Goal: Task Accomplishment & Management: Manage account settings

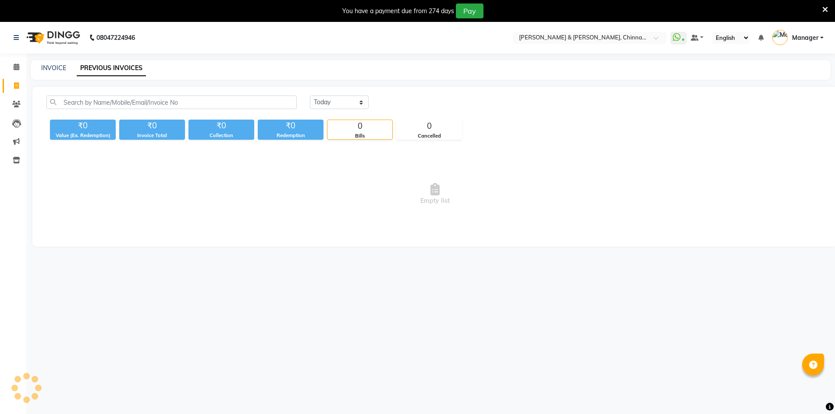
select select "en"
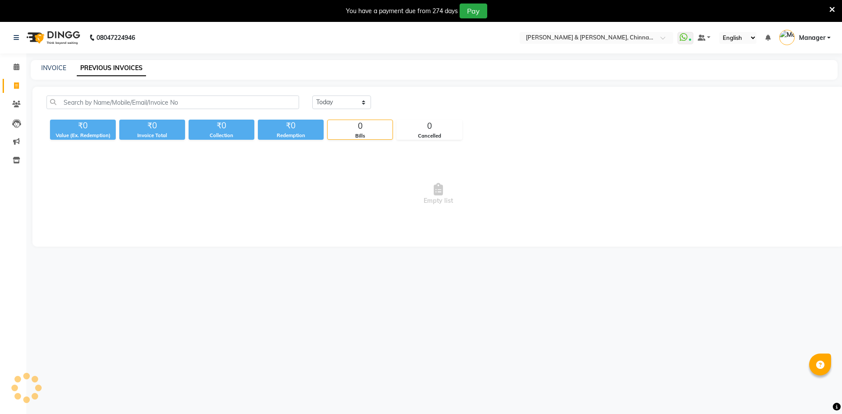
select select "en"
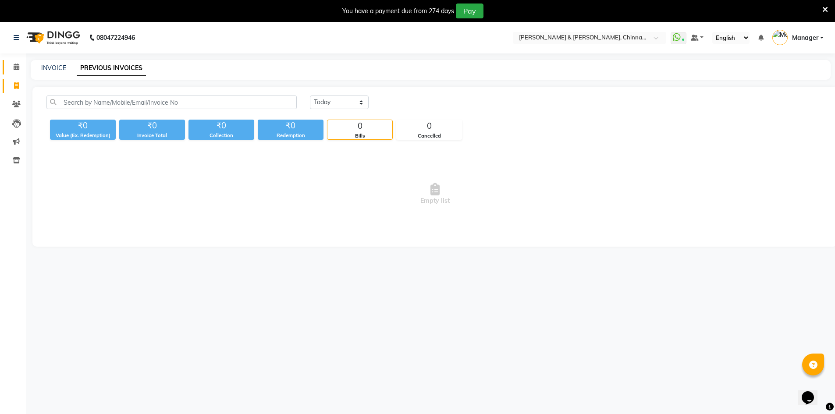
click at [17, 65] on icon at bounding box center [17, 67] width 6 height 7
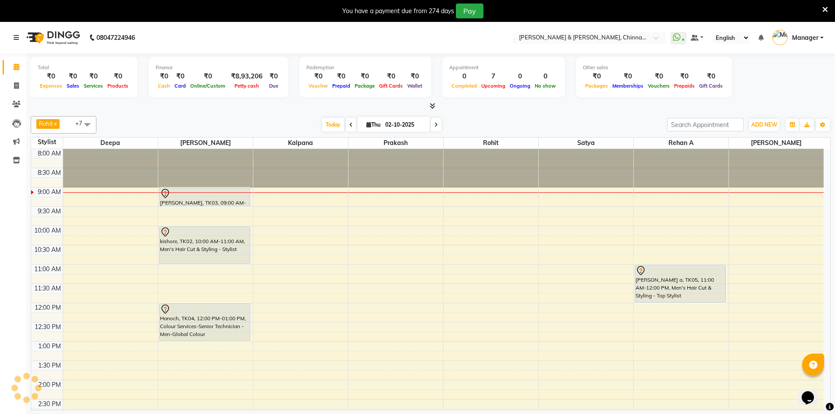
click at [17, 68] on icon at bounding box center [17, 67] width 6 height 7
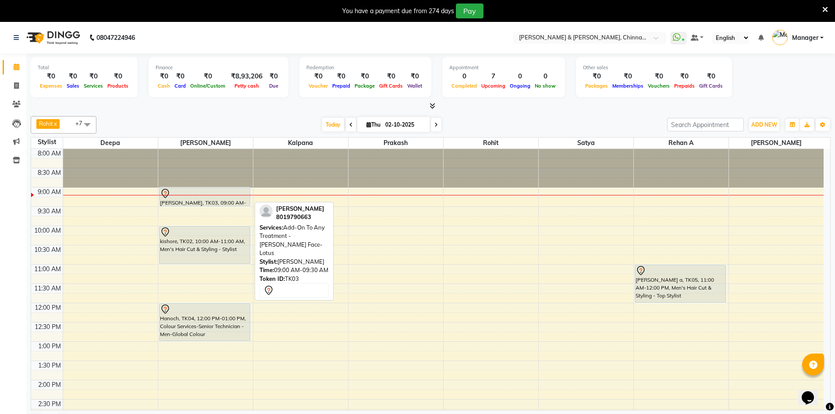
click at [230, 203] on div "[PERSON_NAME], TK03, 09:00 AM-09:30 AM, Add-On To Any Treatment - [PERSON_NAME]…" at bounding box center [205, 197] width 91 height 18
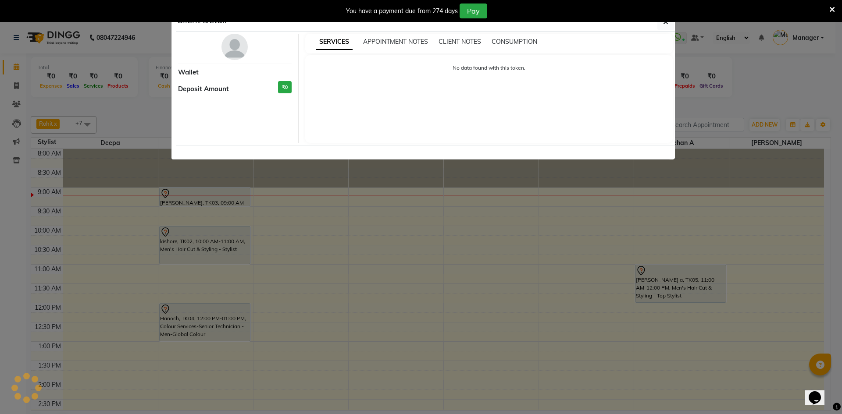
select select "7"
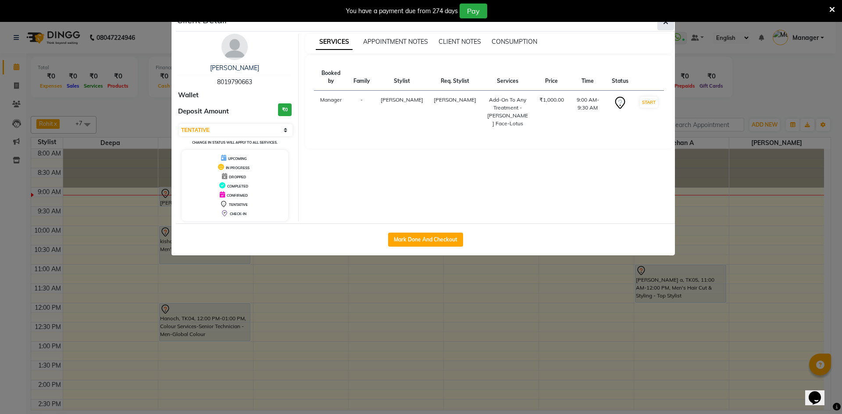
click at [665, 25] on icon "button" at bounding box center [665, 21] width 5 height 7
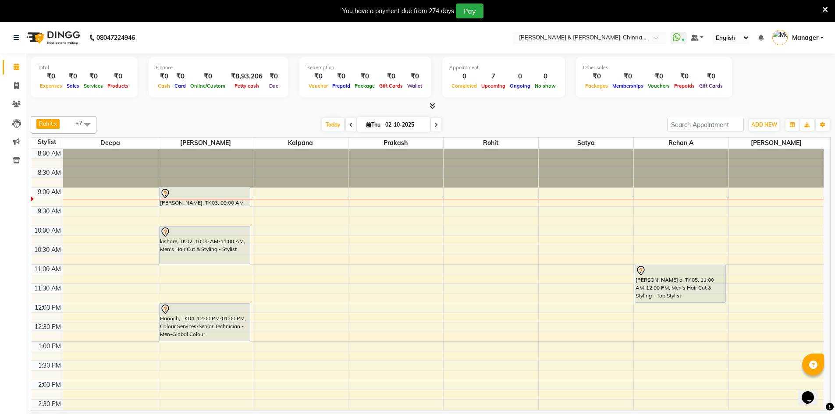
click at [89, 126] on span at bounding box center [87, 124] width 18 height 17
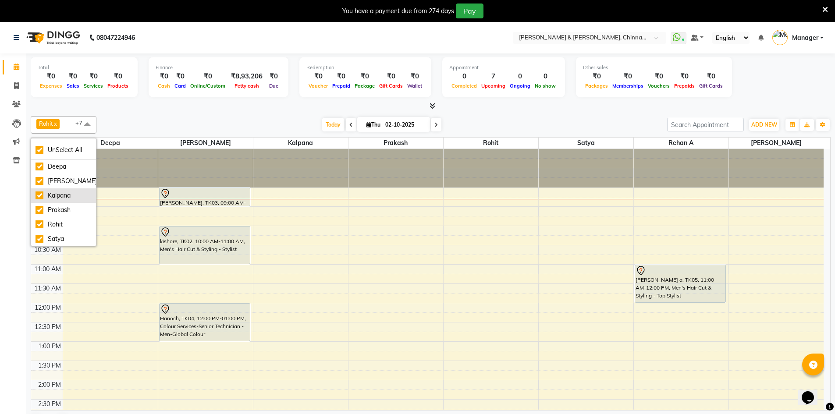
click at [63, 200] on li "Kalpana" at bounding box center [63, 196] width 65 height 14
checkbox input "false"
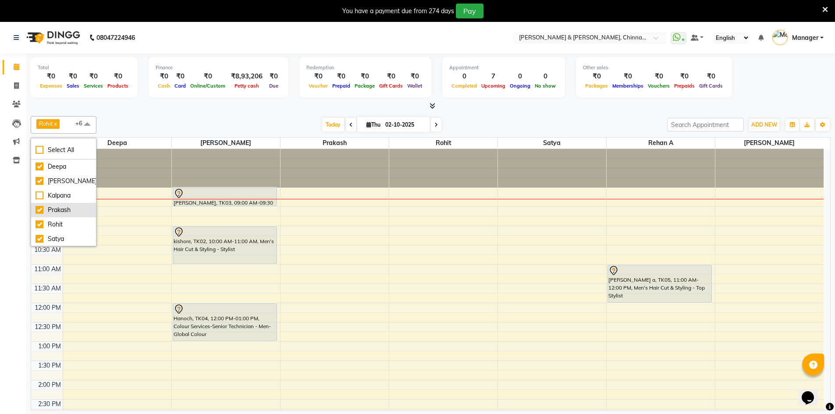
click at [50, 206] on div "Prakash" at bounding box center [64, 210] width 56 height 9
checkbox input "false"
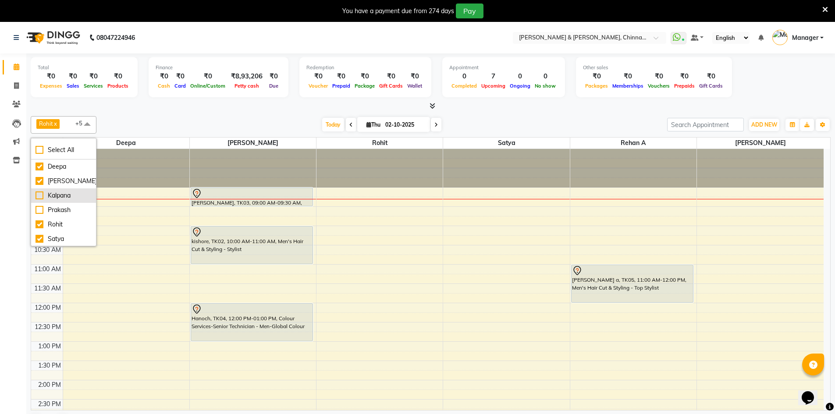
click at [74, 191] on div "Kalpana" at bounding box center [64, 195] width 56 height 9
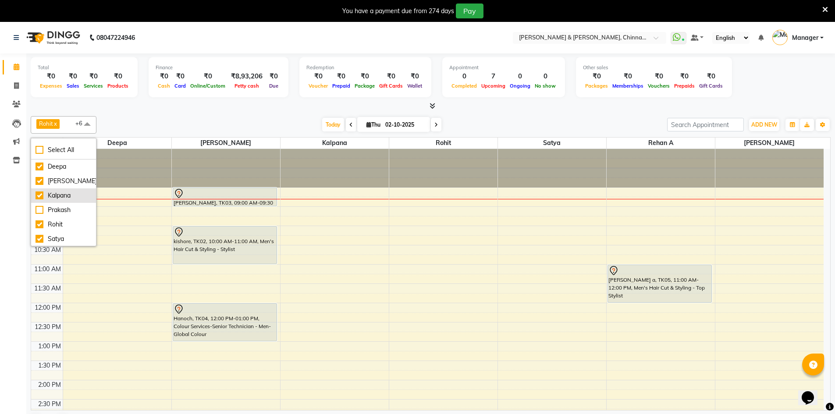
click at [47, 193] on div "Kalpana" at bounding box center [64, 195] width 56 height 9
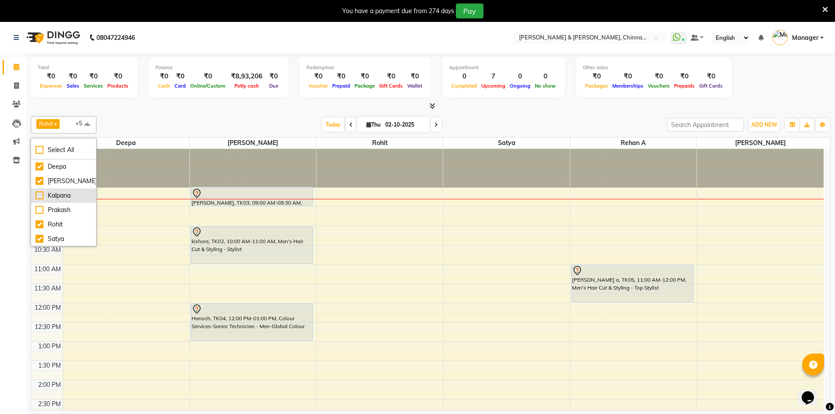
click at [86, 195] on li "Kalpana" at bounding box center [63, 196] width 65 height 14
checkbox input "true"
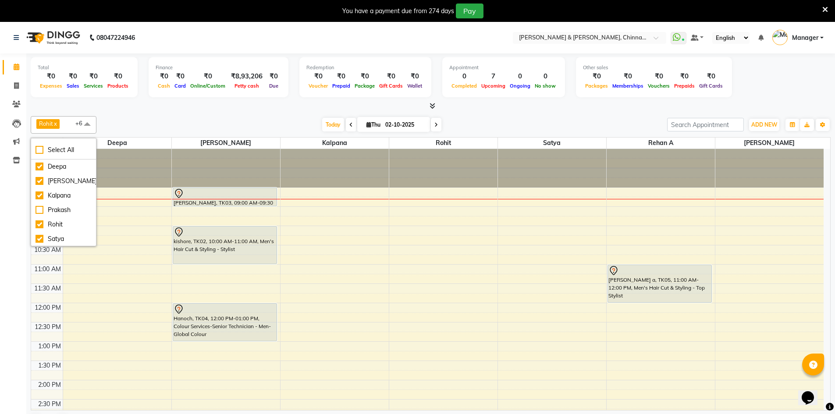
click at [74, 125] on span "Rohit x Rehan A x Satya x Deepa x Faizan x Salim x Kalpana x +6" at bounding box center [64, 125] width 66 height 18
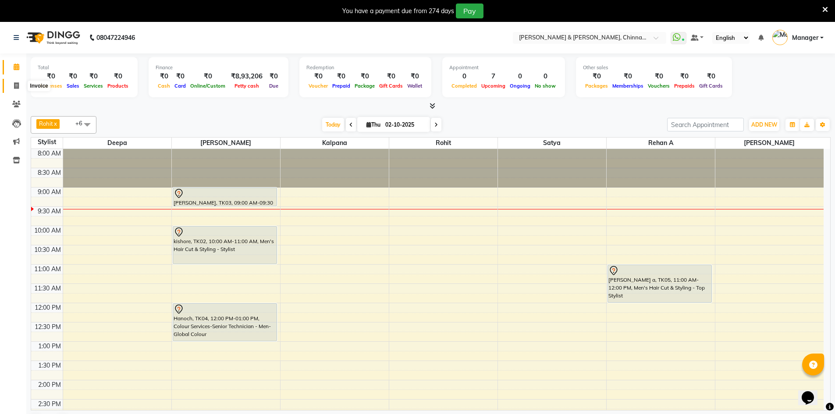
click at [14, 85] on icon at bounding box center [16, 85] width 5 height 7
select select "7388"
select select "service"
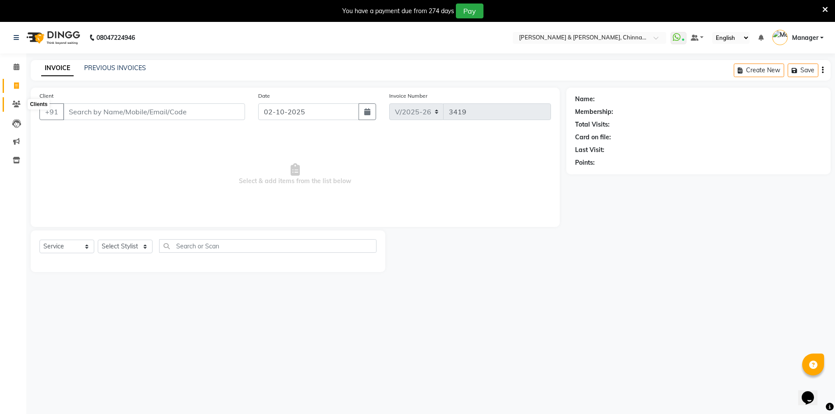
click at [14, 100] on span at bounding box center [16, 105] width 15 height 10
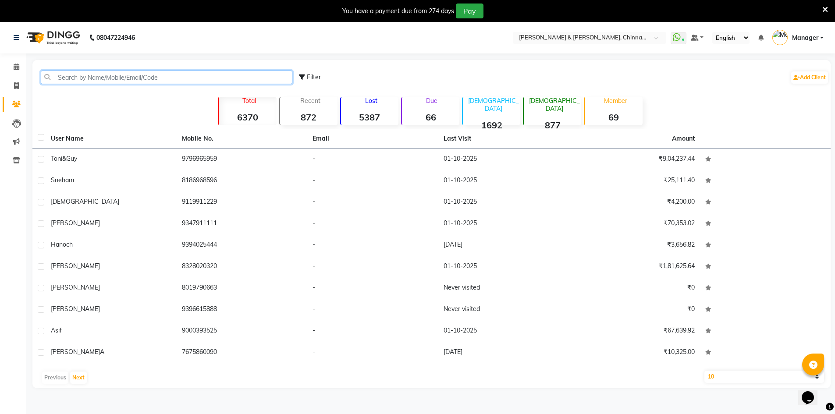
click at [71, 80] on input "text" at bounding box center [167, 78] width 252 height 14
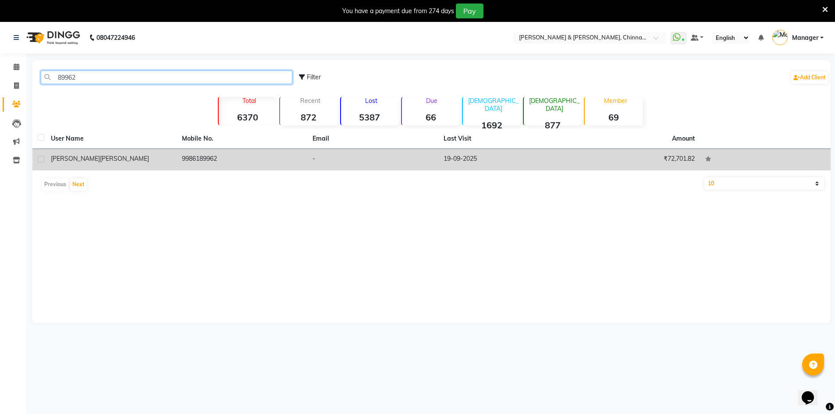
type input "89962"
click at [224, 156] on td "9986189962" at bounding box center [242, 159] width 131 height 21
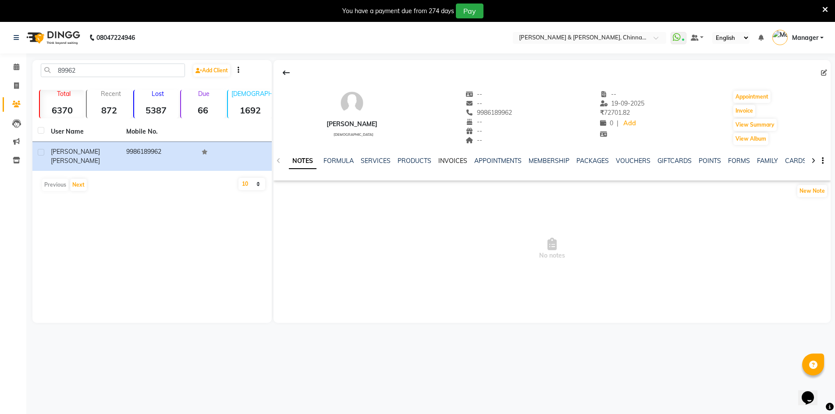
click at [449, 162] on link "INVOICES" at bounding box center [452, 161] width 29 height 8
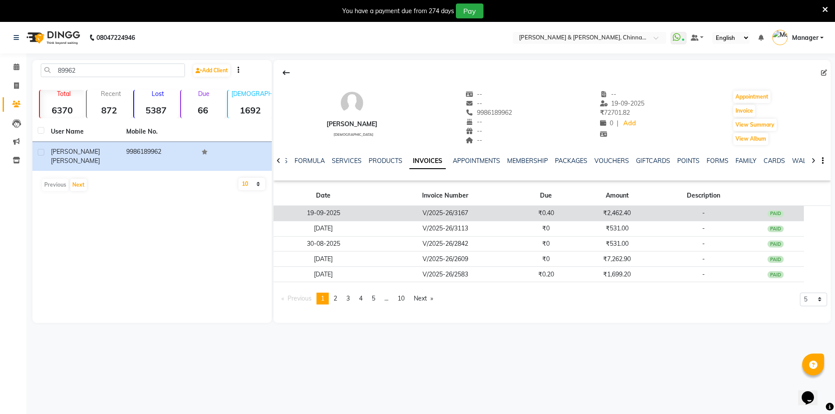
click at [455, 209] on td "V/2025-26/3167" at bounding box center [445, 213] width 145 height 15
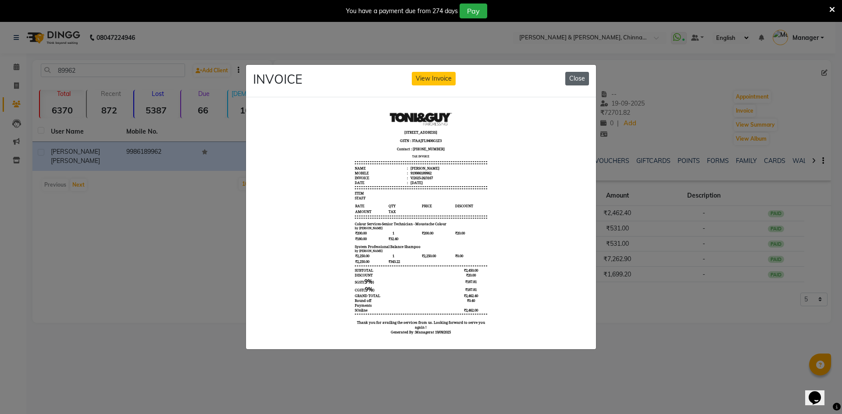
click at [575, 77] on button "Close" at bounding box center [577, 79] width 24 height 14
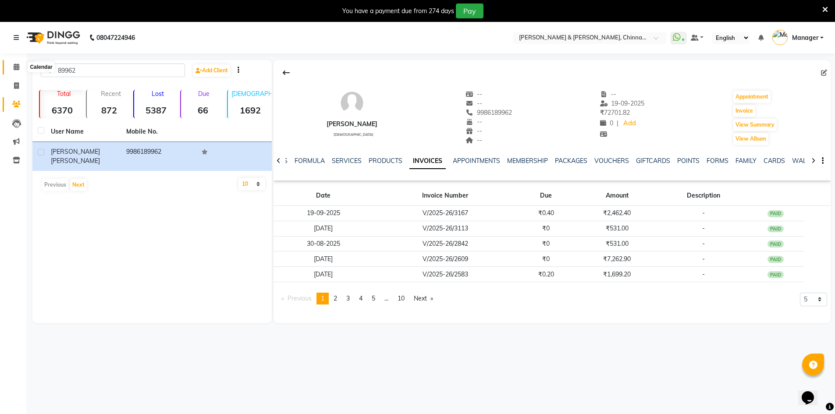
click at [19, 71] on span at bounding box center [16, 67] width 15 height 10
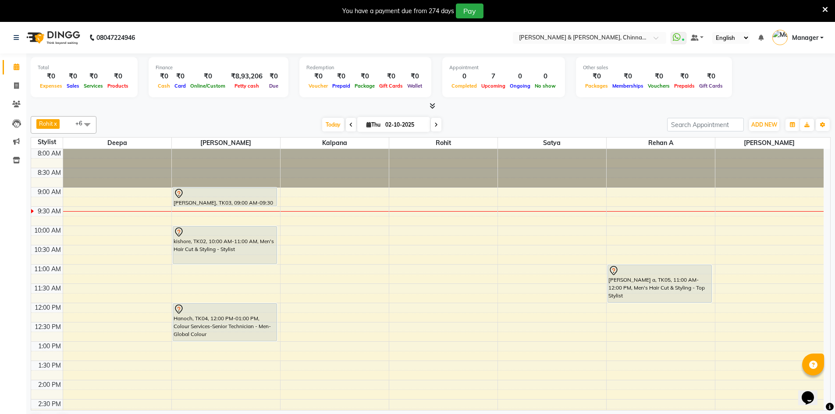
click at [76, 121] on span "+6" at bounding box center [82, 123] width 14 height 7
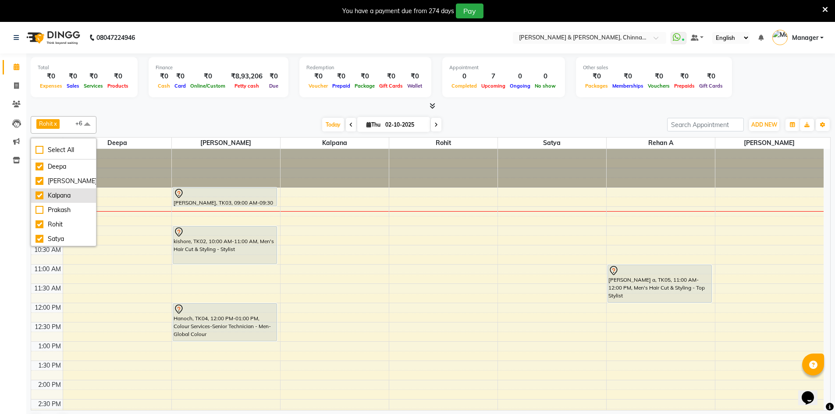
click at [66, 200] on li "Kalpana" at bounding box center [63, 196] width 65 height 14
checkbox input "false"
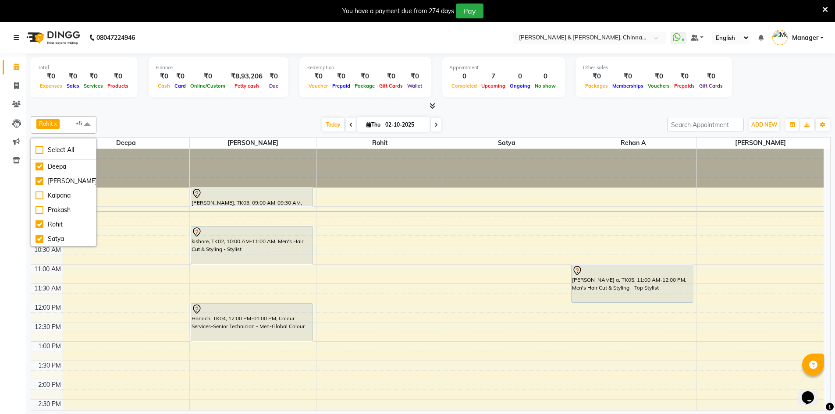
click at [570, 126] on div "Today Thu 02-10-2025" at bounding box center [382, 124] width 562 height 13
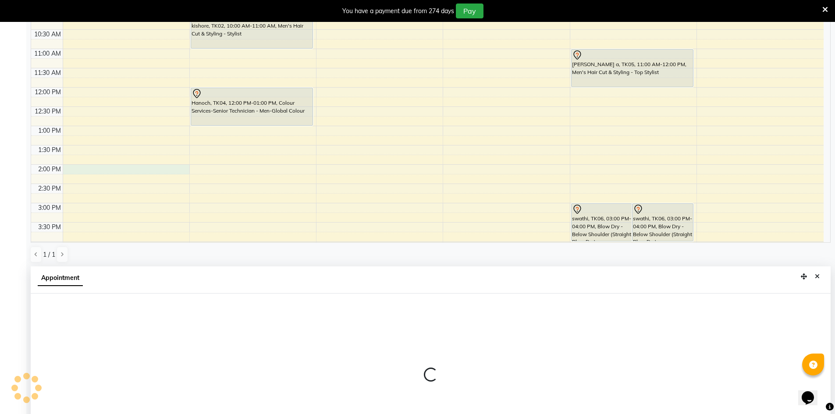
scroll to position [194, 0]
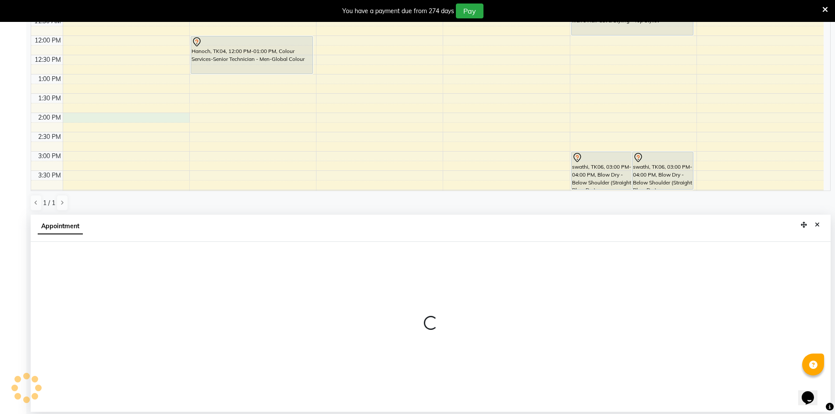
select select "67348"
select select "840"
select select "tentative"
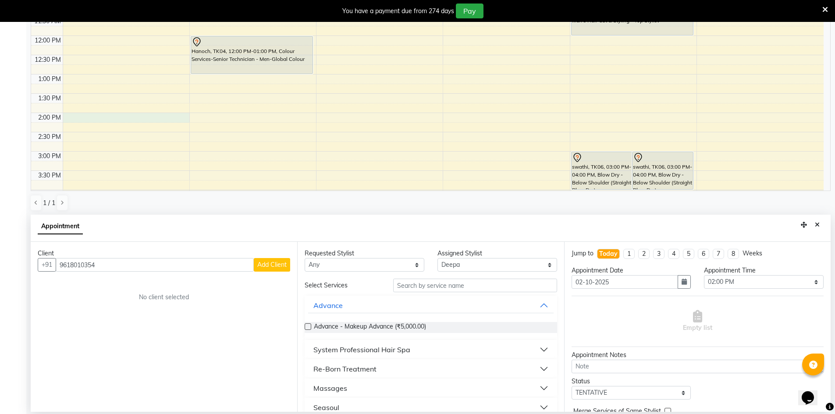
type input "9618010354"
click at [277, 264] on span "Add Client" at bounding box center [271, 265] width 29 height 8
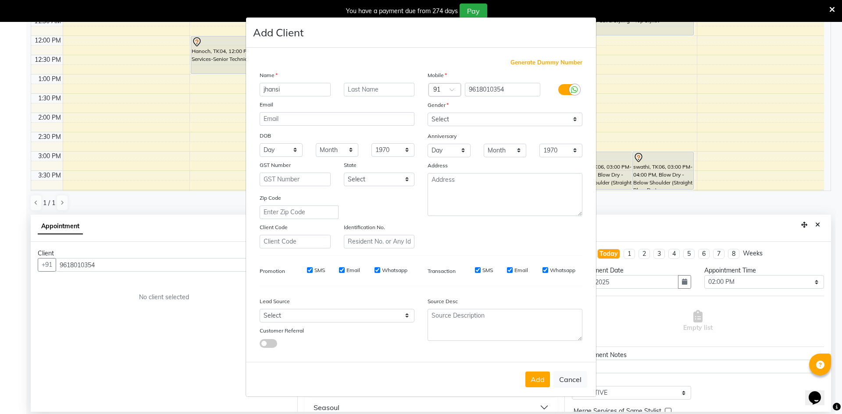
type input "jhansi"
click at [481, 119] on select "Select Male Female Other Prefer Not To Say" at bounding box center [504, 120] width 155 height 14
select select "female"
click at [427, 113] on select "Select Male Female Other Prefer Not To Say" at bounding box center [504, 120] width 155 height 14
click at [538, 376] on button "Add" at bounding box center [537, 380] width 25 height 16
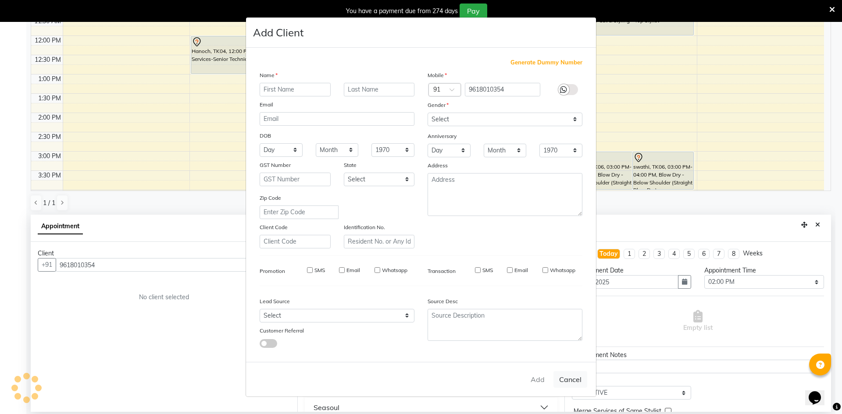
select select
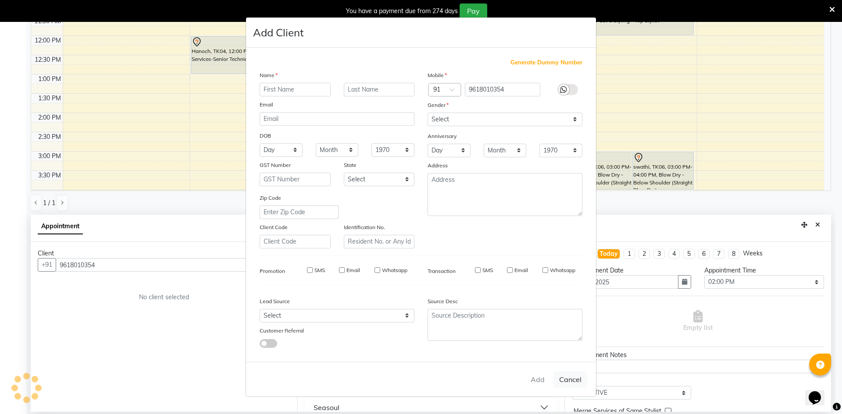
select select
checkbox input "false"
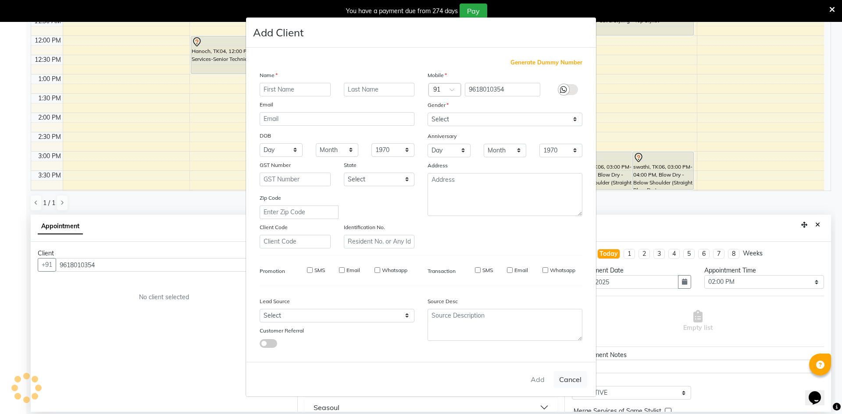
checkbox input "false"
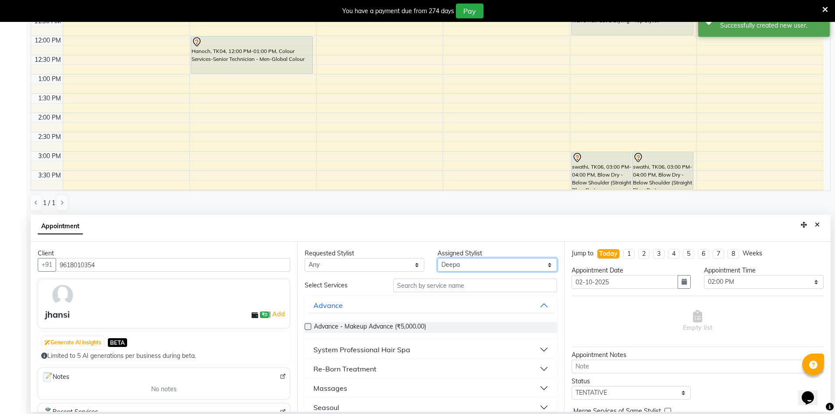
click at [470, 266] on select "Select Deepa Faizan Kalpana Prakash Rehan A Rohit Salim Satya" at bounding box center [498, 265] width 120 height 14
select select "86530"
click at [438, 258] on select "Select Deepa Faizan Kalpana Prakash Rehan A Rohit Salim Satya" at bounding box center [498, 265] width 120 height 14
click at [467, 283] on input "text" at bounding box center [475, 286] width 164 height 14
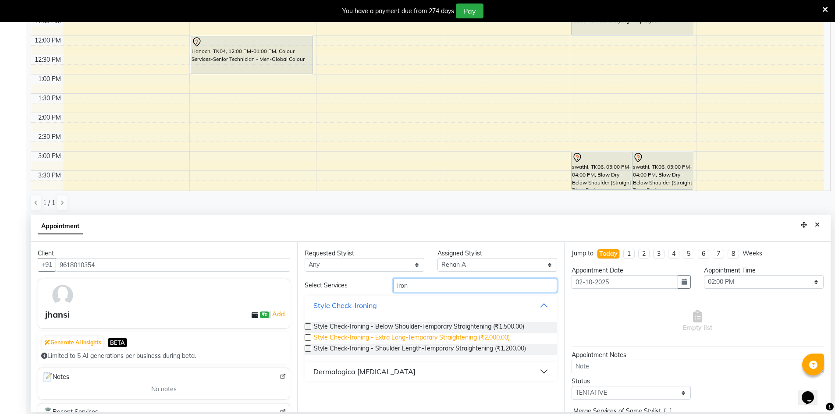
type input "iron"
click at [453, 335] on span "Style Check-Ironing - Extra Long-Temporary Straightening (₹2,000.00)" at bounding box center [412, 338] width 196 height 11
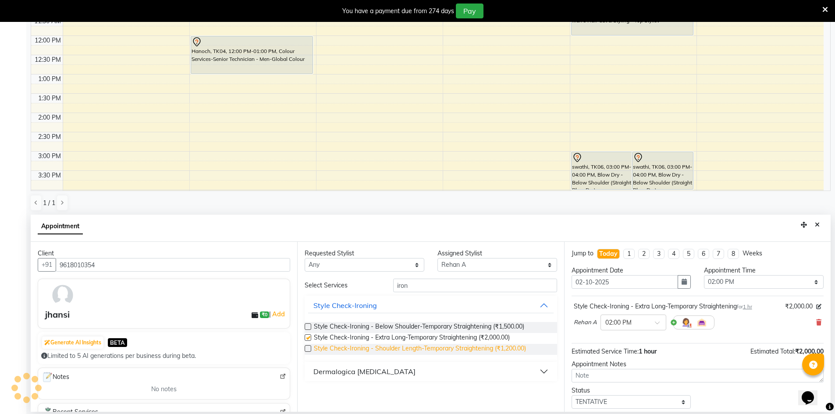
checkbox input "false"
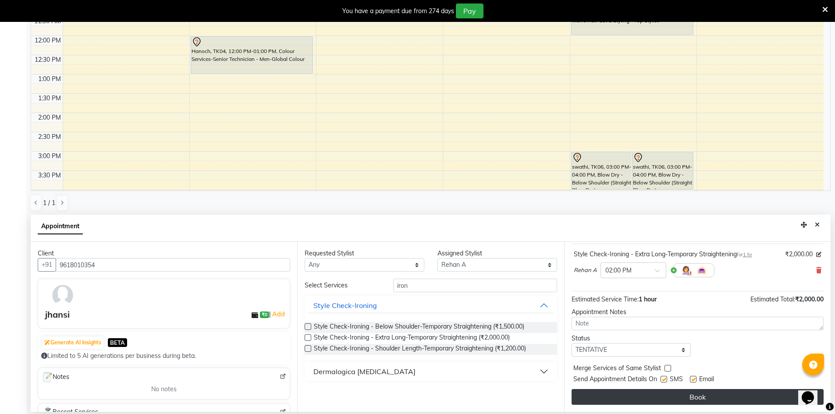
click at [700, 397] on button "Book" at bounding box center [698, 397] width 252 height 16
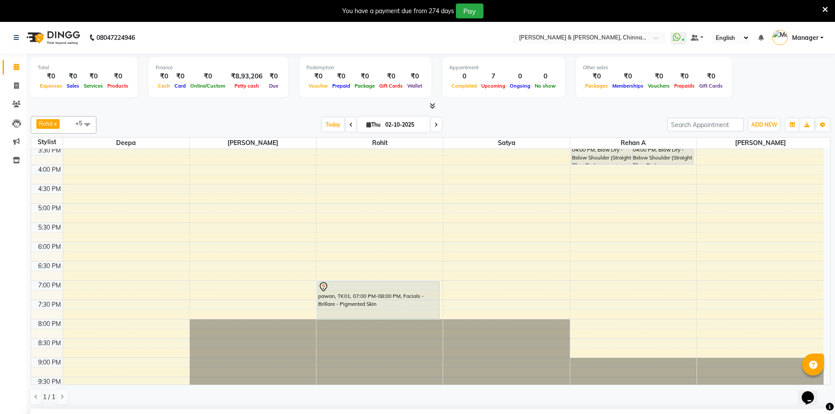
scroll to position [0, 0]
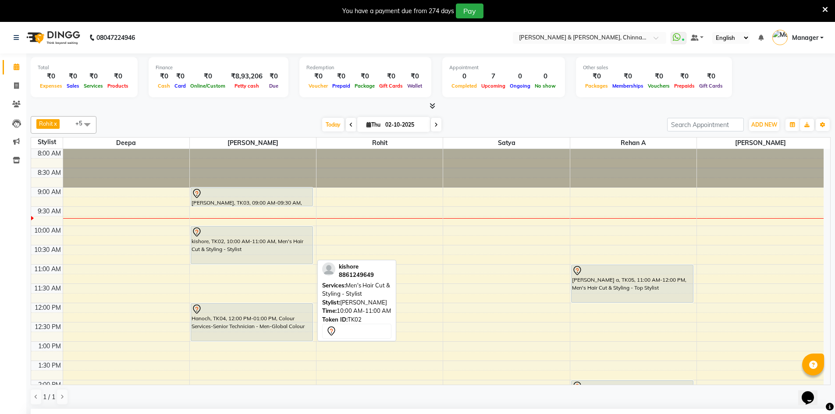
click at [298, 237] on div "kishore, TK02, 10:00 AM-11:00 AM, Men's Hair Cut & Styling - Stylist" at bounding box center [251, 245] width 121 height 37
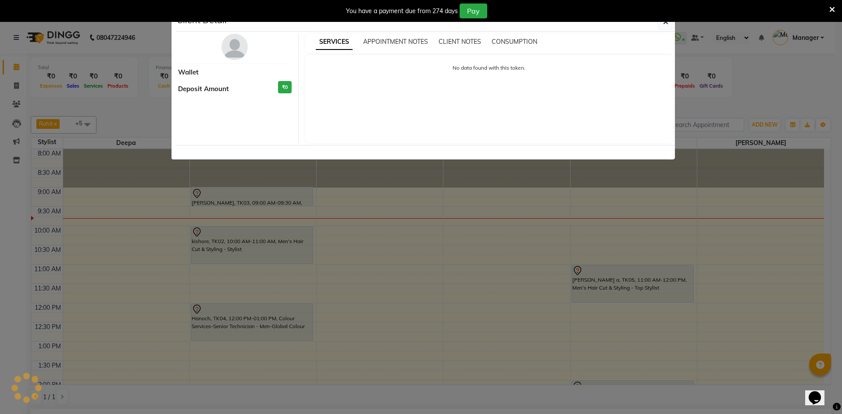
select select "7"
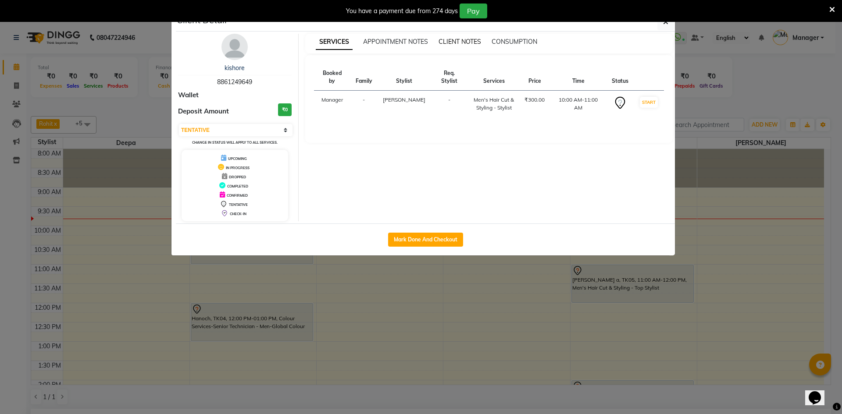
click at [459, 44] on span "CLIENT NOTES" at bounding box center [459, 42] width 43 height 8
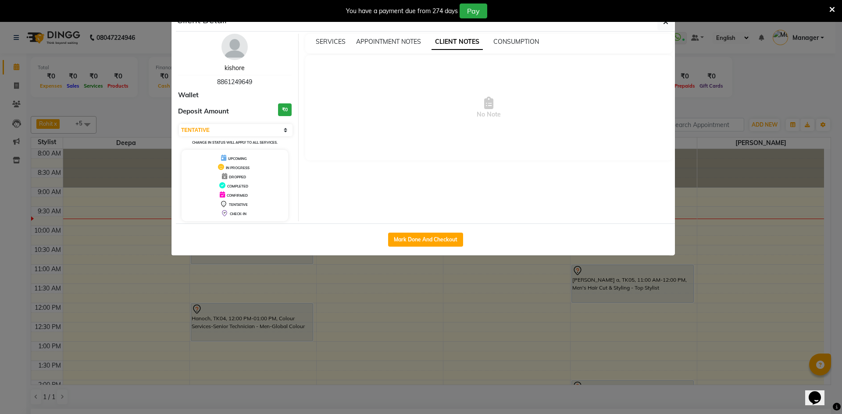
click at [239, 67] on link "kishore" at bounding box center [234, 68] width 20 height 8
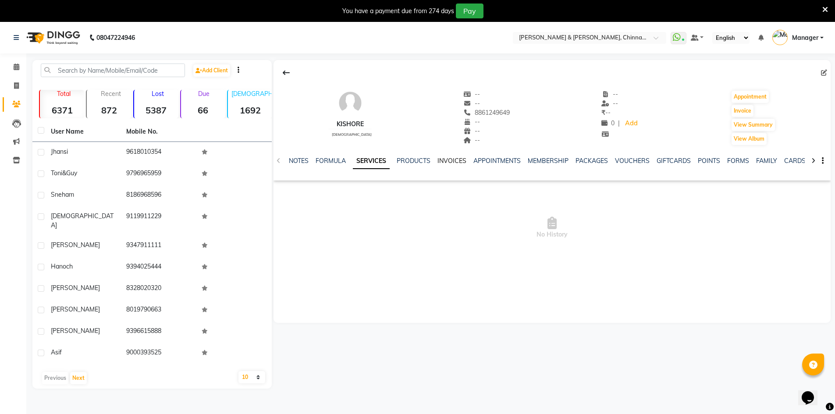
click at [446, 162] on link "INVOICES" at bounding box center [452, 161] width 29 height 8
click at [9, 61] on link "Calendar" at bounding box center [13, 67] width 21 height 14
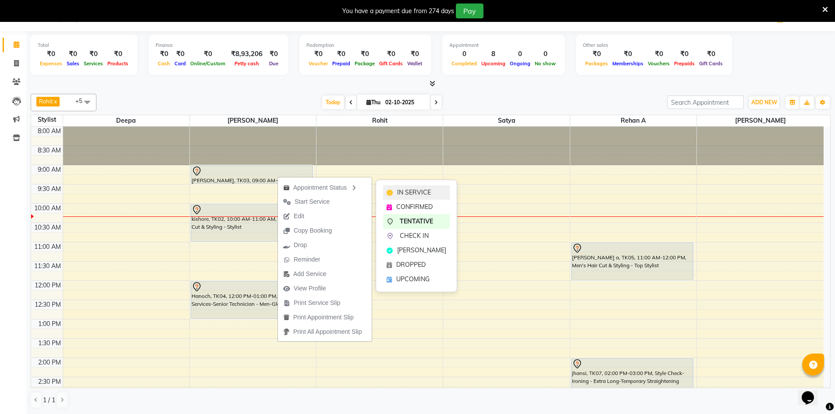
click at [406, 191] on span "IN SERVICE" at bounding box center [414, 192] width 34 height 9
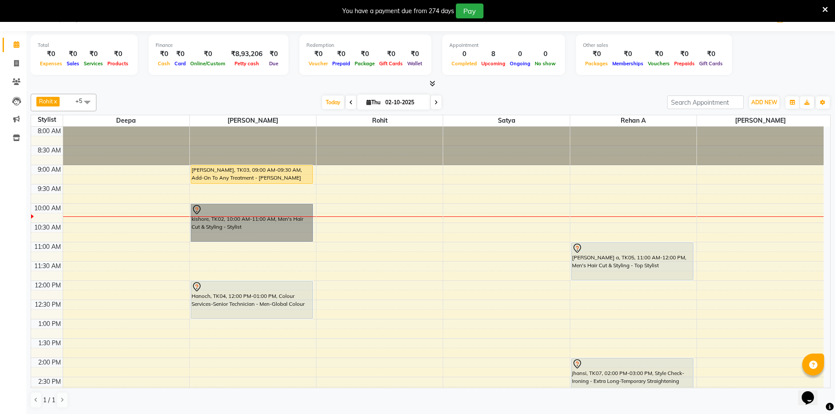
drag, startPoint x: 278, startPoint y: 217, endPoint x: 218, endPoint y: 228, distance: 61.6
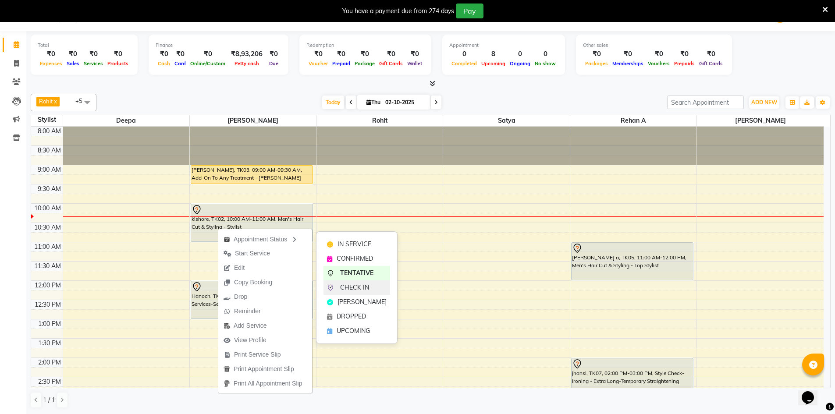
click at [360, 282] on div "CHECK IN" at bounding box center [357, 288] width 67 height 14
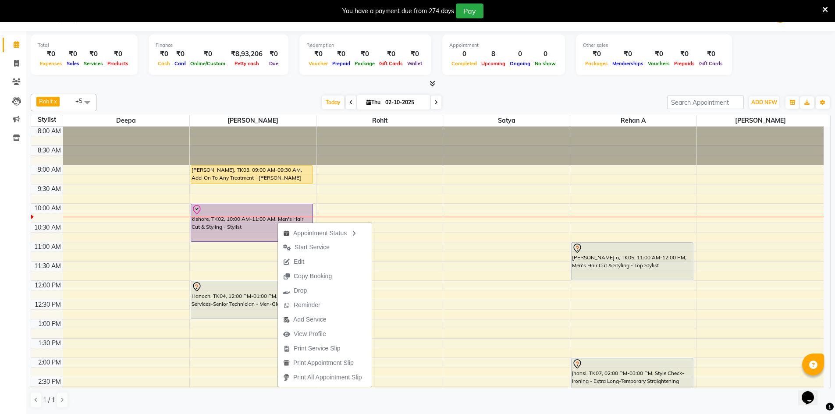
click at [107, 83] on div at bounding box center [431, 83] width 800 height 9
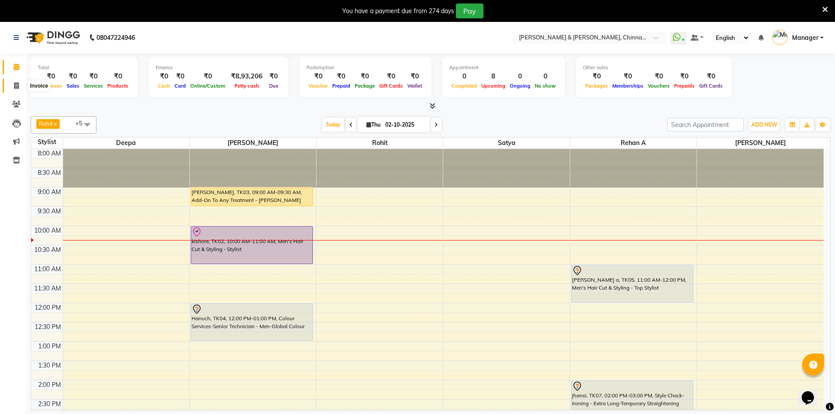
click at [14, 90] on span at bounding box center [16, 86] width 15 height 10
select select "service"
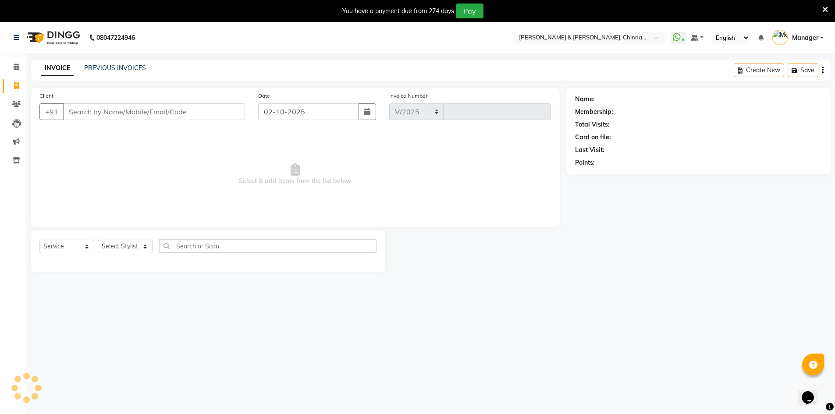
select select "7388"
type input "3419"
click at [137, 245] on select "Select Stylist" at bounding box center [125, 247] width 55 height 14
select select "65078"
click at [98, 240] on select "Select Stylist Admin [PERSON_NAME] support [PERSON_NAME] [PERSON_NAME] Manager …" at bounding box center [125, 247] width 55 height 14
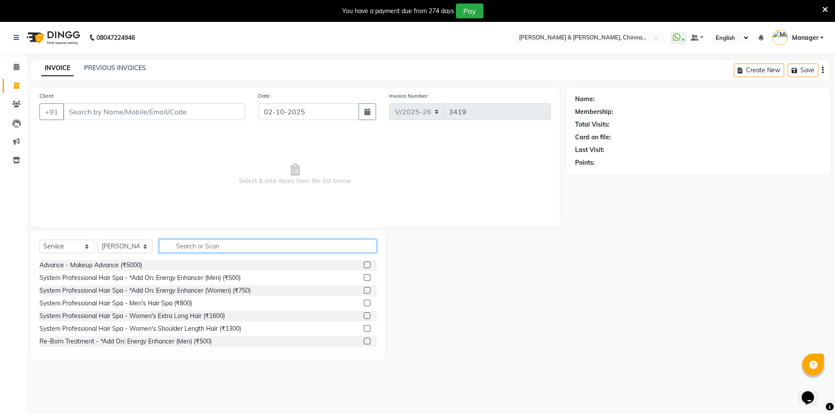
click at [201, 242] on input "text" at bounding box center [267, 246] width 217 height 14
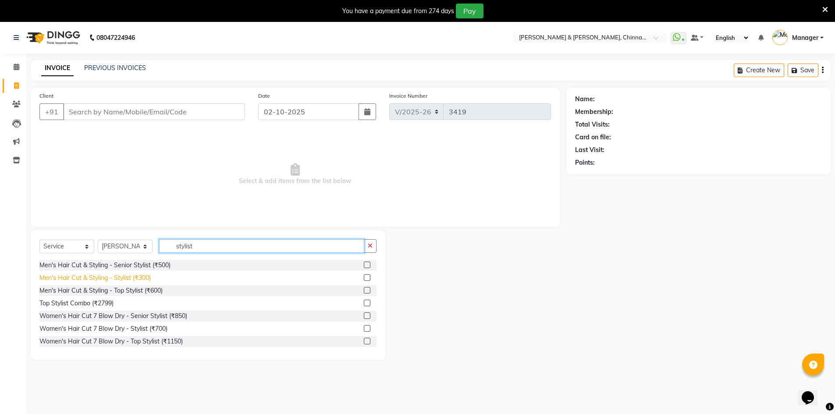
type input "stylist"
click at [131, 279] on div "Men's Hair Cut & Styling - Stylist (₹300)" at bounding box center [94, 278] width 111 height 9
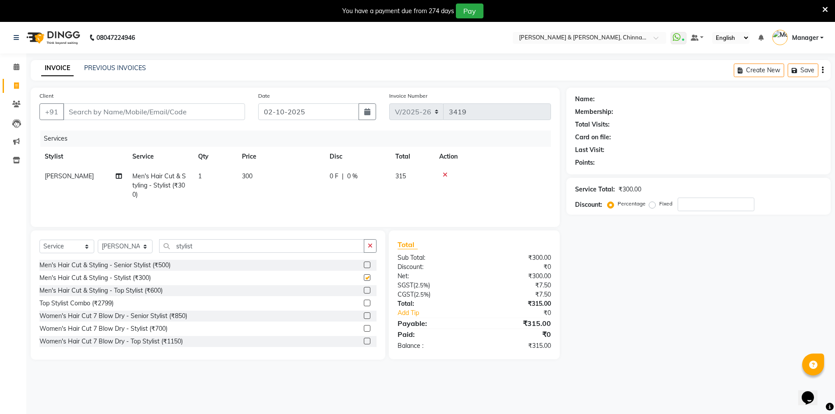
checkbox input "false"
click at [205, 248] on input "stylist" at bounding box center [261, 246] width 205 height 14
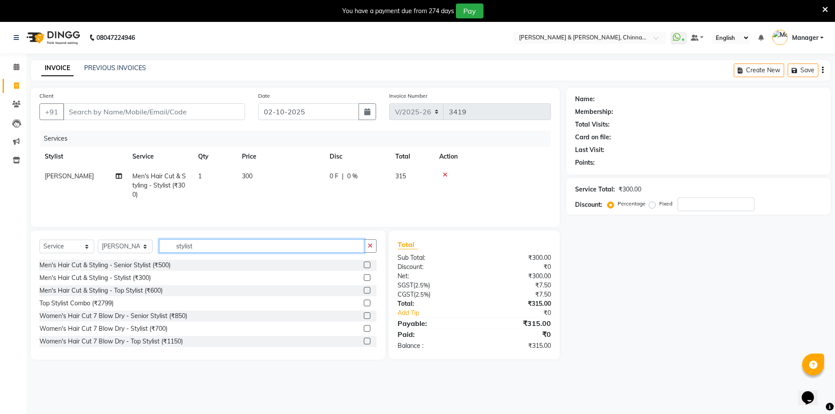
click at [205, 248] on input "stylist" at bounding box center [261, 246] width 205 height 14
type input "a"
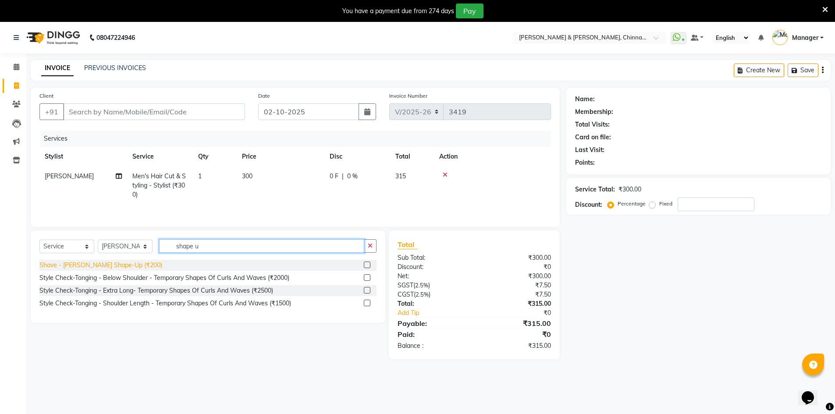
type input "shape u"
click at [124, 262] on div "Shave - [PERSON_NAME] Shape-Up (₹200)" at bounding box center [100, 265] width 123 height 9
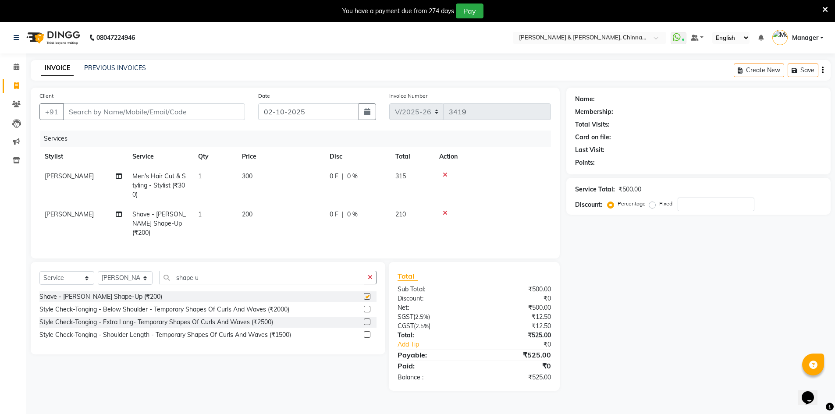
checkbox input "false"
click at [200, 273] on input "shape u" at bounding box center [261, 278] width 205 height 14
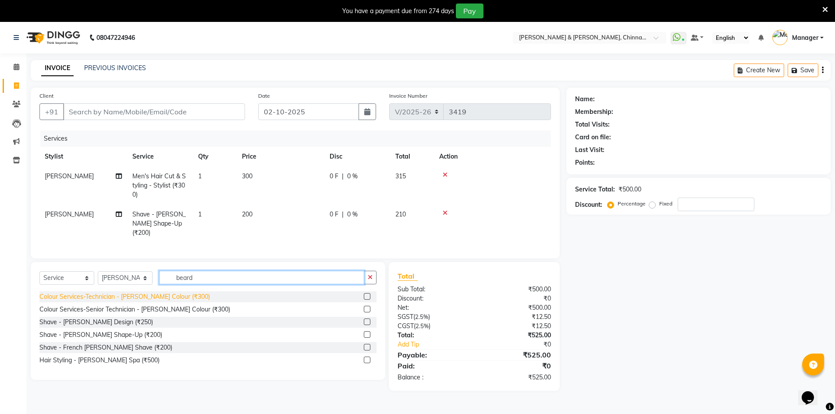
type input "beard"
click at [150, 292] on div "Colour Services-Technician - [PERSON_NAME] Colour (₹300)" at bounding box center [124, 296] width 171 height 9
checkbox input "false"
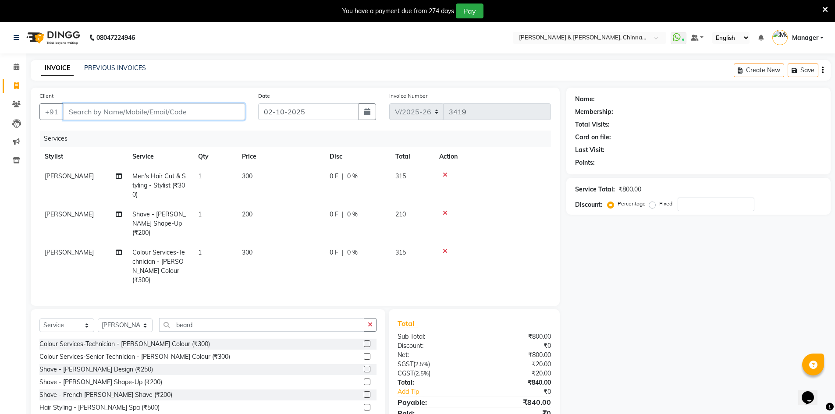
click at [175, 118] on input "Client" at bounding box center [154, 111] width 182 height 17
type input "r"
type input "0"
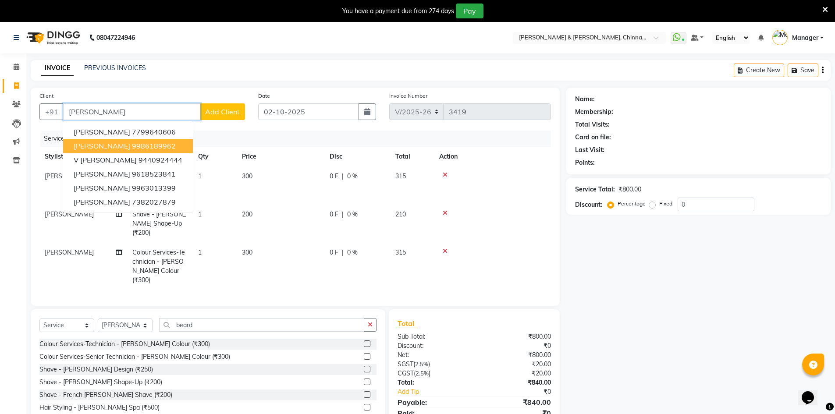
click at [161, 152] on button "Ravi kumar p 9986189962" at bounding box center [128, 146] width 130 height 14
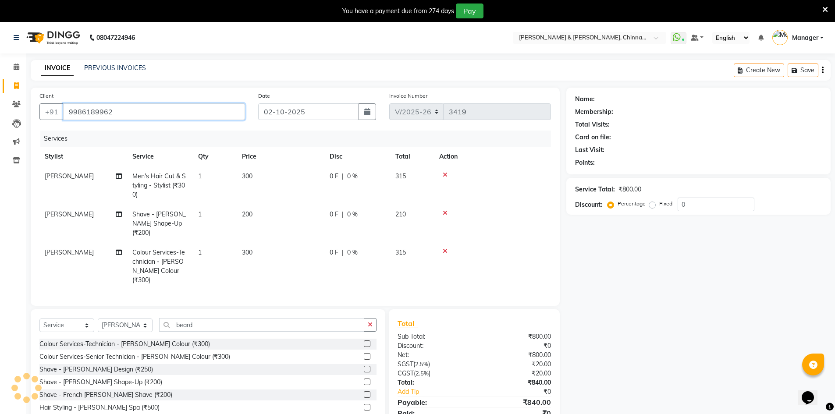
type input "9986189962"
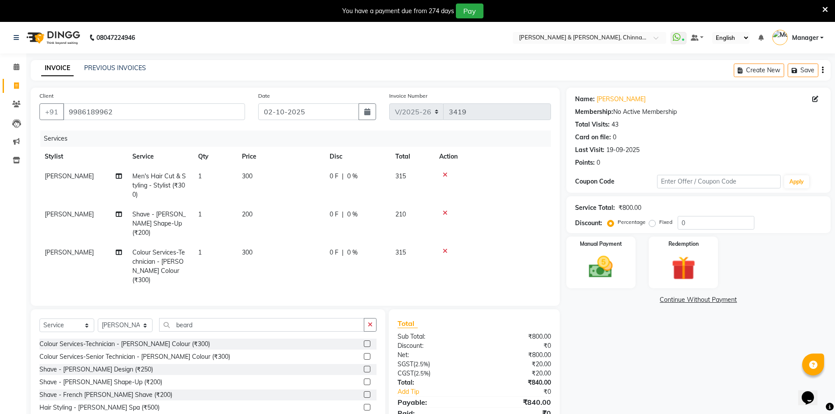
click at [18, 13] on div "You have a payment due from 274 days Pay" at bounding box center [413, 11] width 819 height 15
click at [18, 28] on link at bounding box center [18, 37] width 9 height 25
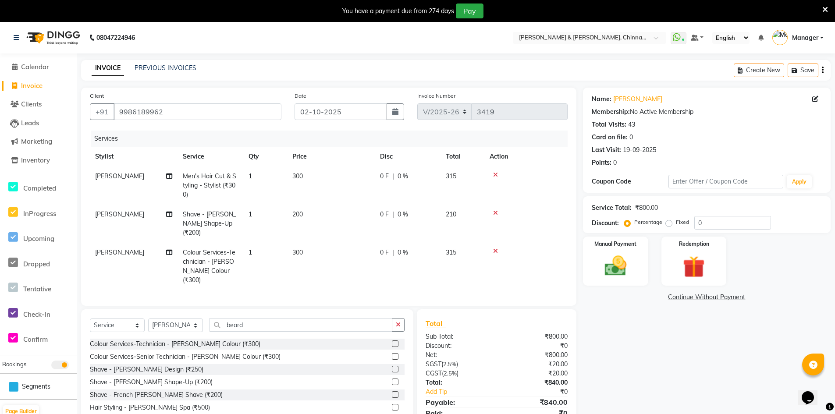
click at [12, 32] on div "08047224946" at bounding box center [74, 37] width 135 height 25
click at [15, 38] on icon at bounding box center [16, 38] width 5 height 6
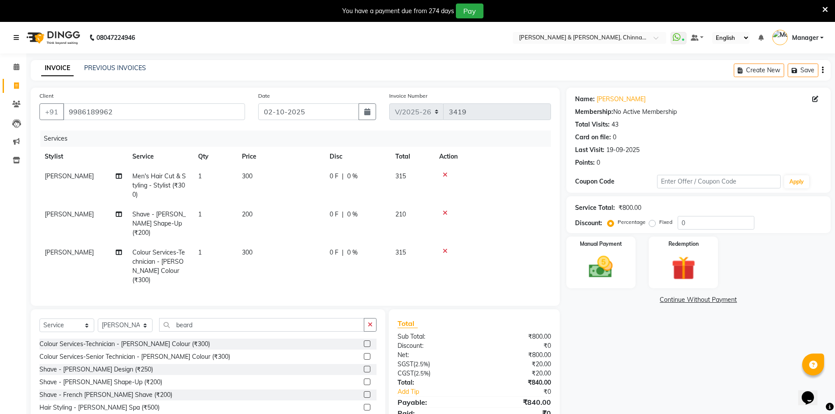
scroll to position [25, 0]
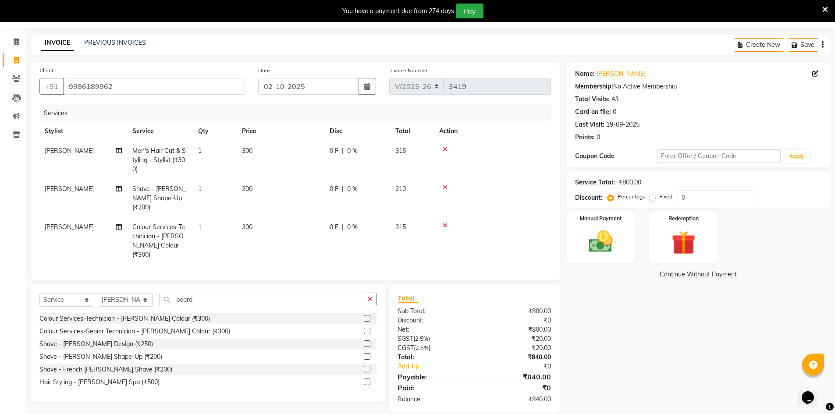
drag, startPoint x: 134, startPoint y: 10, endPoint x: 222, endPoint y: 40, distance: 93.2
click at [222, 40] on div "INVOICE PREVIOUS INVOICES Create New Save" at bounding box center [431, 45] width 800 height 21
click at [595, 228] on img at bounding box center [601, 242] width 40 height 28
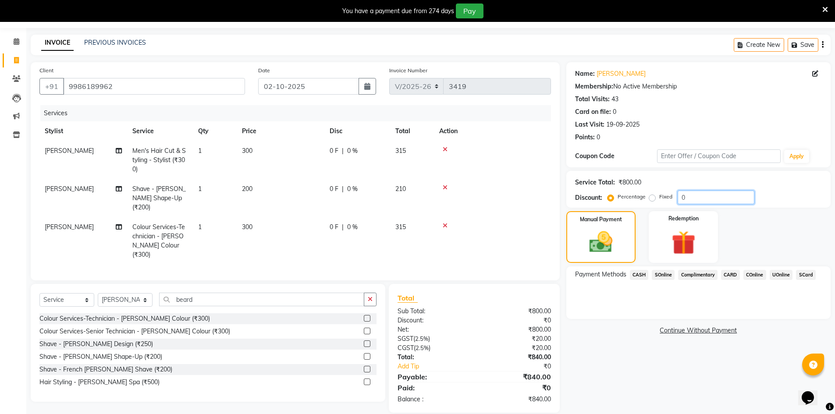
click at [691, 199] on input "0" at bounding box center [716, 198] width 77 height 14
type input "010"
click at [781, 273] on span "UOnline" at bounding box center [781, 275] width 23 height 10
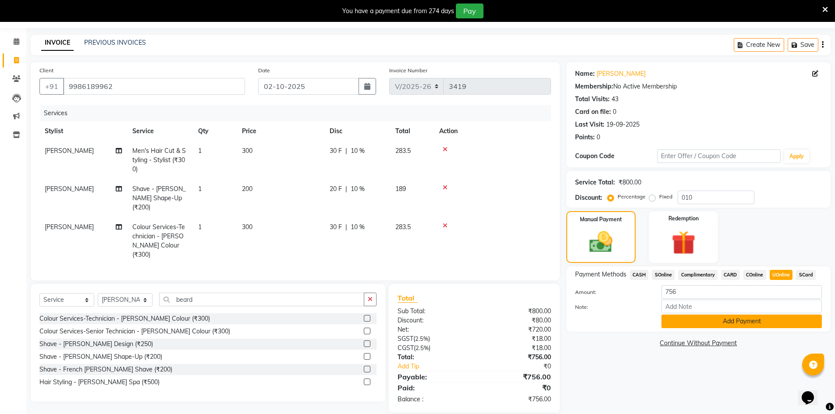
click at [757, 321] on button "Add Payment" at bounding box center [742, 322] width 160 height 14
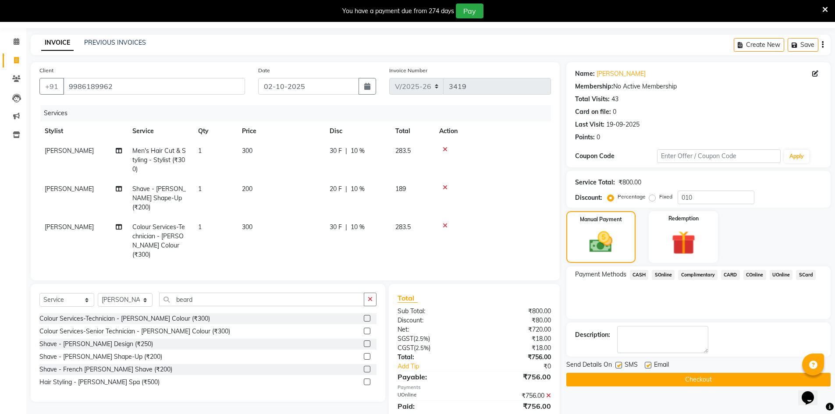
click at [682, 380] on button "Checkout" at bounding box center [698, 380] width 264 height 14
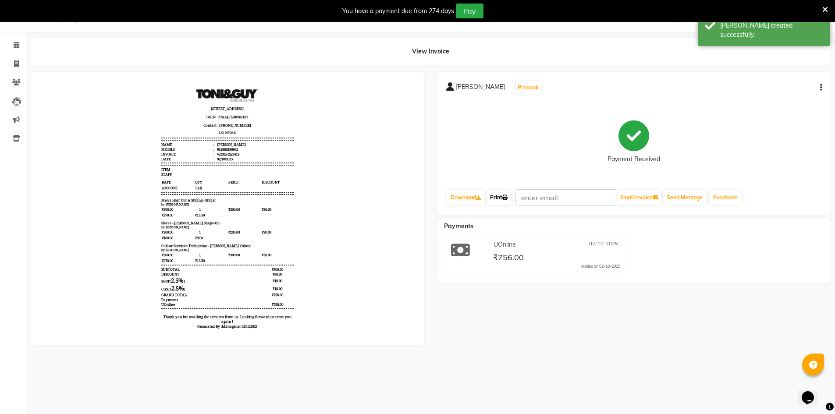
click at [498, 193] on link "Print" at bounding box center [499, 197] width 25 height 15
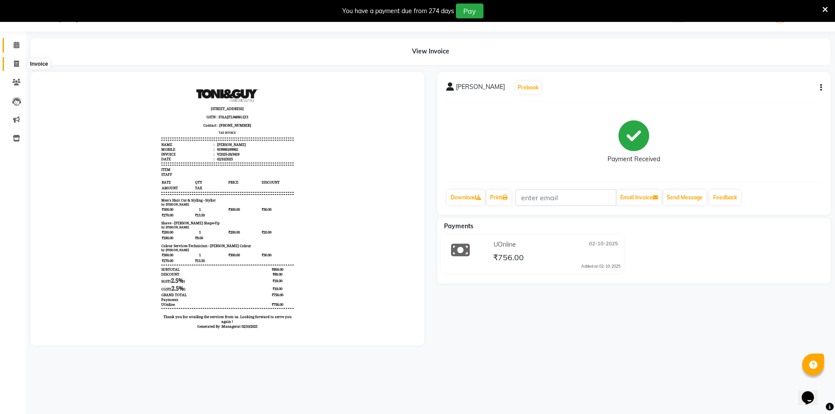
drag, startPoint x: 15, startPoint y: 62, endPoint x: 18, endPoint y: 46, distance: 15.9
click at [15, 62] on icon at bounding box center [16, 64] width 5 height 7
select select "service"
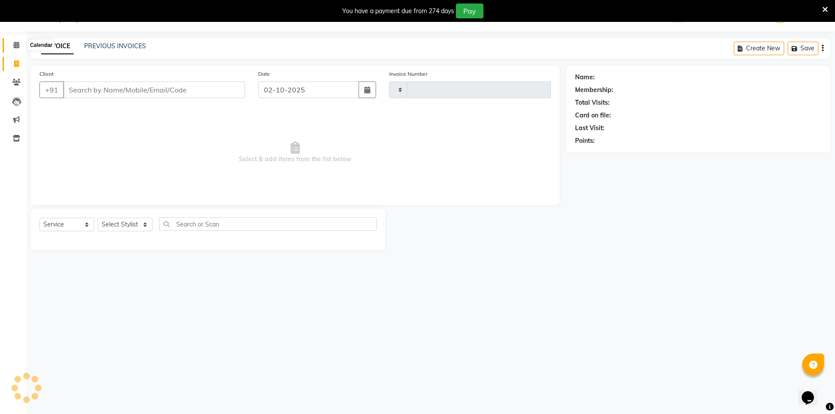
click at [18, 46] on icon at bounding box center [17, 45] width 6 height 7
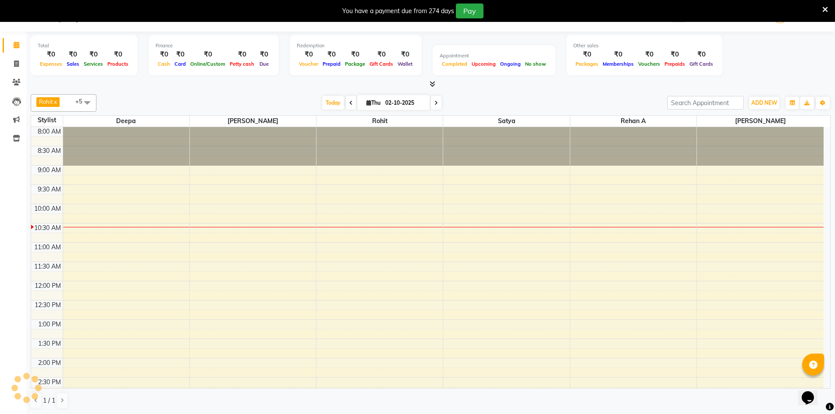
click at [434, 106] on span at bounding box center [436, 103] width 11 height 14
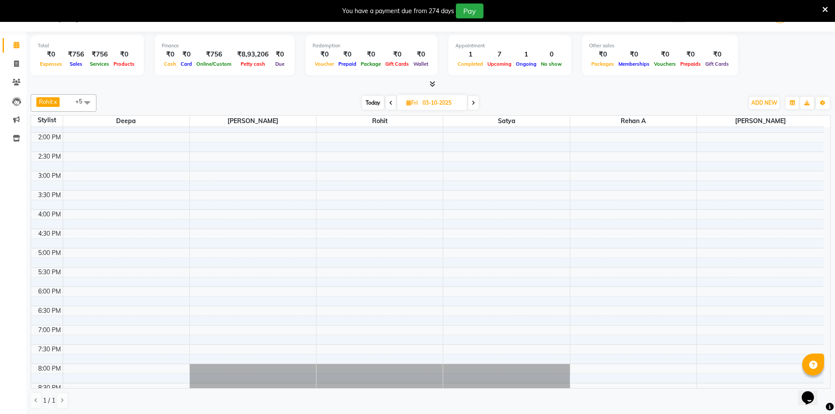
scroll to position [205, 0]
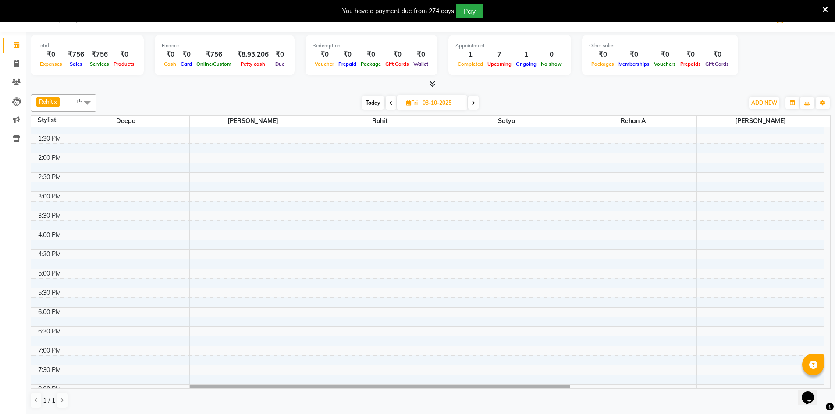
click at [473, 101] on icon at bounding box center [474, 102] width 4 height 5
type input "04-10-2025"
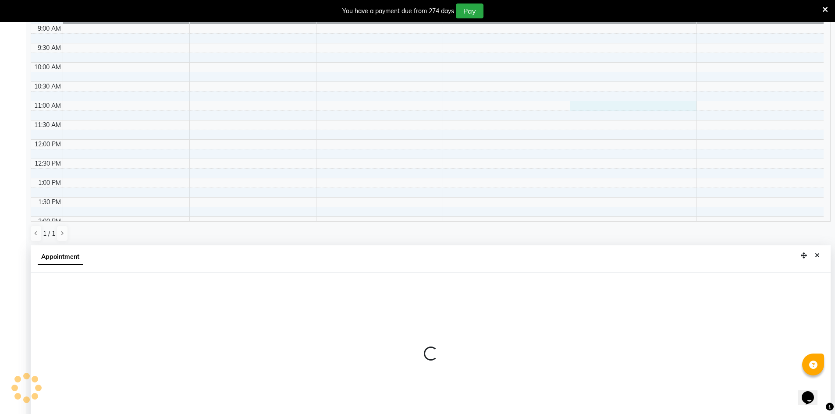
scroll to position [194, 0]
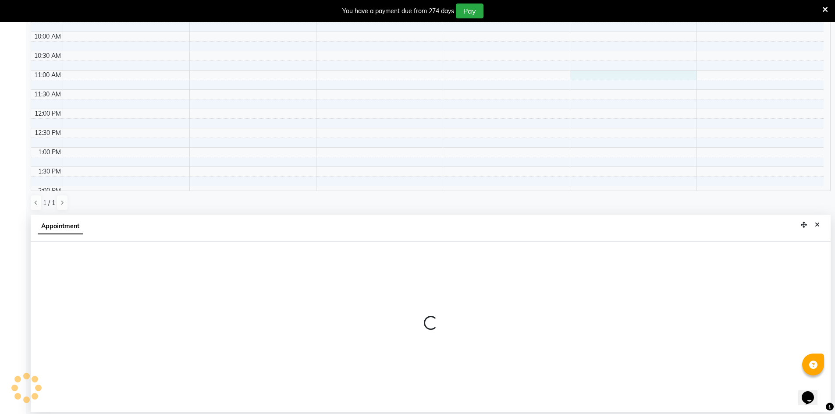
select select "86530"
select select "tentative"
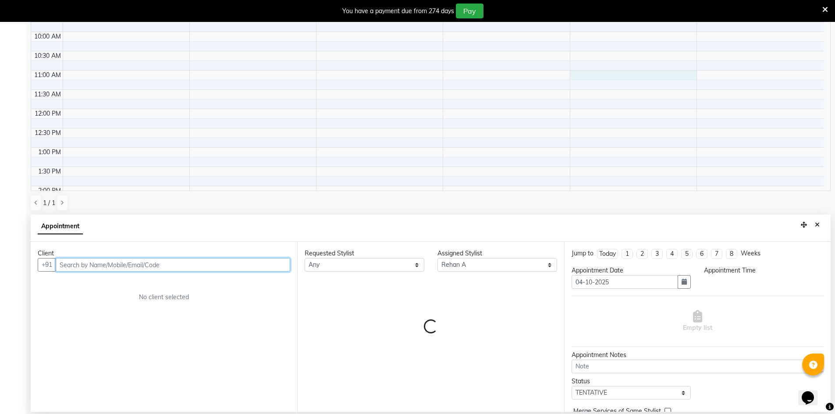
select select "660"
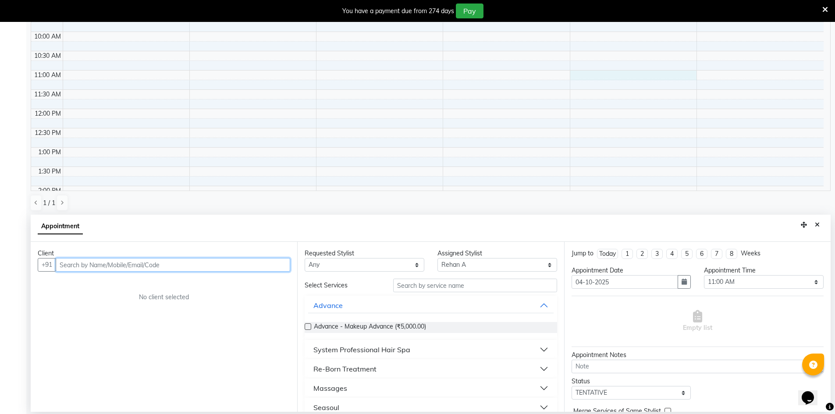
click at [122, 271] on input "text" at bounding box center [173, 265] width 235 height 14
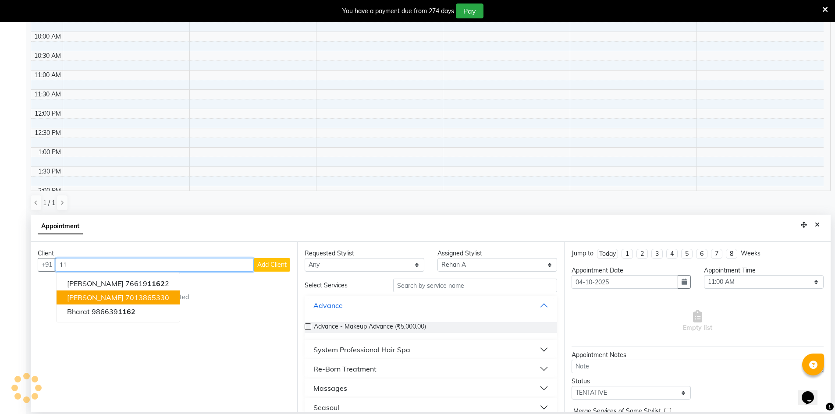
type input "1"
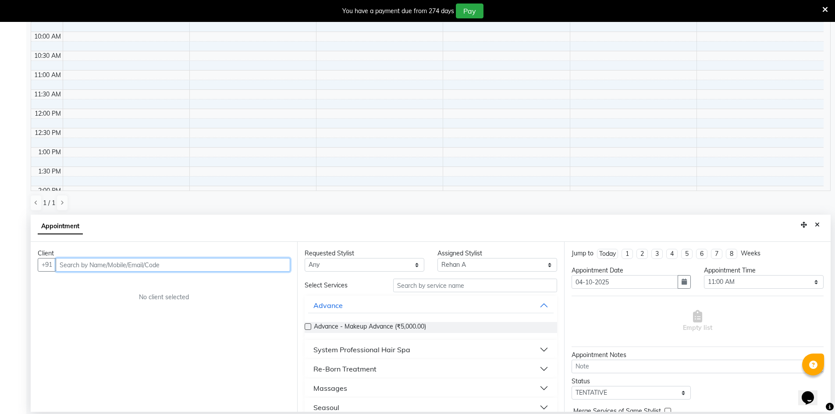
click at [128, 268] on input "text" at bounding box center [173, 265] width 235 height 14
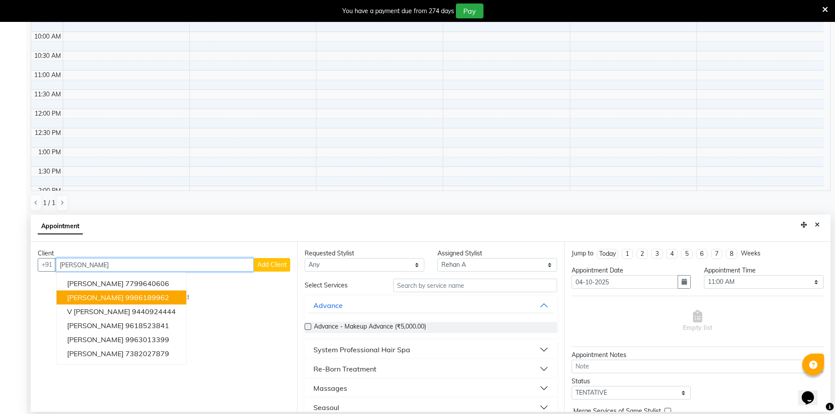
click at [128, 296] on ngb-highlight "9986189962" at bounding box center [147, 297] width 44 height 9
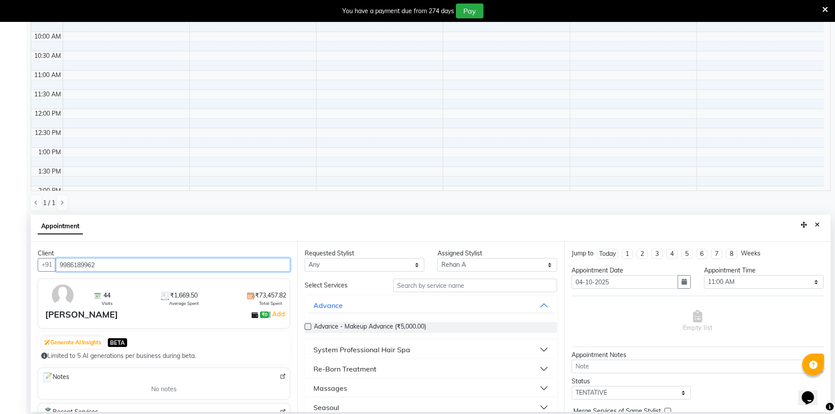
type input "9986189962"
click at [434, 289] on input "text" at bounding box center [475, 286] width 164 height 14
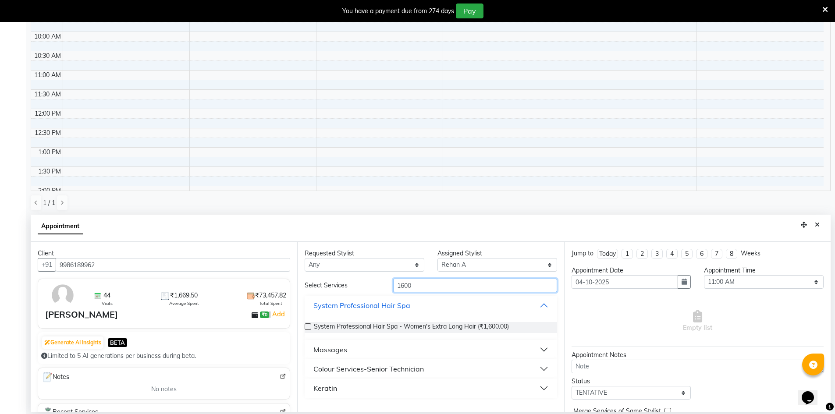
type input "1600"
click at [426, 370] on button "Colour Services-Senior Technician" at bounding box center [430, 369] width 245 height 16
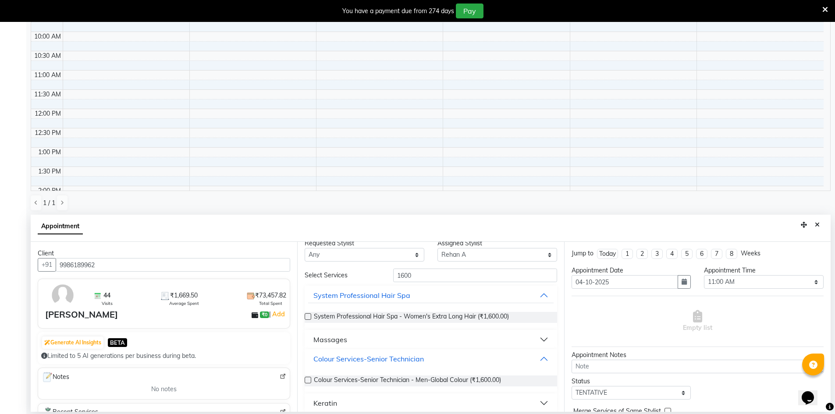
scroll to position [18, 0]
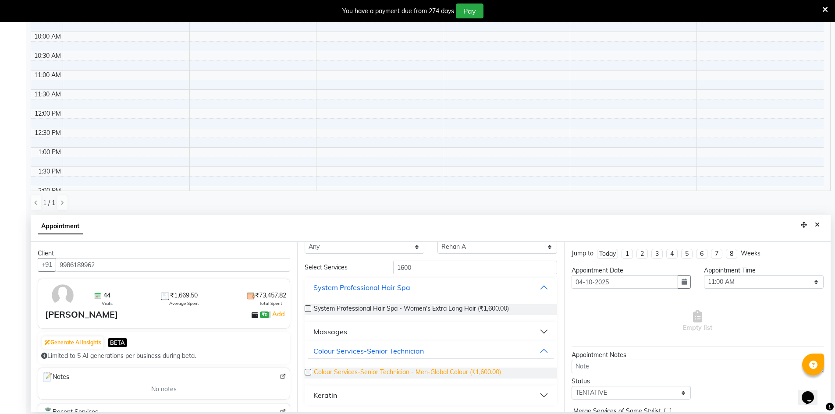
click at [463, 371] on span "Colour Services-Senior Technician - Men-Global Colour (₹1,600.00)" at bounding box center [407, 373] width 187 height 11
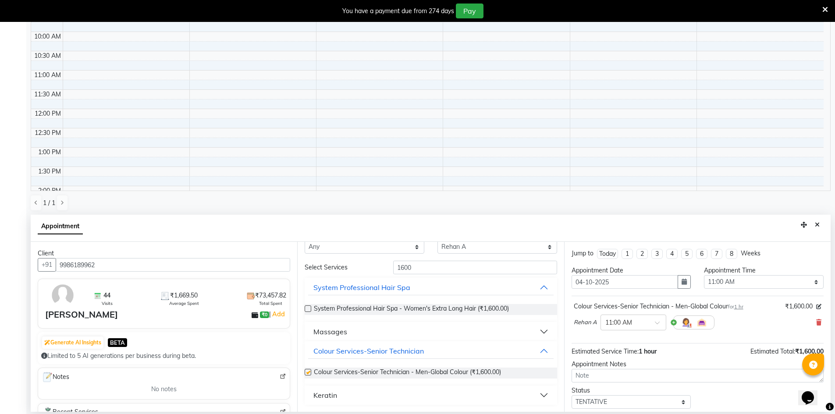
checkbox input "false"
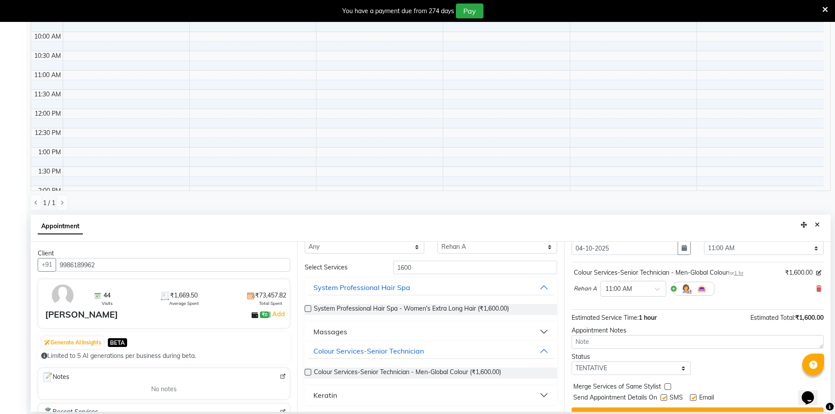
scroll to position [52, 0]
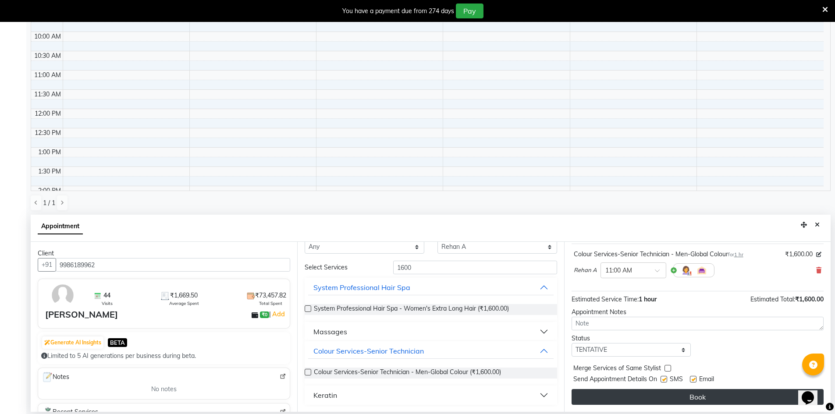
click at [597, 391] on button "Book" at bounding box center [698, 397] width 252 height 16
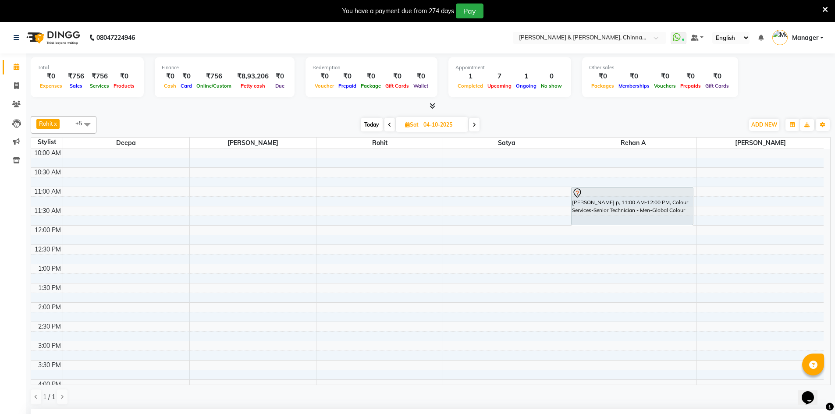
scroll to position [0, 0]
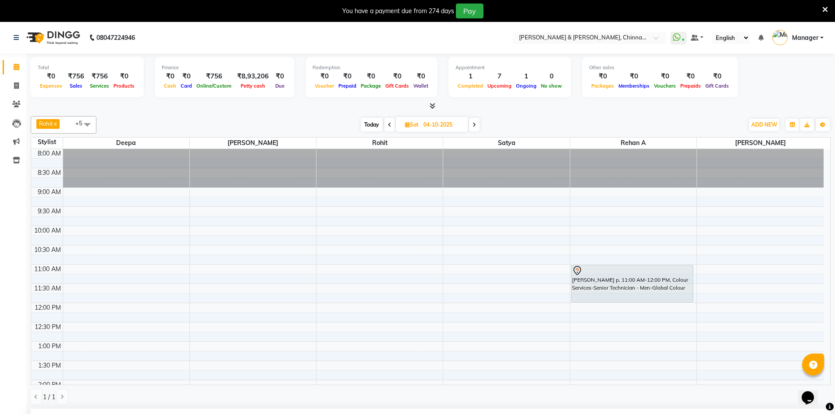
click at [388, 124] on icon at bounding box center [390, 124] width 4 height 5
click at [388, 124] on span at bounding box center [390, 125] width 11 height 14
type input "02-10-2025"
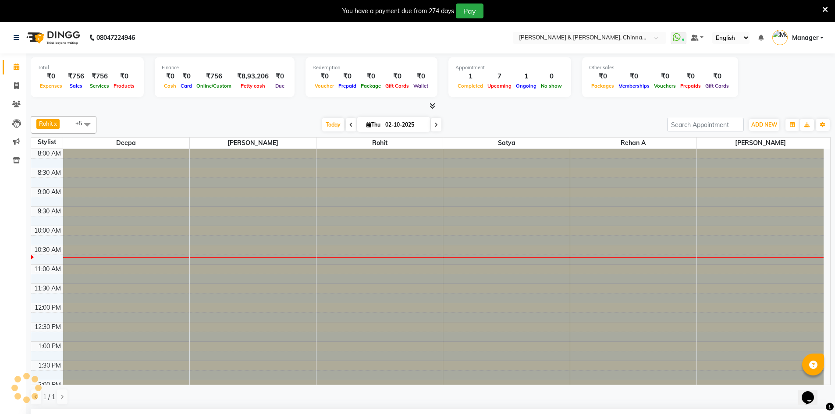
select select "660"
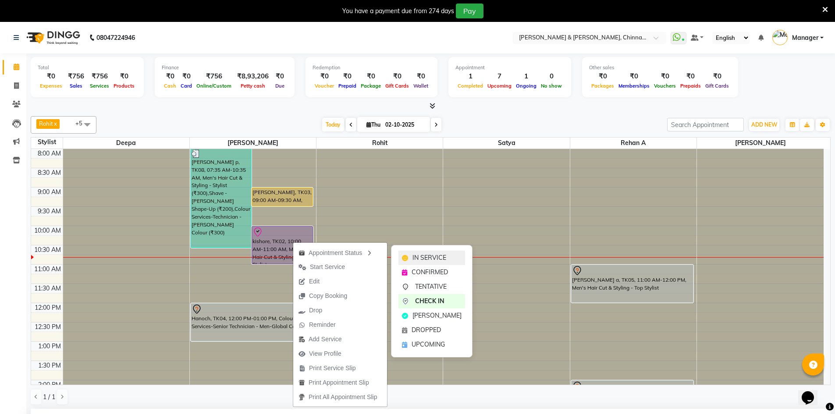
click at [434, 257] on span "IN SERVICE" at bounding box center [430, 257] width 34 height 9
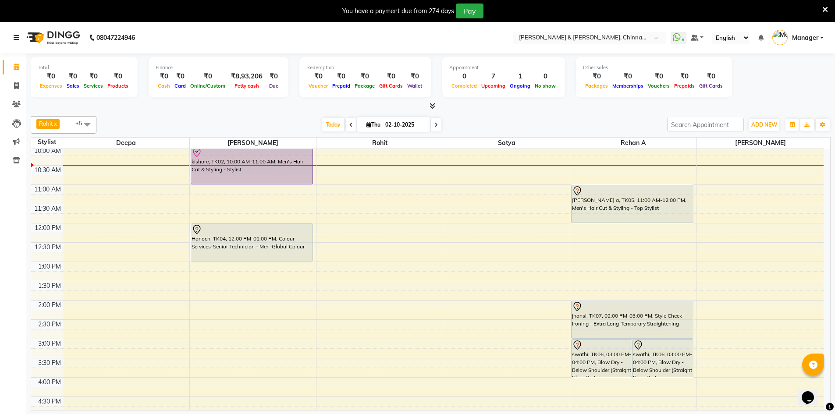
scroll to position [59, 0]
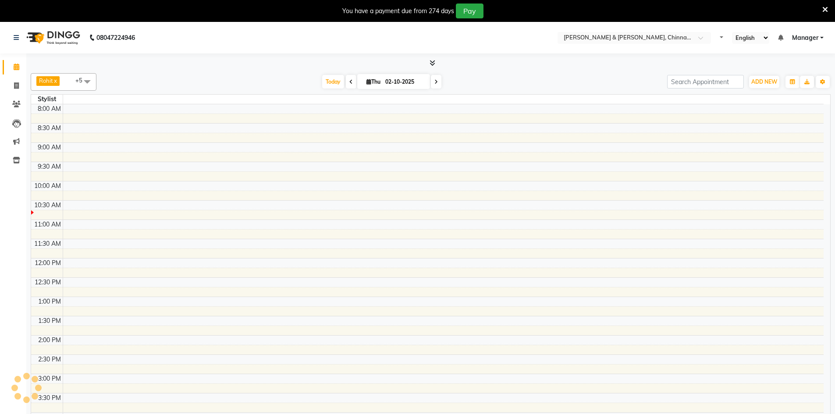
select select "en"
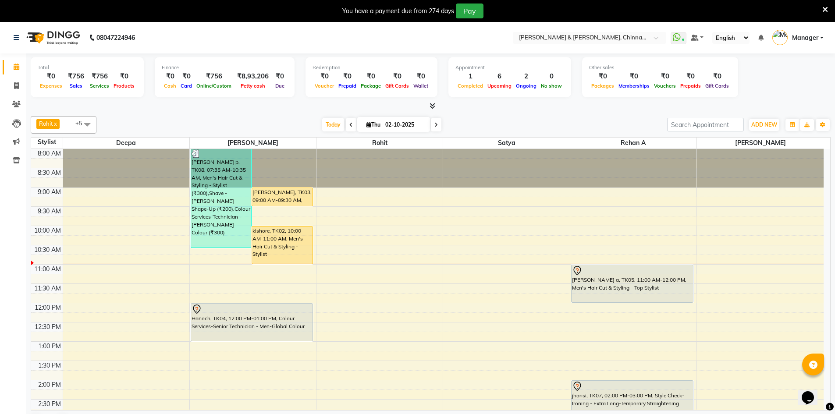
click at [400, 83] on span "Gift Cards" at bounding box center [397, 86] width 28 height 6
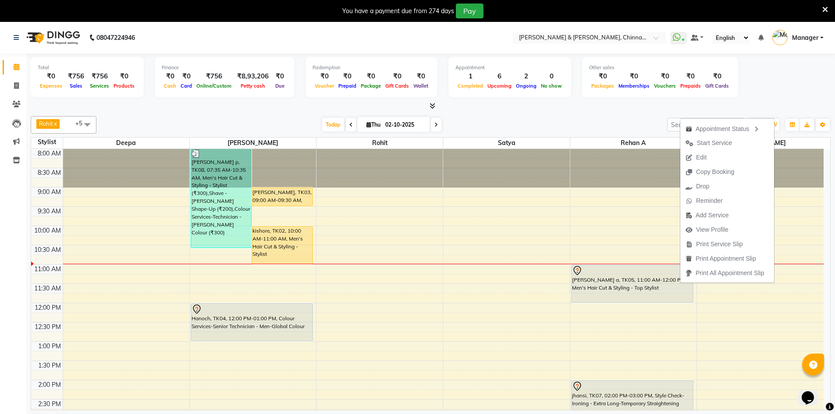
click at [1, 232] on div "Calendar Invoice Clients Leads Marketing Inventory Completed InProgress Upcomin…" at bounding box center [59, 235] width 118 height 377
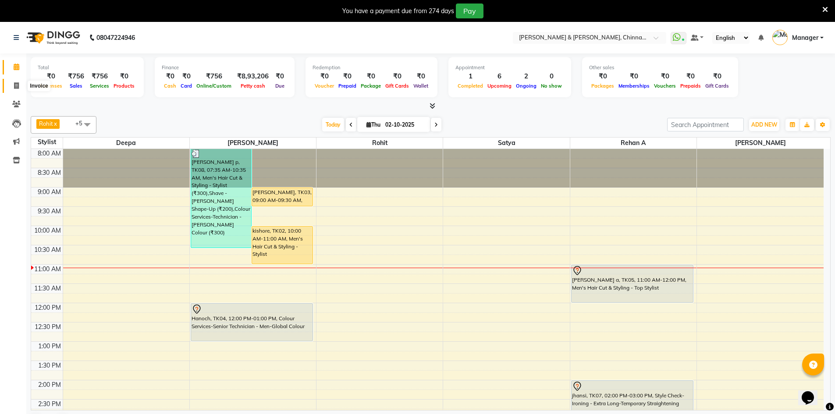
click at [13, 88] on span at bounding box center [16, 86] width 15 height 10
select select "service"
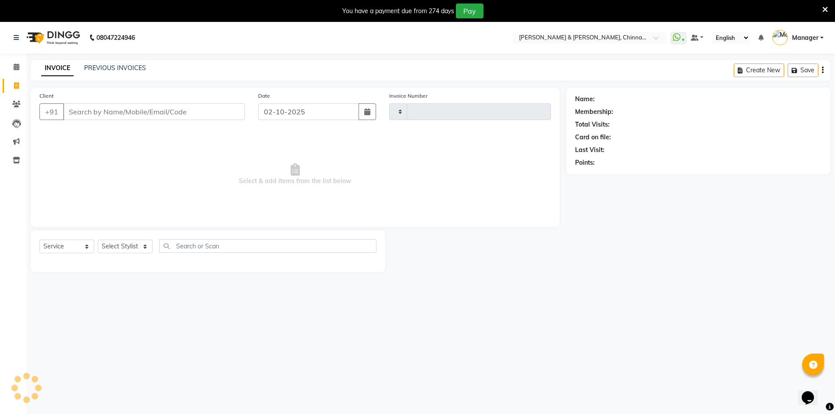
type input "3420"
select select "7388"
click at [109, 68] on link "PREVIOUS INVOICES" at bounding box center [115, 68] width 62 height 8
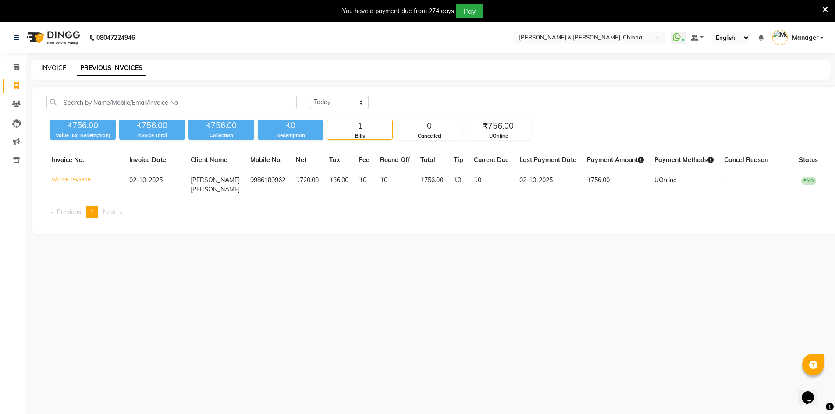
click at [52, 67] on link "INVOICE" at bounding box center [53, 68] width 25 height 8
select select "service"
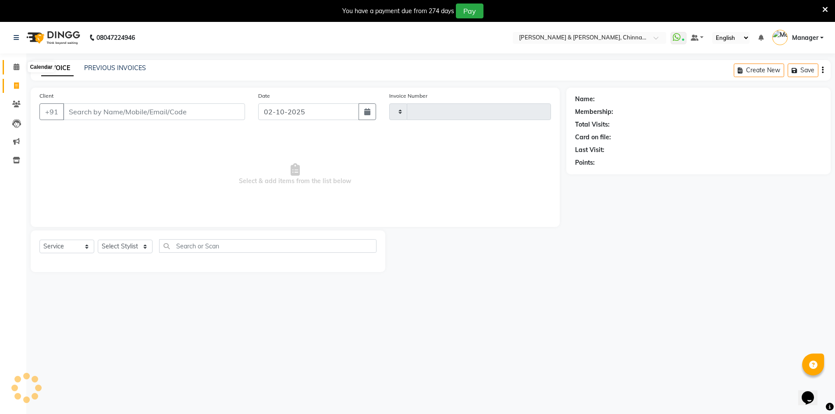
click at [17, 65] on icon at bounding box center [17, 67] width 6 height 7
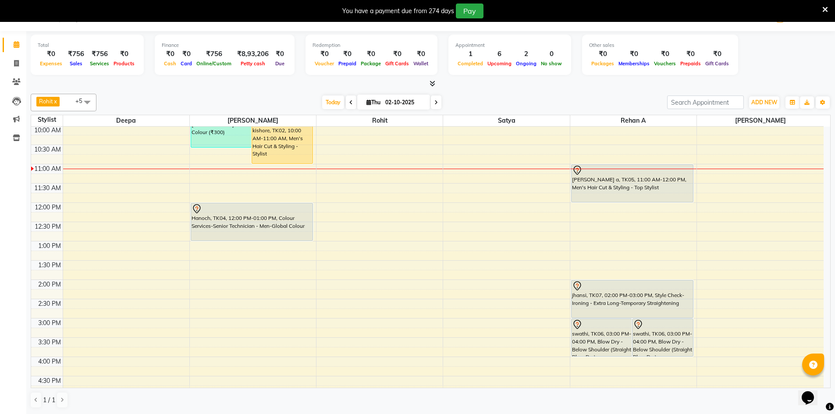
scroll to position [4, 0]
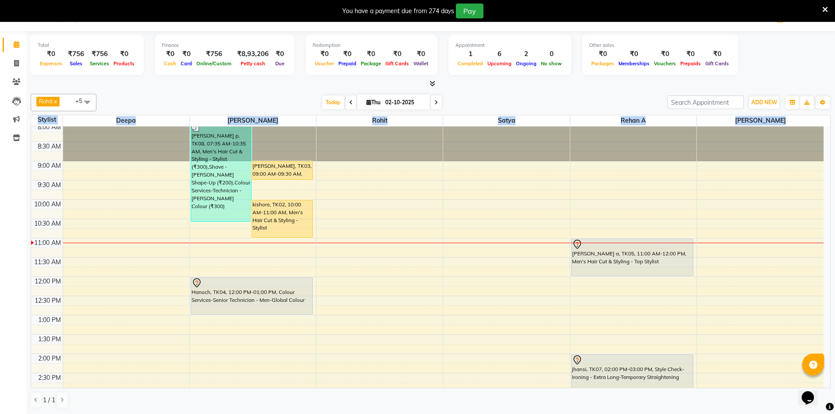
click at [831, 177] on div "Total ₹0 Expenses ₹756 Sales ₹756 Services ₹0 Products Finance ₹0 Cash ₹0 Card …" at bounding box center [430, 222] width 809 height 383
click at [812, 57] on div "Total ₹0 Expenses ₹756 Sales ₹756 Services ₹0 Products Finance ₹0 Cash ₹0 Card …" at bounding box center [431, 56] width 800 height 43
click at [827, 10] on icon at bounding box center [826, 10] width 6 height 8
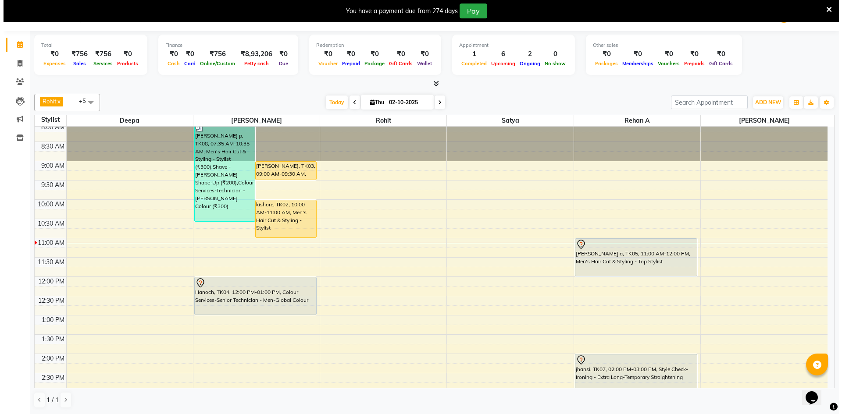
scroll to position [0, 0]
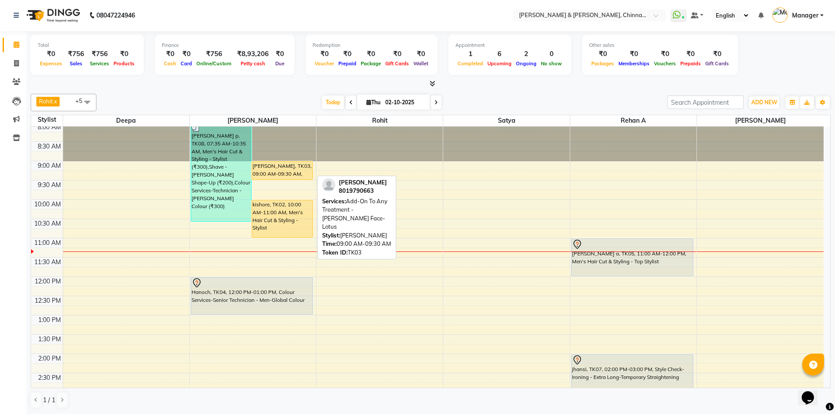
click at [286, 174] on div "[PERSON_NAME], TK03, 09:00 AM-09:30 AM, Add-On To Any Treatment - [PERSON_NAME]…" at bounding box center [282, 171] width 61 height 18
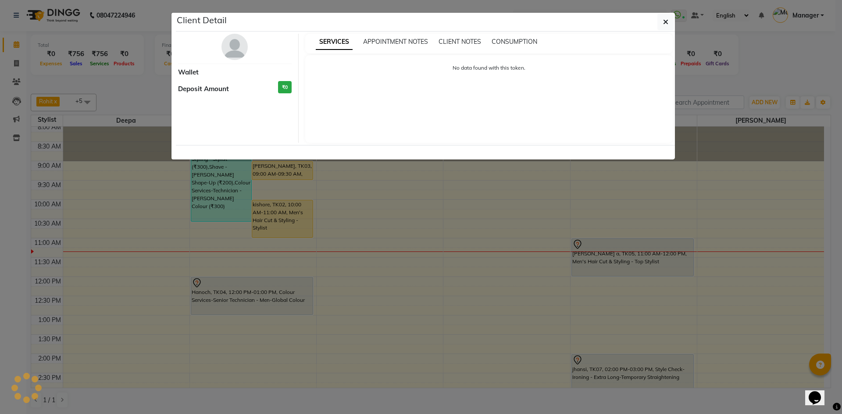
select select "1"
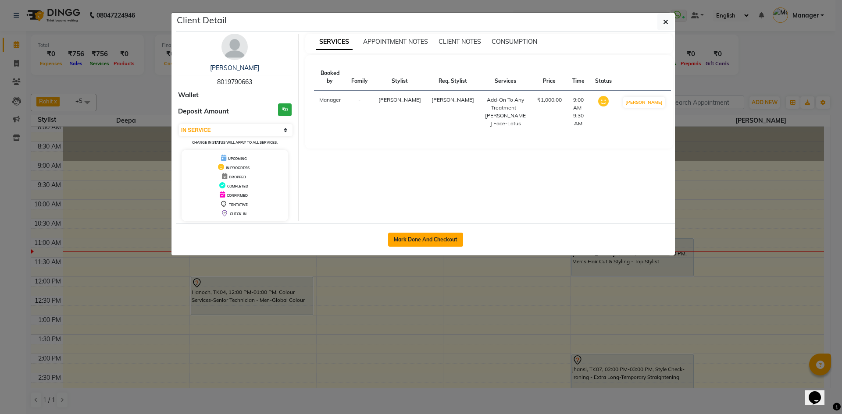
click at [431, 239] on button "Mark Done And Checkout" at bounding box center [425, 240] width 75 height 14
select select "service"
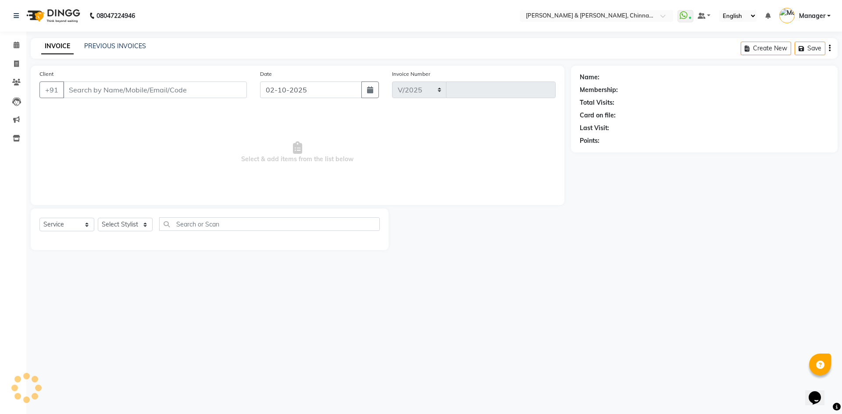
select select "7388"
type input "3420"
type input "8019790663"
select select "65078"
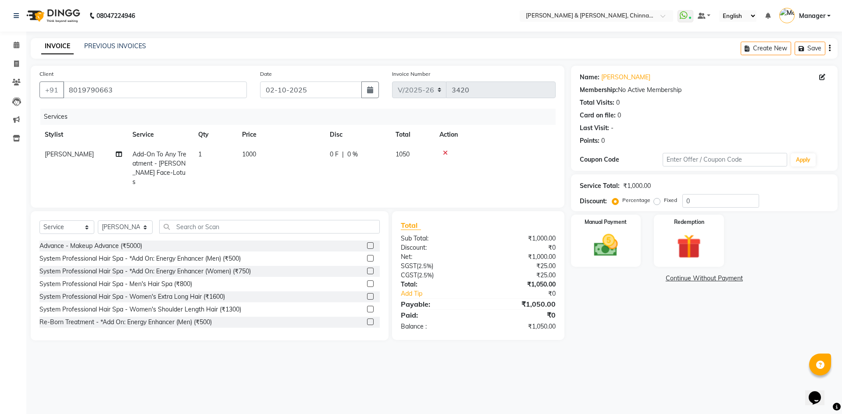
click at [445, 153] on icon at bounding box center [445, 153] width 5 height 6
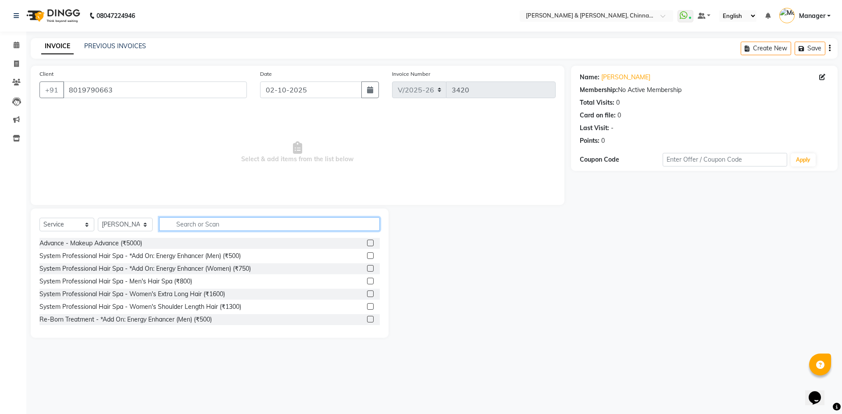
click at [202, 228] on input "text" at bounding box center [269, 224] width 221 height 14
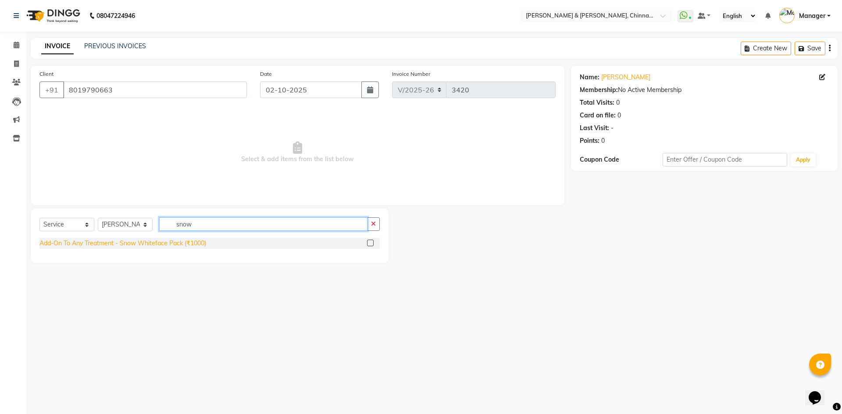
type input "snow"
click at [182, 244] on div "Add-On To Any Treatment - Snow Whiteface Pack (₹1000)" at bounding box center [122, 243] width 167 height 9
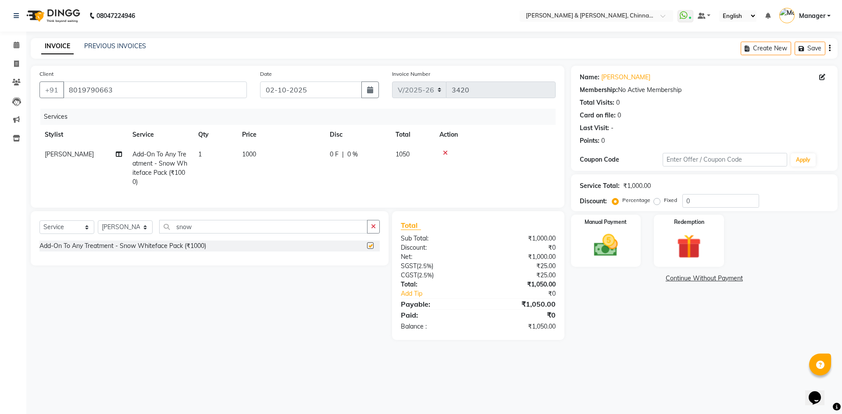
checkbox input "false"
click at [375, 230] on icon "button" at bounding box center [373, 227] width 5 height 6
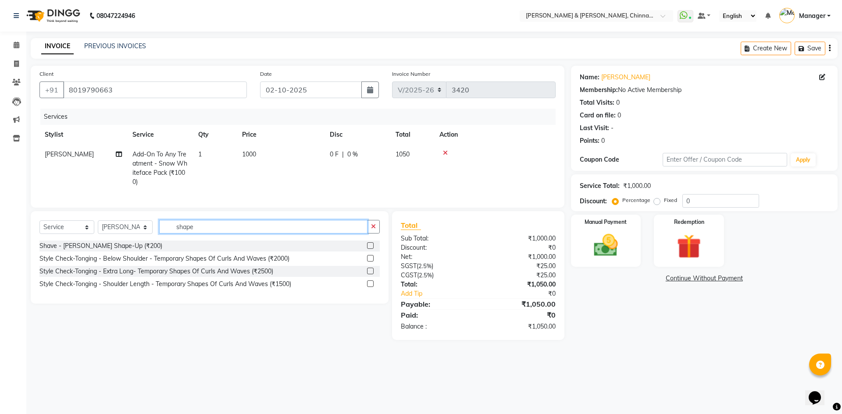
type input "shape"
click at [123, 241] on div "Select Service Product Membership Package Voucher Prepaid Gift Card Select Styl…" at bounding box center [209, 230] width 340 height 21
click at [279, 156] on td "1000" at bounding box center [281, 168] width 88 height 47
select select "65078"
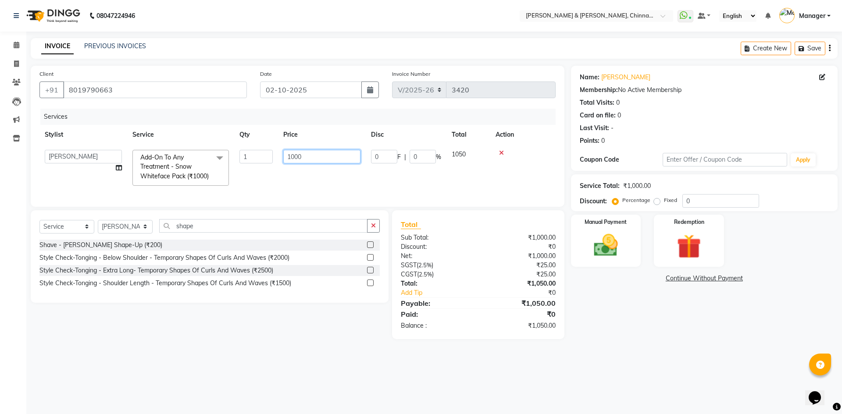
drag, startPoint x: 311, startPoint y: 155, endPoint x: 254, endPoint y: 164, distance: 57.7
click at [255, 159] on tr "Admin Chrispin Deepa Dingg support Faizan Kalpana Kalyan Kenny Manager Prakash …" at bounding box center [297, 168] width 516 height 46
type input "2000"
click at [602, 339] on div "Name: Surya Teja Membership: No Active Membership Total Visits: 0 Card on file:…" at bounding box center [707, 203] width 273 height 274
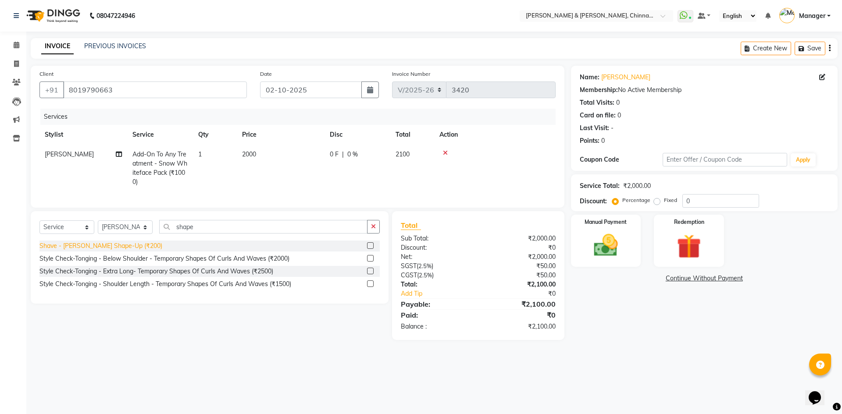
click at [109, 250] on div "Shave - [PERSON_NAME] Shape-Up (₹200)" at bounding box center [100, 246] width 123 height 9
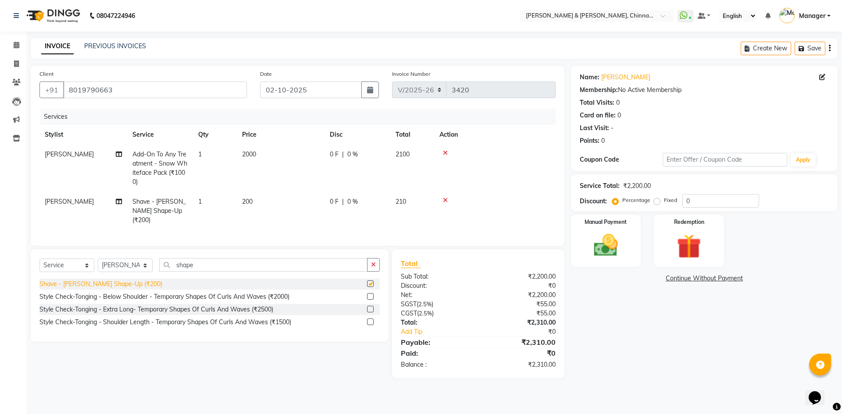
checkbox input "false"
click at [632, 266] on div "Manual Payment" at bounding box center [605, 241] width 73 height 54
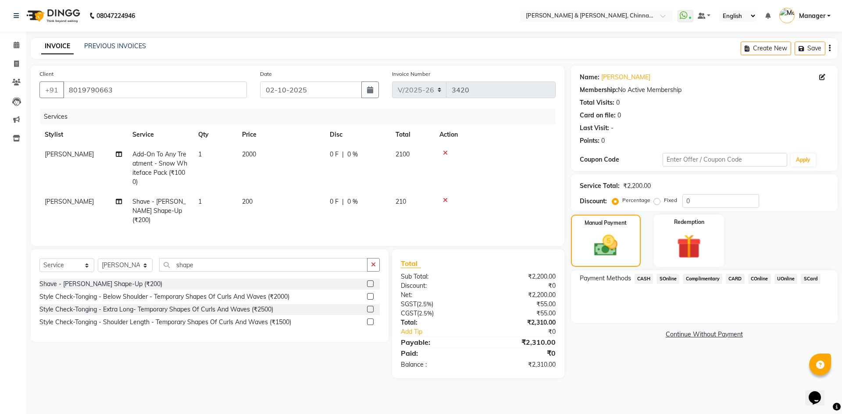
click at [735, 278] on span "CARD" at bounding box center [735, 279] width 19 height 10
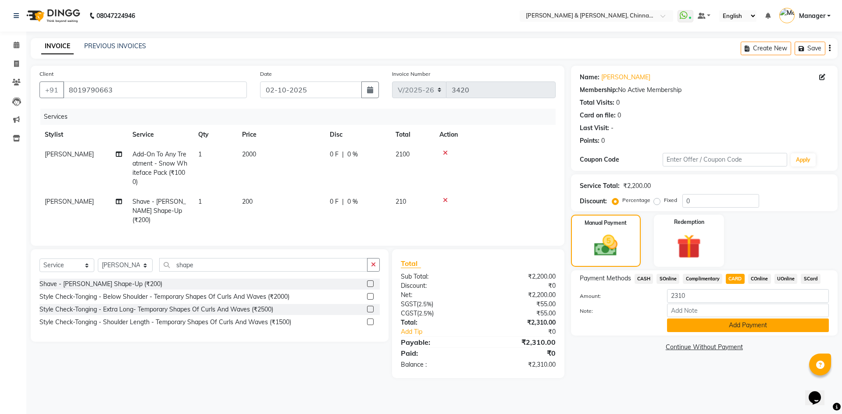
click at [735, 324] on button "Add Payment" at bounding box center [748, 326] width 162 height 14
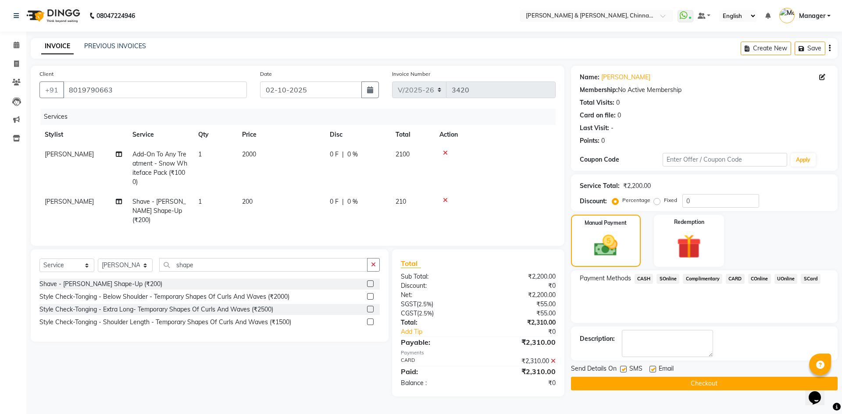
click at [717, 388] on button "Checkout" at bounding box center [704, 384] width 267 height 14
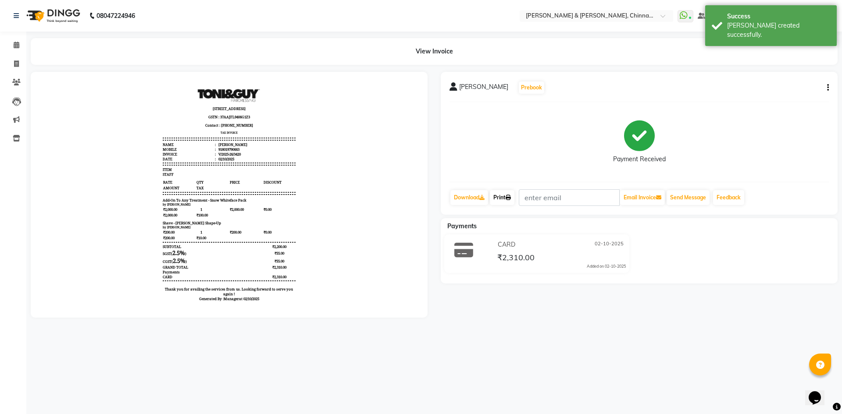
click at [503, 196] on link "Print" at bounding box center [502, 197] width 25 height 15
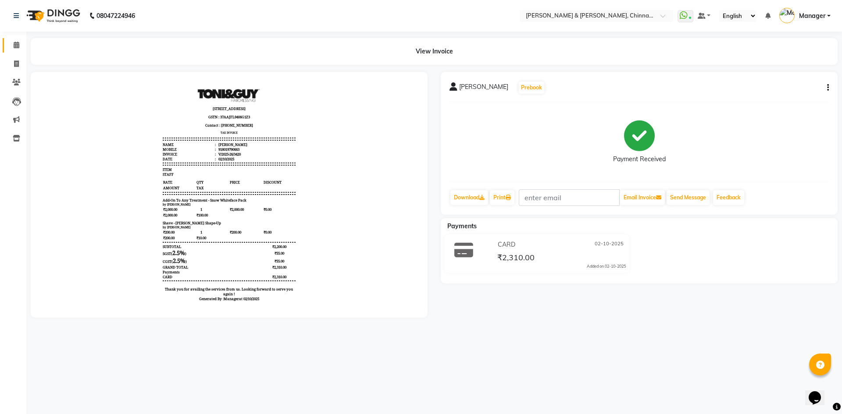
click at [24, 43] on span at bounding box center [16, 45] width 15 height 10
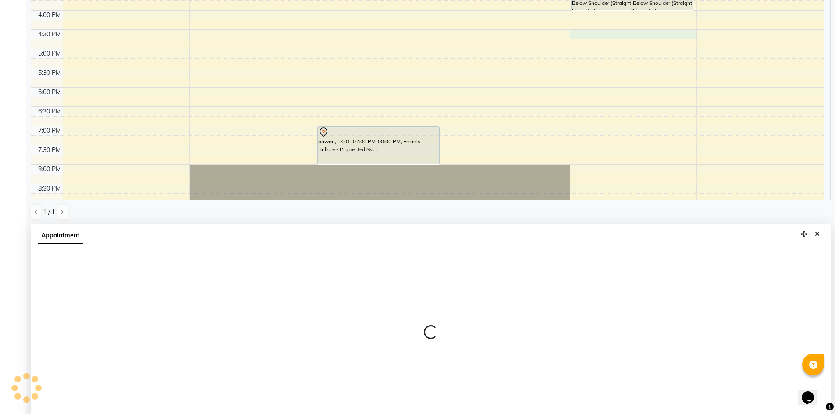
scroll to position [172, 0]
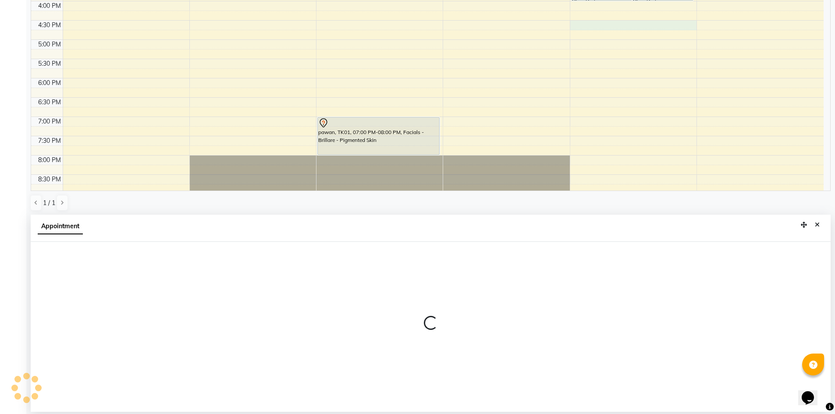
select select "86530"
select select "tentative"
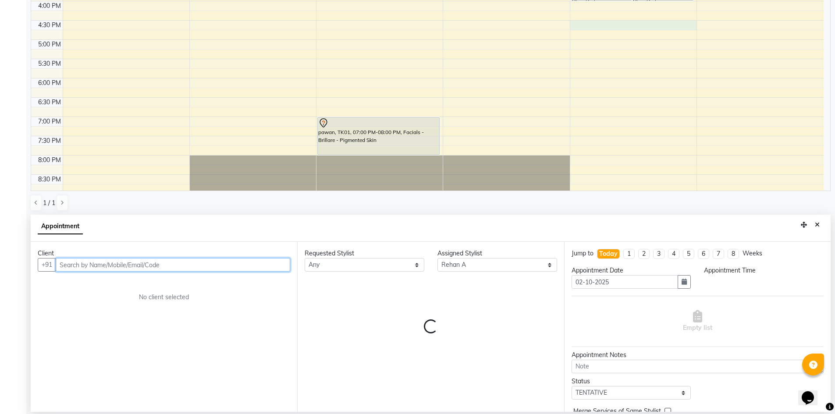
select select "990"
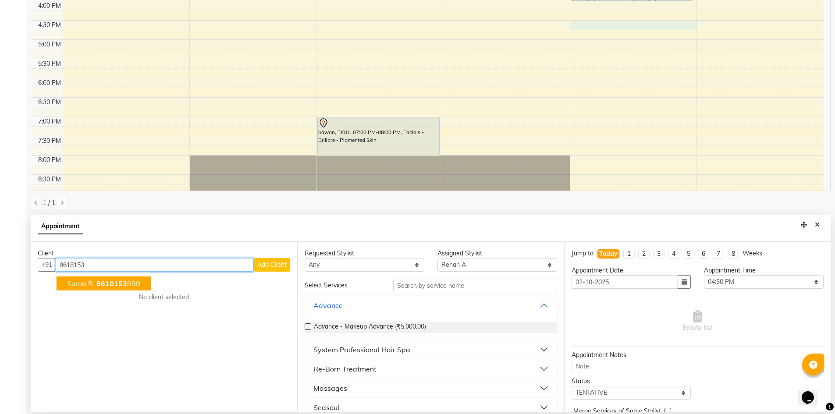
click at [114, 284] on span "9618153" at bounding box center [111, 283] width 31 height 9
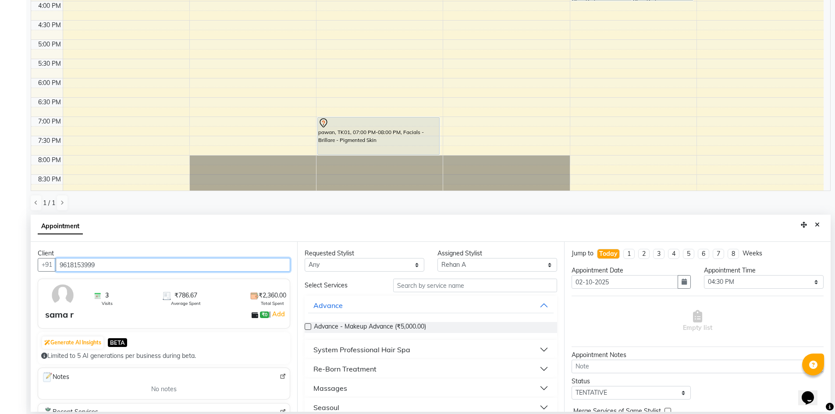
type input "9618153999"
click at [385, 264] on select "Any [PERSON_NAME] [PERSON_NAME] [PERSON_NAME] A [PERSON_NAME]" at bounding box center [365, 265] width 120 height 14
select select "86530"
click at [305, 258] on select "Any [PERSON_NAME] [PERSON_NAME] [PERSON_NAME] A [PERSON_NAME]" at bounding box center [365, 265] width 120 height 14
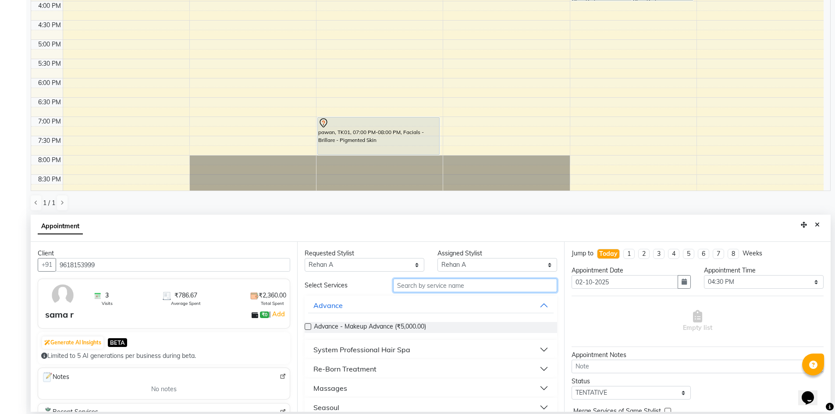
click at [474, 284] on input "text" at bounding box center [475, 286] width 164 height 14
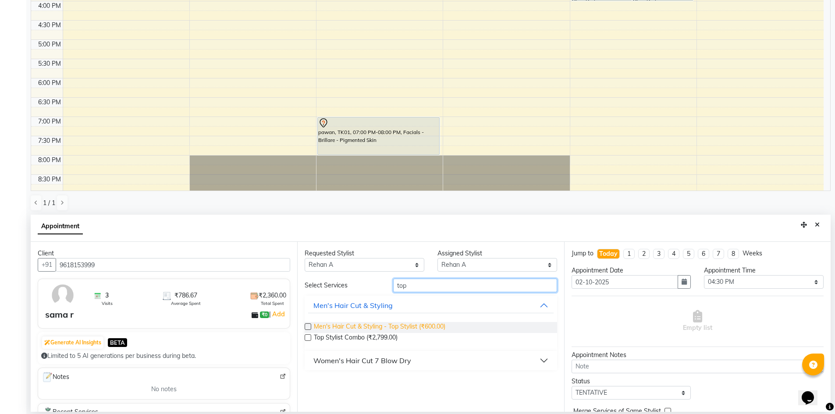
type input "top"
click at [437, 329] on span "Men's Hair Cut & Styling - Top Stylist (₹600.00)" at bounding box center [380, 327] width 132 height 11
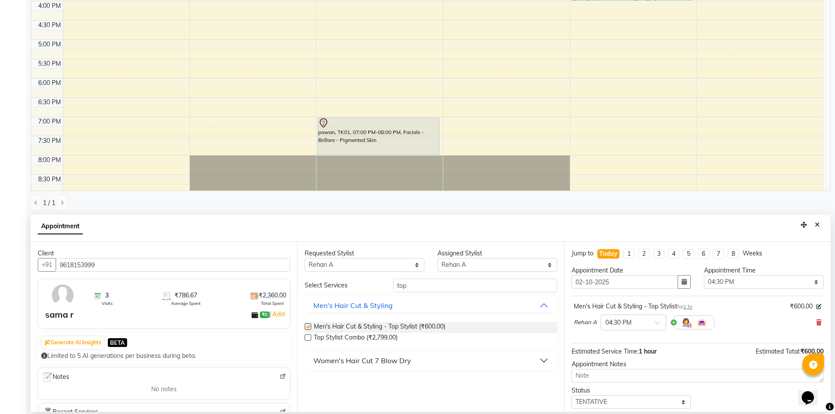
checkbox input "false"
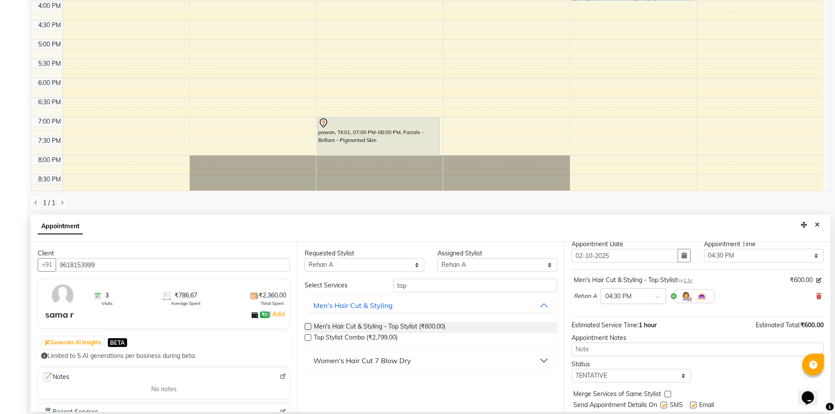
scroll to position [52, 0]
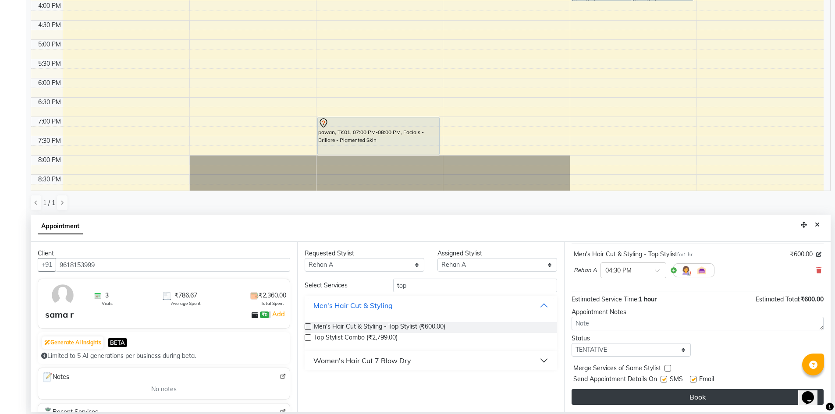
click at [677, 399] on button "Book" at bounding box center [698, 397] width 252 height 16
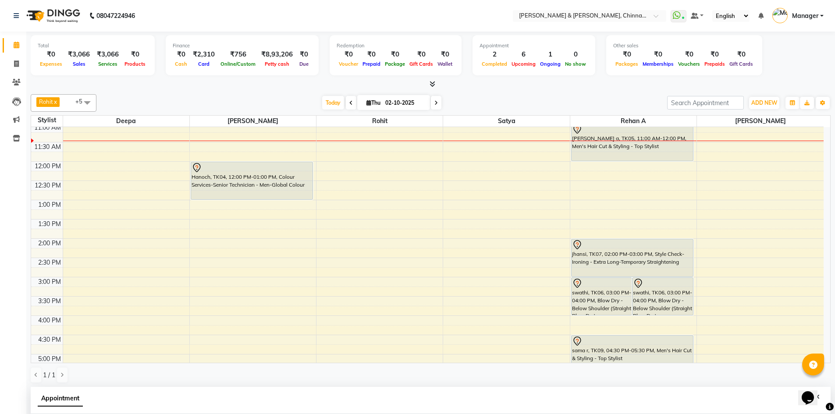
scroll to position [116, 0]
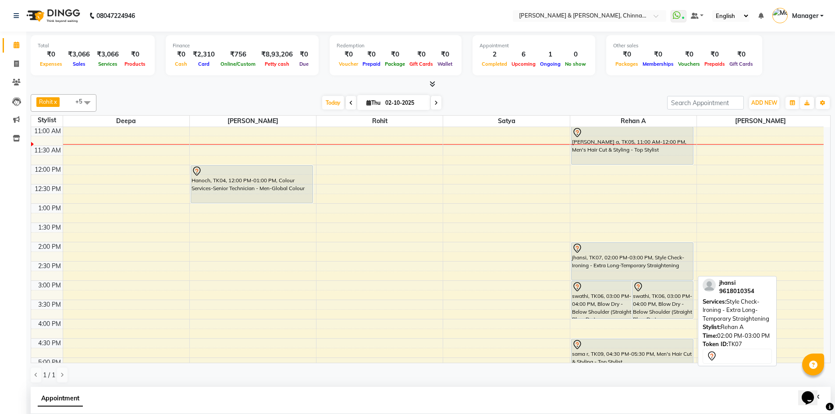
click at [605, 256] on div "jhansi, TK07, 02:00 PM-03:00 PM, Style Check-Ironing - Extra Long-Temporary Str…" at bounding box center [632, 261] width 121 height 37
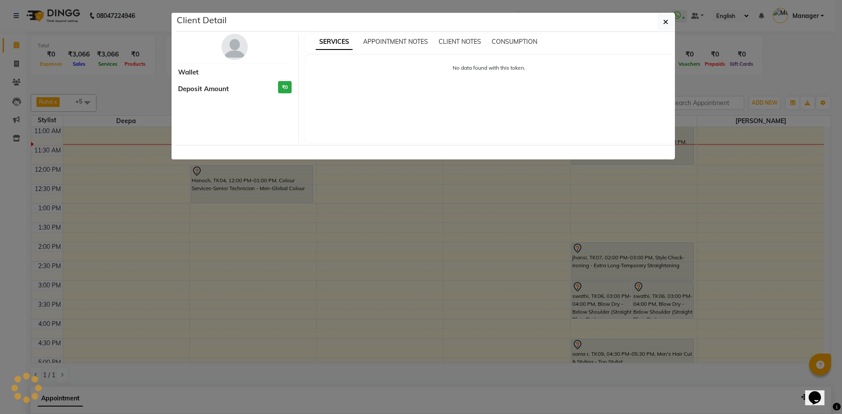
select select "7"
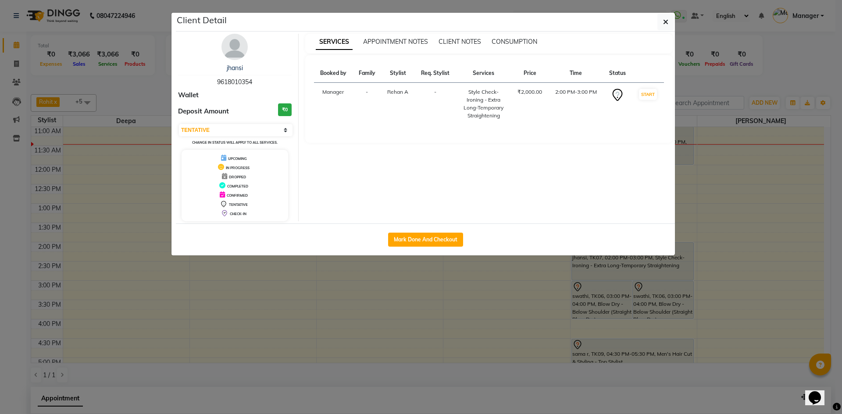
click at [240, 57] on img at bounding box center [234, 47] width 26 height 26
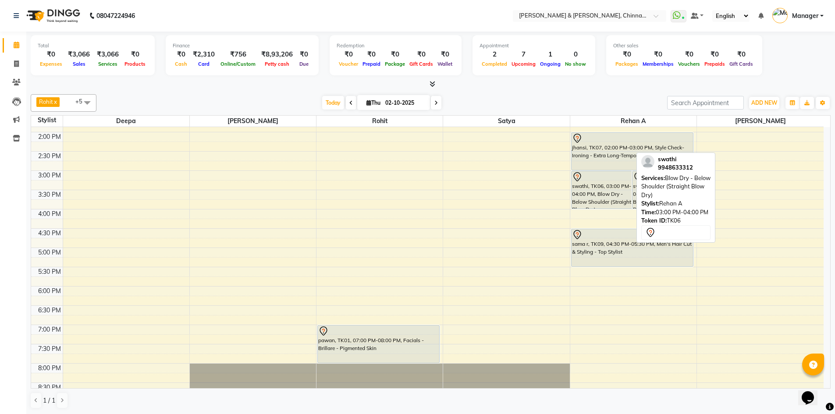
scroll to position [205, 0]
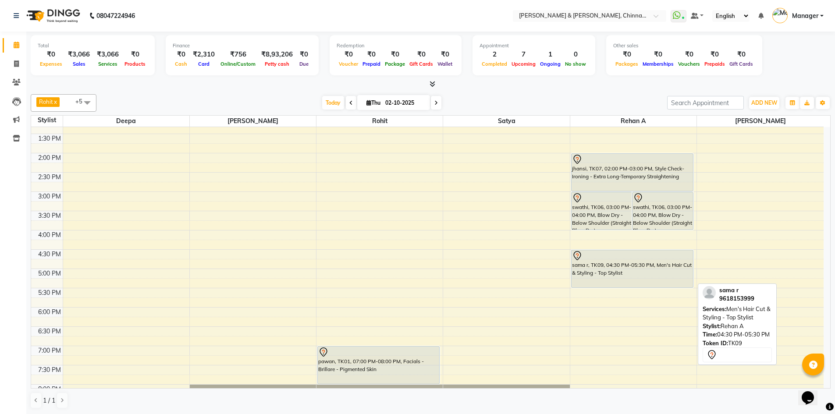
click at [611, 266] on div "sama r, TK09, 04:30 PM-05:30 PM, Men's Hair Cut & Styling - Top Stylist" at bounding box center [632, 268] width 121 height 37
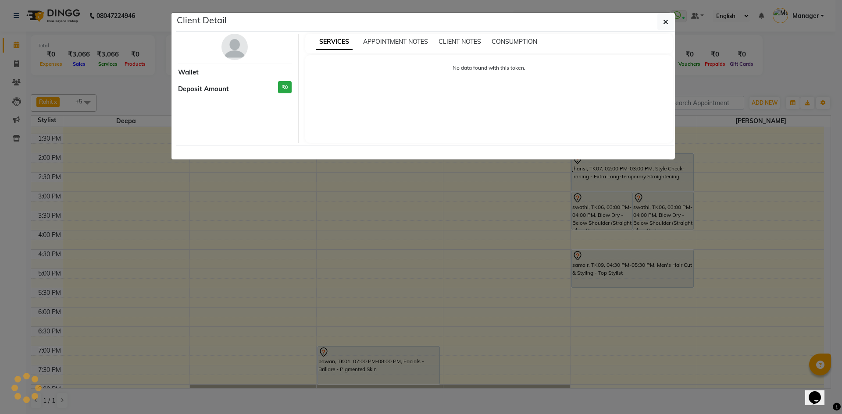
select select "7"
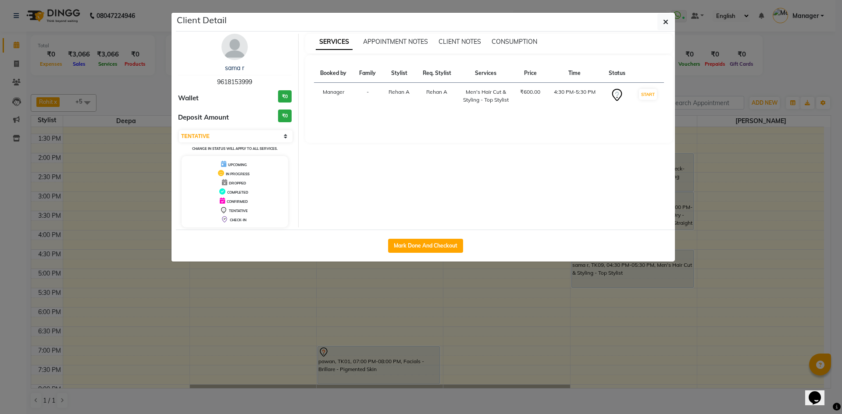
click at [237, 37] on img at bounding box center [234, 47] width 26 height 26
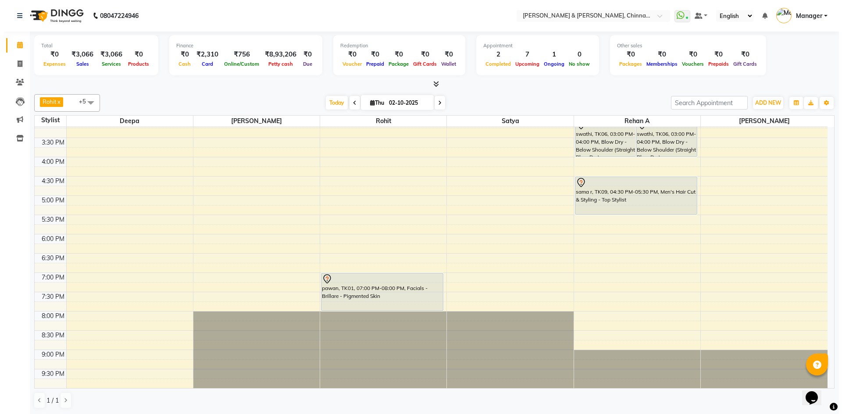
scroll to position [0, 0]
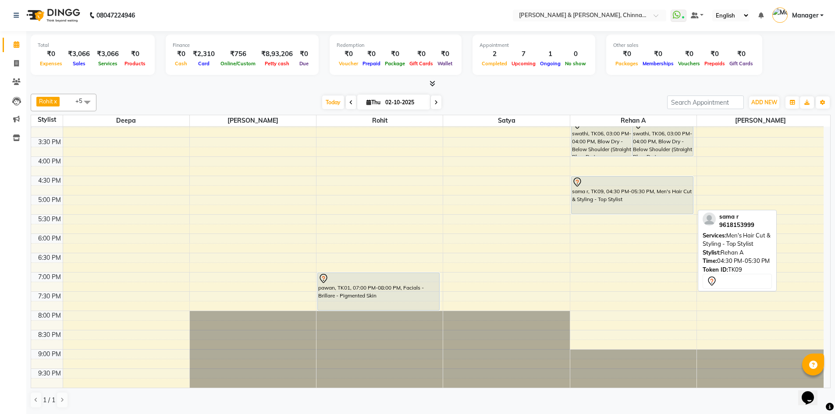
click at [624, 211] on div "sama r, TK09, 04:30 PM-05:30 PM, Men's Hair Cut & Styling - Top Stylist" at bounding box center [632, 195] width 121 height 37
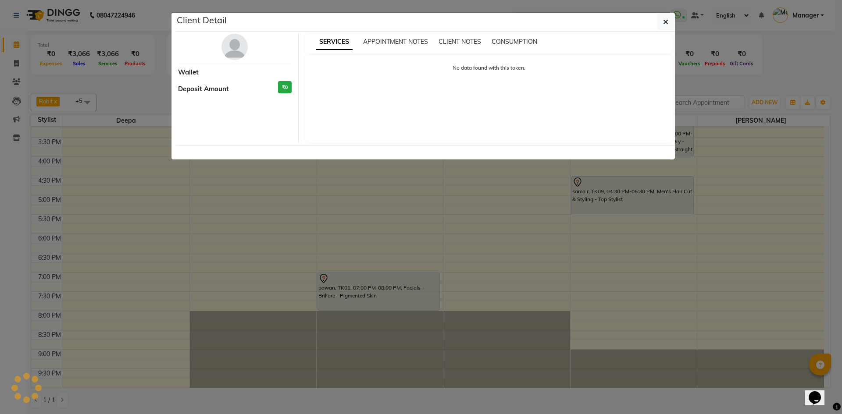
click at [235, 47] on img at bounding box center [234, 47] width 26 height 26
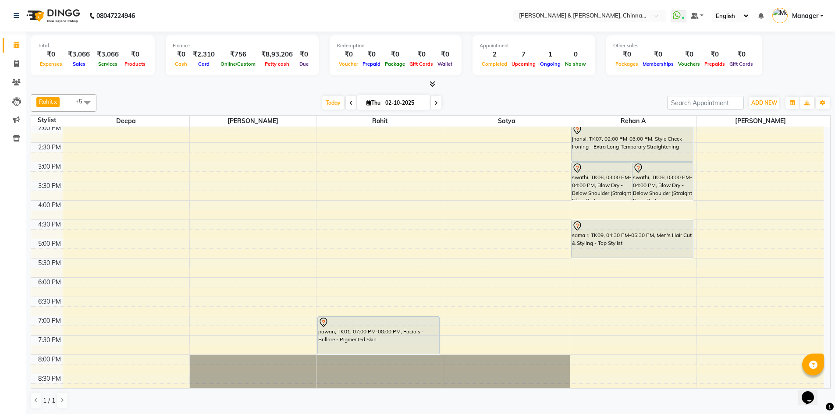
scroll to position [278, 0]
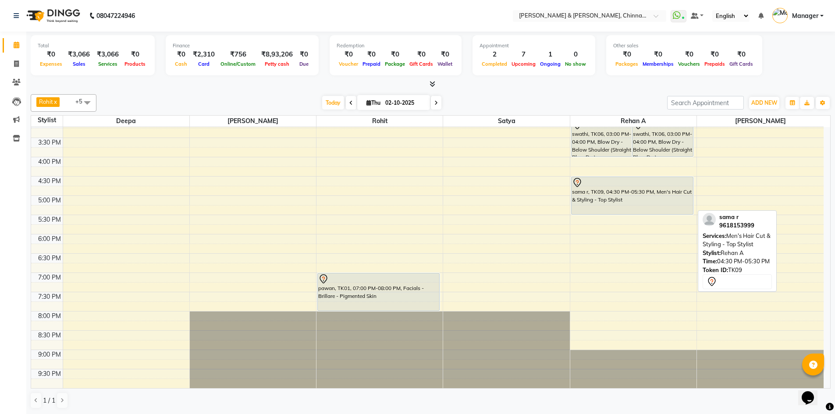
click at [623, 187] on div at bounding box center [632, 183] width 121 height 11
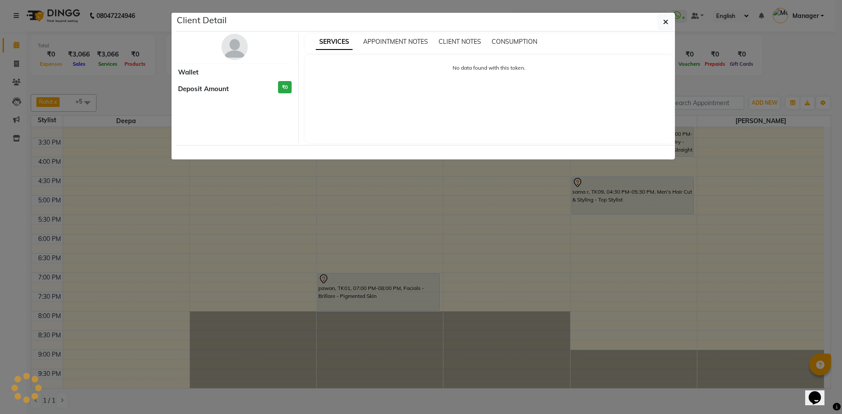
select select "7"
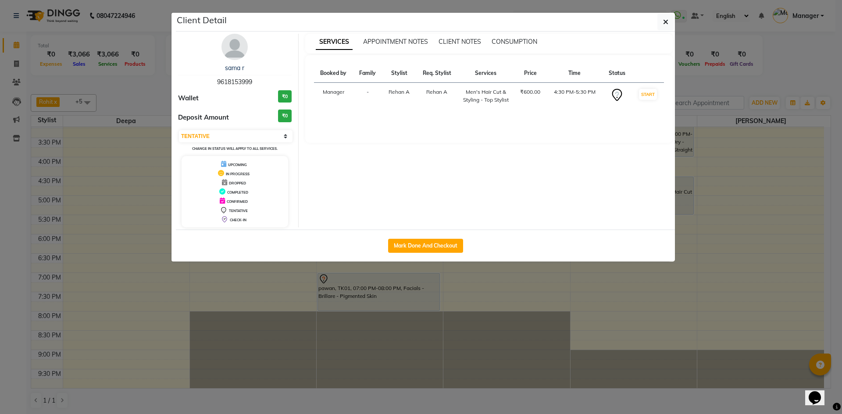
click at [235, 42] on img at bounding box center [234, 47] width 26 height 26
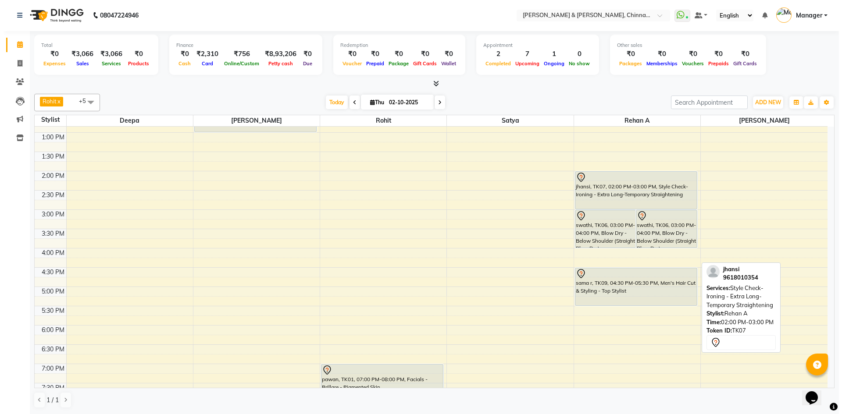
scroll to position [132, 0]
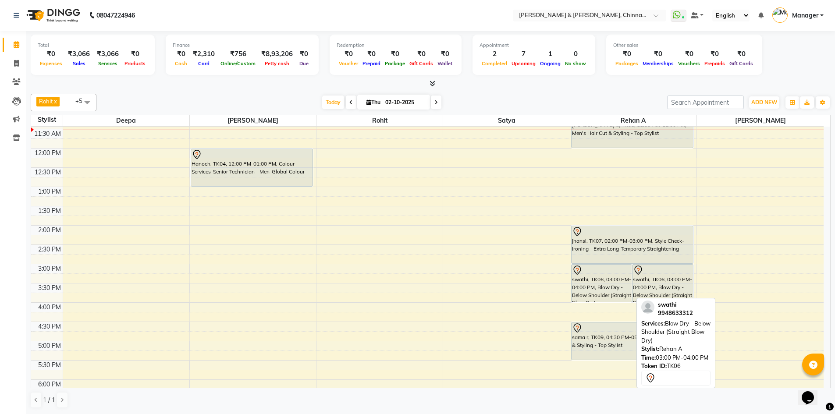
click at [609, 289] on div "swathi, TK06, 03:00 PM-04:00 PM, Blow Dry - Below Shoulder (Straight Blow Dry)" at bounding box center [602, 283] width 61 height 37
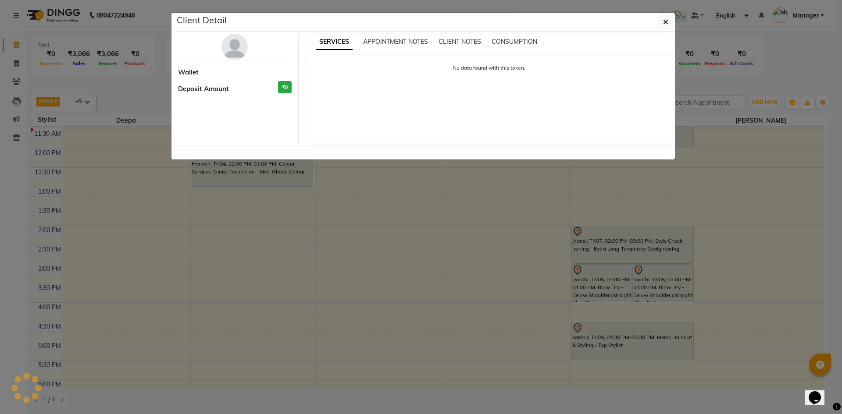
select select "7"
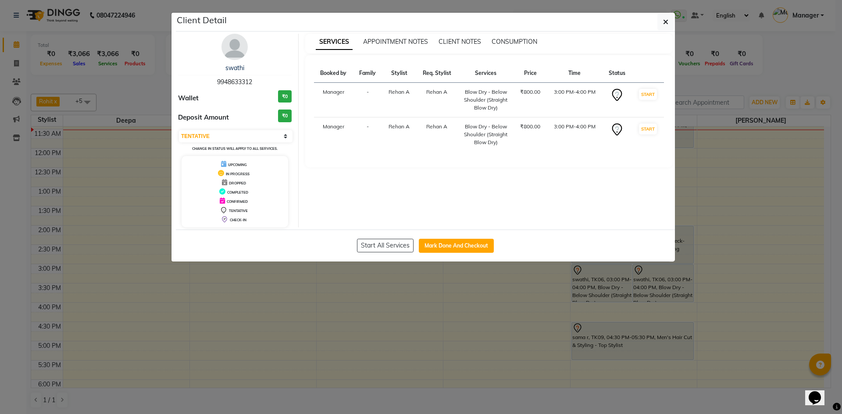
click at [240, 48] on img at bounding box center [234, 47] width 26 height 26
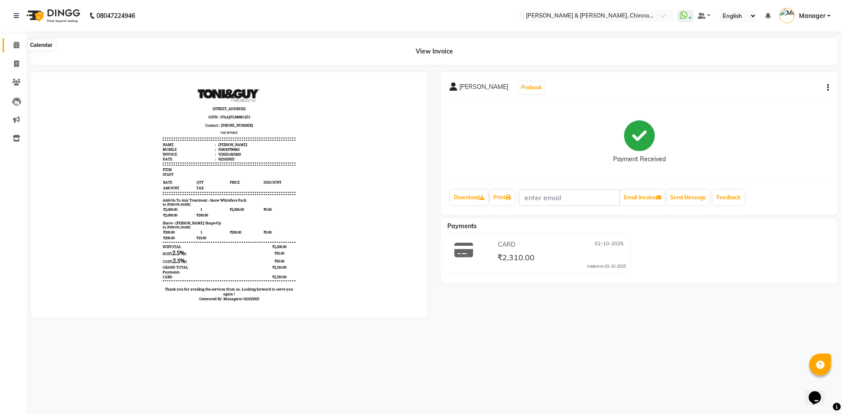
click at [16, 43] on icon at bounding box center [17, 45] width 6 height 7
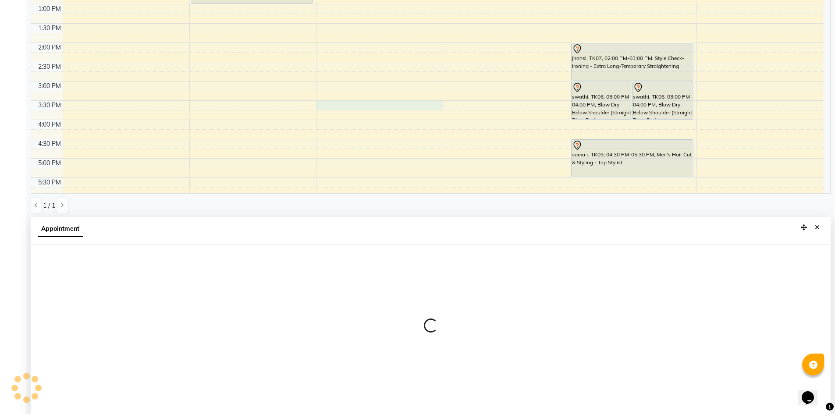
scroll to position [172, 0]
select select "65063"
select select "930"
select select "tentative"
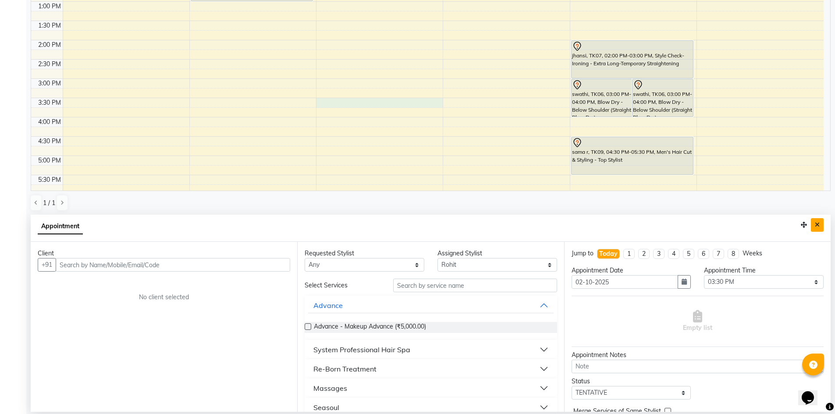
click at [818, 225] on icon "Close" at bounding box center [817, 225] width 5 height 6
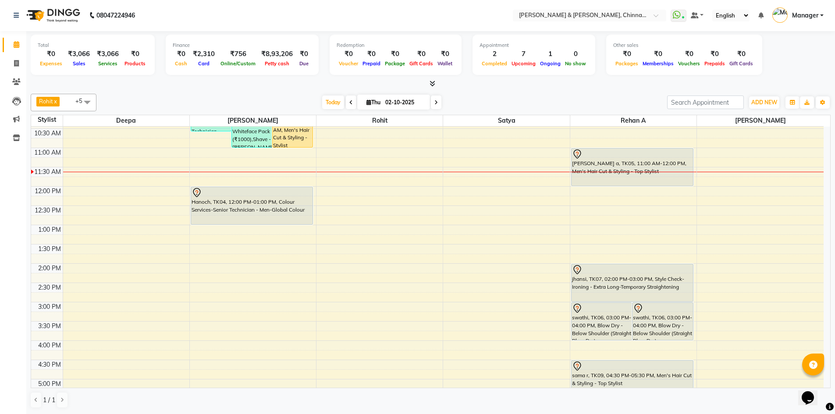
scroll to position [73, 0]
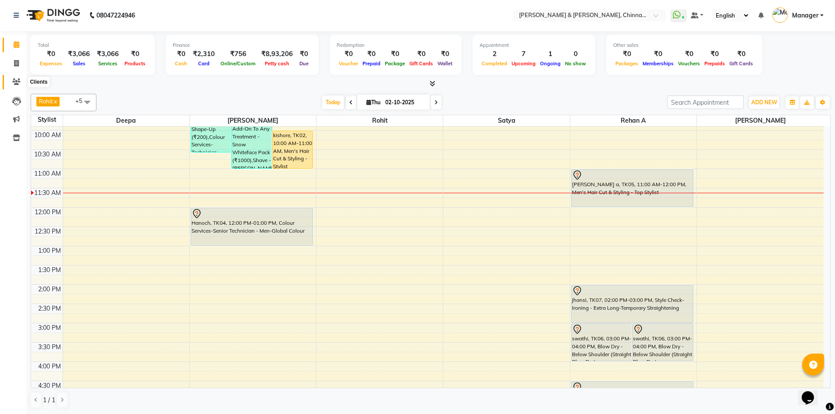
click at [14, 80] on icon at bounding box center [16, 81] width 8 height 7
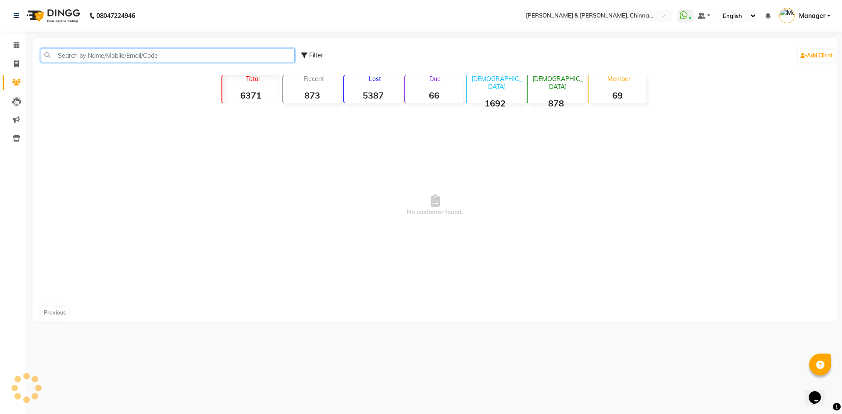
click at [95, 55] on input "text" at bounding box center [168, 56] width 254 height 14
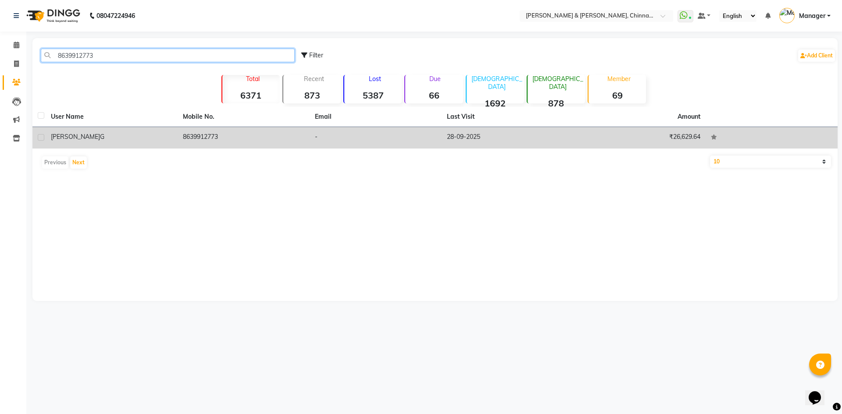
type input "8639912773"
click at [206, 138] on td "8639912773" at bounding box center [244, 137] width 132 height 21
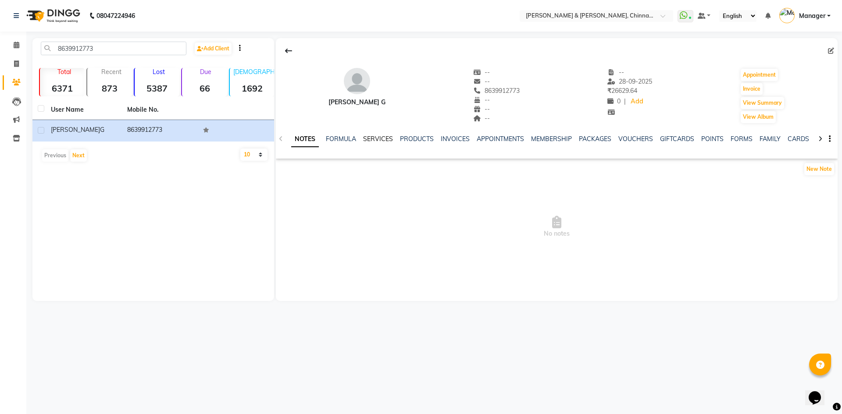
click at [365, 137] on link "SERVICES" at bounding box center [378, 139] width 30 height 8
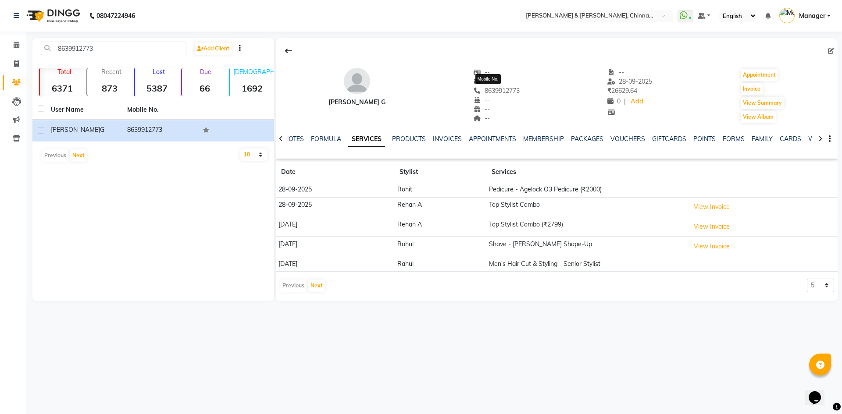
drag, startPoint x: 521, startPoint y: 91, endPoint x: 477, endPoint y: 91, distance: 43.8
click at [477, 91] on div "Manikanta g -- -- 8639912773 Mobile No. -- -- -- -- 28-09-2025 ₹ 26629.64 0 | A…" at bounding box center [557, 91] width 562 height 65
click at [477, 91] on span "8639912773" at bounding box center [496, 91] width 46 height 8
drag, startPoint x: 516, startPoint y: 90, endPoint x: 471, endPoint y: 94, distance: 44.5
click at [471, 94] on div "Manikanta g -- -- 8639912773 Mobile No. -- -- -- -- 28-09-2025 ₹ 26629.64 0 | A…" at bounding box center [557, 91] width 562 height 65
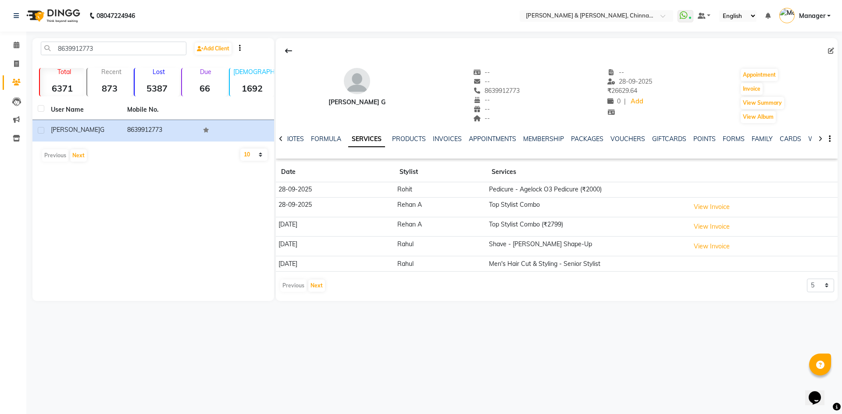
copy span "8639912773"
click at [9, 44] on span at bounding box center [16, 45] width 15 height 10
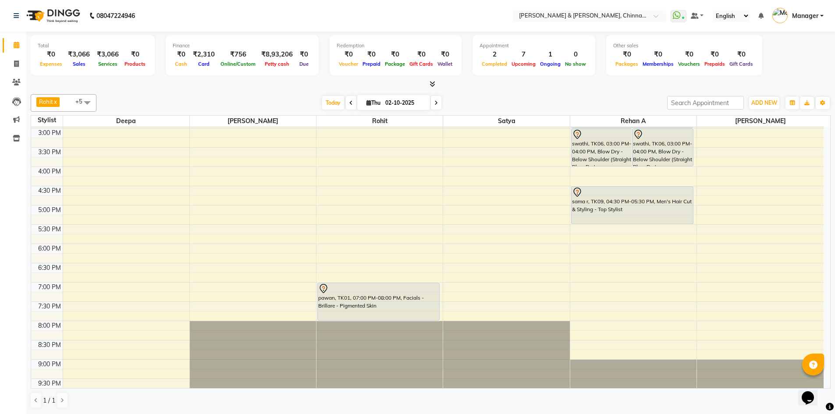
scroll to position [271, 0]
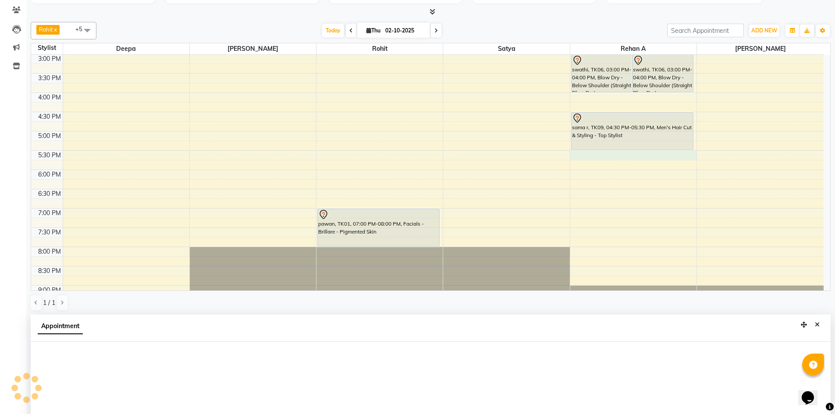
select select "86530"
select select "tentative"
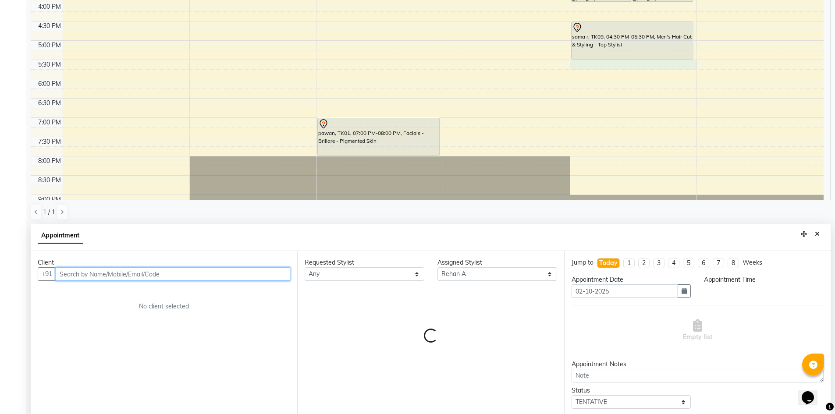
select select "1050"
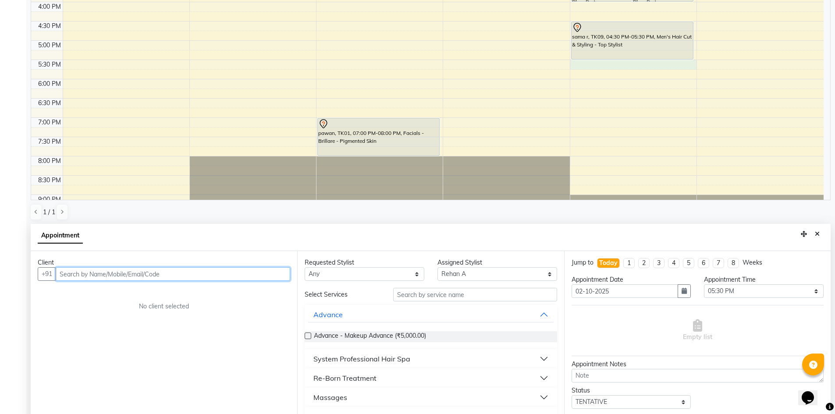
scroll to position [172, 0]
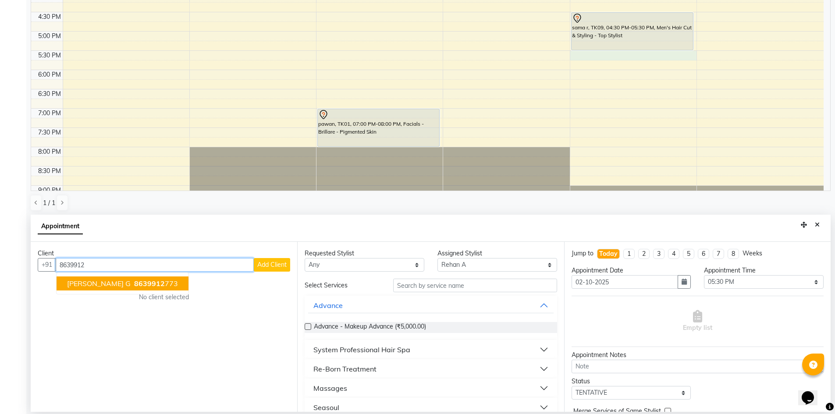
click at [154, 288] on ngb-highlight "8639912 773" at bounding box center [155, 283] width 46 height 9
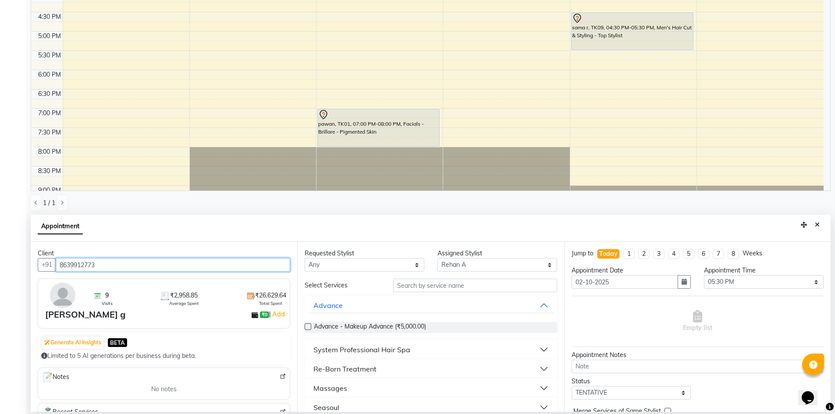
type input "8639912773"
click at [368, 261] on select "Any [PERSON_NAME] [PERSON_NAME] [PERSON_NAME] A [PERSON_NAME]" at bounding box center [365, 265] width 120 height 14
select select "86530"
click at [305, 258] on select "Any [PERSON_NAME] [PERSON_NAME] [PERSON_NAME] A [PERSON_NAME]" at bounding box center [365, 265] width 120 height 14
click at [431, 284] on input "text" at bounding box center [475, 286] width 164 height 14
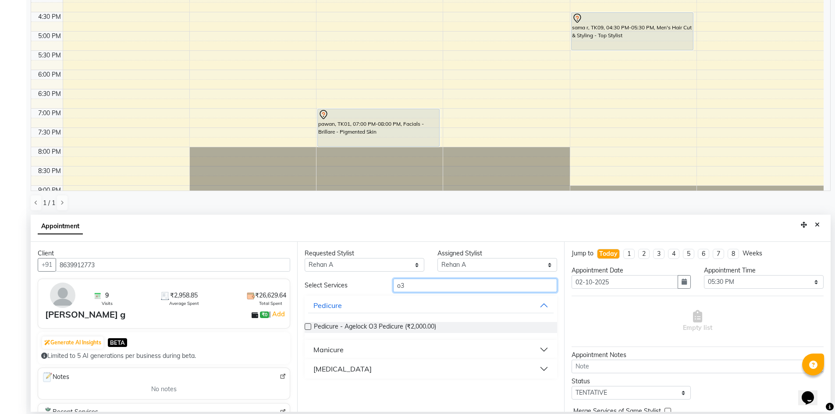
type input "o3"
click at [363, 367] on button "[MEDICAL_DATA]" at bounding box center [430, 369] width 245 height 16
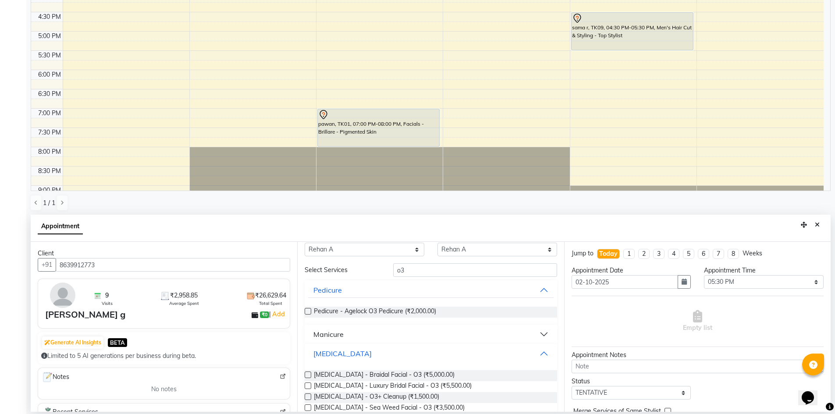
scroll to position [43, 0]
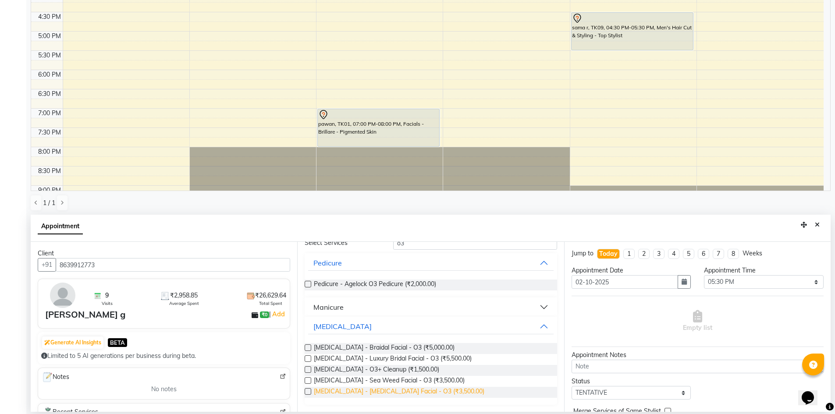
click at [413, 392] on span "Skin Care - Whitening Facial - O3 (₹3,500.00)" at bounding box center [399, 392] width 171 height 11
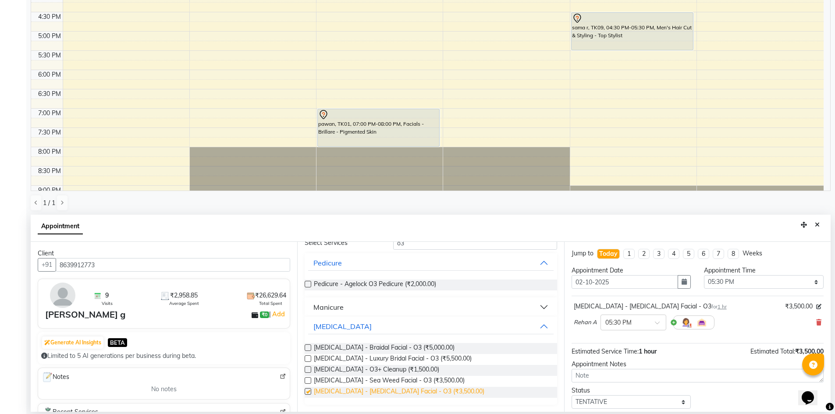
checkbox input "false"
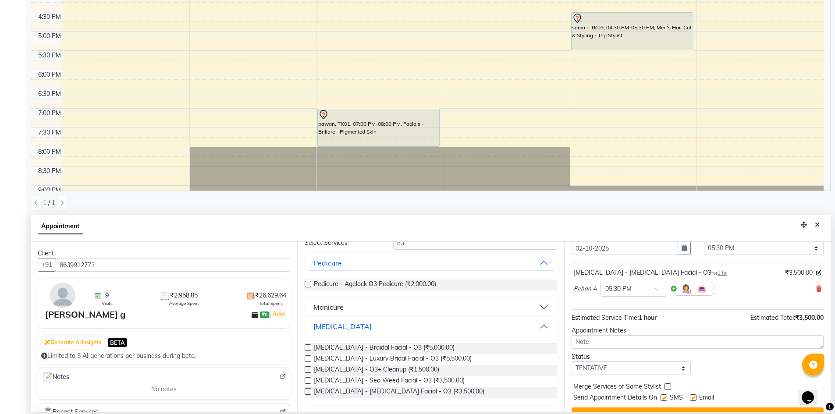
scroll to position [52, 0]
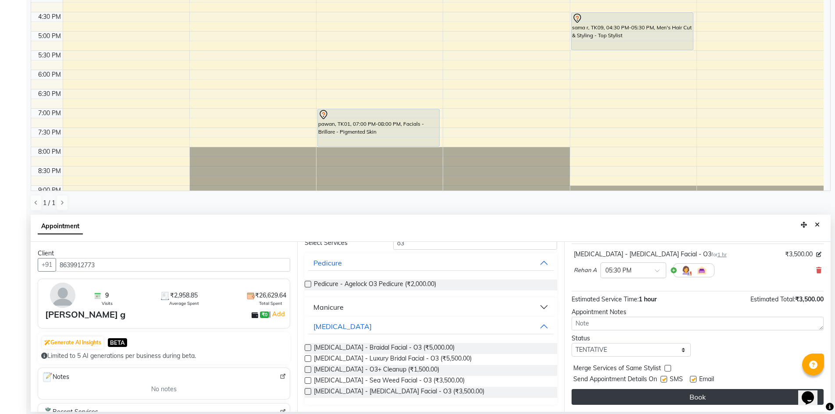
click at [709, 399] on button "Book" at bounding box center [698, 397] width 252 height 16
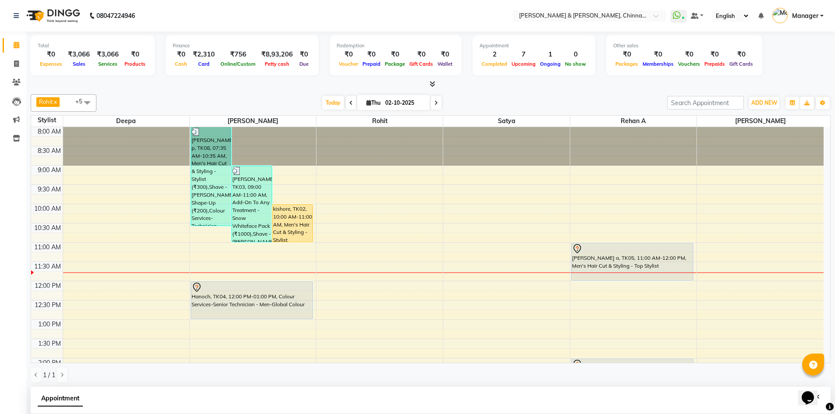
scroll to position [146, 0]
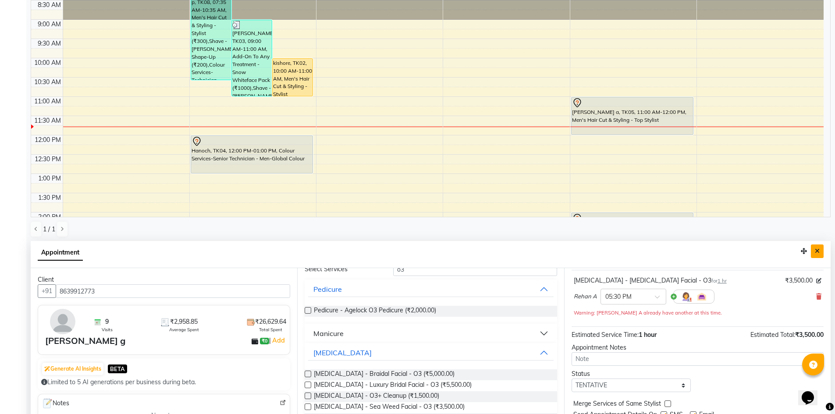
click at [817, 255] on button "Close" at bounding box center [817, 252] width 13 height 14
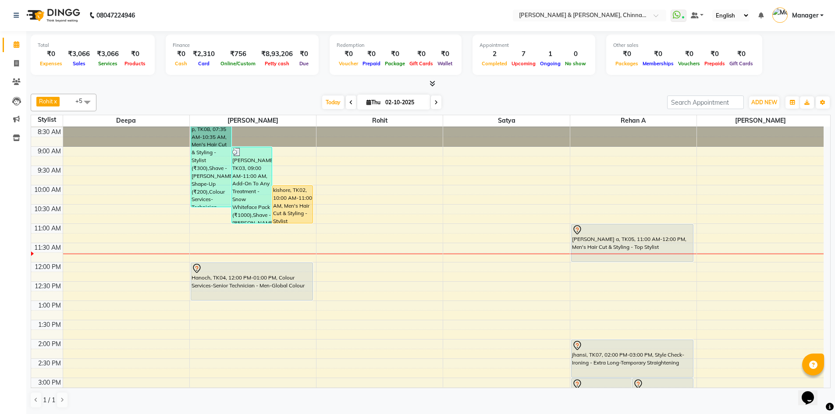
scroll to position [0, 0]
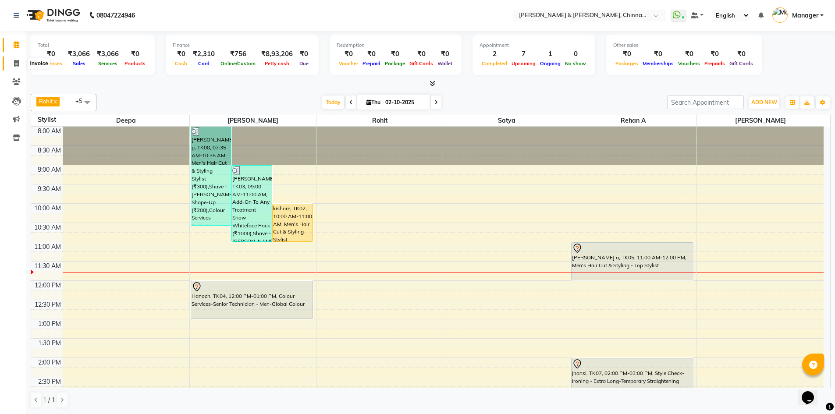
click at [22, 62] on span at bounding box center [16, 64] width 15 height 10
select select "service"
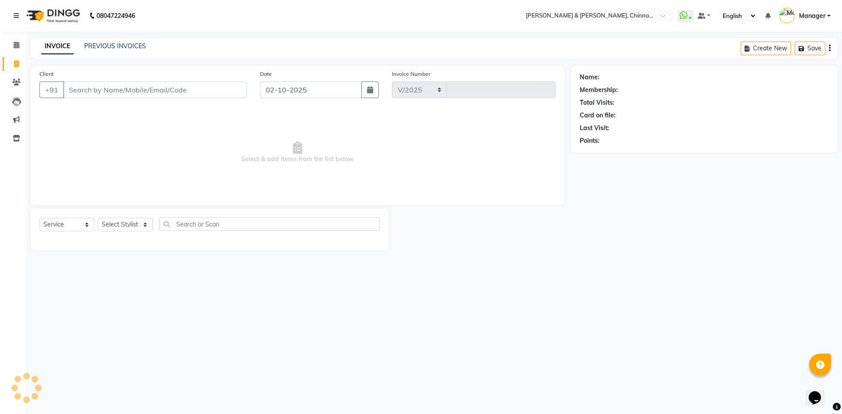
select select "7388"
type input "3421"
click at [135, 224] on select "Select Stylist" at bounding box center [125, 225] width 55 height 14
select select "86530"
click at [98, 218] on select "Select Stylist Admin [PERSON_NAME] support [PERSON_NAME] [PERSON_NAME] Manager …" at bounding box center [125, 225] width 55 height 14
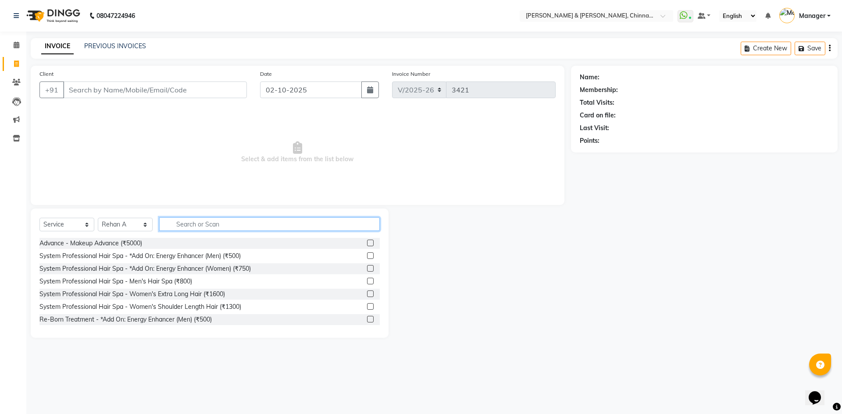
click at [210, 231] on input "text" at bounding box center [269, 224] width 221 height 14
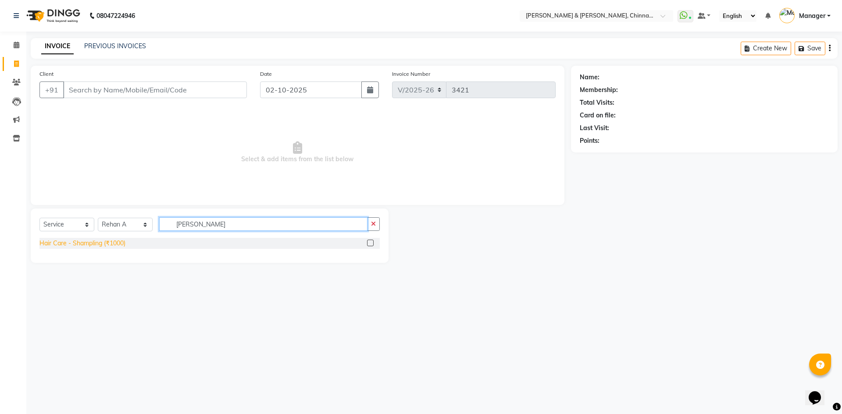
type input "shamp"
click at [110, 242] on div "Hair Care - Shampling (₹1000)" at bounding box center [82, 243] width 86 height 9
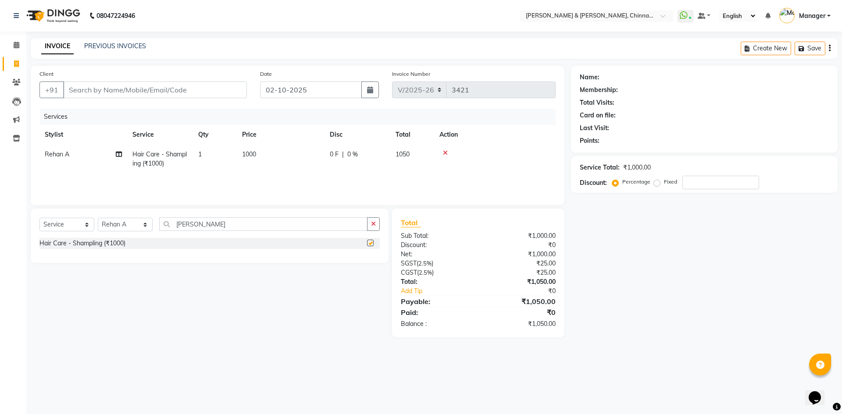
checkbox input "false"
click at [372, 221] on icon "button" at bounding box center [373, 224] width 5 height 6
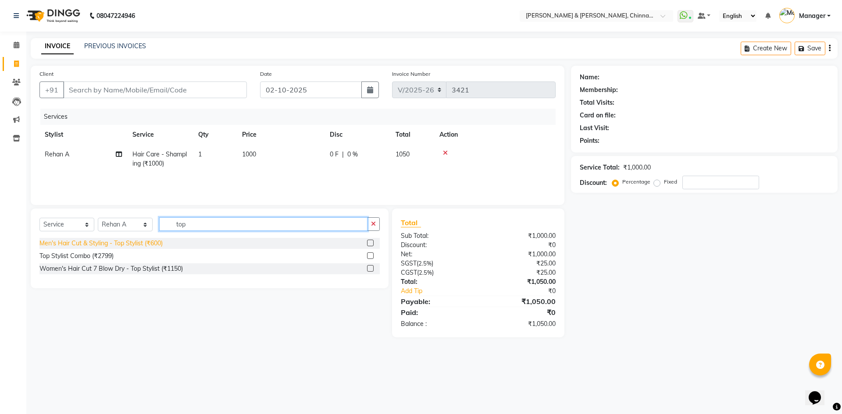
type input "top"
click at [138, 244] on div "Men's Hair Cut & Styling - Top Stylist (₹600)" at bounding box center [100, 243] width 123 height 9
checkbox input "false"
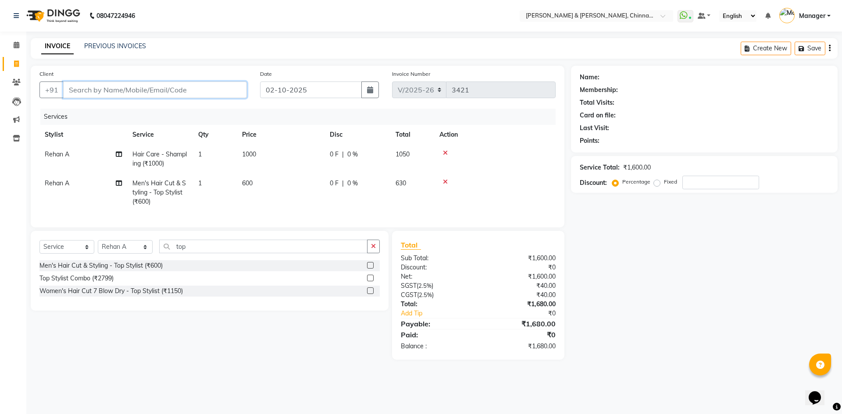
click at [150, 94] on input "Client" at bounding box center [155, 90] width 184 height 17
type input "t"
type input "0"
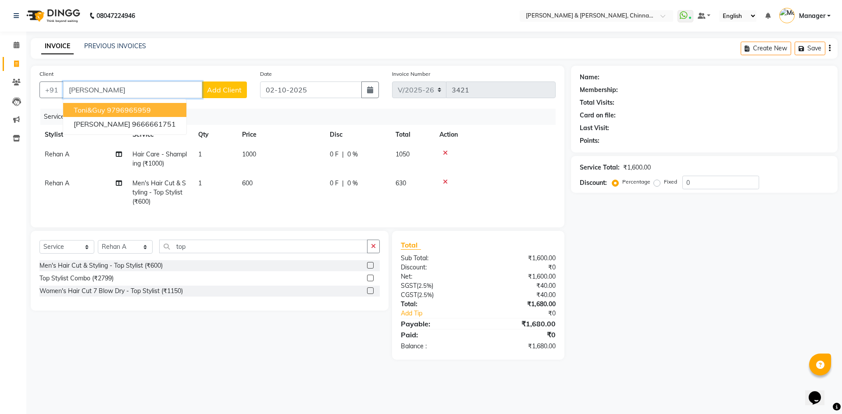
click at [125, 111] on ngb-highlight "9796965959" at bounding box center [129, 110] width 44 height 9
type input "9796965959"
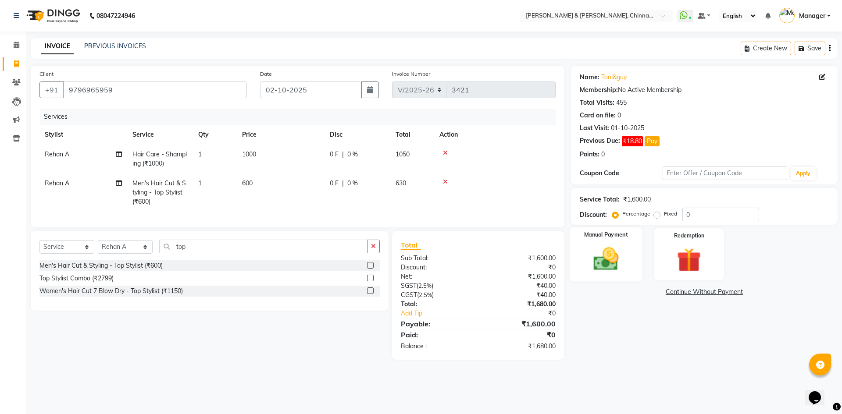
click at [623, 256] on img at bounding box center [605, 259] width 41 height 29
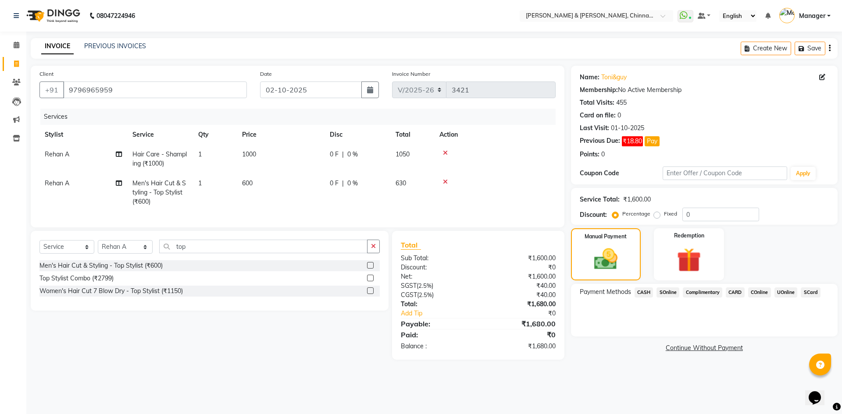
click at [787, 289] on span "UOnline" at bounding box center [785, 293] width 23 height 10
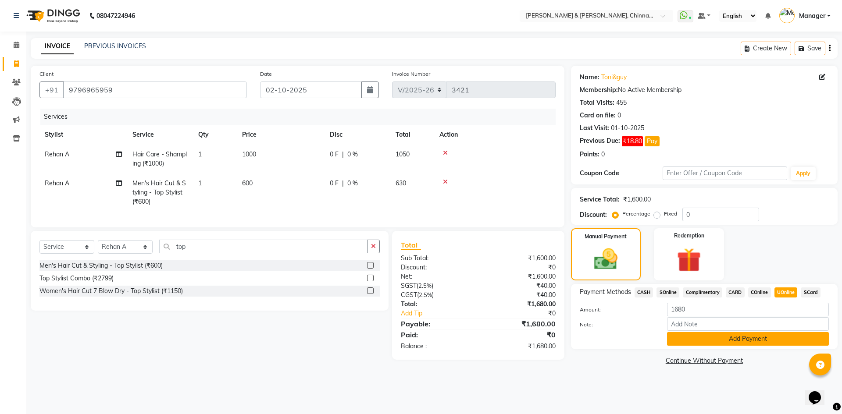
click at [787, 340] on button "Add Payment" at bounding box center [748, 339] width 162 height 14
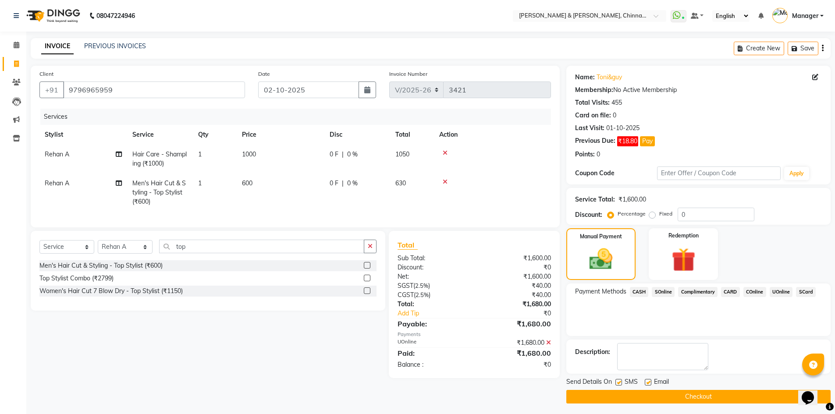
click at [754, 390] on button "Checkout" at bounding box center [698, 397] width 264 height 14
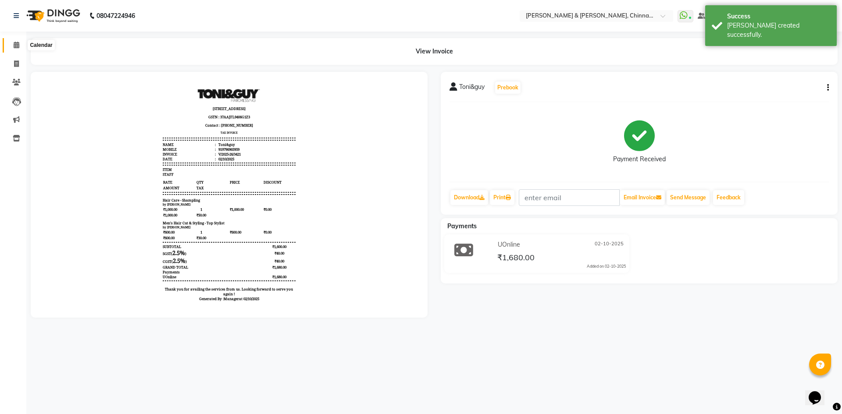
click at [12, 40] on span at bounding box center [16, 45] width 15 height 10
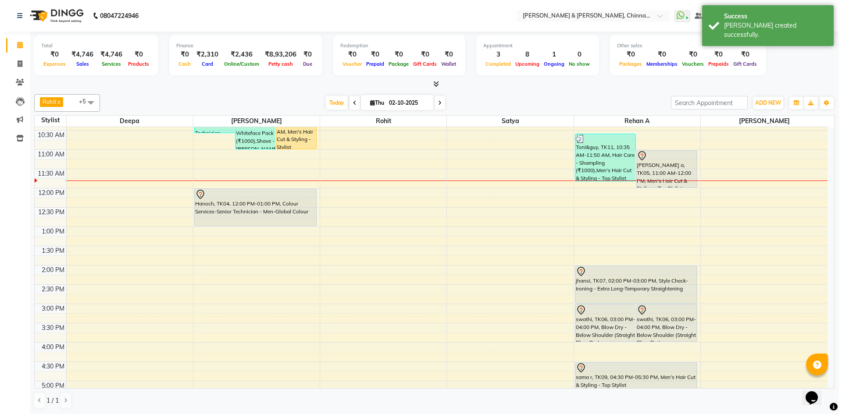
scroll to position [73, 0]
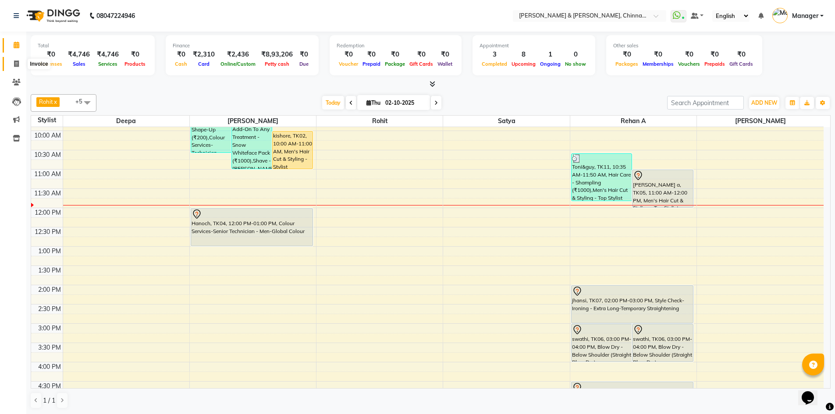
click at [15, 65] on icon at bounding box center [16, 64] width 5 height 7
select select "service"
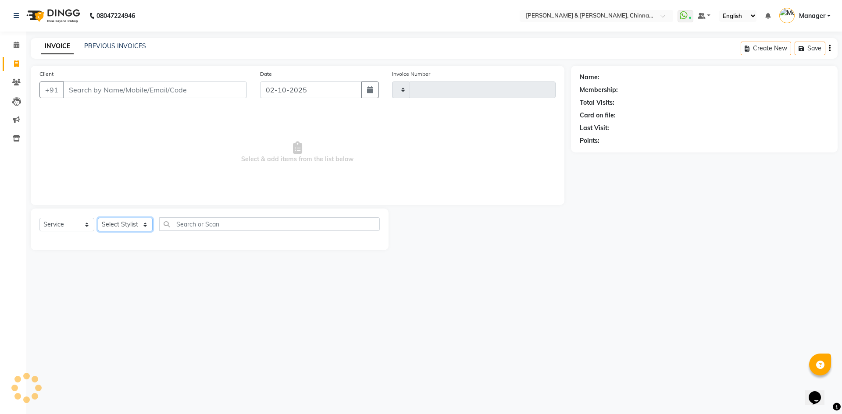
click at [144, 221] on select "Select Stylist" at bounding box center [125, 225] width 55 height 14
type input "3422"
select select "7388"
click at [115, 224] on select "Select Stylist" at bounding box center [125, 225] width 55 height 14
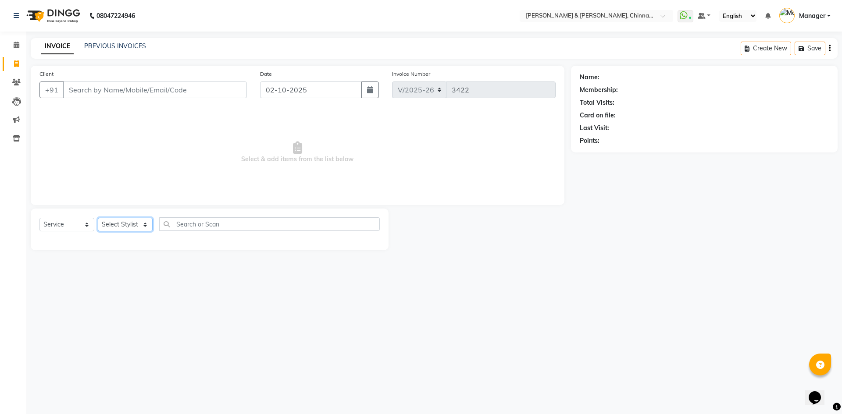
click at [98, 218] on select "Select Stylist Admin [PERSON_NAME] support [PERSON_NAME] [PERSON_NAME] Manager …" at bounding box center [125, 225] width 55 height 14
click at [134, 230] on select "Select Stylist Admin [PERSON_NAME] support [PERSON_NAME] [PERSON_NAME] Manager …" at bounding box center [125, 225] width 55 height 14
select select "65078"
click at [98, 218] on select "Select Stylist Admin [PERSON_NAME] support [PERSON_NAME] [PERSON_NAME] Manager …" at bounding box center [125, 225] width 55 height 14
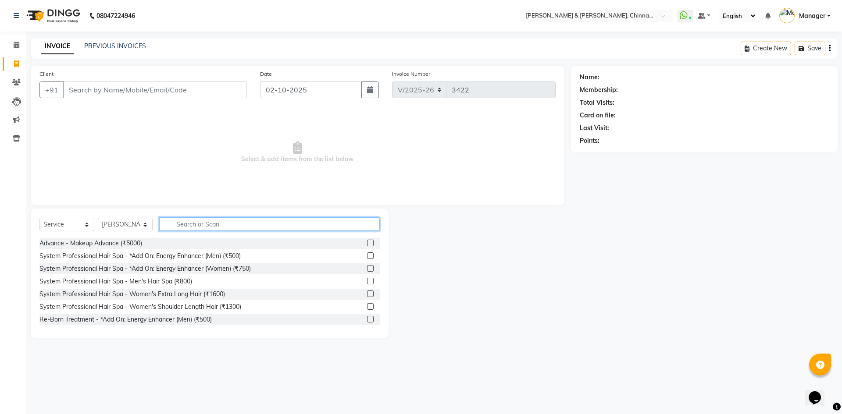
click at [215, 219] on input "text" at bounding box center [269, 224] width 221 height 14
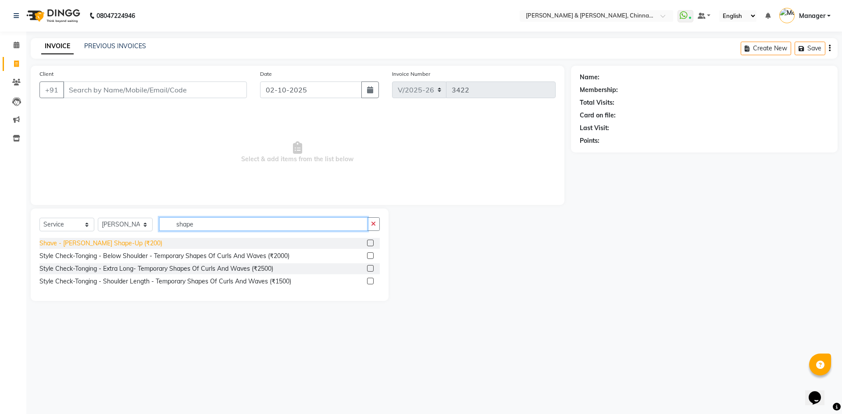
type input "shape"
click at [110, 241] on div "Shave - [PERSON_NAME] Shape-Up (₹200)" at bounding box center [100, 243] width 123 height 9
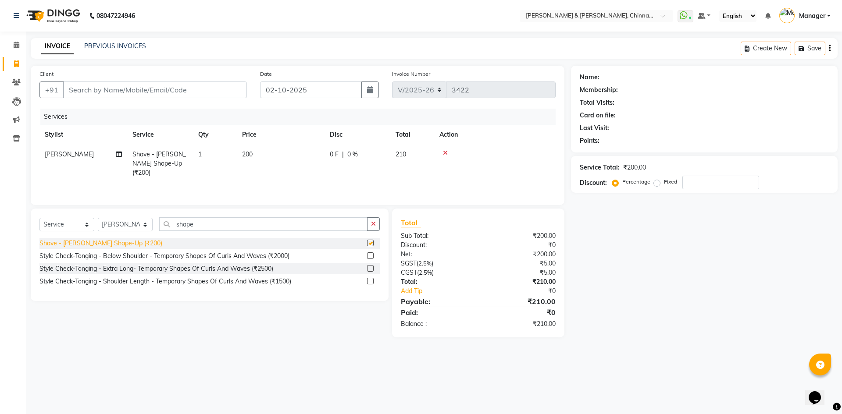
checkbox input "false"
click at [162, 82] on input "Client" at bounding box center [155, 90] width 184 height 17
type input "t"
type input "0"
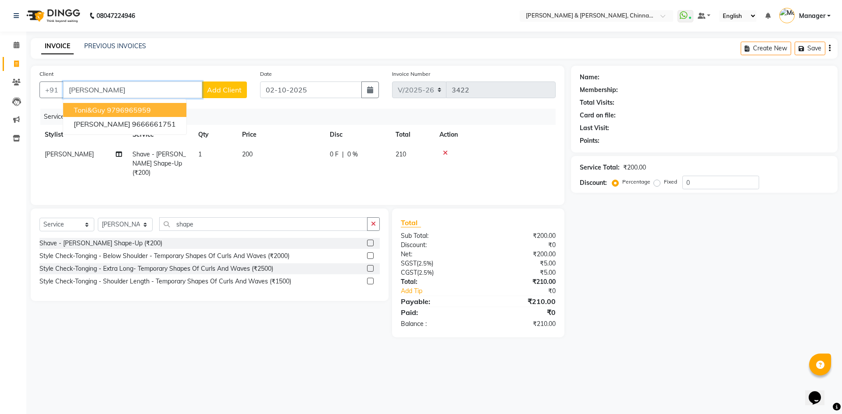
click at [107, 108] on ngb-highlight "9796965959" at bounding box center [129, 110] width 44 height 9
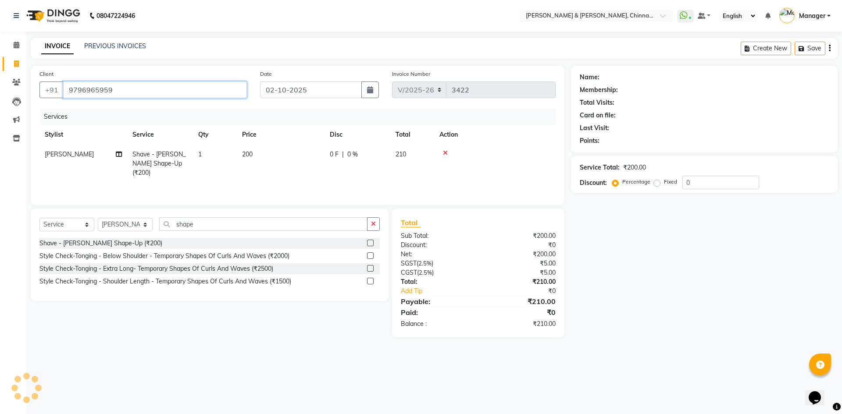
type input "9796965959"
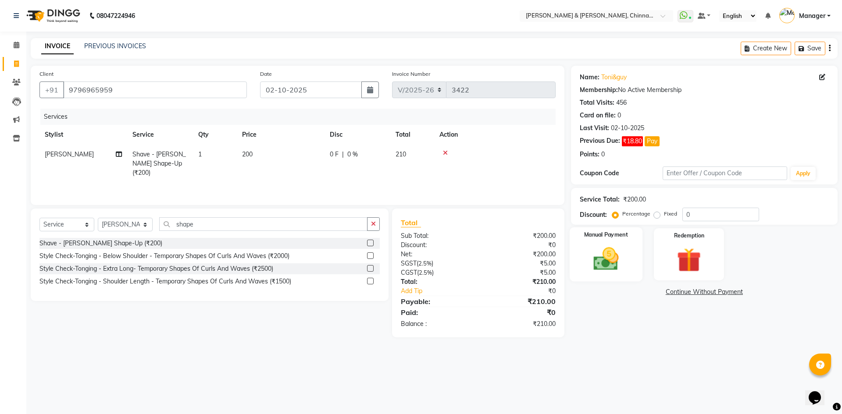
click at [593, 249] on img at bounding box center [605, 259] width 41 height 29
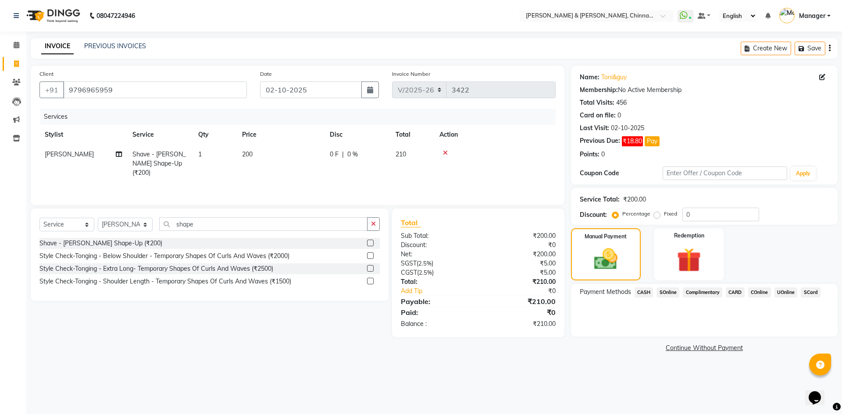
click at [783, 289] on span "UOnline" at bounding box center [785, 293] width 23 height 10
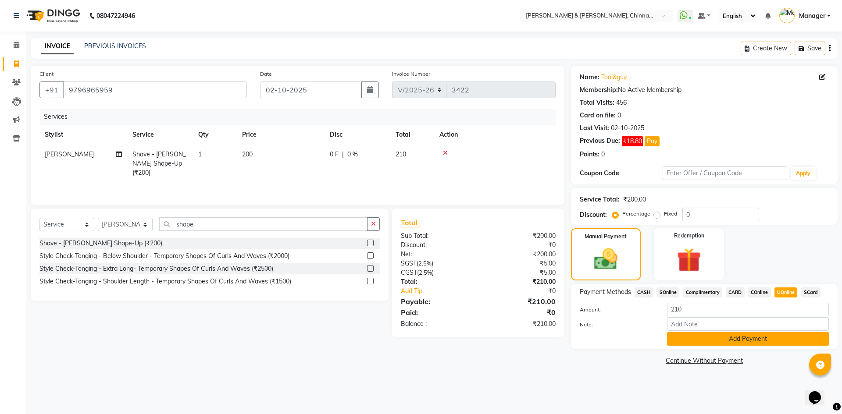
click at [762, 334] on button "Add Payment" at bounding box center [748, 339] width 162 height 14
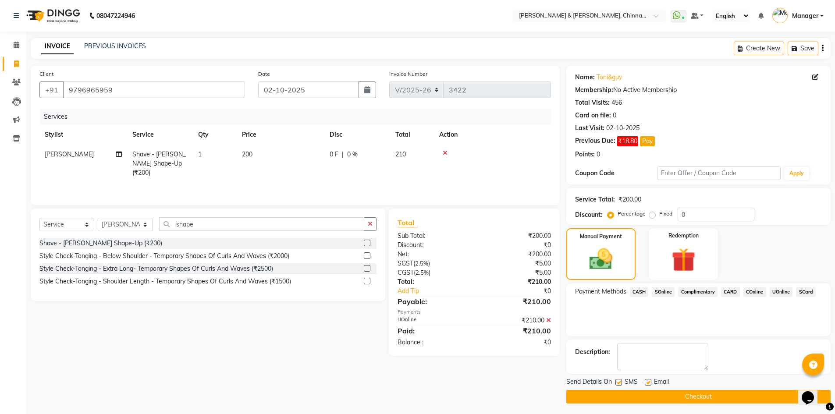
click at [724, 397] on button "Checkout" at bounding box center [698, 397] width 264 height 14
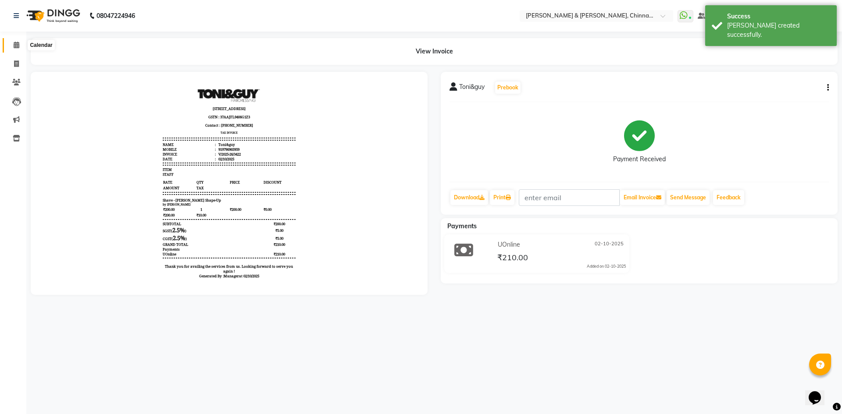
drag, startPoint x: 14, startPoint y: 42, endPoint x: 13, endPoint y: 48, distance: 6.6
click at [14, 42] on icon at bounding box center [17, 45] width 6 height 7
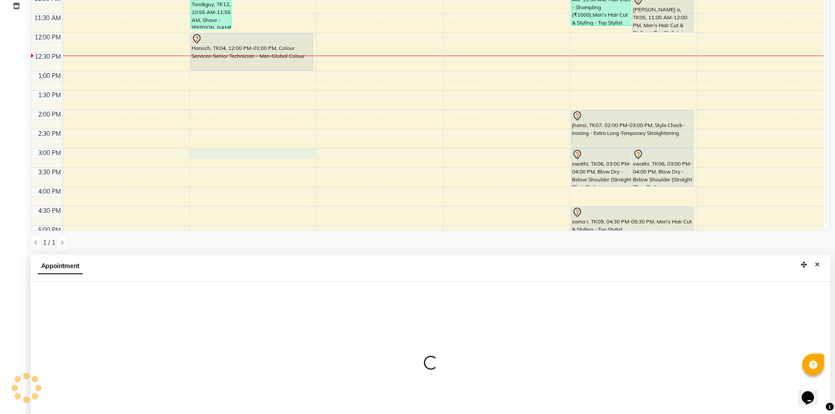
scroll to position [172, 0]
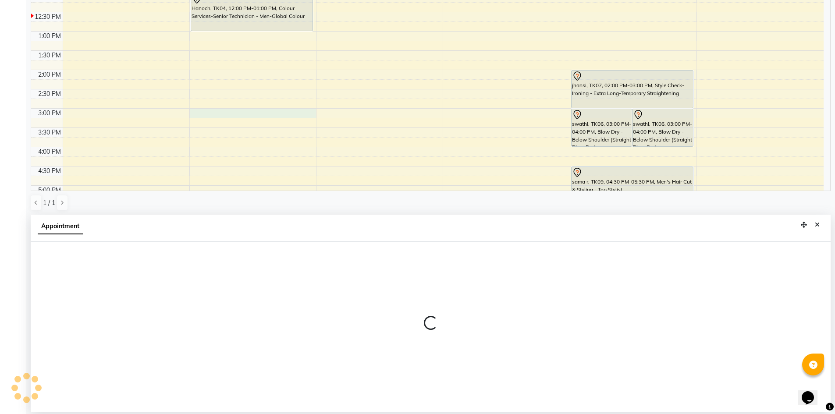
select select "65078"
select select "900"
select select "tentative"
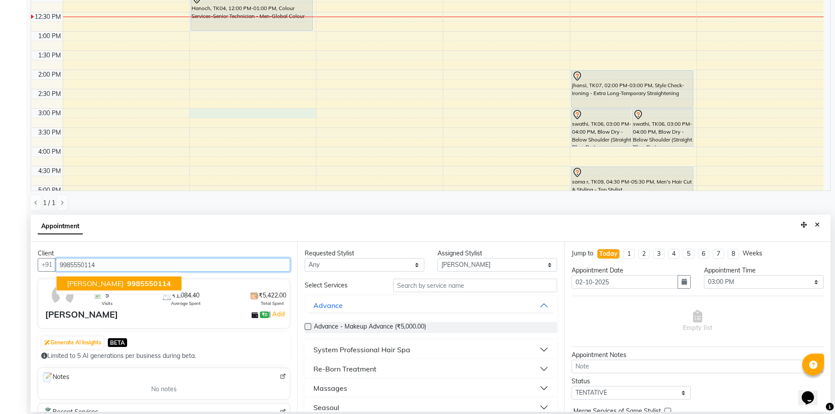
click at [141, 284] on span "9985550114" at bounding box center [149, 283] width 44 height 9
type input "9985550114"
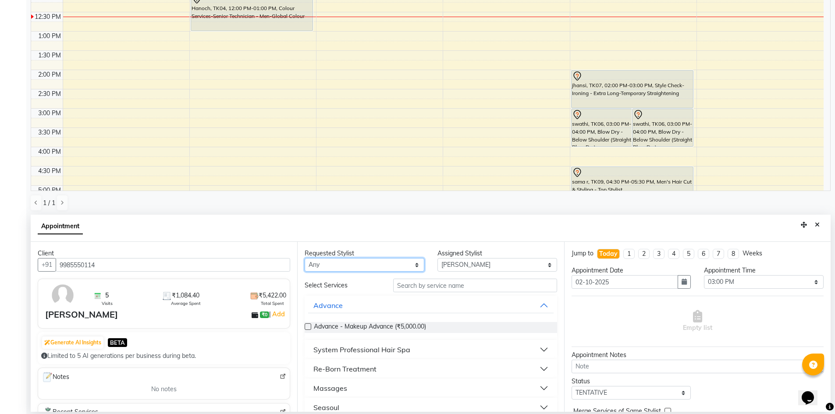
click at [392, 270] on select "Any [PERSON_NAME] [PERSON_NAME] [PERSON_NAME] A [PERSON_NAME]" at bounding box center [365, 265] width 120 height 14
select select "65078"
click at [305, 258] on select "Any [PERSON_NAME] [PERSON_NAME] [PERSON_NAME] A [PERSON_NAME]" at bounding box center [365, 265] width 120 height 14
click at [435, 285] on input "text" at bounding box center [475, 286] width 164 height 14
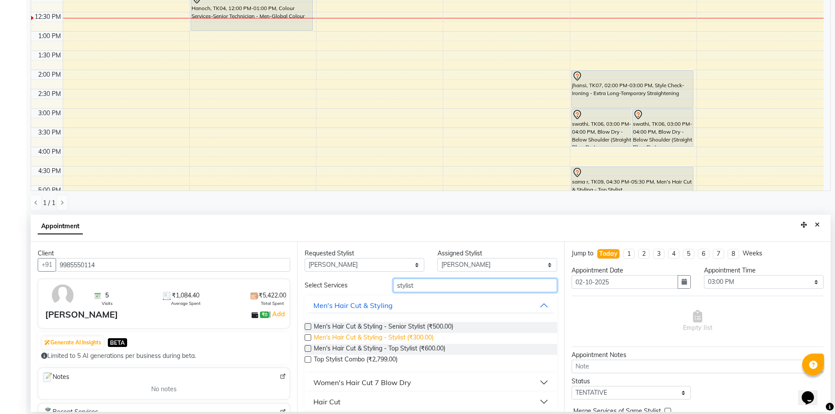
type input "stylist"
click at [410, 335] on span "Men's Hair Cut & Styling - Stylist (₹300.00)" at bounding box center [374, 338] width 120 height 11
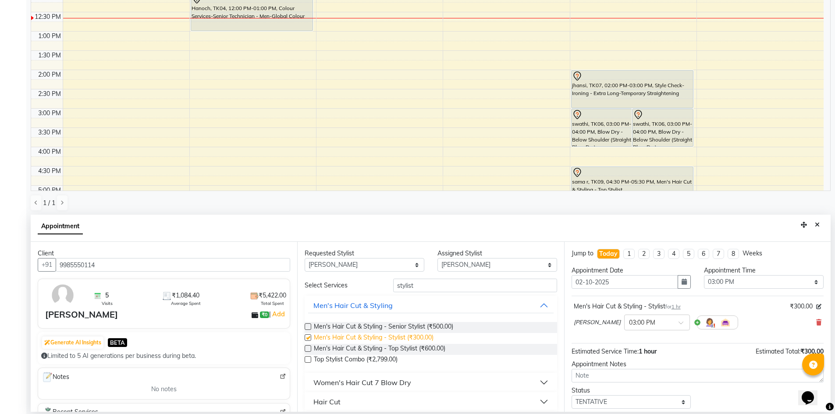
checkbox input "false"
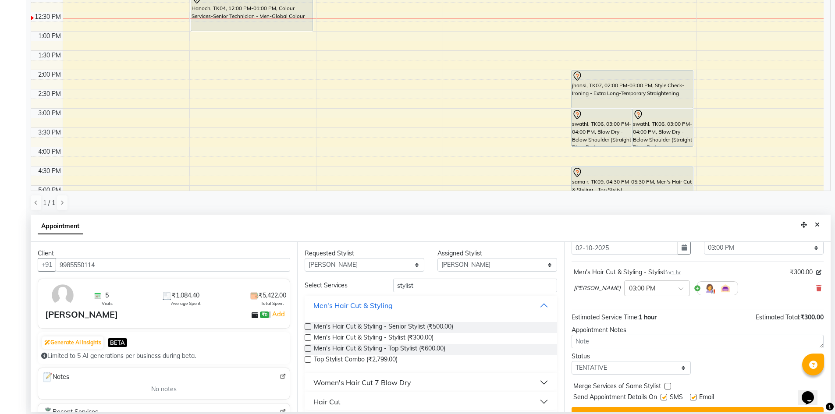
scroll to position [52, 0]
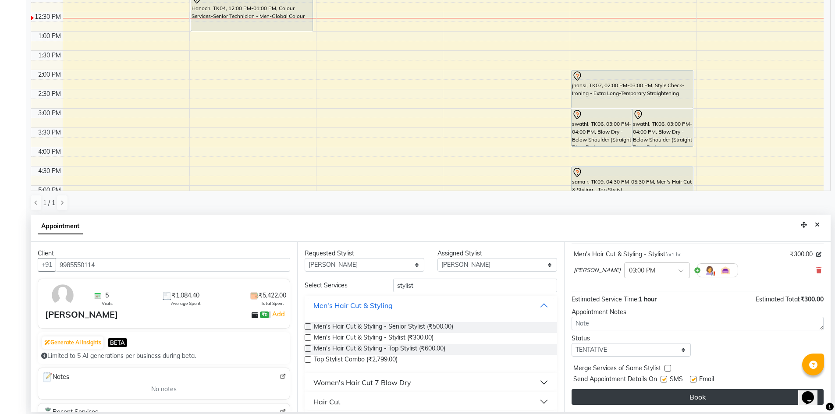
click at [737, 395] on button "Book" at bounding box center [698, 397] width 252 height 16
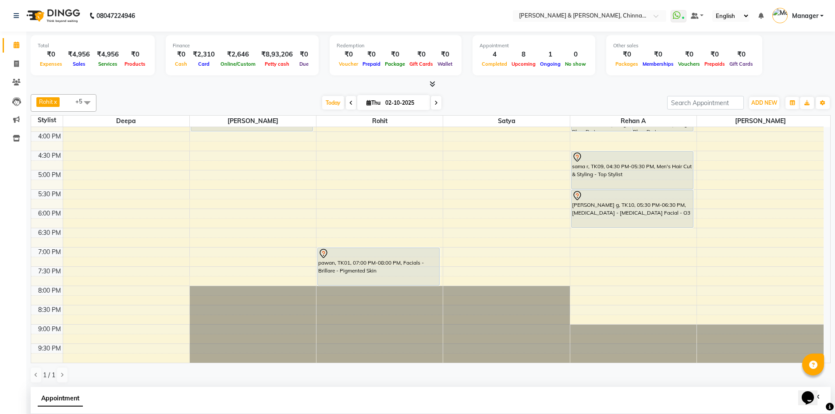
scroll to position [146, 0]
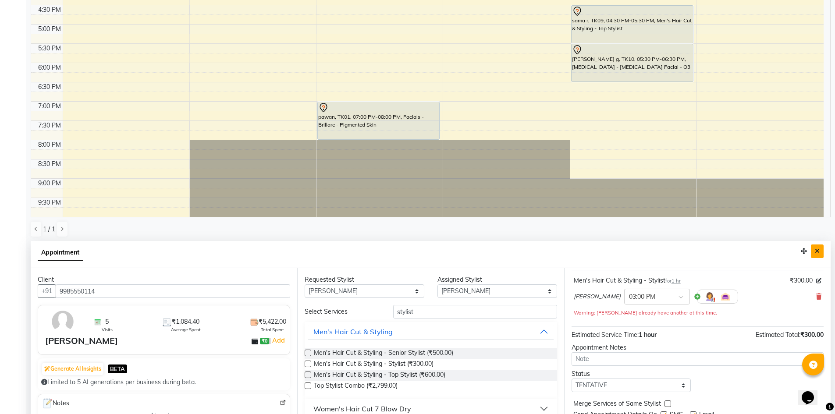
click at [819, 255] on button "Close" at bounding box center [817, 252] width 13 height 14
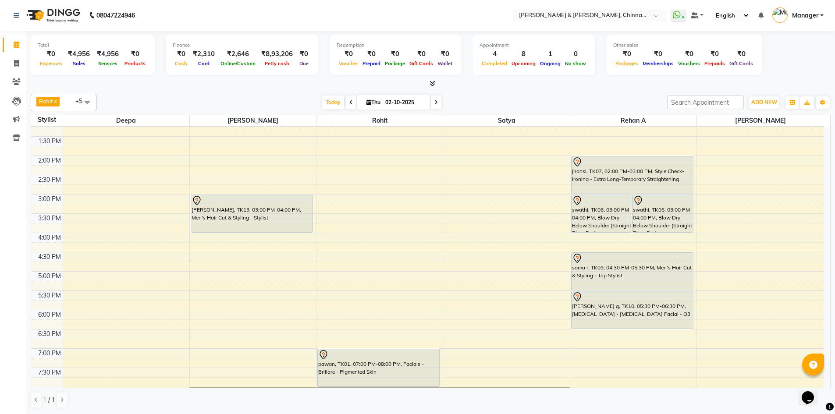
scroll to position [200, 0]
drag, startPoint x: 829, startPoint y: 286, endPoint x: 831, endPoint y: 250, distance: 35.6
click at [831, 250] on div "Total ₹0 Expenses ₹4,956 Sales ₹4,956 Services ₹0 Products Finance ₹0 Cash ₹2,3…" at bounding box center [430, 222] width 809 height 383
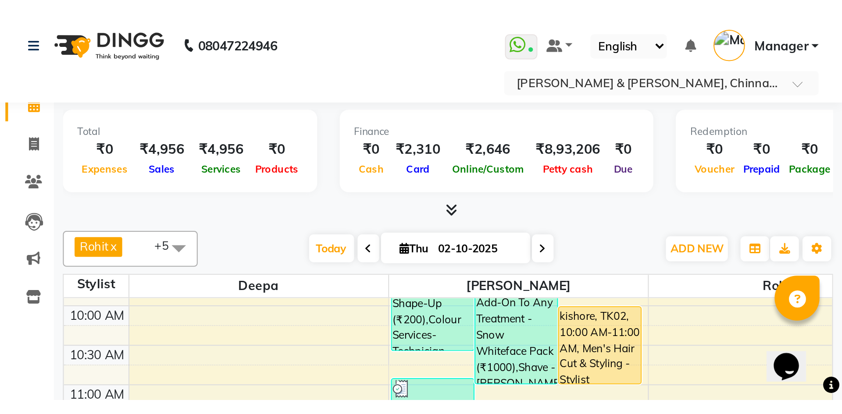
scroll to position [0, 0]
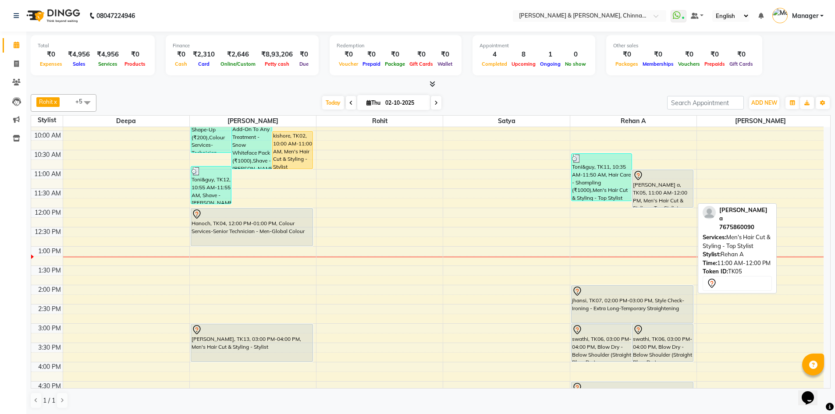
click at [670, 207] on div at bounding box center [663, 208] width 61 height 4
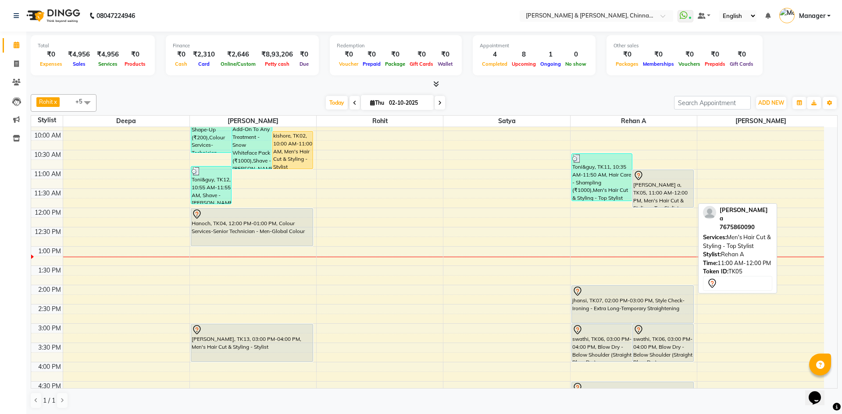
select select "7"
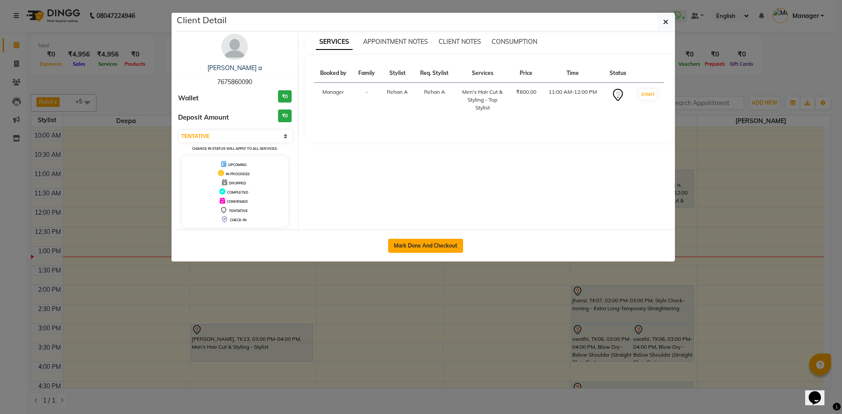
click at [425, 242] on button "Mark Done And Checkout" at bounding box center [425, 246] width 75 height 14
select select "service"
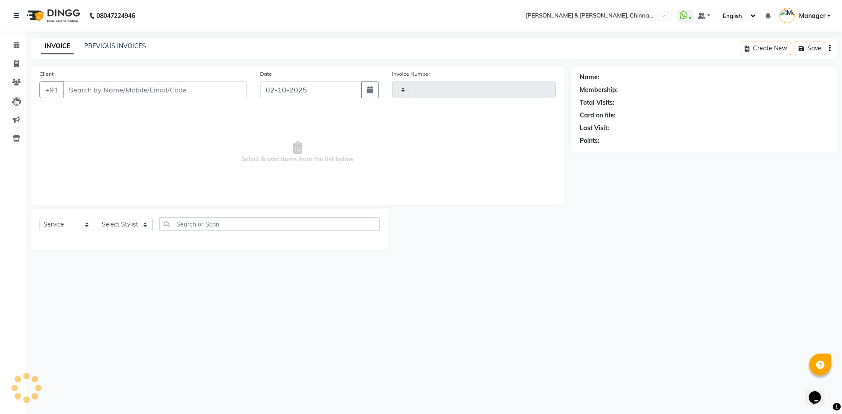
type input "3423"
select select "7388"
type input "7675860090"
select select "86530"
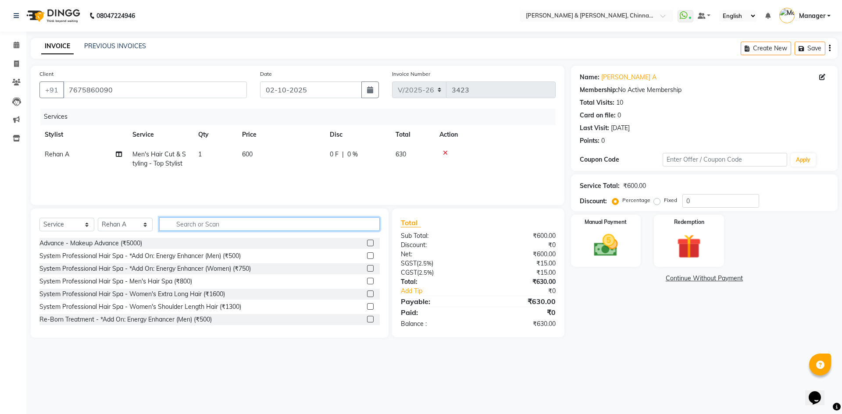
click at [196, 224] on input "text" at bounding box center [269, 224] width 221 height 14
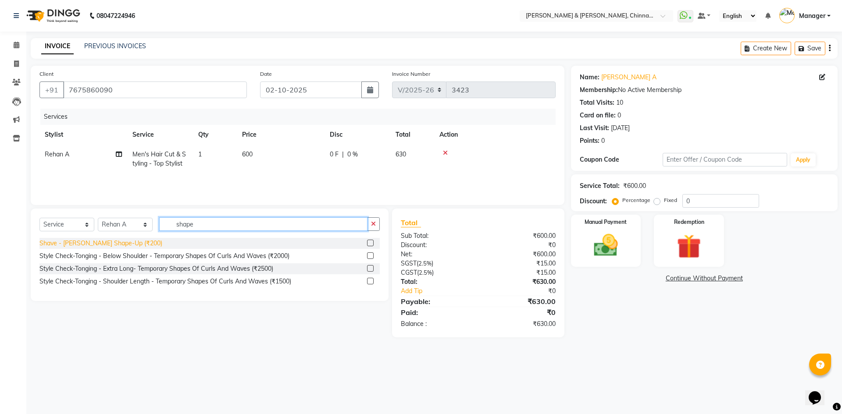
type input "shape"
click at [114, 242] on div "Shave - [PERSON_NAME] Shape-Up (₹200)" at bounding box center [100, 243] width 123 height 9
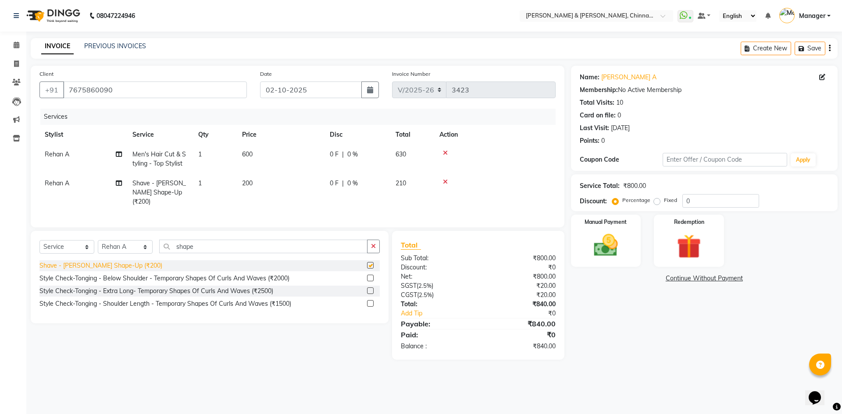
checkbox input "false"
click at [623, 251] on img at bounding box center [605, 245] width 41 height 29
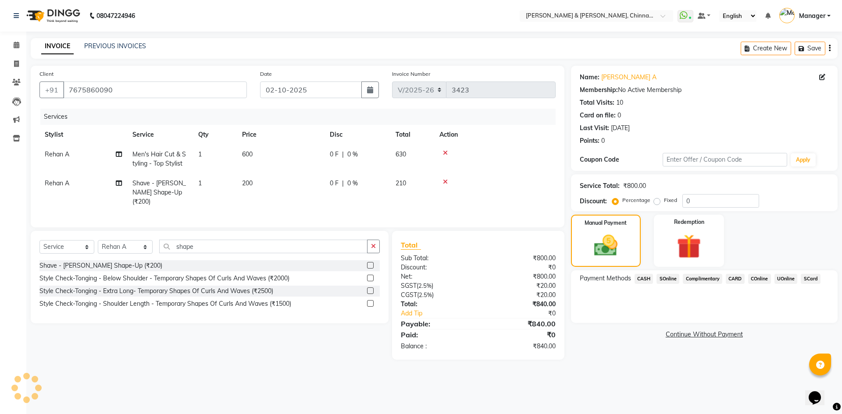
click at [809, 276] on span "SCard" at bounding box center [811, 279] width 20 height 10
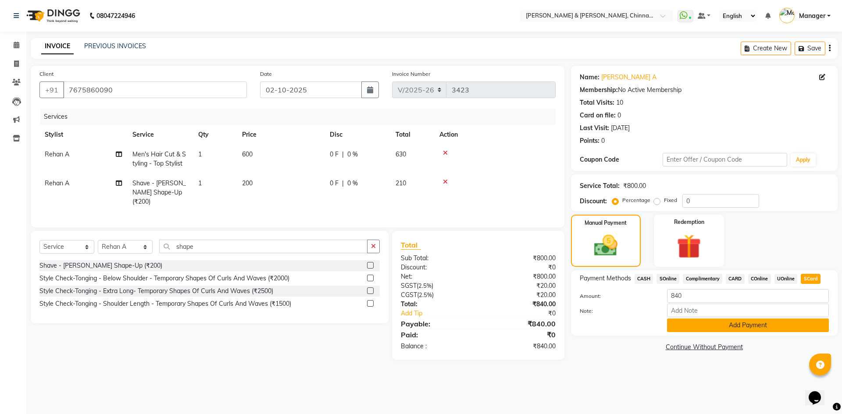
click at [795, 328] on button "Add Payment" at bounding box center [748, 326] width 162 height 14
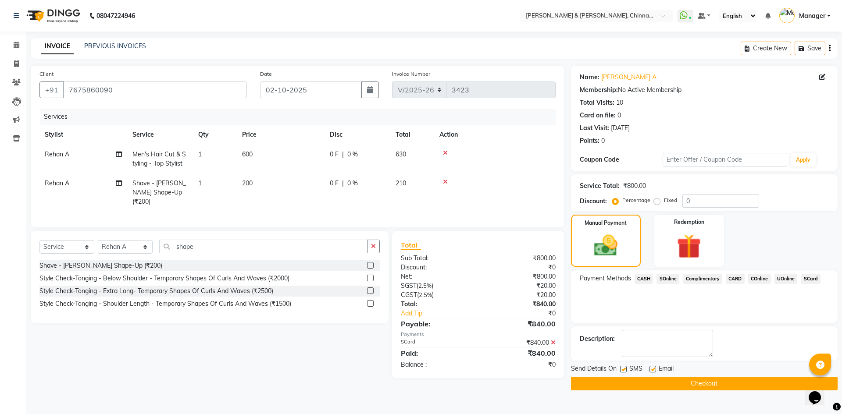
click at [759, 388] on button "Checkout" at bounding box center [704, 384] width 267 height 14
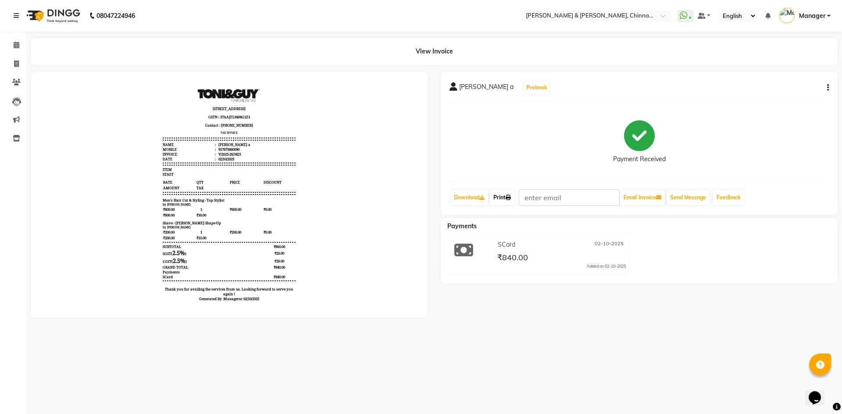
click at [506, 198] on link "Print" at bounding box center [502, 197] width 25 height 15
click at [21, 44] on span at bounding box center [16, 45] width 15 height 10
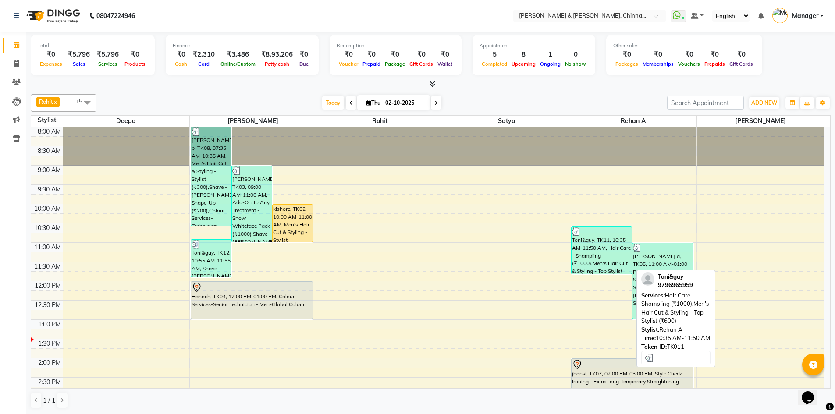
scroll to position [219, 0]
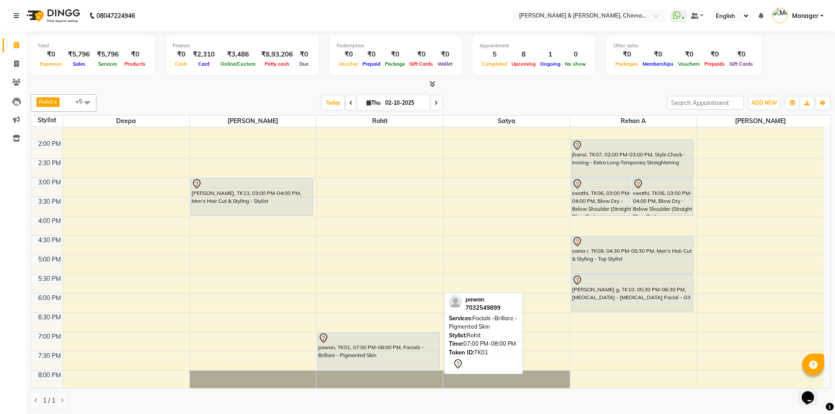
click at [385, 356] on div "pawan, TK01, 07:00 PM-08:00 PM, Facials -Brillare - Pigmented Skin" at bounding box center [378, 351] width 121 height 37
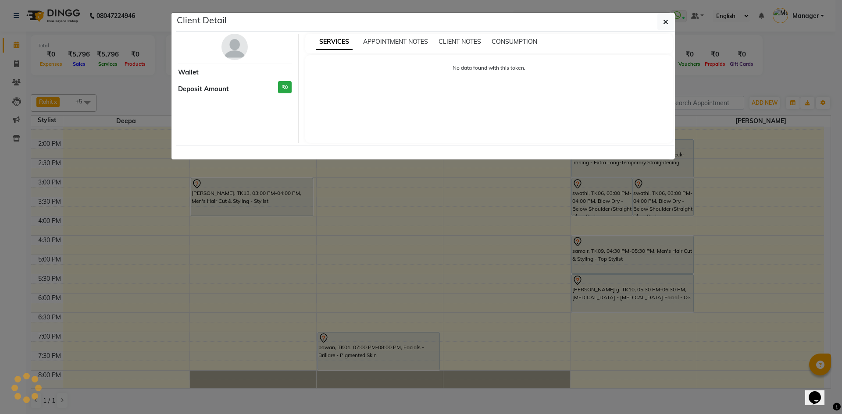
select select "7"
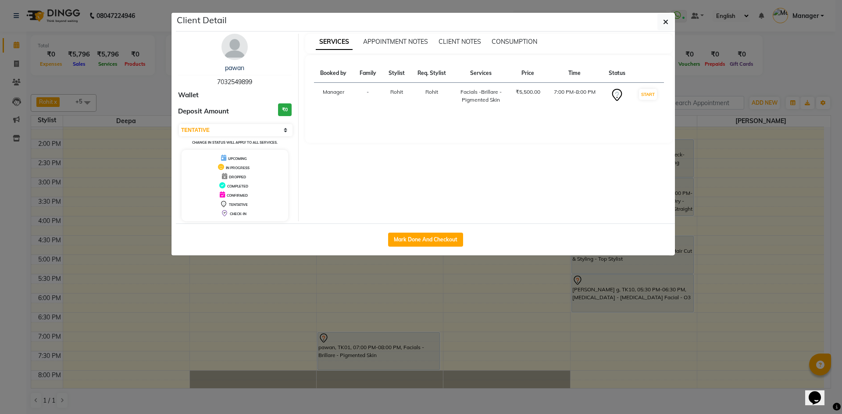
click at [239, 270] on ngb-modal-window "Client Detail pawan 7032549899 Wallet Deposit Amount ₹0 Select IN SERVICE CONFI…" at bounding box center [421, 207] width 842 height 414
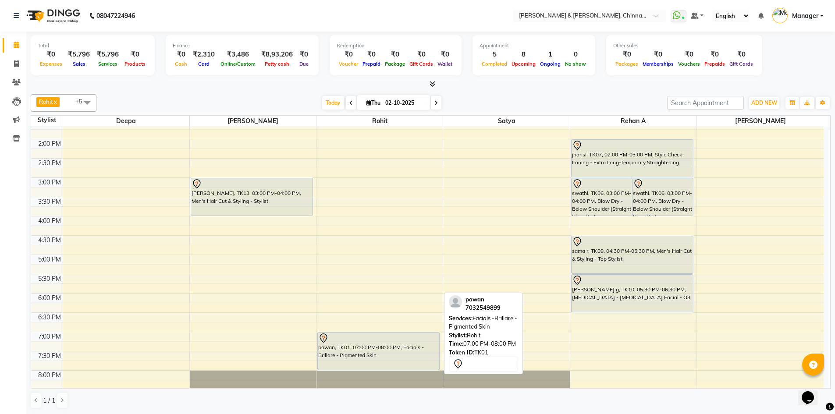
click at [381, 354] on div "pawan, TK01, 07:00 PM-08:00 PM, Facials -Brillare - Pigmented Skin" at bounding box center [378, 351] width 121 height 37
select select "7"
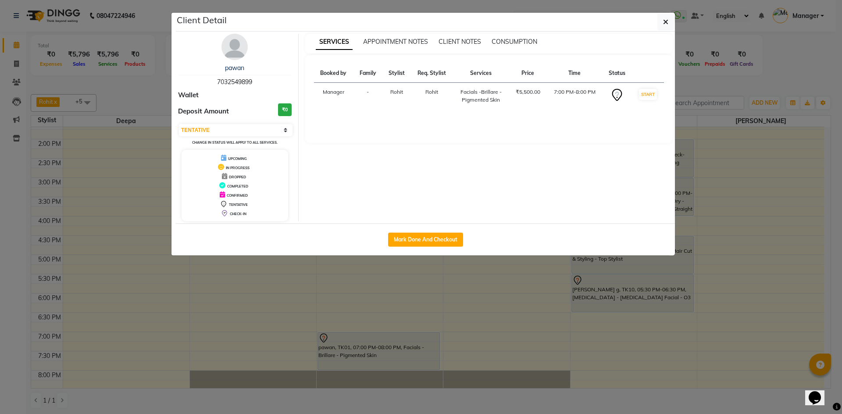
click at [235, 45] on img at bounding box center [234, 47] width 26 height 26
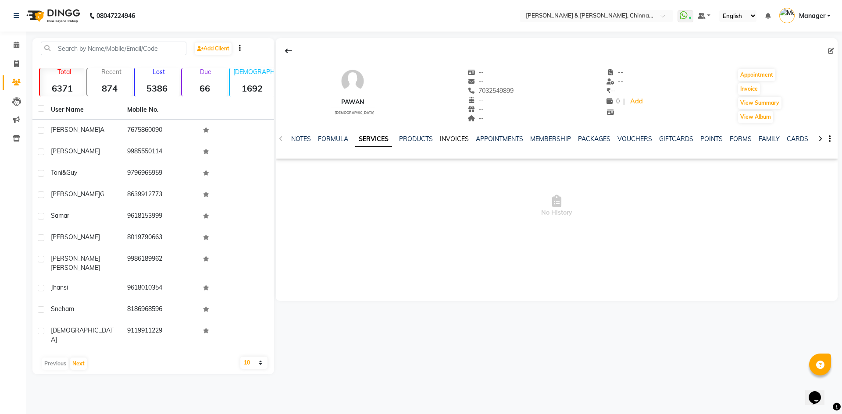
click at [460, 139] on link "INVOICES" at bounding box center [454, 139] width 29 height 8
click at [18, 49] on span at bounding box center [16, 45] width 15 height 10
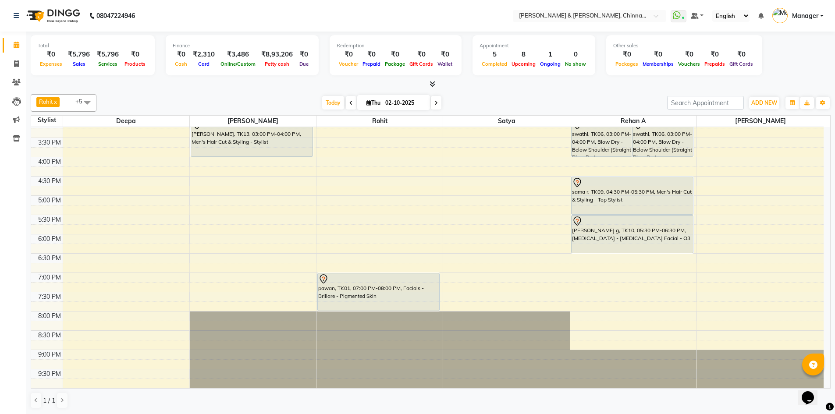
scroll to position [59, 0]
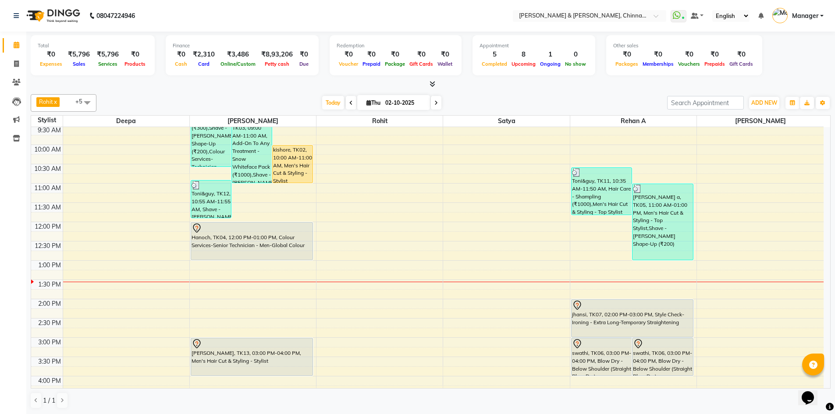
click at [435, 103] on icon at bounding box center [437, 102] width 4 height 5
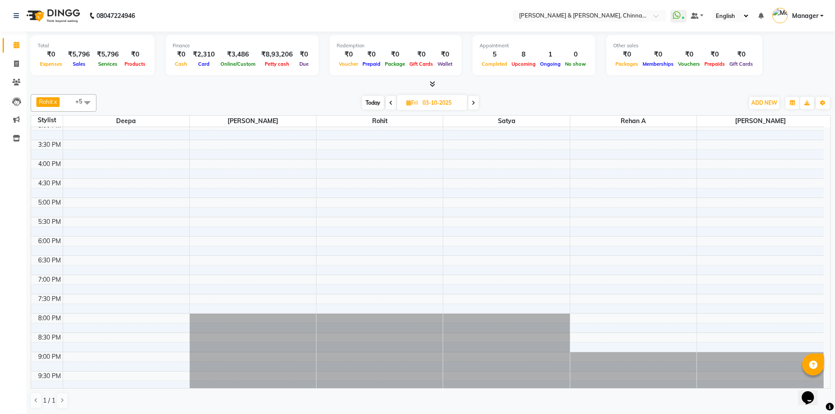
scroll to position [278, 0]
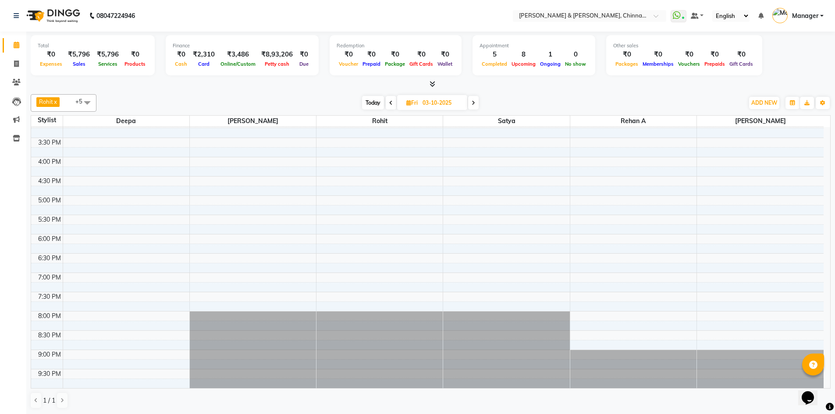
click at [474, 102] on icon at bounding box center [474, 102] width 4 height 5
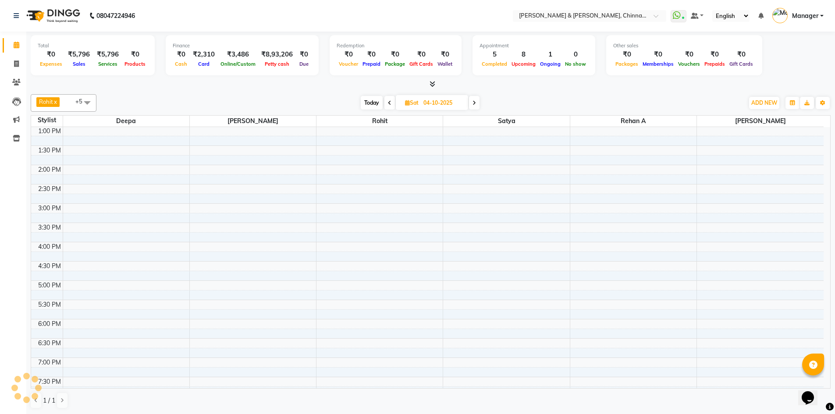
scroll to position [193, 0]
click at [385, 106] on span at bounding box center [390, 103] width 11 height 14
click at [385, 106] on div "Today Fri 03-10-2025" at bounding box center [420, 102] width 118 height 13
click at [386, 105] on span at bounding box center [391, 103] width 11 height 14
type input "02-10-2025"
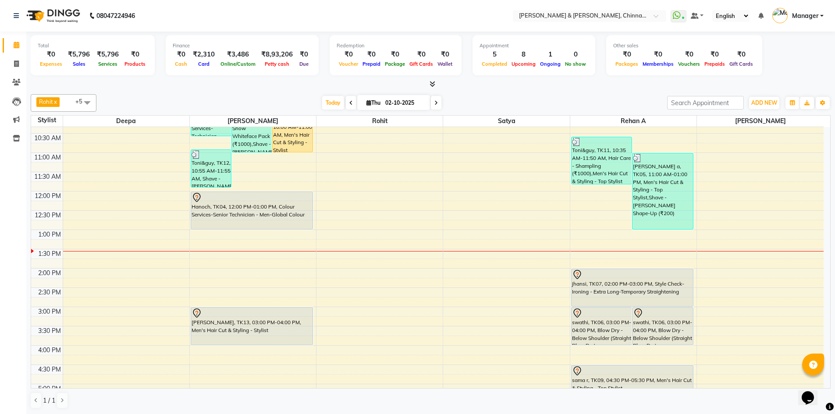
scroll to position [120, 0]
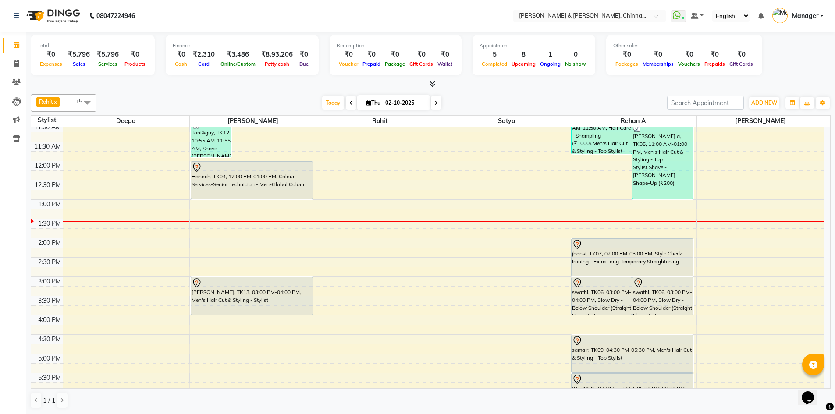
click at [88, 103] on span at bounding box center [87, 102] width 18 height 17
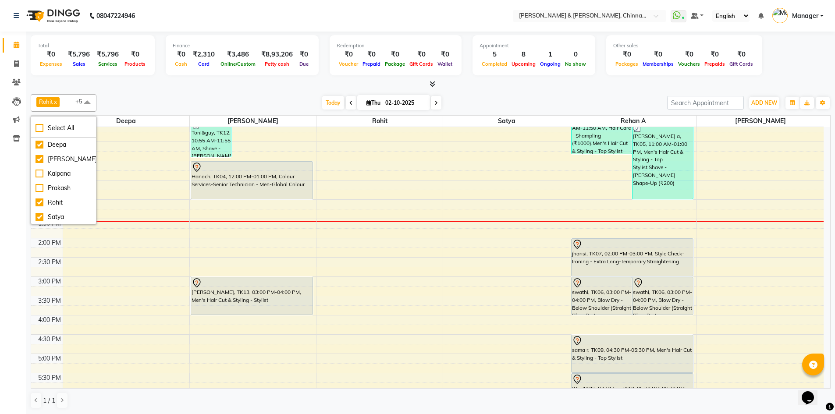
click at [88, 103] on span at bounding box center [87, 102] width 18 height 17
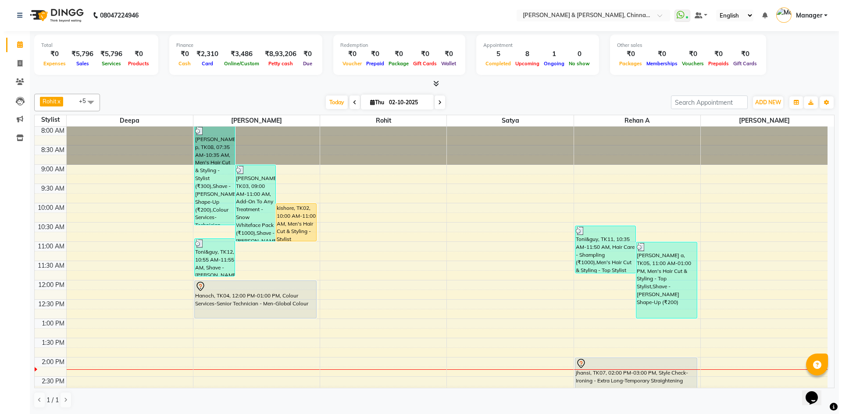
scroll to position [0, 0]
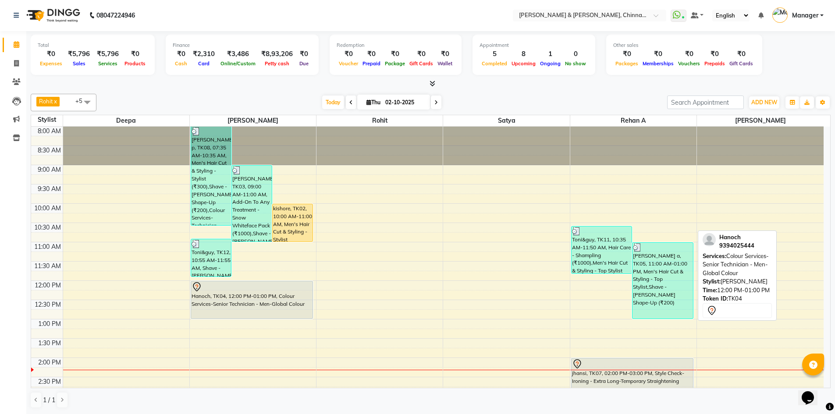
click at [240, 308] on div "Hanoch, TK04, 12:00 PM-01:00 PM, Colour Services-Senior Technician - Men-Global…" at bounding box center [251, 299] width 121 height 37
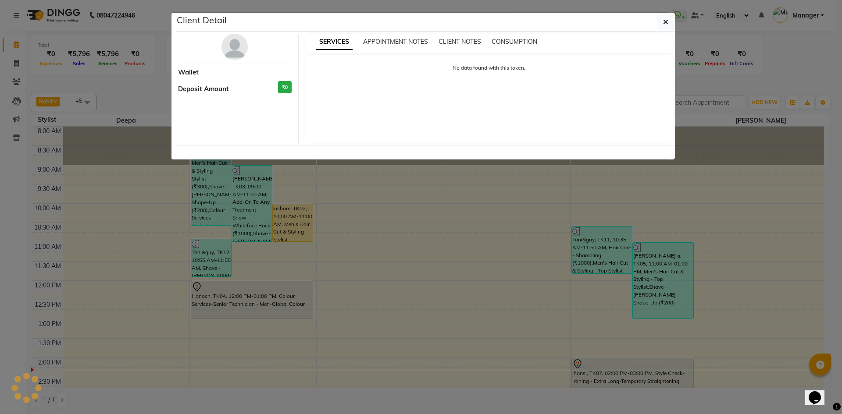
select select "7"
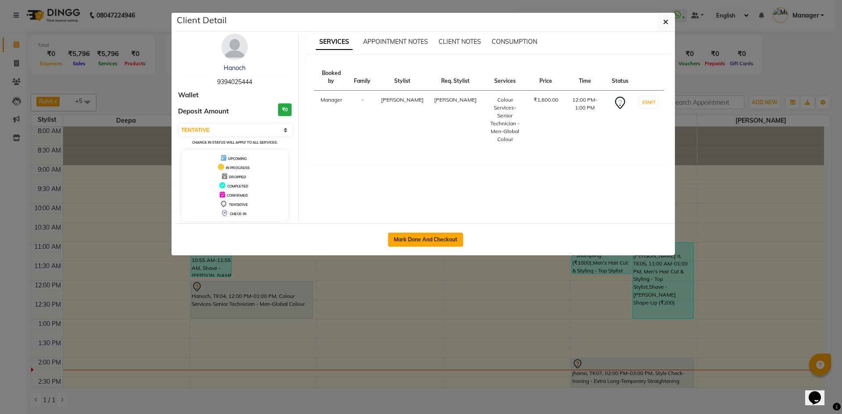
click at [434, 238] on button "Mark Done And Checkout" at bounding box center [425, 240] width 75 height 14
select select "service"
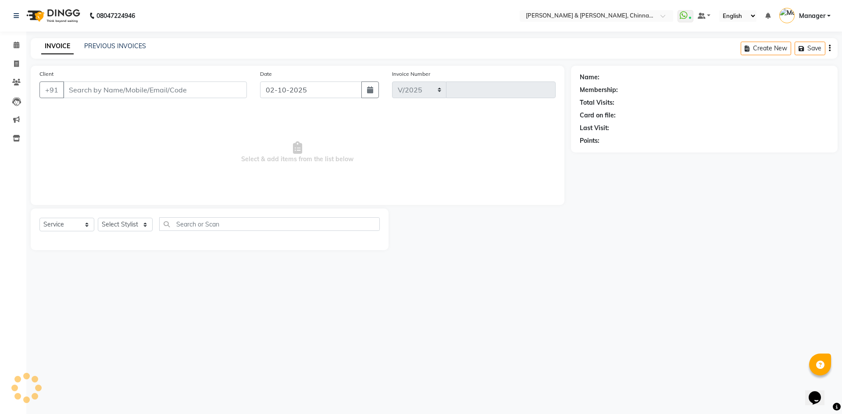
select select "7388"
type input "3424"
type input "9394025444"
select select "65078"
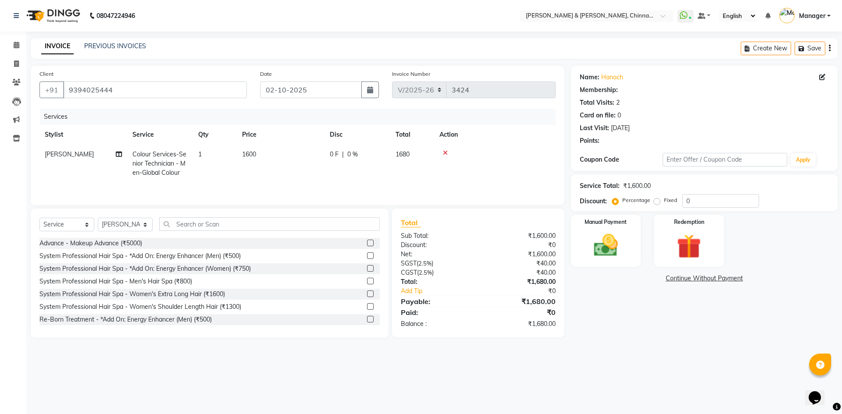
click at [445, 152] on icon at bounding box center [445, 153] width 5 height 6
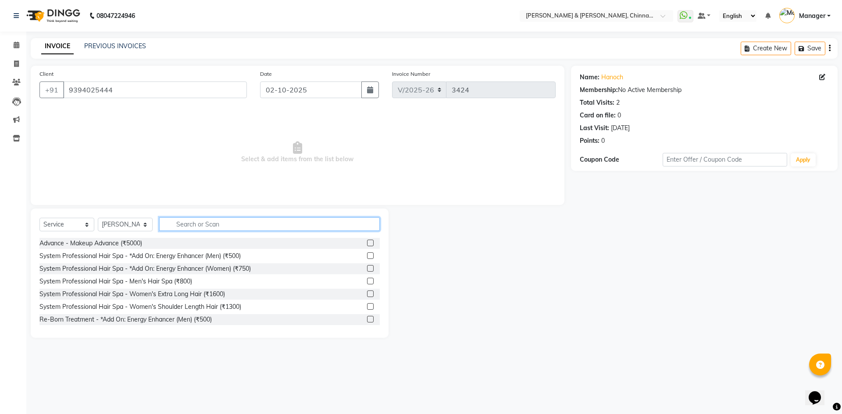
click at [194, 224] on input "text" at bounding box center [269, 224] width 221 height 14
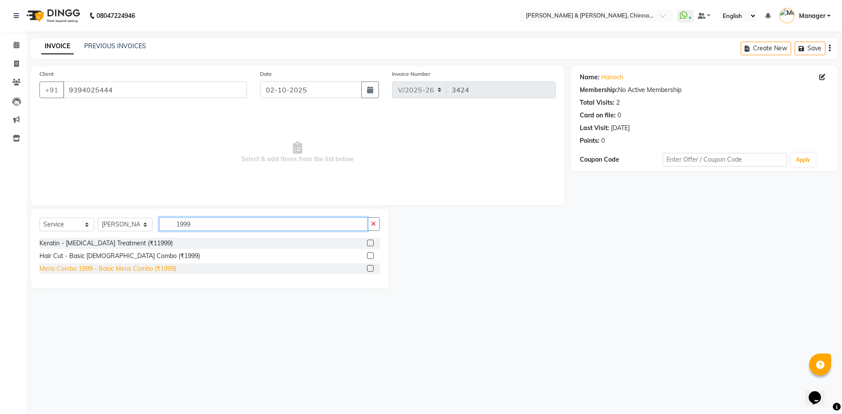
type input "1999"
click at [139, 269] on div "Mens Combo 1999 - Basic Mens Combo (₹1999)" at bounding box center [107, 268] width 137 height 9
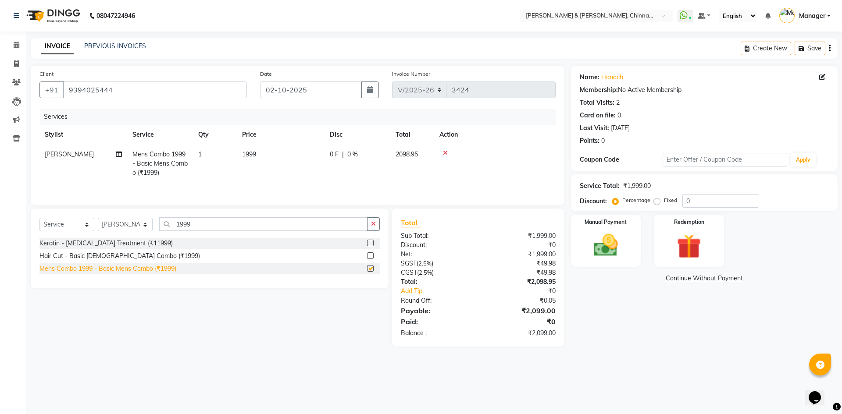
checkbox input "false"
click at [628, 247] on div "Manual Payment" at bounding box center [605, 241] width 73 height 54
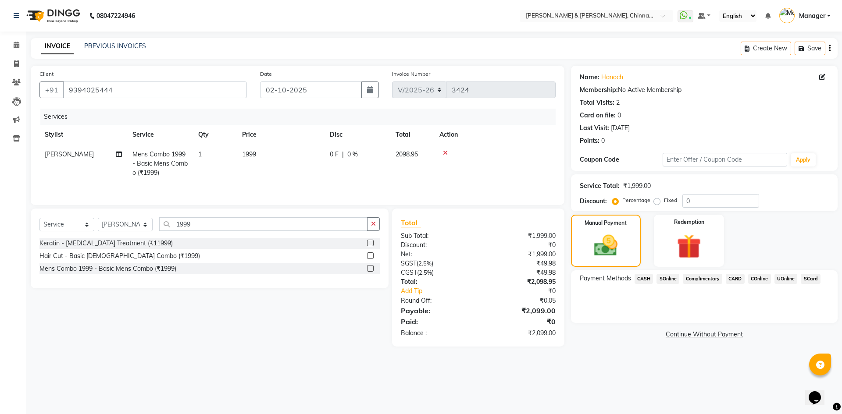
click at [783, 281] on span "UOnline" at bounding box center [785, 279] width 23 height 10
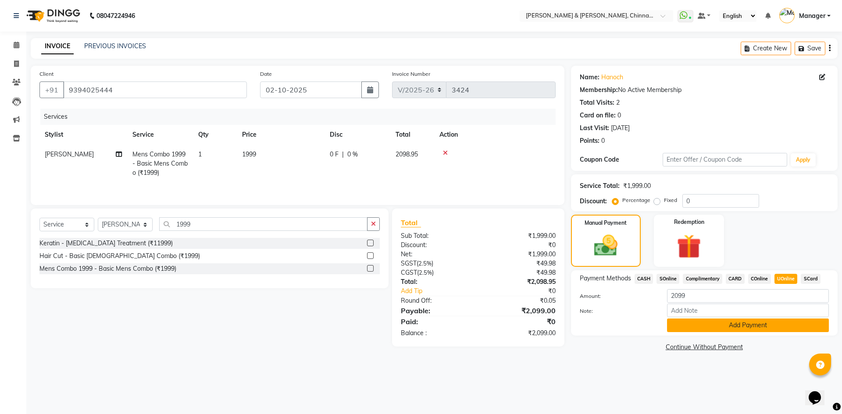
click at [784, 328] on button "Add Payment" at bounding box center [748, 326] width 162 height 14
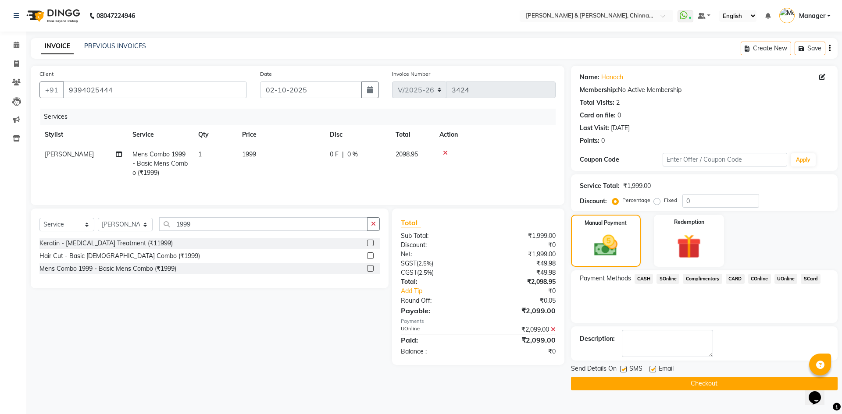
click at [769, 388] on button "Checkout" at bounding box center [704, 384] width 267 height 14
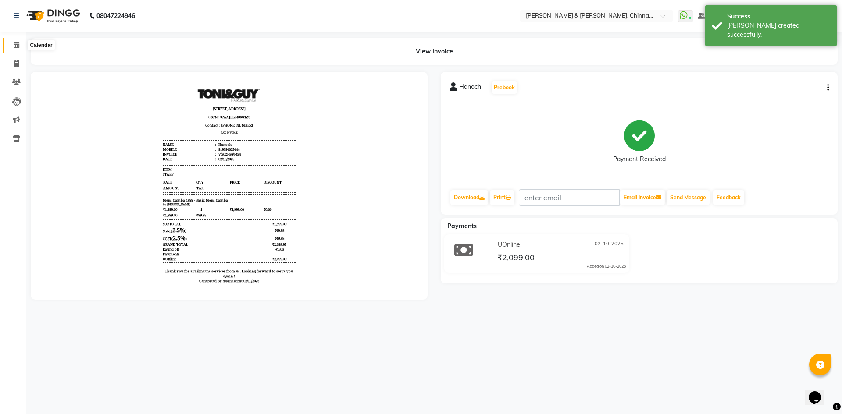
click at [18, 43] on icon at bounding box center [17, 45] width 6 height 7
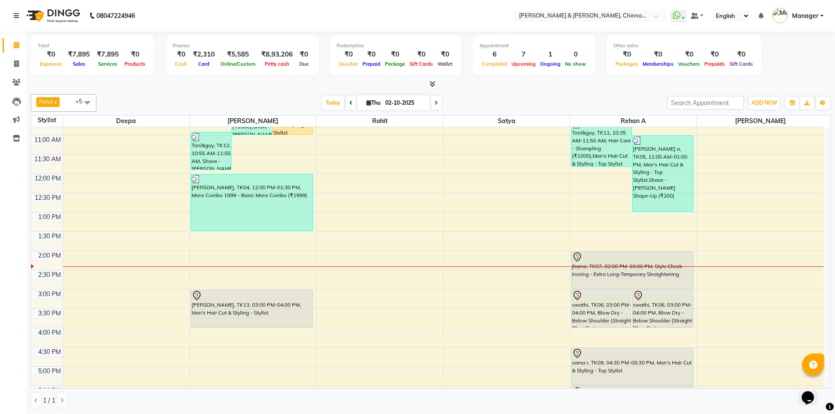
scroll to position [146, 0]
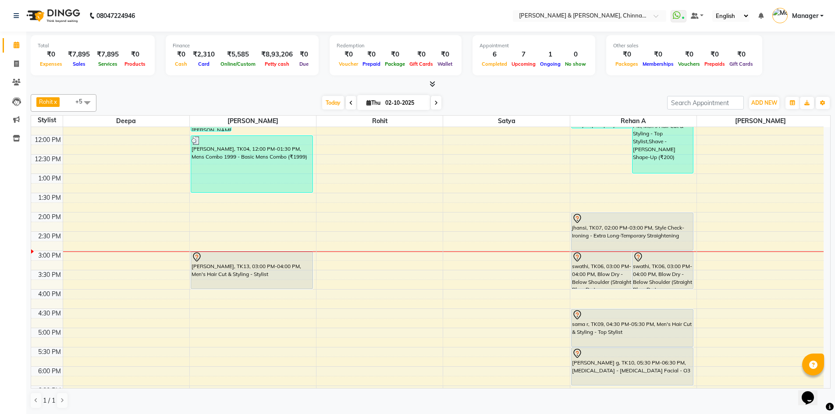
click at [435, 103] on icon at bounding box center [437, 102] width 4 height 5
click at [427, 103] on input "02-10-2025" at bounding box center [405, 102] width 44 height 13
type input "03-10-2025"
select select "10"
select select "2025"
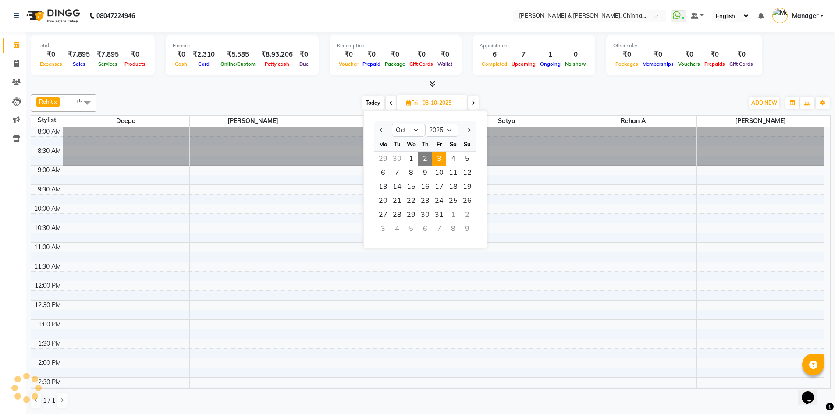
scroll to position [271, 0]
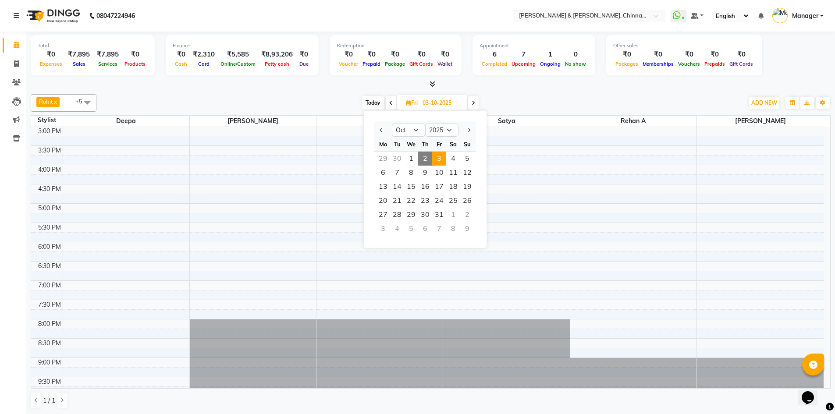
click at [541, 90] on div "Total ₹0 Expenses ₹7,895 Sales ₹7,895 Services ₹0 Products Finance ₹0 Cash ₹2,3…" at bounding box center [430, 223] width 809 height 383
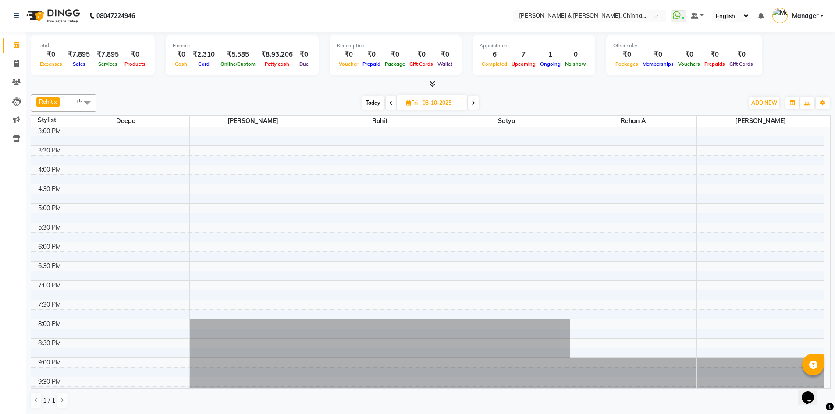
click at [303, 103] on div "Today Fri 03-10-2025" at bounding box center [420, 102] width 639 height 13
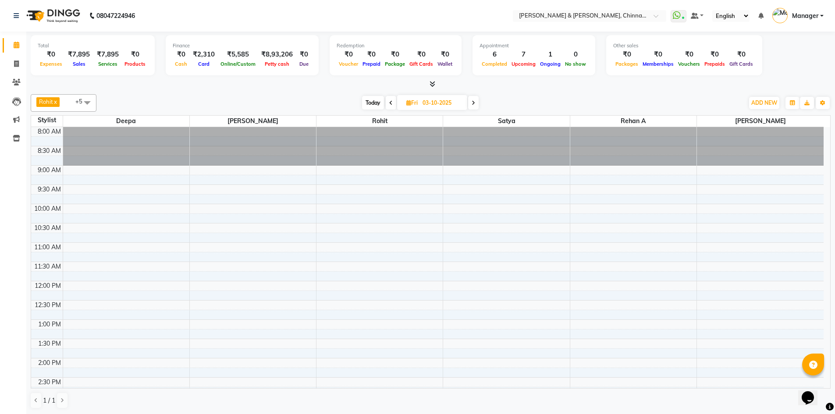
scroll to position [73, 0]
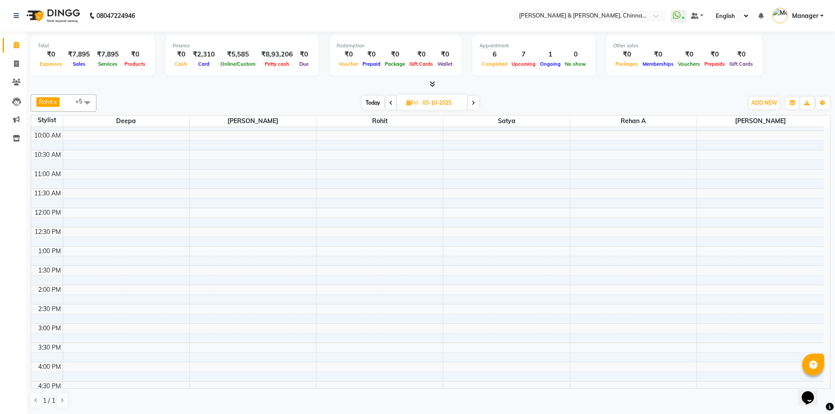
click at [82, 99] on span at bounding box center [87, 102] width 18 height 17
click at [89, 103] on span at bounding box center [87, 102] width 18 height 17
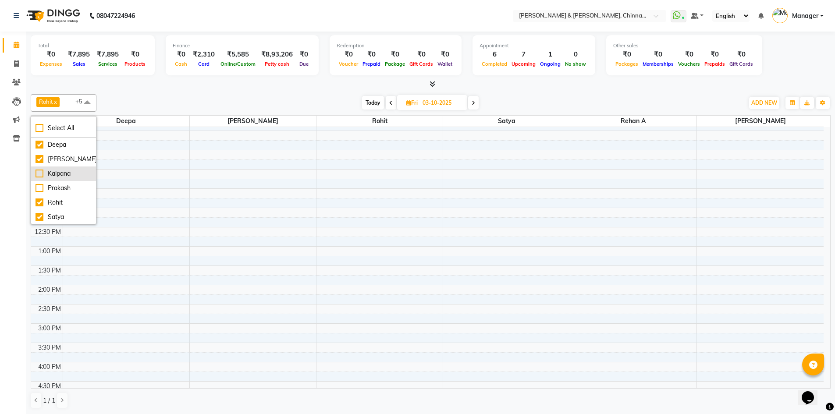
click at [64, 176] on div "Kalpana" at bounding box center [64, 173] width 56 height 9
checkbox input "true"
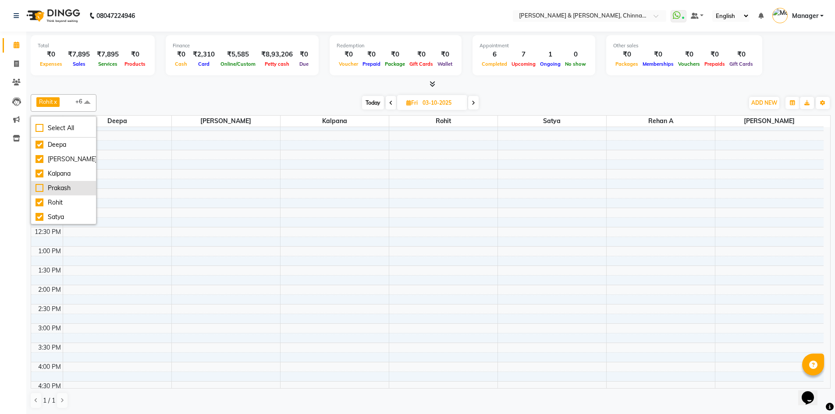
click at [66, 186] on div "Prakash" at bounding box center [64, 188] width 56 height 9
checkbox input "true"
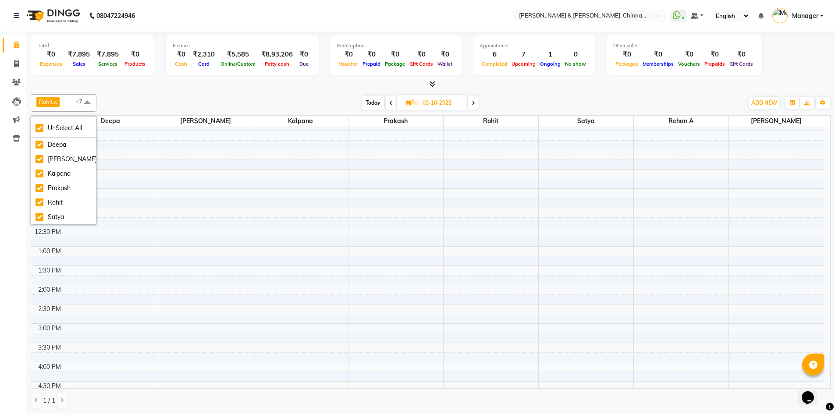
click at [546, 98] on div "Today Fri 03-10-2025" at bounding box center [420, 102] width 639 height 13
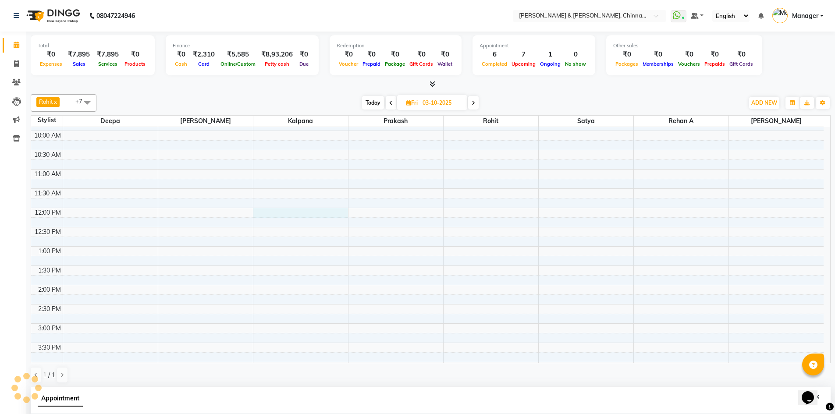
scroll to position [172, 0]
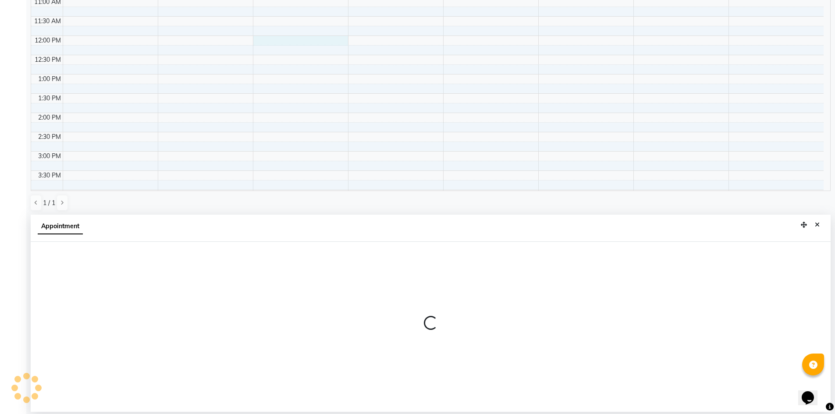
select select "65148"
select select "tentative"
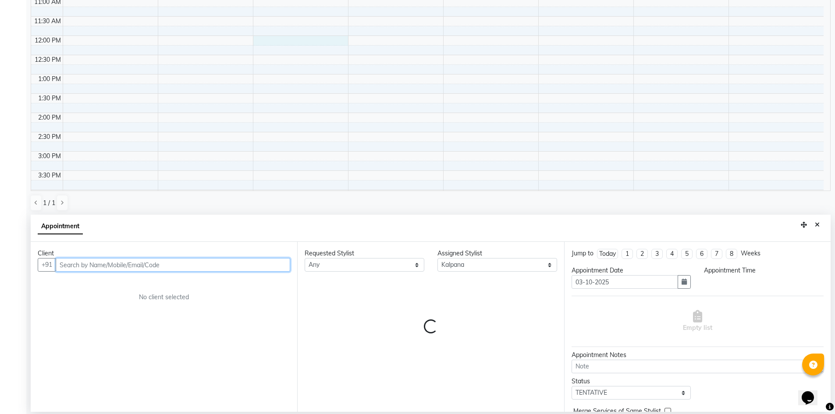
select select "720"
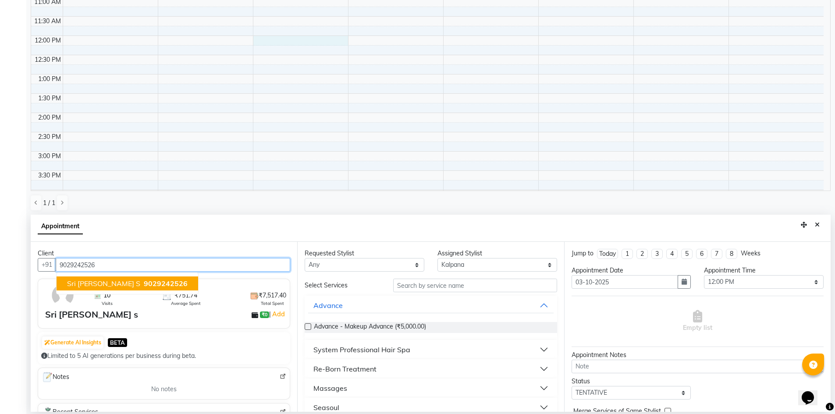
click at [144, 284] on span "9029242526" at bounding box center [166, 283] width 44 height 9
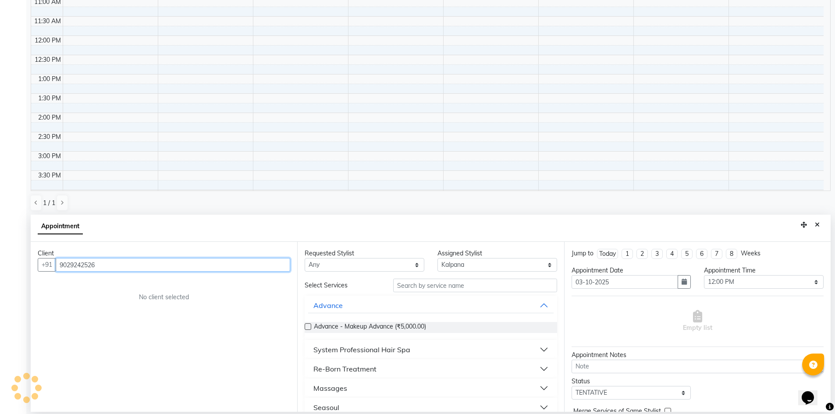
type input "9029242526"
click at [352, 264] on select "Any Deepa Faizan Kalpana Prakash Rehan A Rohit Salim Satya" at bounding box center [365, 265] width 120 height 14
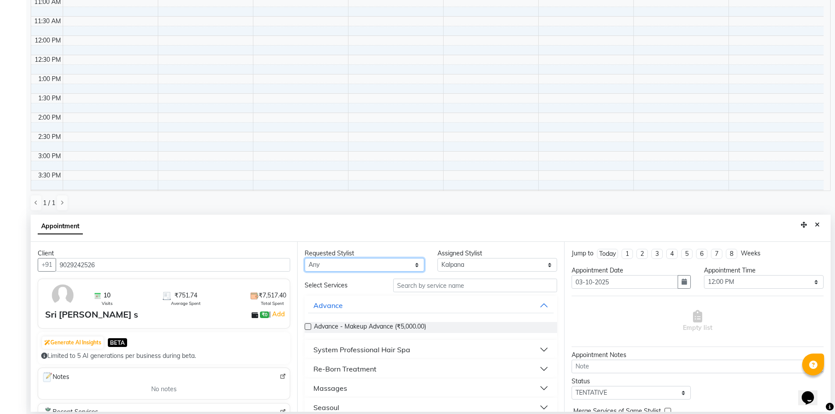
select select "65148"
click at [305, 258] on select "Any Deepa Faizan Kalpana Prakash Rehan A Rohit Salim Satya" at bounding box center [365, 265] width 120 height 14
drag, startPoint x: 453, startPoint y: 292, endPoint x: 458, endPoint y: 287, distance: 7.1
click at [458, 287] on input "text" at bounding box center [475, 286] width 164 height 14
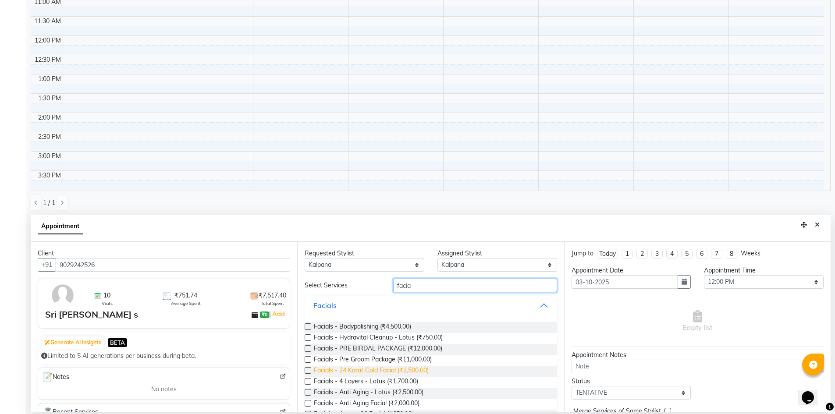
type input "facia"
click at [418, 371] on span "Facials - 24 Karat Gold Facial (₹2,500.00)" at bounding box center [371, 371] width 115 height 11
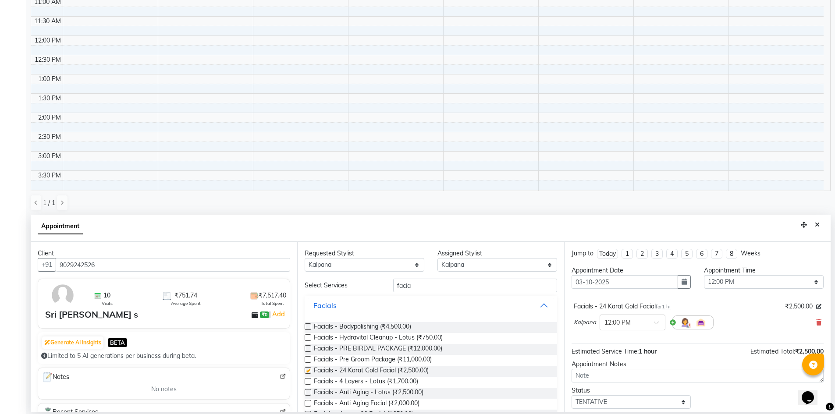
checkbox input "false"
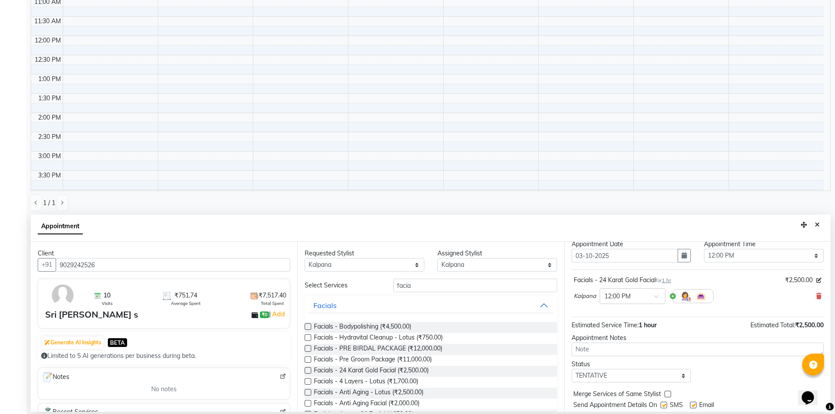
scroll to position [52, 0]
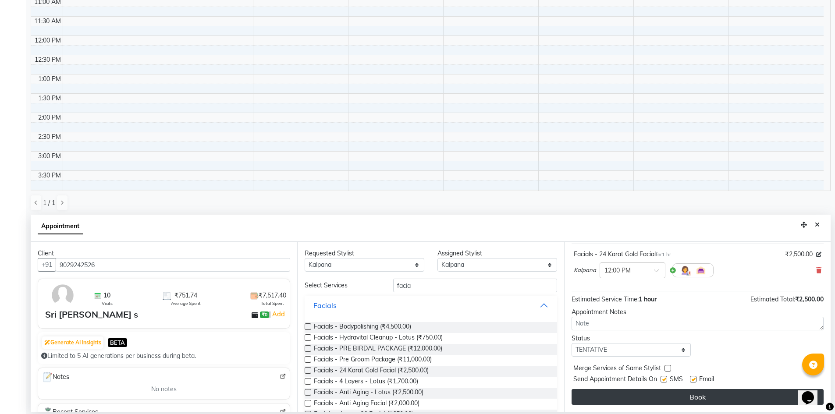
click at [691, 389] on button "Book" at bounding box center [698, 397] width 252 height 16
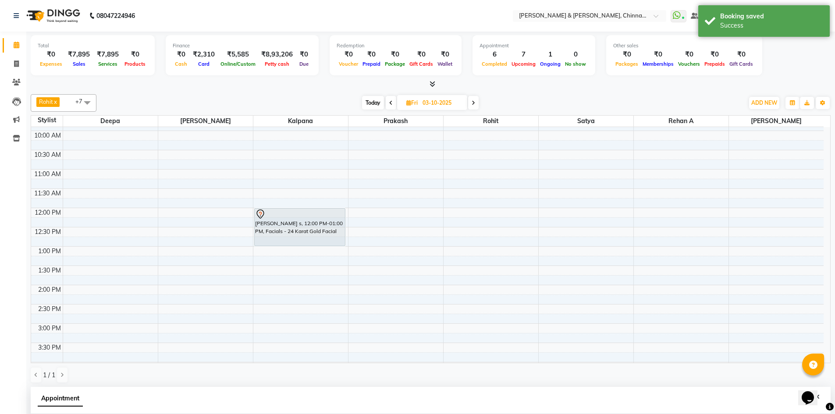
scroll to position [0, 0]
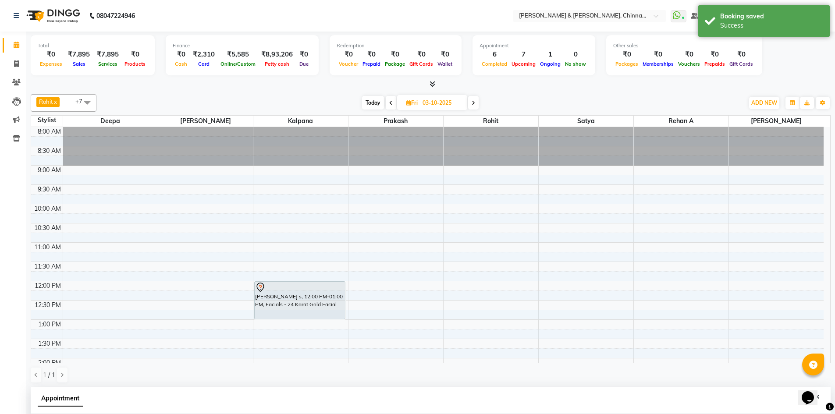
click at [391, 102] on icon at bounding box center [391, 102] width 4 height 5
type input "02-10-2025"
select select "720"
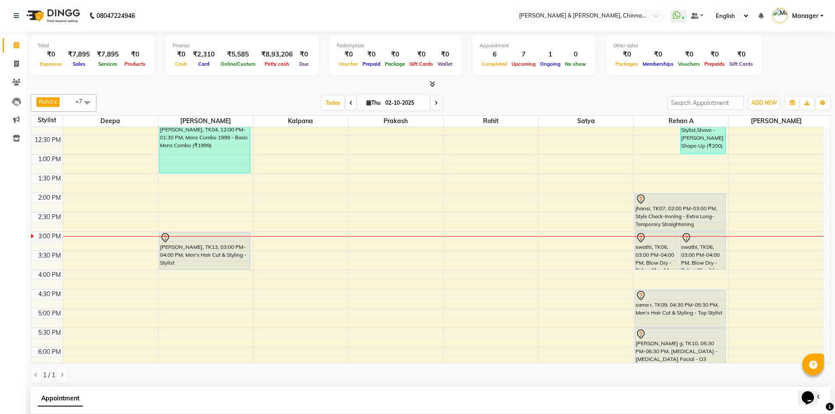
scroll to position [85, 0]
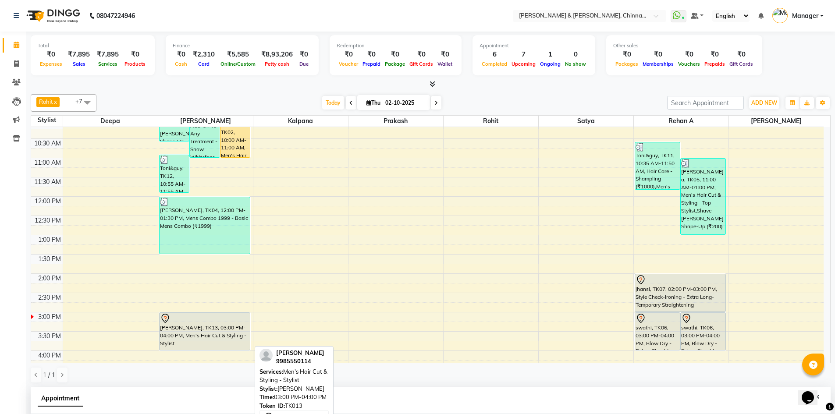
click at [205, 331] on div "[PERSON_NAME], TK13, 03:00 PM-04:00 PM, Men's Hair Cut & Styling - Stylist" at bounding box center [205, 331] width 91 height 37
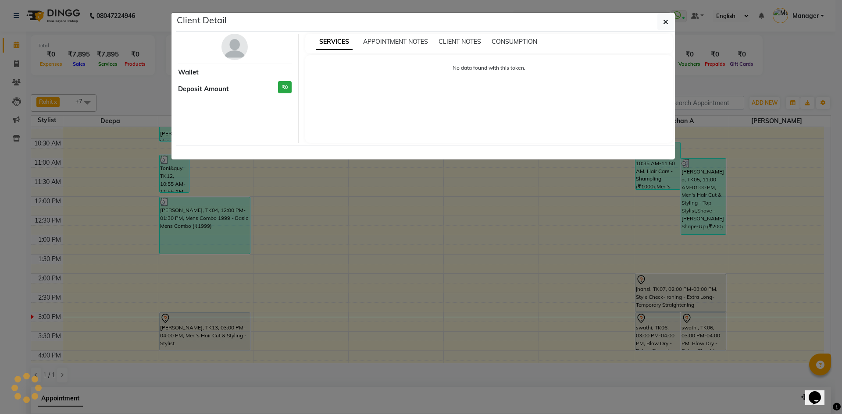
select select "7"
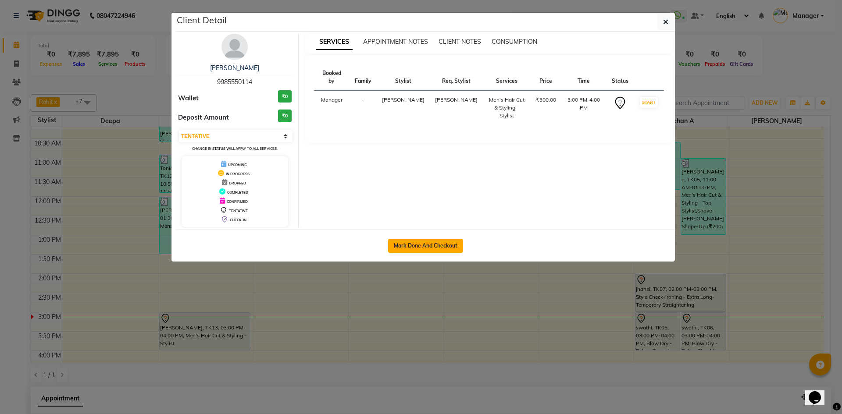
click at [439, 247] on button "Mark Done And Checkout" at bounding box center [425, 246] width 75 height 14
select select "service"
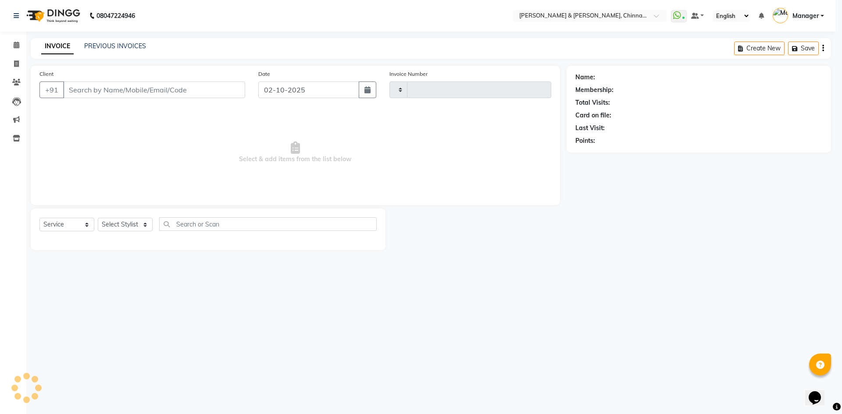
type input "3425"
select select "7388"
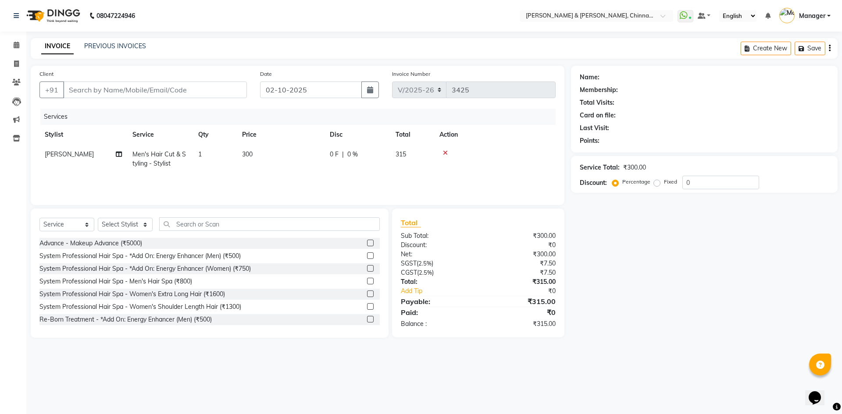
type input "9985550114"
select select "65078"
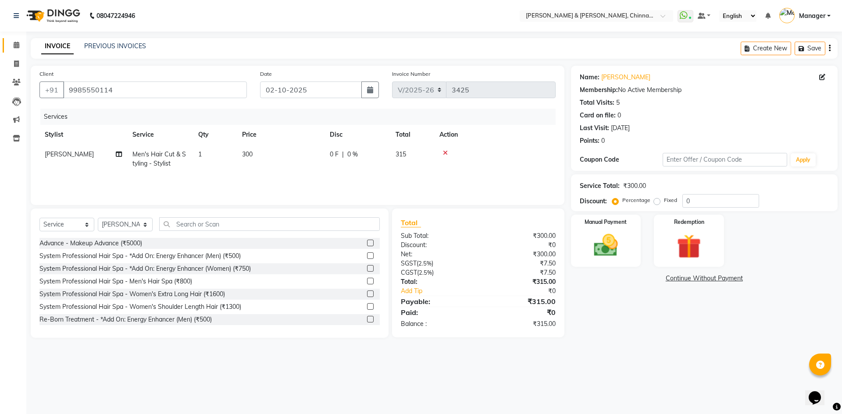
click at [14, 46] on icon at bounding box center [17, 45] width 6 height 7
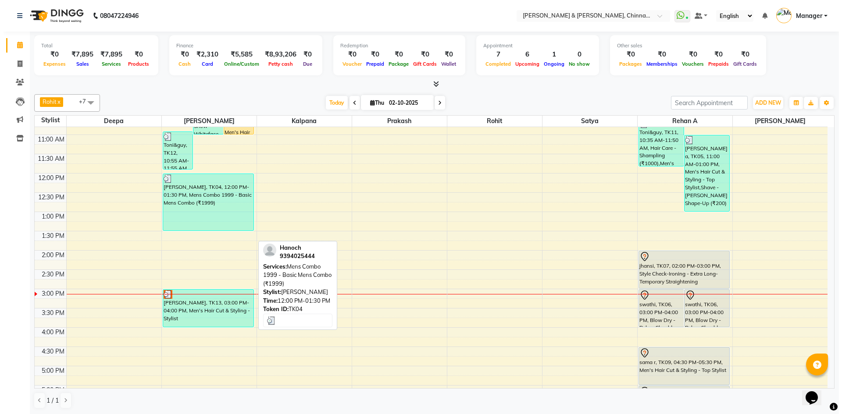
scroll to position [59, 0]
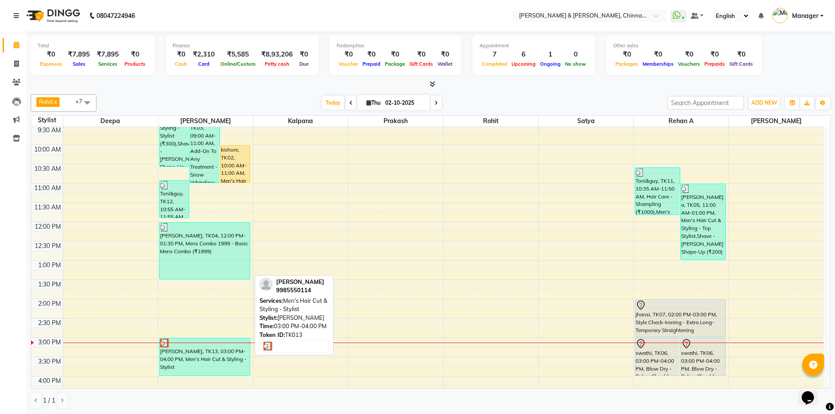
click at [209, 353] on div "[PERSON_NAME], TK13, 03:00 PM-04:00 PM, Men's Hair Cut & Styling - Stylist" at bounding box center [205, 356] width 91 height 37
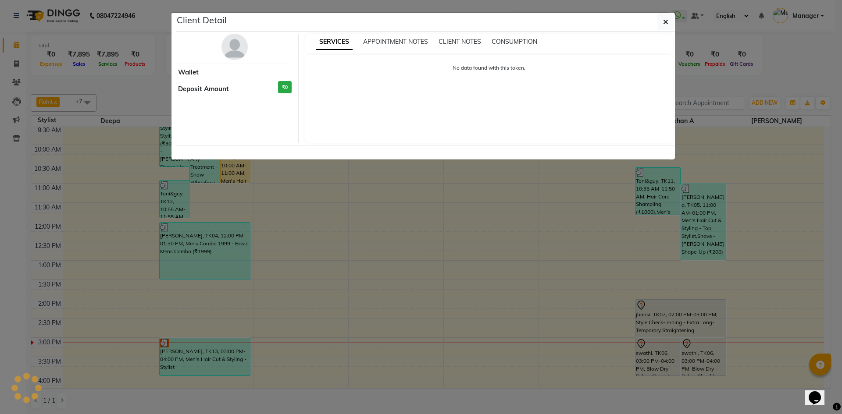
select select "3"
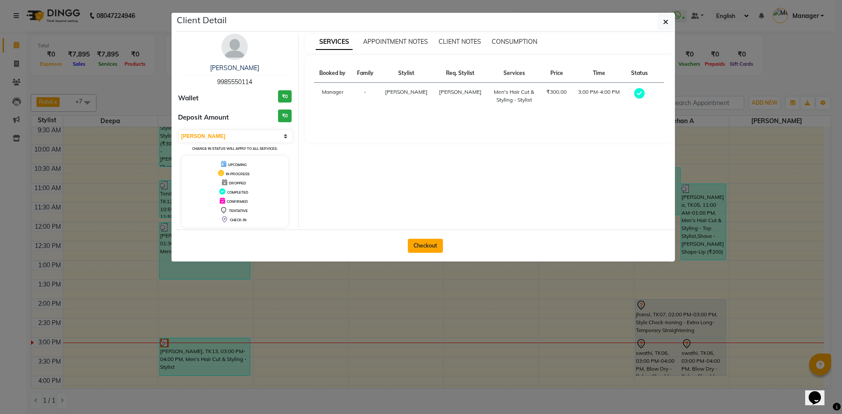
click at [435, 246] on button "Checkout" at bounding box center [425, 246] width 35 height 14
select select "service"
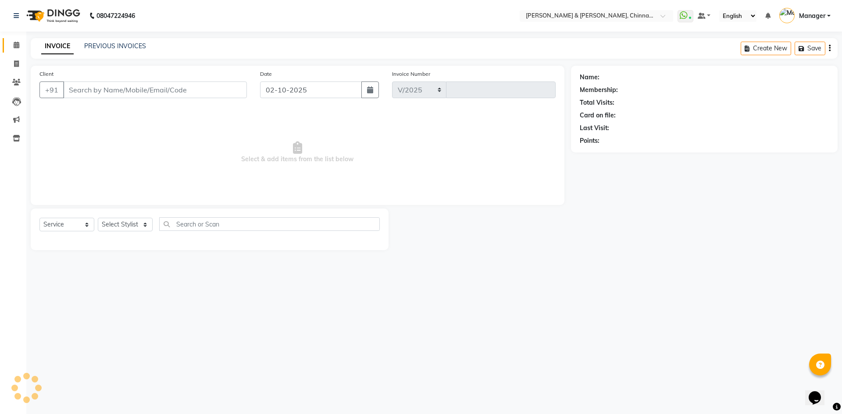
select select "7388"
type input "3425"
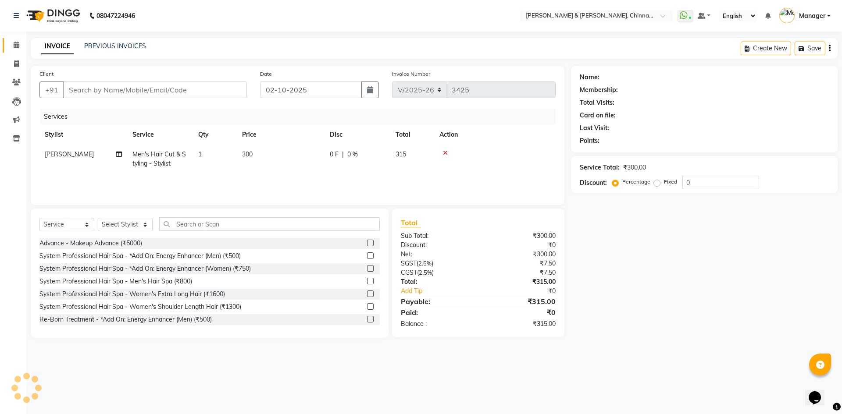
type input "9985550114"
select select "65078"
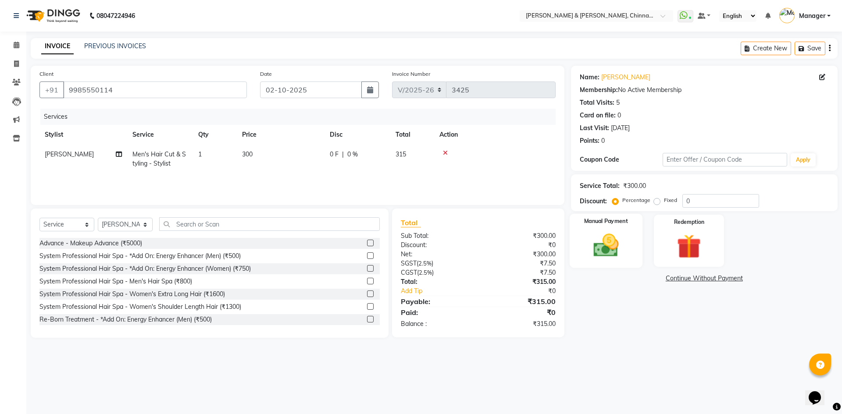
click at [616, 254] on img at bounding box center [605, 245] width 41 height 29
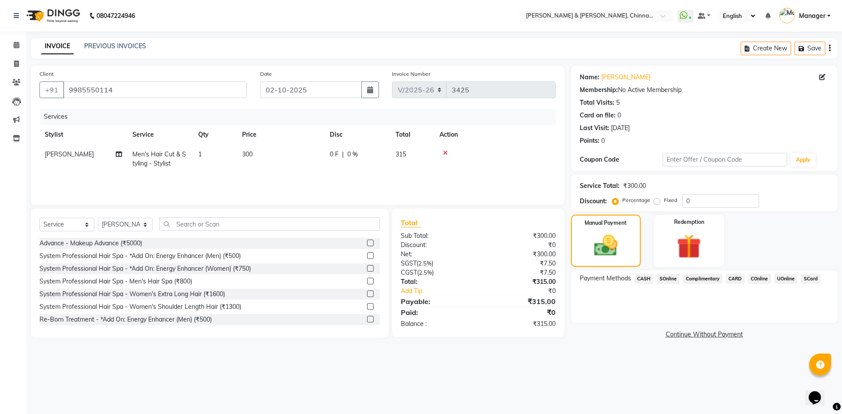
click at [783, 277] on span "UOnline" at bounding box center [785, 279] width 23 height 10
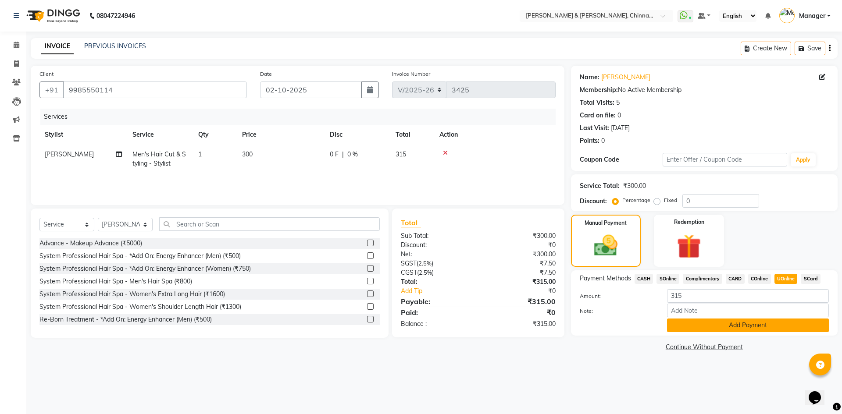
click at [763, 329] on button "Add Payment" at bounding box center [748, 326] width 162 height 14
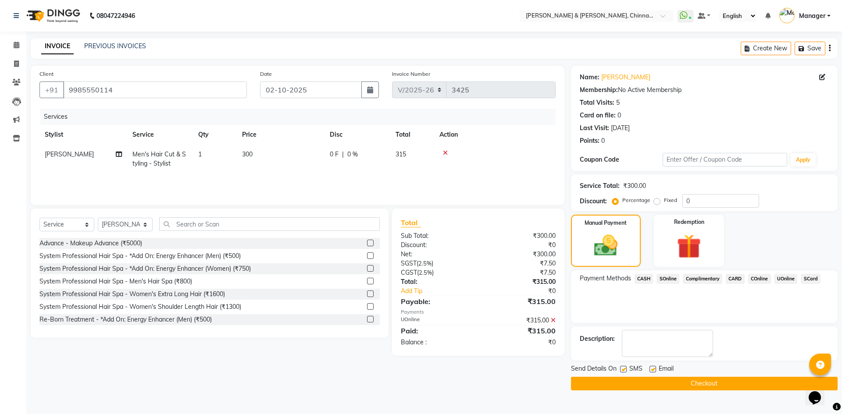
click at [768, 387] on button "Checkout" at bounding box center [704, 384] width 267 height 14
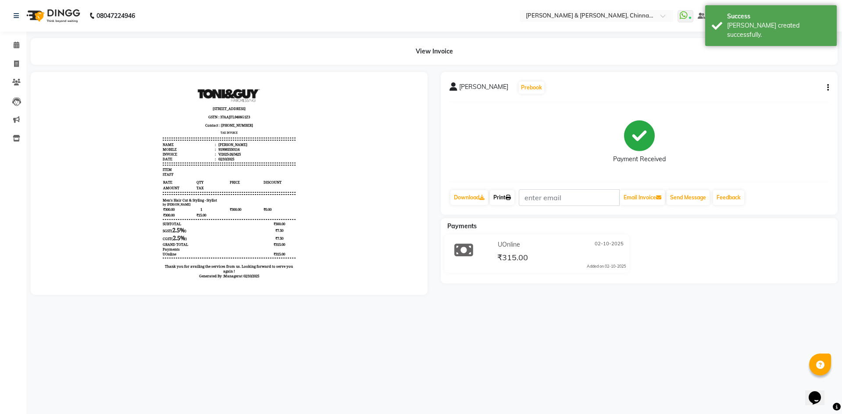
click at [506, 201] on link "Print" at bounding box center [502, 197] width 25 height 15
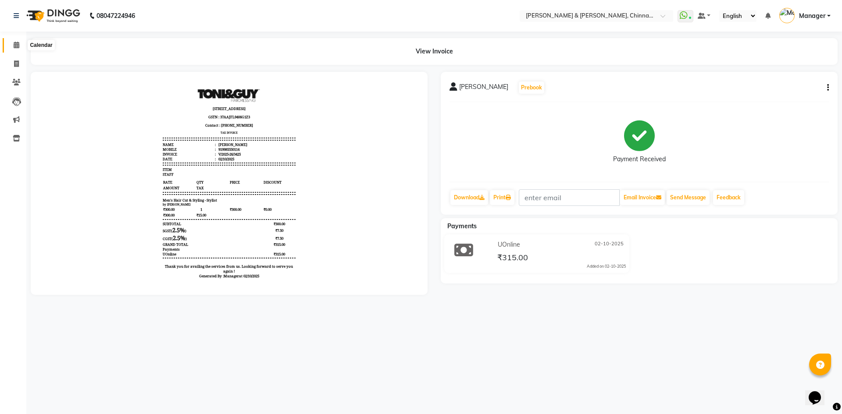
click at [14, 45] on icon at bounding box center [17, 45] width 6 height 7
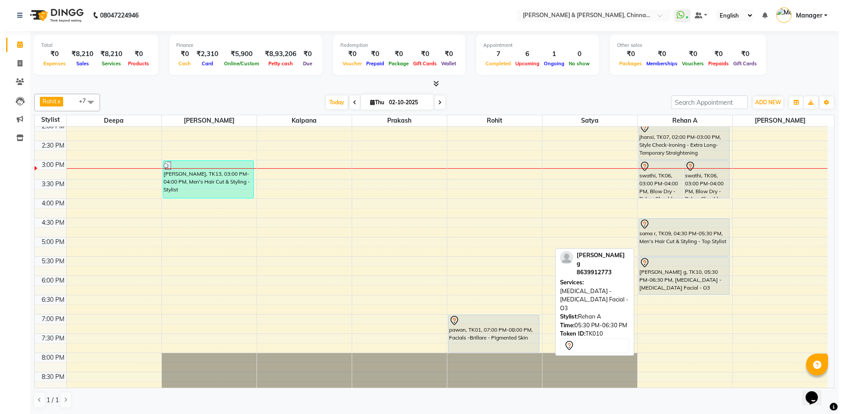
scroll to position [205, 0]
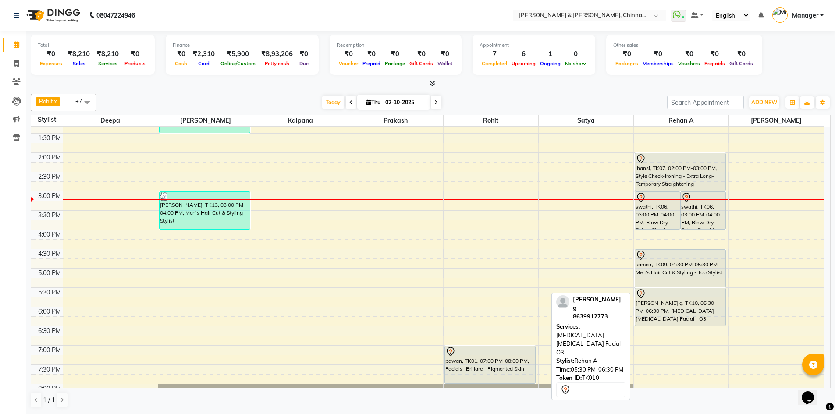
click at [670, 311] on div "[PERSON_NAME] g, TK10, 05:30 PM-06:30 PM, [MEDICAL_DATA] - [MEDICAL_DATA] Facia…" at bounding box center [680, 307] width 91 height 37
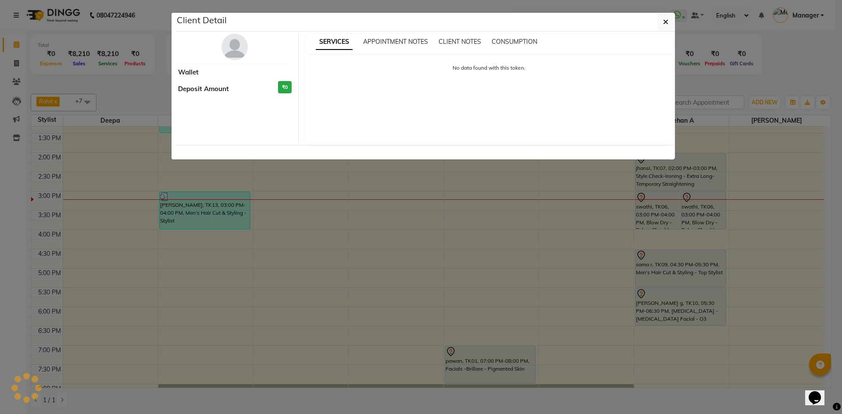
select select "7"
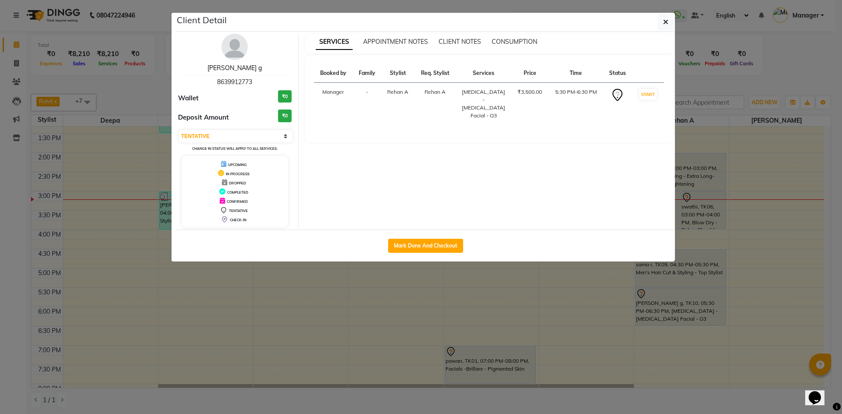
drag, startPoint x: 243, startPoint y: 65, endPoint x: 268, endPoint y: 76, distance: 27.9
click at [243, 65] on link "[PERSON_NAME] g" at bounding box center [234, 68] width 54 height 8
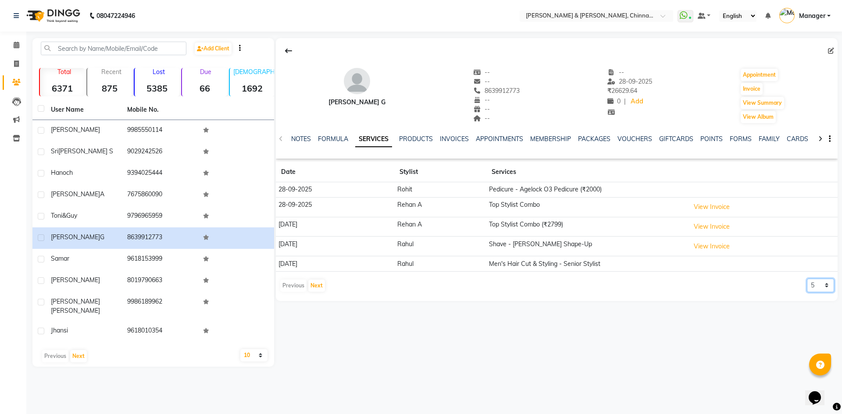
click at [827, 284] on select "5 10 50 100 500" at bounding box center [820, 286] width 27 height 14
select select "50"
click at [807, 279] on select "5 10 50 100 500" at bounding box center [820, 286] width 27 height 14
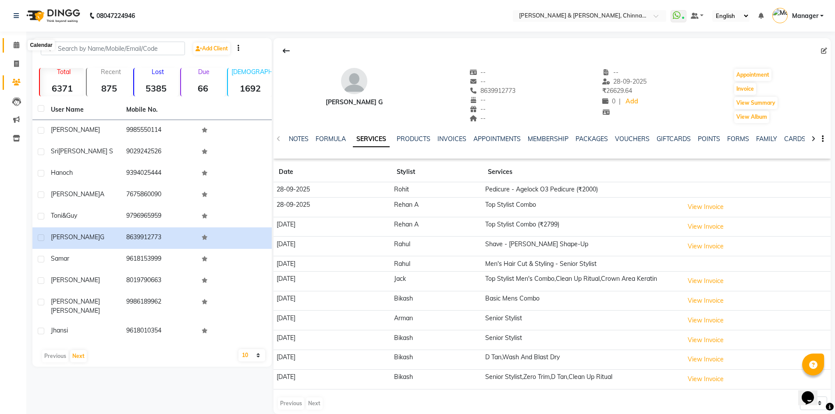
click at [17, 44] on icon at bounding box center [17, 45] width 6 height 7
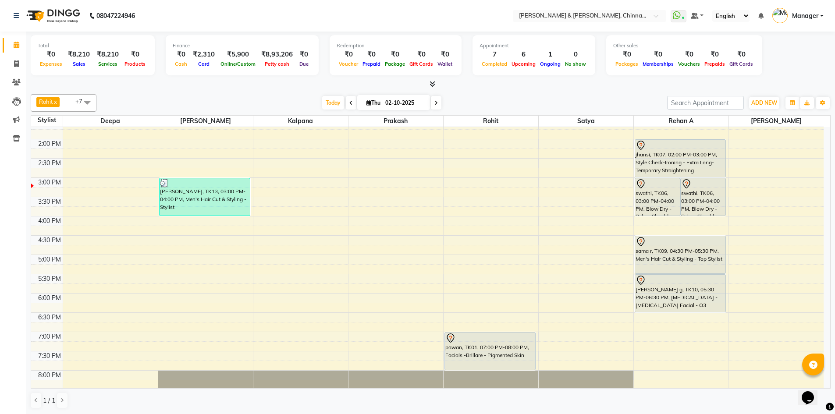
scroll to position [278, 0]
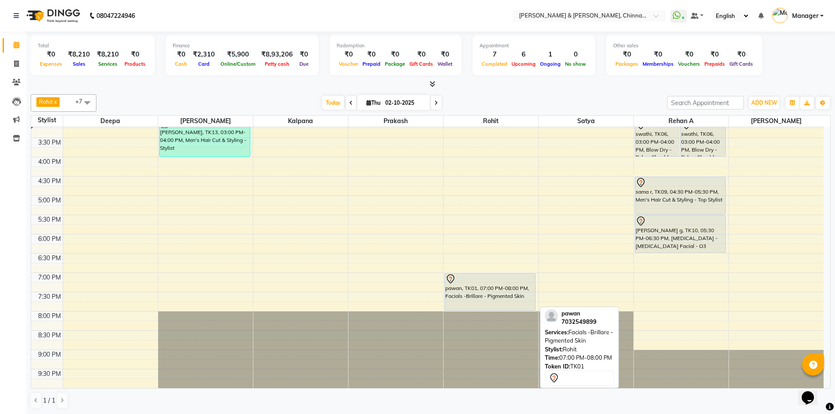
click at [501, 299] on div "pawan, TK01, 07:00 PM-08:00 PM, Facials -Brillare - Pigmented Skin" at bounding box center [490, 292] width 91 height 37
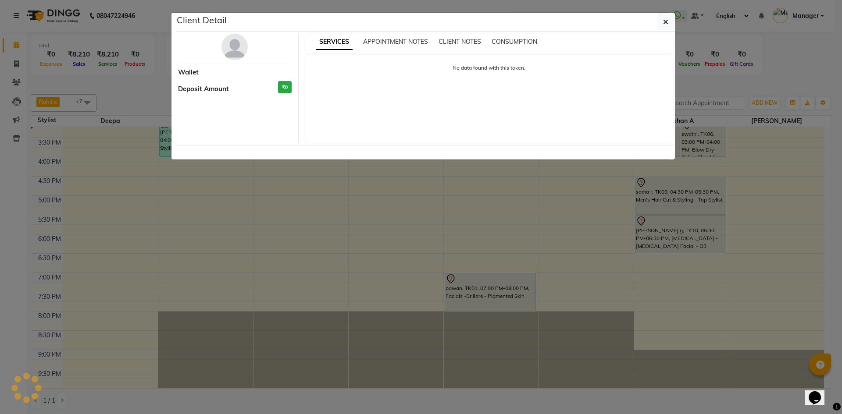
select select "7"
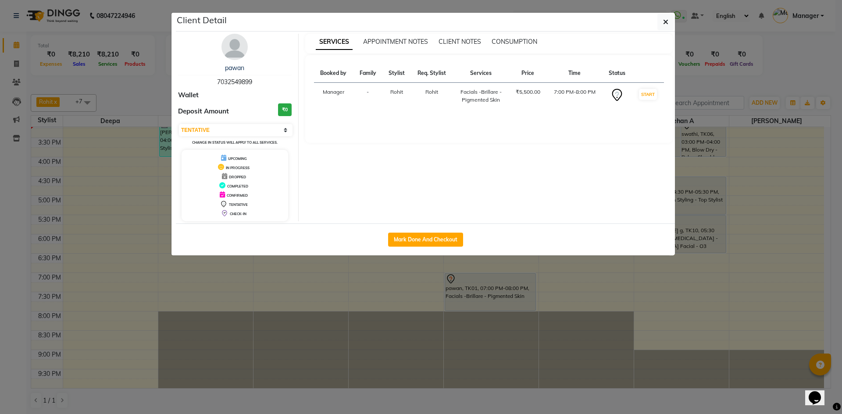
click at [247, 68] on div "pawan" at bounding box center [235, 68] width 114 height 9
click at [239, 68] on link "pawan" at bounding box center [234, 68] width 19 height 8
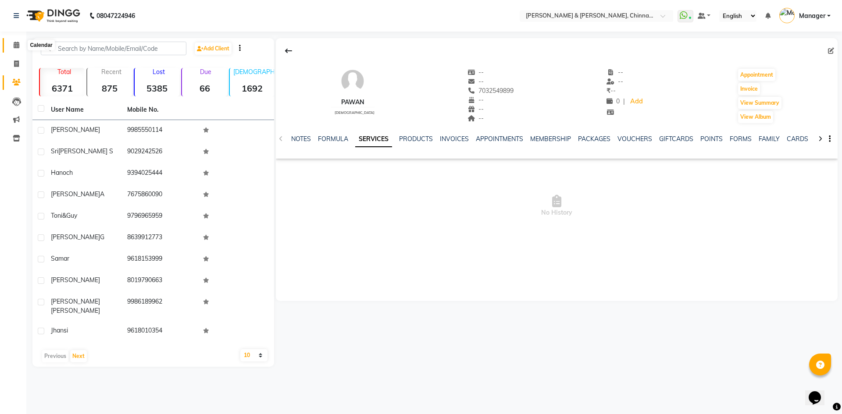
click at [22, 40] on span at bounding box center [16, 45] width 15 height 10
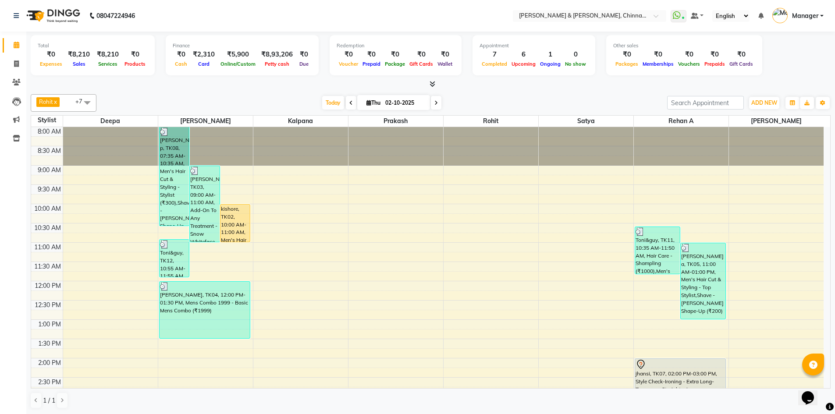
click at [435, 106] on span at bounding box center [436, 103] width 11 height 14
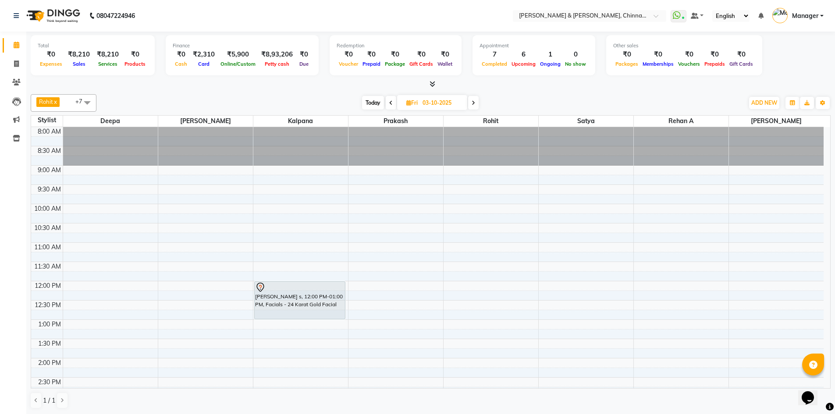
click at [473, 106] on span at bounding box center [473, 103] width 11 height 14
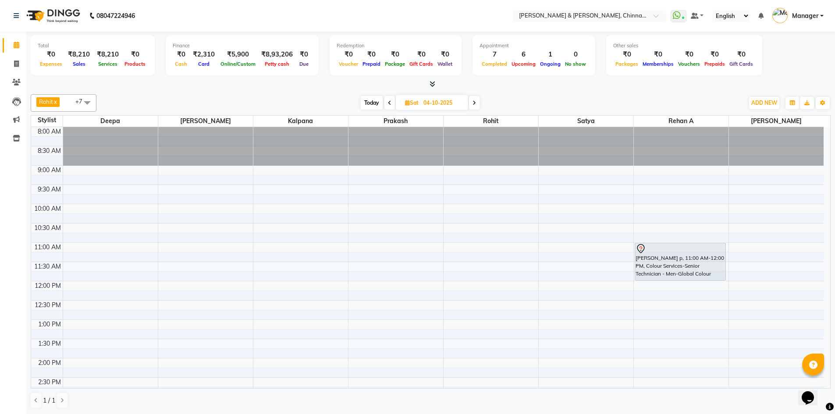
click at [478, 104] on span at bounding box center [474, 103] width 11 height 14
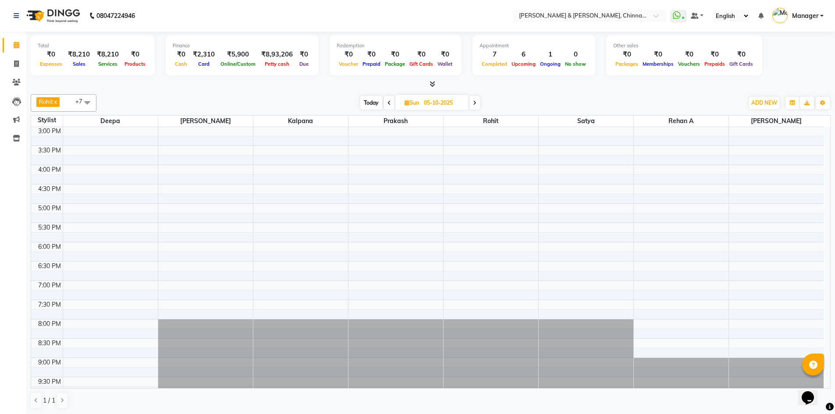
click at [475, 103] on icon at bounding box center [475, 102] width 4 height 5
click at [475, 103] on icon at bounding box center [476, 102] width 4 height 5
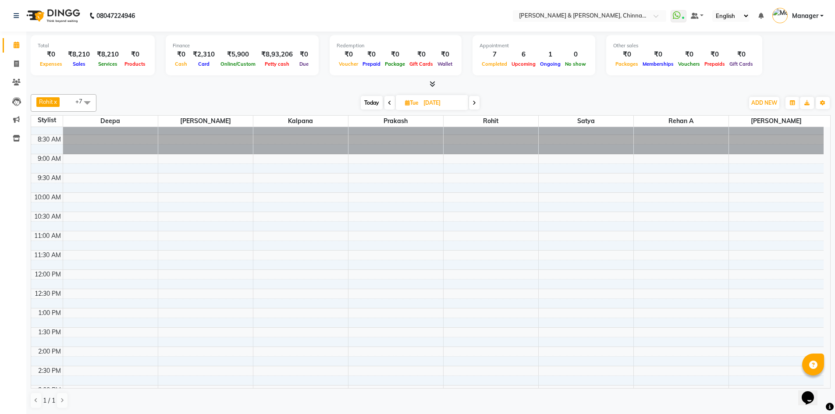
scroll to position [0, 0]
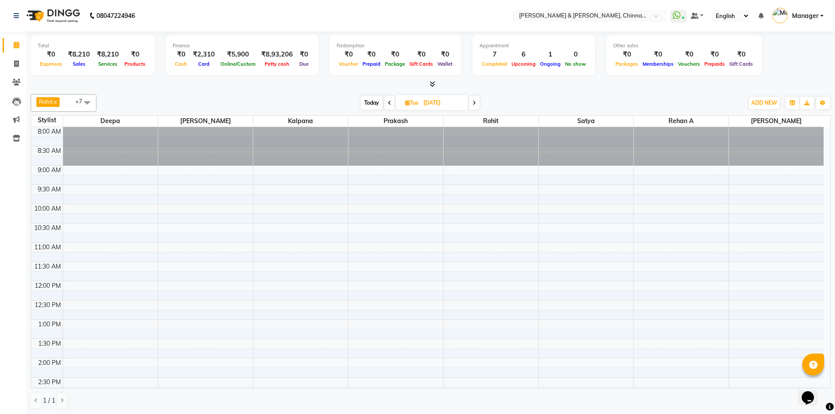
click at [388, 101] on icon at bounding box center [390, 102] width 4 height 5
click at [387, 108] on span at bounding box center [389, 103] width 11 height 14
click at [388, 101] on icon at bounding box center [390, 102] width 4 height 5
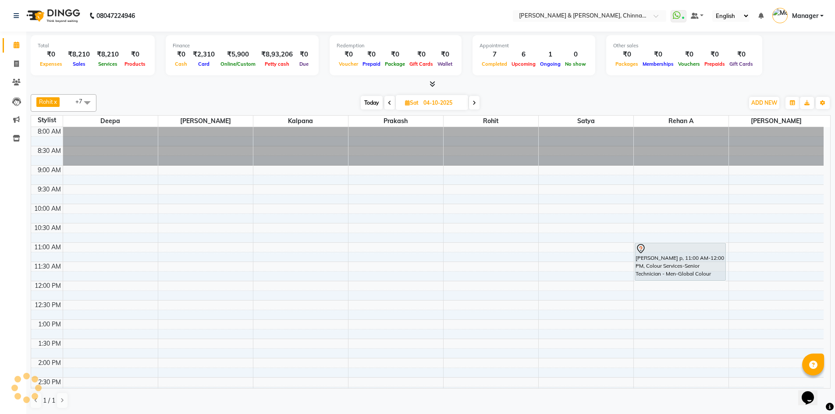
scroll to position [271, 0]
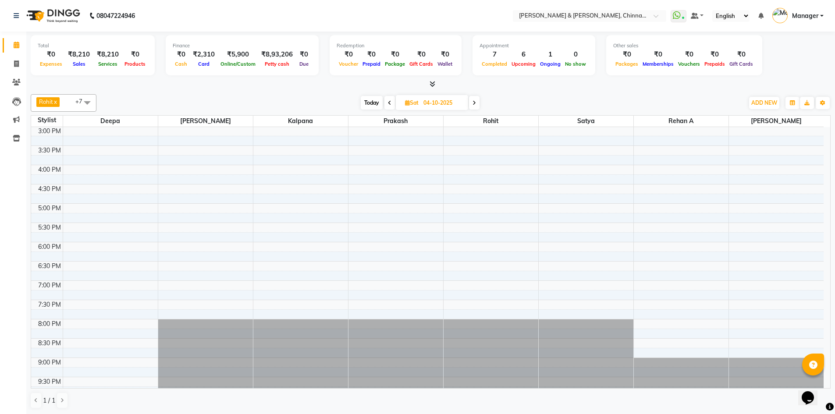
click at [392, 101] on span at bounding box center [390, 103] width 11 height 14
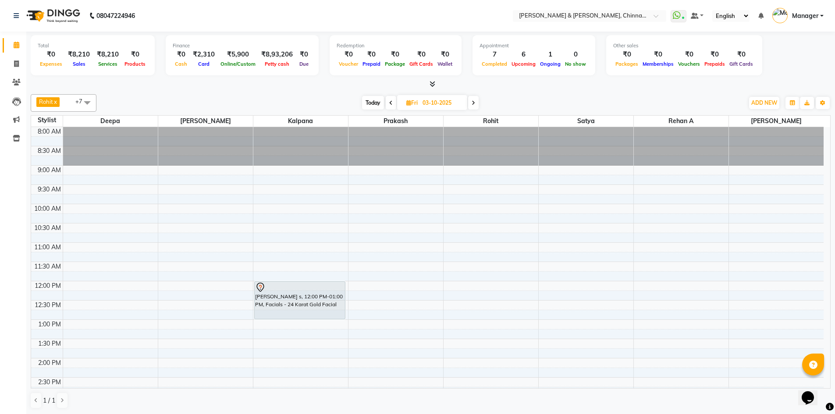
click at [389, 102] on icon at bounding box center [391, 102] width 4 height 5
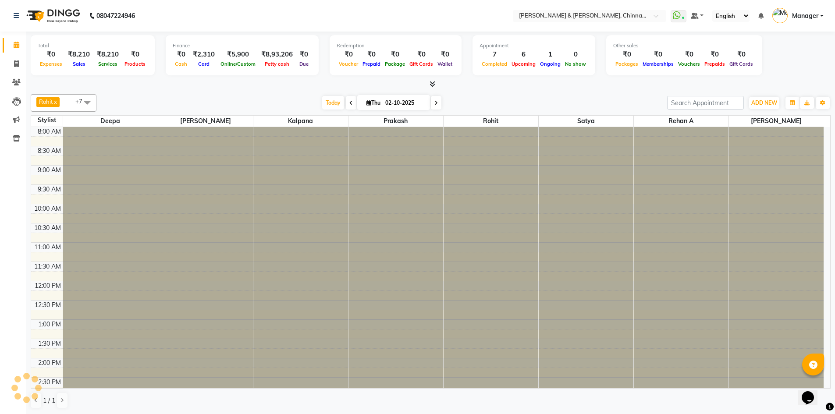
scroll to position [271, 0]
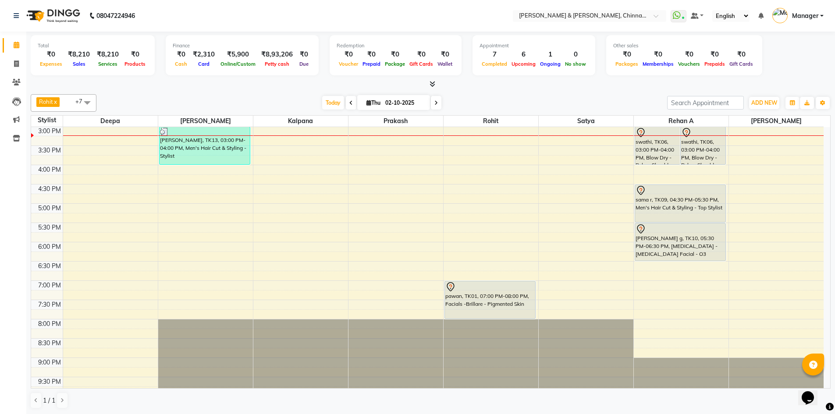
click at [348, 98] on span at bounding box center [351, 103] width 11 height 14
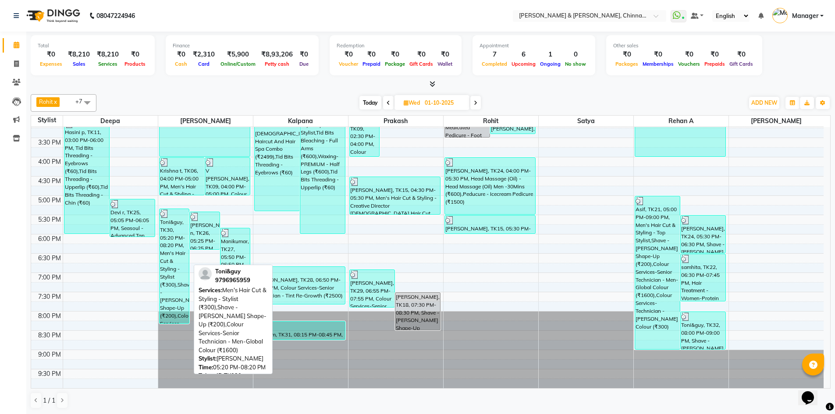
scroll to position [0, 0]
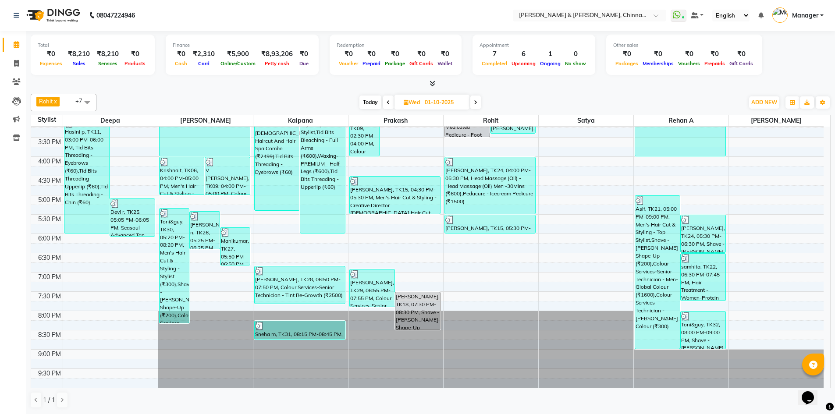
click at [388, 106] on span at bounding box center [388, 103] width 11 height 14
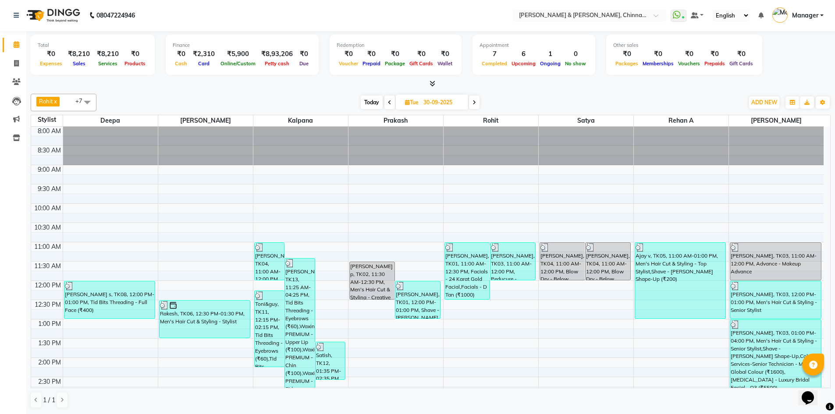
scroll to position [278, 0]
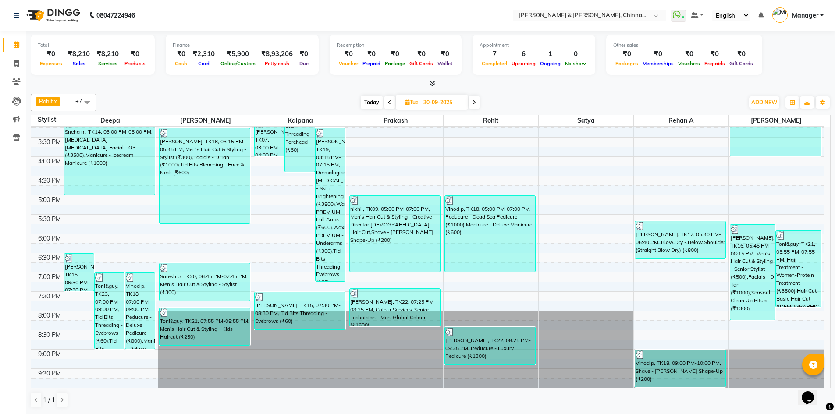
click at [392, 105] on span at bounding box center [390, 103] width 11 height 14
type input "29-09-2025"
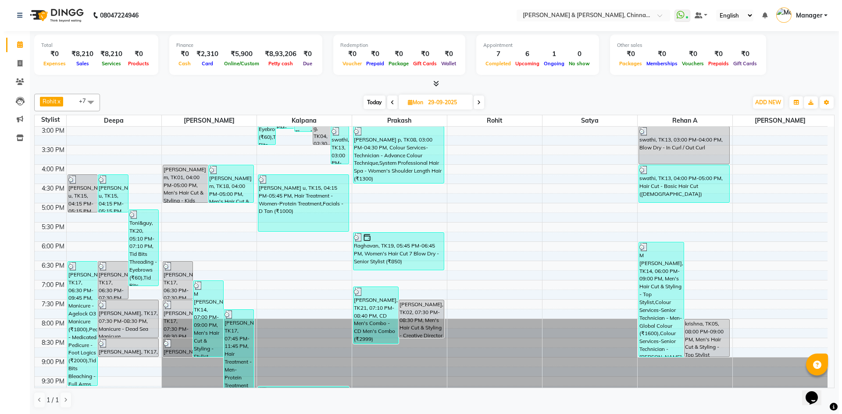
scroll to position [0, 0]
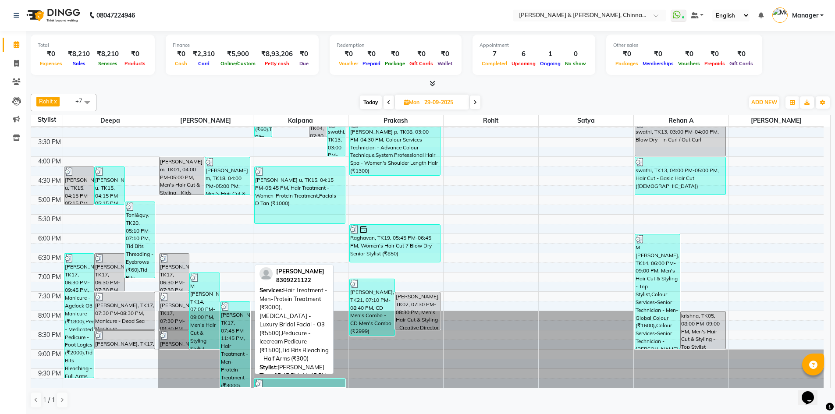
click at [236, 349] on div "nithish varma, TK17, 07:45 PM-11:45 PM, Hair Treatment - Men-Protein Treatment …" at bounding box center [236, 344] width 30 height 85
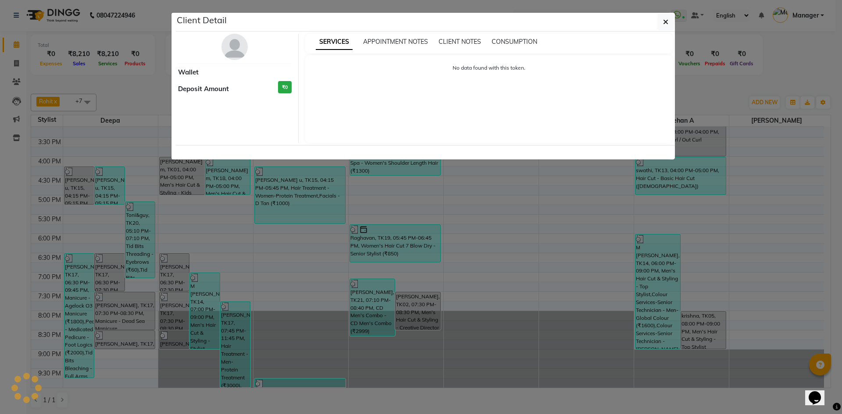
select select "3"
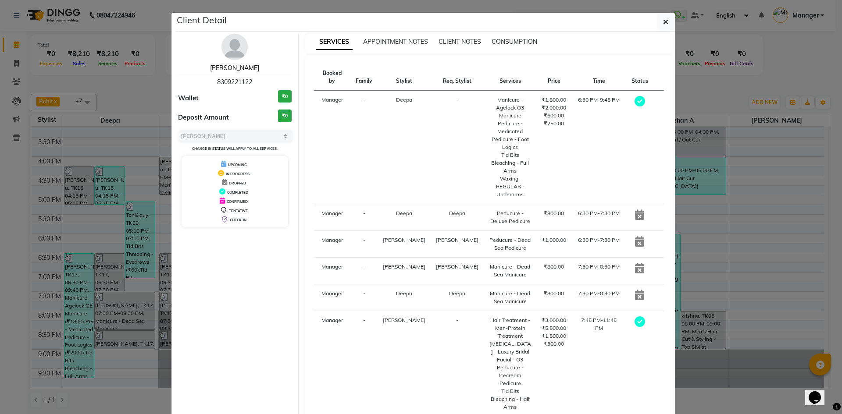
click at [239, 64] on link "nithish varma" at bounding box center [234, 68] width 49 height 8
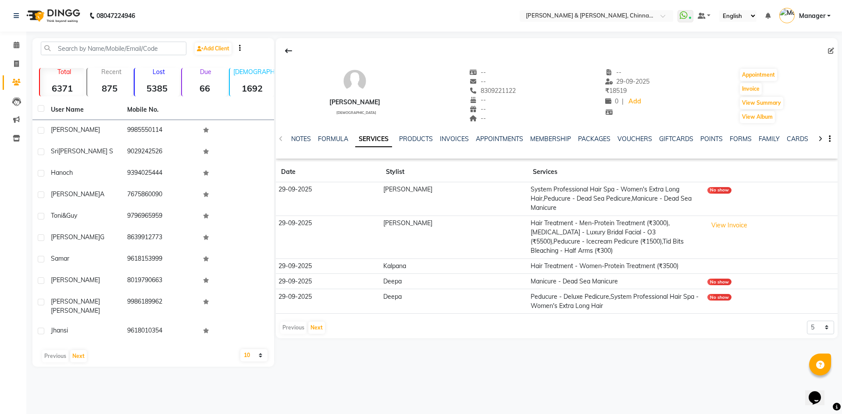
click at [456, 222] on td "[PERSON_NAME]" at bounding box center [454, 237] width 147 height 43
click at [719, 219] on button "View Invoice" at bounding box center [729, 226] width 44 height 14
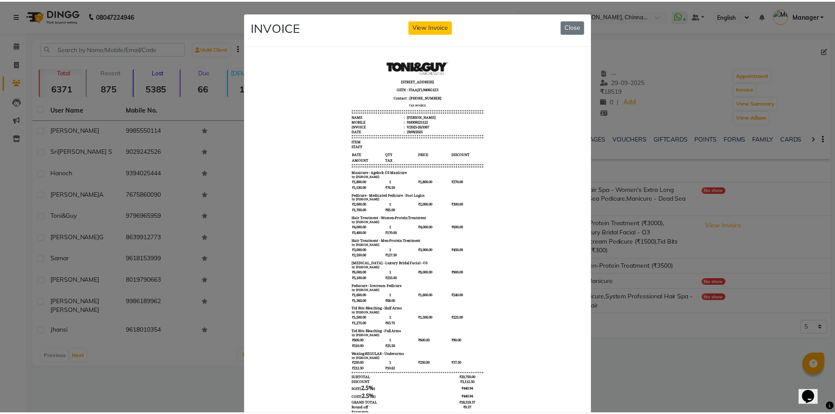
scroll to position [7, 0]
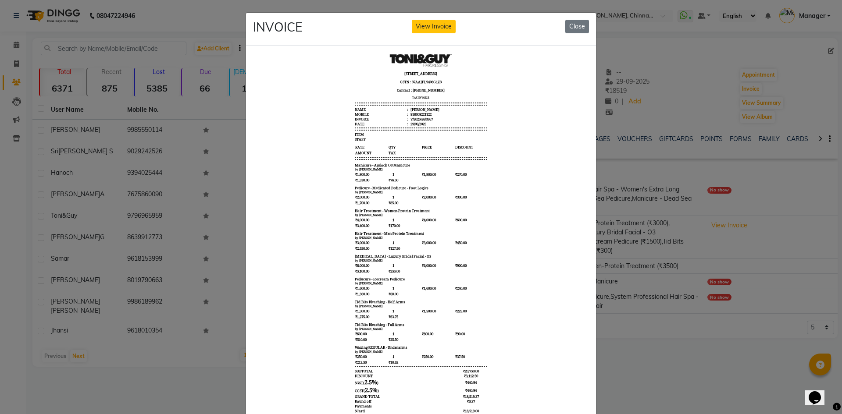
click at [693, 89] on ngb-modal-window "INVOICE View Invoice Close" at bounding box center [421, 207] width 842 height 414
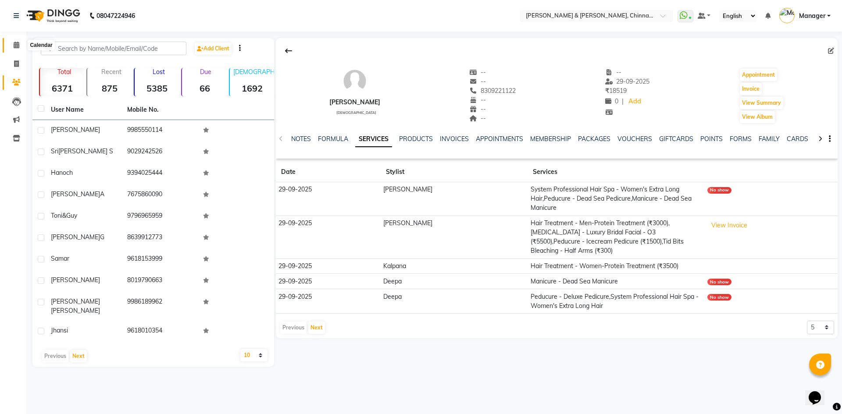
click at [14, 44] on icon at bounding box center [17, 45] width 6 height 7
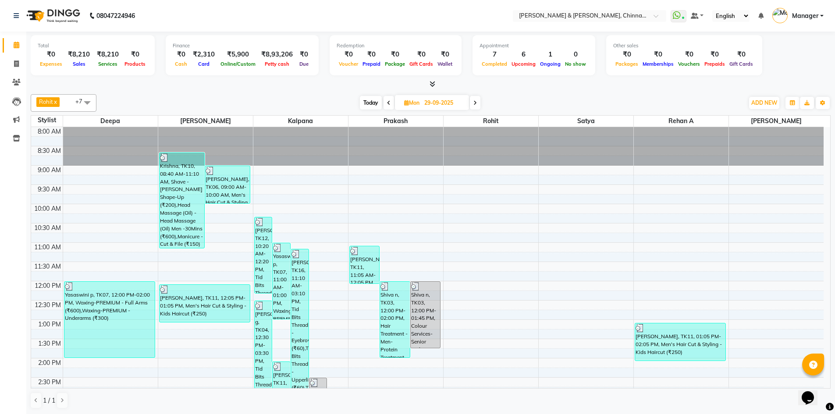
click at [471, 103] on span at bounding box center [475, 103] width 11 height 14
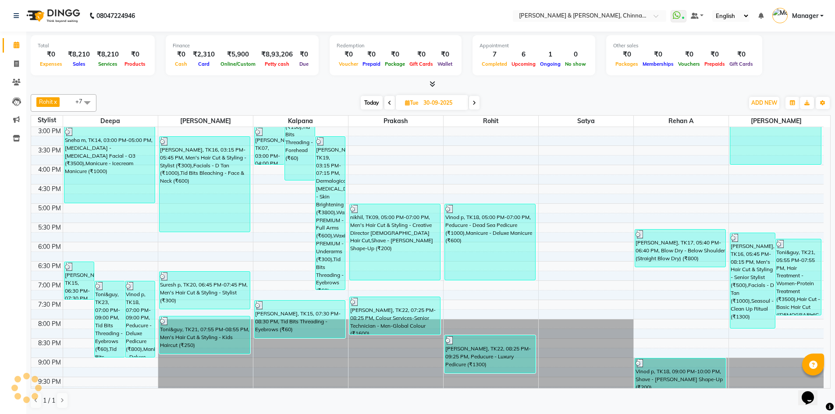
click at [471, 103] on span at bounding box center [474, 103] width 11 height 14
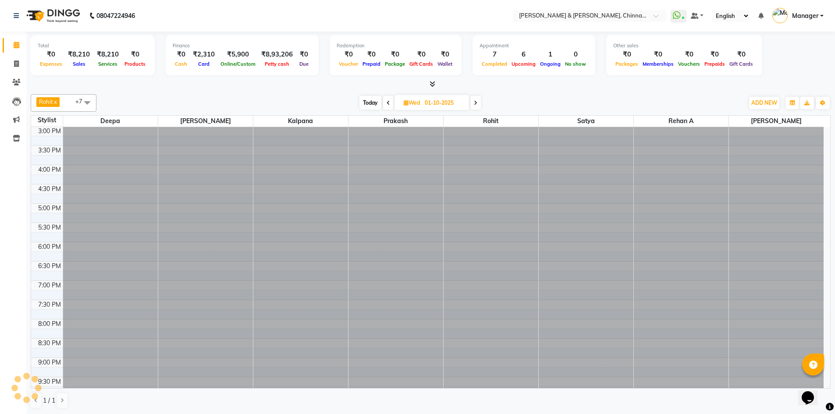
scroll to position [271, 0]
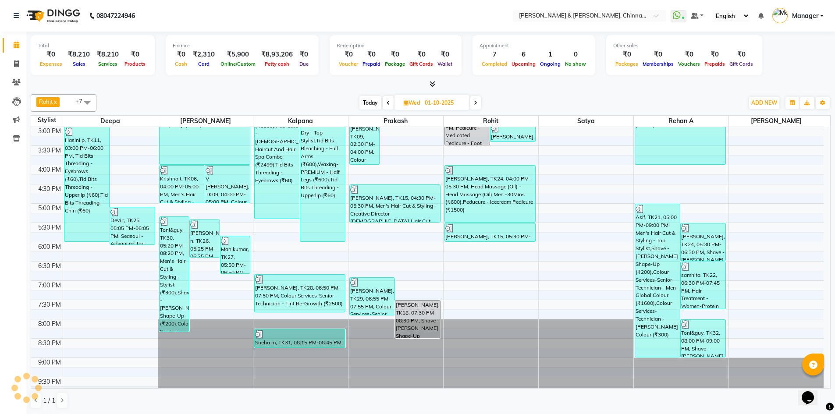
click at [471, 103] on span at bounding box center [475, 103] width 11 height 14
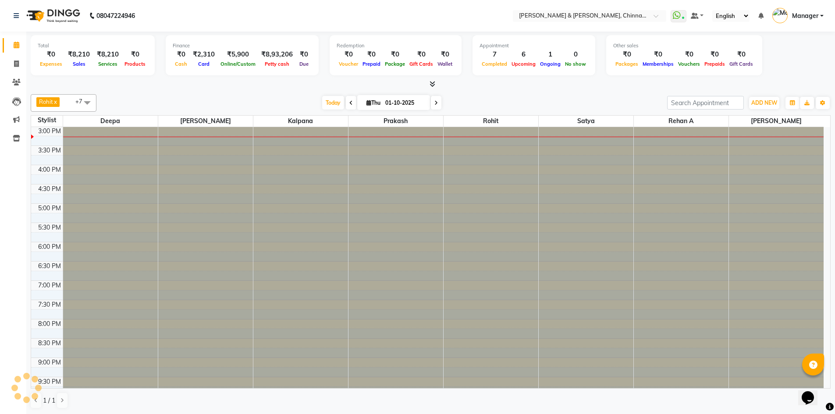
type input "02-10-2025"
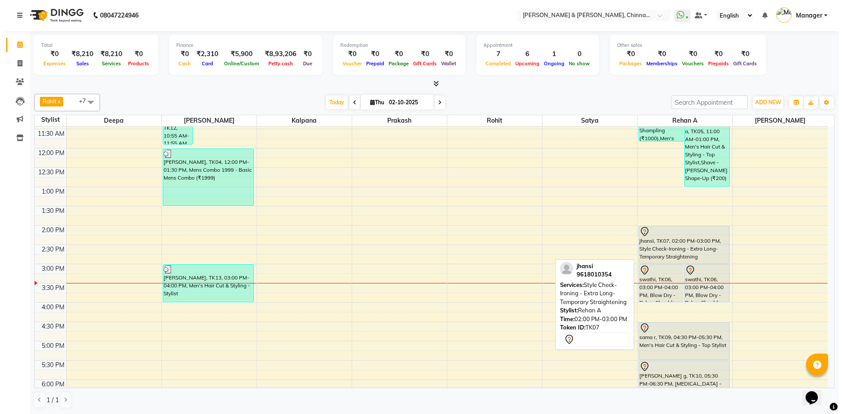
scroll to position [205, 0]
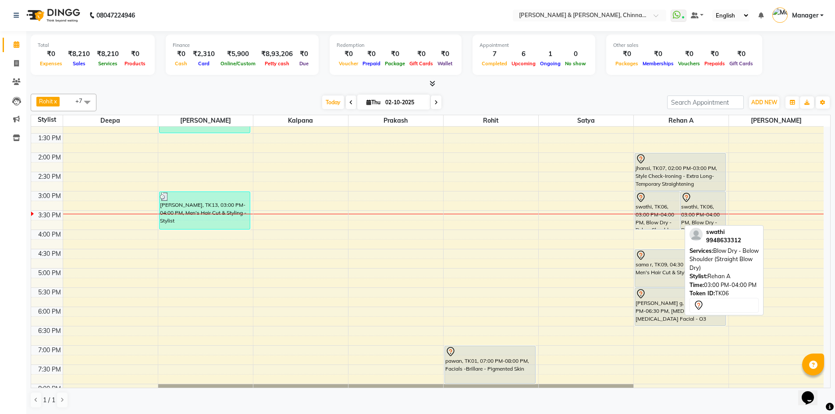
click at [649, 200] on div at bounding box center [658, 197] width 44 height 11
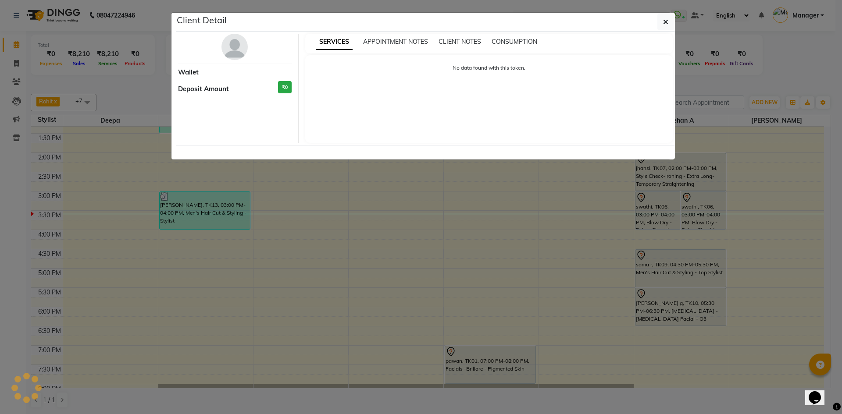
select select "7"
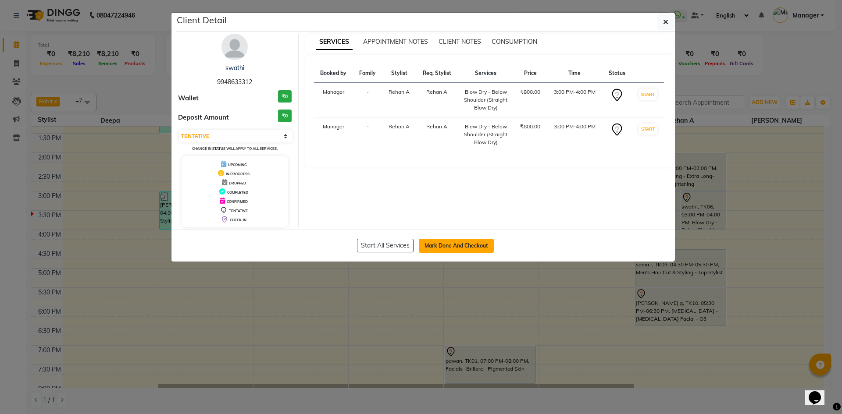
click at [441, 243] on button "Mark Done And Checkout" at bounding box center [456, 246] width 75 height 14
select select "service"
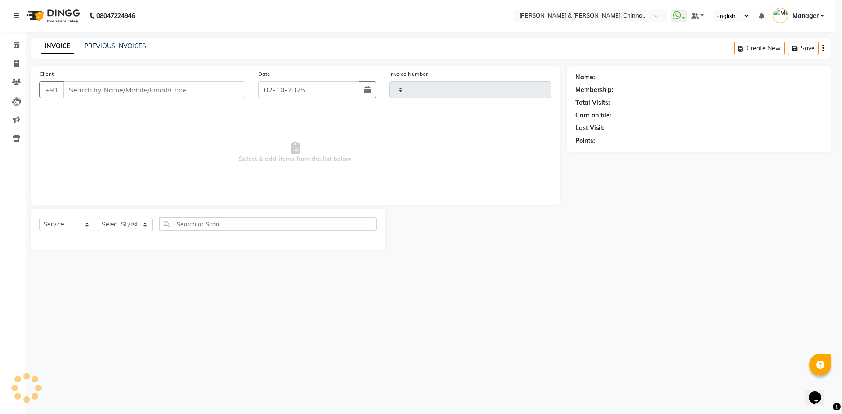
type input "3426"
select select "7388"
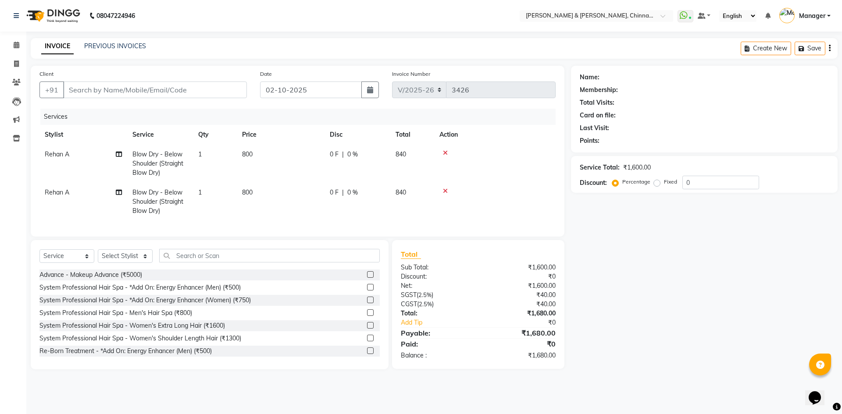
type input "9948633312"
select select "86530"
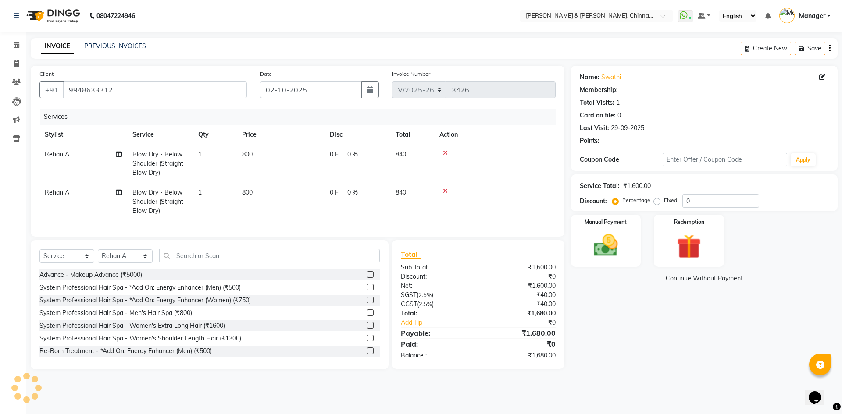
click at [76, 193] on td "Rehan A Split Commission" at bounding box center [83, 202] width 88 height 38
select select "86530"
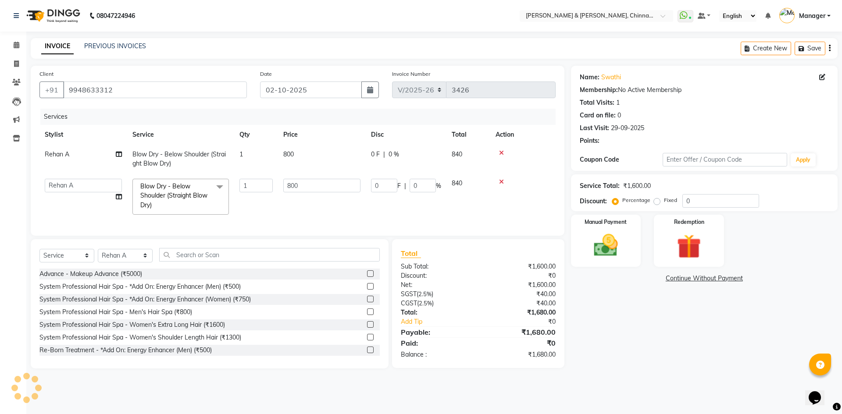
click at [76, 193] on td "Admin Chrispin Deepa Dingg support Faizan Kalpana Kalyan Kenny Manager Prakash …" at bounding box center [83, 197] width 88 height 46
click at [79, 186] on select "Admin Chrispin Deepa Dingg support Faizan Kalpana Kalyan Kenny Manager Prakash …" at bounding box center [83, 186] width 77 height 14
click at [62, 331] on div "System Professional Hair Spa - Women's Extra Long Hair (₹1600)" at bounding box center [209, 325] width 340 height 11
select select "86155"
click at [75, 382] on main "INVOICE PREVIOUS INVOICES Create New Save Client +91 9948633312 Date 02-10-2025…" at bounding box center [434, 210] width 816 height 344
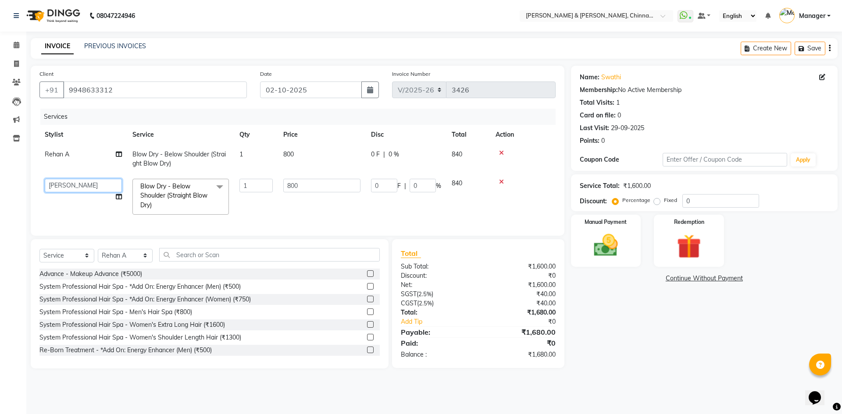
click at [94, 186] on select "Admin Chrispin Deepa Dingg support Faizan Kalpana Kalyan Kenny Manager Prakash …" at bounding box center [83, 186] width 77 height 14
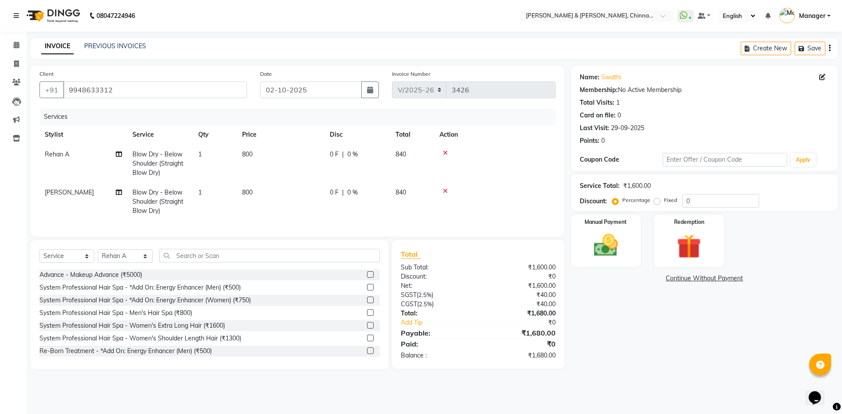
click at [647, 340] on div "Name: Swathi Membership: No Active Membership Total Visits: 1 Card on file: 0 L…" at bounding box center [707, 218] width 273 height 304
click at [612, 370] on div "Name: Swathi Membership: No Active Membership Total Visits: 1 Card on file: 0 L…" at bounding box center [707, 218] width 273 height 304
click at [629, 257] on div "Manual Payment" at bounding box center [605, 241] width 73 height 54
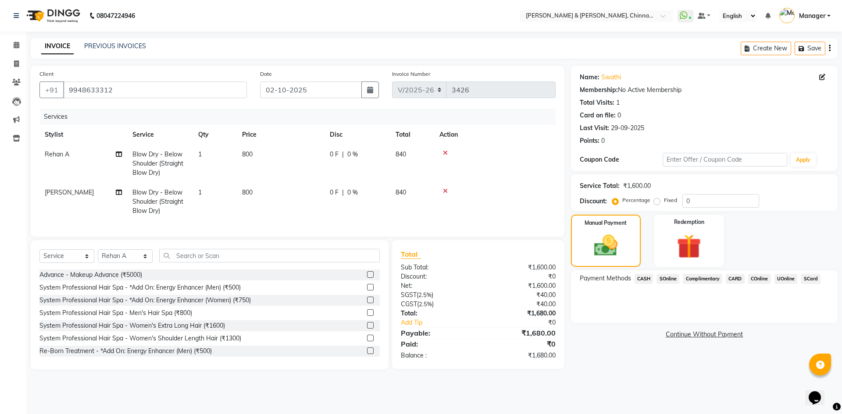
click at [785, 278] on span "UOnline" at bounding box center [785, 279] width 23 height 10
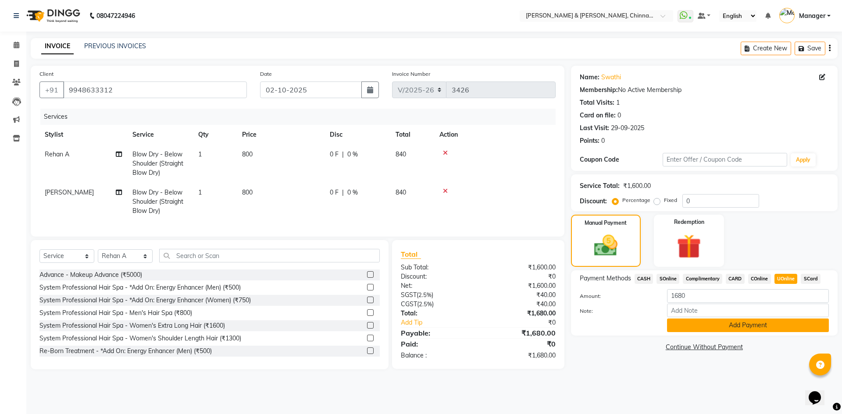
click at [782, 329] on button "Add Payment" at bounding box center [748, 326] width 162 height 14
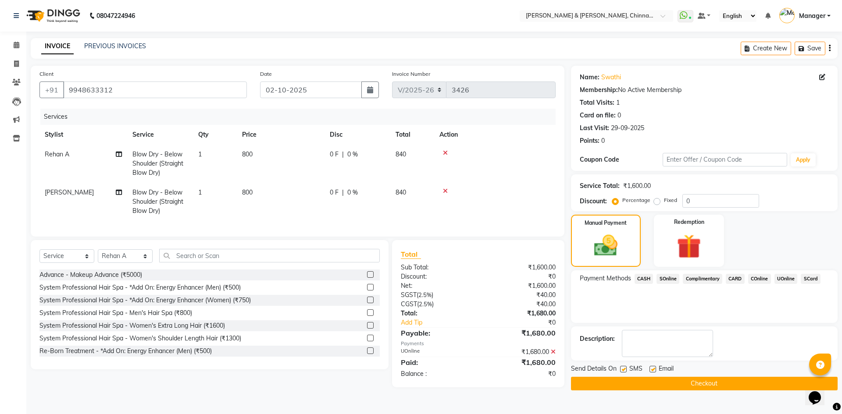
drag, startPoint x: 782, startPoint y: 329, endPoint x: 748, endPoint y: 385, distance: 65.2
click at [748, 385] on button "Checkout" at bounding box center [704, 384] width 267 height 14
click at [687, 391] on div "Name: Swathi Membership: No Active Membership Total Visits: 1 Card on file: 0 L…" at bounding box center [707, 228] width 273 height 325
click at [693, 380] on button "Checkout" at bounding box center [704, 384] width 267 height 14
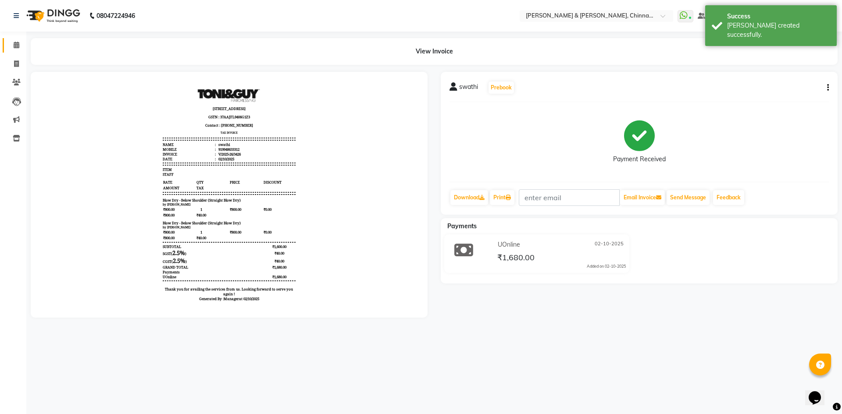
click at [13, 50] on link "Calendar" at bounding box center [13, 45] width 21 height 14
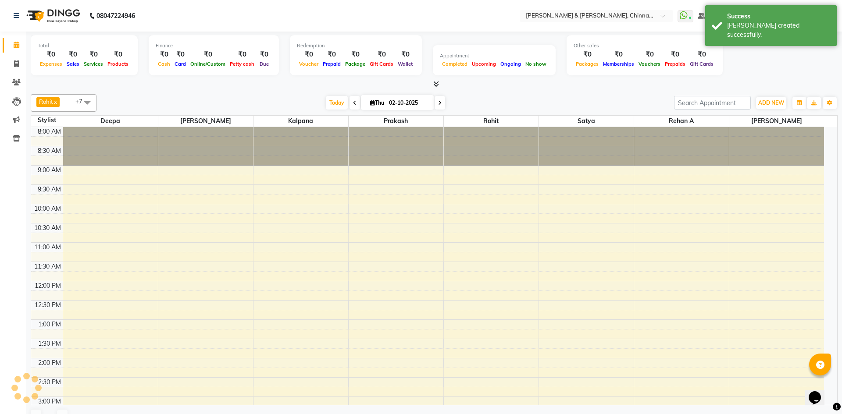
scroll to position [262, 0]
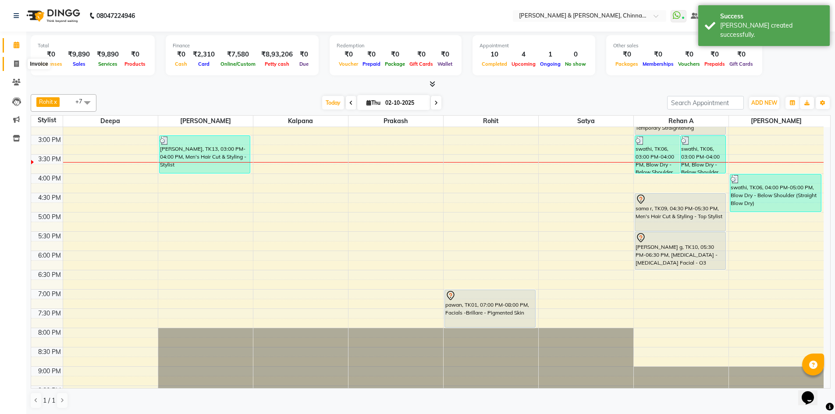
click at [23, 63] on span at bounding box center [16, 64] width 15 height 10
select select "service"
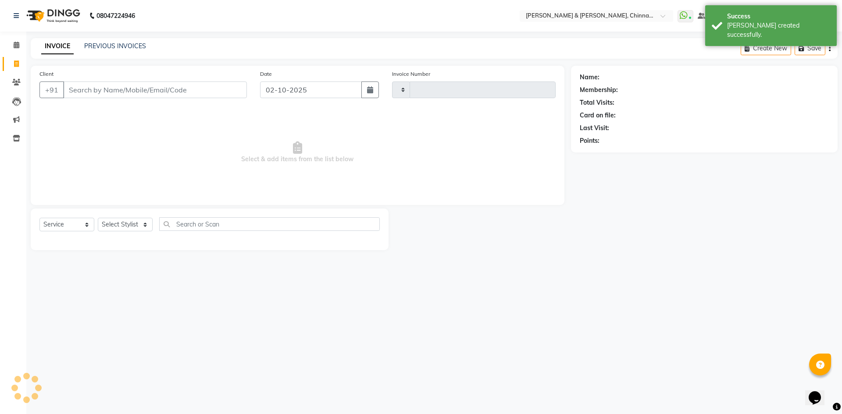
type input "3427"
select select "7388"
click at [134, 219] on select "Select Stylist" at bounding box center [125, 225] width 55 height 14
click at [134, 222] on select "Select Stylist" at bounding box center [125, 225] width 55 height 14
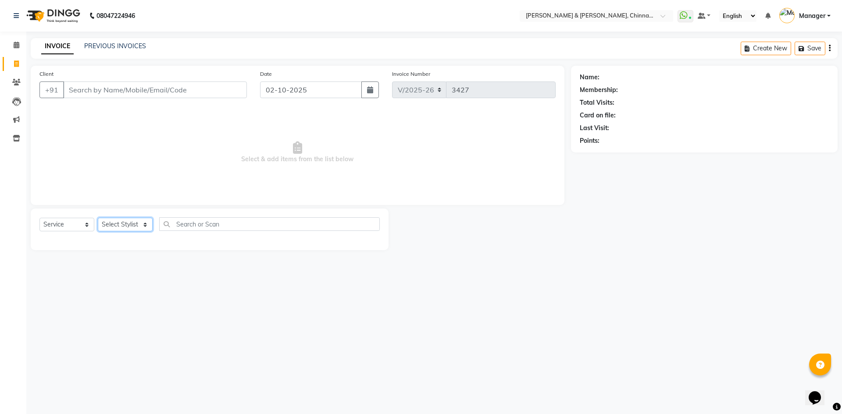
click at [134, 224] on select "Select Stylist" at bounding box center [125, 225] width 55 height 14
click at [98, 218] on select "Select Stylist" at bounding box center [125, 225] width 55 height 14
click at [139, 221] on select "Select Stylist Admin Chrispin Deepa Dingg support Faizan Kalpana Kalyan Kenny M…" at bounding box center [125, 225] width 55 height 14
select select "65078"
click at [98, 218] on select "Select Stylist Admin Chrispin Deepa Dingg support Faizan Kalpana Kalyan Kenny M…" at bounding box center [125, 225] width 55 height 14
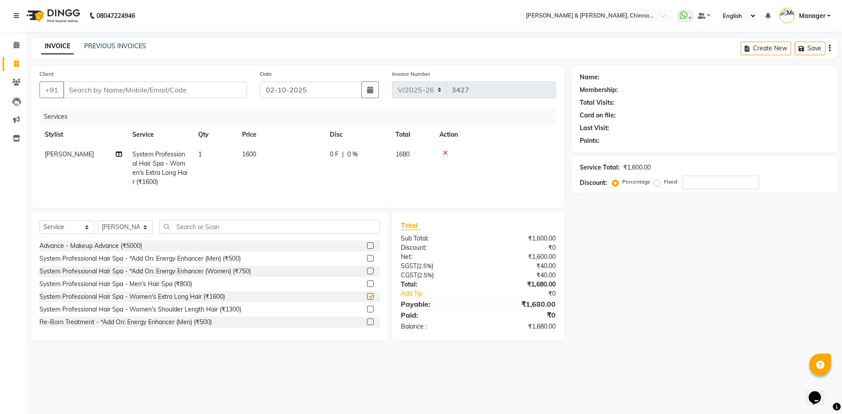
checkbox input "false"
click at [191, 234] on input "text" at bounding box center [269, 227] width 221 height 14
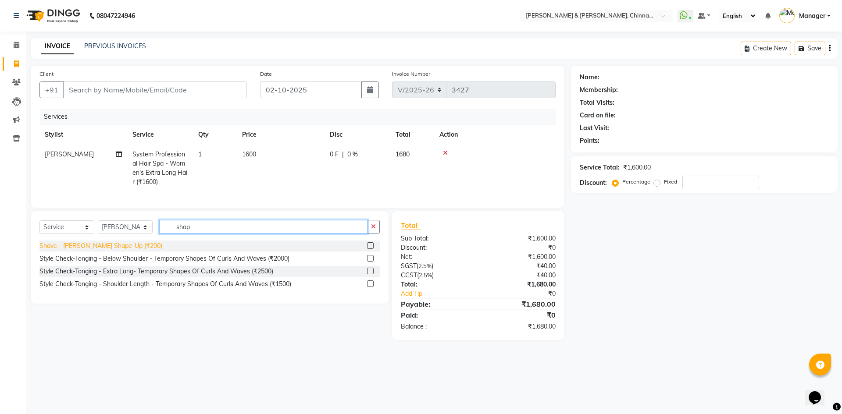
type input "shap"
click at [112, 251] on div "Shave - [PERSON_NAME] Shape-Up (₹200)" at bounding box center [100, 246] width 123 height 9
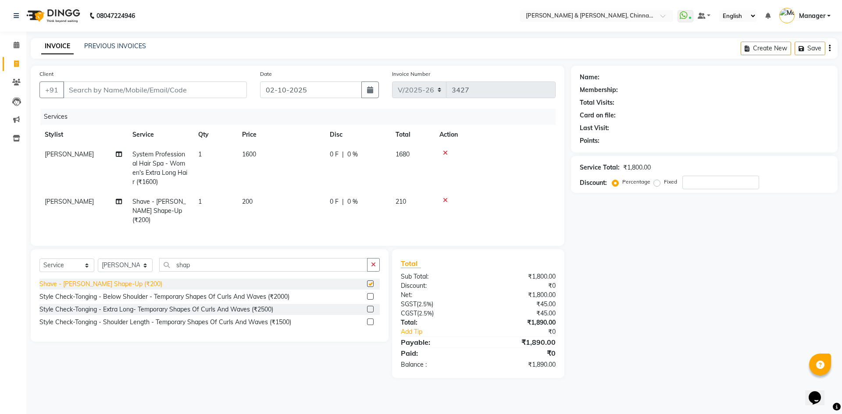
checkbox input "false"
click at [442, 153] on div at bounding box center [494, 153] width 111 height 6
click at [445, 150] on icon at bounding box center [445, 153] width 5 height 6
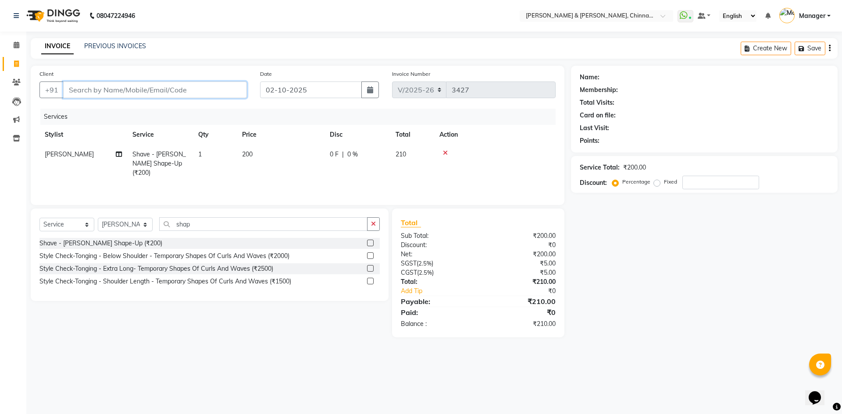
click at [197, 93] on input "Client" at bounding box center [155, 90] width 184 height 17
type input "98"
type input "0"
type input "9849979140"
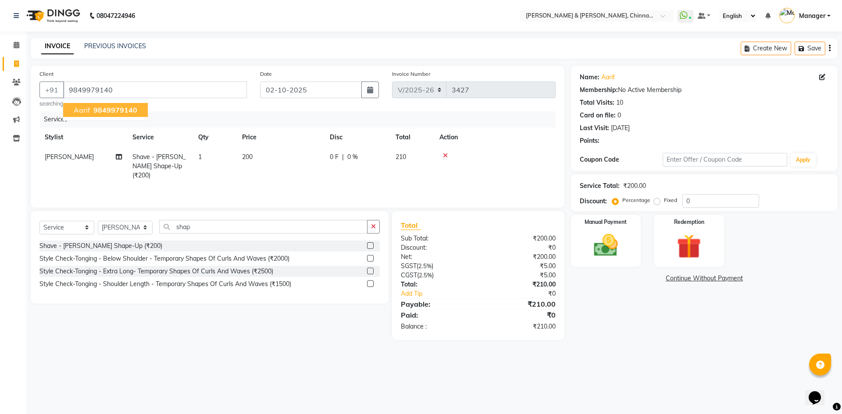
click at [121, 110] on span "9849979140" at bounding box center [115, 110] width 44 height 9
click at [618, 246] on img at bounding box center [605, 245] width 41 height 29
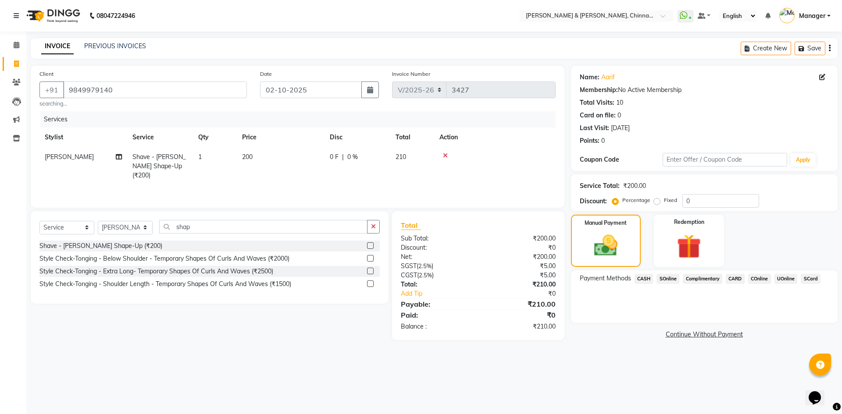
click at [789, 276] on span "UOnline" at bounding box center [785, 279] width 23 height 10
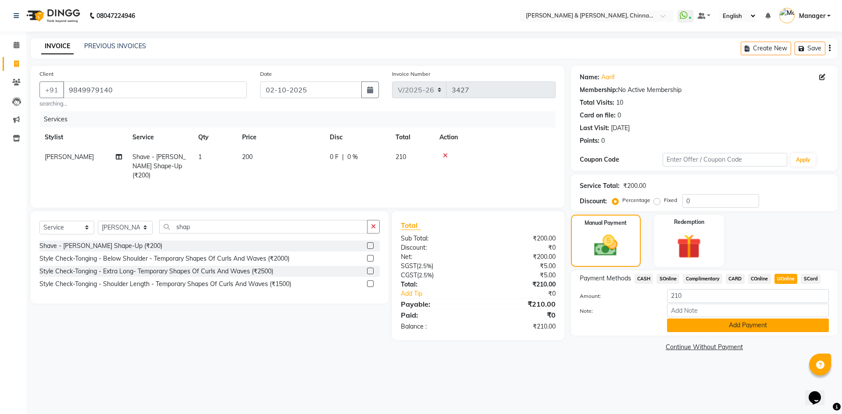
click at [762, 321] on button "Add Payment" at bounding box center [748, 326] width 162 height 14
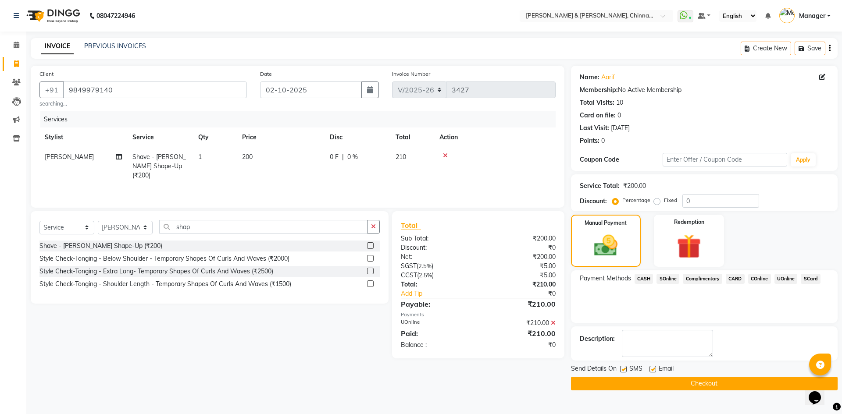
click at [756, 390] on button "Checkout" at bounding box center [704, 384] width 267 height 14
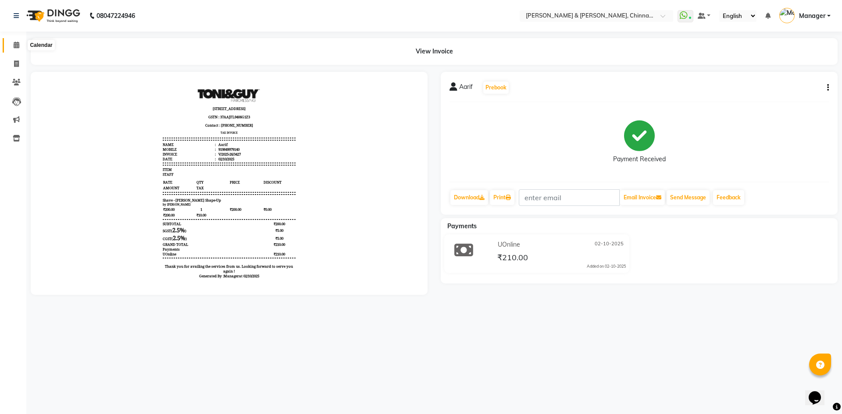
click at [15, 47] on icon at bounding box center [17, 45] width 6 height 7
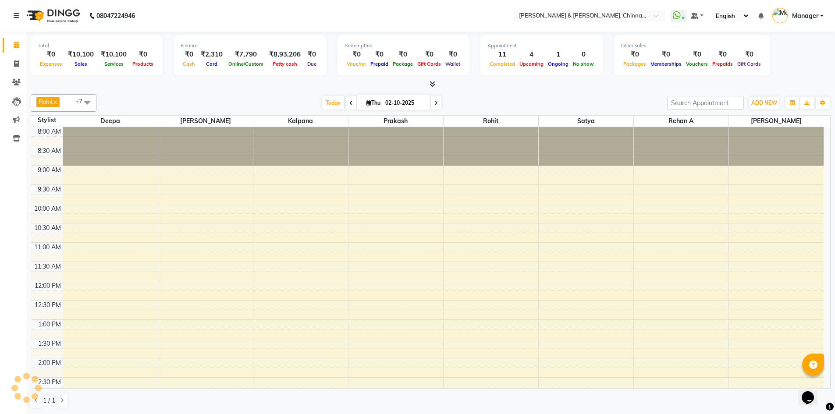
scroll to position [262, 0]
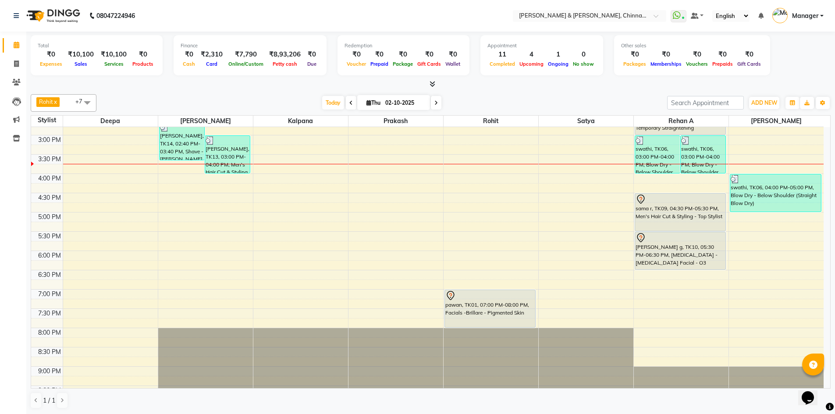
click at [438, 103] on span at bounding box center [436, 103] width 11 height 14
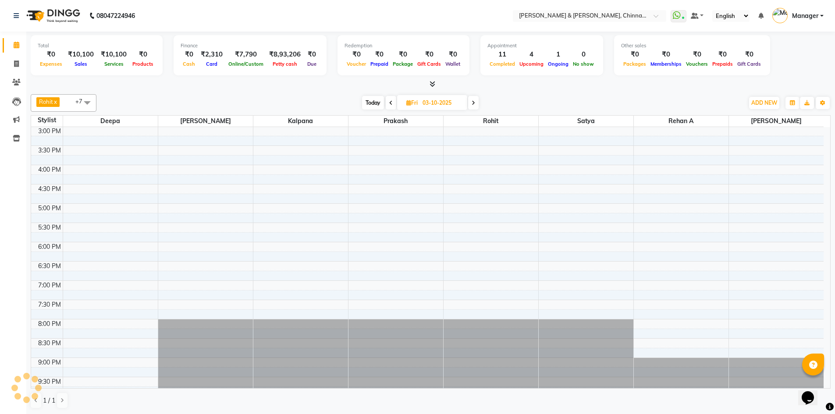
scroll to position [271, 0]
click at [472, 109] on span at bounding box center [473, 103] width 11 height 14
click at [477, 106] on span at bounding box center [474, 103] width 11 height 14
click at [477, 106] on span at bounding box center [475, 103] width 11 height 14
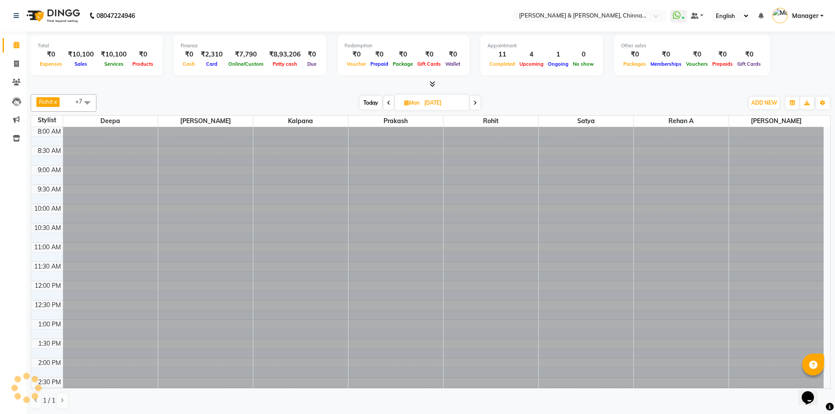
click at [477, 106] on span at bounding box center [475, 103] width 11 height 14
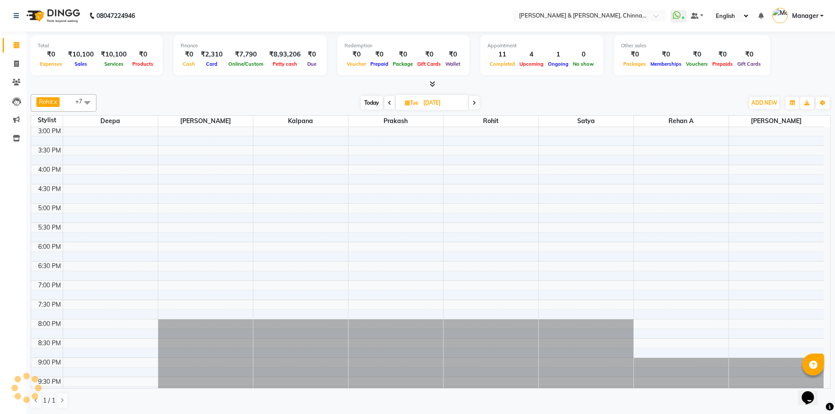
click at [477, 106] on span at bounding box center [474, 103] width 11 height 14
type input "08-10-2025"
click at [14, 85] on icon at bounding box center [16, 82] width 8 height 7
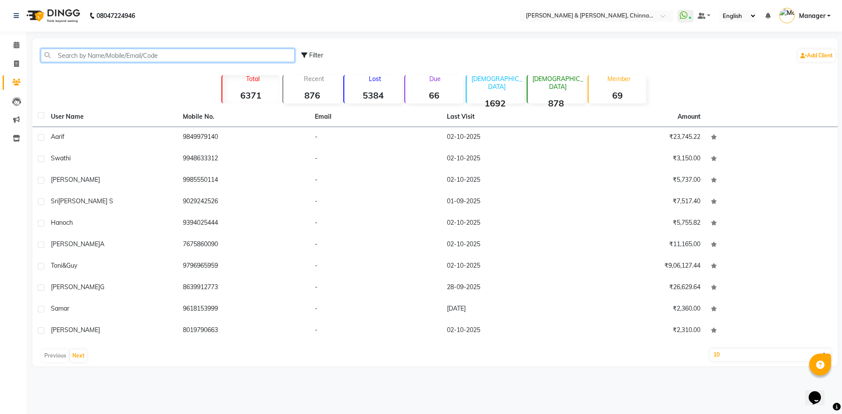
click at [74, 54] on input "text" at bounding box center [168, 56] width 254 height 14
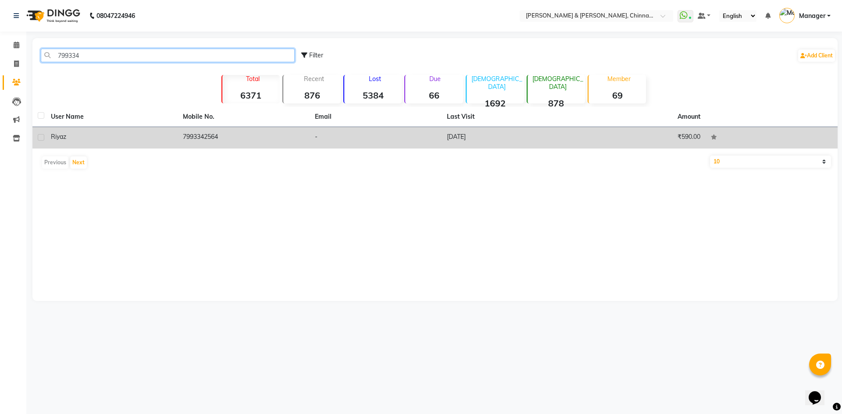
type input "799334"
click at [254, 146] on td "7993342564" at bounding box center [244, 137] width 132 height 21
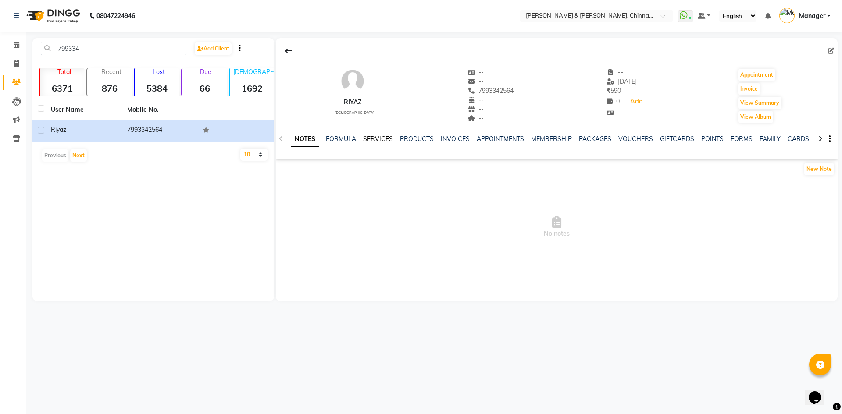
click at [376, 141] on link "SERVICES" at bounding box center [378, 139] width 30 height 8
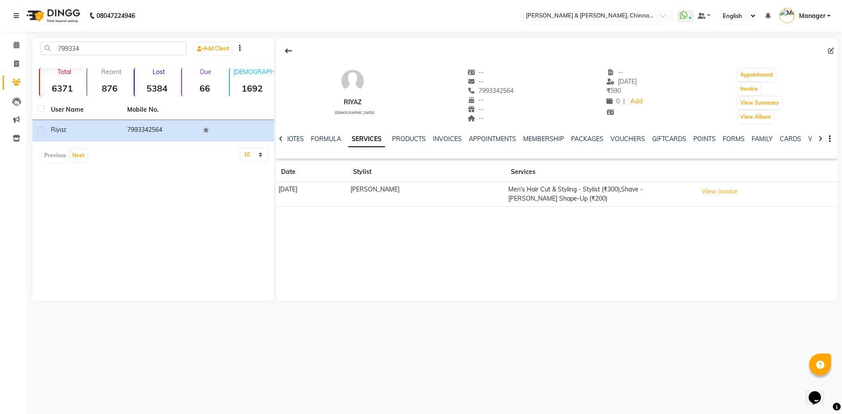
drag, startPoint x: 508, startPoint y: 90, endPoint x: 449, endPoint y: 94, distance: 59.3
click at [449, 94] on div "riyaz male -- -- 7993342564 -- -- -- -- 18-09-2025 ₹ 590 0 | Add Appointment In…" at bounding box center [557, 91] width 562 height 65
copy span "7993342564"
click at [14, 41] on span at bounding box center [16, 45] width 15 height 10
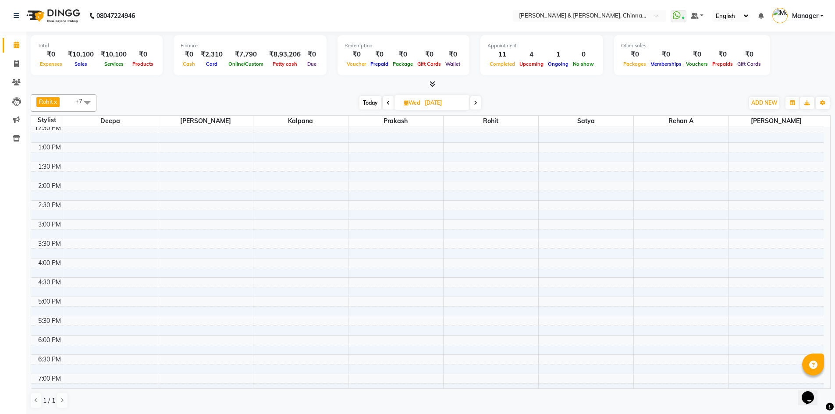
scroll to position [219, 0]
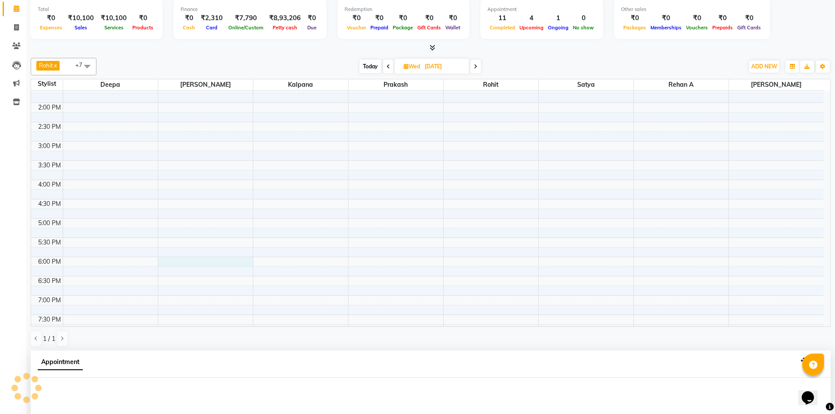
select select "65078"
select select "1080"
select select "tentative"
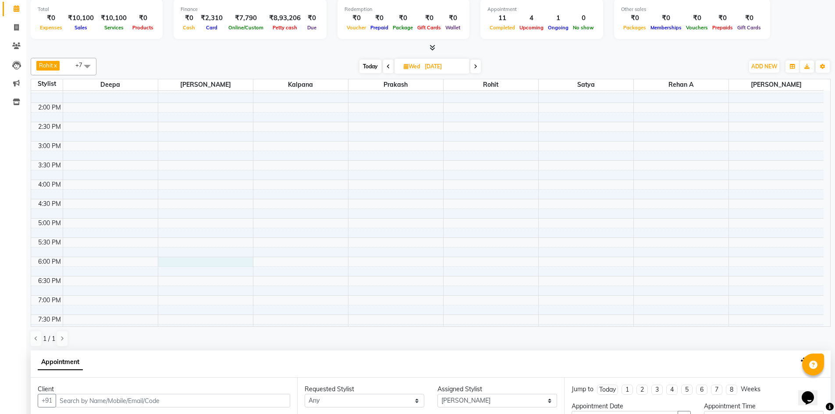
scroll to position [172, 0]
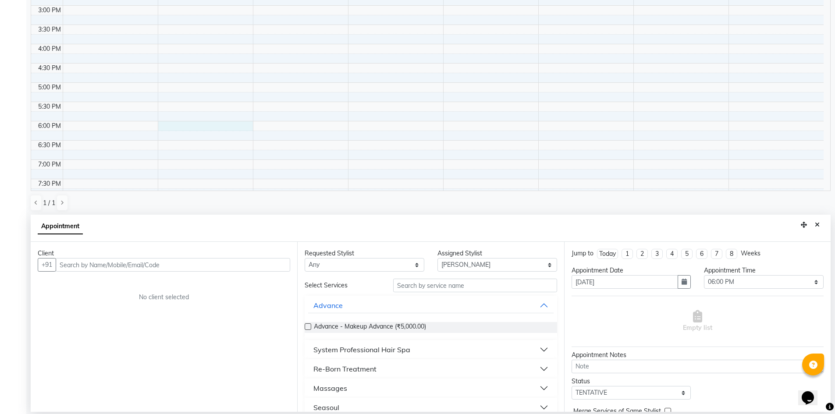
type input "7"
click at [820, 224] on button "Close" at bounding box center [817, 225] width 13 height 14
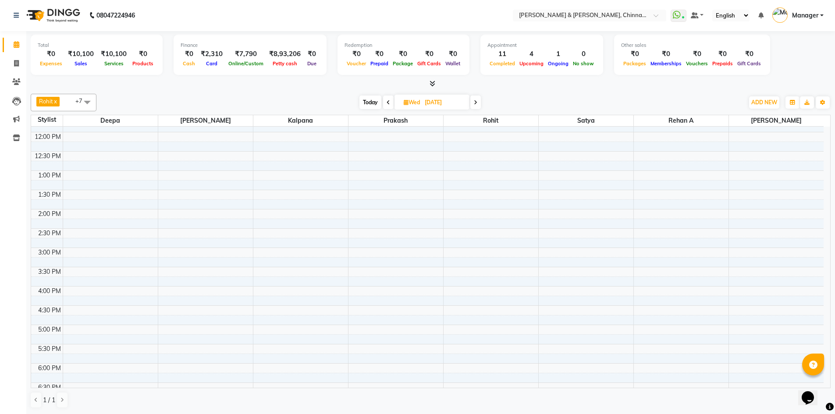
scroll to position [278, 0]
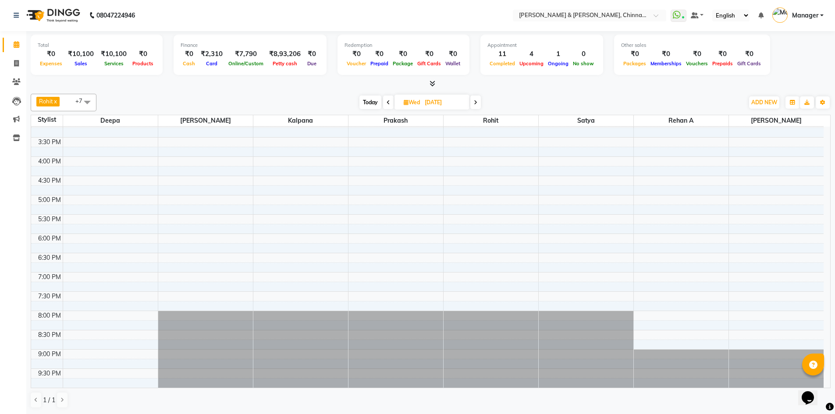
select select "65078"
select select "1080"
select select "tentative"
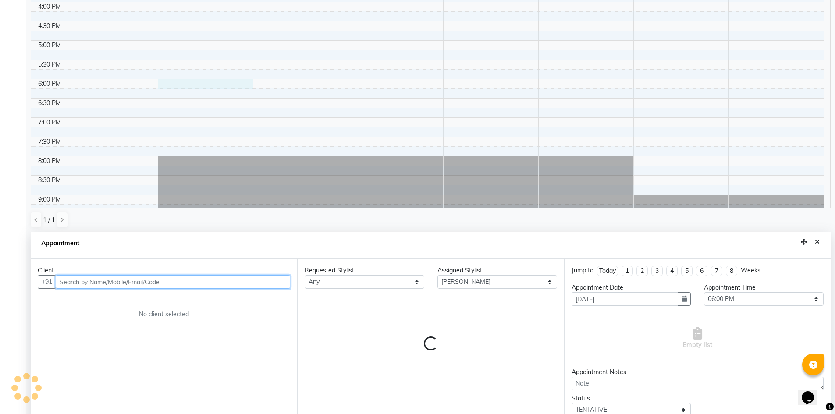
scroll to position [172, 0]
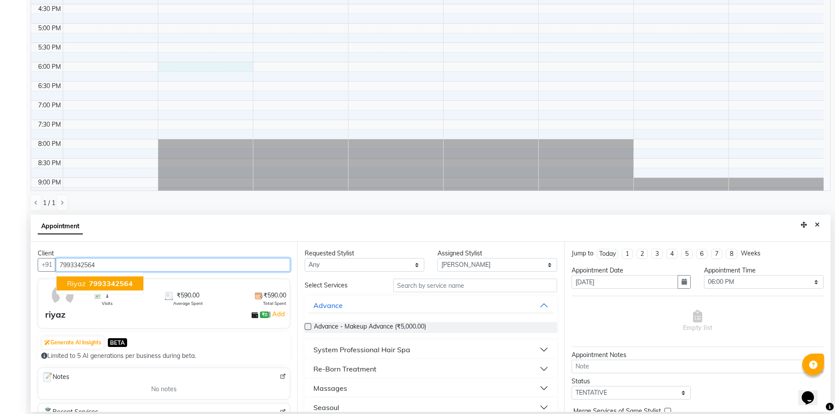
click at [105, 285] on span "7993342564" at bounding box center [111, 283] width 44 height 9
type input "7993342564"
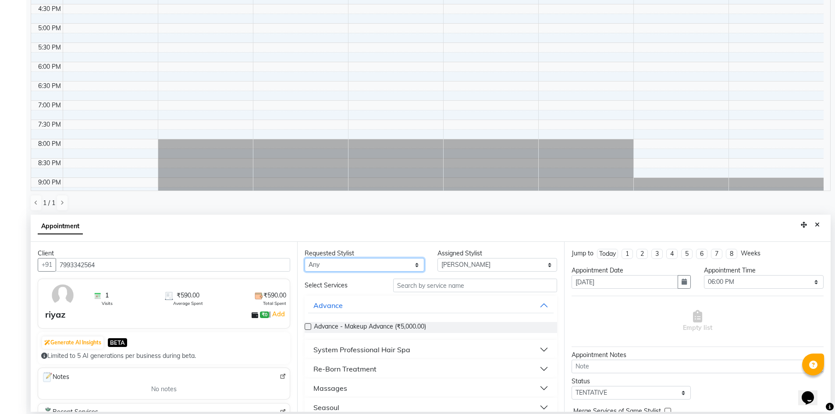
click at [378, 267] on select "Any Deepa Faizan Kalpana Prakash Rehan A Rohit Salim Satya" at bounding box center [365, 265] width 120 height 14
select select "65078"
click at [305, 258] on select "Any Deepa Faizan Kalpana Prakash Rehan A Rohit Salim Satya" at bounding box center [365, 265] width 120 height 14
click at [431, 287] on input "text" at bounding box center [475, 286] width 164 height 14
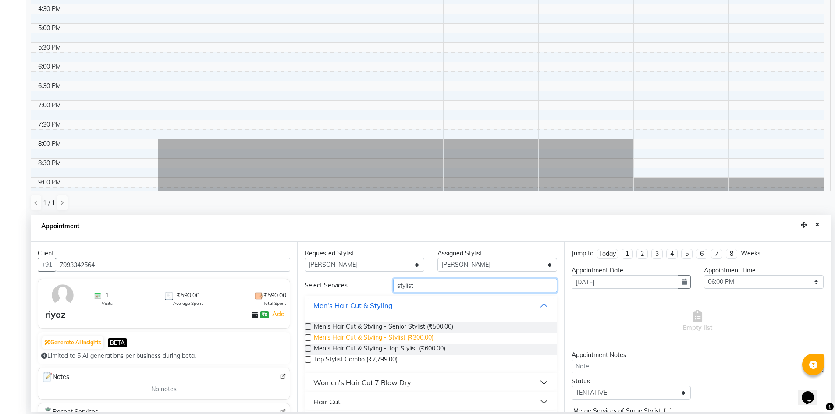
type input "stylist"
click at [421, 334] on span "Men's Hair Cut & Styling - Stylist (₹300.00)" at bounding box center [374, 338] width 120 height 11
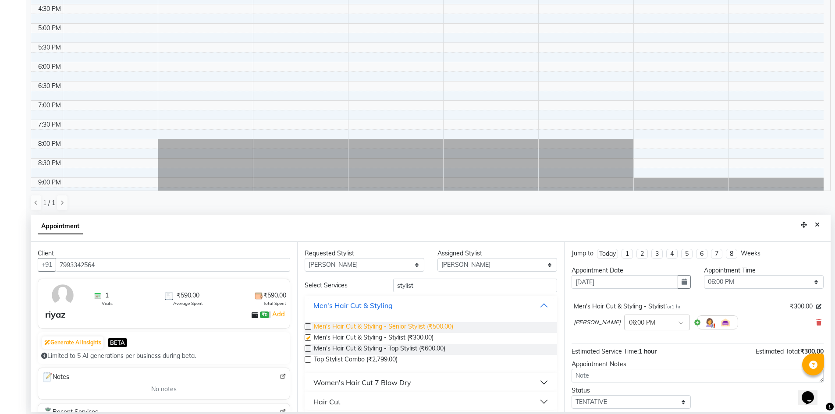
checkbox input "false"
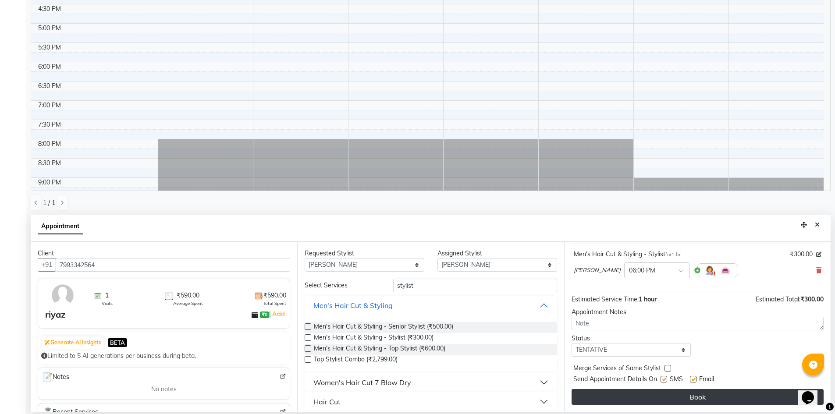
click at [676, 399] on button "Book" at bounding box center [698, 397] width 252 height 16
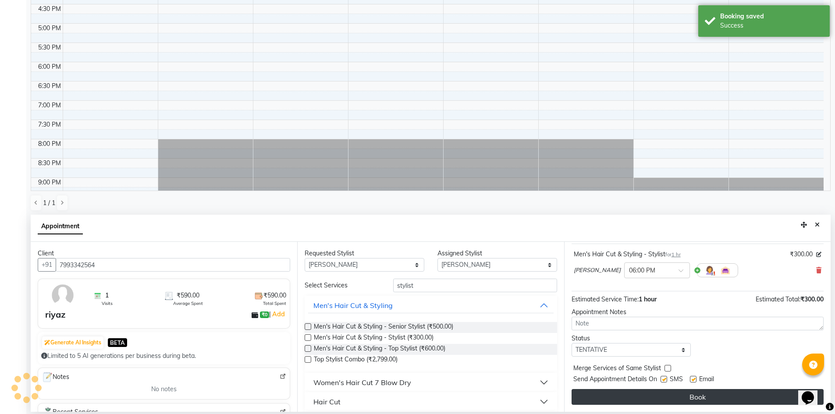
scroll to position [0, 0]
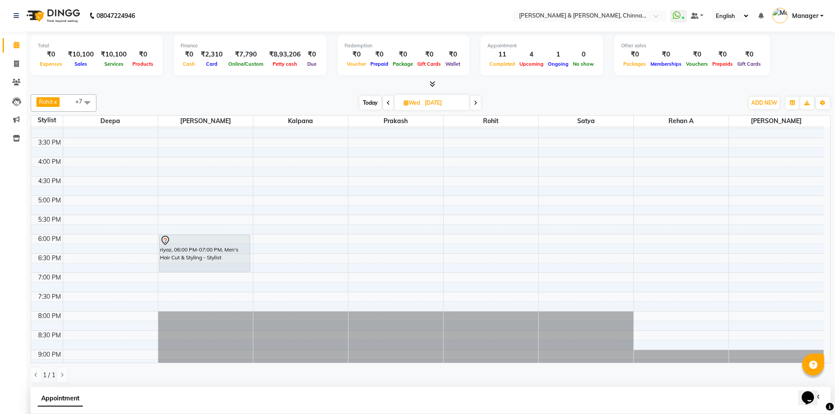
click at [377, 101] on span "Today" at bounding box center [371, 103] width 22 height 14
type input "02-10-2025"
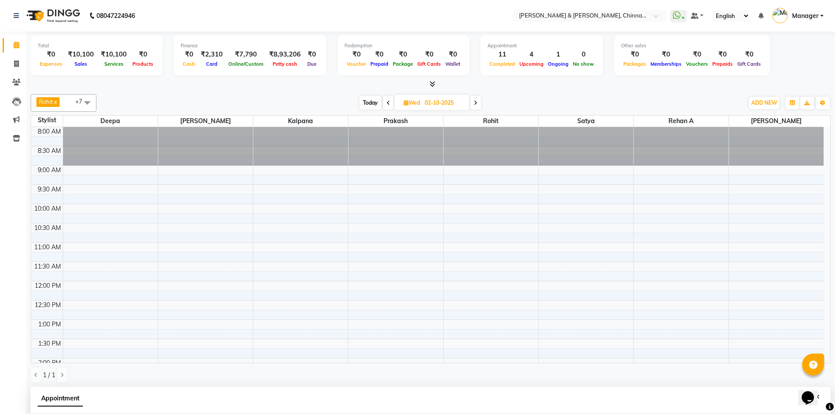
select select "1080"
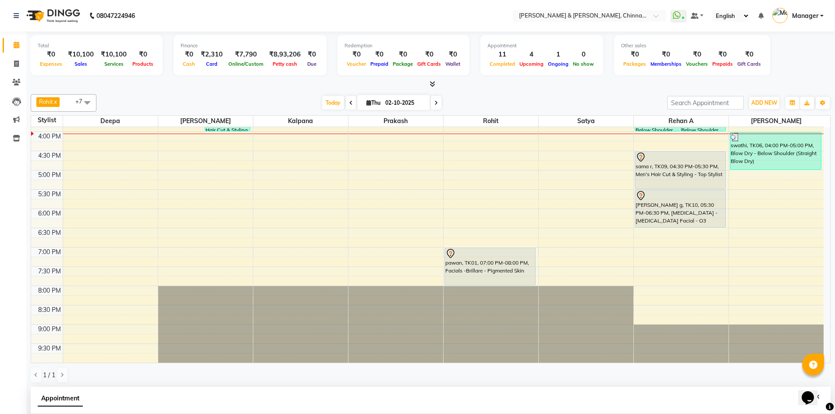
scroll to position [73, 0]
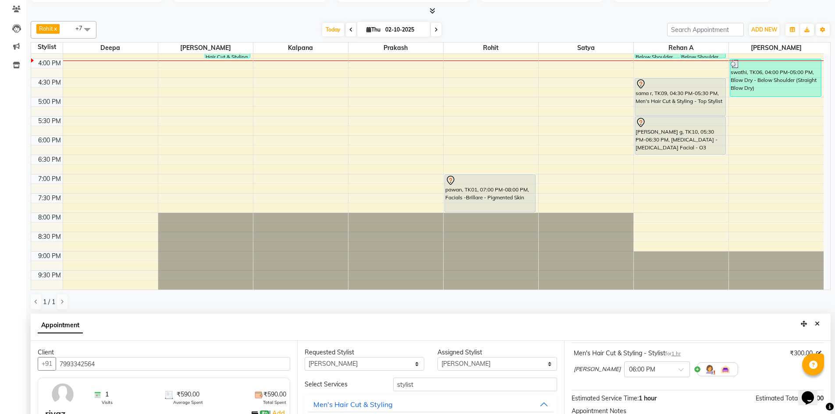
click at [649, 221] on div "8:00 AM 8:30 AM 9:00 AM 9:30 AM 10:00 AM 10:30 AM 11:00 AM 11:30 AM 12:00 PM 12…" at bounding box center [427, 20] width 793 height 540
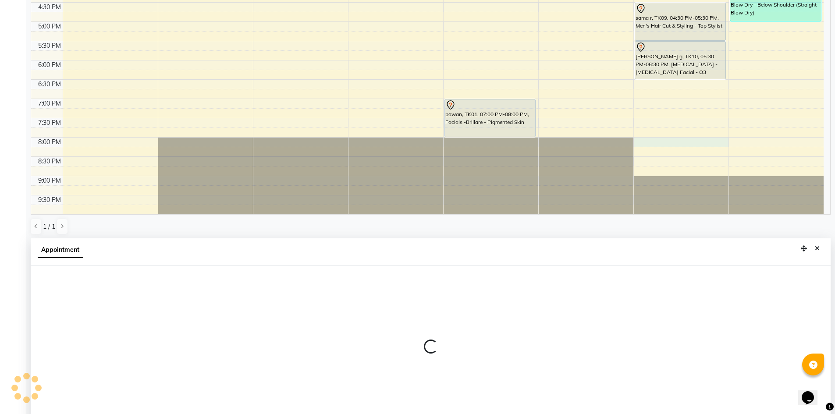
select select "86530"
select select "1200"
select select "tentative"
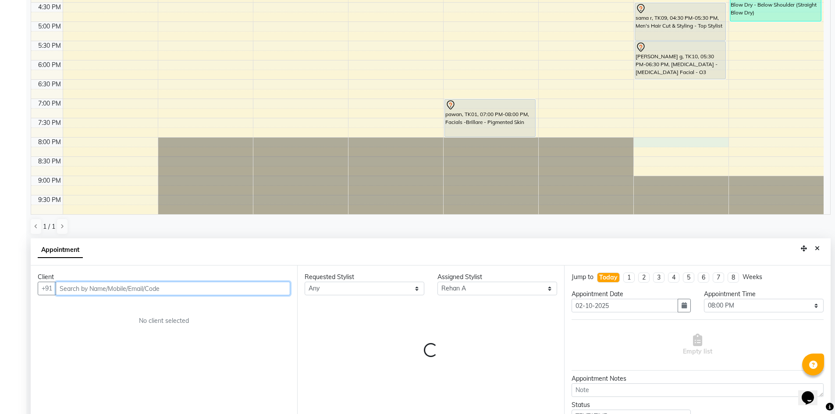
scroll to position [172, 0]
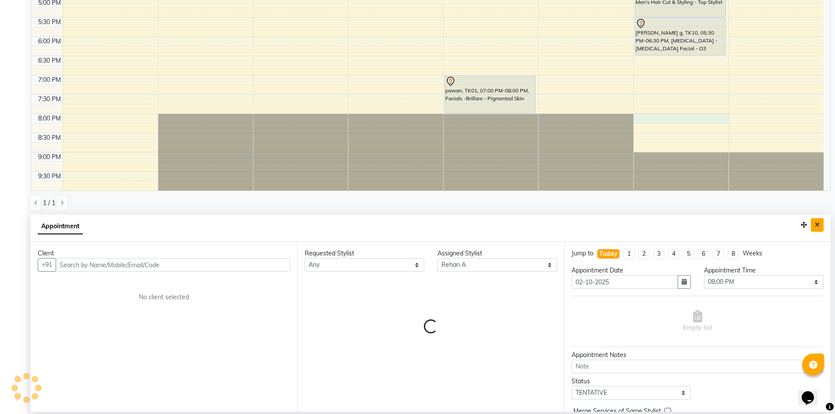
click at [813, 228] on button "Close" at bounding box center [817, 225] width 13 height 14
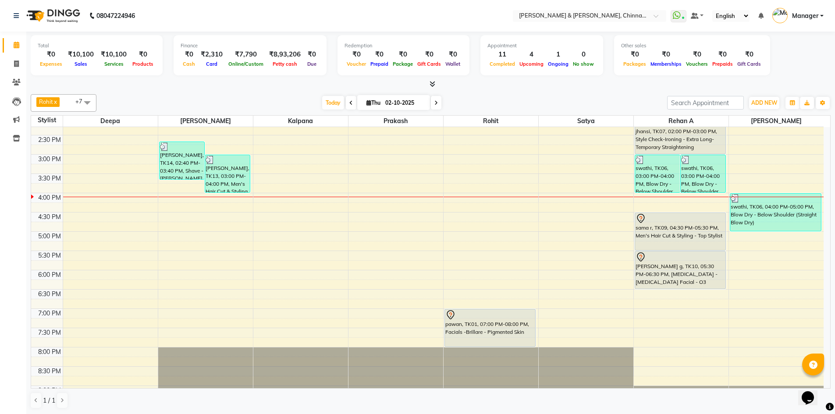
scroll to position [278, 0]
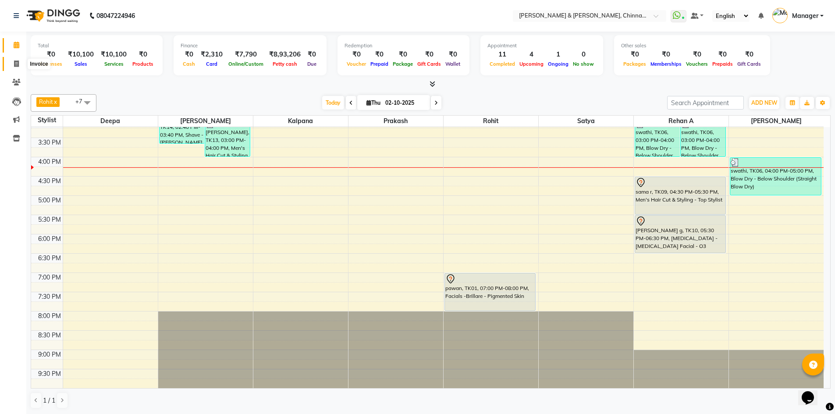
click at [15, 61] on icon at bounding box center [16, 64] width 5 height 7
select select "service"
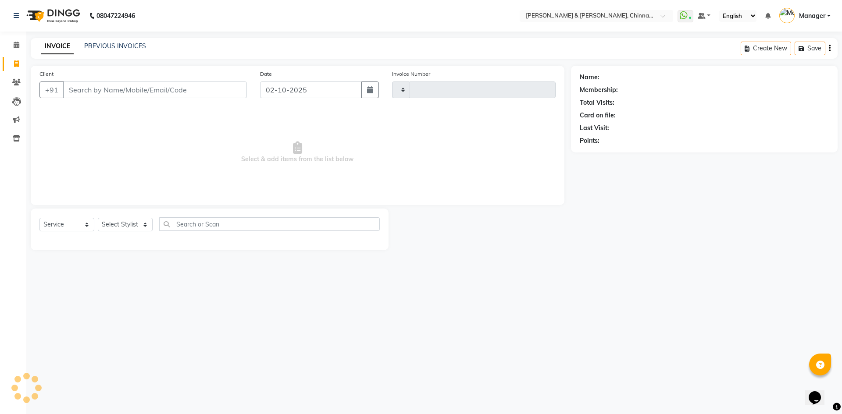
type input "3428"
select select "7388"
click at [135, 225] on select "Select Stylist Admin Chrispin Deepa Dingg support Faizan Kalpana Kalyan Kenny M…" at bounding box center [125, 225] width 55 height 14
select select "65063"
click at [98, 218] on select "Select Stylist Admin Chrispin Deepa Dingg support Faizan Kalpana Kalyan Kenny M…" at bounding box center [125, 225] width 55 height 14
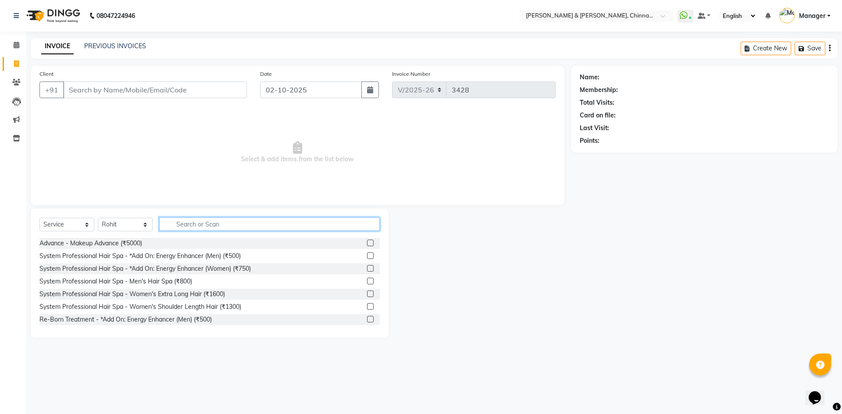
click at [180, 225] on input "text" at bounding box center [269, 224] width 221 height 14
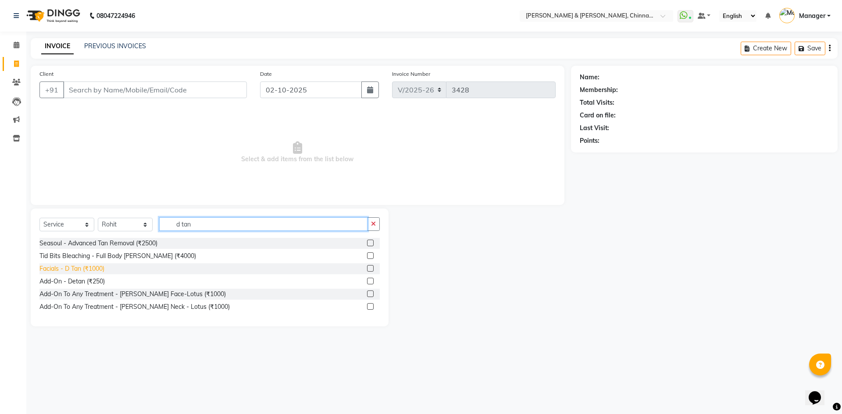
type input "d tan"
click at [96, 270] on div "Facials - D Tan (₹1000)" at bounding box center [71, 268] width 65 height 9
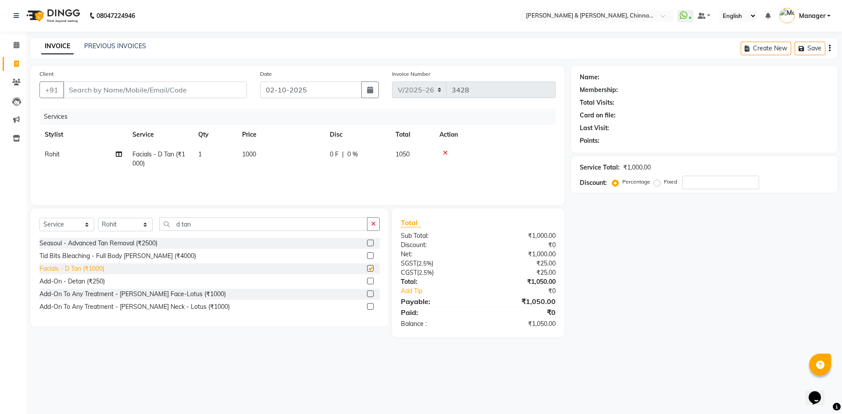
checkbox input "false"
click at [120, 87] on input "Client" at bounding box center [155, 90] width 184 height 17
type input "t"
type input "0"
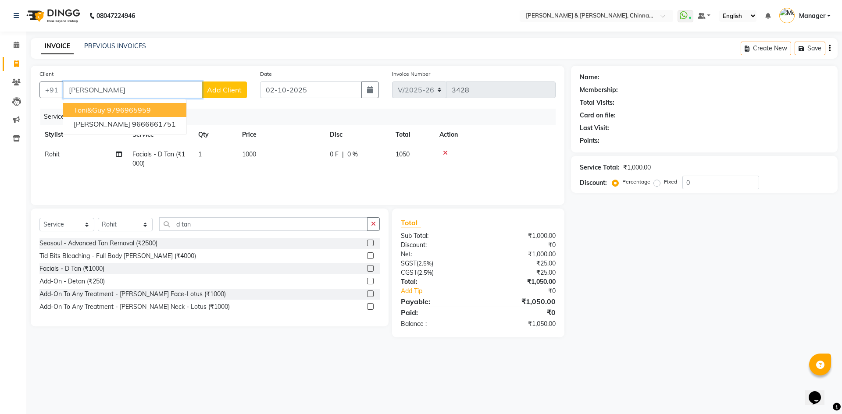
click at [110, 110] on ngb-highlight "9796965959" at bounding box center [129, 110] width 44 height 9
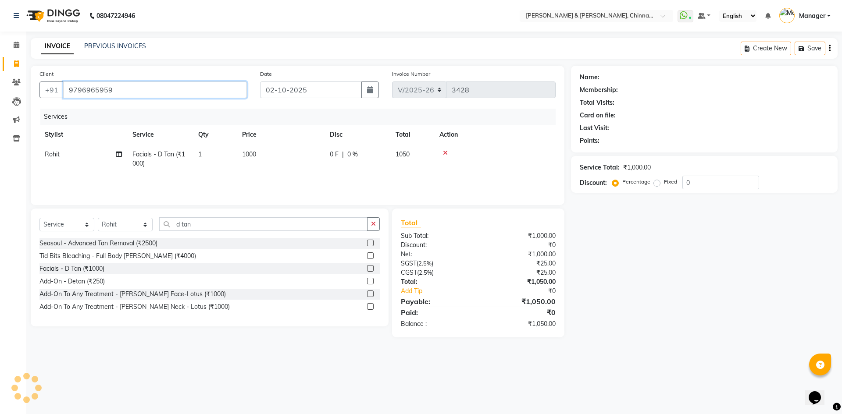
type input "9796965959"
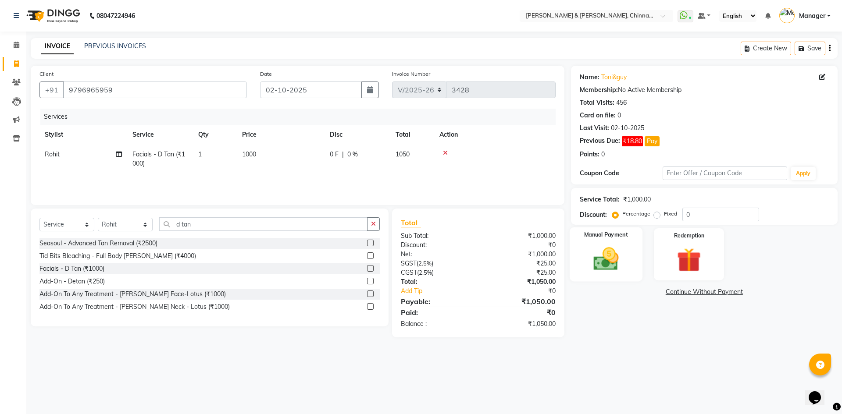
click at [603, 252] on img at bounding box center [605, 259] width 41 height 29
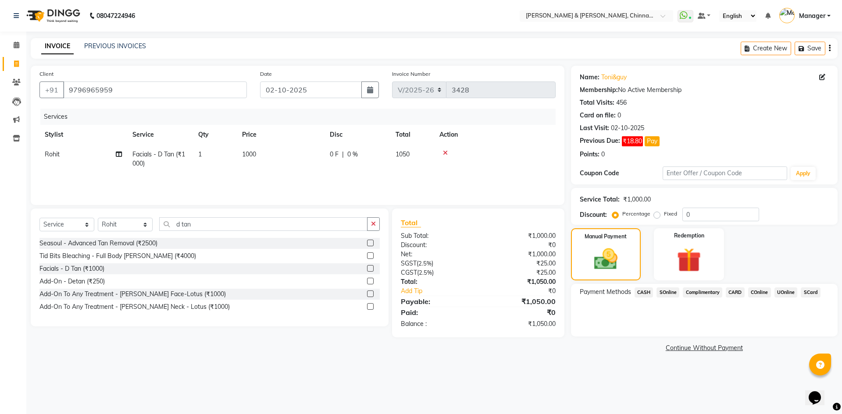
click at [790, 292] on span "UOnline" at bounding box center [785, 293] width 23 height 10
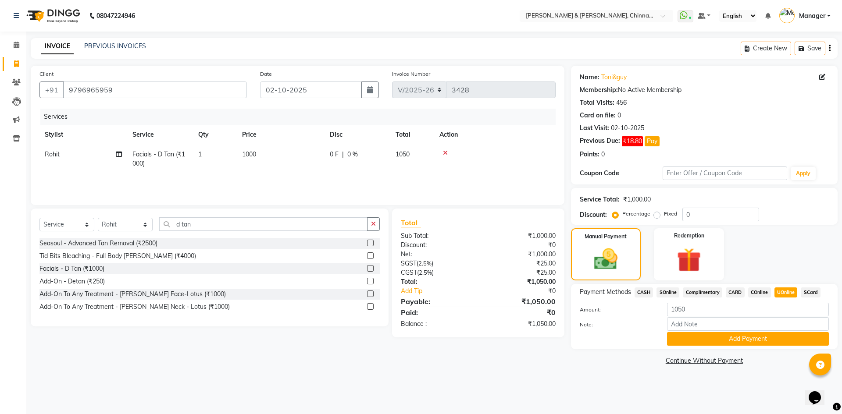
click at [770, 337] on button "Add Payment" at bounding box center [748, 339] width 162 height 14
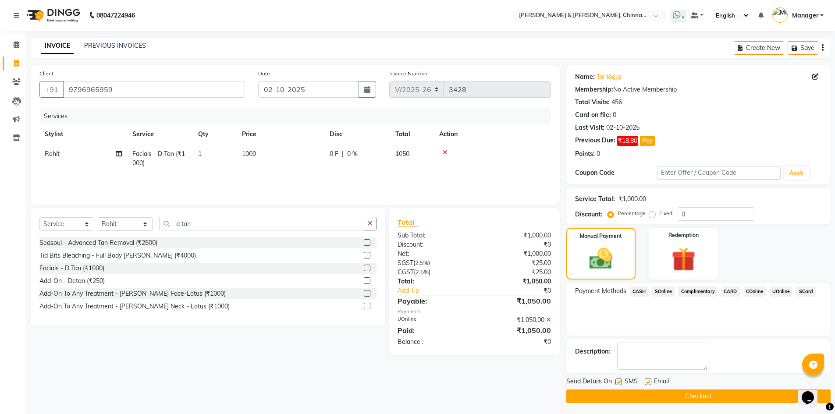
scroll to position [3, 0]
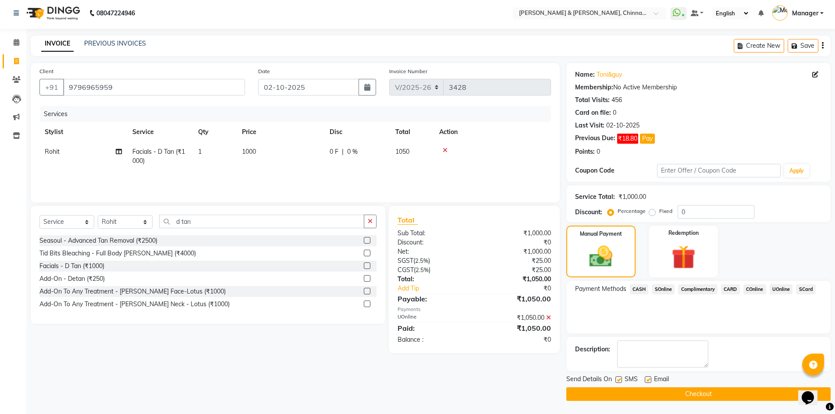
click at [746, 395] on button "Checkout" at bounding box center [698, 395] width 264 height 14
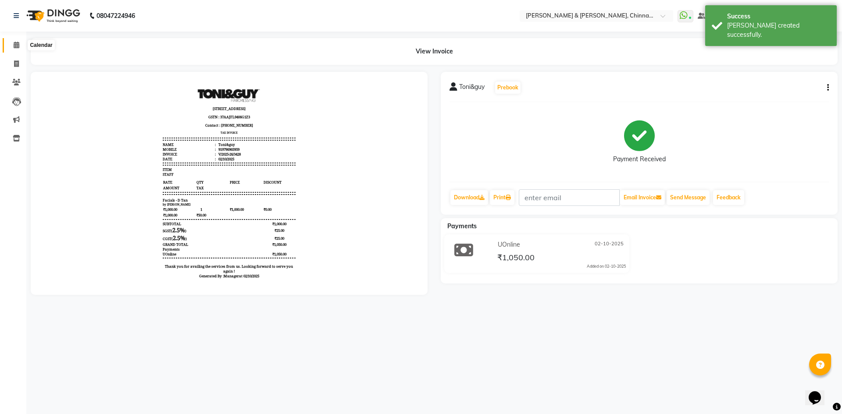
click at [20, 43] on span at bounding box center [16, 45] width 15 height 10
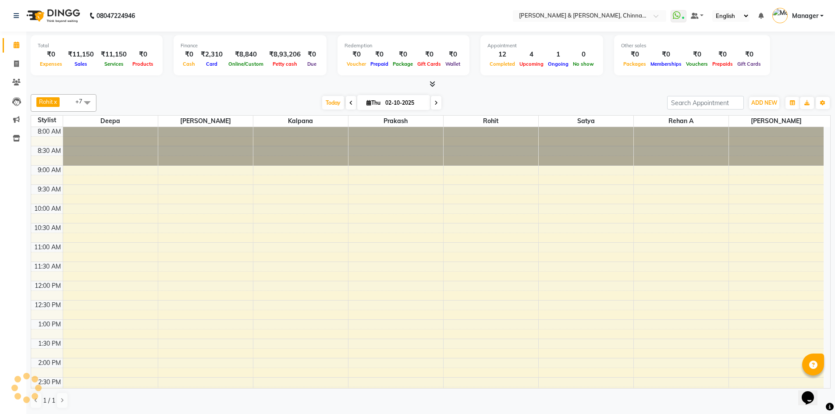
scroll to position [262, 0]
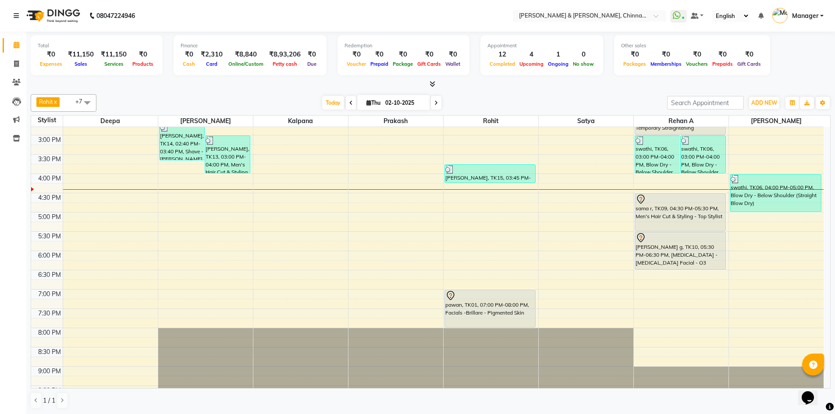
click at [350, 100] on icon at bounding box center [351, 102] width 4 height 5
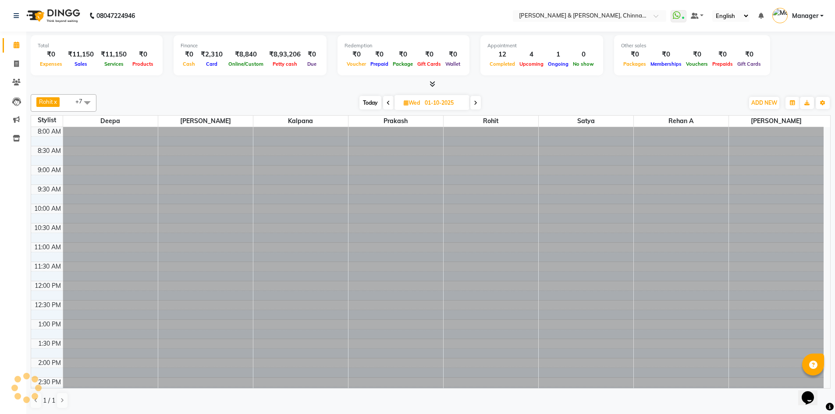
scroll to position [278, 0]
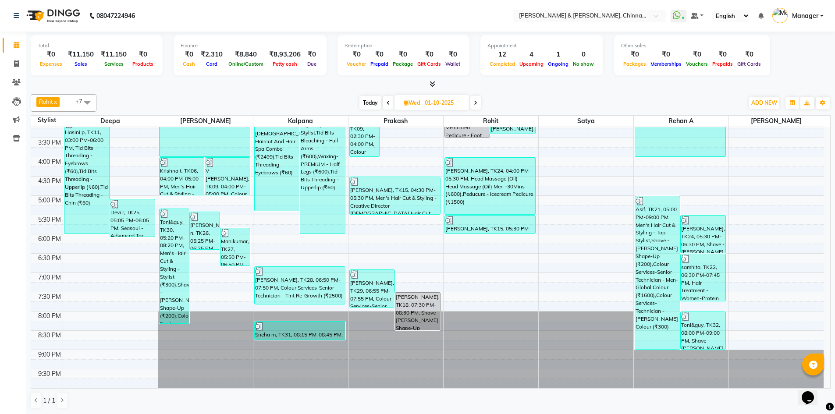
click at [388, 102] on icon at bounding box center [389, 102] width 4 height 5
type input "30-09-2025"
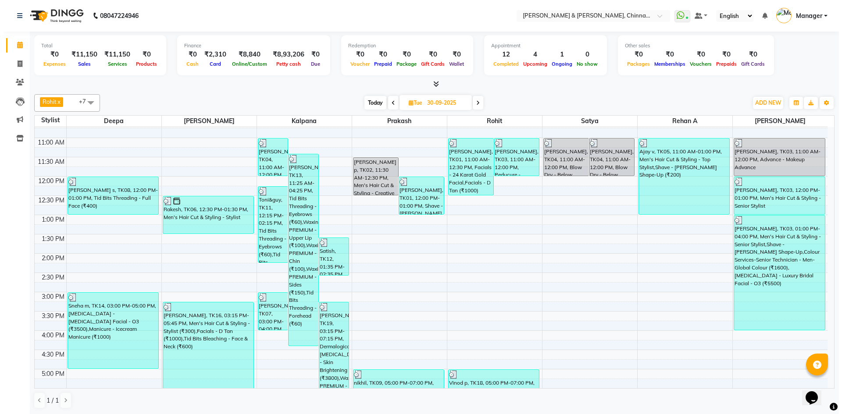
scroll to position [0, 0]
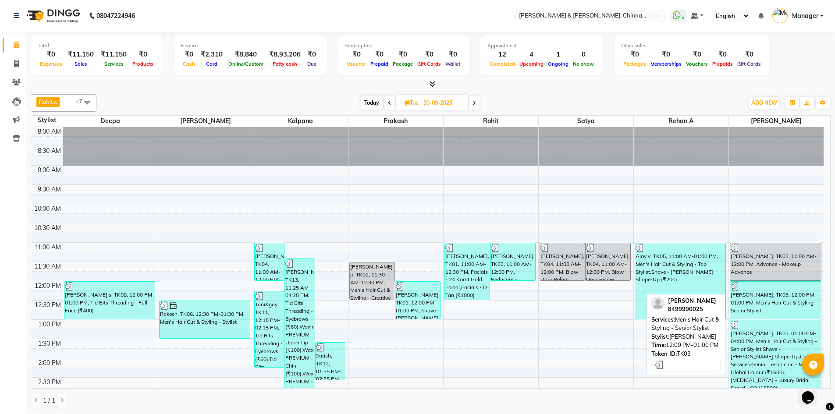
click at [766, 297] on div "sai krishna, TK03, 12:00 PM-01:00 PM, Men's Hair Cut & Styling - Senior Stylist" at bounding box center [775, 300] width 91 height 37
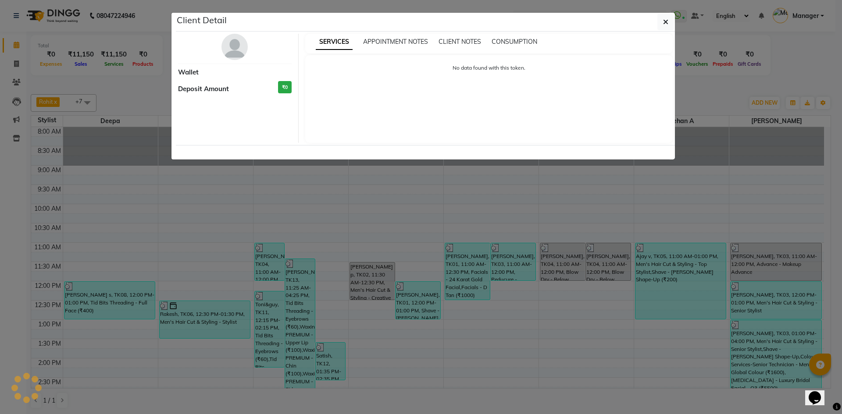
select select "3"
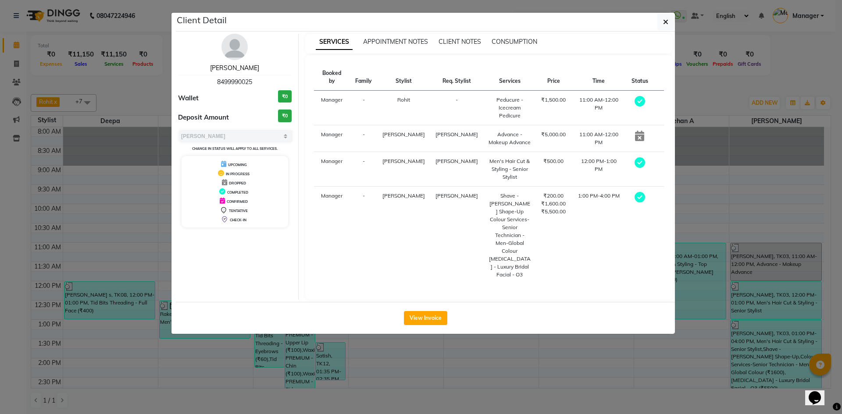
click at [235, 66] on link "sai krishna" at bounding box center [234, 68] width 49 height 8
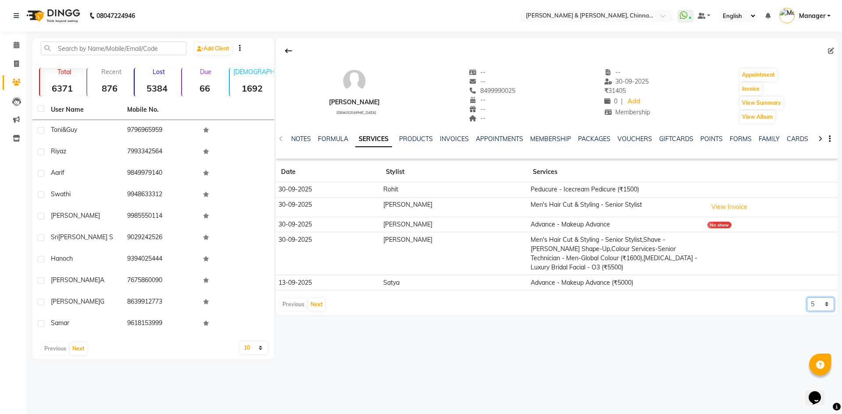
click at [823, 298] on select "5 10 50 100 500" at bounding box center [820, 305] width 27 height 14
select select "10"
click at [807, 298] on select "5 10 50 100 500" at bounding box center [820, 305] width 27 height 14
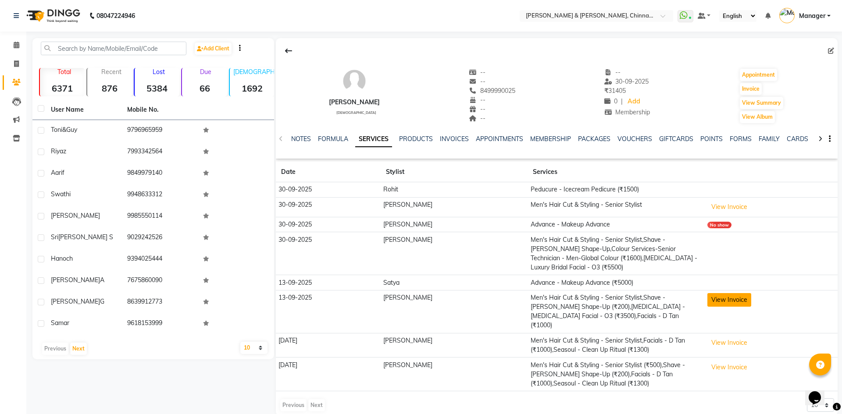
click at [713, 293] on button "View Invoice" at bounding box center [729, 300] width 44 height 14
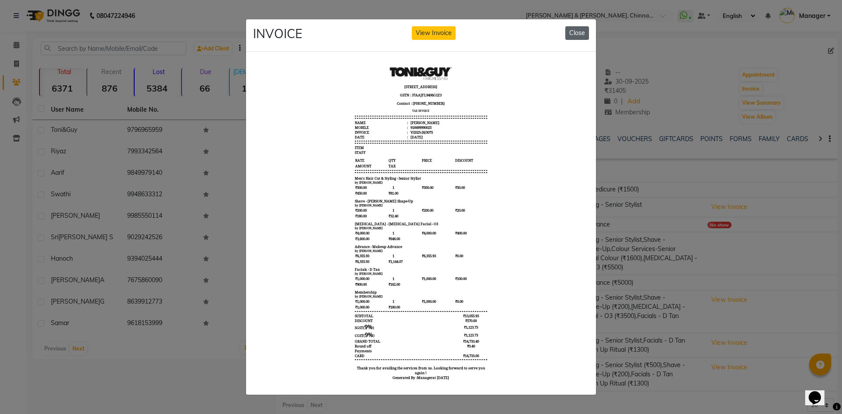
click at [580, 28] on button "Close" at bounding box center [577, 33] width 24 height 14
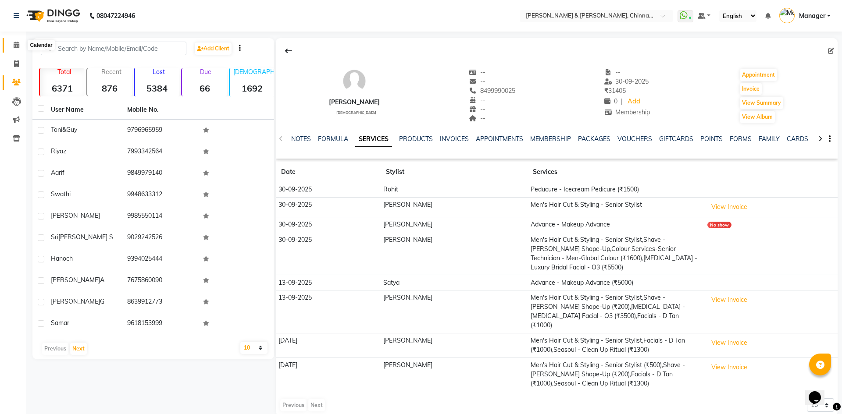
click at [20, 47] on span at bounding box center [16, 45] width 15 height 10
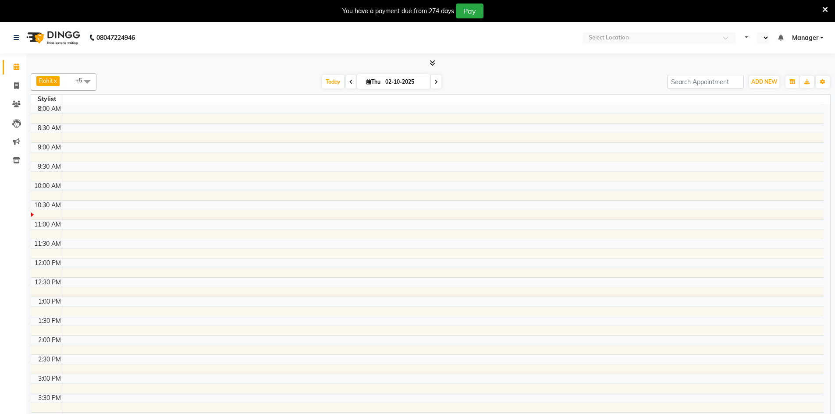
select select "en"
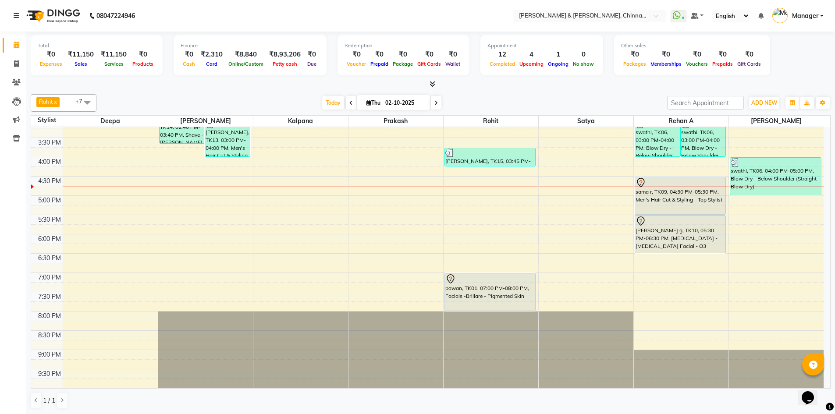
scroll to position [0, 0]
click at [10, 61] on span at bounding box center [16, 64] width 15 height 10
select select "service"
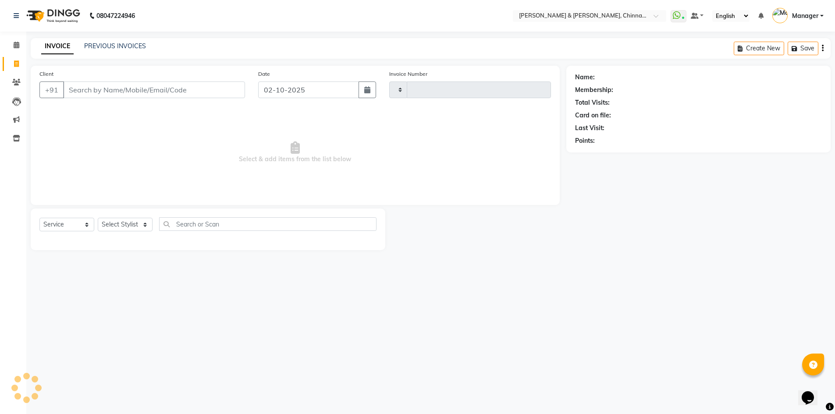
type input "3429"
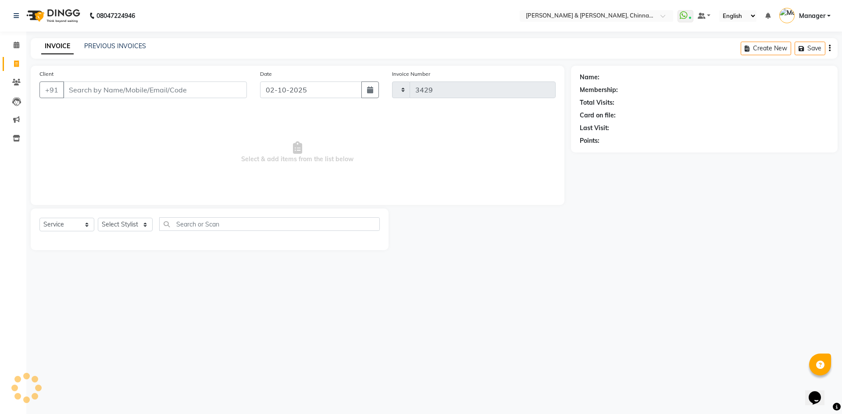
select select "7388"
click at [122, 224] on select "Select Stylist" at bounding box center [125, 225] width 55 height 14
click at [135, 230] on select "Select Stylist Admin Chrispin Deepa Dingg support Faizan Kalpana Kalyan Kenny M…" at bounding box center [125, 225] width 55 height 14
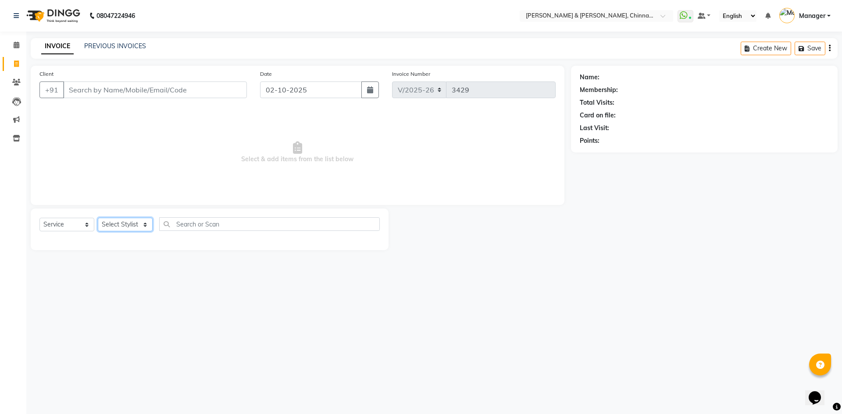
click at [135, 230] on select "Select Stylist Admin Chrispin Deepa Dingg support Faizan Kalpana Kalyan Kenny M…" at bounding box center [125, 225] width 55 height 14
select select "65078"
click at [98, 218] on select "Select Stylist Admin Chrispin Deepa Dingg support Faizan Kalpana Kalyan Kenny M…" at bounding box center [125, 225] width 55 height 14
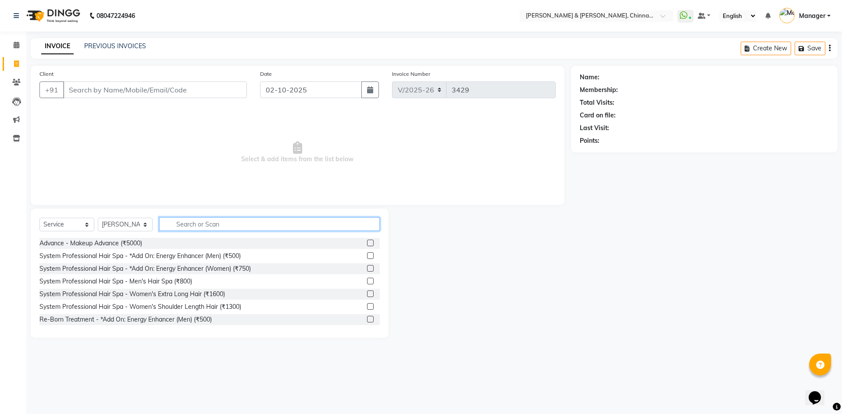
click at [191, 229] on input "text" at bounding box center [269, 224] width 221 height 14
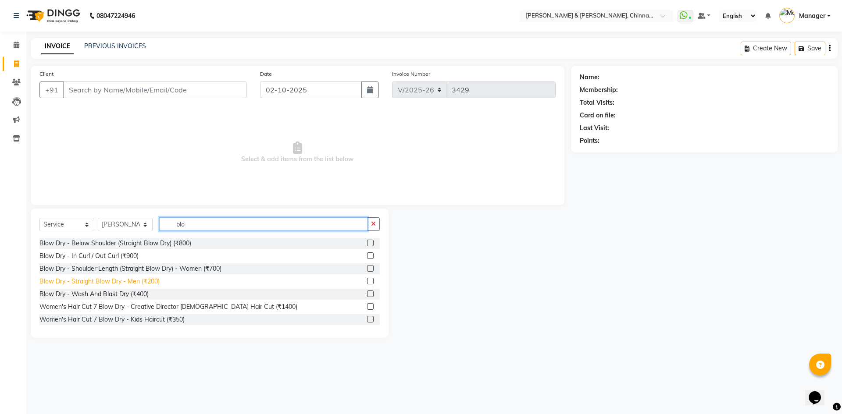
type input "blo"
click at [154, 281] on div "Blow Dry - Straight Blow Dry - Men (₹200)" at bounding box center [99, 281] width 120 height 9
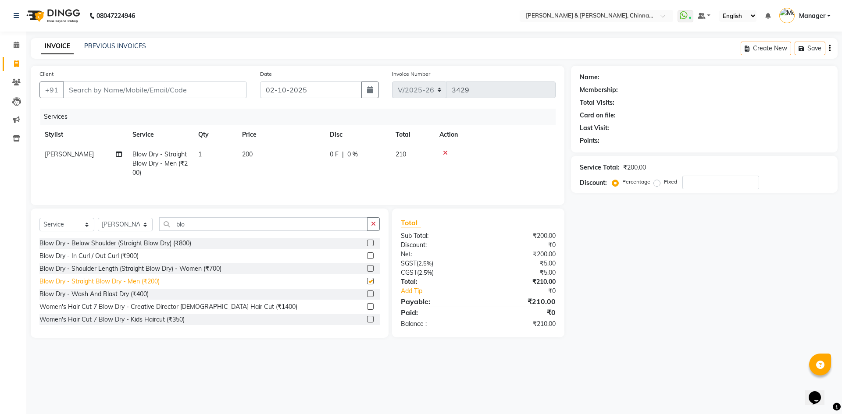
checkbox input "false"
click at [164, 87] on input "Client" at bounding box center [155, 90] width 184 height 17
type input "t"
type input "0"
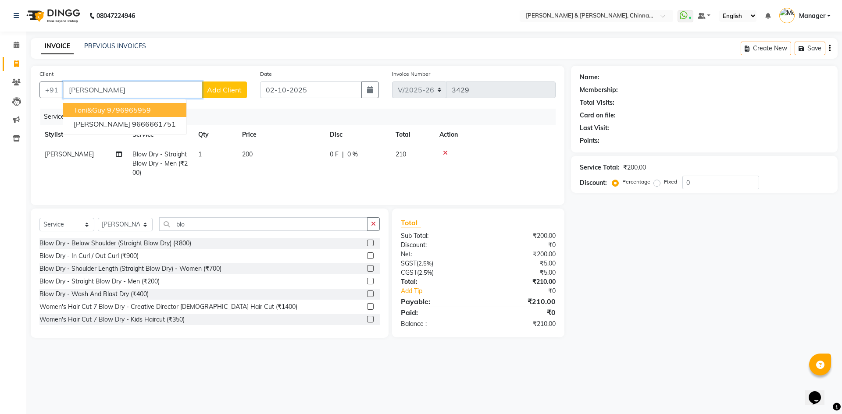
drag, startPoint x: 155, startPoint y: 106, endPoint x: 155, endPoint y: 101, distance: 4.8
click at [155, 105] on button "Toni&guy 9796965959" at bounding box center [124, 110] width 123 height 14
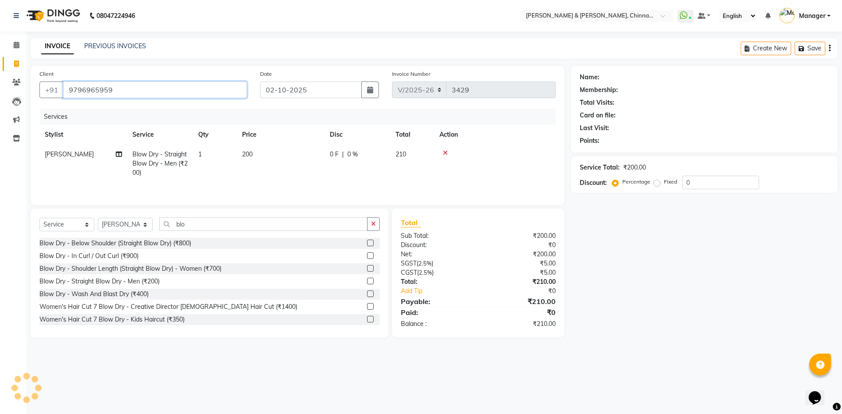
type input "9796965959"
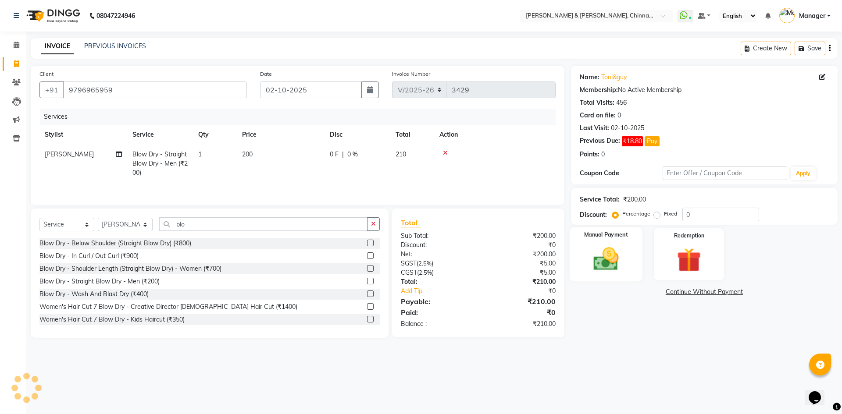
click at [631, 250] on div "Manual Payment" at bounding box center [605, 255] width 73 height 54
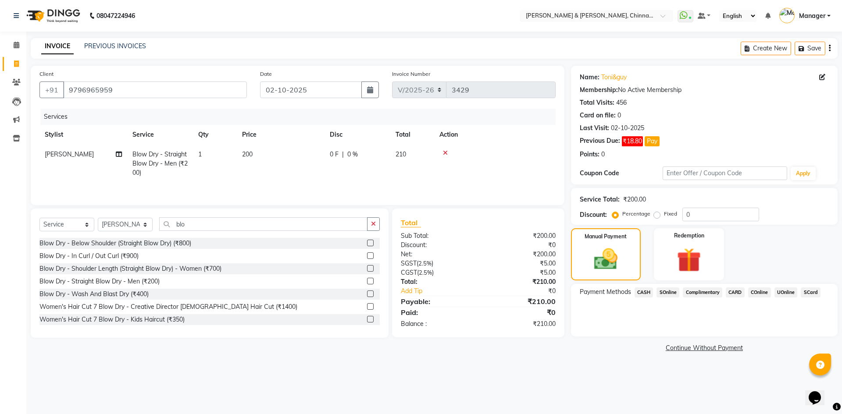
click at [644, 290] on span "CASH" at bounding box center [643, 293] width 19 height 10
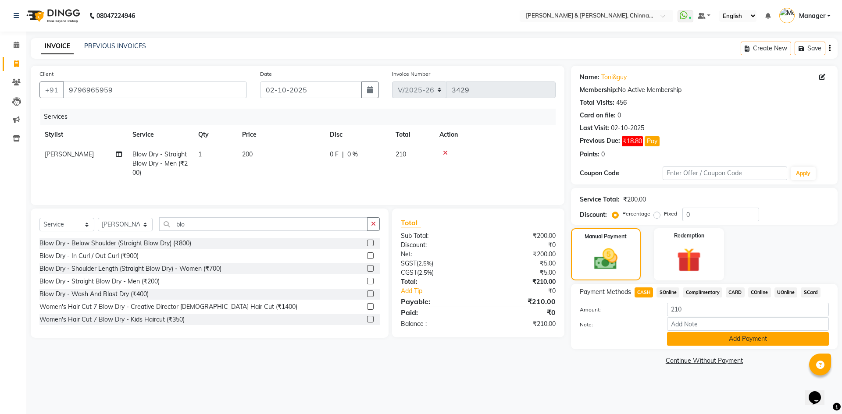
click at [691, 337] on button "Add Payment" at bounding box center [748, 339] width 162 height 14
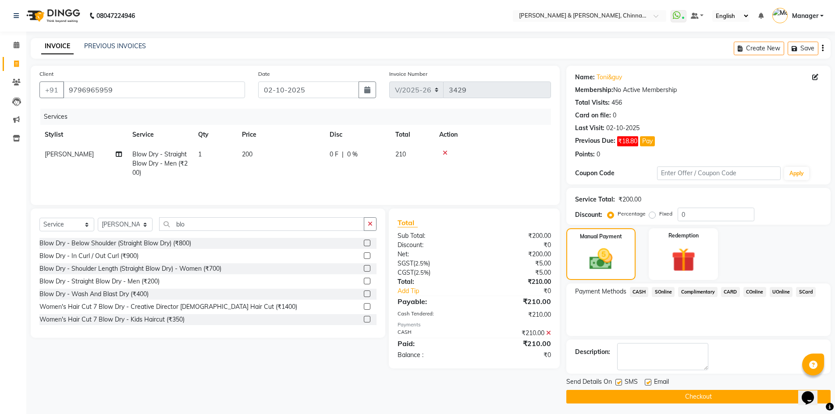
click at [710, 390] on button "Checkout" at bounding box center [698, 397] width 264 height 14
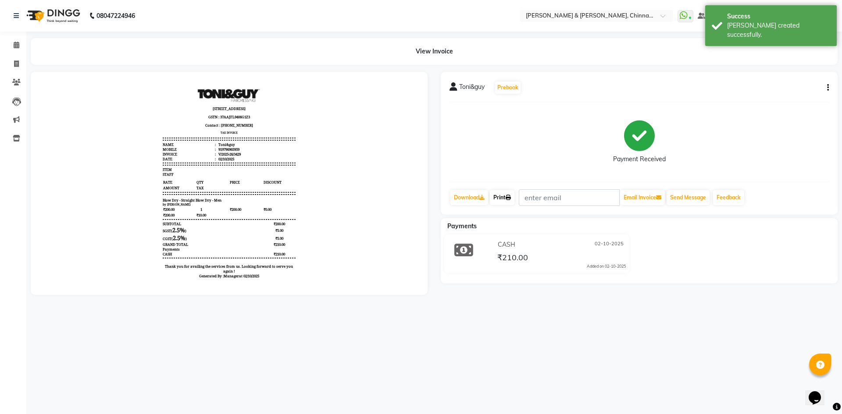
click at [502, 195] on link "Print" at bounding box center [502, 197] width 25 height 15
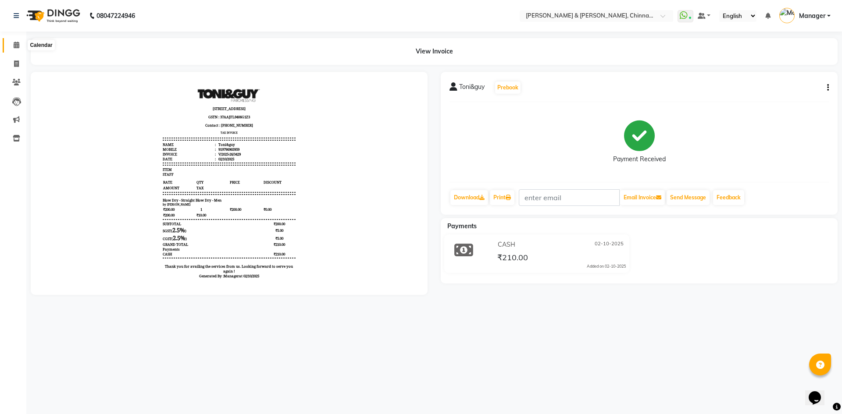
click at [20, 48] on span at bounding box center [16, 45] width 15 height 10
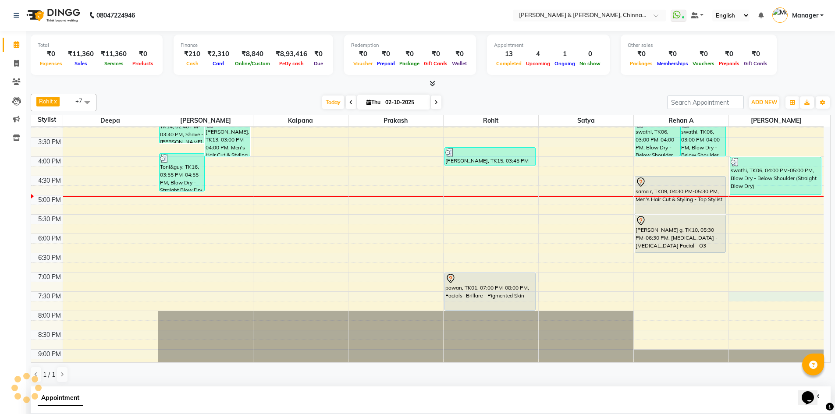
scroll to position [172, 0]
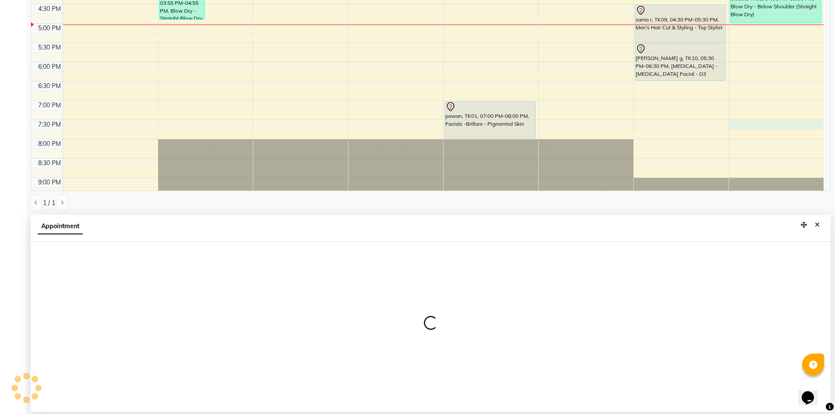
select select "86155"
select select "1170"
select select "tentative"
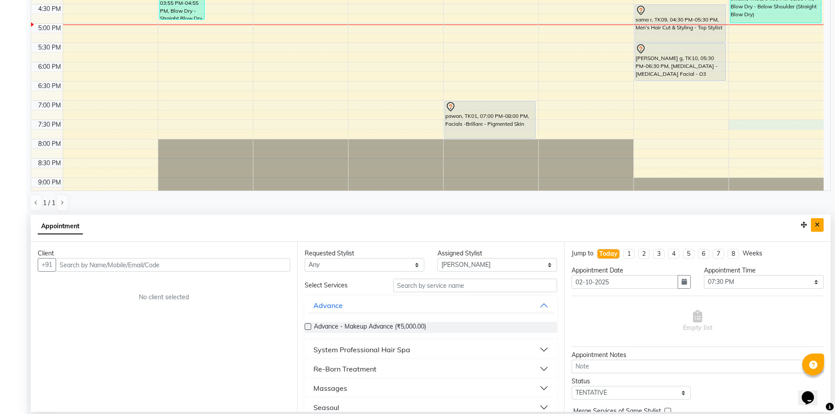
click at [816, 224] on icon "Close" at bounding box center [817, 225] width 5 height 6
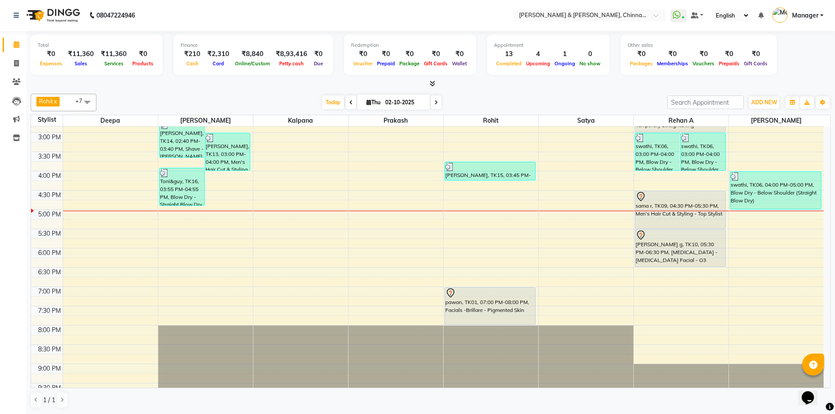
scroll to position [278, 0]
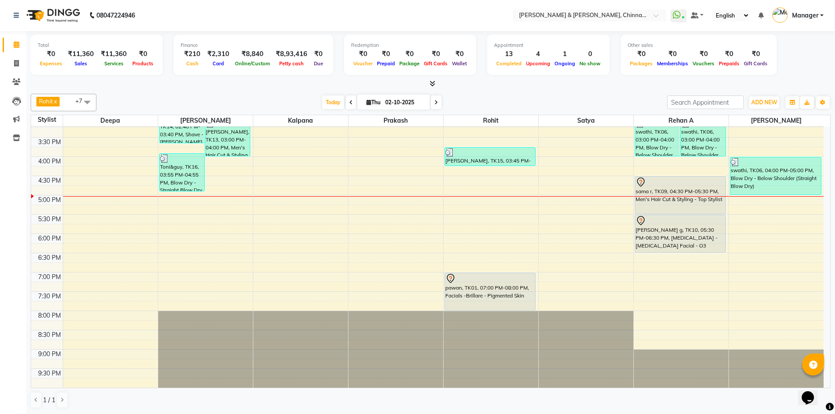
click at [433, 101] on span at bounding box center [436, 103] width 11 height 14
click at [427, 101] on input "02-10-2025" at bounding box center [405, 102] width 44 height 13
type input "03-10-2025"
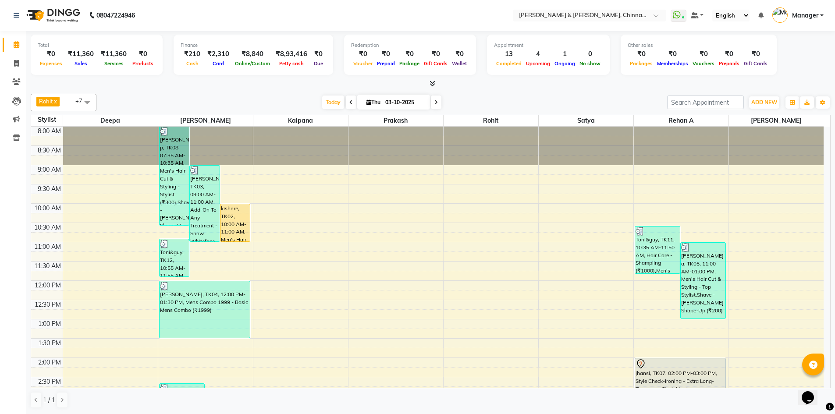
select select "10"
select select "2025"
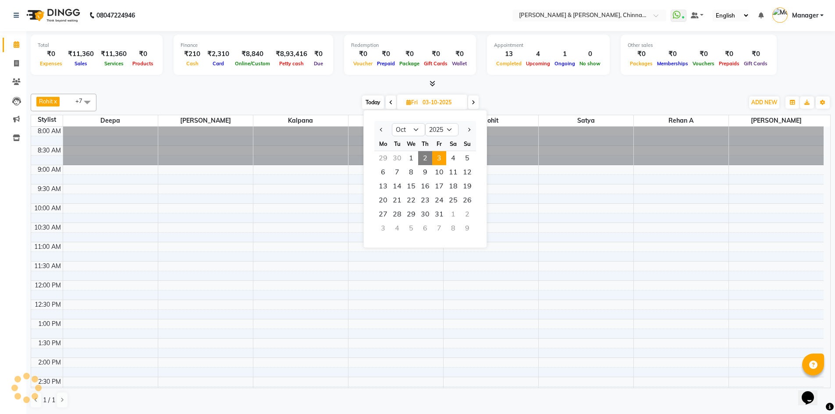
scroll to position [278, 0]
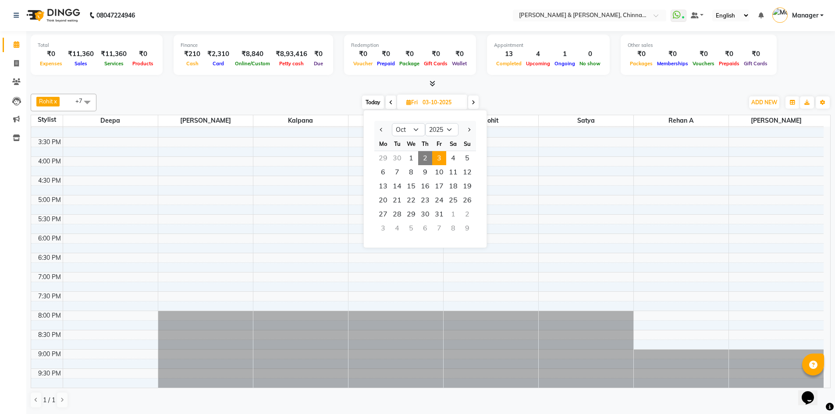
click at [515, 89] on div "Total ₹0 Expenses ₹11,360 Sales ₹11,360 Services ₹0 Products Finance ₹210 Cash …" at bounding box center [430, 222] width 809 height 383
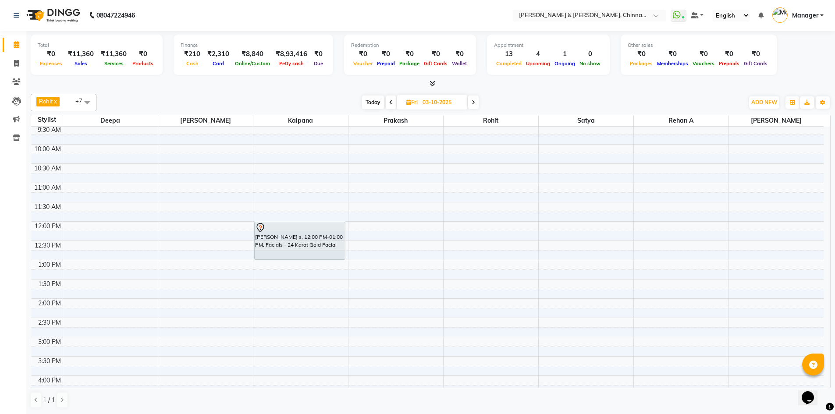
scroll to position [0, 0]
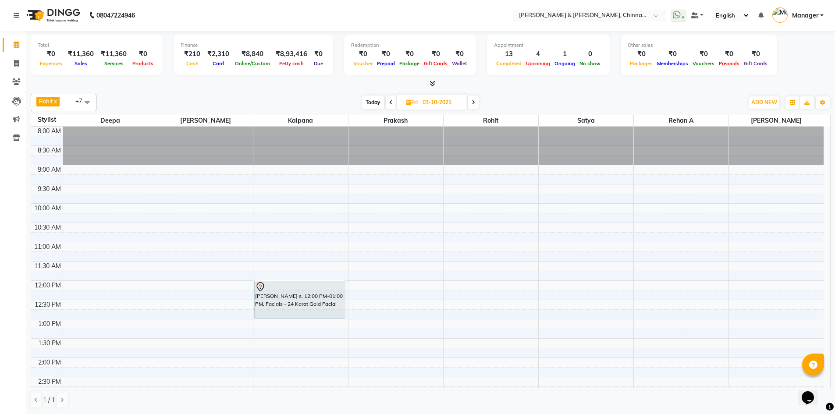
select select "65146"
select select "tentative"
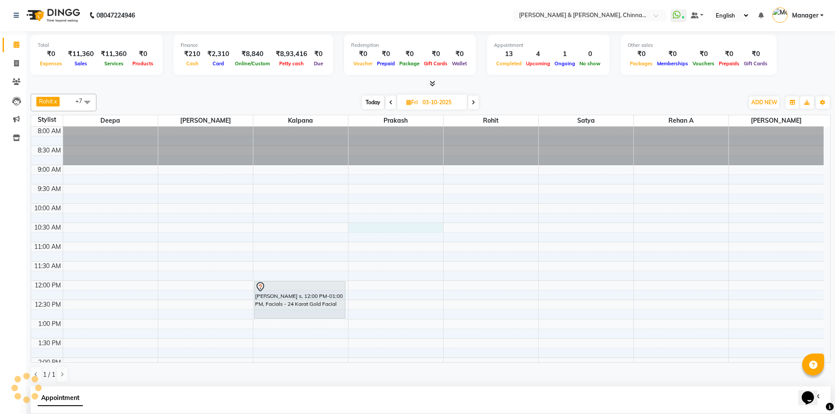
select select "630"
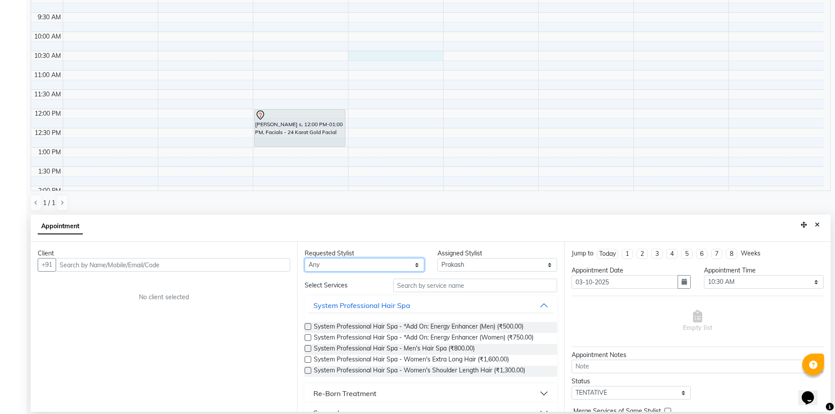
click at [342, 259] on select "Any [PERSON_NAME] [PERSON_NAME] [PERSON_NAME] A [PERSON_NAME]" at bounding box center [365, 265] width 120 height 14
select select "65146"
click at [305, 258] on select "Any [PERSON_NAME] [PERSON_NAME] [PERSON_NAME] A [PERSON_NAME]" at bounding box center [365, 265] width 120 height 14
click at [205, 268] on input "text" at bounding box center [173, 265] width 235 height 14
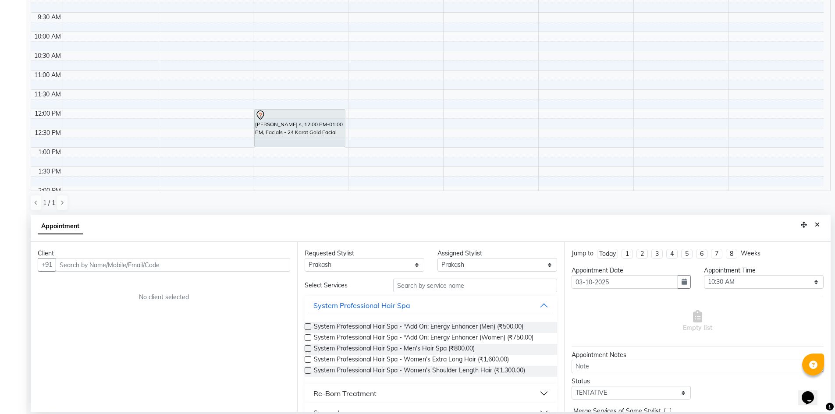
click at [217, 223] on div "Appointment" at bounding box center [431, 228] width 800 height 27
click at [110, 262] on input "text" at bounding box center [173, 265] width 235 height 14
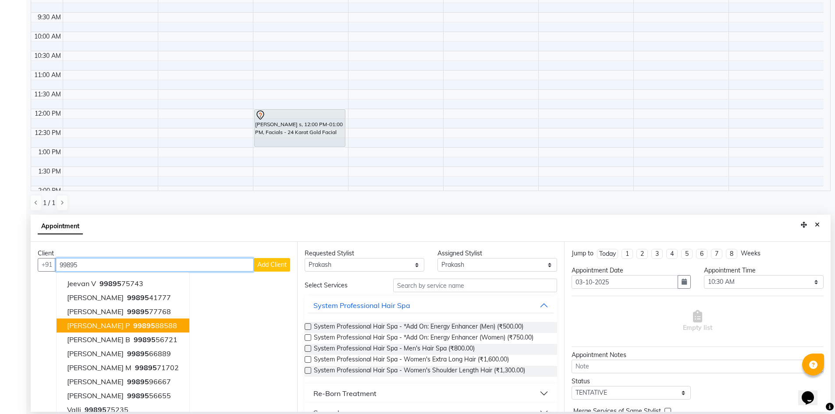
click at [132, 327] on ngb-highlight "99895 88588" at bounding box center [155, 325] width 46 height 9
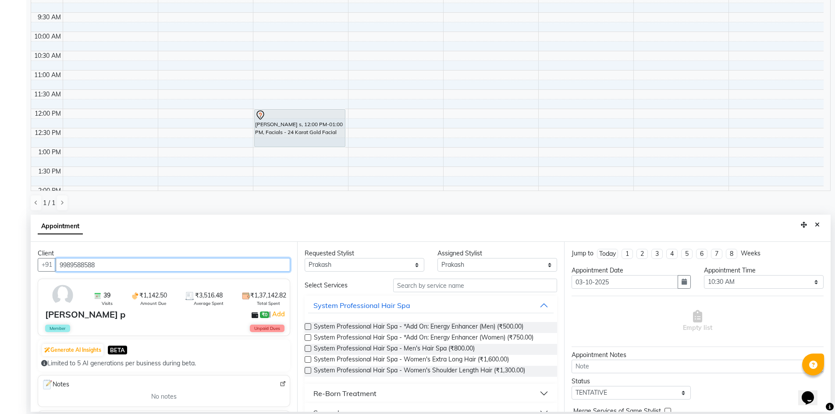
type input "9989588588"
click at [464, 292] on input "text" at bounding box center [475, 286] width 164 height 14
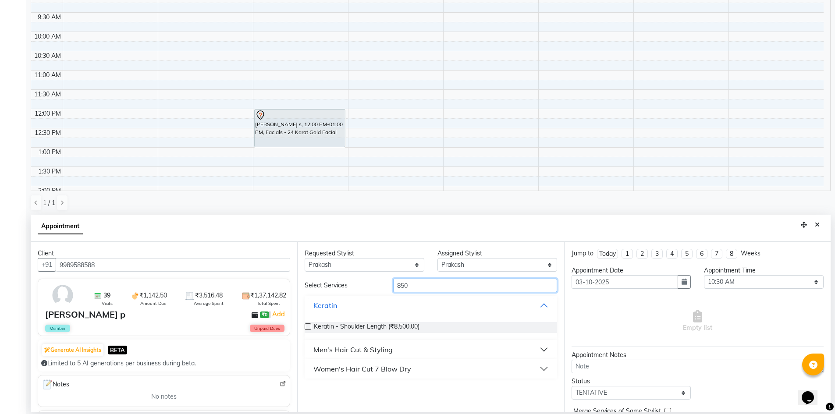
type input "850"
click at [387, 351] on div "Men's Hair Cut & Styling" at bounding box center [352, 350] width 79 height 11
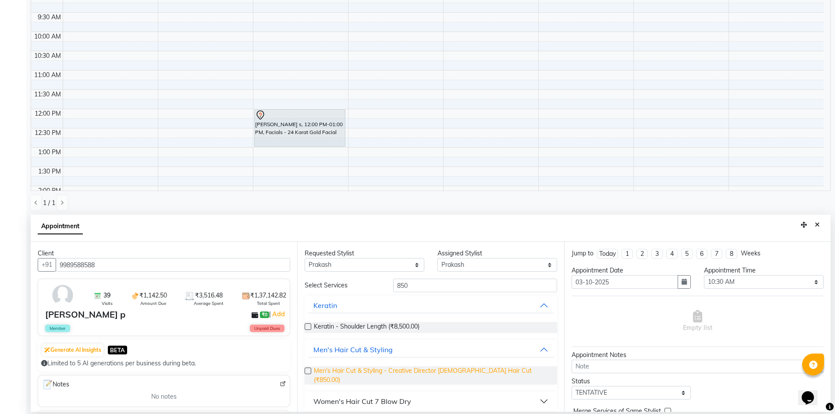
click at [431, 374] on span "Men's Hair Cut & Styling - Creative Director [DEMOGRAPHIC_DATA] Hair Cut (₹850.…" at bounding box center [432, 376] width 236 height 18
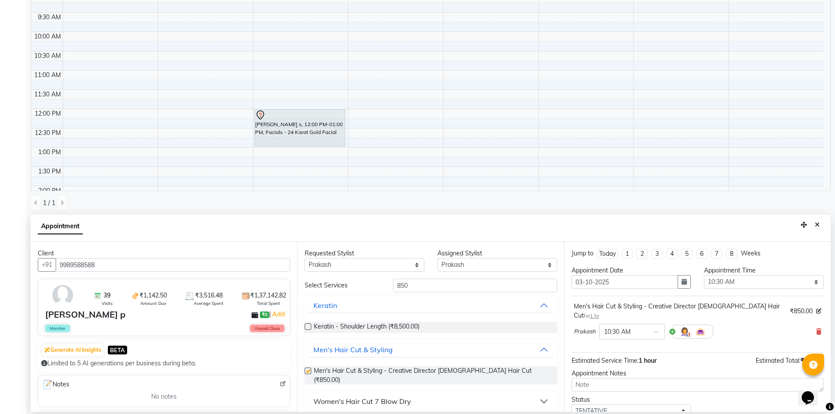
checkbox input "false"
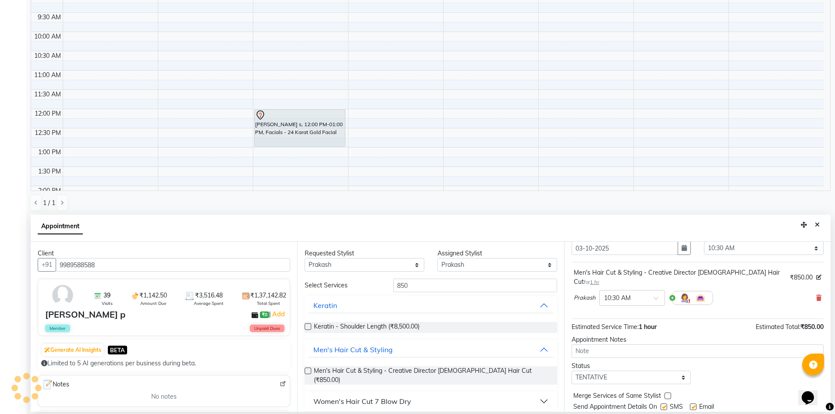
scroll to position [52, 0]
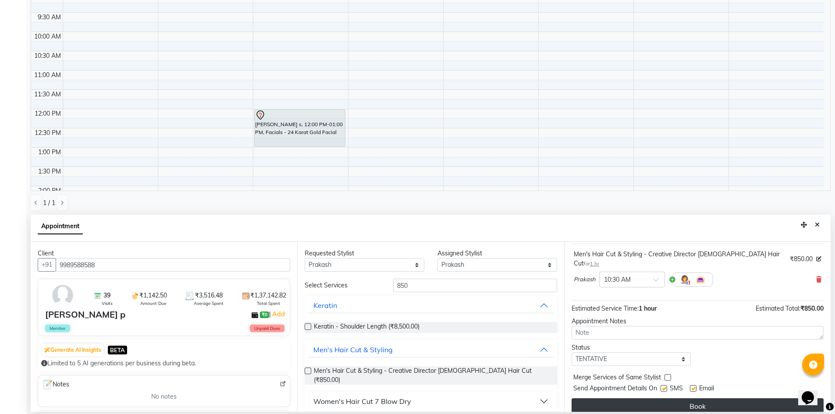
click at [726, 402] on button "Book" at bounding box center [698, 407] width 252 height 16
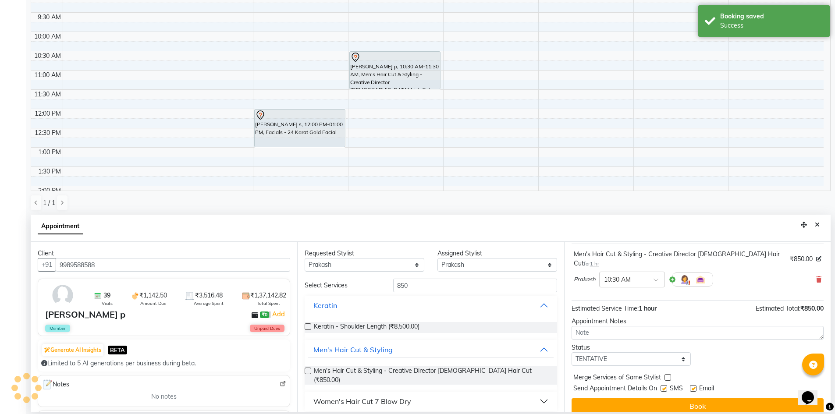
scroll to position [0, 0]
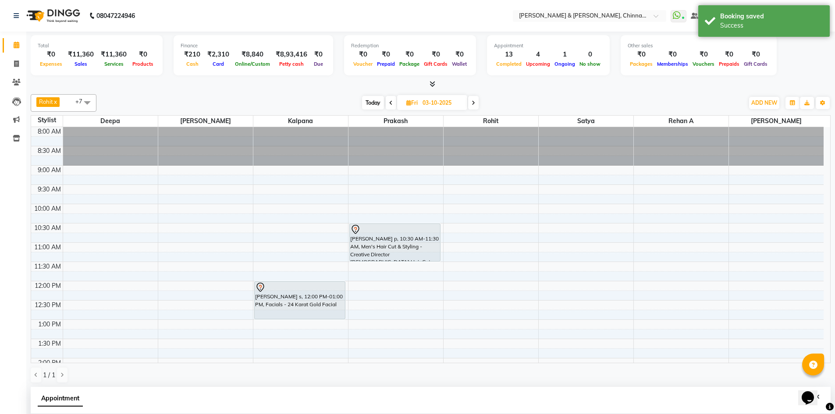
click at [391, 103] on icon at bounding box center [391, 102] width 4 height 5
type input "02-10-2025"
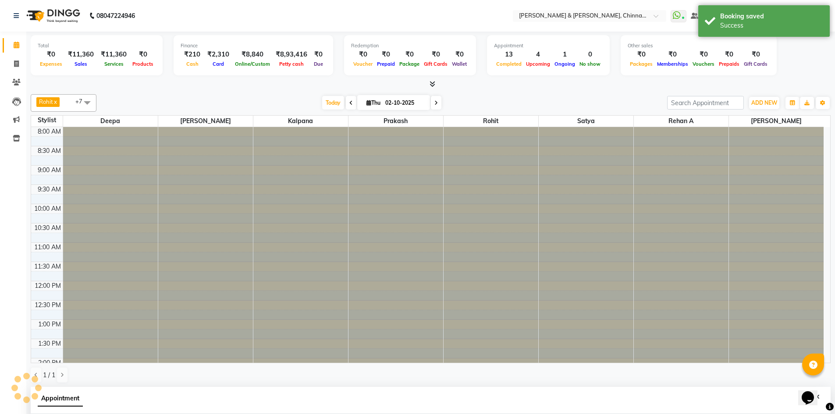
select select "630"
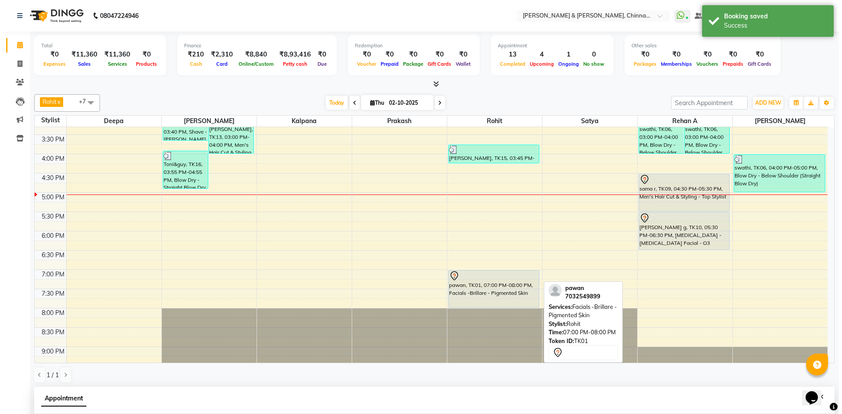
scroll to position [304, 0]
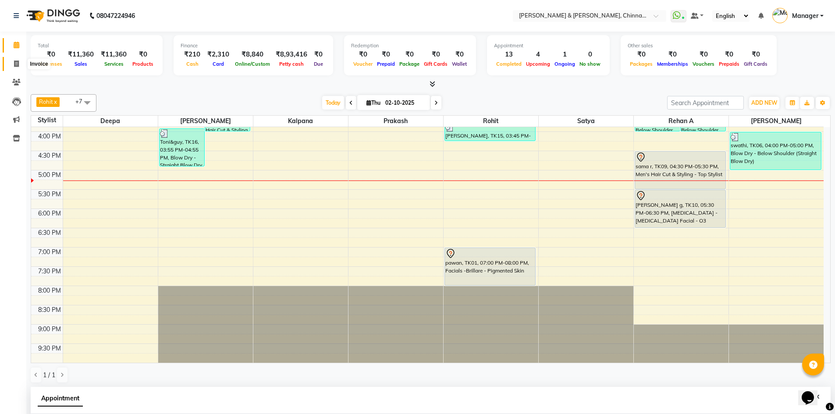
click at [20, 65] on span at bounding box center [16, 64] width 15 height 10
select select "service"
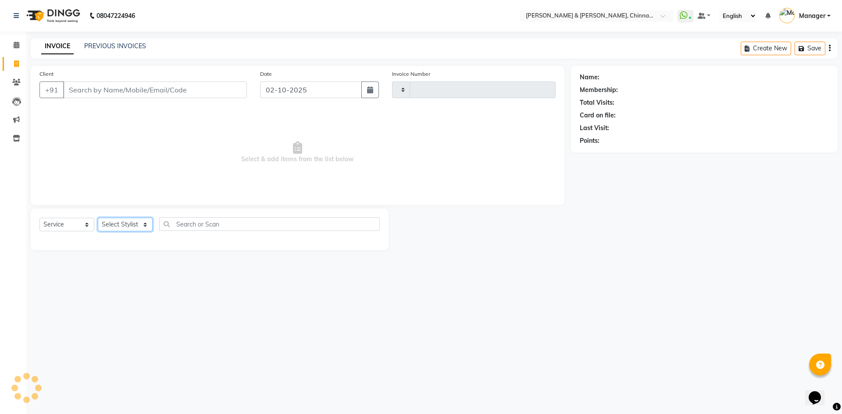
click at [123, 227] on select "Select Stylist" at bounding box center [125, 225] width 55 height 14
type input "3430"
select select "7388"
select select "67348"
click at [98, 218] on select "Select Stylist Admin [PERSON_NAME] support [PERSON_NAME] [PERSON_NAME] Manager …" at bounding box center [125, 225] width 55 height 14
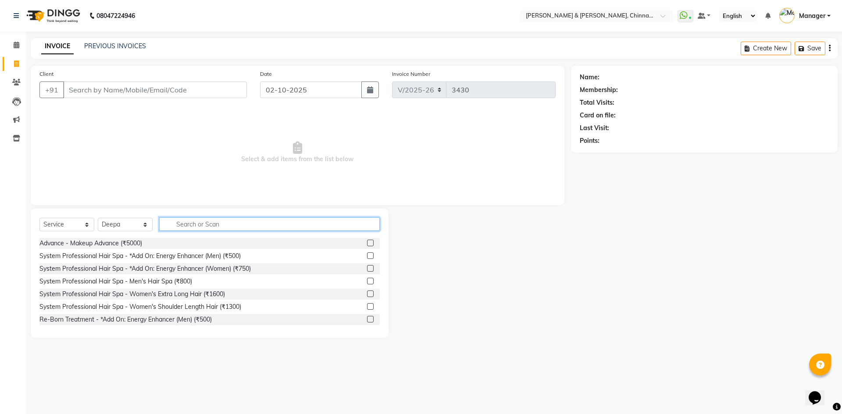
click at [207, 221] on input "text" at bounding box center [269, 224] width 221 height 14
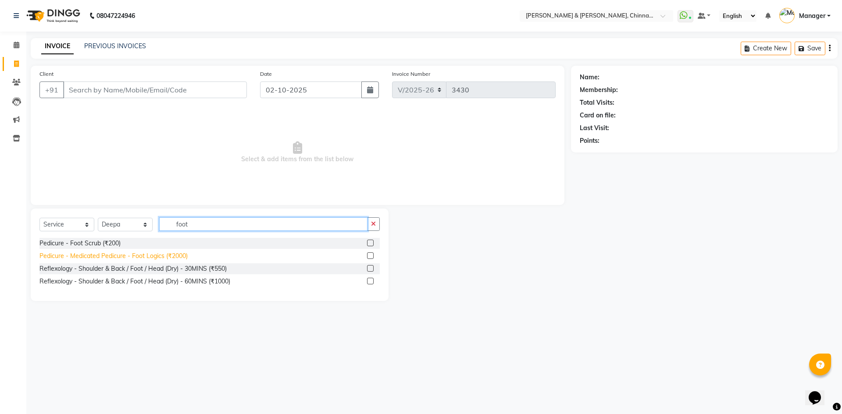
type input "foot"
click at [172, 253] on div "Pedicure - Medicated Pedicure - Foot Logics (₹2000)" at bounding box center [113, 256] width 148 height 9
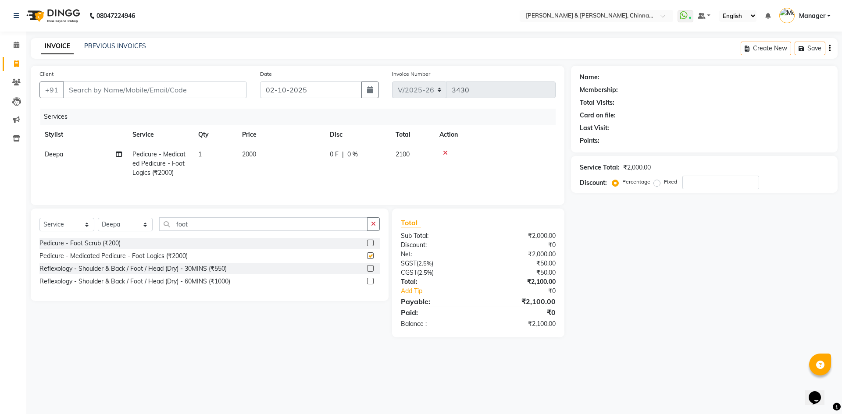
checkbox input "false"
click at [377, 224] on button "button" at bounding box center [373, 224] width 13 height 14
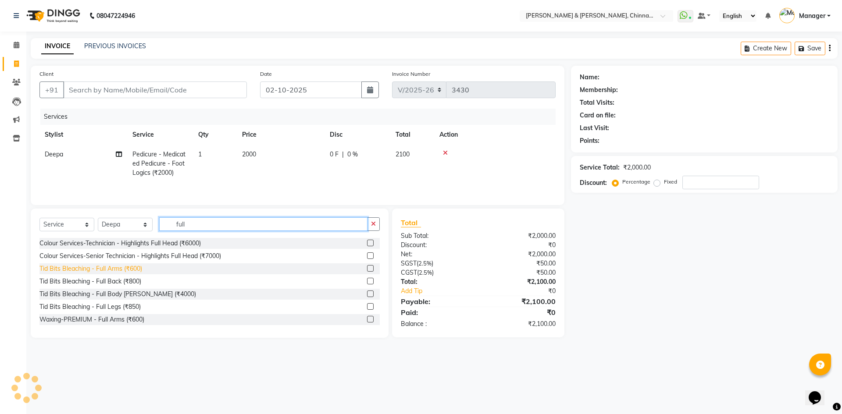
type input "full"
click at [135, 270] on div "Tid Bits Bleaching - Full Arms (₹600)" at bounding box center [90, 268] width 103 height 9
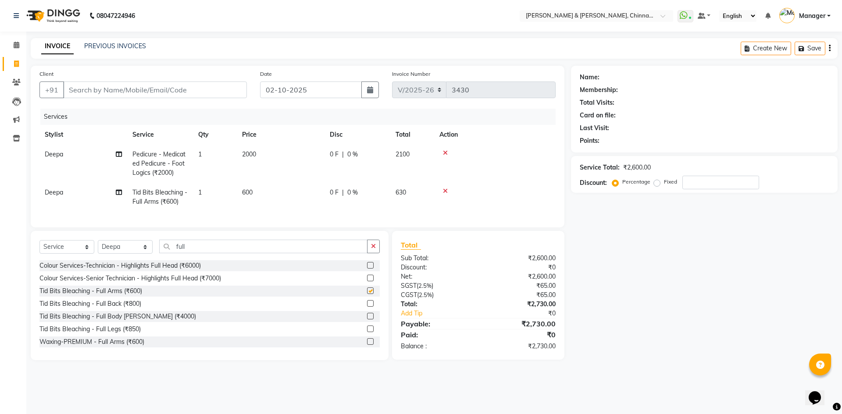
checkbox input "false"
click at [378, 253] on button "button" at bounding box center [373, 247] width 13 height 14
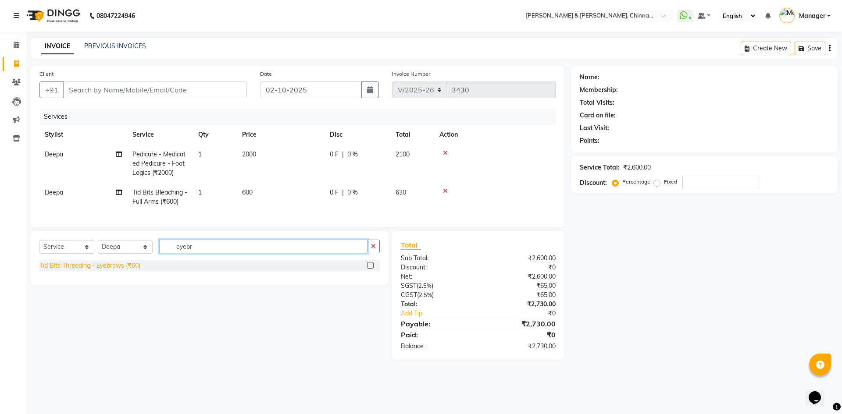
type input "eyebr"
click at [110, 271] on div "Tid Bits Threading - Eyebrows (₹60)" at bounding box center [89, 265] width 101 height 9
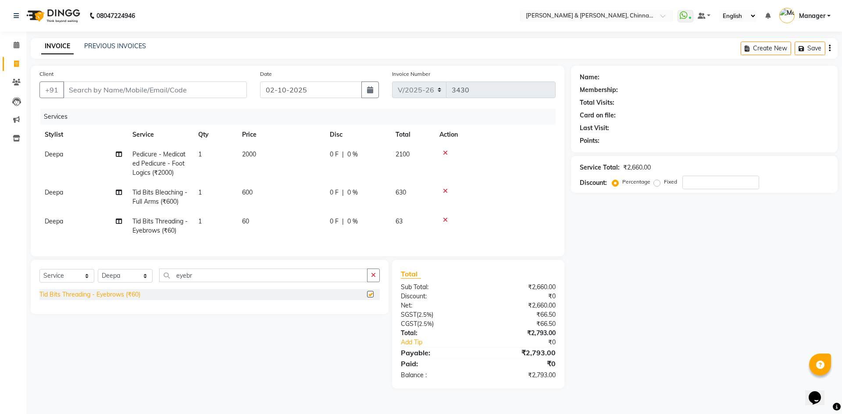
checkbox input "false"
click at [133, 90] on input "Client" at bounding box center [155, 90] width 184 height 17
type input "8"
type input "0"
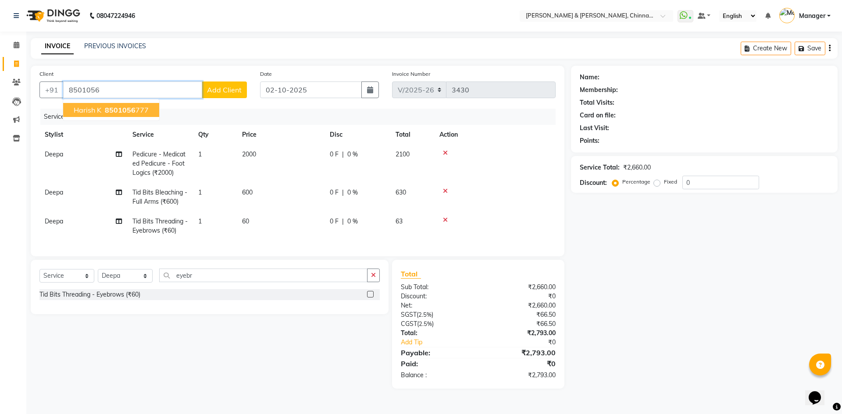
click at [132, 110] on span "8501056" at bounding box center [120, 110] width 31 height 9
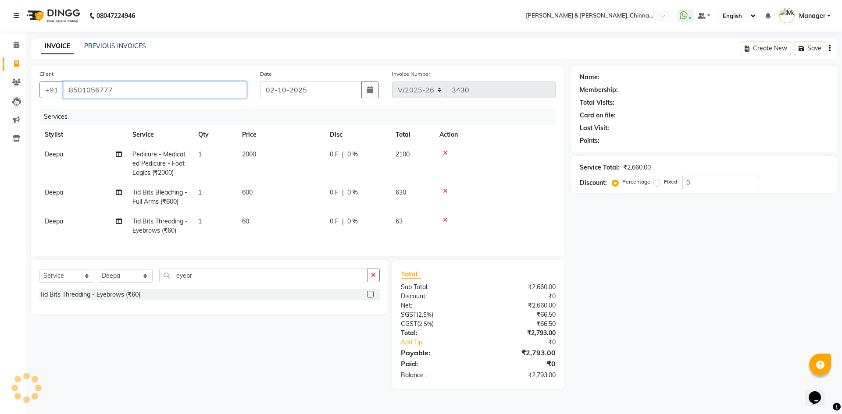
type input "8501056777"
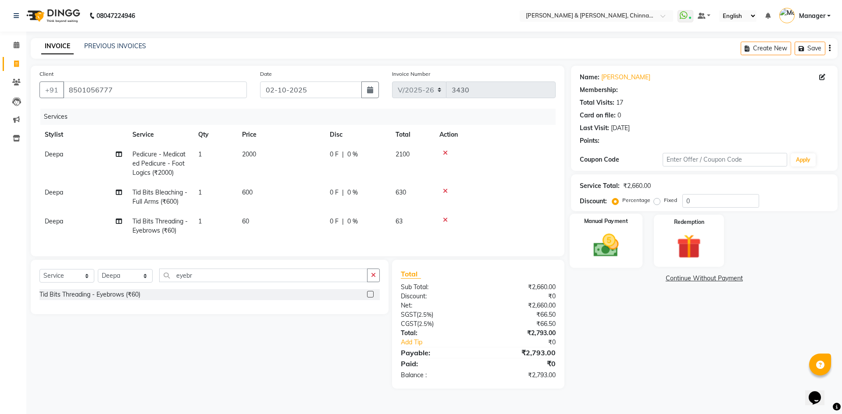
click at [606, 249] on img at bounding box center [605, 245] width 41 height 29
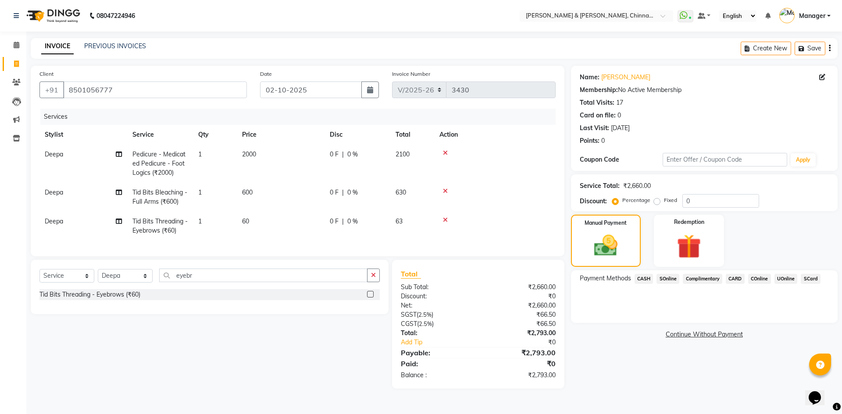
drag, startPoint x: 785, startPoint y: 277, endPoint x: 789, endPoint y: 280, distance: 5.3
click at [785, 277] on span "UOnline" at bounding box center [785, 279] width 23 height 10
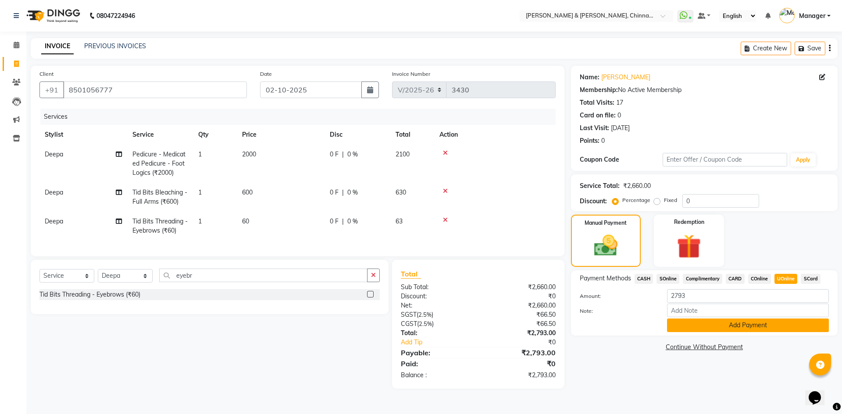
click at [802, 328] on button "Add Payment" at bounding box center [748, 326] width 162 height 14
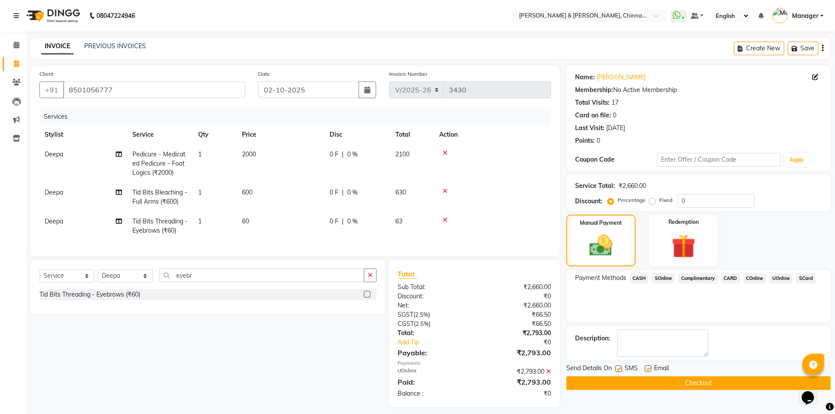
click at [776, 381] on button "Checkout" at bounding box center [698, 384] width 264 height 14
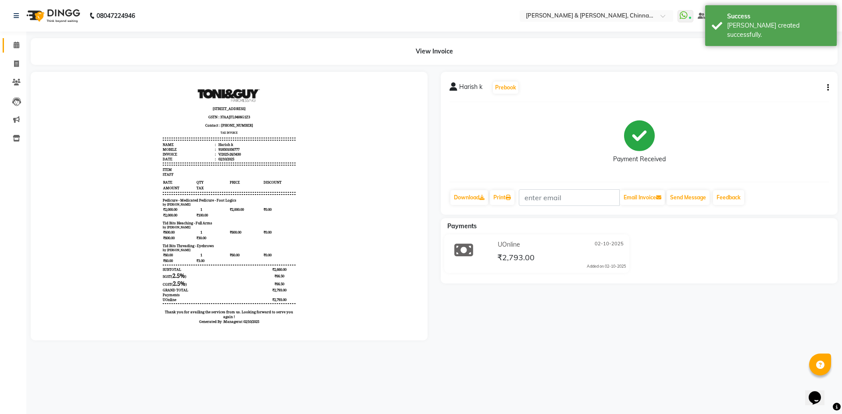
click at [18, 39] on link "Calendar" at bounding box center [13, 45] width 21 height 14
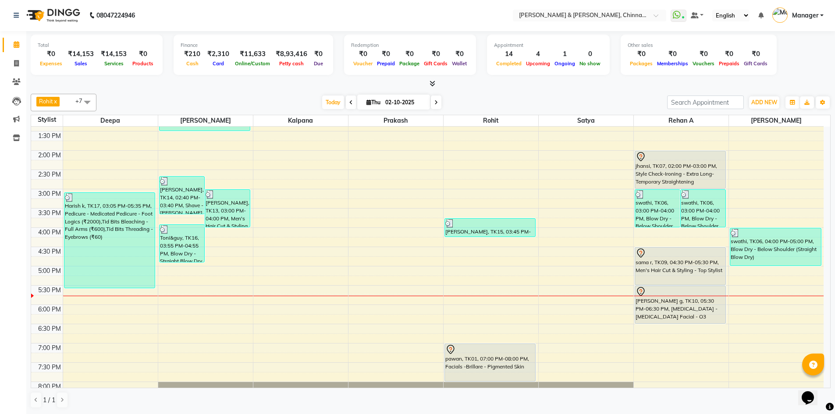
scroll to position [278, 0]
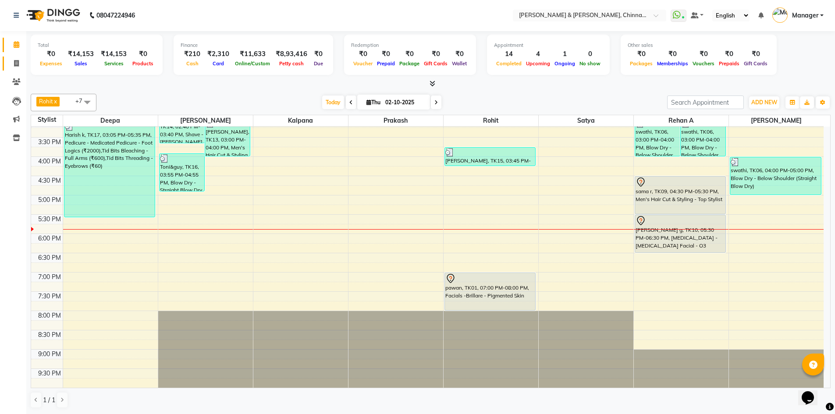
click at [16, 57] on link "Invoice" at bounding box center [13, 64] width 21 height 14
select select "service"
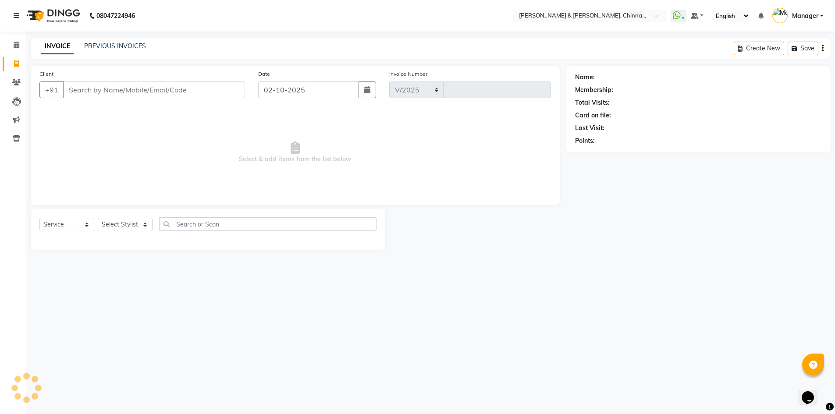
select select "7388"
type input "3431"
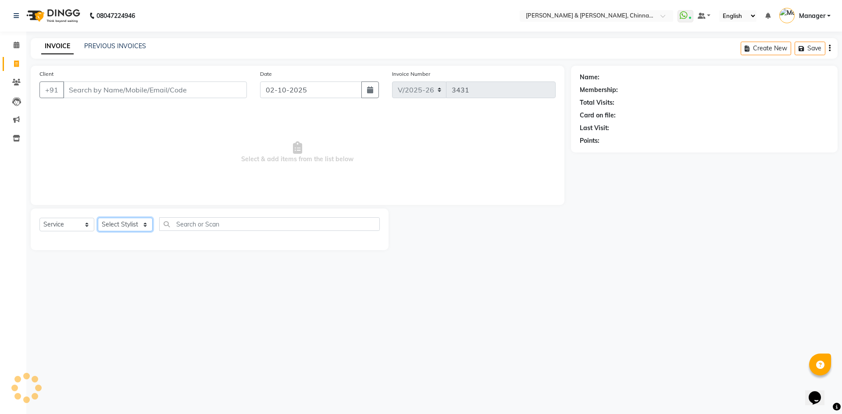
click at [116, 221] on select "Select Stylist" at bounding box center [125, 225] width 55 height 14
select select "65078"
click at [98, 218] on select "Select Stylist Admin [PERSON_NAME] support [PERSON_NAME] [PERSON_NAME] Manager …" at bounding box center [125, 225] width 55 height 14
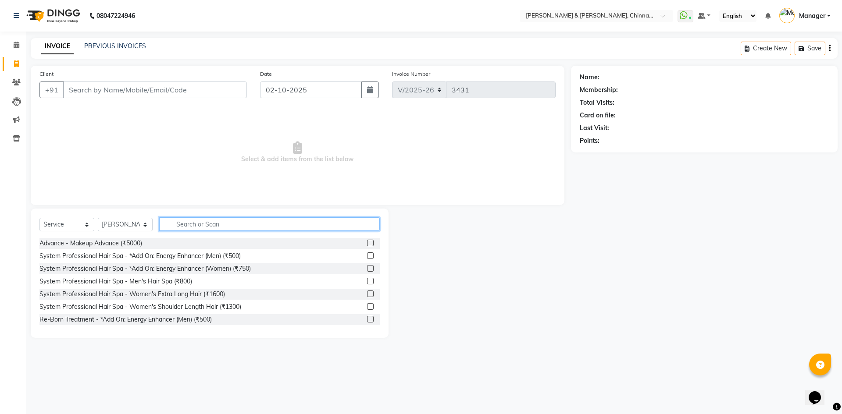
click at [185, 222] on input "text" at bounding box center [269, 224] width 221 height 14
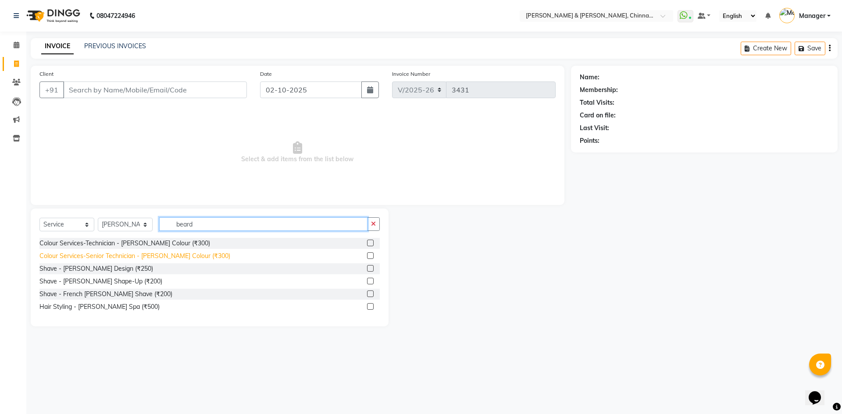
type input "beard"
click at [184, 257] on div "Colour Services-Senior Technician - [PERSON_NAME] Colour (₹300)" at bounding box center [134, 256] width 191 height 9
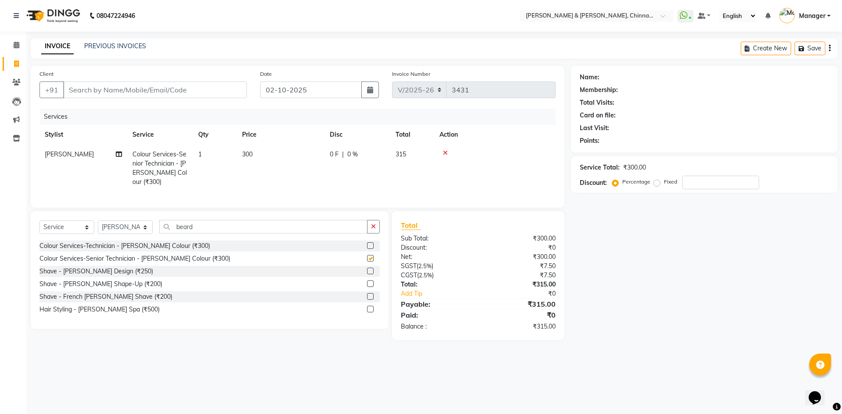
checkbox input "false"
click at [173, 75] on div "Client +91" at bounding box center [143, 87] width 221 height 36
click at [179, 89] on input "Client" at bounding box center [155, 90] width 184 height 17
type input "88"
type input "0"
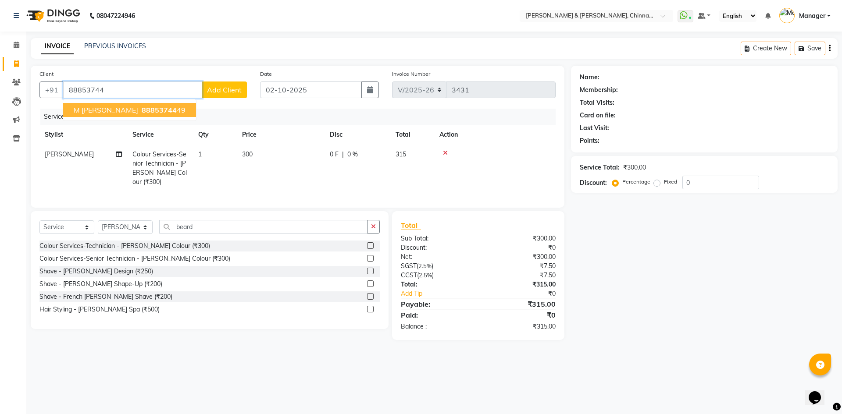
click at [178, 110] on ngb-highlight "88853744 49" at bounding box center [163, 110] width 46 height 9
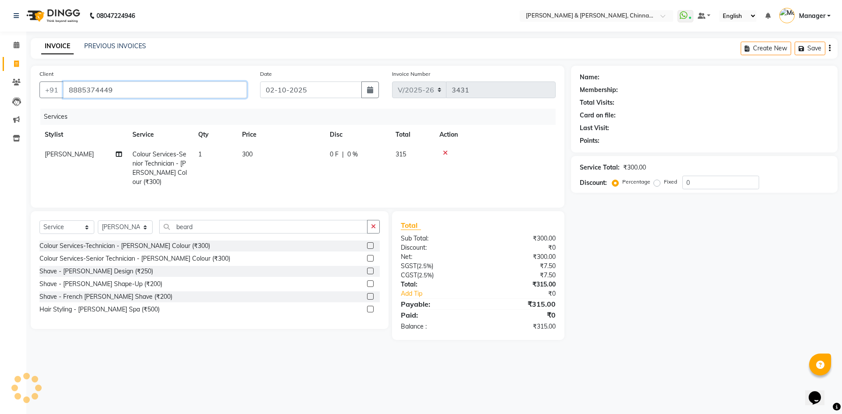
type input "8885374449"
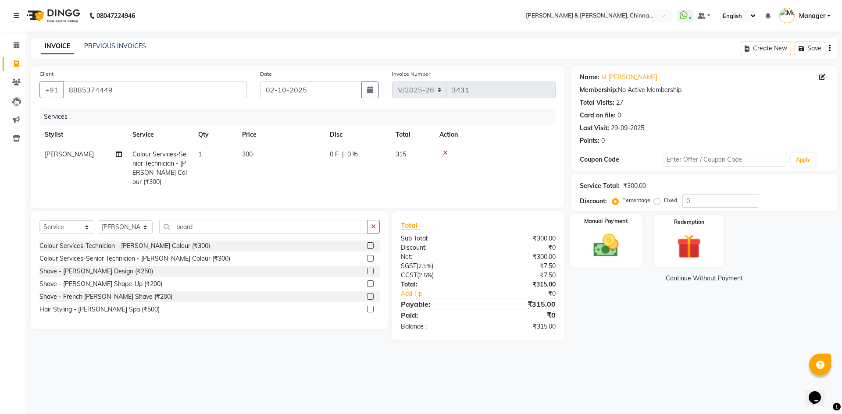
click at [598, 242] on img at bounding box center [605, 245] width 41 height 29
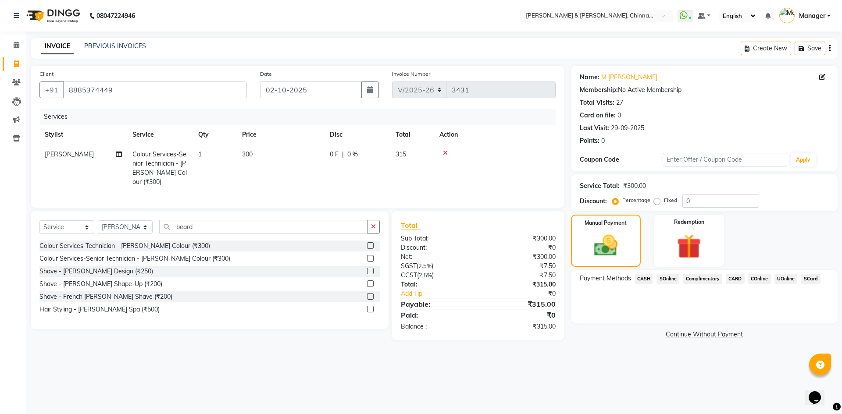
click at [646, 276] on span "CASH" at bounding box center [643, 279] width 19 height 10
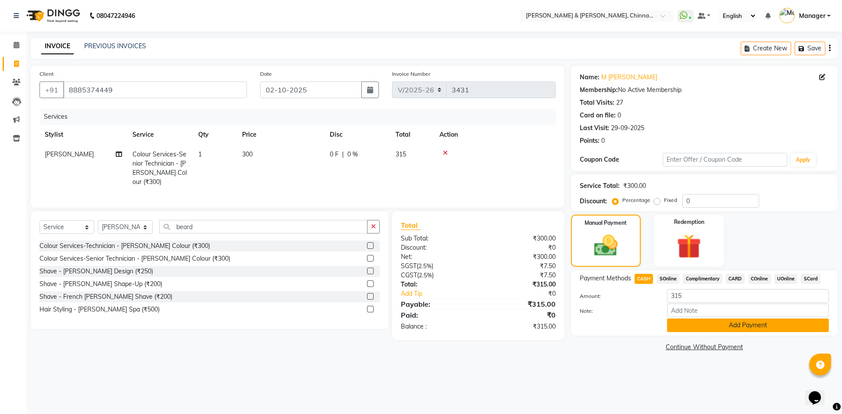
click at [705, 326] on button "Add Payment" at bounding box center [748, 326] width 162 height 14
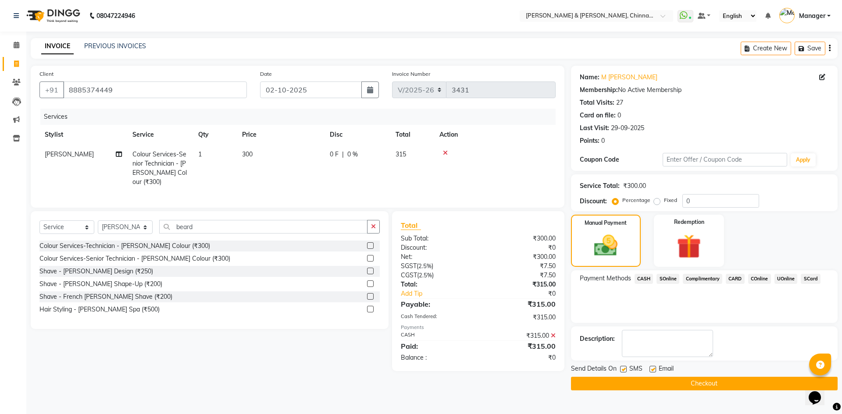
click at [711, 390] on button "Checkout" at bounding box center [704, 384] width 267 height 14
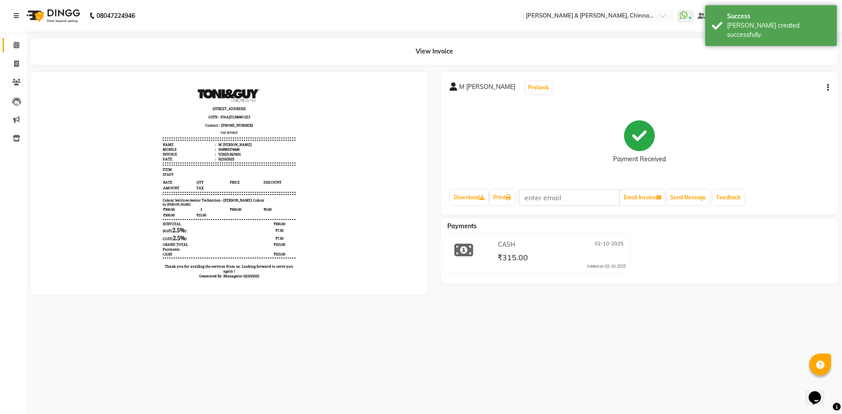
click at [17, 43] on icon at bounding box center [17, 45] width 6 height 7
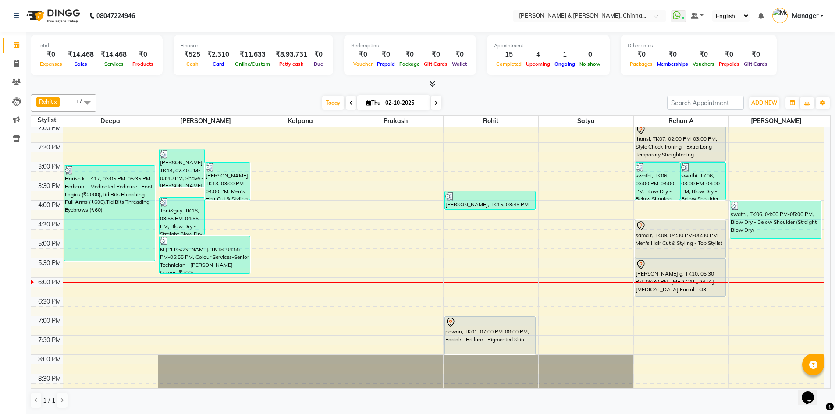
scroll to position [278, 0]
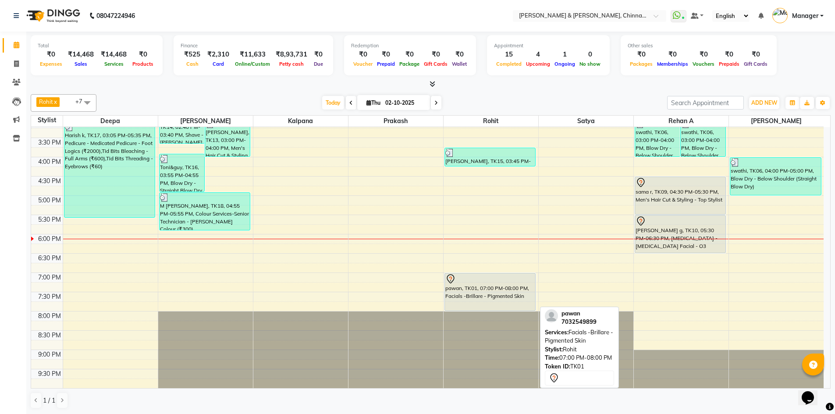
click at [485, 274] on div at bounding box center [490, 279] width 90 height 11
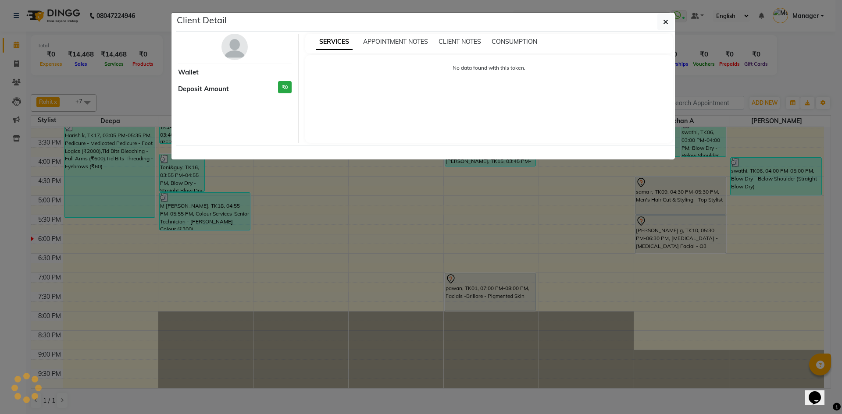
select select "7"
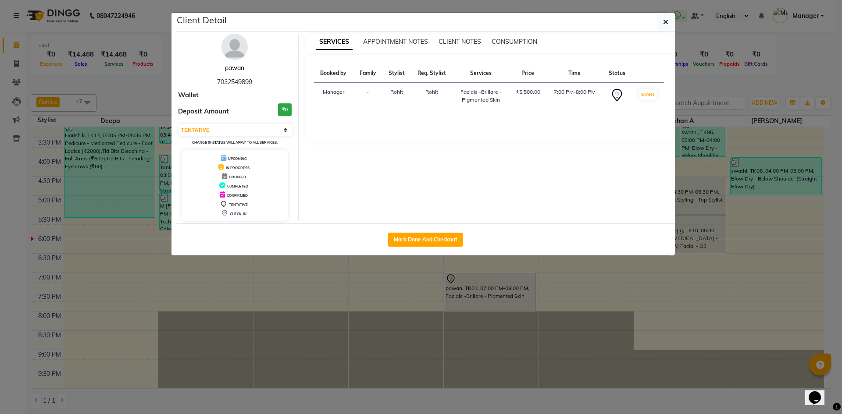
click at [236, 67] on link "pawan" at bounding box center [234, 68] width 19 height 8
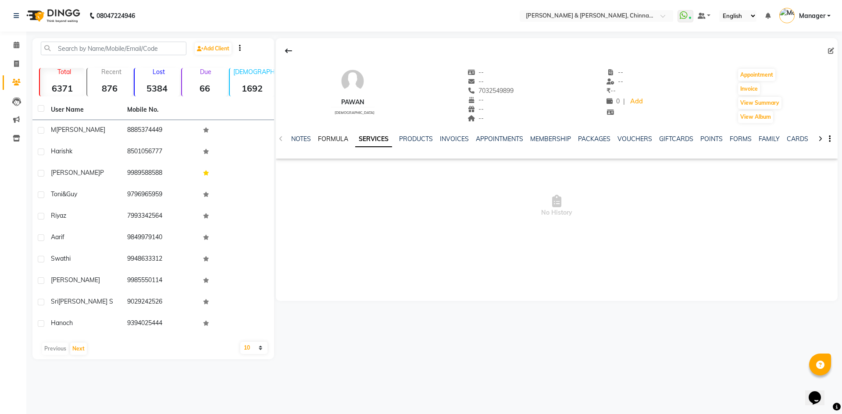
click at [335, 139] on link "FORMULA" at bounding box center [333, 139] width 30 height 8
click at [378, 139] on link "SERVICES" at bounding box center [377, 139] width 30 height 8
click at [324, 140] on link "FORMULA" at bounding box center [326, 139] width 30 height 8
click at [368, 140] on link "SERVICES" at bounding box center [377, 139] width 30 height 8
click at [18, 64] on icon at bounding box center [16, 64] width 5 height 7
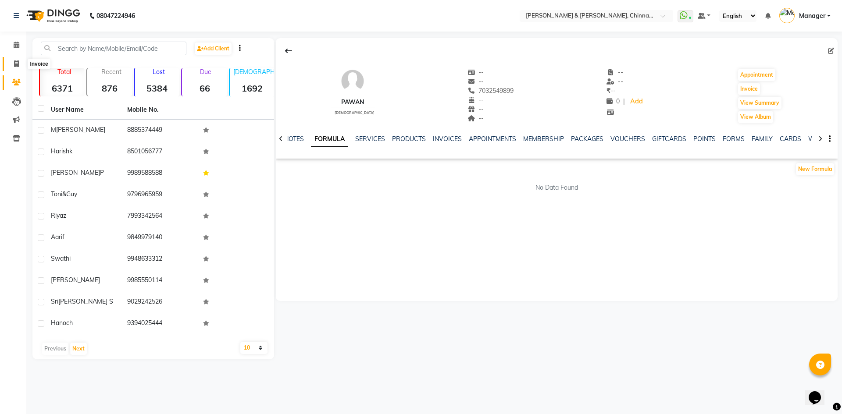
select select "service"
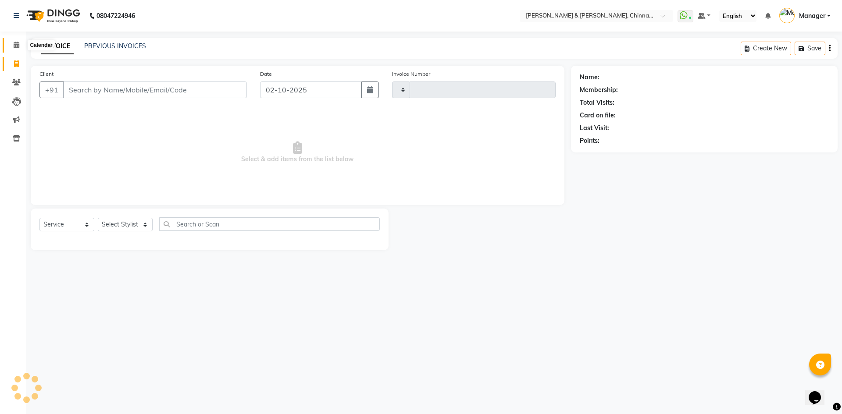
click at [18, 43] on icon at bounding box center [17, 45] width 6 height 7
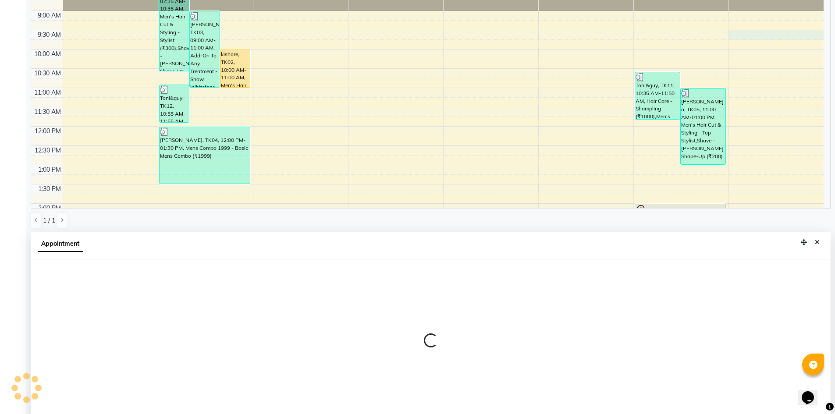
scroll to position [172, 0]
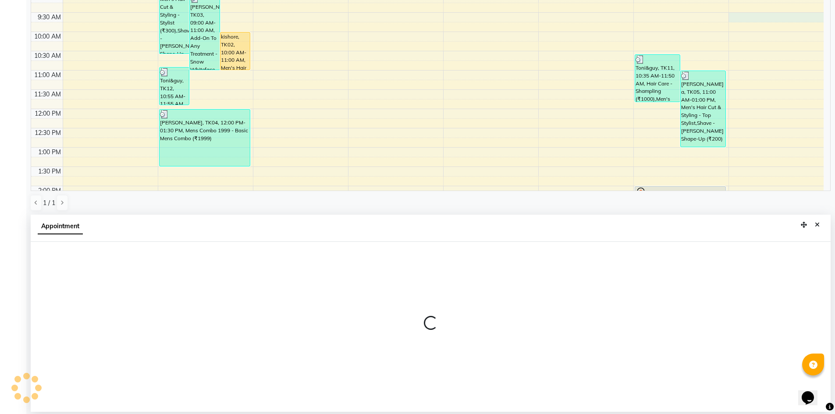
select select "86155"
select select "tentative"
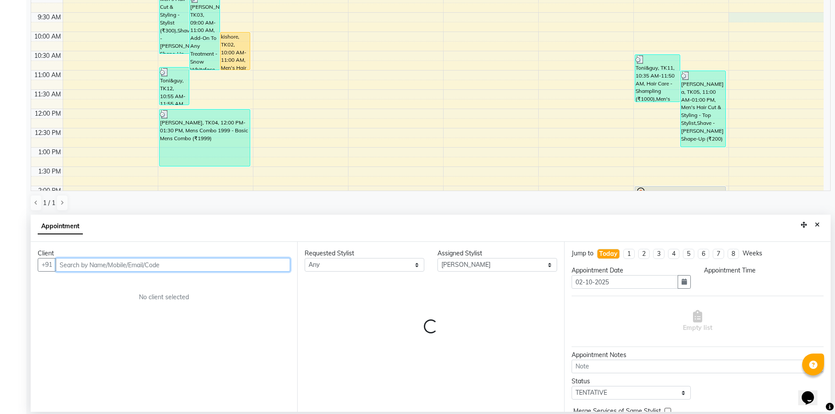
select select "570"
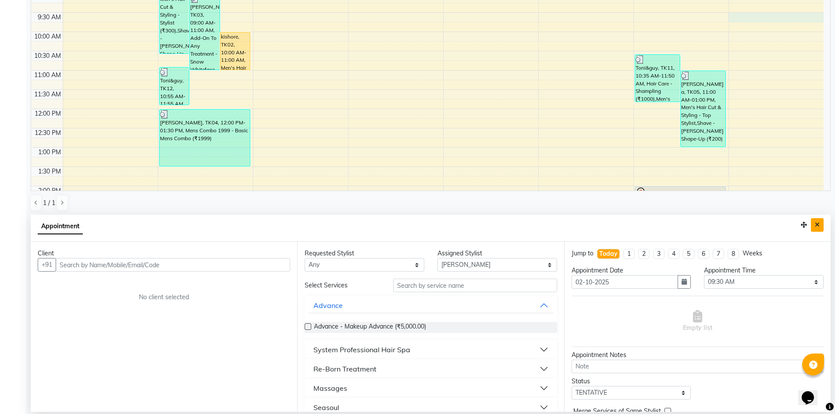
click at [818, 226] on icon "Close" at bounding box center [817, 225] width 5 height 6
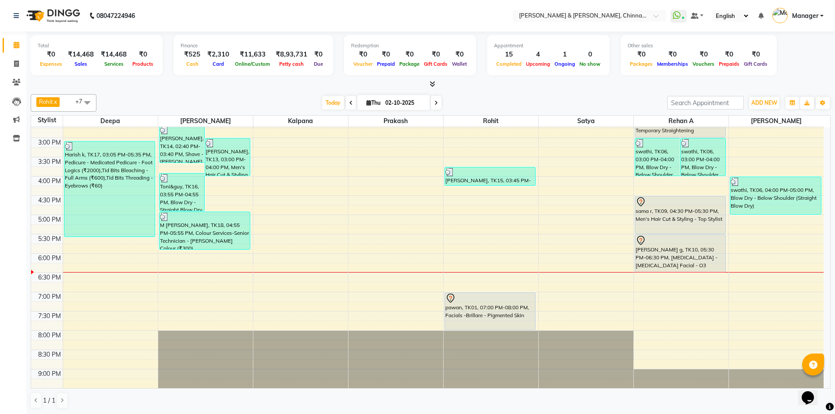
scroll to position [278, 0]
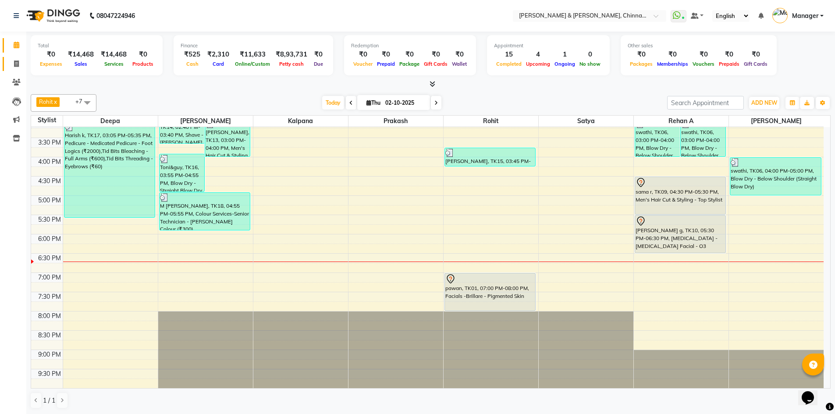
click at [19, 57] on link "Invoice" at bounding box center [13, 64] width 21 height 14
select select "service"
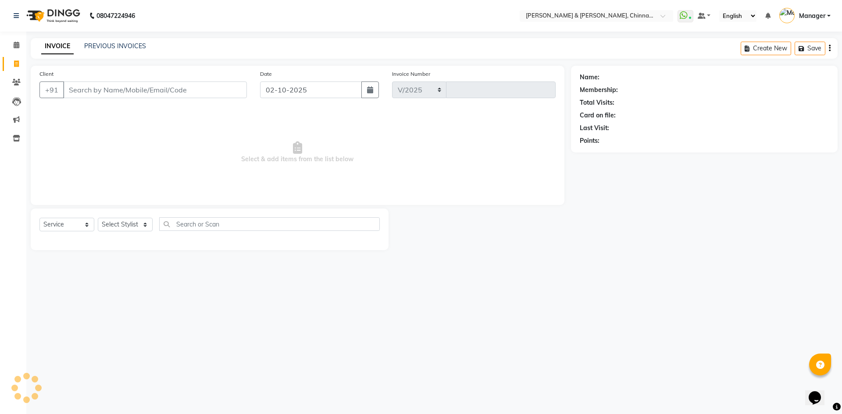
select select "7388"
type input "3432"
click at [15, 43] on icon at bounding box center [17, 45] width 6 height 7
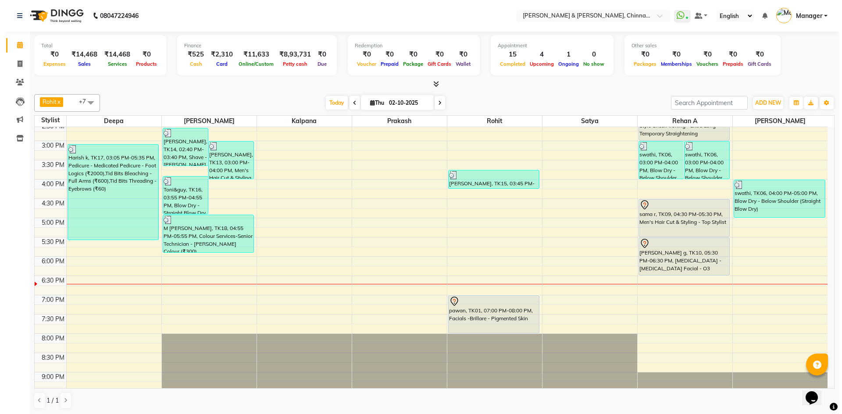
scroll to position [278, 0]
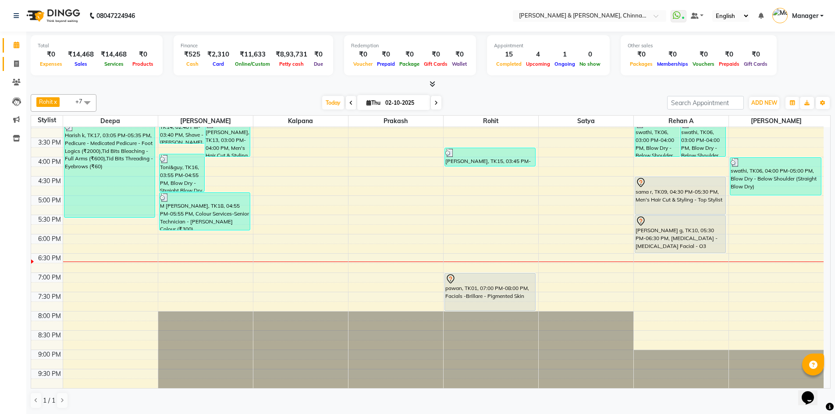
click at [14, 59] on span at bounding box center [16, 64] width 15 height 10
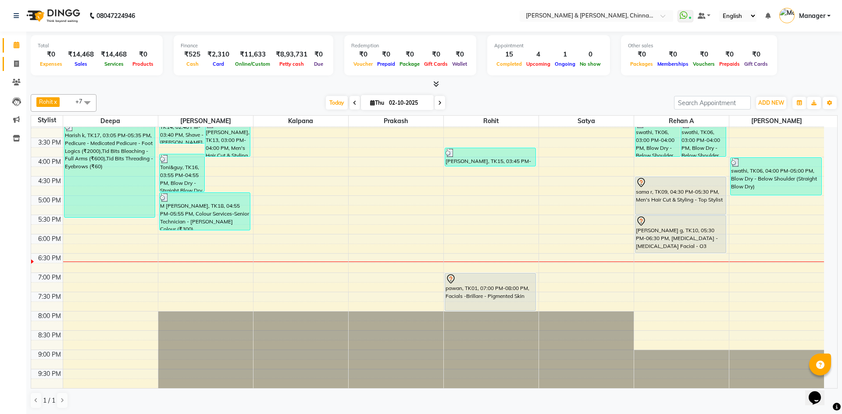
select select "7388"
select select "service"
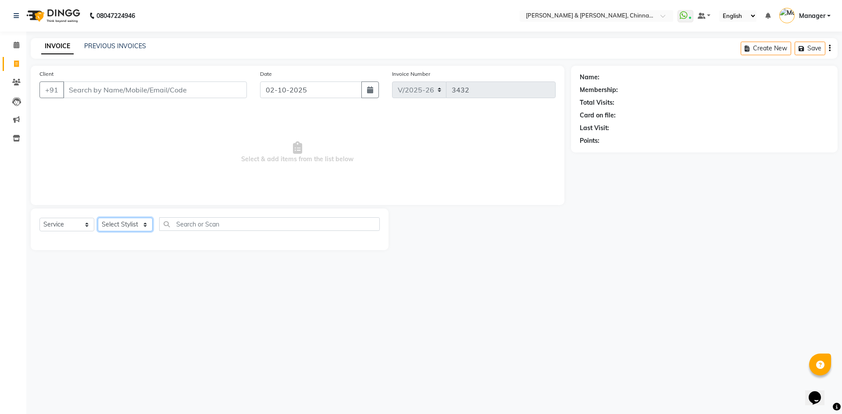
click at [136, 221] on select "Select Stylist" at bounding box center [125, 225] width 55 height 14
select select "67348"
click at [98, 218] on select "Select Stylist Admin [PERSON_NAME] support [PERSON_NAME] [PERSON_NAME] Manager …" at bounding box center [125, 225] width 55 height 14
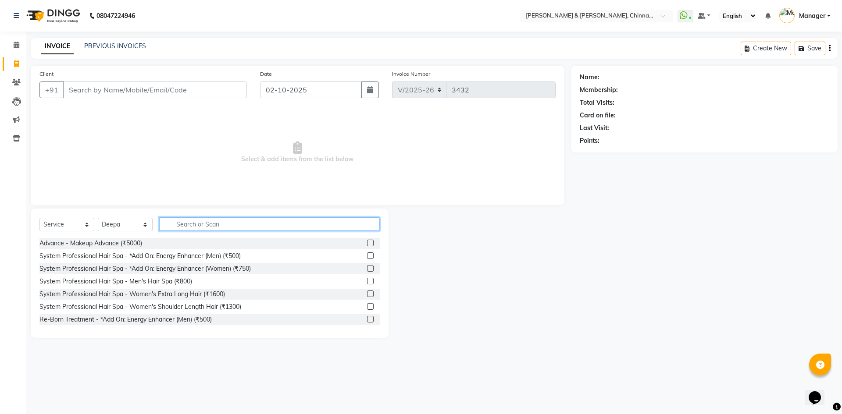
click at [184, 222] on input "text" at bounding box center [269, 224] width 221 height 14
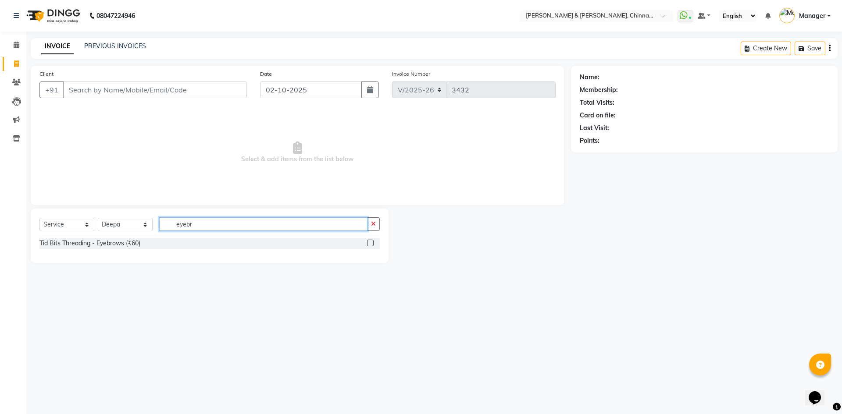
type input "eyebr"
click at [107, 248] on div "Tid Bits Threading - Eyebrows (₹60)" at bounding box center [209, 243] width 340 height 11
click at [107, 245] on div "Tid Bits Threading - Eyebrows (₹60)" at bounding box center [89, 243] width 101 height 9
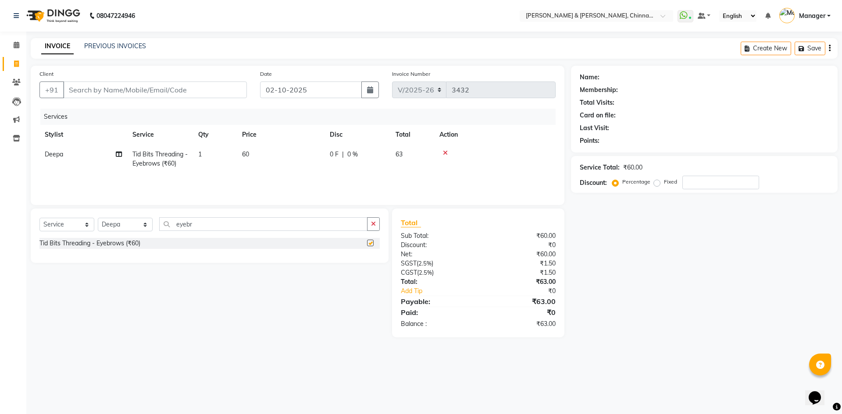
checkbox input "false"
click at [209, 153] on td "1" at bounding box center [215, 159] width 44 height 29
select select "67348"
click at [209, 153] on span "Tid Bits Threading - Eyebrows (₹60) x" at bounding box center [176, 162] width 77 height 19
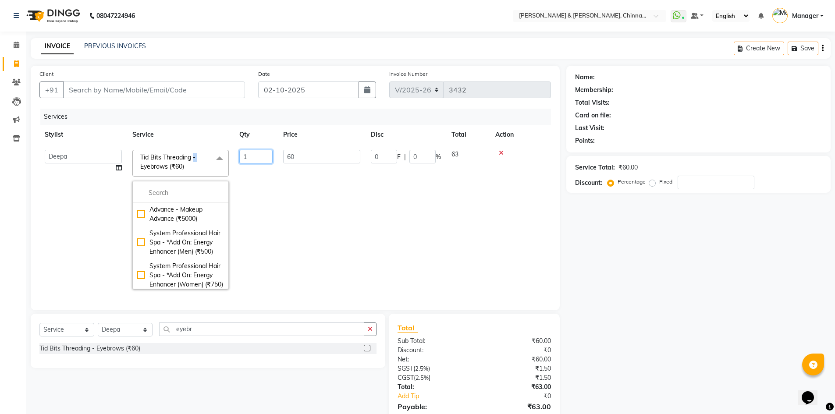
click at [255, 159] on input "1" at bounding box center [255, 157] width 33 height 14
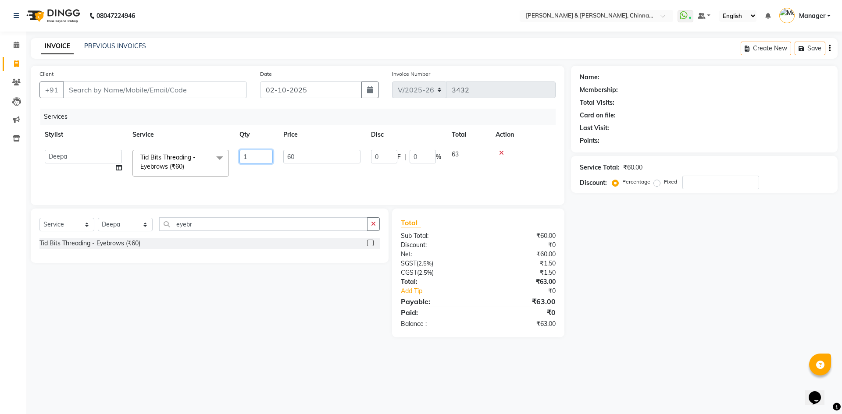
click at [255, 159] on input "1" at bounding box center [255, 157] width 33 height 14
click at [258, 159] on input "1" at bounding box center [255, 157] width 33 height 14
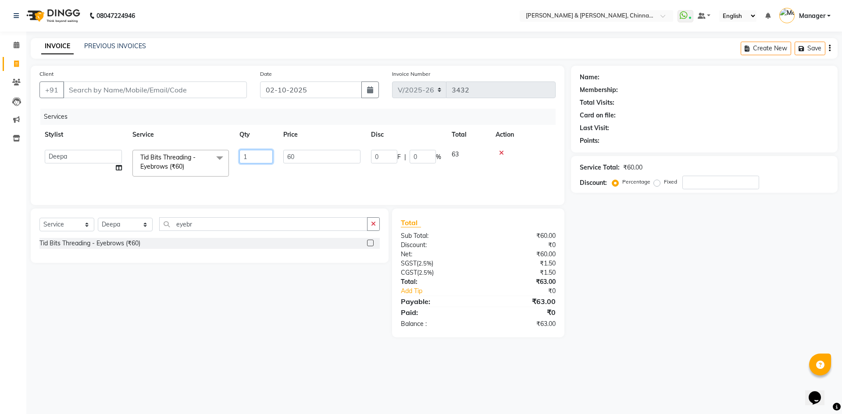
click at [258, 159] on input "1" at bounding box center [255, 157] width 33 height 14
type input "3"
click at [98, 87] on input "Client" at bounding box center [155, 90] width 184 height 17
click at [197, 340] on main "INVOICE PREVIOUS INVOICES Create New Save Client +91 Date 02-10-2025 Invoice Nu…" at bounding box center [434, 194] width 816 height 313
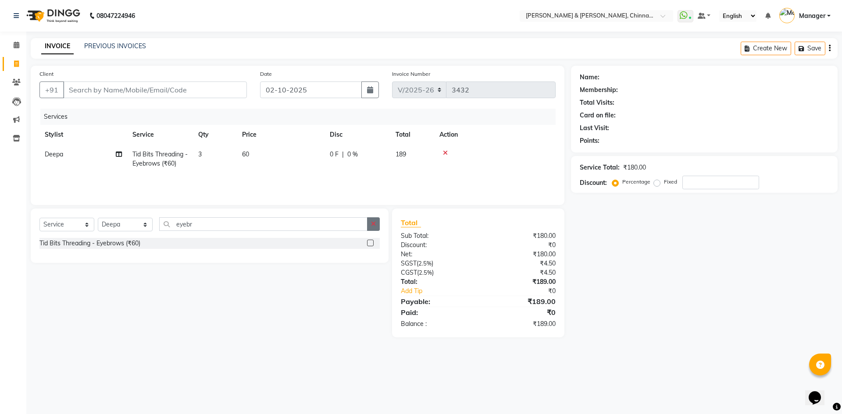
click at [367, 224] on button "button" at bounding box center [373, 224] width 13 height 14
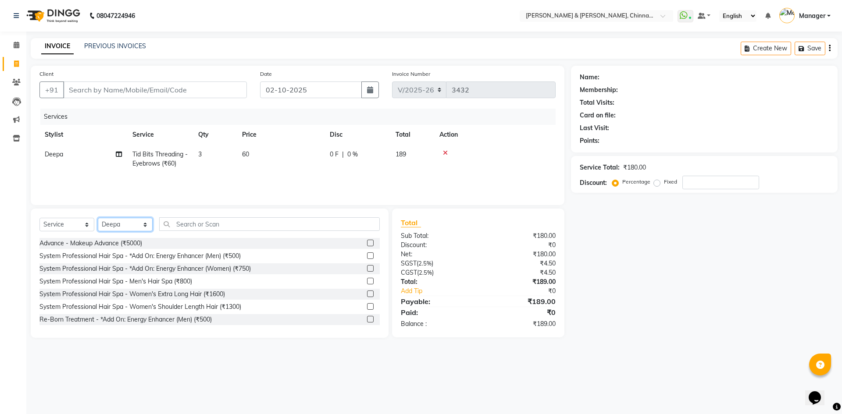
drag, startPoint x: 126, startPoint y: 224, endPoint x: 126, endPoint y: 231, distance: 7.0
click at [126, 224] on select "Select Stylist Admin [PERSON_NAME] support [PERSON_NAME] [PERSON_NAME] Manager …" at bounding box center [125, 225] width 55 height 14
select select "86530"
click at [98, 218] on select "Select Stylist Admin [PERSON_NAME] support [PERSON_NAME] [PERSON_NAME] Manager …" at bounding box center [125, 225] width 55 height 14
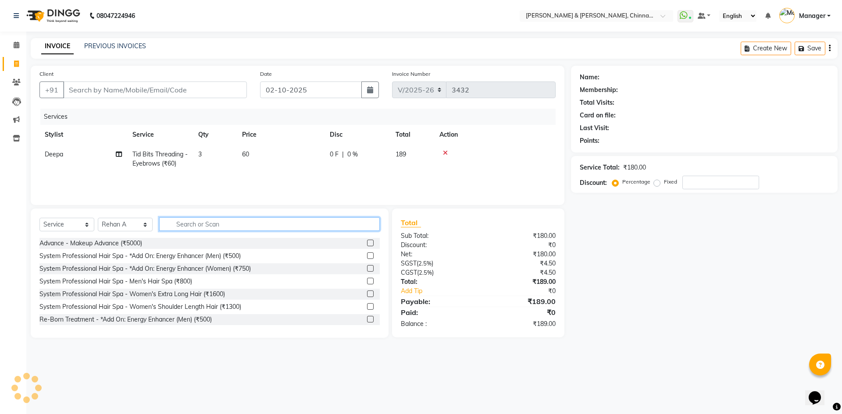
click at [207, 227] on input "text" at bounding box center [269, 224] width 221 height 14
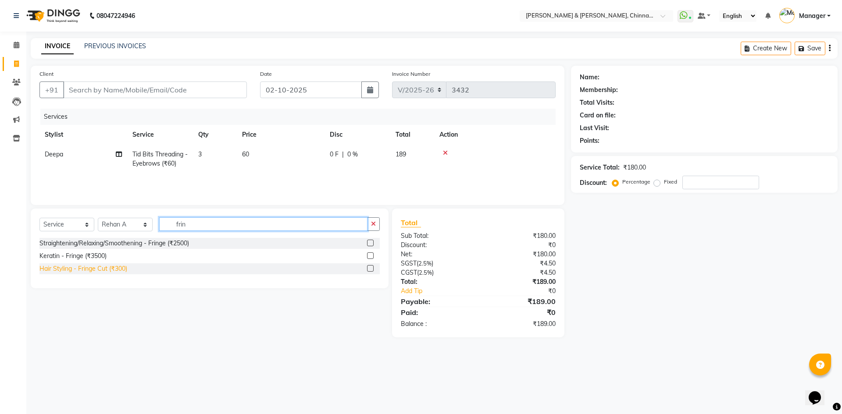
type input "frin"
click at [83, 271] on div "Hair Styling - Fringe Cut (₹300)" at bounding box center [83, 268] width 88 height 9
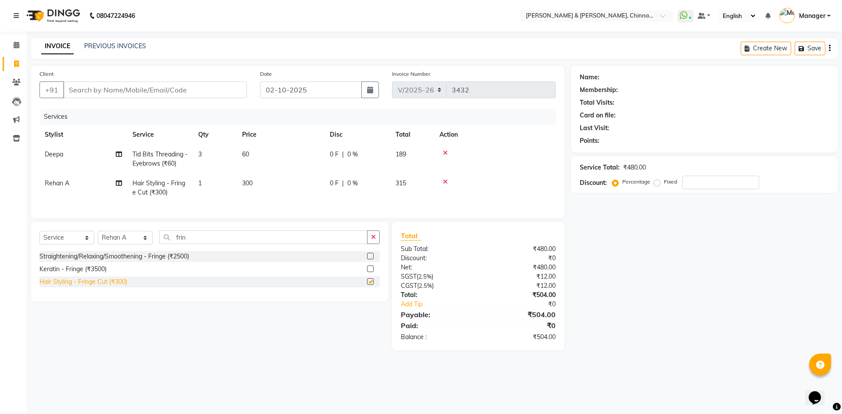
checkbox input "false"
click at [246, 182] on span "300" at bounding box center [247, 183] width 11 height 8
select select "86530"
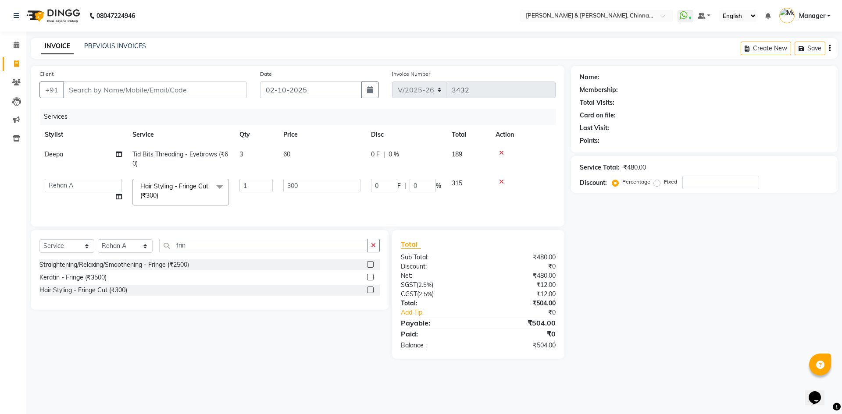
click at [728, 346] on div "Name: Membership: Total Visits: Card on file: Last Visit: Points: Service Total…" at bounding box center [707, 212] width 273 height 293
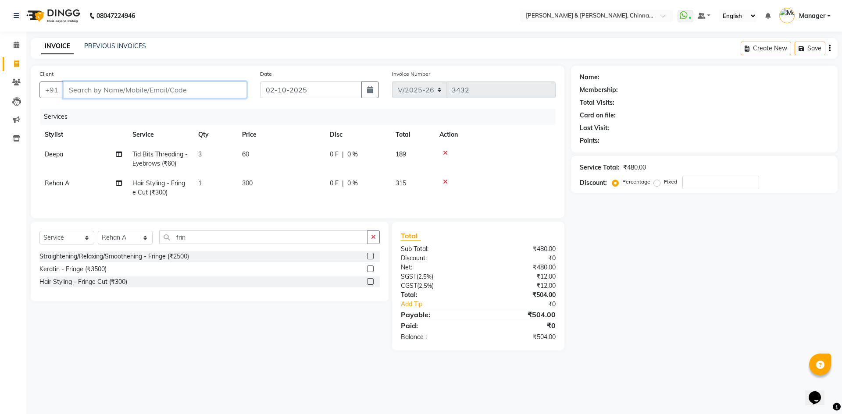
click at [193, 90] on input "Client" at bounding box center [155, 90] width 184 height 17
type input "t"
type input "0"
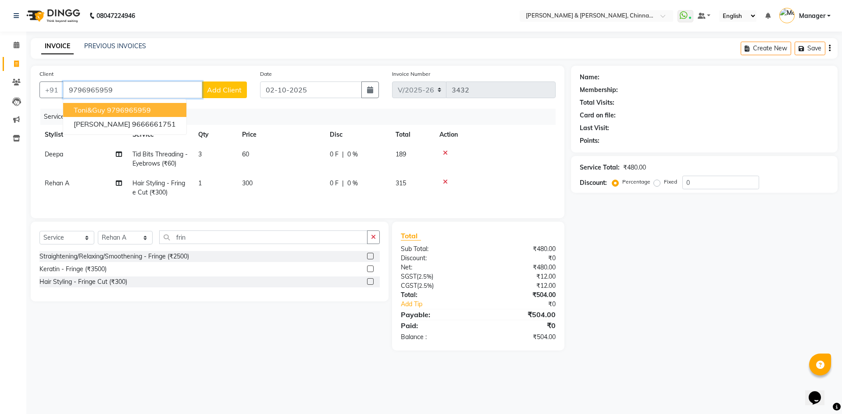
type input "9796965959"
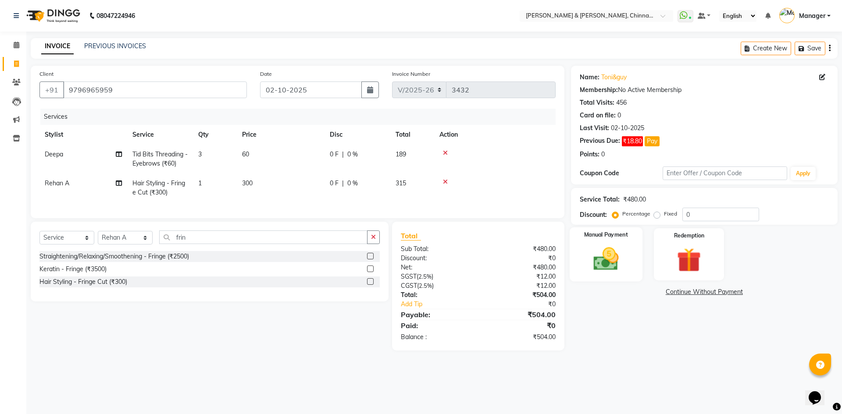
click at [623, 265] on img at bounding box center [605, 259] width 41 height 29
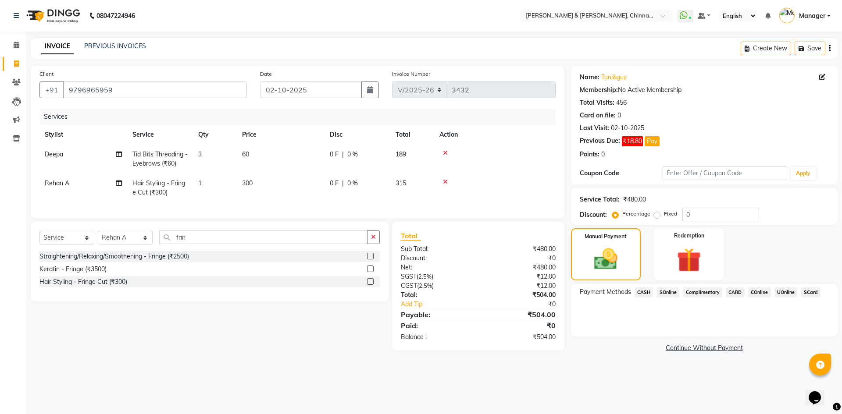
click at [789, 294] on span "UOnline" at bounding box center [785, 293] width 23 height 10
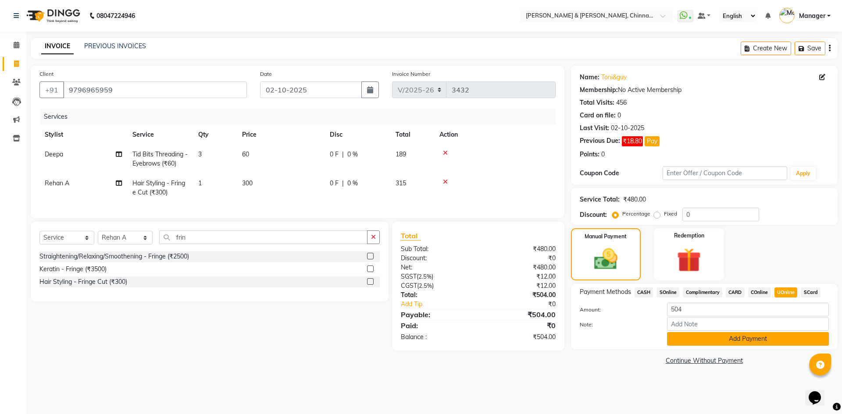
click at [784, 340] on button "Add Payment" at bounding box center [748, 339] width 162 height 14
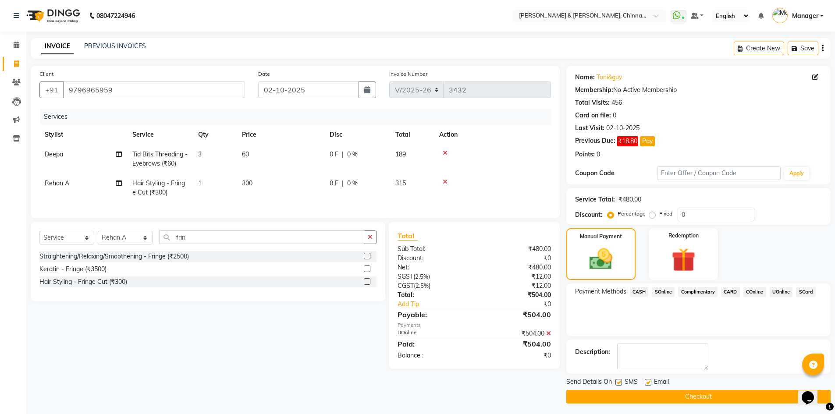
click at [757, 395] on button "Checkout" at bounding box center [698, 397] width 264 height 14
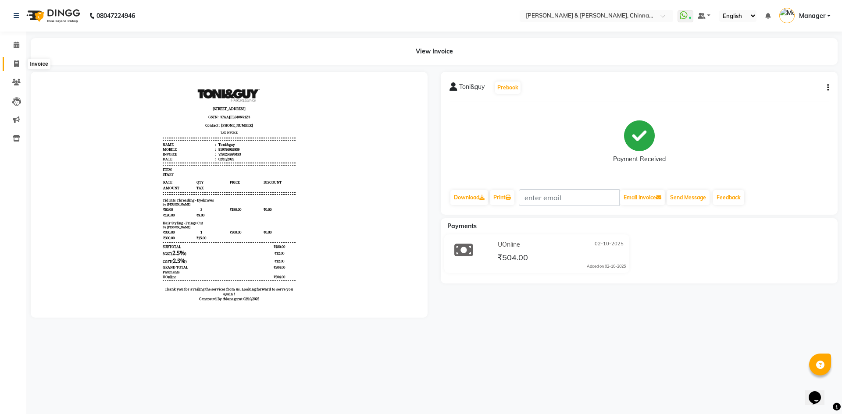
click at [14, 62] on icon at bounding box center [16, 64] width 5 height 7
select select "service"
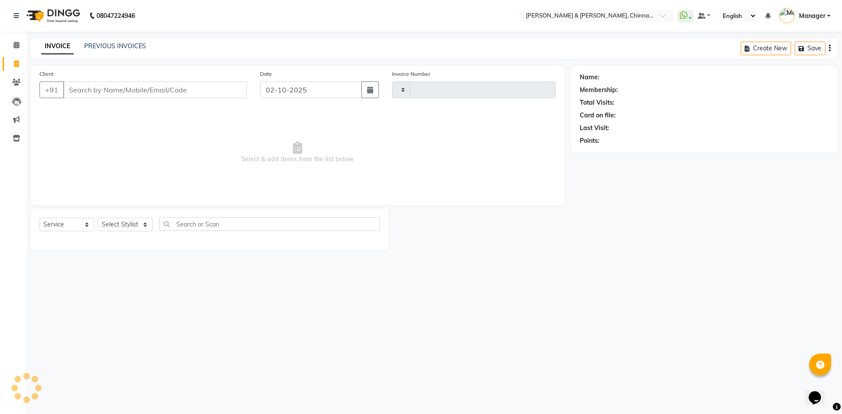
type input "3434"
select select "7388"
click at [126, 226] on select "Select Stylist Admin [PERSON_NAME] support [PERSON_NAME] [PERSON_NAME] Manager …" at bounding box center [125, 225] width 55 height 14
click at [122, 228] on select "Select Stylist Admin [PERSON_NAME] support [PERSON_NAME] [PERSON_NAME] Manager …" at bounding box center [125, 225] width 55 height 14
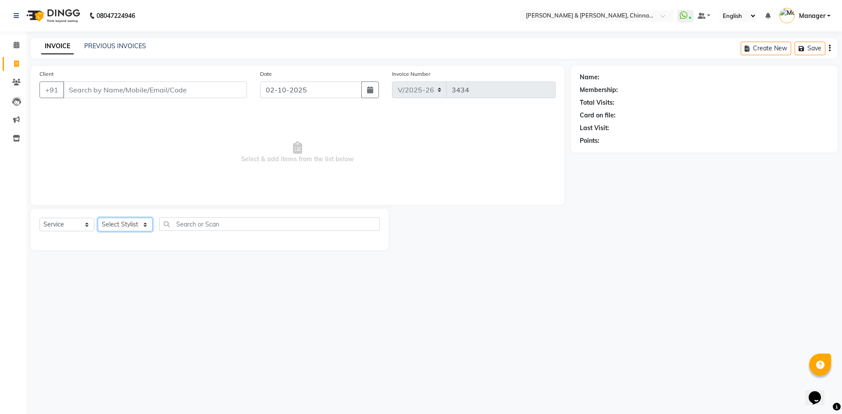
select select "65148"
click at [98, 218] on select "Select Stylist Admin [PERSON_NAME] support [PERSON_NAME] [PERSON_NAME] Manager …" at bounding box center [125, 225] width 55 height 14
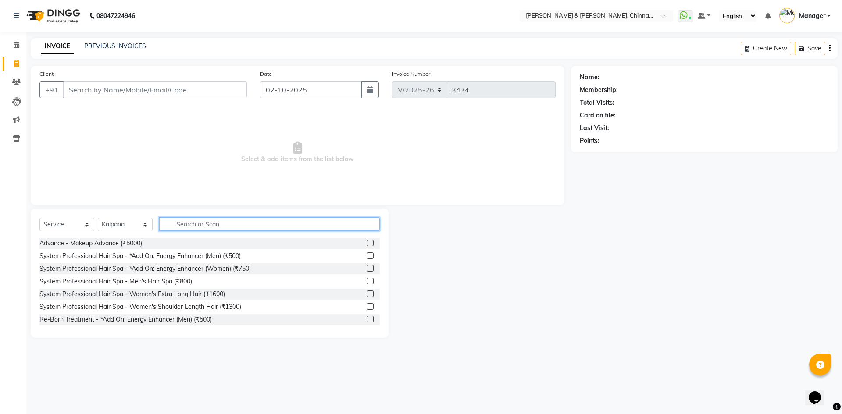
click at [207, 225] on input "text" at bounding box center [269, 224] width 221 height 14
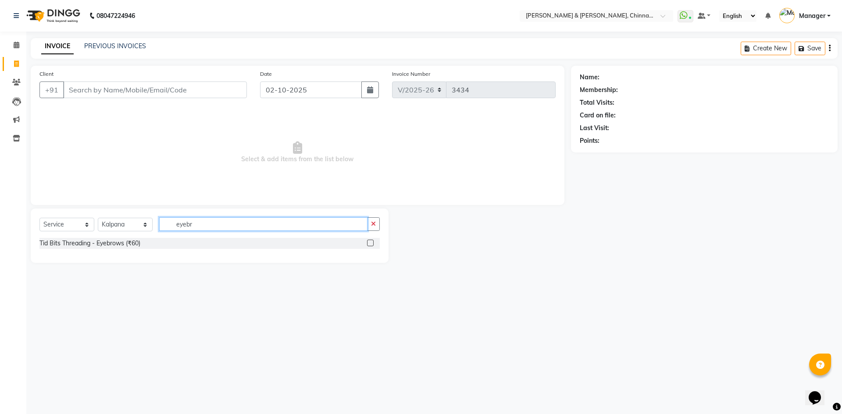
type input "eyebr"
click at [125, 225] on select "Select Stylist Admin [PERSON_NAME] support [PERSON_NAME] [PERSON_NAME] Manager …" at bounding box center [125, 225] width 55 height 14
select select "67348"
click at [98, 218] on select "Select Stylist Admin [PERSON_NAME] support [PERSON_NAME] [PERSON_NAME] Manager …" at bounding box center [125, 225] width 55 height 14
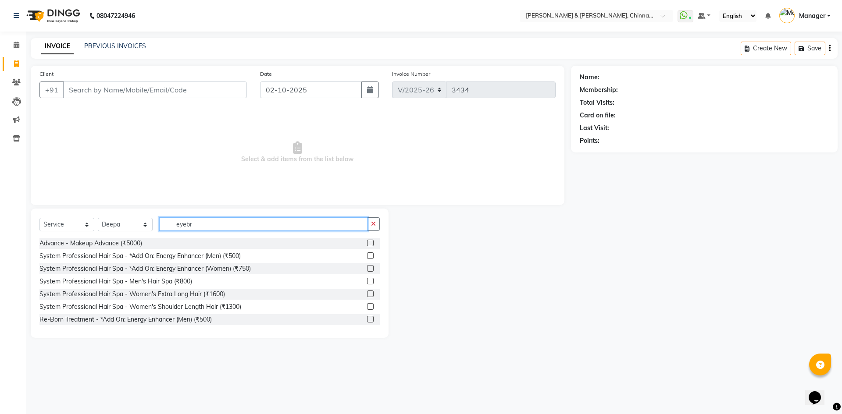
click at [206, 224] on input "eyebr" at bounding box center [263, 224] width 208 height 14
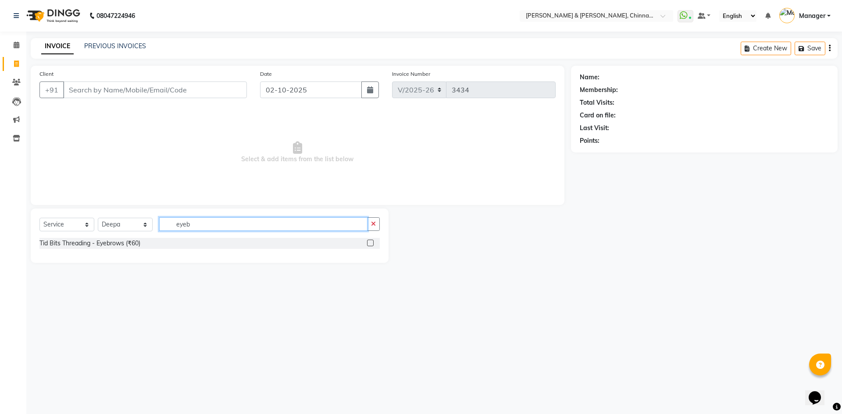
type input "eyebr"
click at [99, 245] on div "Tid Bits Threading - Eyebrows (₹60)" at bounding box center [89, 243] width 101 height 9
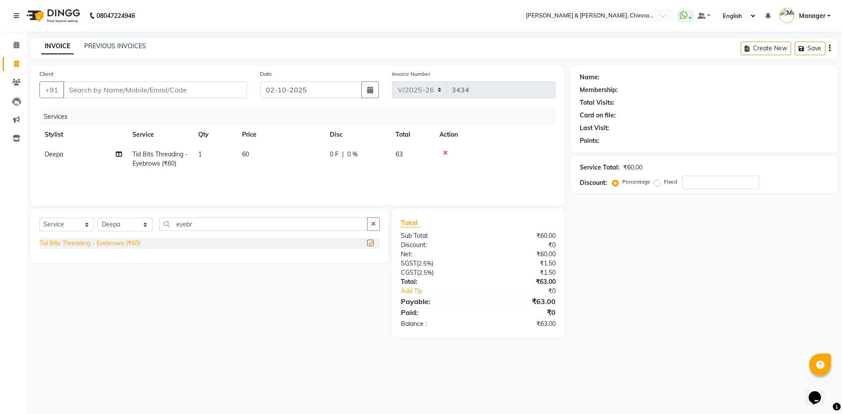
checkbox input "false"
click at [445, 152] on icon at bounding box center [445, 153] width 5 height 6
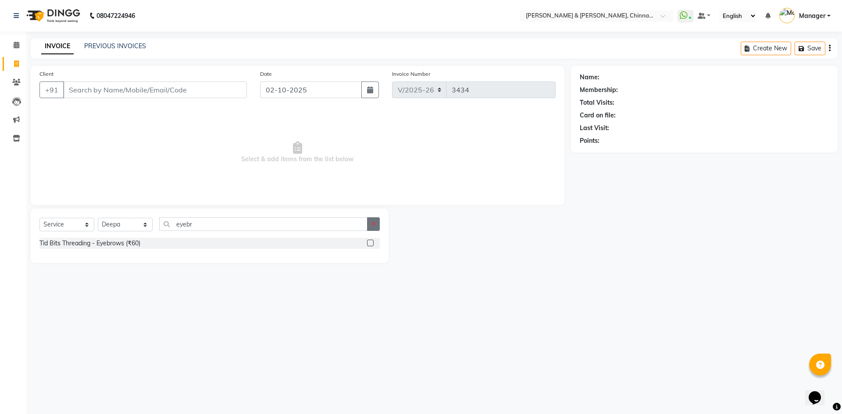
click at [373, 222] on icon "button" at bounding box center [373, 224] width 5 height 6
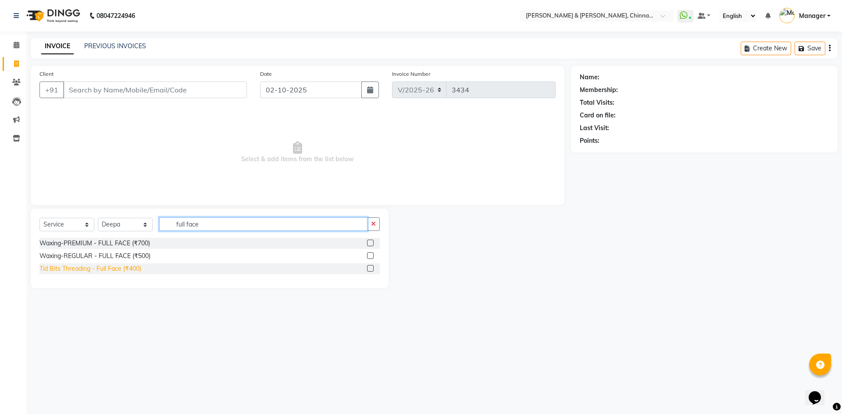
type input "full face"
click at [135, 267] on div "Tid Bits Threading - Full Face (₹400)" at bounding box center [90, 268] width 102 height 9
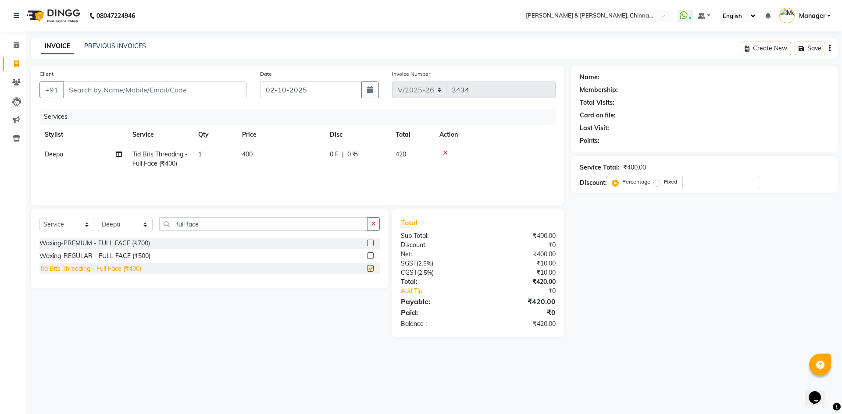
checkbox input "false"
click at [447, 153] on icon at bounding box center [445, 153] width 5 height 6
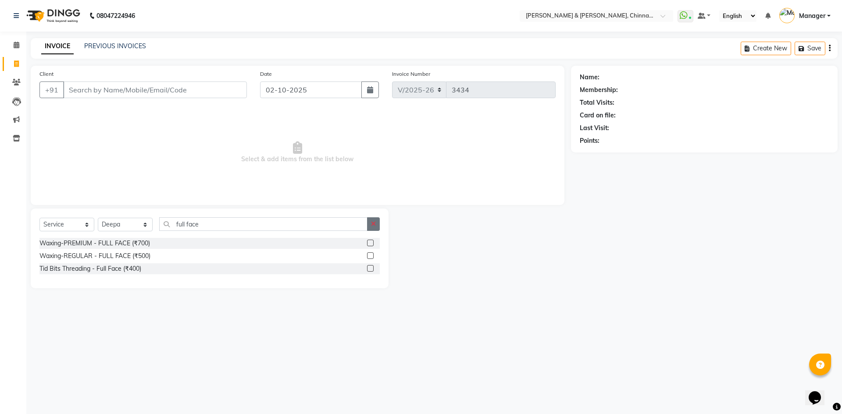
click at [373, 223] on icon "button" at bounding box center [373, 224] width 5 height 6
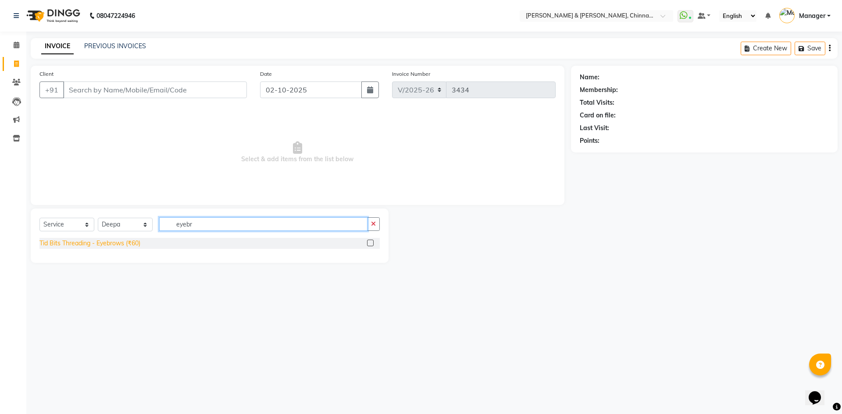
type input "eyebr"
click at [104, 242] on div "Tid Bits Threading - Eyebrows (₹60)" at bounding box center [89, 243] width 101 height 9
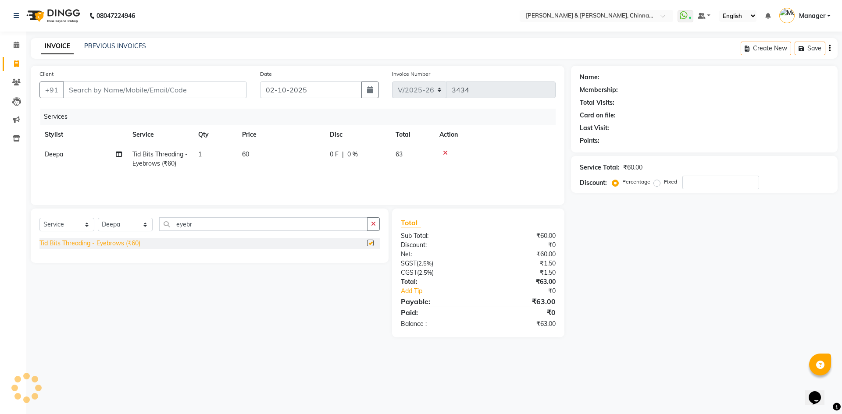
checkbox input "false"
click at [372, 219] on button "button" at bounding box center [373, 224] width 13 height 14
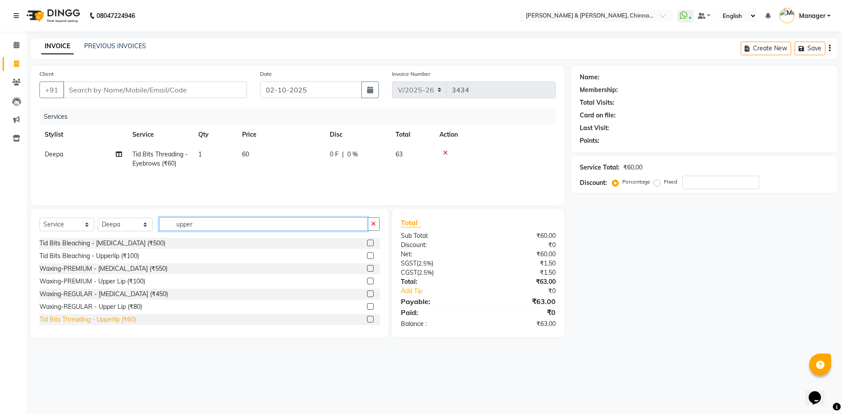
type input "upper"
click at [112, 323] on div "Tid Bits Threading - Upperlip (₹60)" at bounding box center [87, 319] width 96 height 9
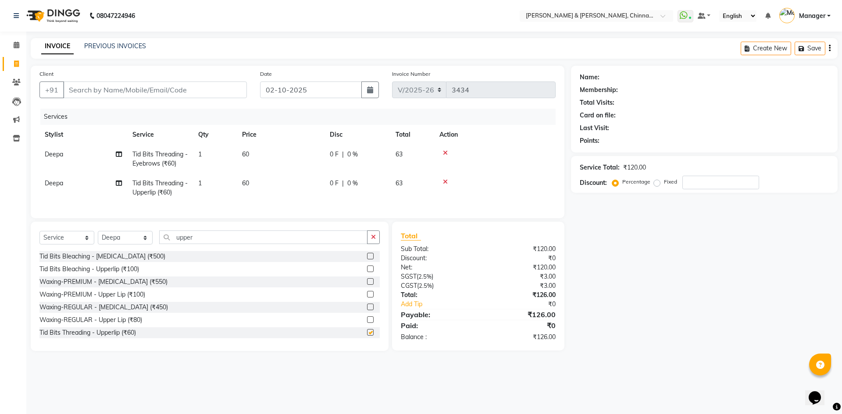
checkbox input "false"
click at [378, 243] on button "button" at bounding box center [373, 238] width 13 height 14
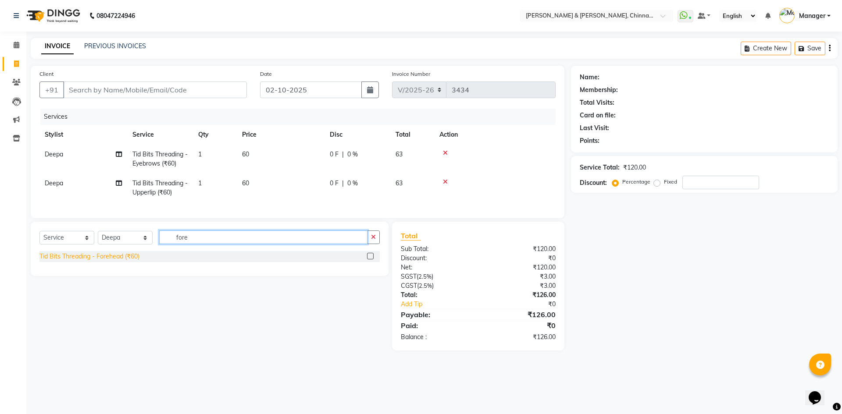
type input "fore"
click at [118, 261] on div "Tid Bits Threading - Forehead (₹60)" at bounding box center [89, 256] width 100 height 9
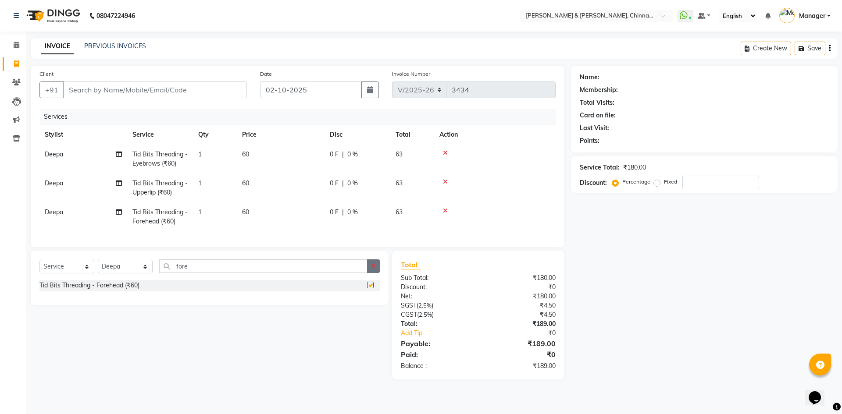
checkbox input "false"
click at [369, 272] on button "button" at bounding box center [373, 267] width 13 height 14
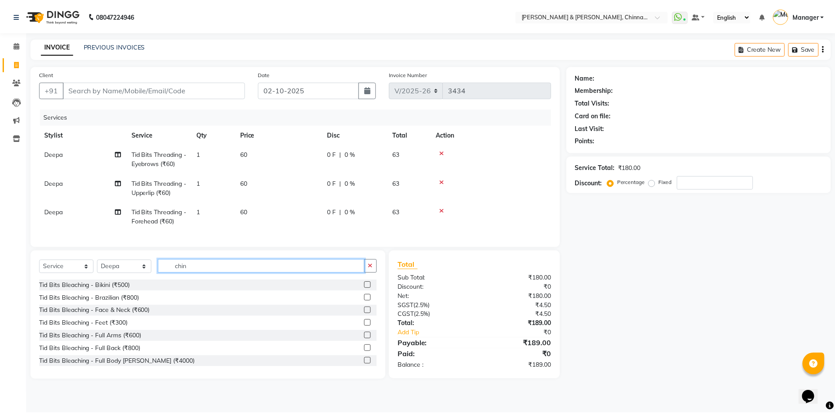
scroll to position [179, 0]
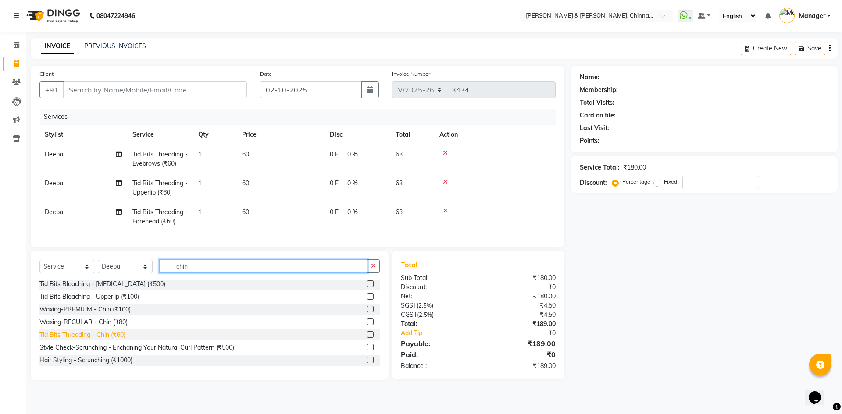
type input "chin"
click at [117, 340] on div "Tid Bits Threading - Chin (₹60)" at bounding box center [82, 335] width 86 height 9
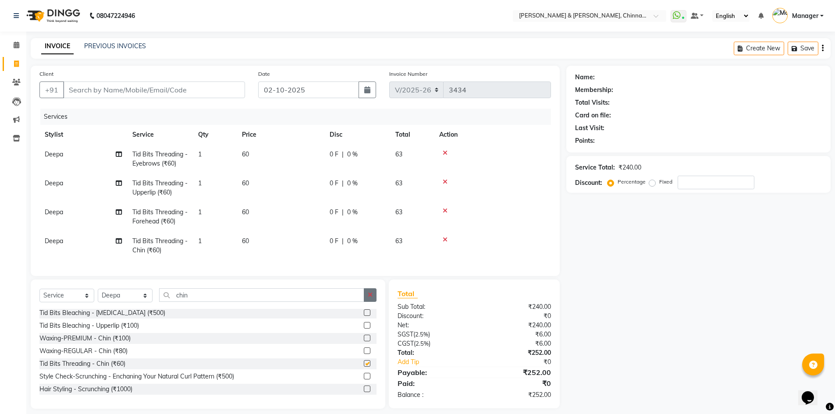
checkbox input "false"
click at [374, 302] on button "button" at bounding box center [370, 296] width 13 height 14
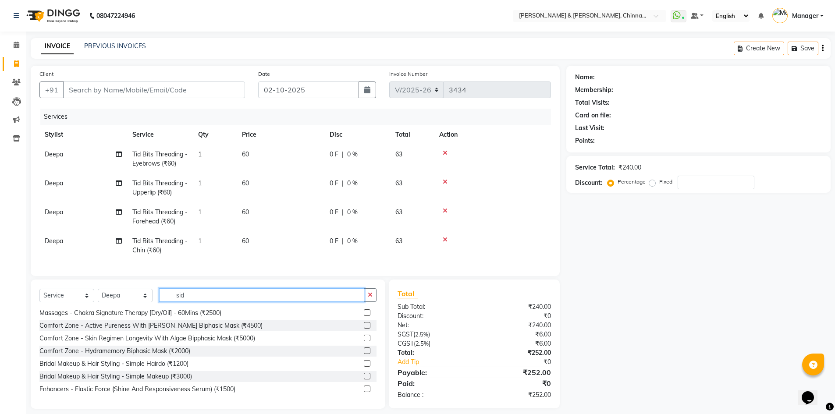
scroll to position [0, 0]
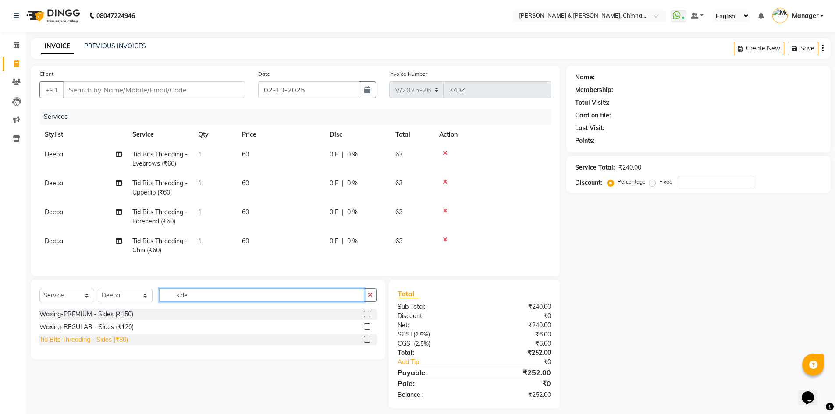
type input "side"
click at [119, 342] on div "Tid Bits Threading - Sides (₹80)" at bounding box center [83, 339] width 89 height 9
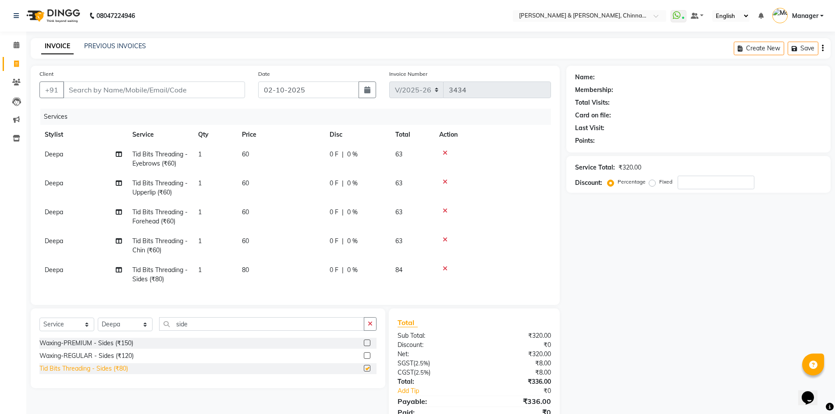
checkbox input "false"
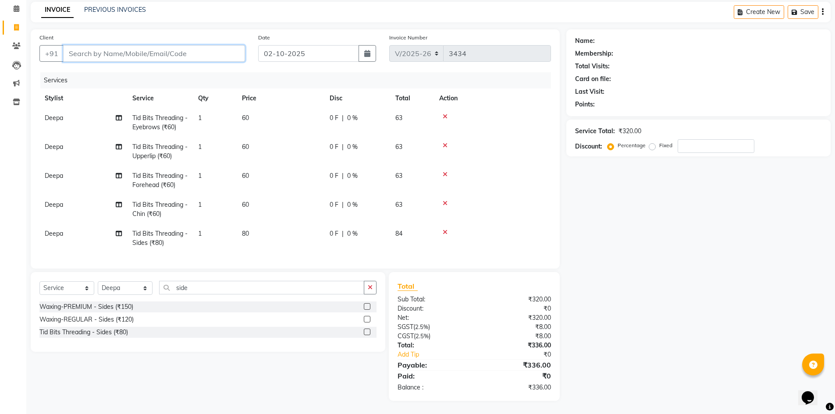
click at [153, 46] on input "Client" at bounding box center [154, 53] width 182 height 17
type input "t"
type input "0"
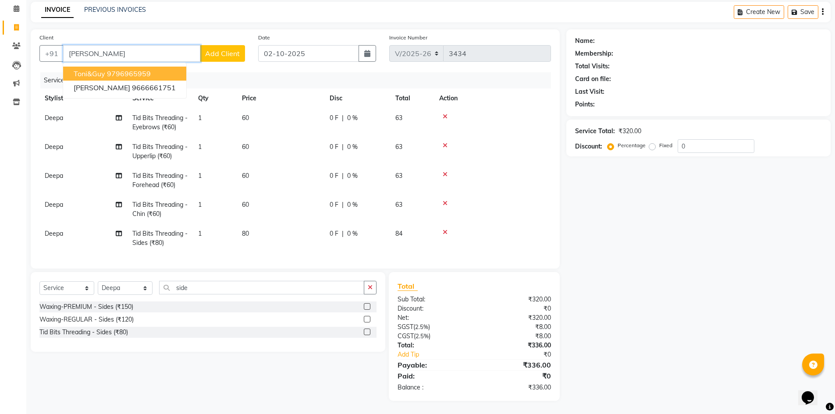
click at [136, 69] on ngb-highlight "9796965959" at bounding box center [129, 73] width 44 height 9
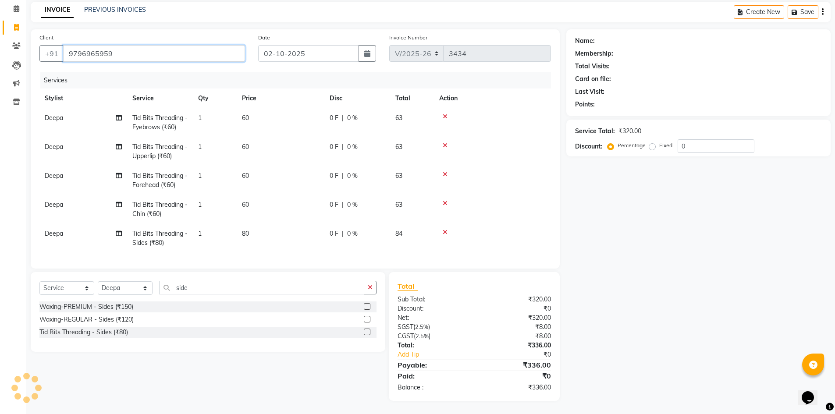
type input "9796965959"
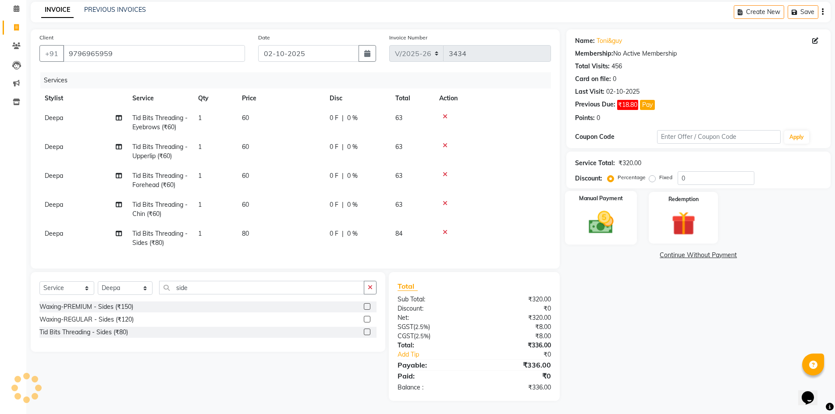
click at [621, 211] on img at bounding box center [601, 222] width 40 height 28
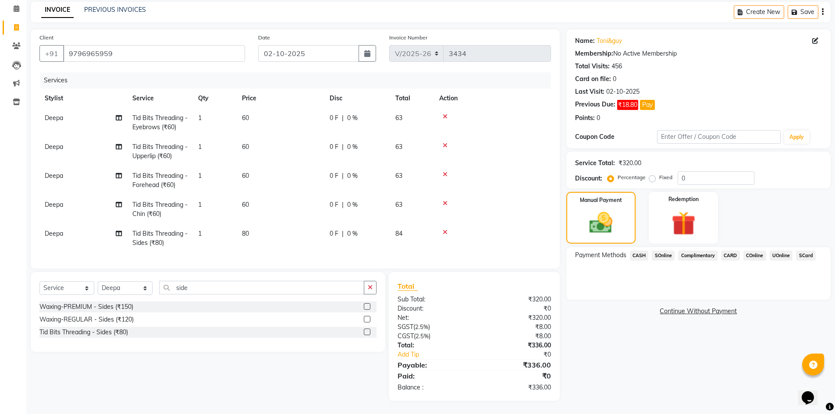
click at [777, 251] on span "UOnline" at bounding box center [781, 256] width 23 height 10
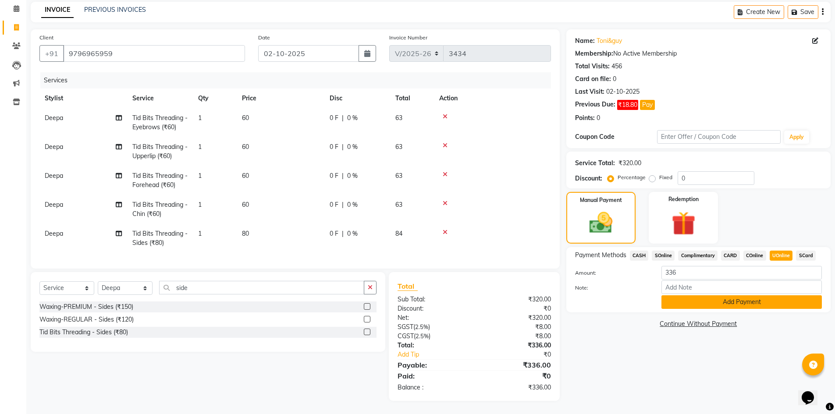
click at [768, 296] on button "Add Payment" at bounding box center [742, 303] width 160 height 14
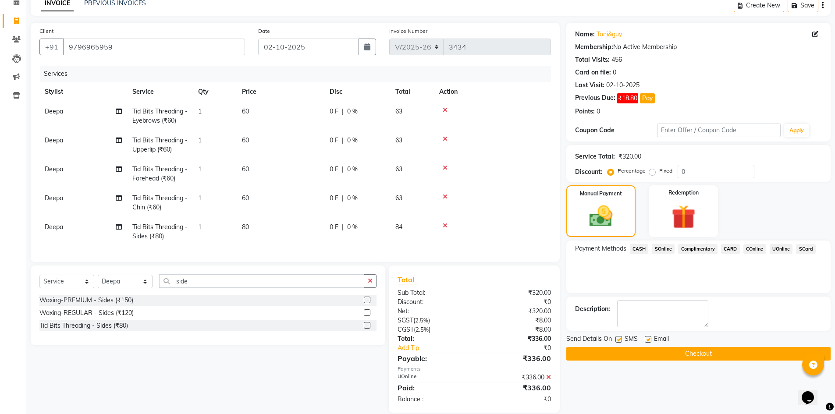
click at [748, 348] on button "Checkout" at bounding box center [698, 354] width 264 height 14
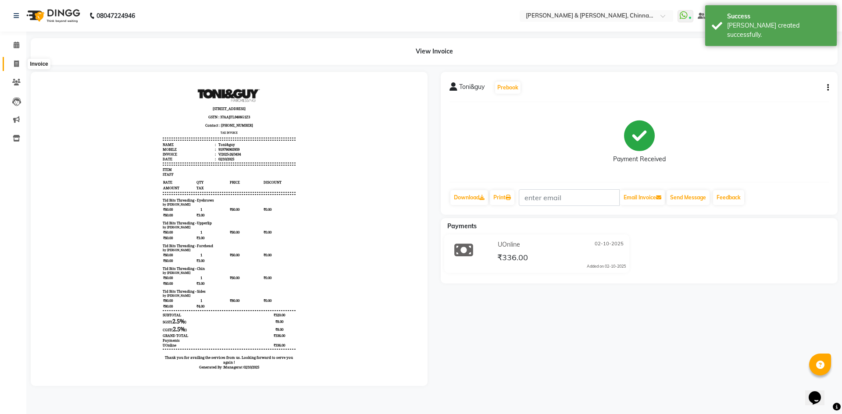
click at [17, 64] on icon at bounding box center [16, 64] width 5 height 7
select select "service"
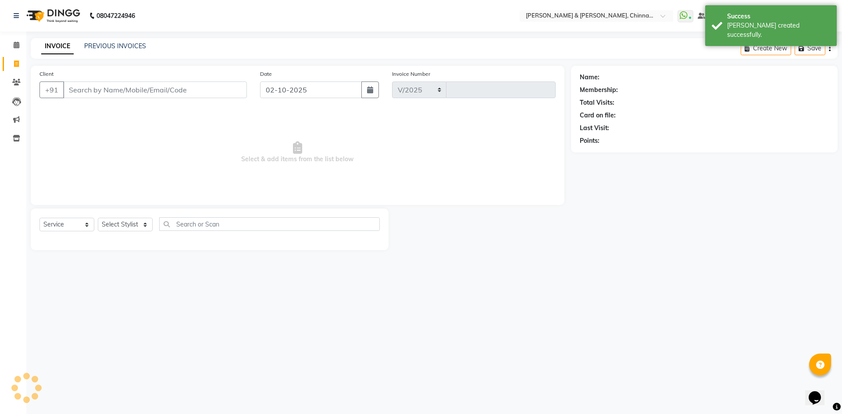
select select "7388"
type input "3435"
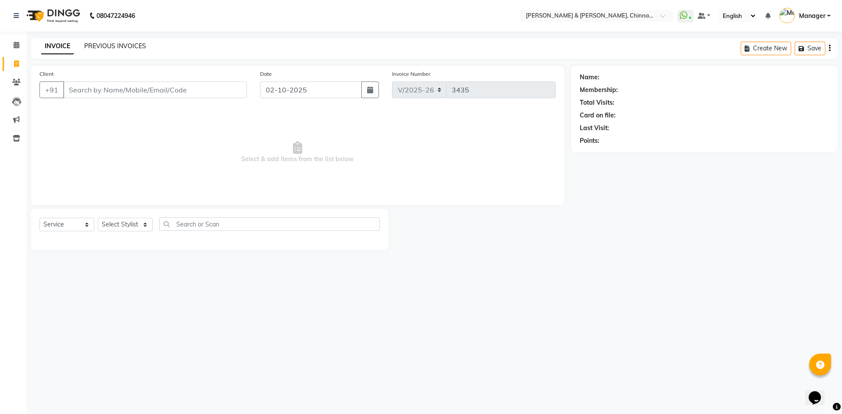
click at [125, 42] on link "PREVIOUS INVOICES" at bounding box center [115, 46] width 62 height 8
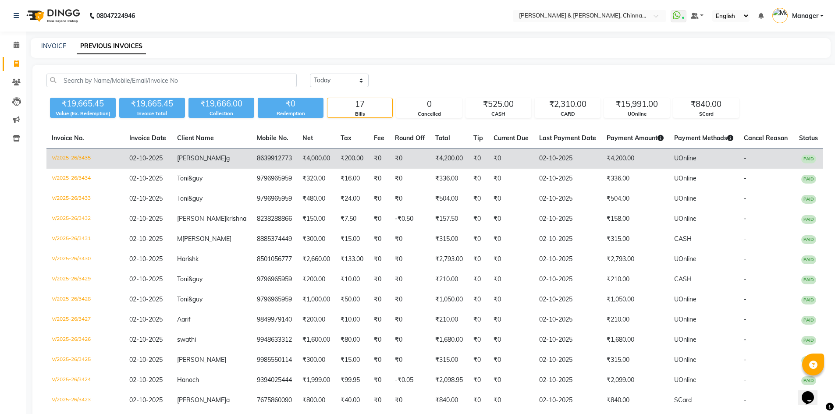
click at [430, 160] on td "₹4,200.00" at bounding box center [449, 159] width 38 height 21
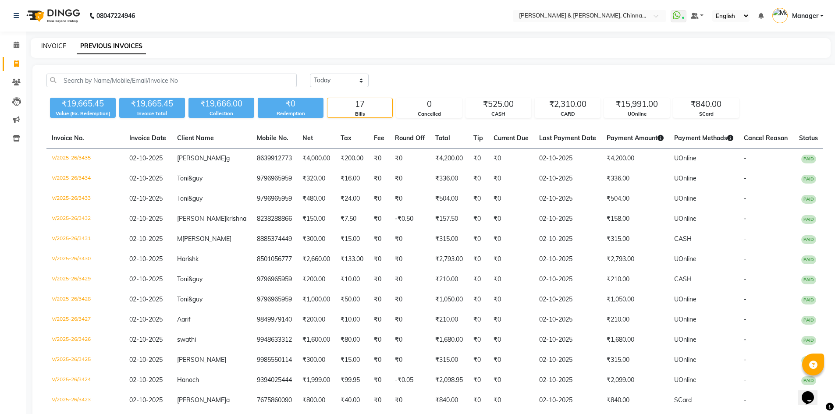
click at [53, 43] on link "INVOICE" at bounding box center [53, 46] width 25 height 8
select select "service"
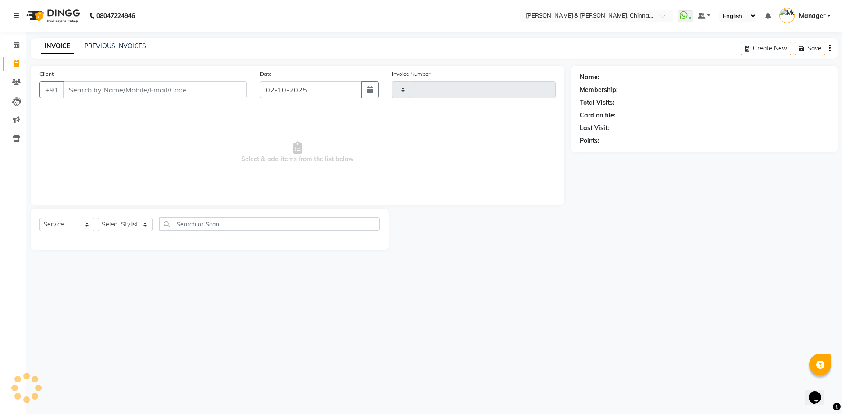
type input "3436"
select select "7388"
click at [135, 221] on select "Select Stylist Admin [PERSON_NAME] support [PERSON_NAME] [PERSON_NAME] Manager …" at bounding box center [125, 225] width 55 height 14
select select "65078"
click at [98, 218] on select "Select Stylist Admin [PERSON_NAME] support [PERSON_NAME] [PERSON_NAME] Manager …" at bounding box center [125, 225] width 55 height 14
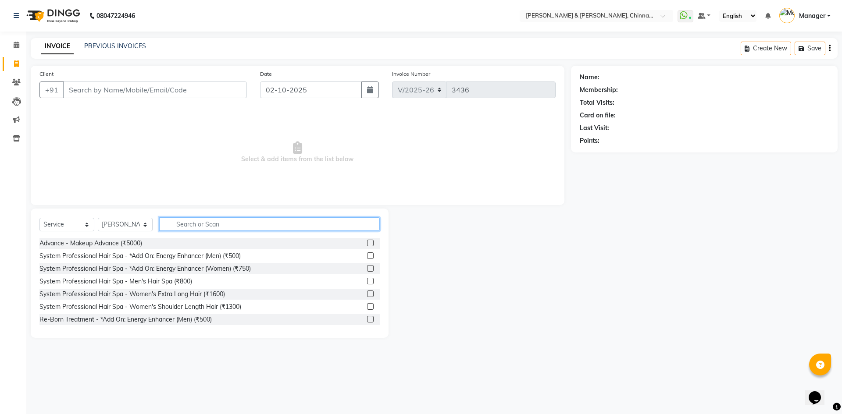
click at [196, 220] on input "text" at bounding box center [269, 224] width 221 height 14
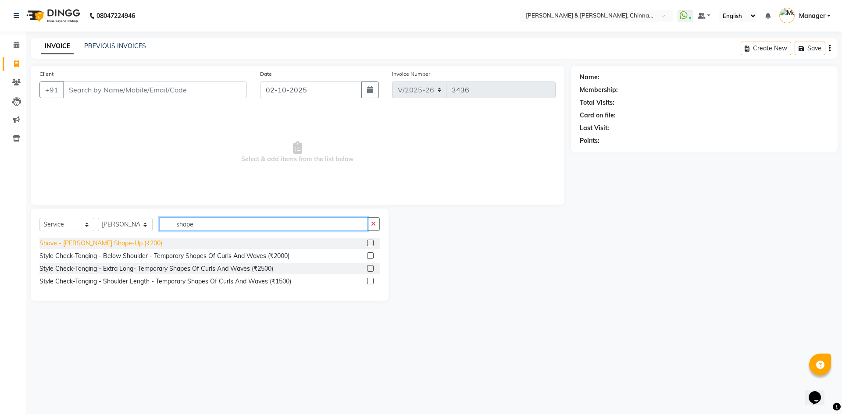
type input "shape"
click at [103, 246] on div "Shave - [PERSON_NAME] Shape-Up (₹200)" at bounding box center [100, 243] width 123 height 9
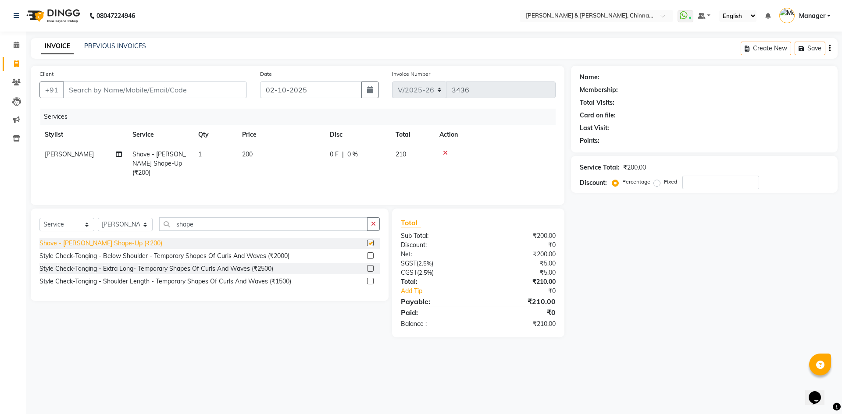
checkbox input "false"
click at [175, 90] on input "Client" at bounding box center [155, 90] width 184 height 17
type input "t"
type input "0"
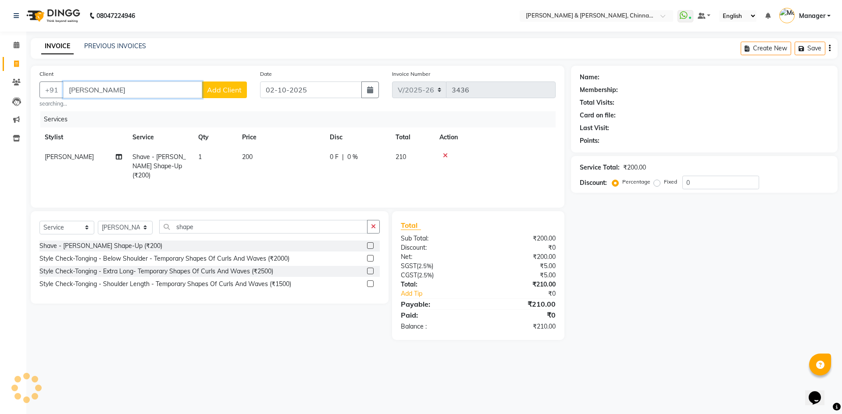
type input "toni"
click at [242, 96] on button "Add Client" at bounding box center [224, 90] width 45 height 17
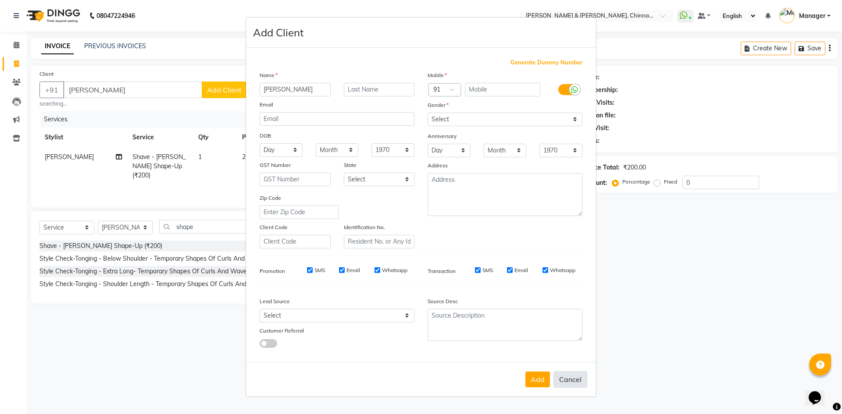
click at [584, 379] on button "Cancel" at bounding box center [570, 379] width 34 height 17
select select
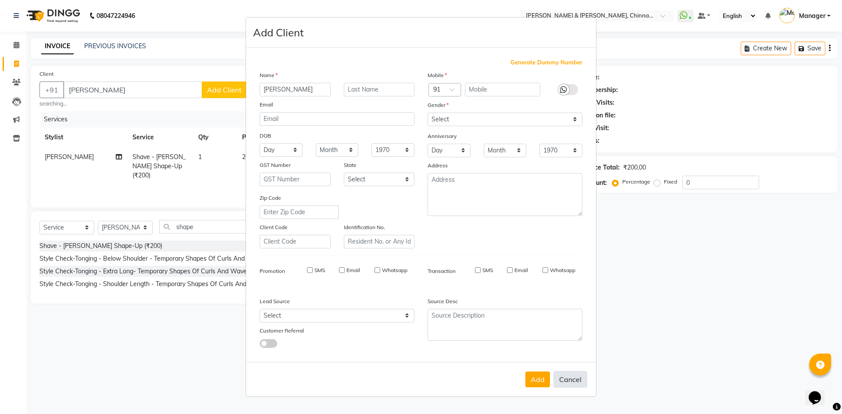
select select
checkbox input "false"
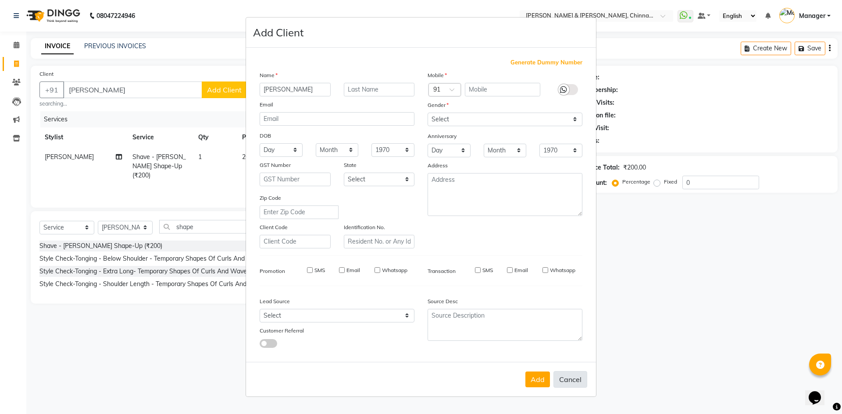
checkbox input "false"
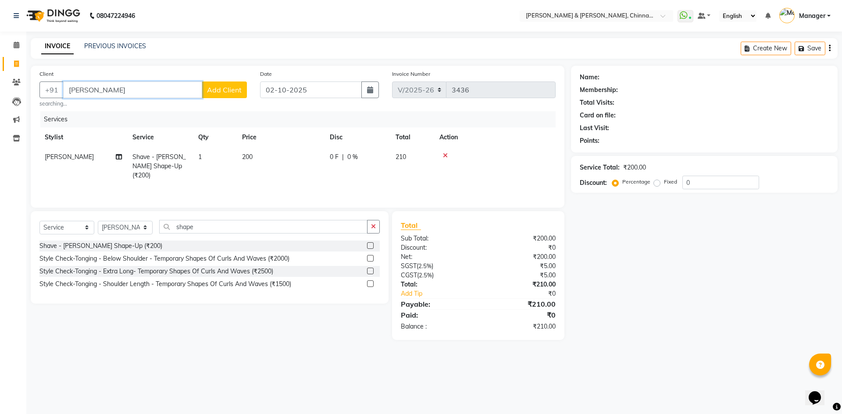
click at [114, 86] on input "toni" at bounding box center [132, 90] width 139 height 17
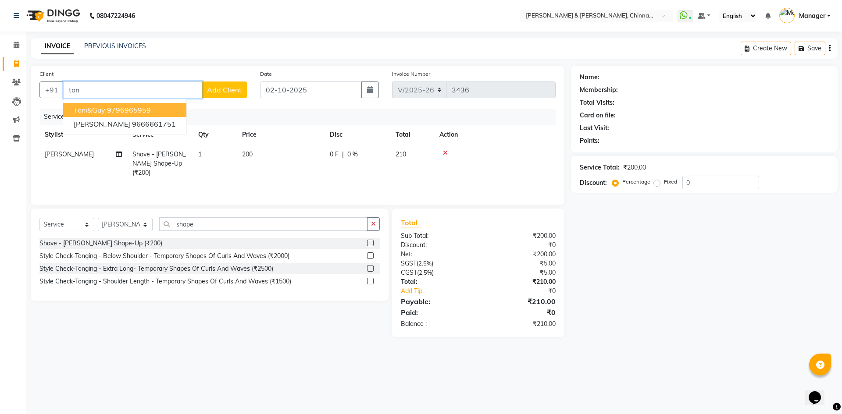
click at [92, 107] on span "Toni&guy" at bounding box center [90, 110] width 32 height 9
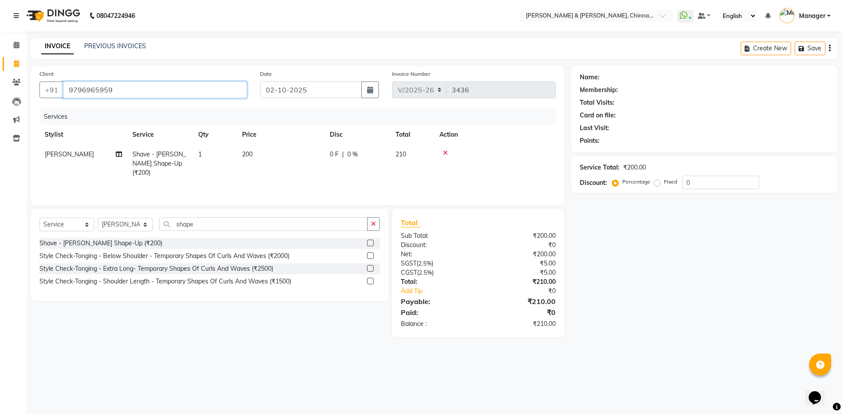
type input "9796965959"
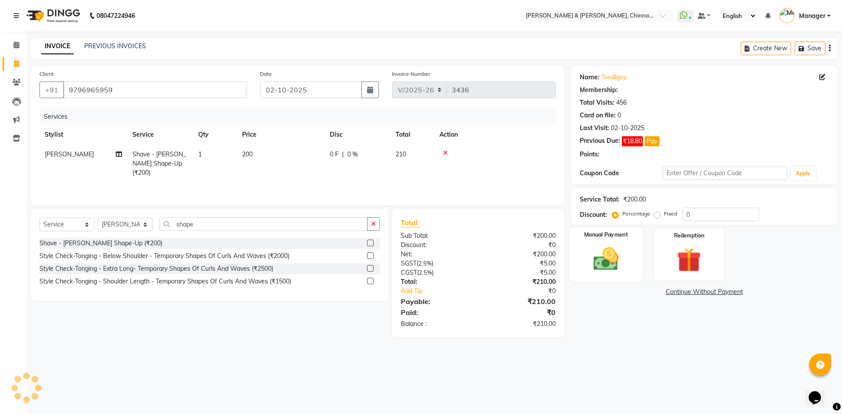
click at [595, 258] on img at bounding box center [605, 259] width 41 height 29
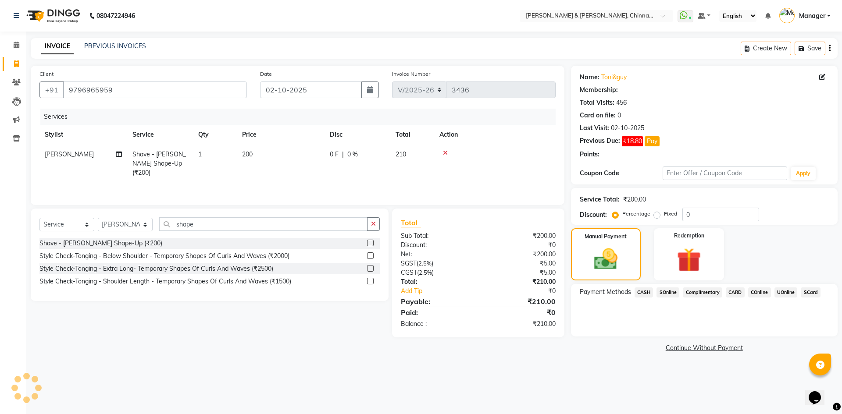
click at [793, 296] on span "UOnline" at bounding box center [785, 293] width 23 height 10
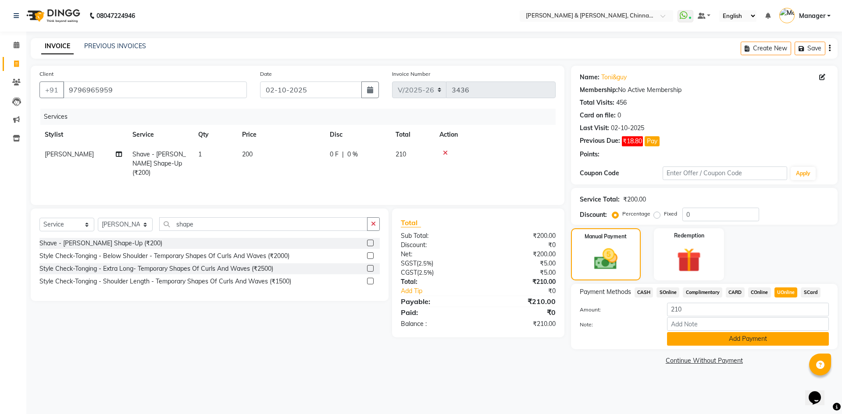
click at [787, 338] on button "Add Payment" at bounding box center [748, 339] width 162 height 14
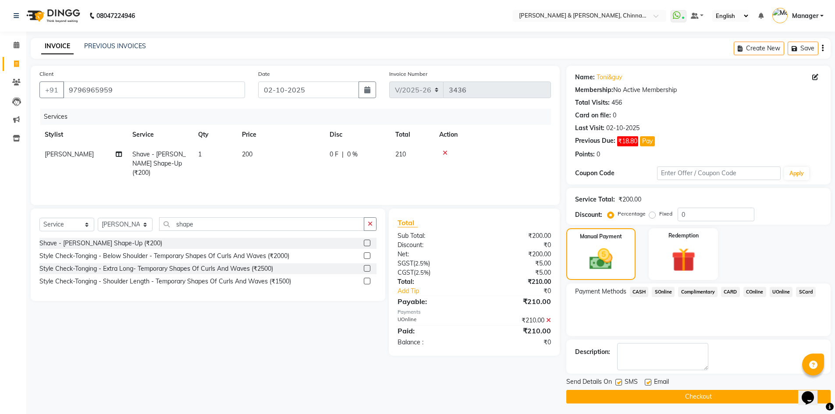
click at [755, 391] on button "Checkout" at bounding box center [698, 397] width 264 height 14
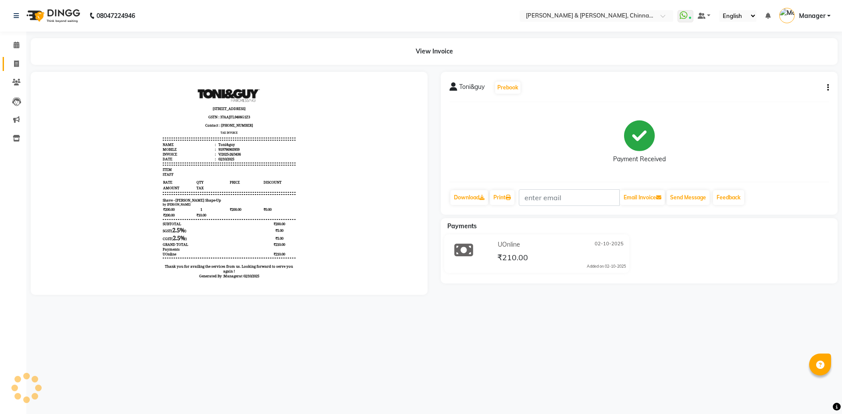
click at [14, 64] on icon at bounding box center [16, 64] width 5 height 7
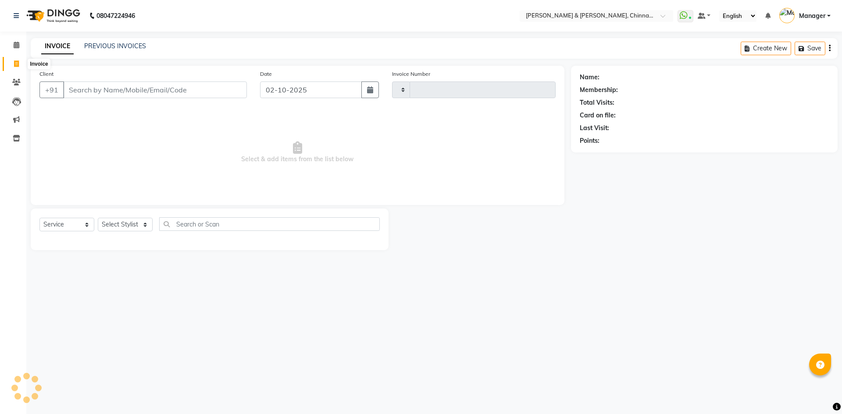
click at [14, 64] on icon at bounding box center [16, 64] width 5 height 7
select select "service"
type input "3437"
select select "7388"
paste input "6,355.93"
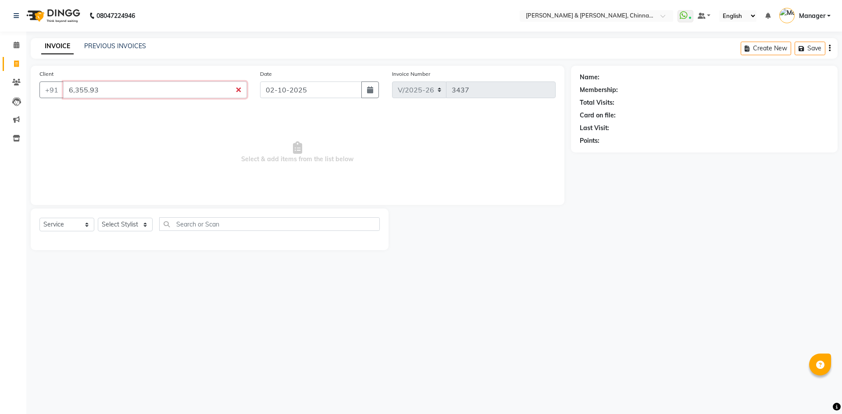
click at [239, 91] on input "6,355.93" at bounding box center [155, 90] width 184 height 17
type input "6"
click at [196, 228] on input "text" at bounding box center [269, 224] width 221 height 14
click at [137, 225] on select "Select Stylist Admin [PERSON_NAME] support [PERSON_NAME] [PERSON_NAME] Manager …" at bounding box center [125, 225] width 55 height 14
click at [22, 49] on span at bounding box center [16, 45] width 15 height 10
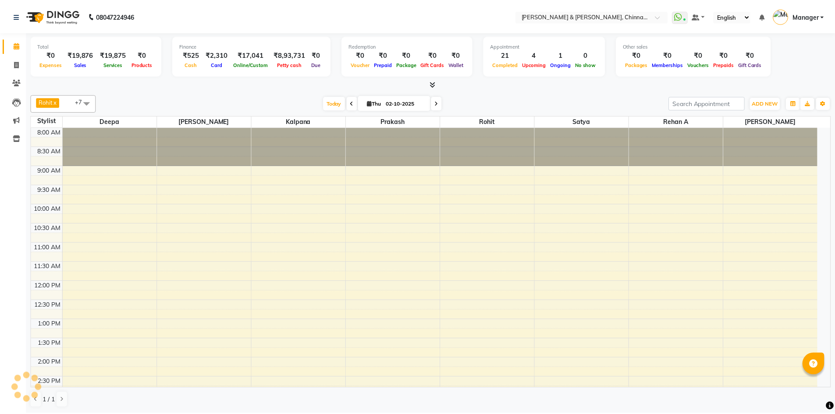
scroll to position [262, 0]
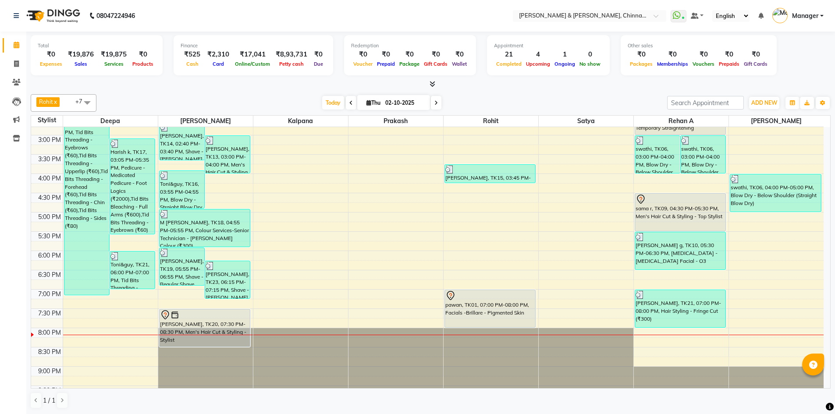
click at [352, 100] on span at bounding box center [351, 103] width 11 height 14
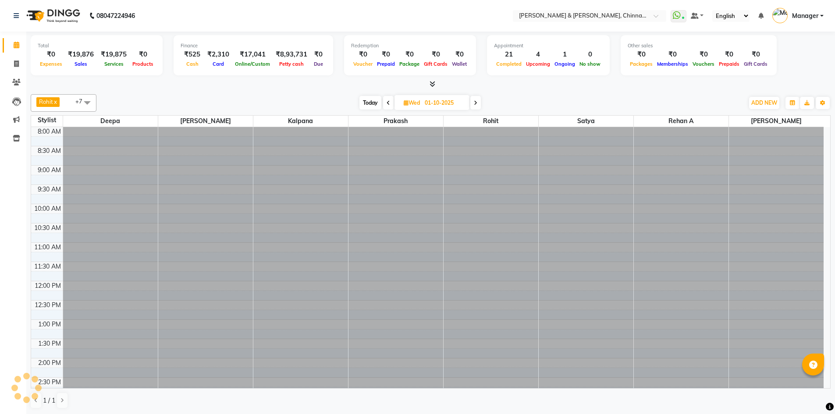
click at [388, 105] on icon at bounding box center [389, 102] width 4 height 5
type input "30-09-2025"
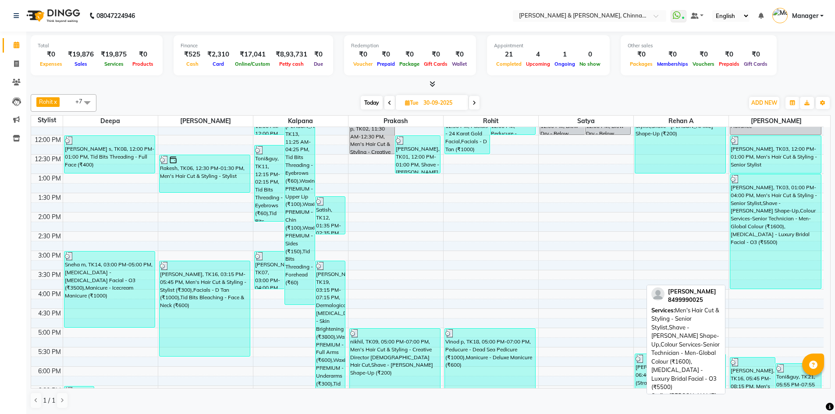
scroll to position [73, 0]
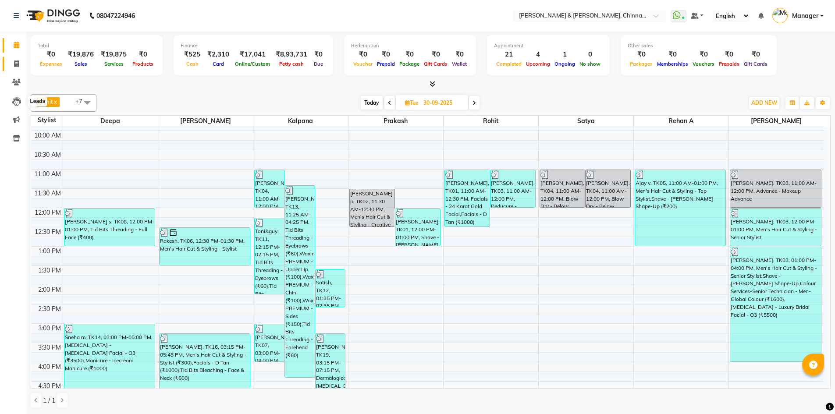
click at [18, 60] on span at bounding box center [16, 64] width 15 height 10
select select "service"
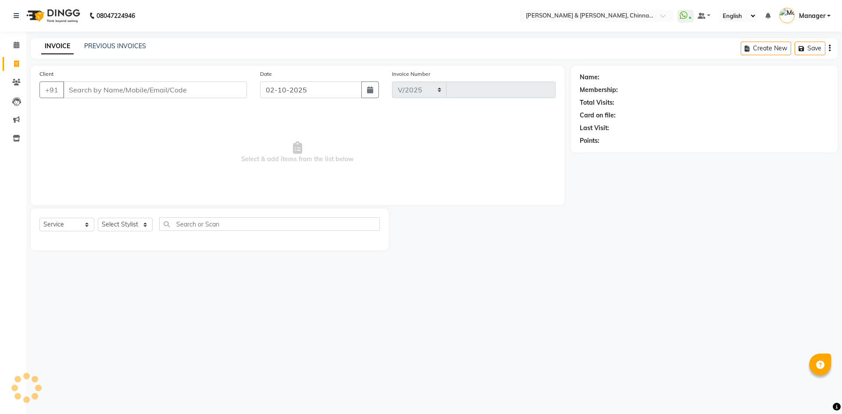
select select "7388"
type input "3439"
click at [111, 45] on link "PREVIOUS INVOICES" at bounding box center [115, 46] width 62 height 8
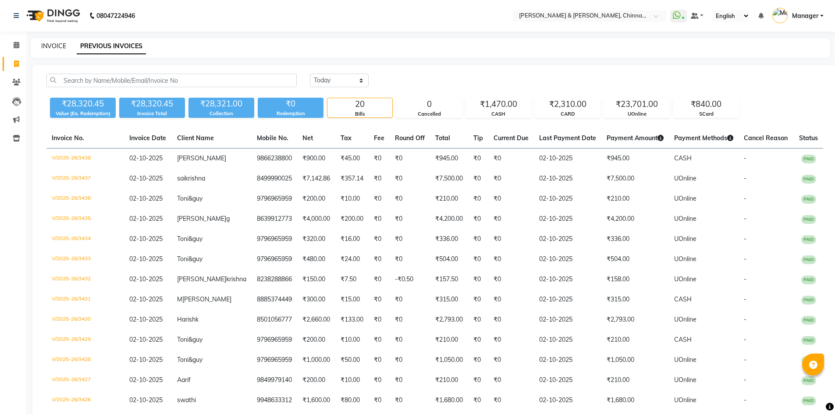
click at [57, 47] on link "INVOICE" at bounding box center [53, 46] width 25 height 8
select select "service"
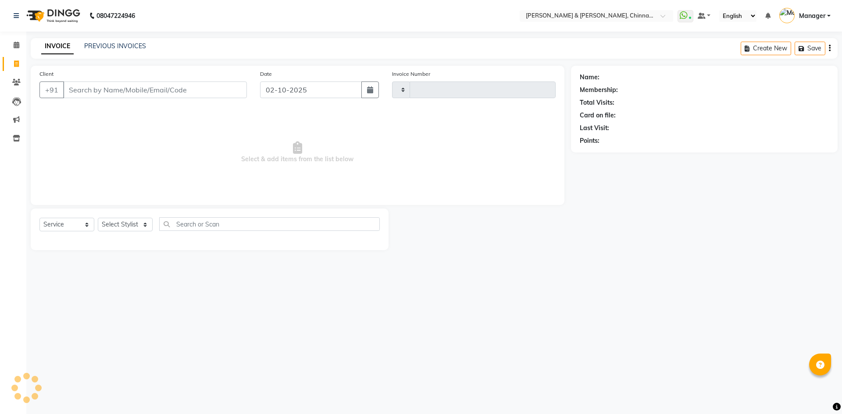
type input "3439"
select select "7388"
click at [137, 227] on select "Select Stylist" at bounding box center [125, 225] width 55 height 14
click at [138, 224] on select "Select Stylist" at bounding box center [125, 225] width 55 height 14
click at [139, 224] on select "Select Stylist Admin [PERSON_NAME] support [PERSON_NAME] [PERSON_NAME] Manager …" at bounding box center [125, 225] width 55 height 14
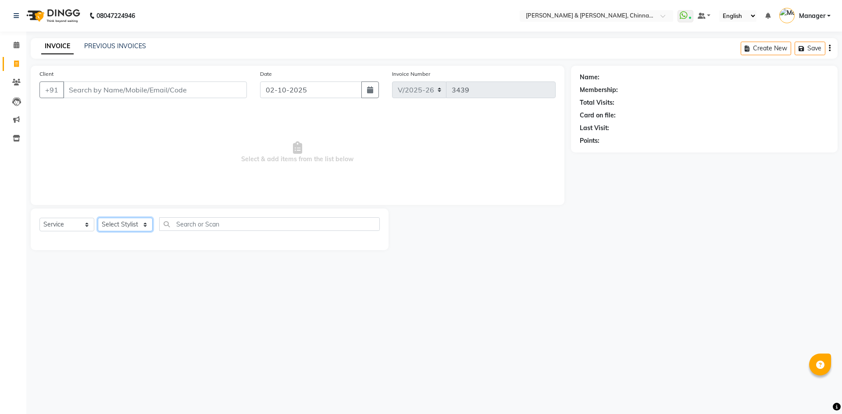
select select "86530"
click at [98, 218] on select "Select Stylist Admin [PERSON_NAME] support [PERSON_NAME] [PERSON_NAME] Manager …" at bounding box center [125, 225] width 55 height 14
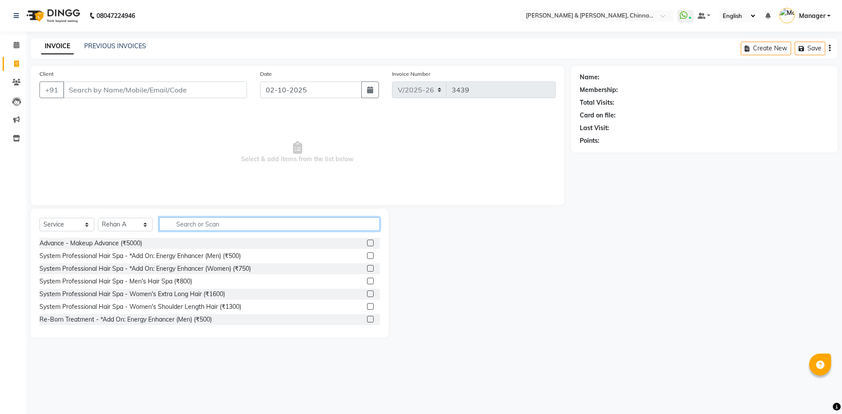
click at [211, 226] on input "text" at bounding box center [269, 224] width 221 height 14
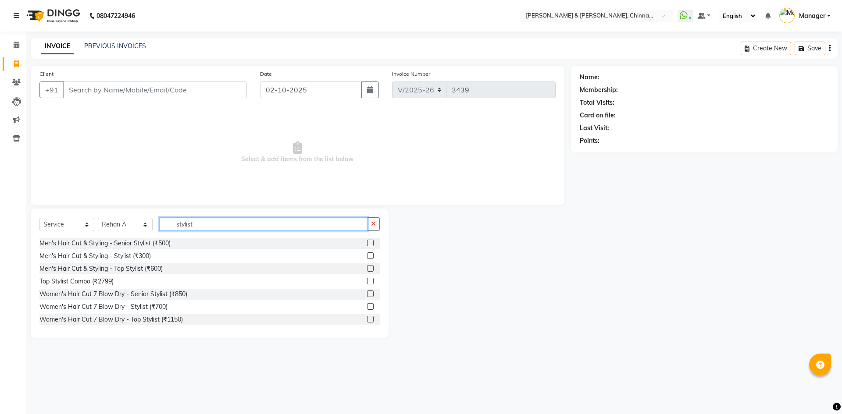
type input "stylist"
click at [136, 270] on div "Men's Hair Cut & Styling - Top Stylist (₹600)" at bounding box center [100, 268] width 123 height 9
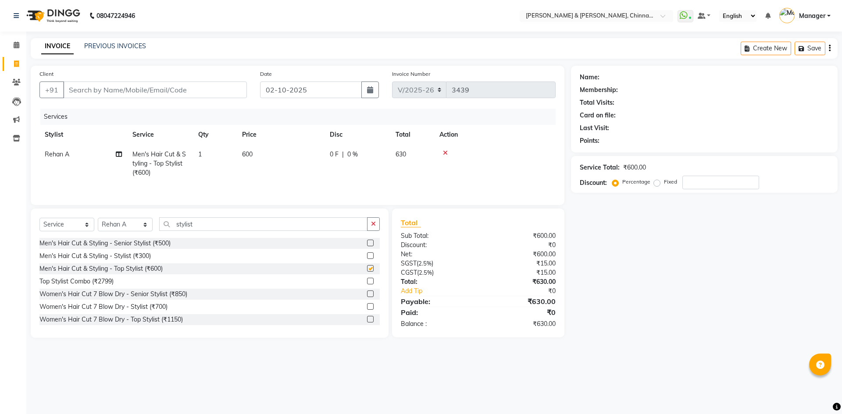
checkbox input "false"
click at [373, 226] on icon "button" at bounding box center [373, 224] width 5 height 6
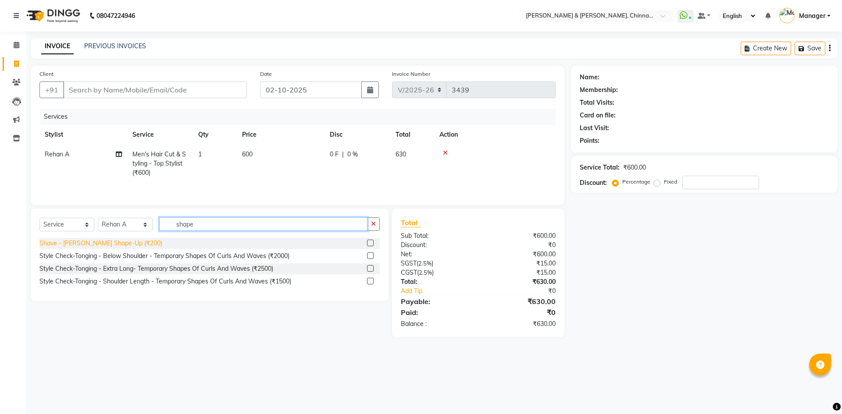
type input "shape"
click at [98, 241] on div "Shave - [PERSON_NAME] Shape-Up (₹200)" at bounding box center [100, 243] width 123 height 9
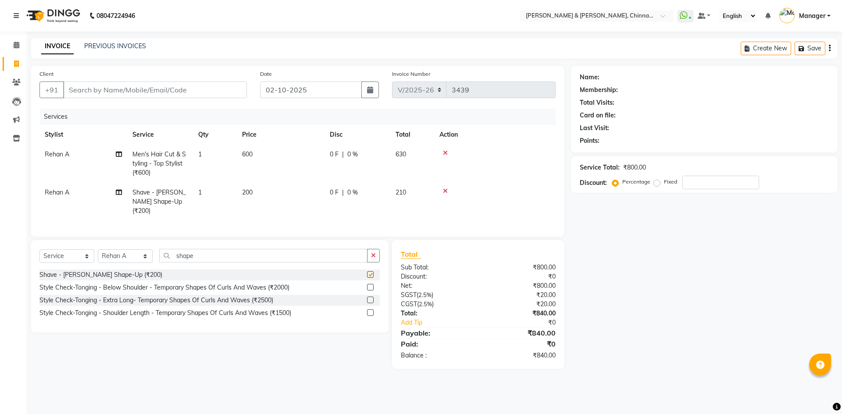
checkbox input "false"
drag, startPoint x: 374, startPoint y: 256, endPoint x: 382, endPoint y: 241, distance: 16.5
click at [382, 241] on div "Select Service Product Membership Package Voucher Prepaid Gift Card Select Styl…" at bounding box center [210, 286] width 358 height 93
click at [372, 256] on icon "button" at bounding box center [373, 256] width 5 height 6
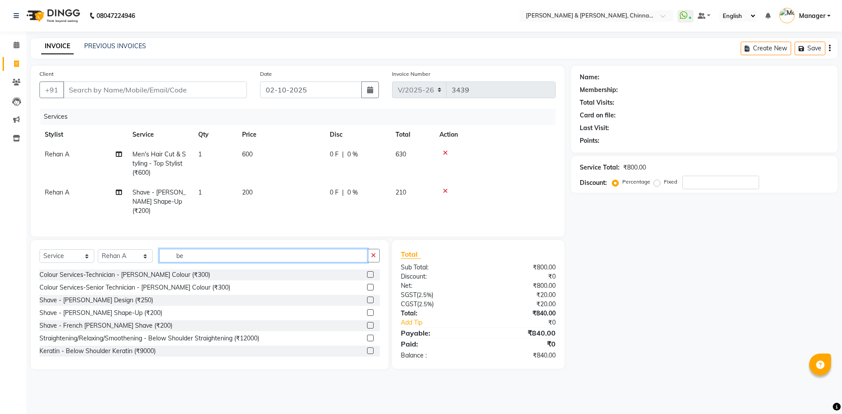
type input "b"
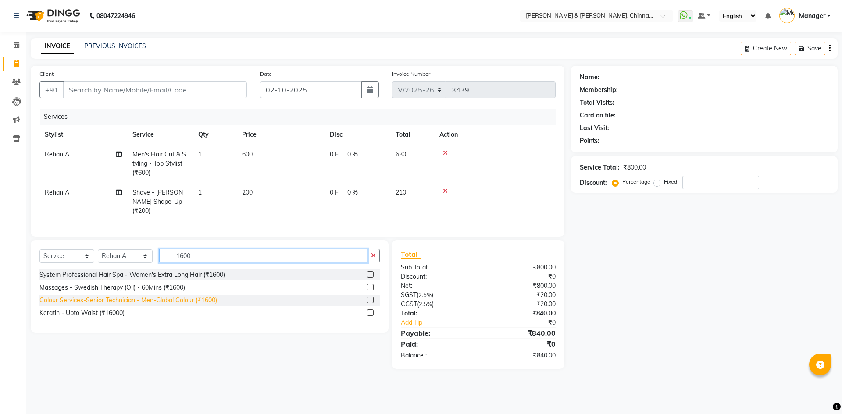
type input "1600"
click at [201, 299] on div "Colour Services-Senior Technician - Men-Global Colour (₹1600)" at bounding box center [128, 300] width 178 height 9
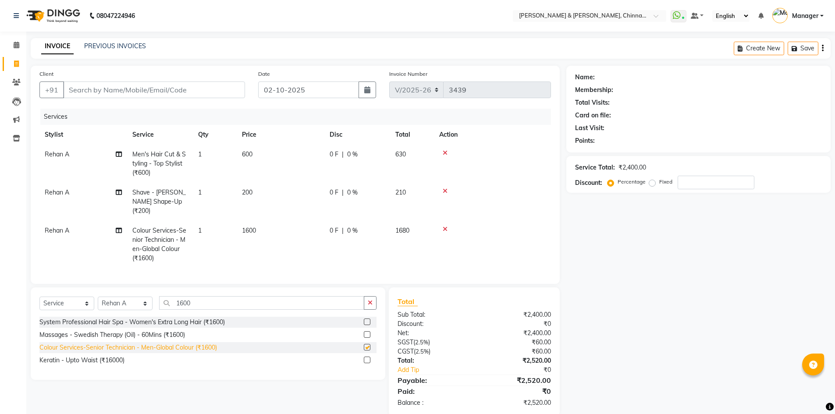
checkbox input "false"
click at [150, 89] on input "Client" at bounding box center [154, 90] width 182 height 17
type input "t"
type input "0"
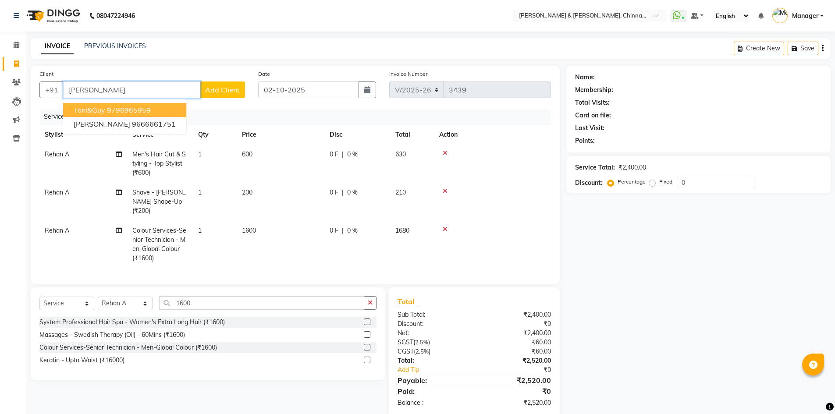
click at [142, 111] on ngb-highlight "9796965959" at bounding box center [129, 110] width 44 height 9
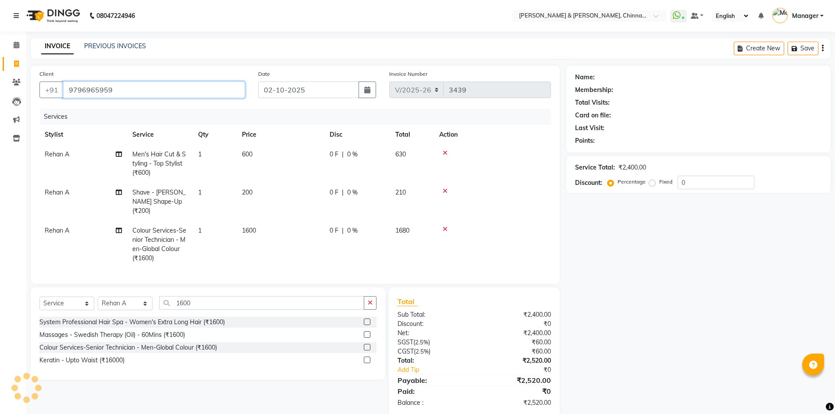
type input "9796965959"
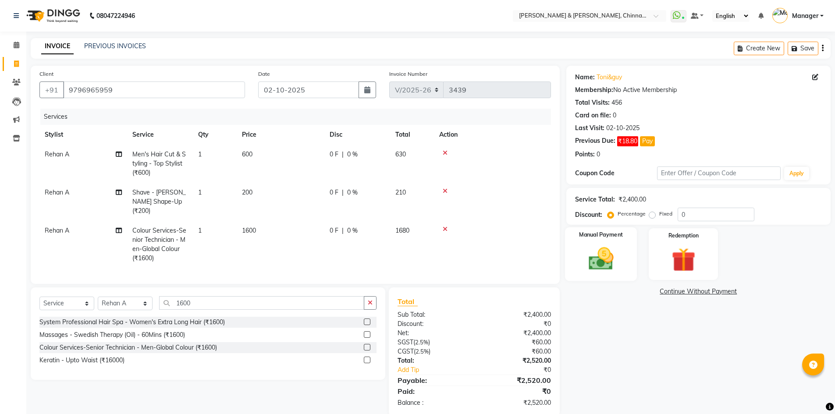
click at [620, 269] on img at bounding box center [601, 259] width 40 height 28
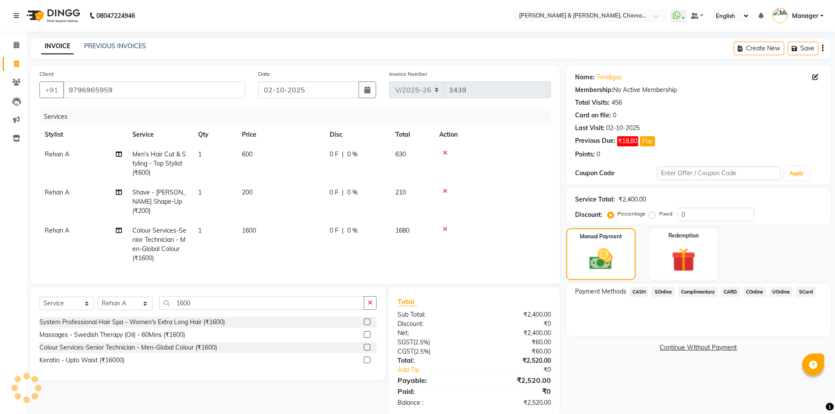
click at [779, 291] on span "UOnline" at bounding box center [781, 292] width 23 height 10
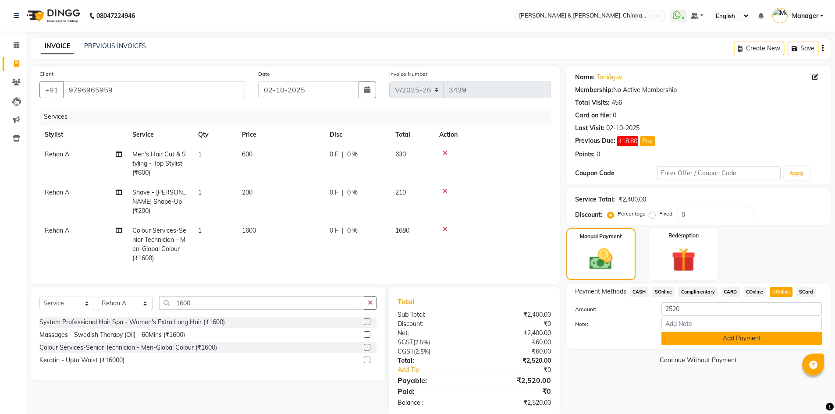
click at [772, 343] on button "Add Payment" at bounding box center [742, 339] width 160 height 14
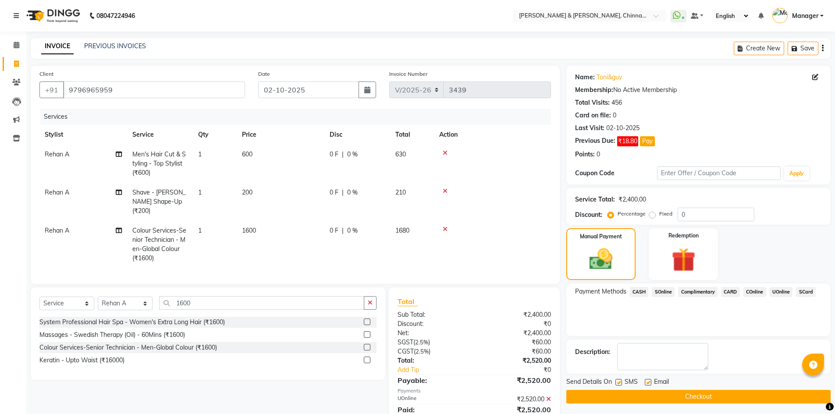
click at [764, 390] on button "Checkout" at bounding box center [698, 397] width 264 height 14
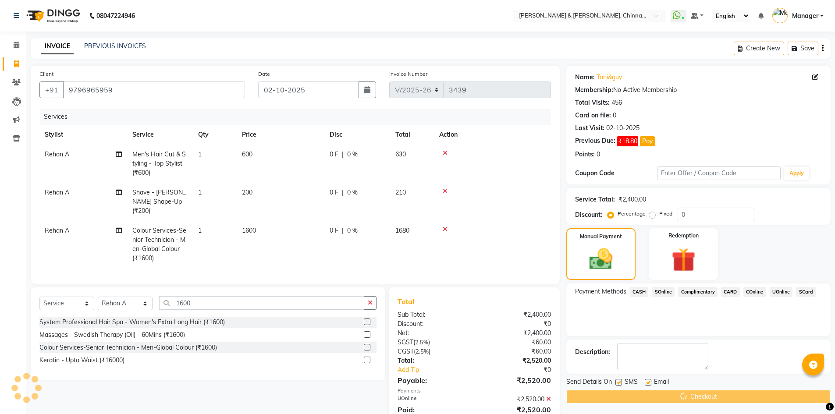
scroll to position [31, 0]
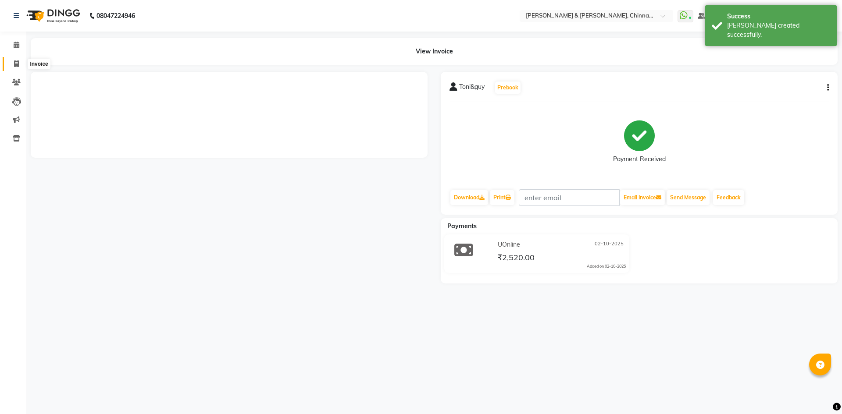
click at [16, 64] on icon at bounding box center [16, 64] width 5 height 7
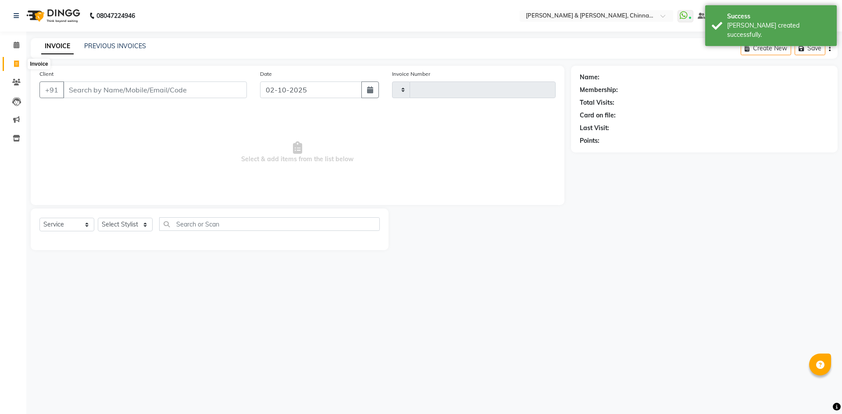
drag, startPoint x: 16, startPoint y: 64, endPoint x: 80, endPoint y: 1, distance: 89.6
click at [16, 64] on icon at bounding box center [16, 64] width 5 height 7
select select "service"
select select "7388"
type input "3440"
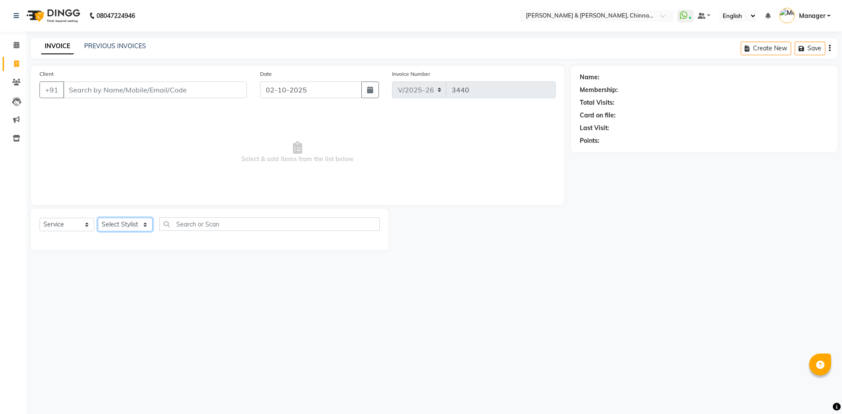
click at [140, 224] on select "Select Stylist Admin [PERSON_NAME] support [PERSON_NAME] [PERSON_NAME] Manager …" at bounding box center [125, 225] width 55 height 14
select select "86155"
click at [98, 218] on select "Select Stylist Admin [PERSON_NAME] support [PERSON_NAME] [PERSON_NAME] Manager …" at bounding box center [125, 225] width 55 height 14
click at [236, 226] on input "text" at bounding box center [269, 224] width 221 height 14
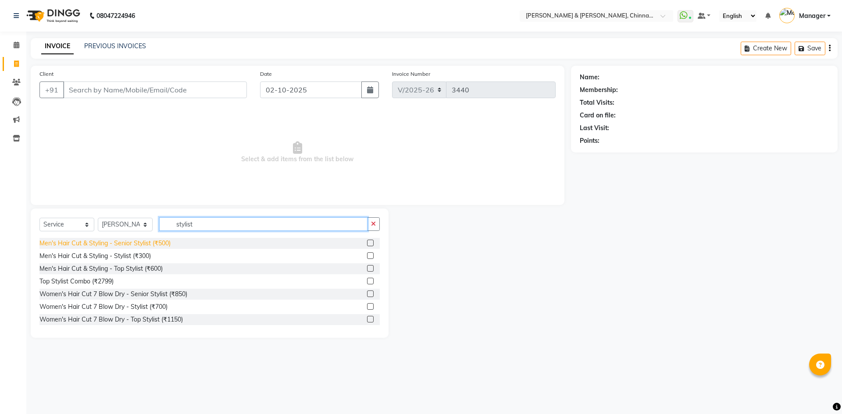
type input "stylist"
click at [162, 246] on div "Men's Hair Cut & Styling - Senior Stylist (₹500)" at bounding box center [104, 243] width 131 height 9
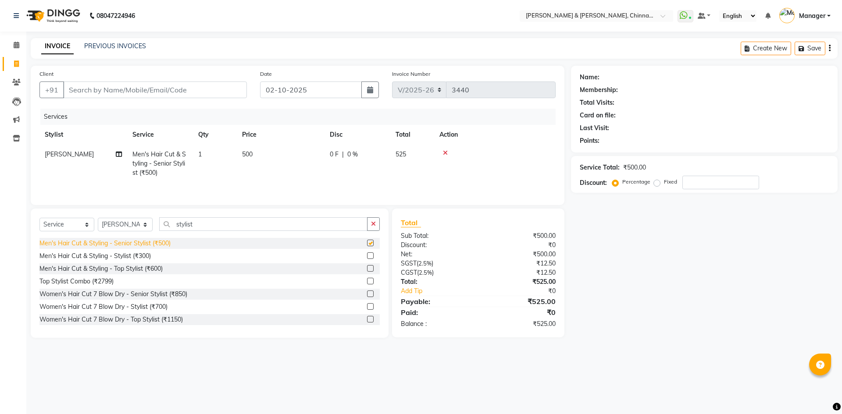
checkbox input "false"
click at [128, 89] on input "Client" at bounding box center [155, 90] width 184 height 17
type input "9"
type input "0"
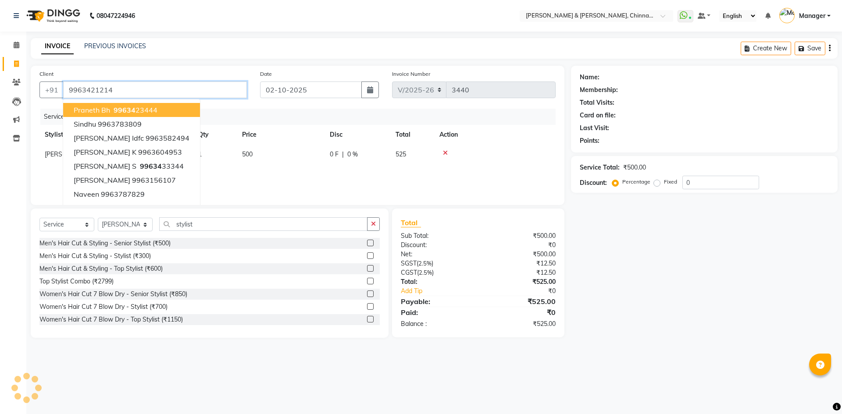
type input "9963421214"
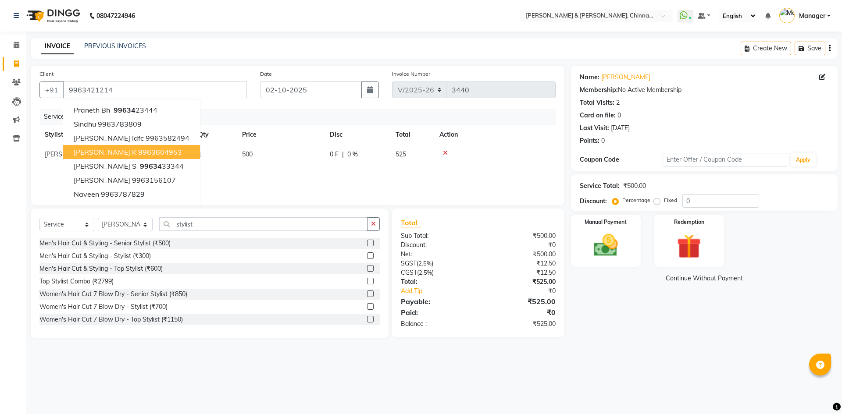
click at [700, 340] on main "INVOICE PREVIOUS INVOICES Create New Save Client +91 9963421214 praneth bh 9963…" at bounding box center [434, 194] width 816 height 313
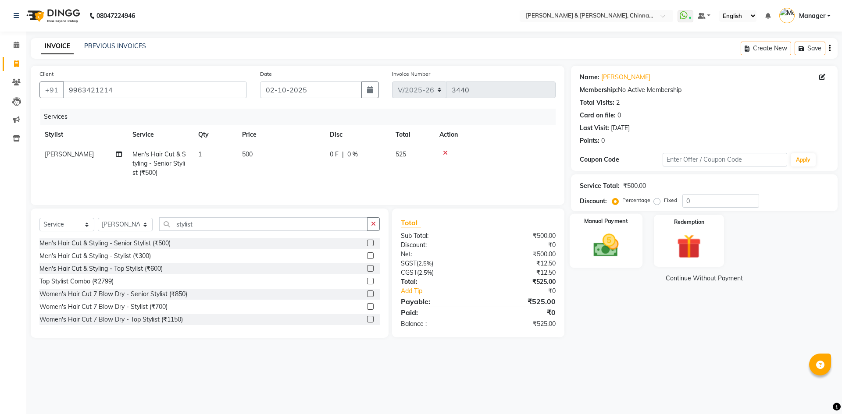
click at [609, 250] on img at bounding box center [605, 245] width 41 height 29
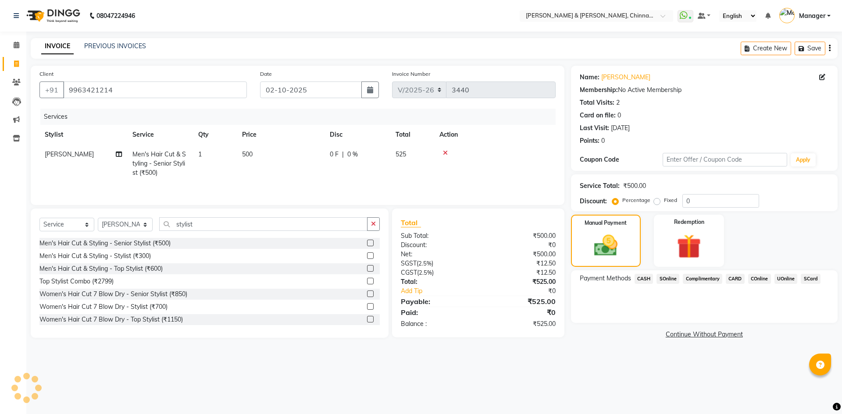
click at [785, 280] on span "UOnline" at bounding box center [785, 279] width 23 height 10
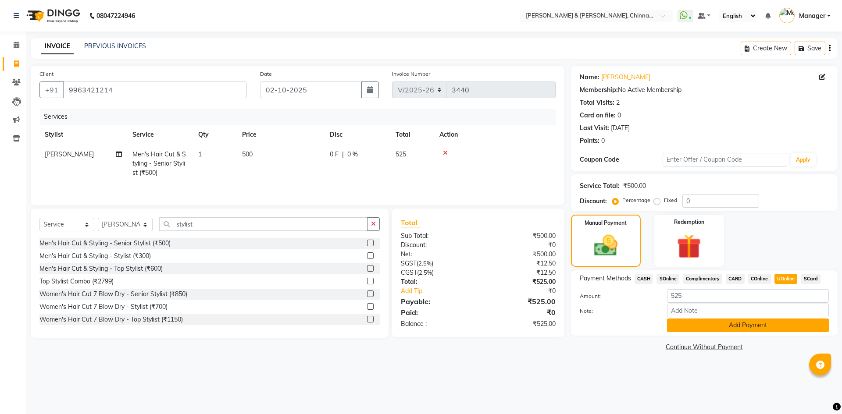
click at [767, 328] on button "Add Payment" at bounding box center [748, 326] width 162 height 14
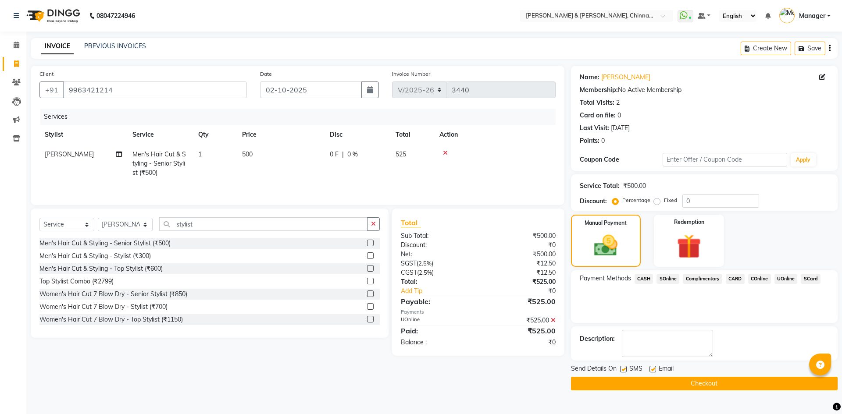
click at [752, 384] on button "Checkout" at bounding box center [704, 384] width 267 height 14
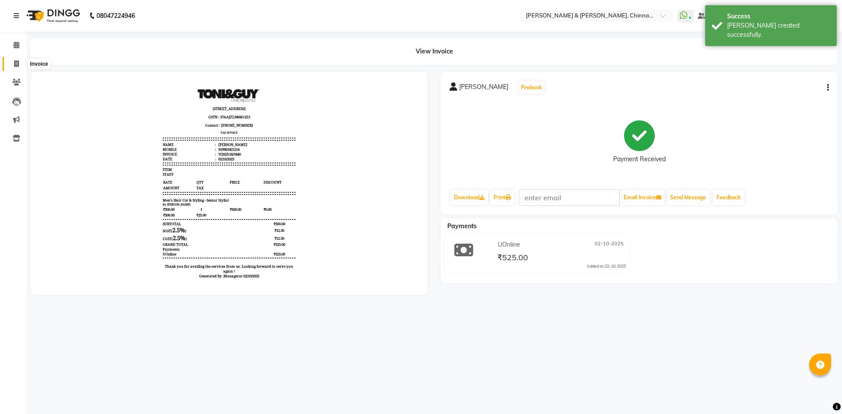
click at [18, 64] on icon at bounding box center [16, 64] width 5 height 7
select select "service"
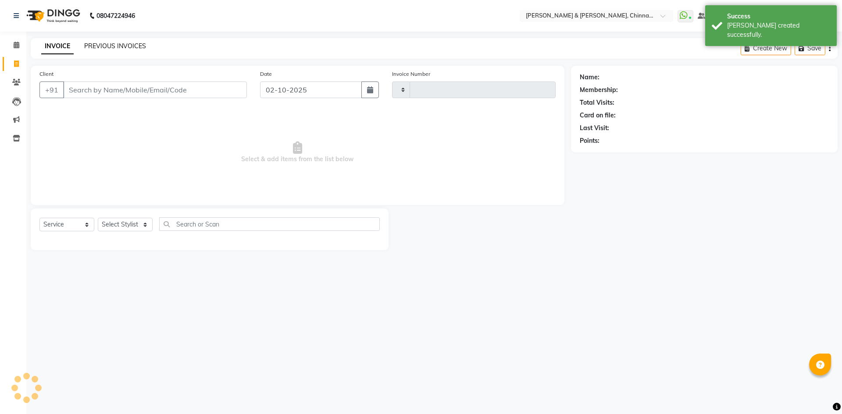
type input "3441"
select select "7388"
click at [91, 44] on link "PREVIOUS INVOICES" at bounding box center [115, 46] width 62 height 8
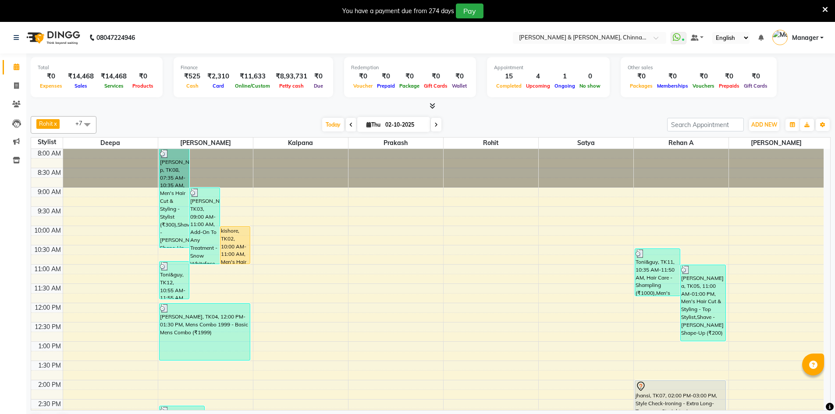
click at [433, 125] on span at bounding box center [436, 125] width 11 height 14
type input "03-10-2025"
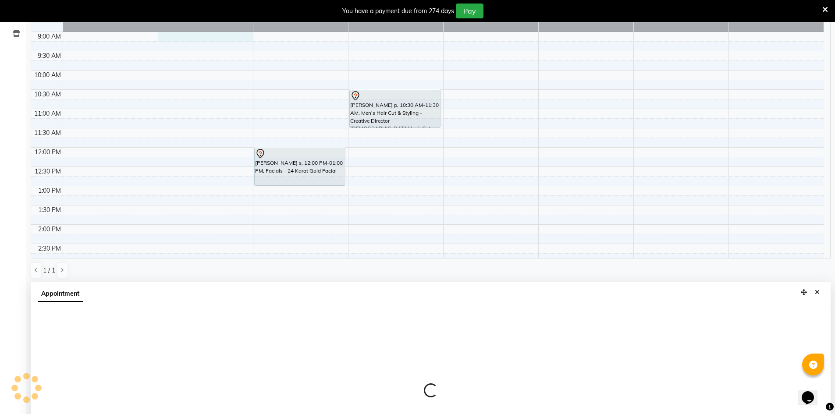
scroll to position [194, 0]
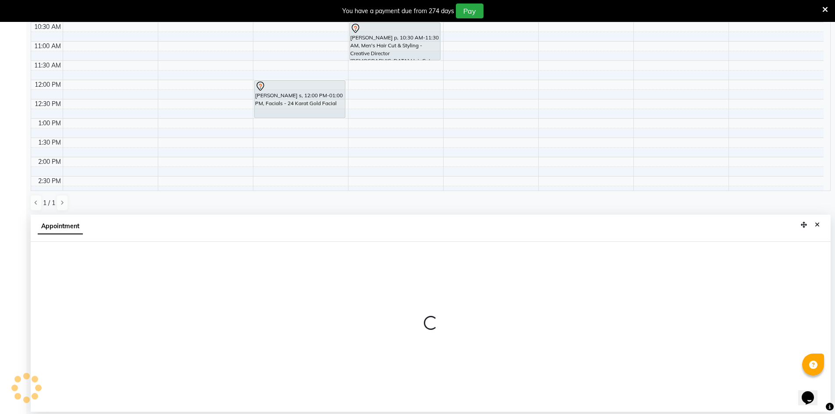
select select "65078"
select select "540"
select select "tentative"
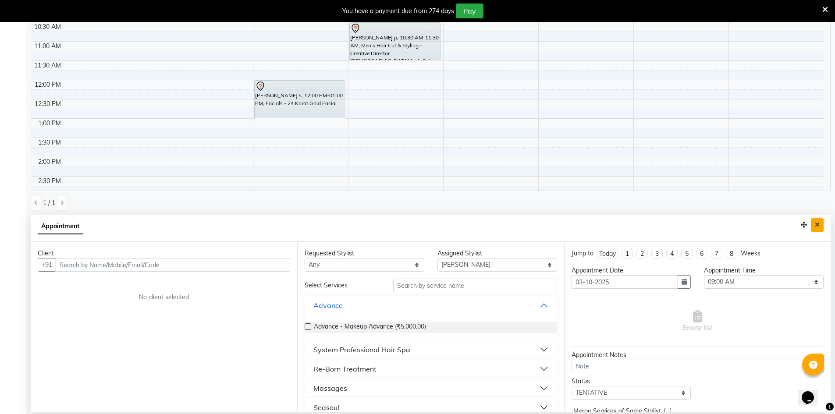
click at [818, 219] on button "Close" at bounding box center [817, 225] width 13 height 14
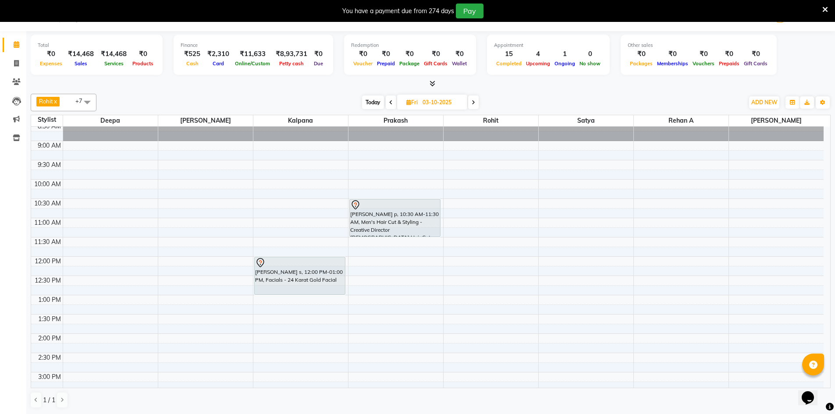
scroll to position [21, 0]
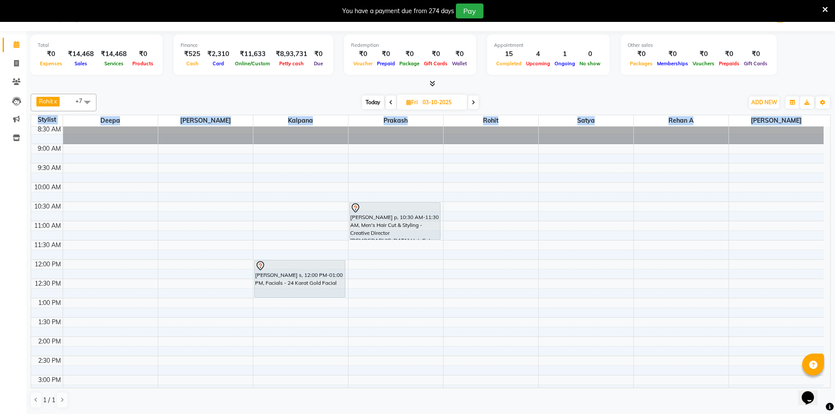
drag, startPoint x: 831, startPoint y: 206, endPoint x: 829, endPoint y: 211, distance: 5.1
click at [829, 211] on div "Total ₹0 Expenses ₹14,468 Sales ₹14,468 Services ₹0 Products Finance ₹525 Cash …" at bounding box center [430, 222] width 809 height 383
click at [799, 82] on div at bounding box center [431, 83] width 800 height 9
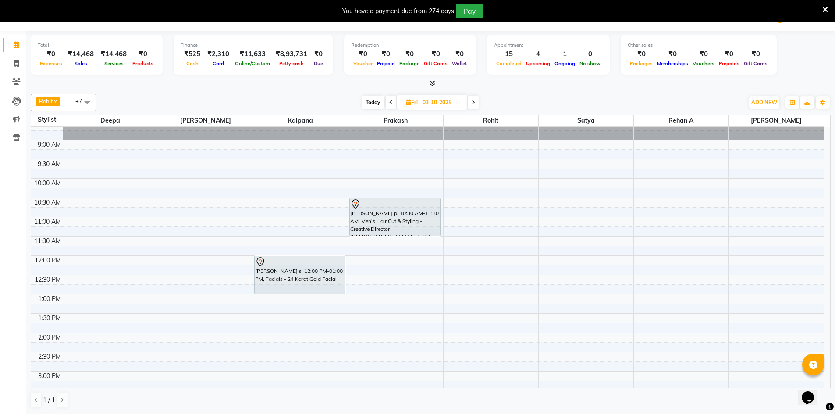
scroll to position [24, 0]
click at [395, 103] on span at bounding box center [391, 103] width 11 height 14
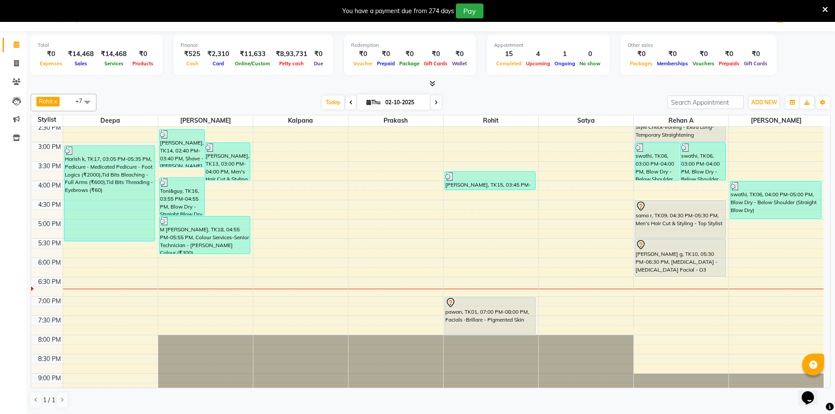
scroll to position [278, 0]
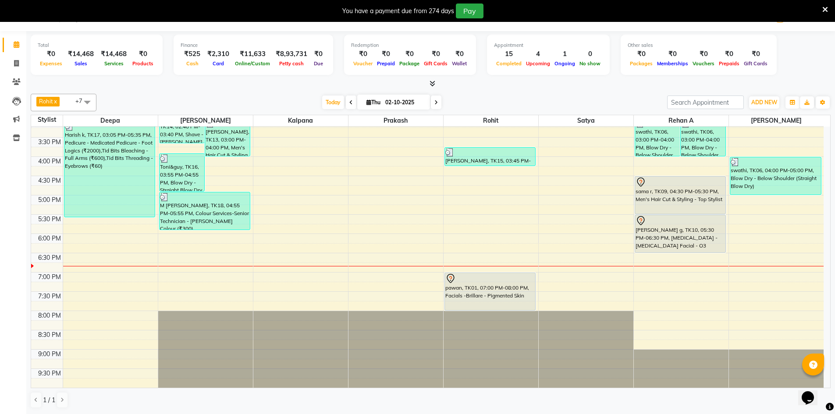
click at [435, 102] on icon at bounding box center [437, 102] width 4 height 5
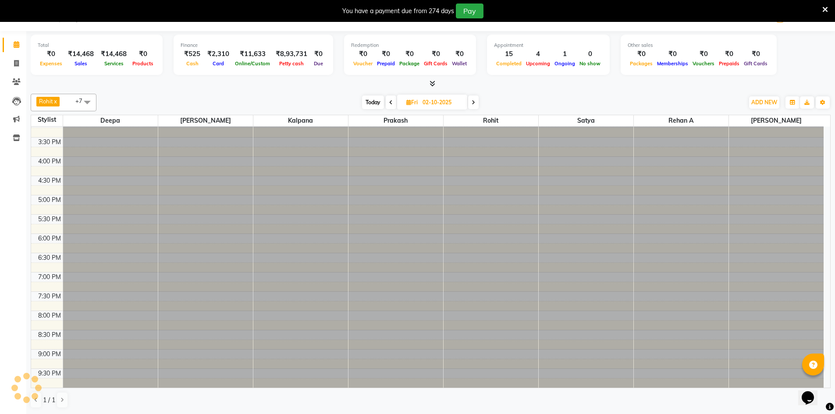
type input "03-10-2025"
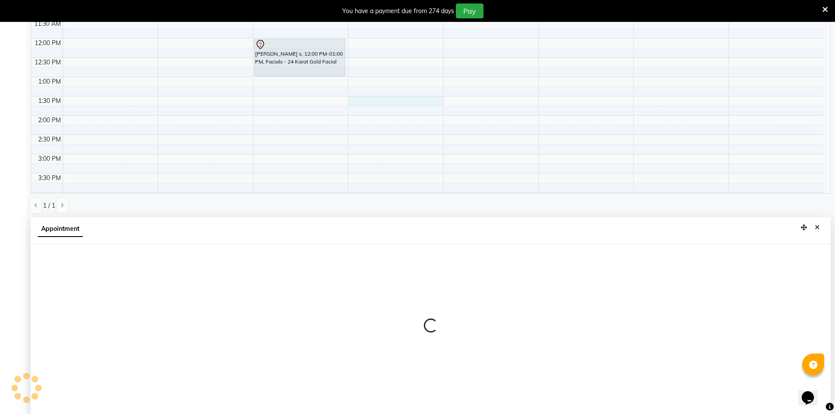
scroll to position [194, 0]
select select "65146"
select select "810"
select select "tentative"
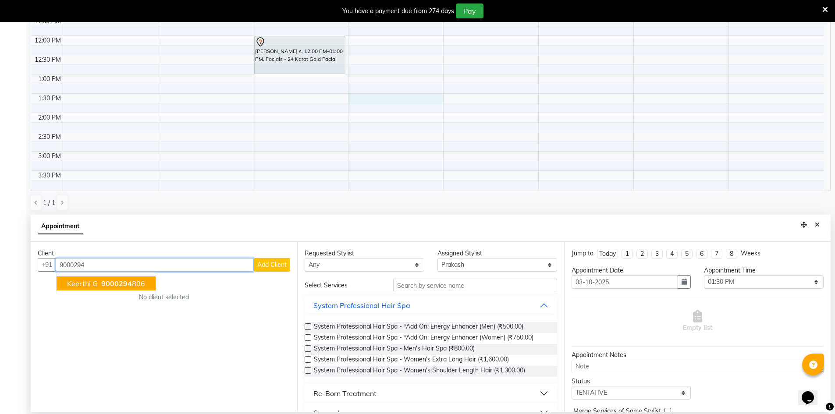
click at [119, 283] on span "9000294" at bounding box center [116, 283] width 31 height 9
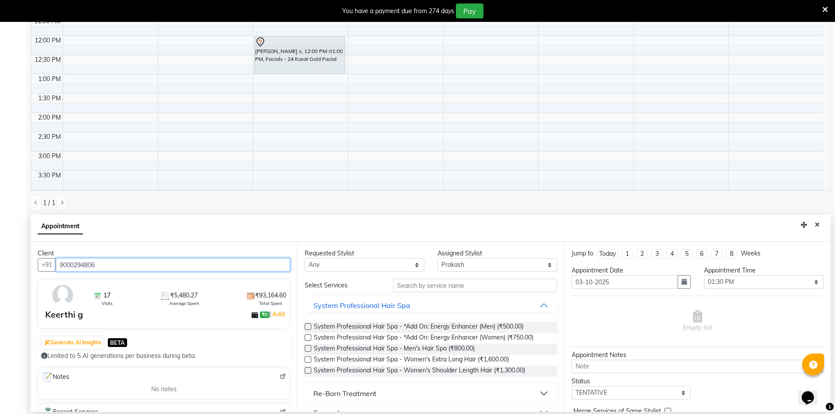
type input "9000294806"
click at [349, 260] on select "Any [PERSON_NAME] [PERSON_NAME] [PERSON_NAME] A [PERSON_NAME]" at bounding box center [365, 265] width 120 height 14
select select "65146"
click at [305, 258] on select "Any [PERSON_NAME] [PERSON_NAME] [PERSON_NAME] A [PERSON_NAME]" at bounding box center [365, 265] width 120 height 14
click at [455, 279] on input "text" at bounding box center [475, 286] width 164 height 14
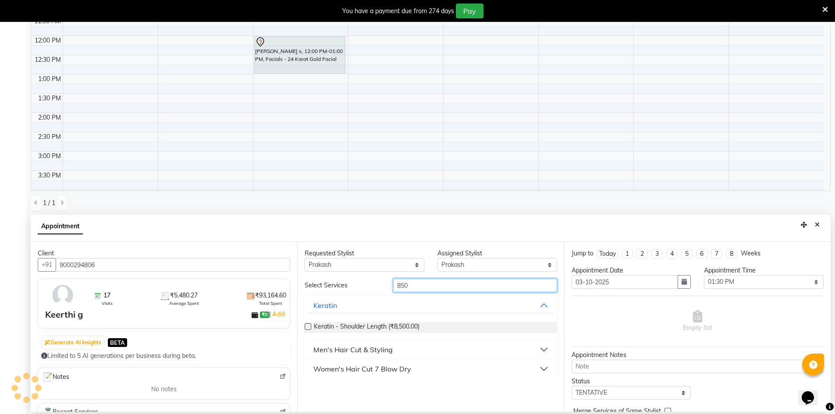
type input "850"
click at [375, 352] on div "Men's Hair Cut & Styling" at bounding box center [352, 350] width 79 height 11
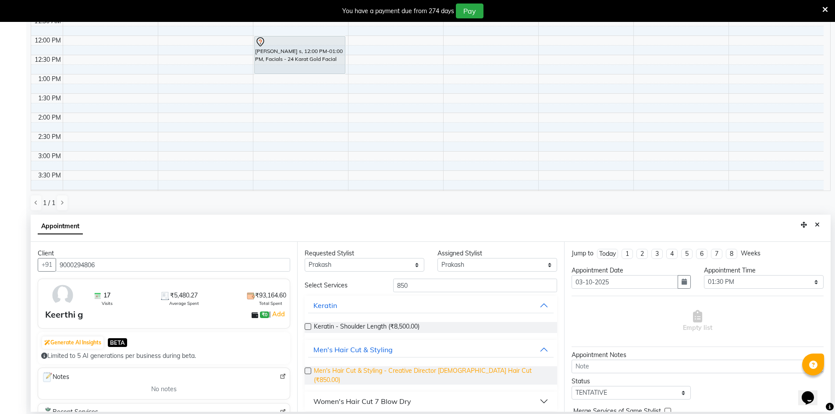
click at [437, 367] on span "Men's Hair Cut & Styling - Creative Director [DEMOGRAPHIC_DATA] Hair Cut (₹850.…" at bounding box center [432, 376] width 236 height 18
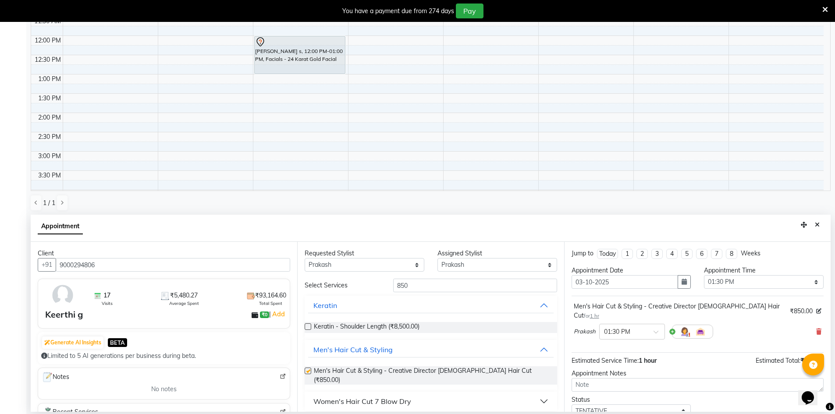
checkbox input "false"
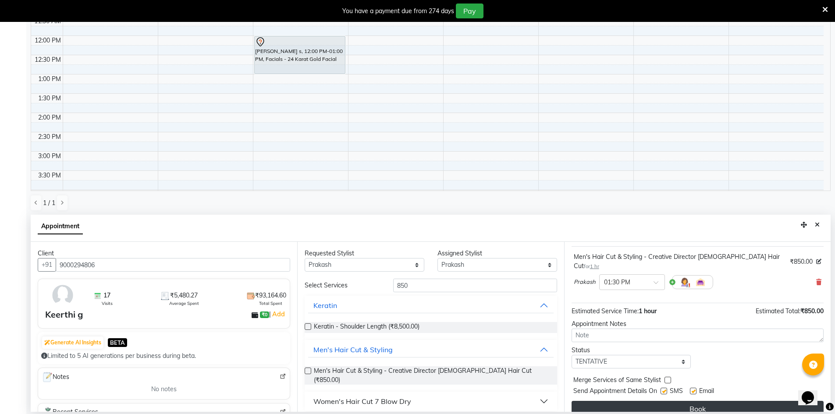
scroll to position [52, 0]
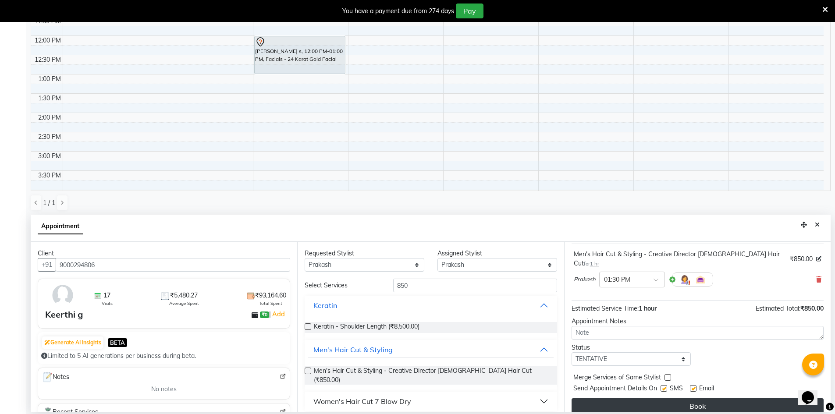
click at [713, 401] on button "Book" at bounding box center [698, 407] width 252 height 16
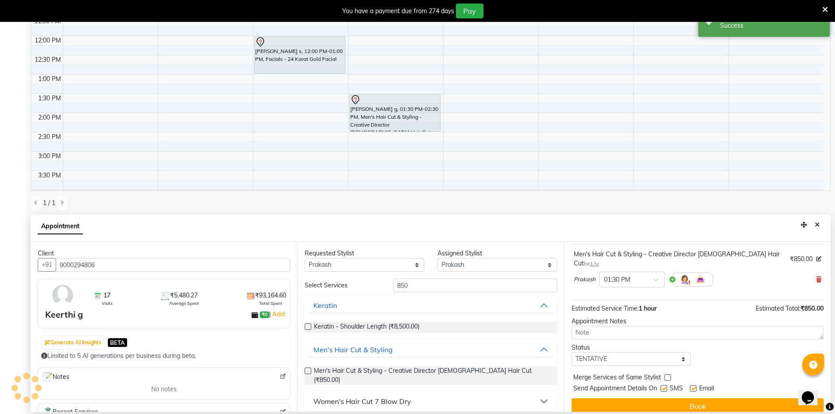
scroll to position [0, 0]
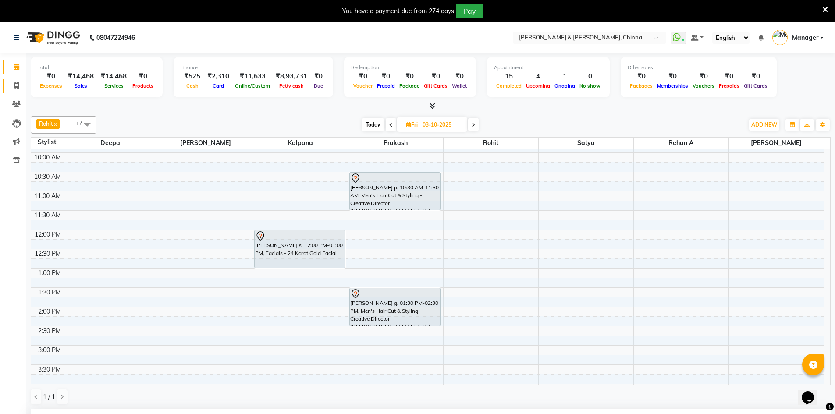
click at [21, 88] on span at bounding box center [16, 86] width 15 height 10
select select "service"
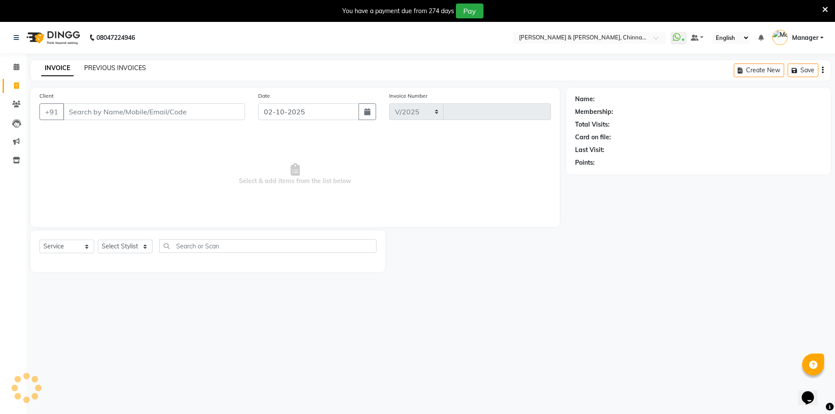
select select "7388"
type input "3432"
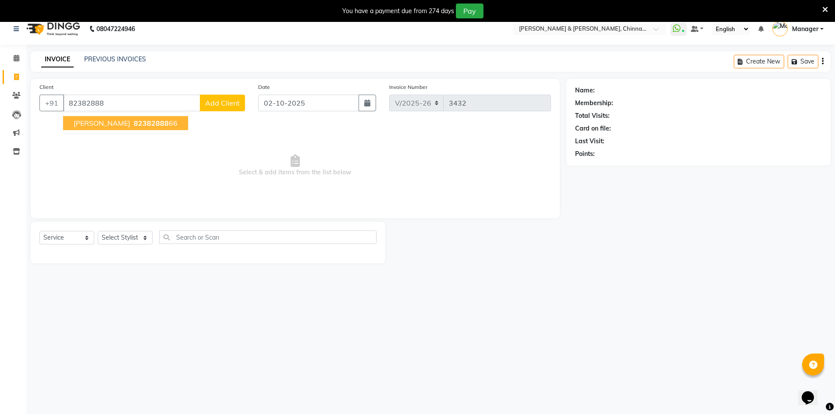
click at [112, 122] on span "[PERSON_NAME]" at bounding box center [102, 123] width 57 height 9
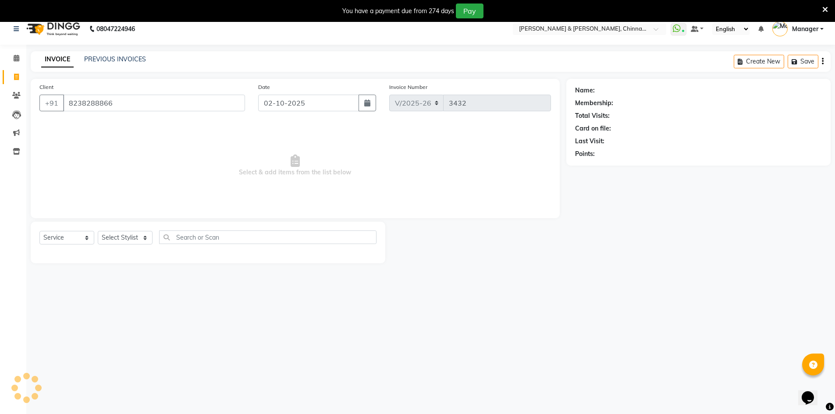
type input "8238288866"
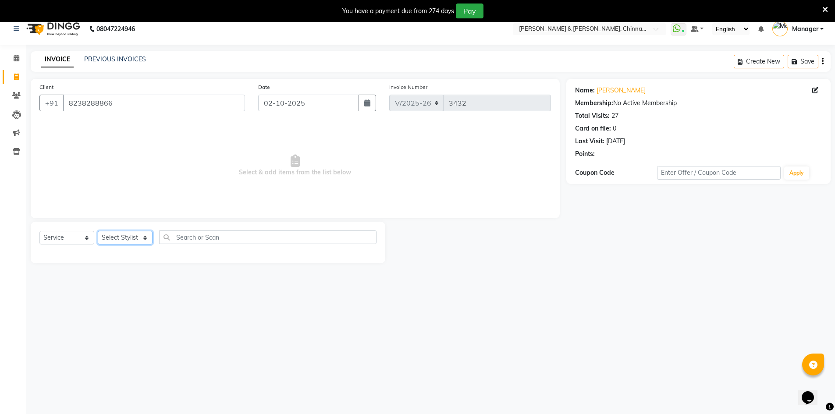
click at [135, 236] on select "Select Stylist Admin [PERSON_NAME] support [PERSON_NAME] [PERSON_NAME] Manager …" at bounding box center [125, 238] width 55 height 14
click at [98, 231] on select "Select Stylist Admin [PERSON_NAME] support [PERSON_NAME] [PERSON_NAME] Manager …" at bounding box center [125, 238] width 55 height 14
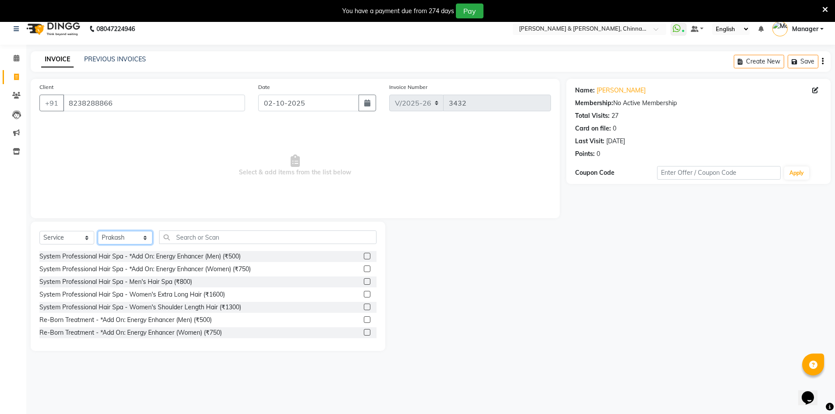
click at [145, 235] on select "Select Stylist Admin [PERSON_NAME] support [PERSON_NAME] [PERSON_NAME] Manager …" at bounding box center [125, 238] width 55 height 14
select select "65078"
click at [98, 231] on select "Select Stylist Admin [PERSON_NAME] support [PERSON_NAME] [PERSON_NAME] Manager …" at bounding box center [125, 238] width 55 height 14
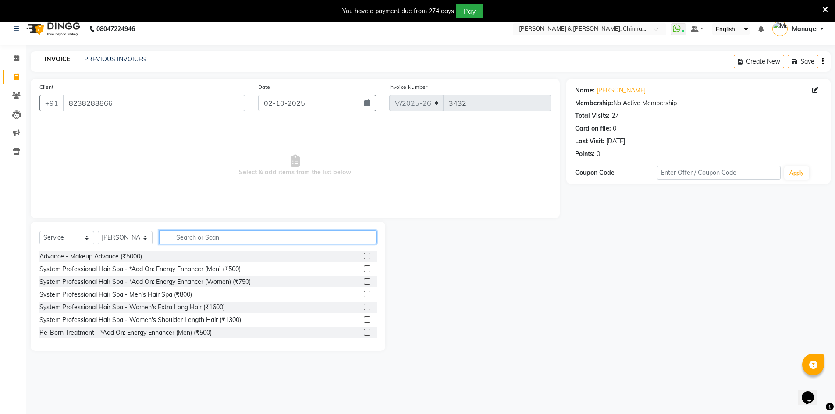
click at [184, 242] on input "text" at bounding box center [267, 238] width 217 height 14
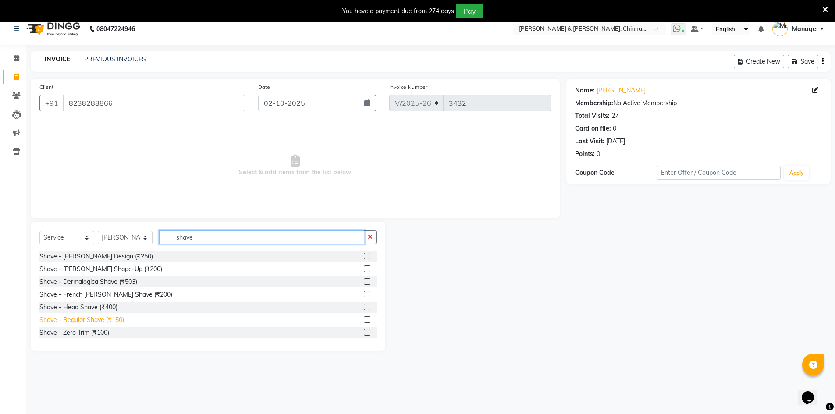
type input "shave"
click at [96, 320] on div "Shave - Regular Shave (₹150)" at bounding box center [81, 320] width 85 height 9
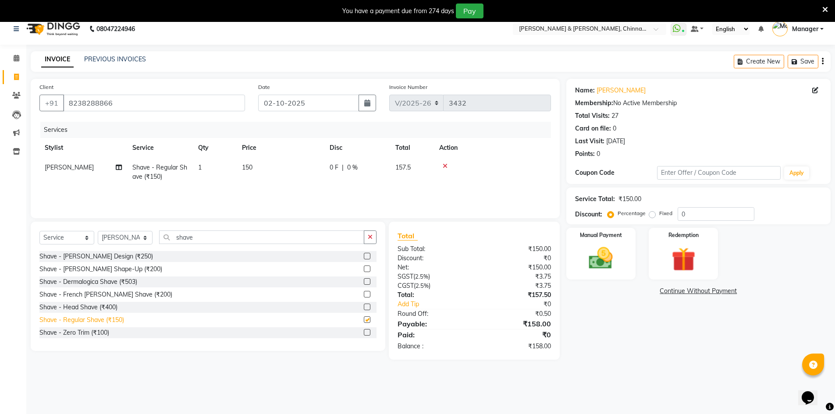
checkbox input "false"
click at [589, 255] on img at bounding box center [601, 258] width 40 height 28
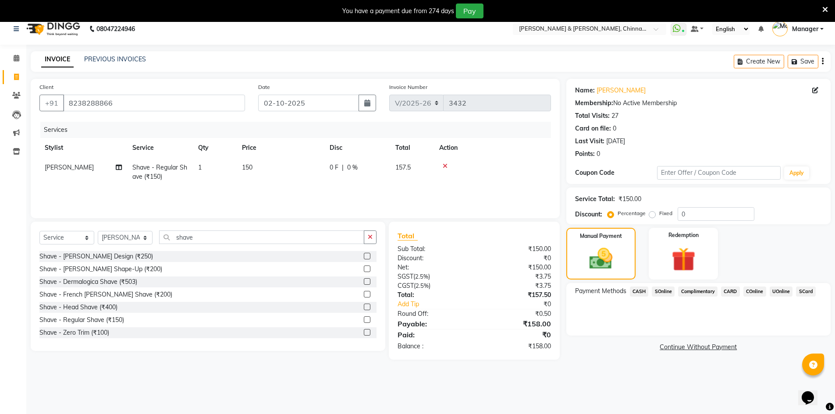
click at [781, 291] on span "UOnline" at bounding box center [781, 292] width 23 height 10
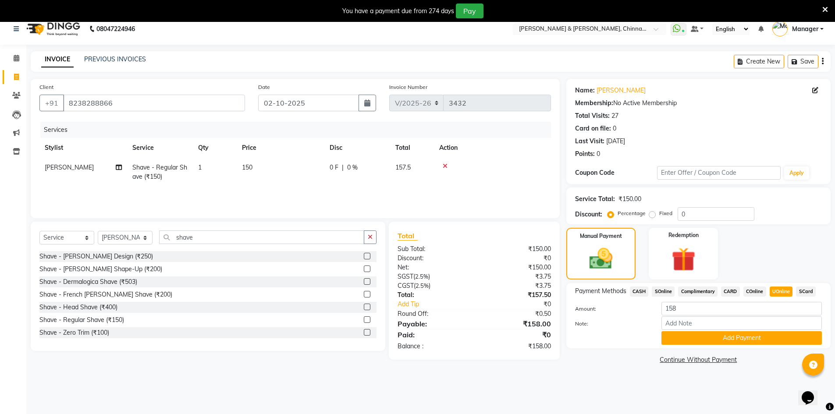
click at [761, 345] on div "Payment Methods CASH SOnline Complimentary CARD COnline UOnline SCard Amount: 1…" at bounding box center [698, 315] width 264 height 65
click at [760, 339] on button "Add Payment" at bounding box center [742, 338] width 160 height 14
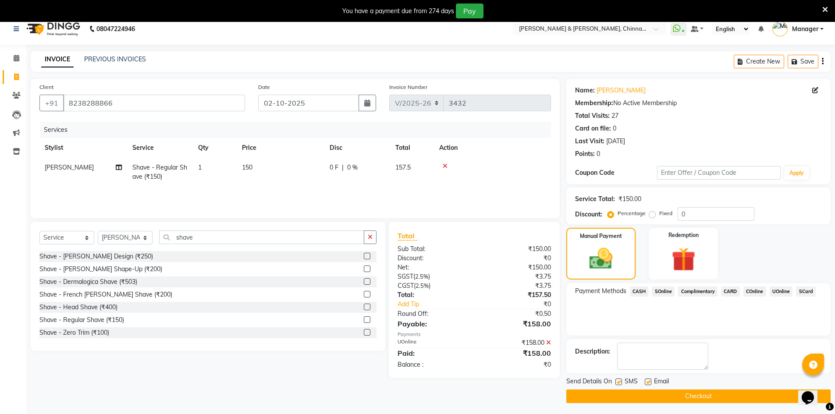
click at [744, 389] on div "Send Details On SMS Email Checkout" at bounding box center [698, 390] width 264 height 26
click at [744, 397] on button "Checkout" at bounding box center [698, 397] width 264 height 14
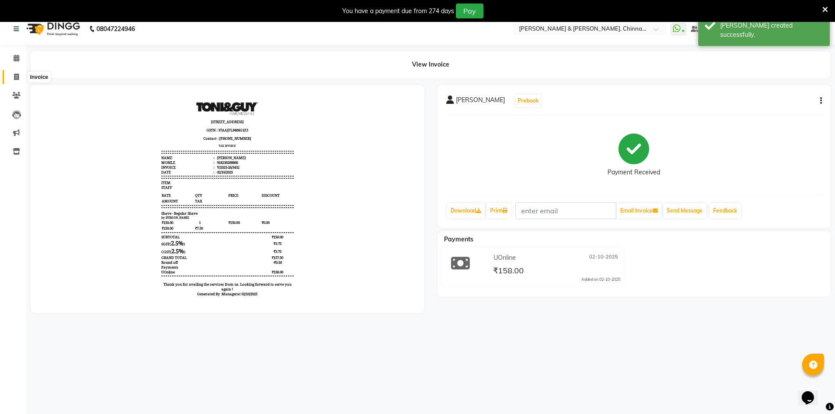
click at [11, 74] on span at bounding box center [16, 77] width 15 height 10
select select "service"
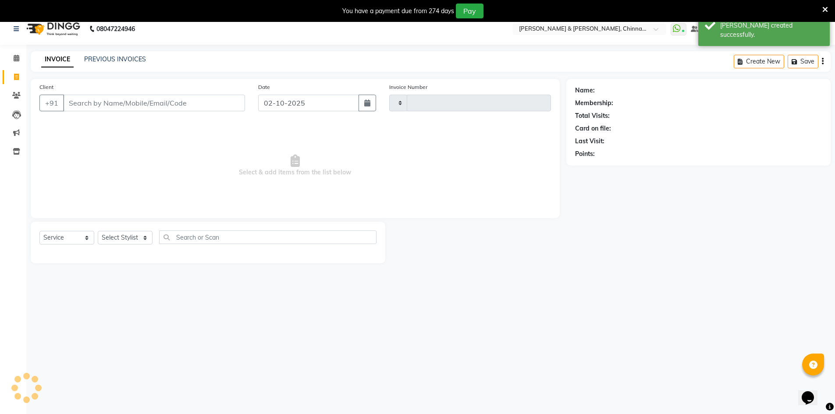
type input "3433"
select select "7388"
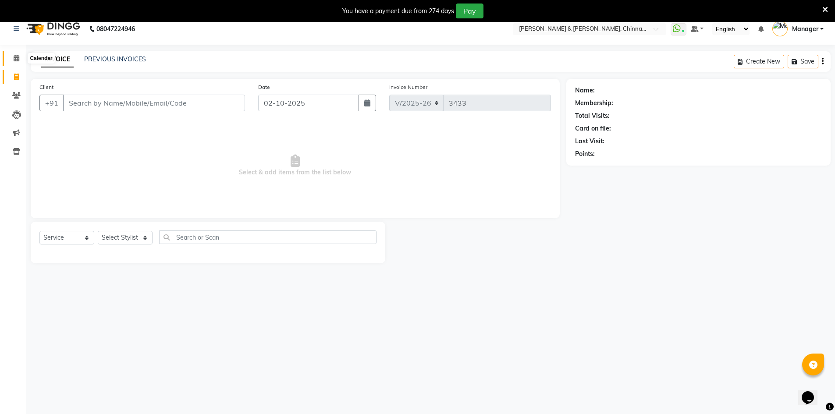
click at [19, 56] on icon at bounding box center [17, 58] width 6 height 7
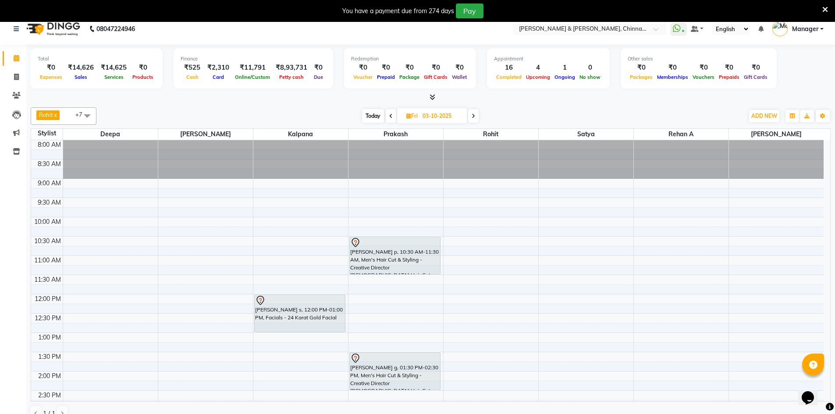
click at [390, 118] on icon at bounding box center [391, 116] width 4 height 5
type input "02-10-2025"
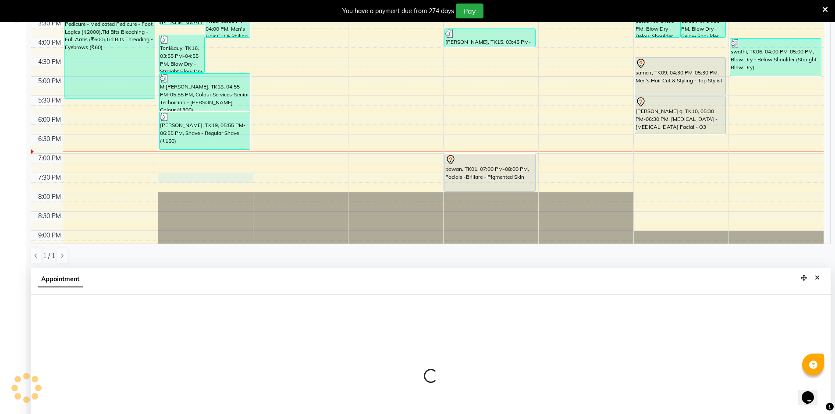
scroll to position [194, 0]
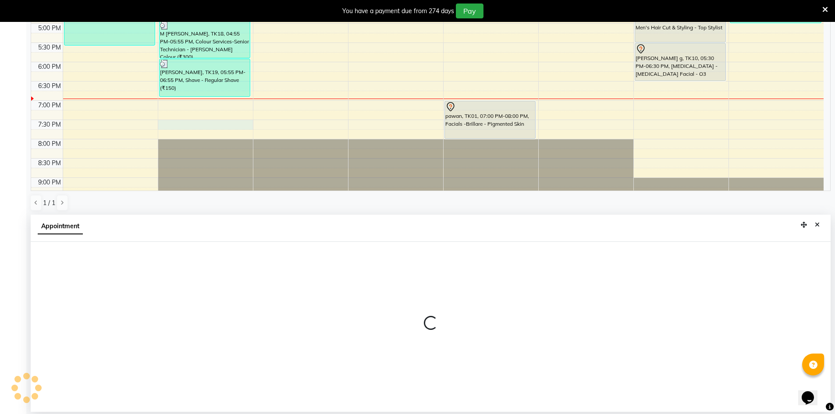
select select "65078"
select select "1170"
select select "tentative"
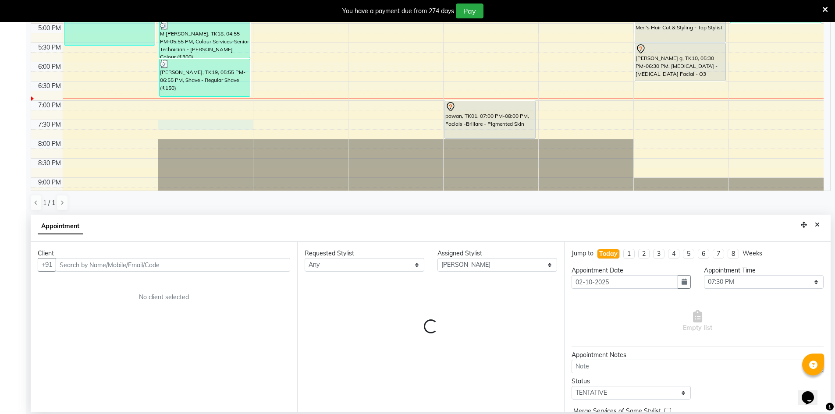
click at [146, 262] on input "text" at bounding box center [173, 265] width 235 height 14
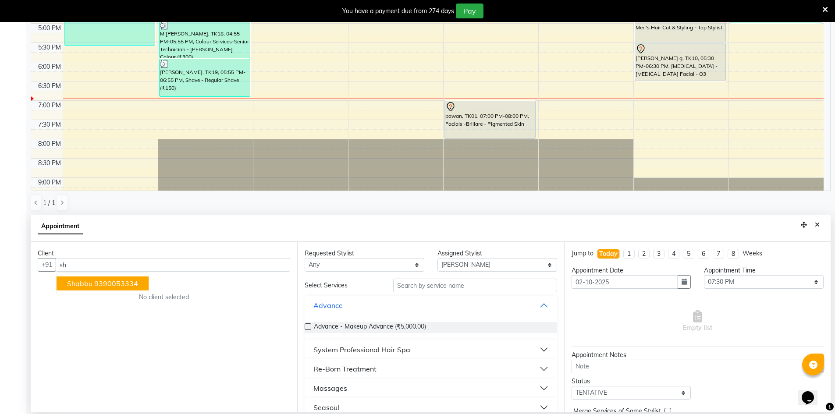
type input "s"
click at [127, 283] on span "98662388" at bounding box center [144, 283] width 35 height 9
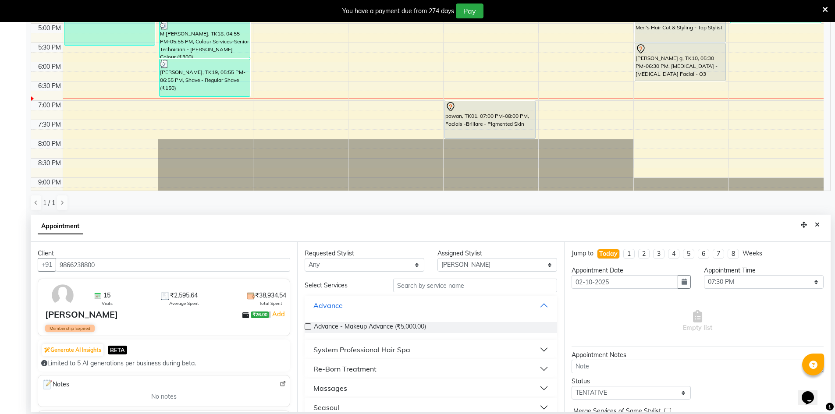
type input "9866238800"
click at [327, 269] on select "Any [PERSON_NAME] [PERSON_NAME] [PERSON_NAME] A [PERSON_NAME]" at bounding box center [365, 265] width 120 height 14
select select "65078"
click at [305, 258] on select "Any [PERSON_NAME] [PERSON_NAME] [PERSON_NAME] A [PERSON_NAME]" at bounding box center [365, 265] width 120 height 14
click at [438, 289] on div "Requested Stylist Any [PERSON_NAME] [PERSON_NAME] [PERSON_NAME] A [PERSON_NAME]…" at bounding box center [430, 327] width 267 height 170
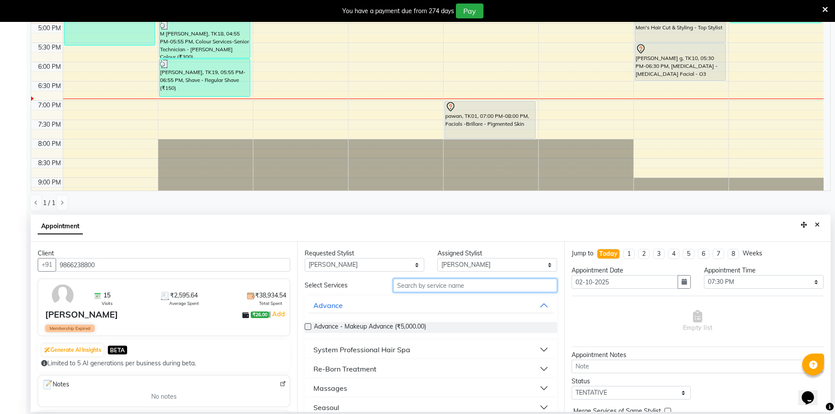
click at [435, 286] on input "text" at bounding box center [475, 286] width 164 height 14
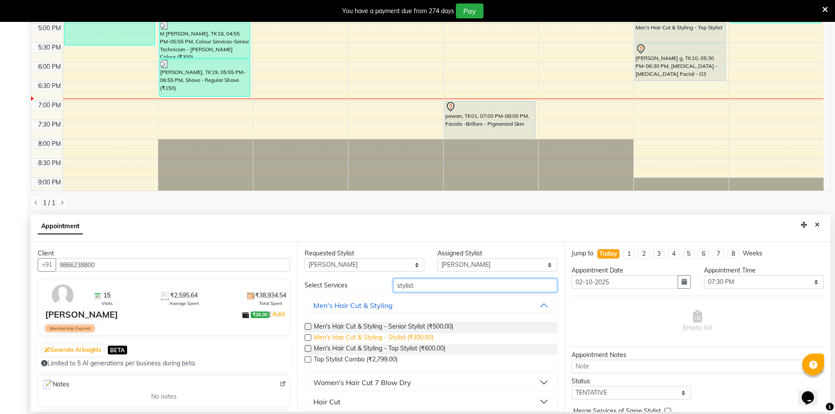
type input "stylist"
click at [419, 335] on span "Men's Hair Cut & Styling - Stylist (₹300.00)" at bounding box center [374, 338] width 120 height 11
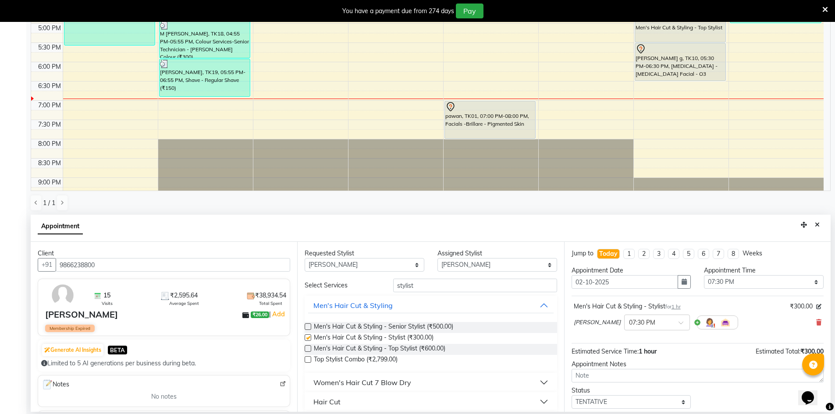
checkbox input "false"
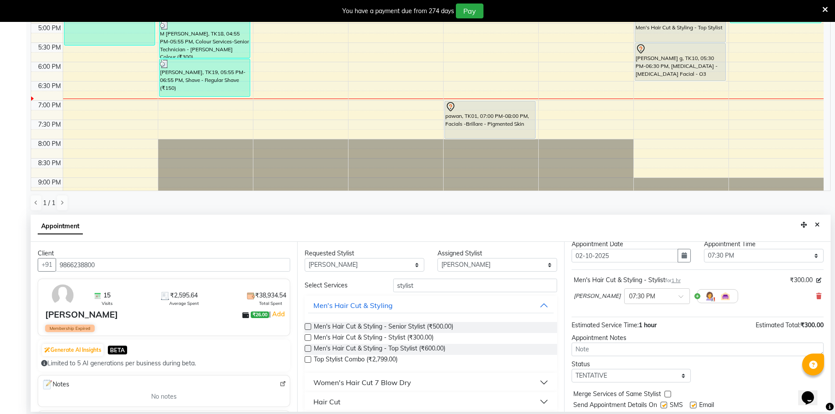
scroll to position [52, 0]
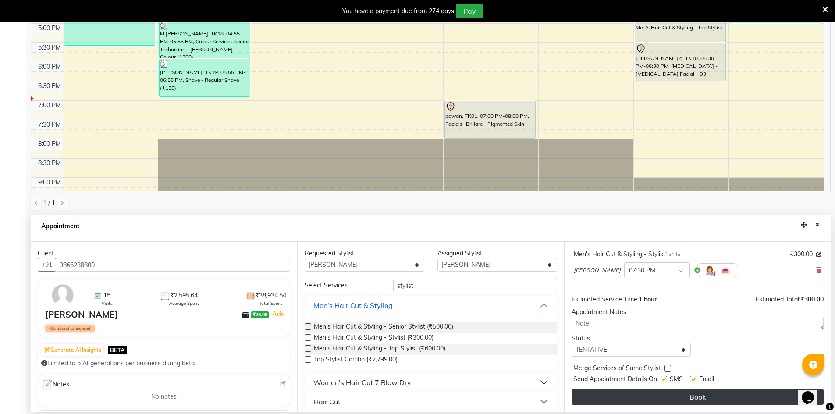
click at [728, 395] on button "Book" at bounding box center [698, 397] width 252 height 16
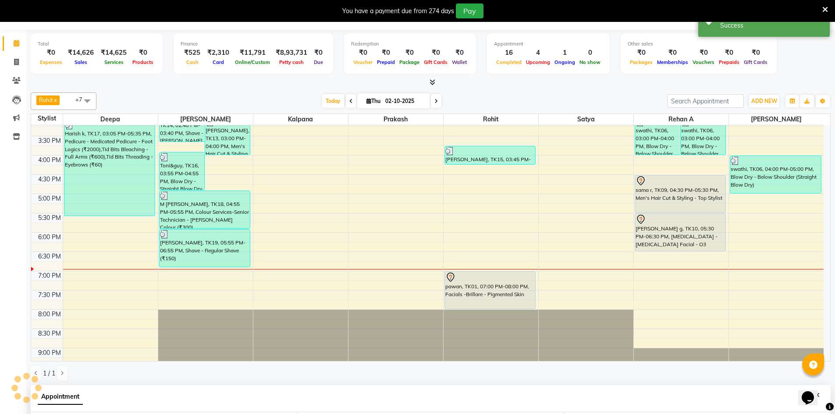
scroll to position [0, 0]
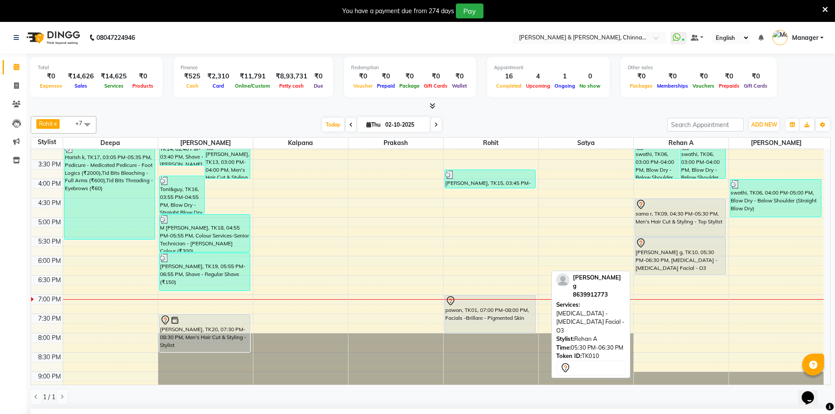
click at [663, 258] on div "[PERSON_NAME] g, TK10, 05:30 PM-06:30 PM, [MEDICAL_DATA] - [MEDICAL_DATA] Facia…" at bounding box center [680, 256] width 91 height 37
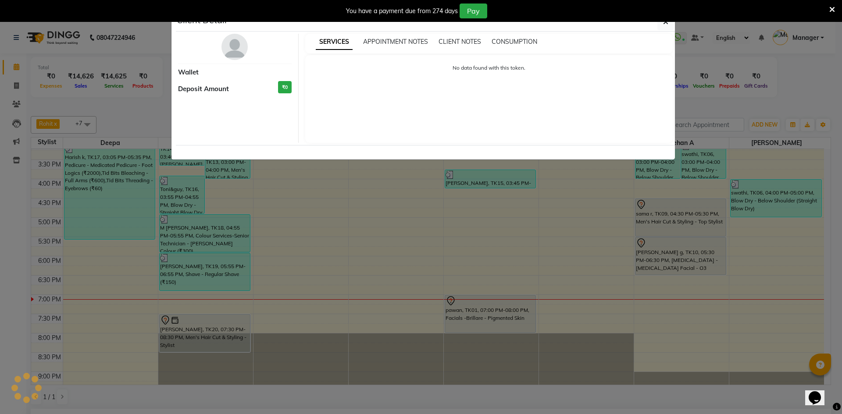
select select "7"
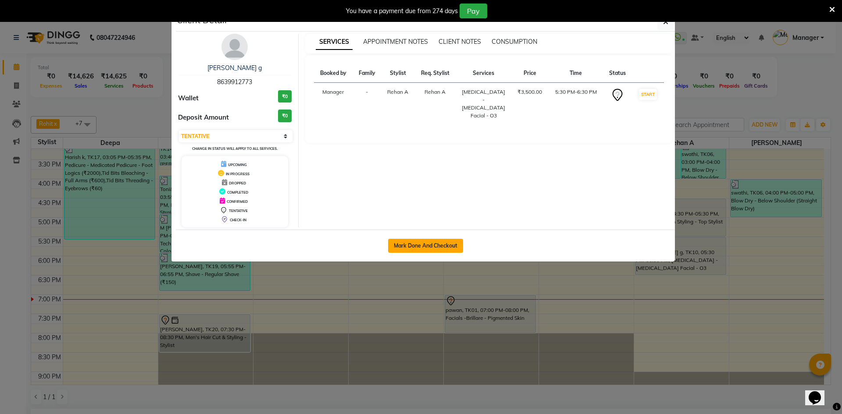
click at [410, 248] on button "Mark Done And Checkout" at bounding box center [425, 246] width 75 height 14
select select "service"
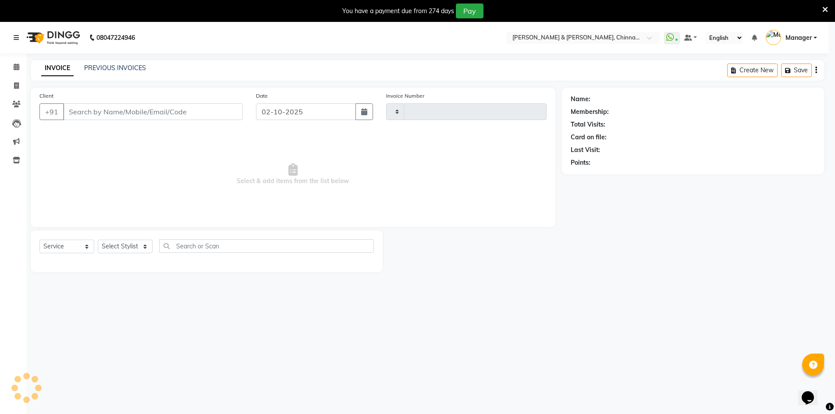
type input "3434"
select select "7388"
type input "8639912773"
select select "86530"
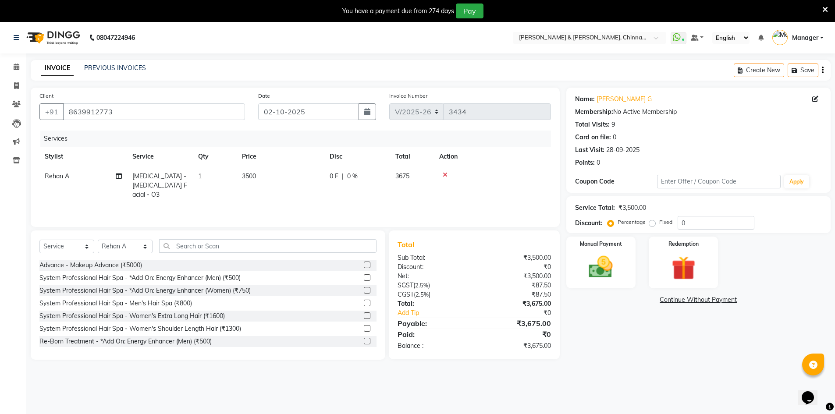
click at [265, 179] on td "3500" at bounding box center [281, 186] width 88 height 38
select select "86530"
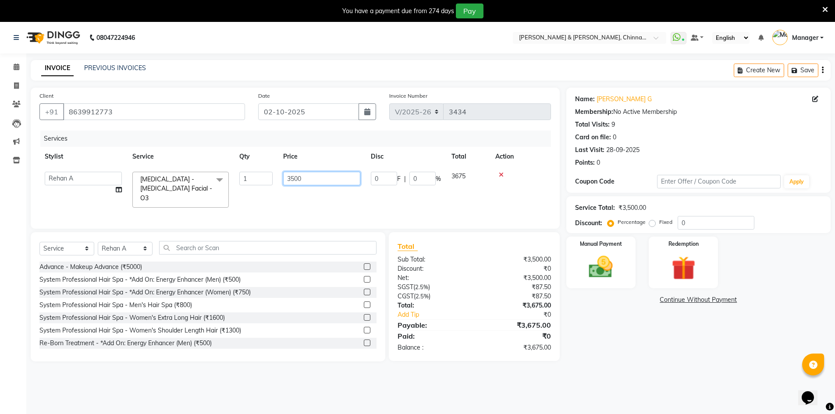
drag, startPoint x: 316, startPoint y: 178, endPoint x: 257, endPoint y: 176, distance: 58.4
click at [260, 177] on tr "Admin [PERSON_NAME] Dingg support [PERSON_NAME] [PERSON_NAME] Manager [PERSON_N…" at bounding box center [295, 190] width 512 height 46
type input "4000"
click at [660, 368] on main "INVOICE PREVIOUS INVOICES Create New Save Client [PHONE_NUMBER] Date [DATE] Inv…" at bounding box center [430, 217] width 809 height 315
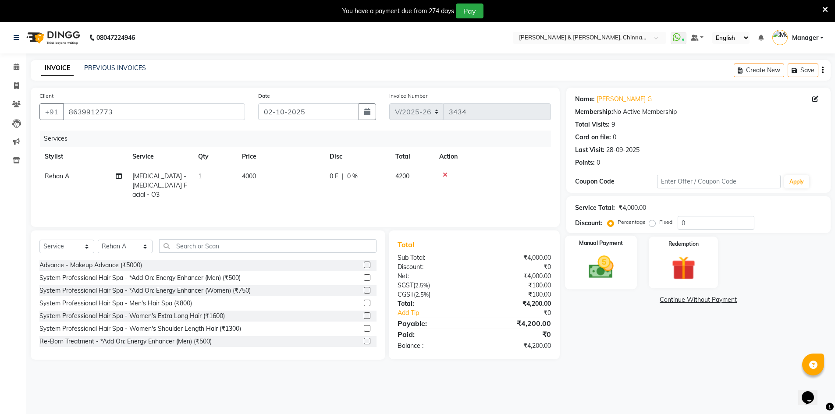
click at [596, 285] on div "Manual Payment" at bounding box center [601, 263] width 72 height 54
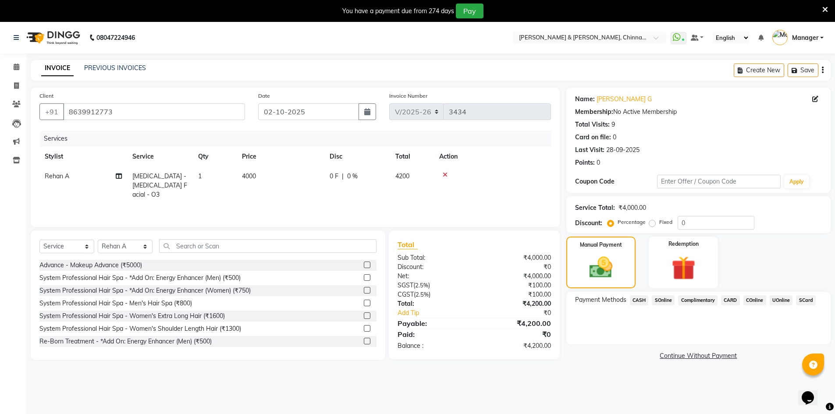
click at [780, 298] on span "UOnline" at bounding box center [781, 301] width 23 height 10
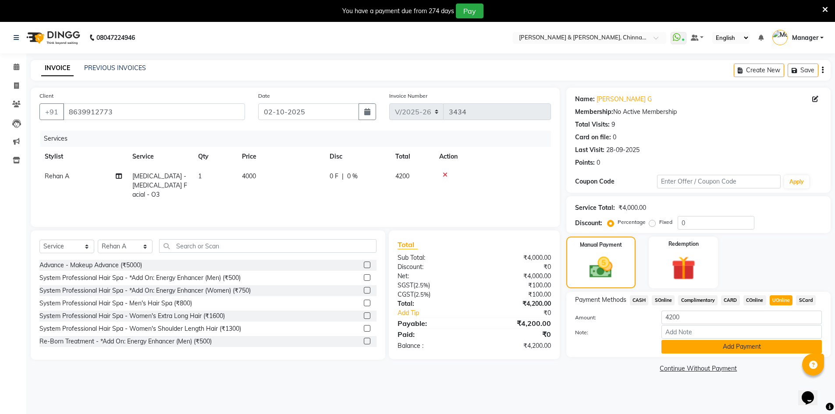
click at [760, 344] on button "Add Payment" at bounding box center [742, 347] width 160 height 14
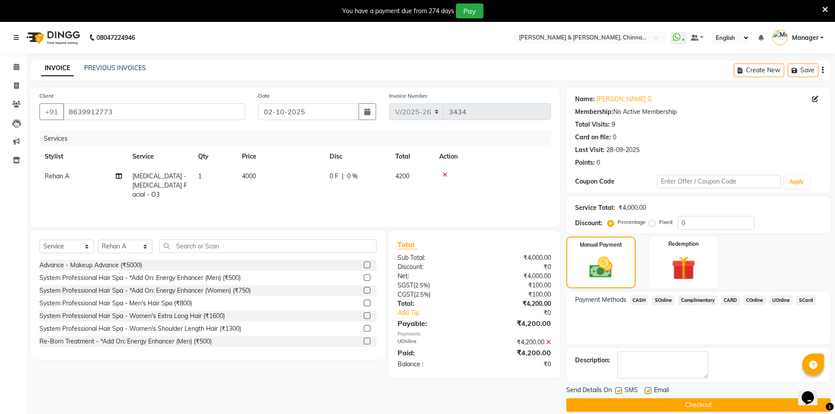
scroll to position [22, 0]
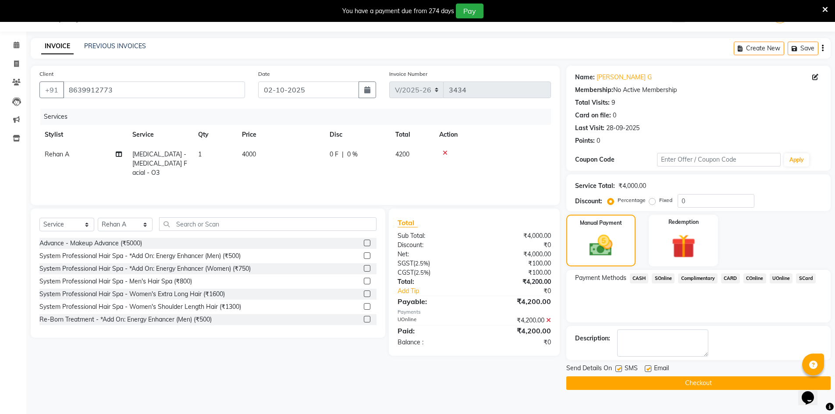
click at [685, 379] on button "Checkout" at bounding box center [698, 384] width 264 height 14
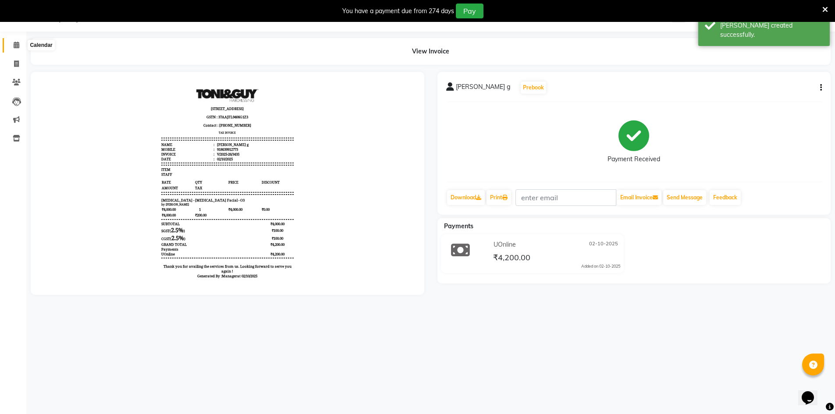
click at [15, 44] on icon at bounding box center [17, 45] width 6 height 7
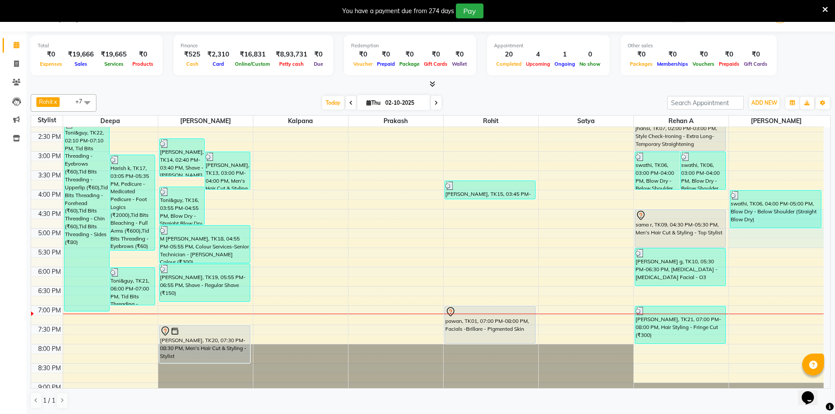
scroll to position [243, 0]
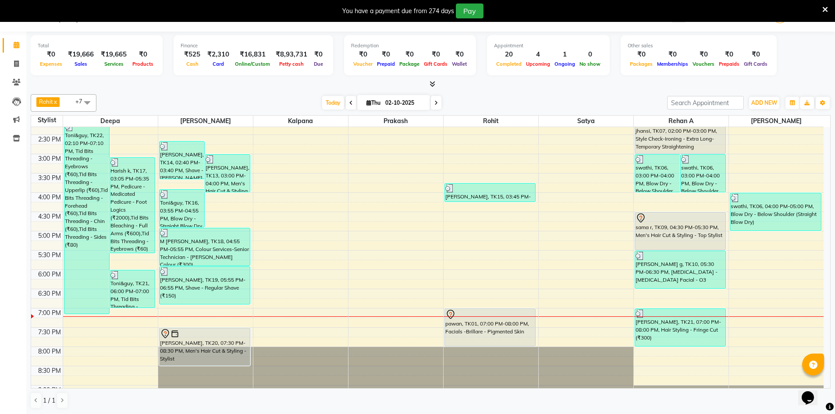
drag, startPoint x: 823, startPoint y: 219, endPoint x: 830, endPoint y: 267, distance: 48.7
click at [830, 267] on div "8:00 AM 8:30 AM 9:00 AM 9:30 AM 10:00 AM 10:30 AM 11:00 AM 11:30 AM 12:00 PM 12…" at bounding box center [430, 257] width 799 height 261
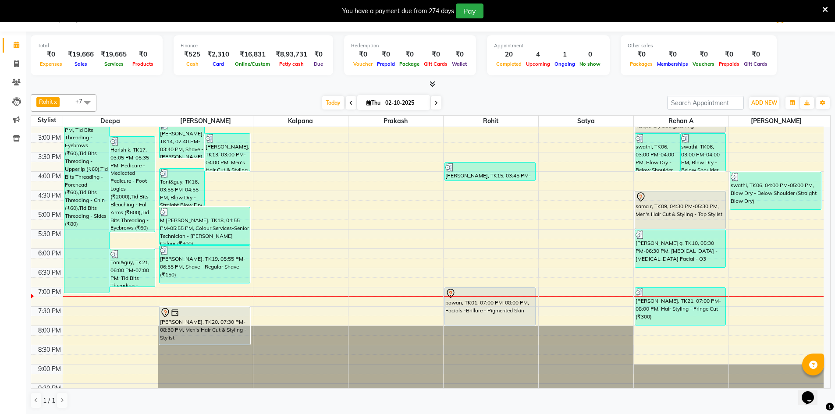
scroll to position [278, 0]
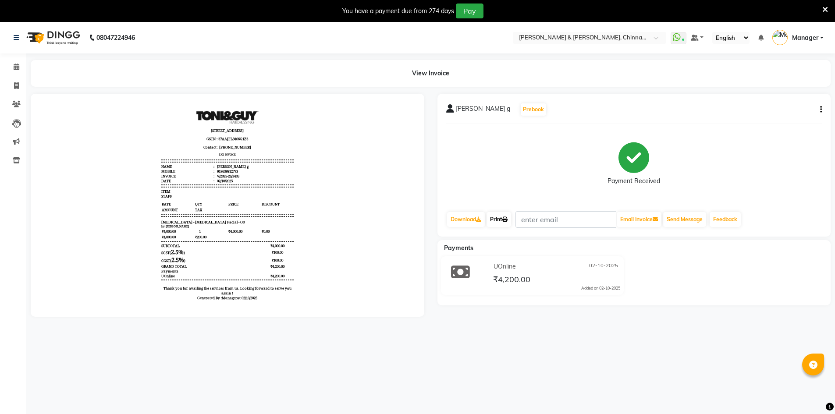
click at [504, 220] on link "Print" at bounding box center [499, 219] width 25 height 15
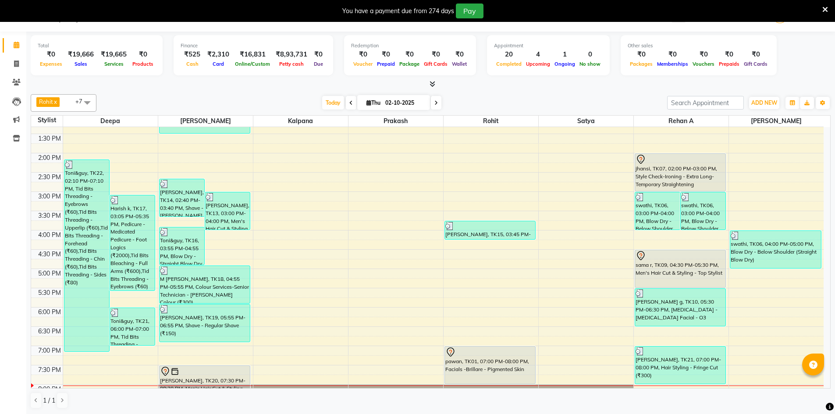
scroll to position [278, 0]
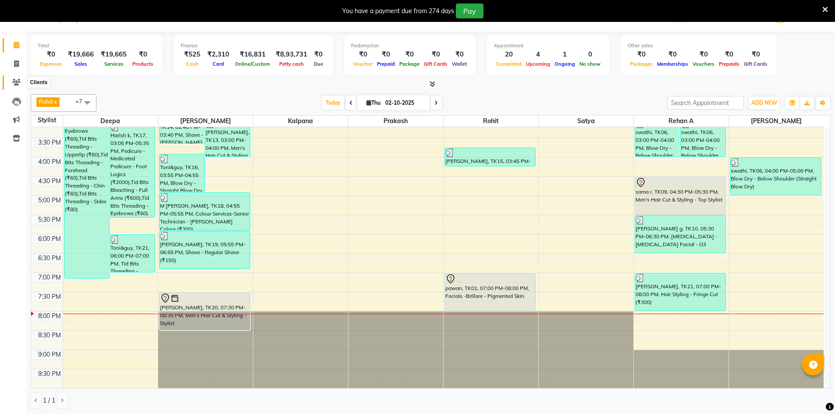
click at [19, 83] on icon at bounding box center [16, 82] width 8 height 7
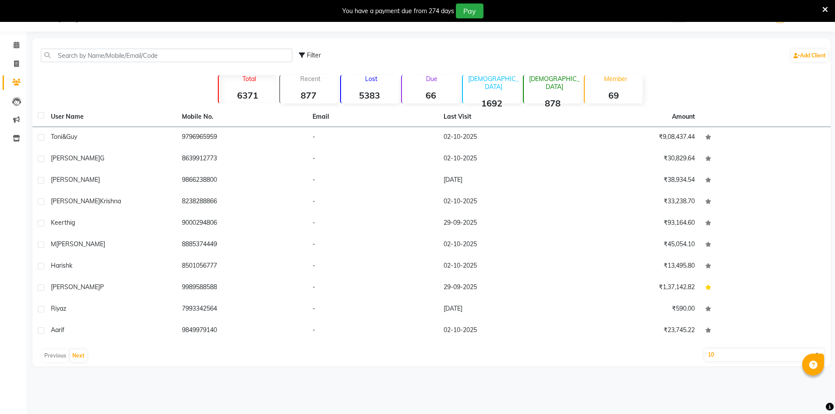
click at [19, 83] on icon at bounding box center [16, 82] width 8 height 7
click at [63, 56] on input "text" at bounding box center [167, 56] width 252 height 14
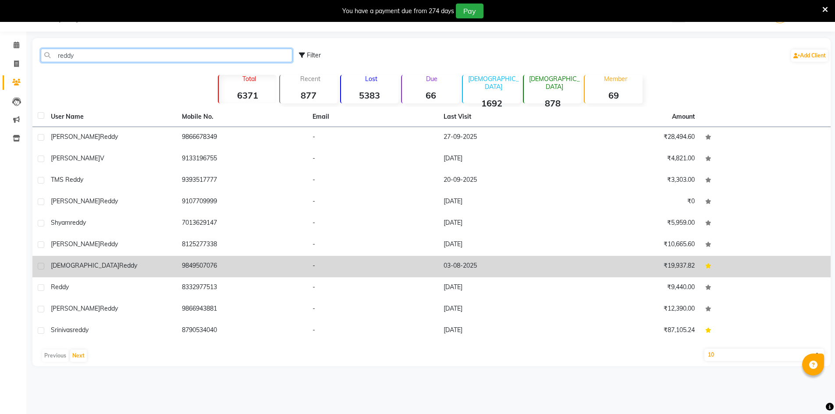
type input "reddy"
click at [99, 265] on div "Krishna reddy" at bounding box center [111, 265] width 121 height 9
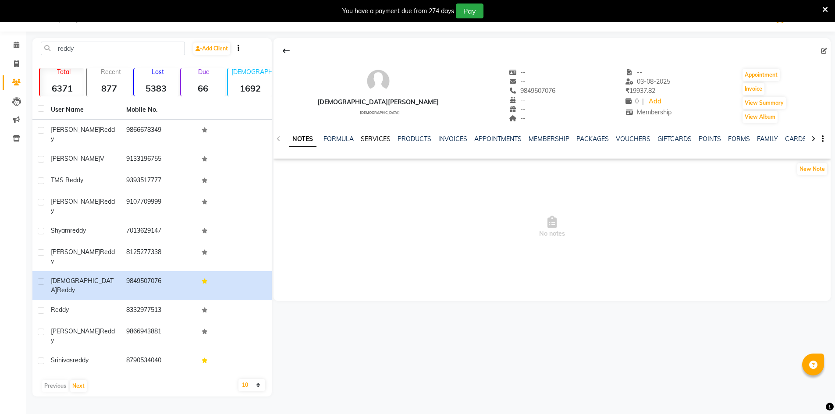
click at [381, 139] on link "SERVICES" at bounding box center [376, 139] width 30 height 8
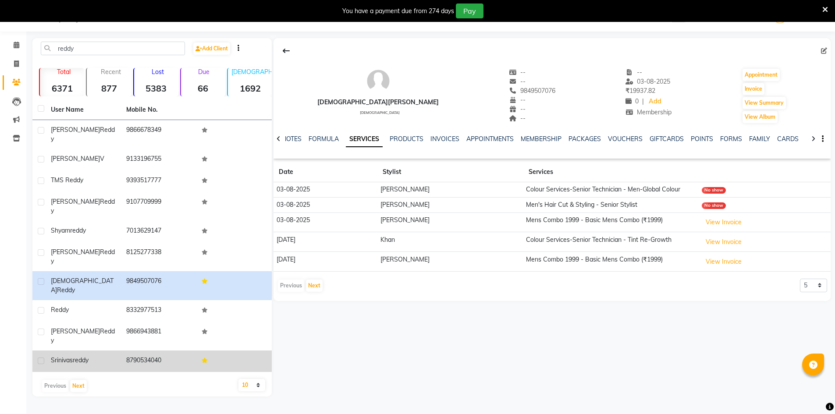
click at [85, 356] on span "reddy" at bounding box center [81, 360] width 16 height 8
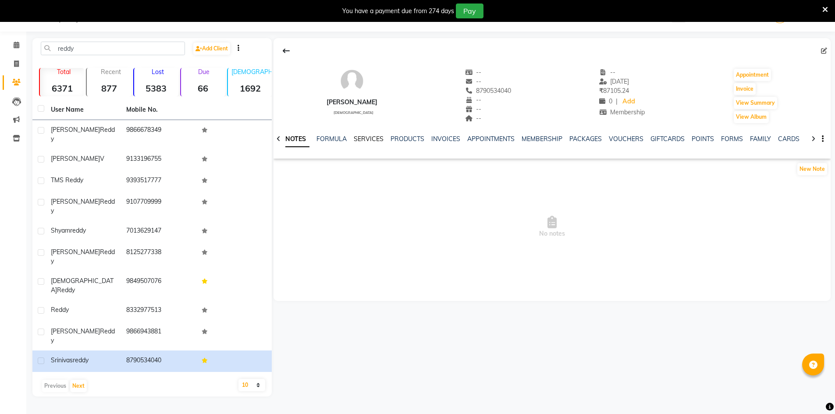
click at [370, 136] on link "SERVICES" at bounding box center [369, 139] width 30 height 8
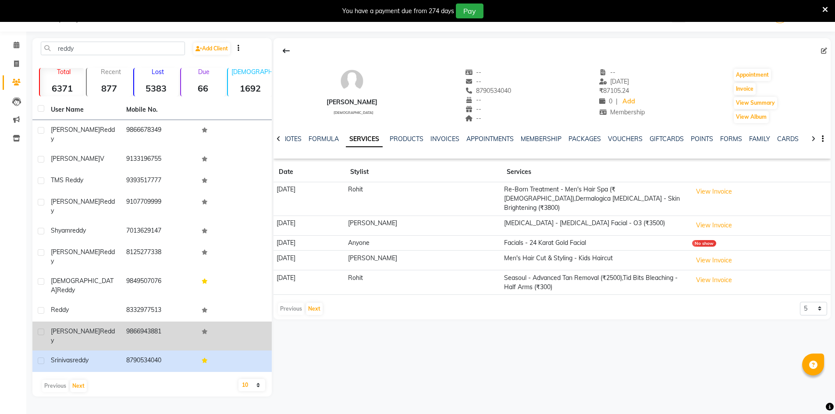
click at [167, 322] on td "9866943881" at bounding box center [158, 336] width 75 height 29
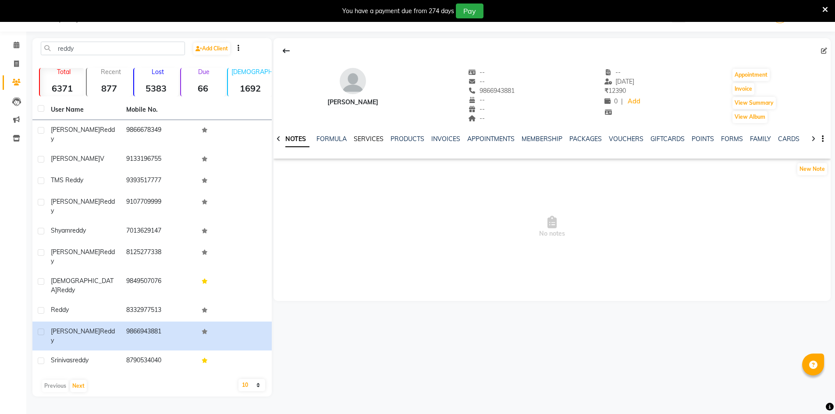
click at [366, 140] on link "SERVICES" at bounding box center [369, 139] width 30 height 8
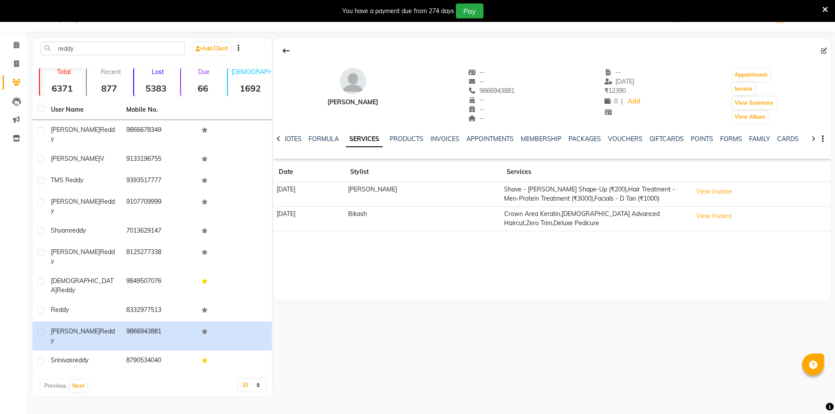
click at [247, 379] on select "10 50 100" at bounding box center [252, 385] width 27 height 12
click at [239, 379] on select "10 50 100" at bounding box center [252, 385] width 27 height 12
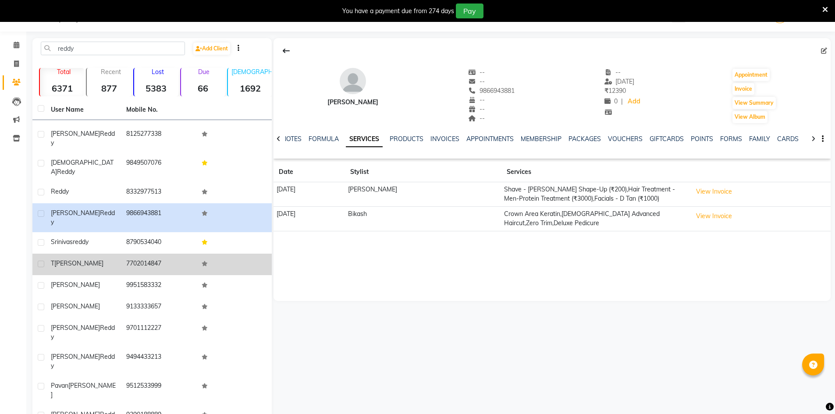
scroll to position [146, 0]
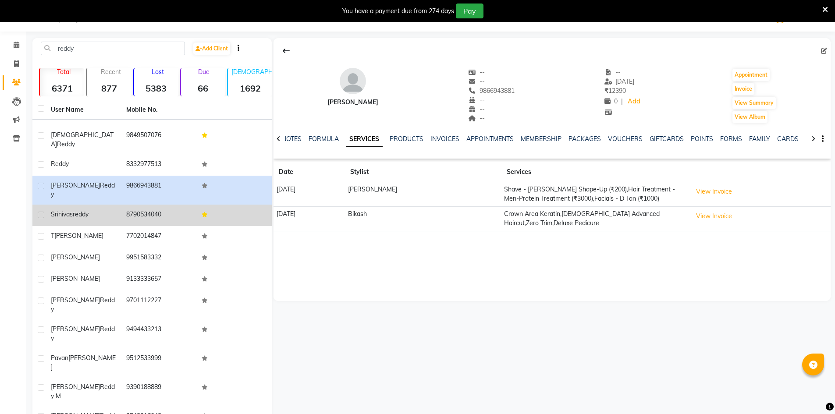
click at [140, 205] on td "8790534040" at bounding box center [158, 215] width 75 height 21
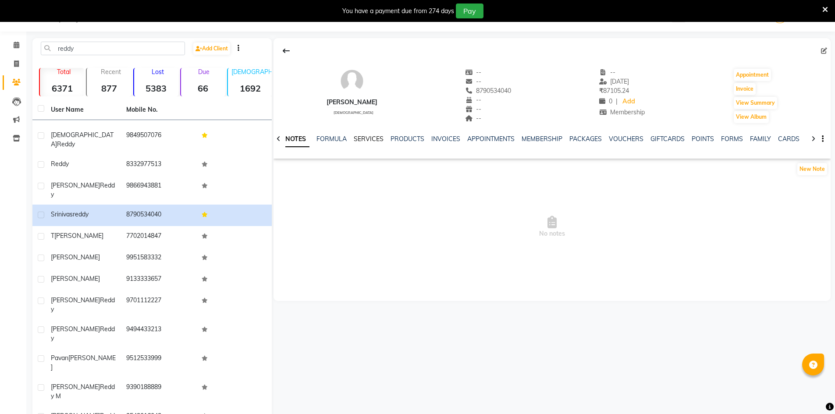
click at [373, 141] on link "SERVICES" at bounding box center [369, 139] width 30 height 8
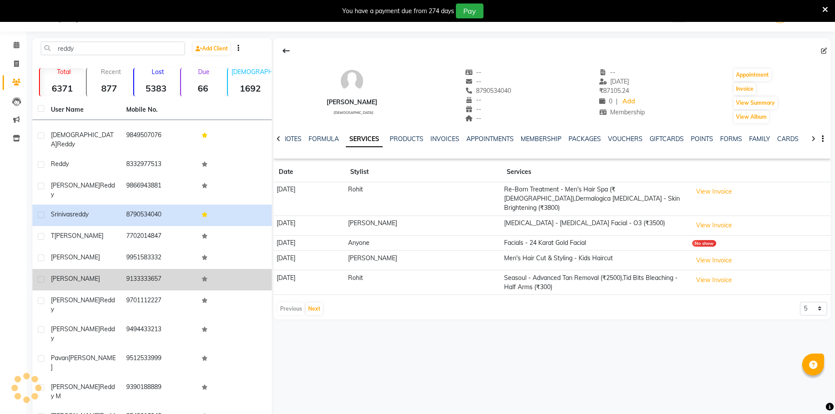
click at [159, 269] on td "9133333657" at bounding box center [158, 279] width 75 height 21
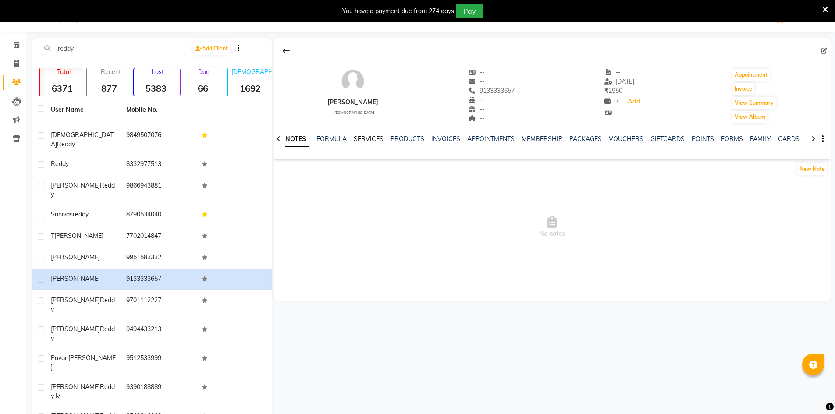
click at [375, 139] on link "SERVICES" at bounding box center [369, 139] width 30 height 8
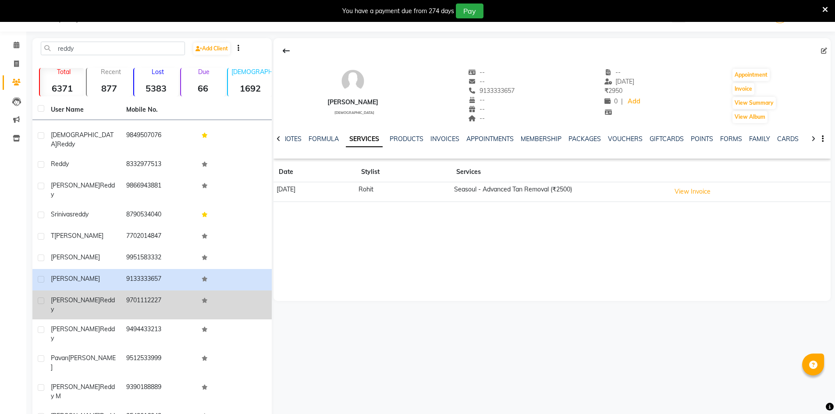
scroll to position [219, 0]
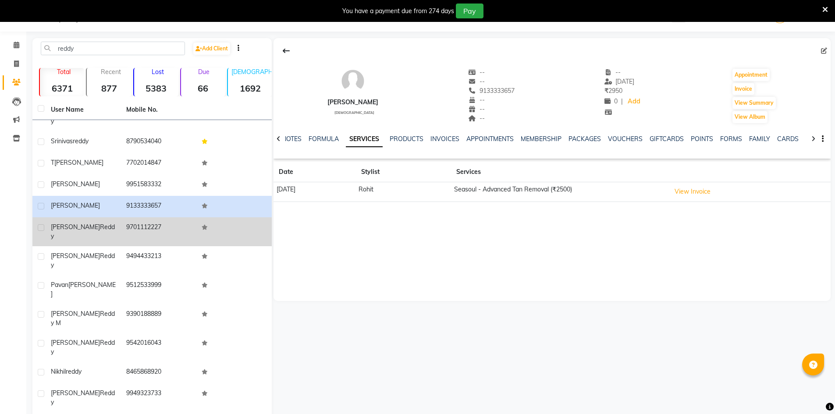
click at [132, 217] on td "9701112227" at bounding box center [158, 231] width 75 height 29
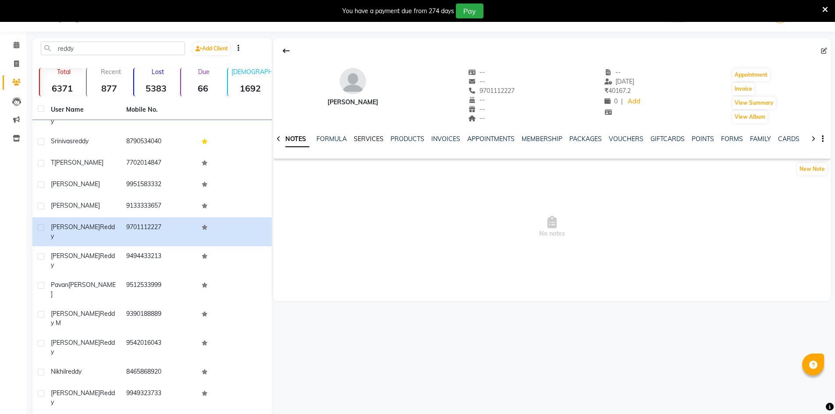
click at [376, 135] on link "SERVICES" at bounding box center [369, 139] width 30 height 8
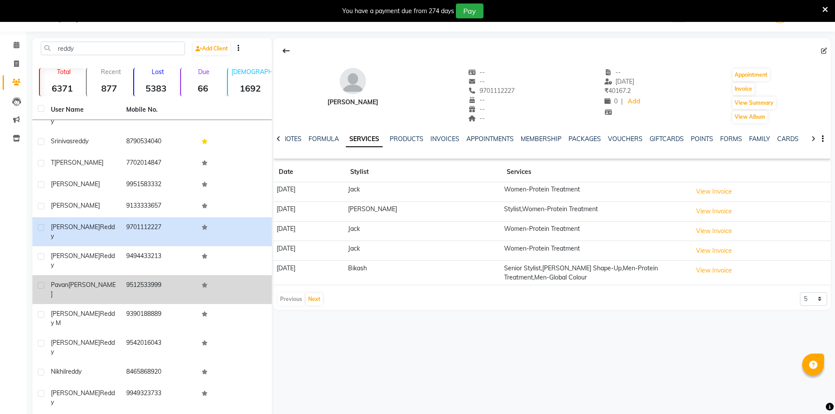
click at [125, 275] on td "9512533999" at bounding box center [158, 289] width 75 height 29
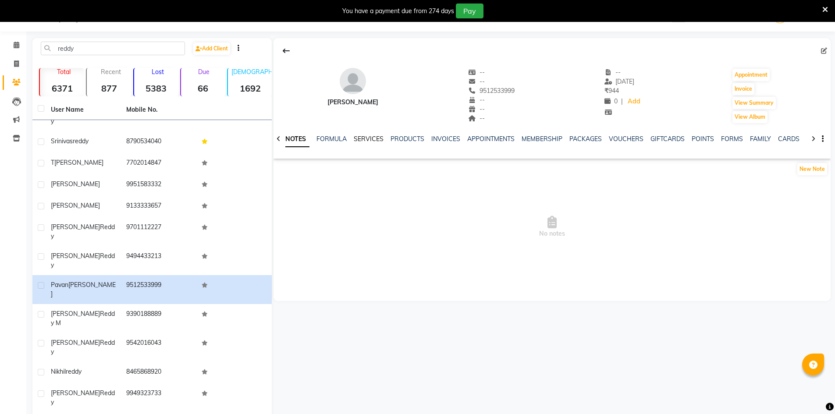
click at [369, 139] on link "SERVICES" at bounding box center [369, 139] width 30 height 8
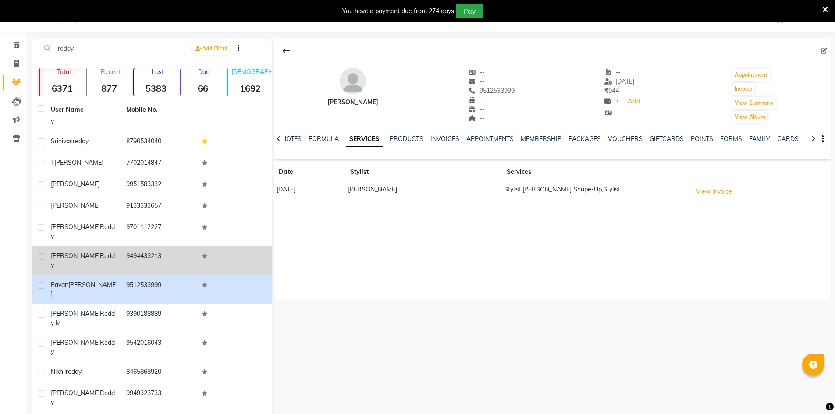
click at [107, 252] on div "Sukesh reddy" at bounding box center [83, 261] width 65 height 18
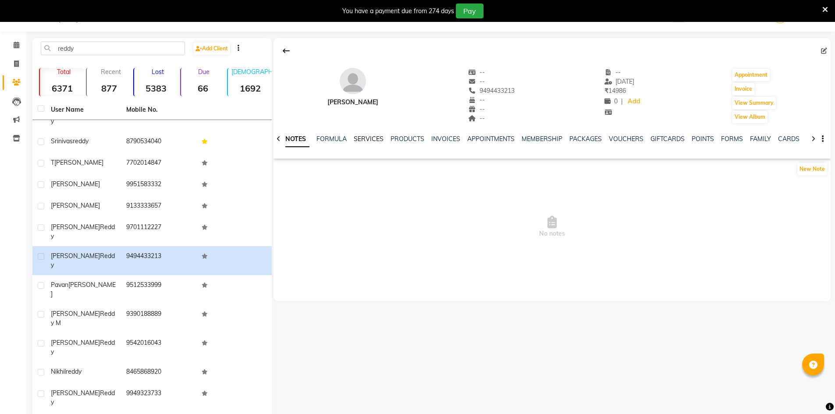
click at [377, 140] on link "SERVICES" at bounding box center [369, 139] width 30 height 8
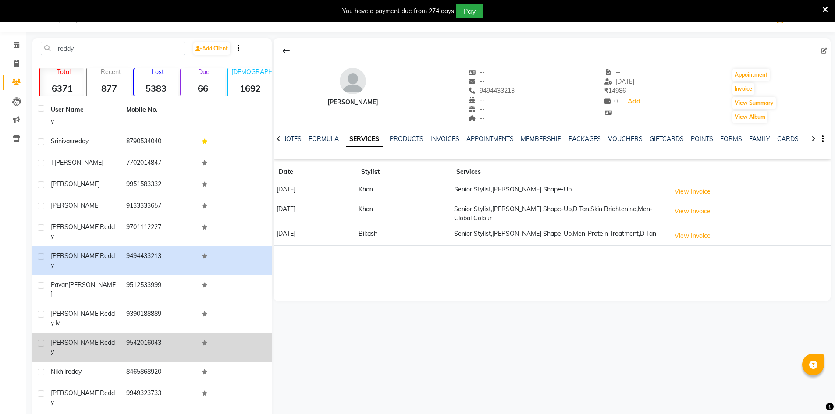
scroll to position [292, 0]
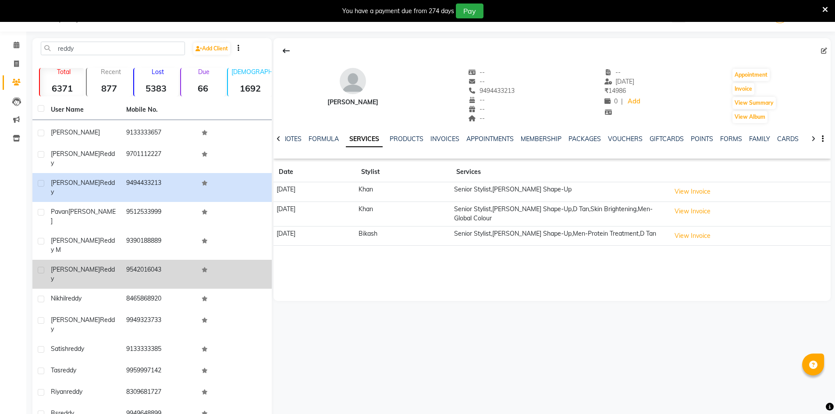
click at [113, 260] on td "Narsimha reddy" at bounding box center [83, 274] width 75 height 29
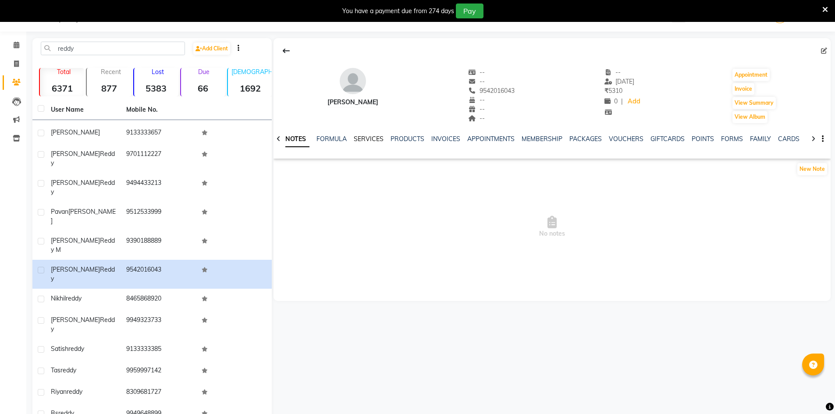
click at [366, 137] on link "SERVICES" at bounding box center [369, 139] width 30 height 8
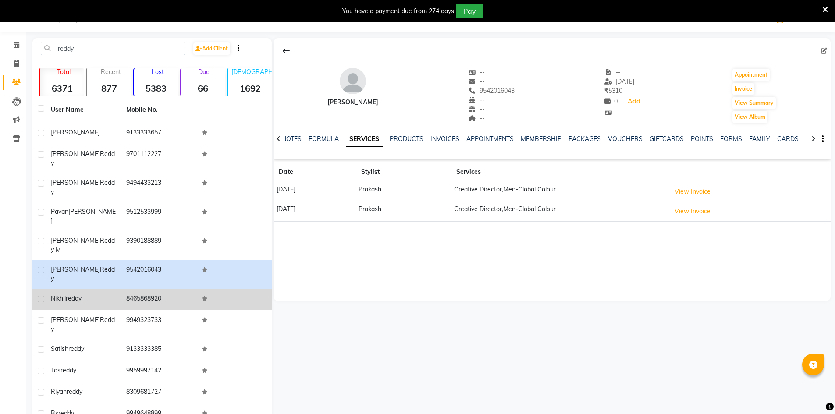
click at [159, 289] on td "8465868920" at bounding box center [158, 299] width 75 height 21
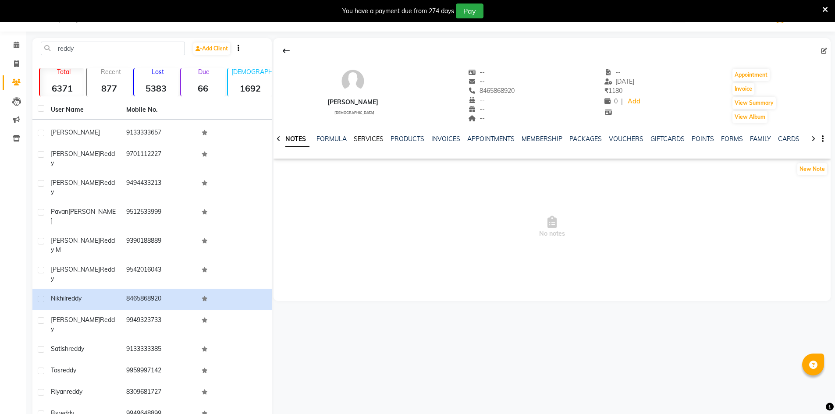
click at [373, 139] on link "SERVICES" at bounding box center [369, 139] width 30 height 8
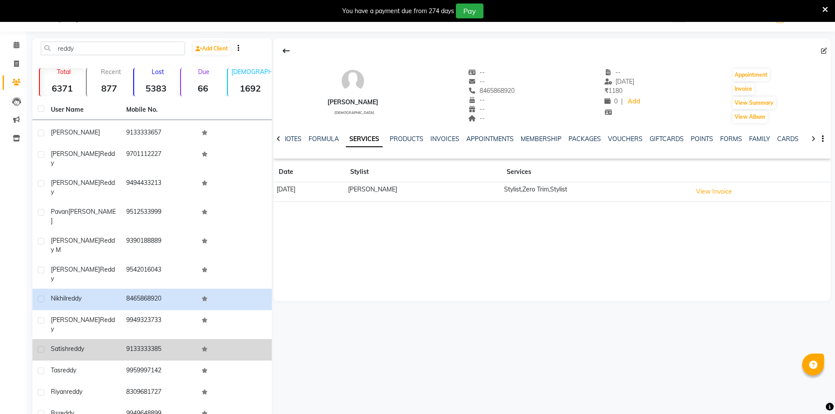
click at [133, 339] on td "9133333385" at bounding box center [158, 349] width 75 height 21
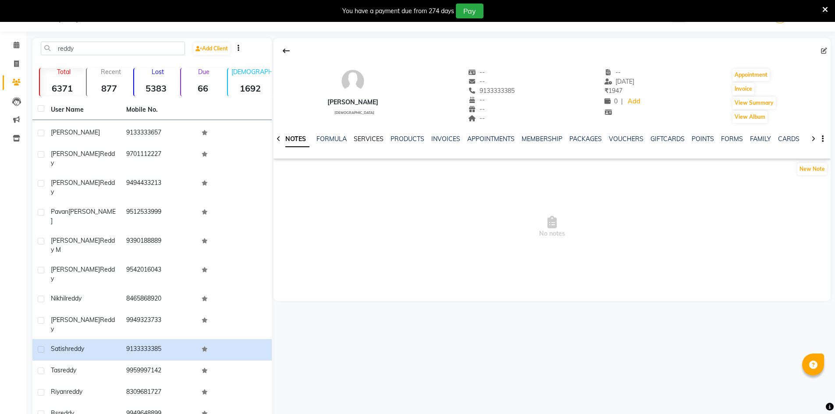
click at [362, 143] on div "NOTES FORMULA SERVICES PRODUCTS INVOICES APPOINTMENTS MEMBERSHIP PACKAGES VOUCH…" at bounding box center [542, 143] width 506 height 16
click at [363, 140] on link "SERVICES" at bounding box center [369, 139] width 30 height 8
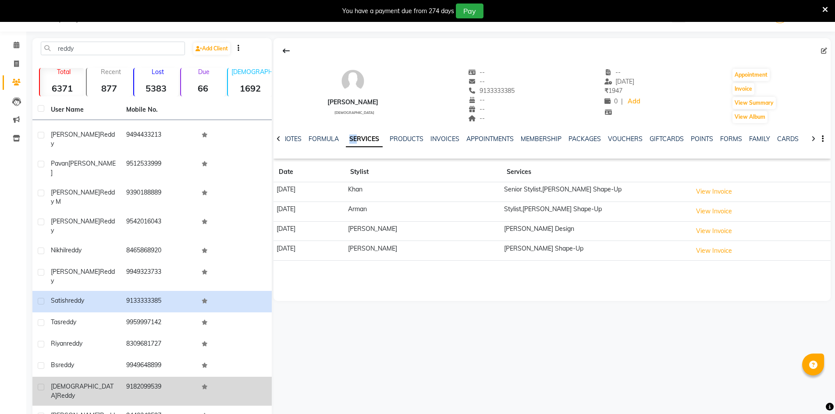
scroll to position [365, 0]
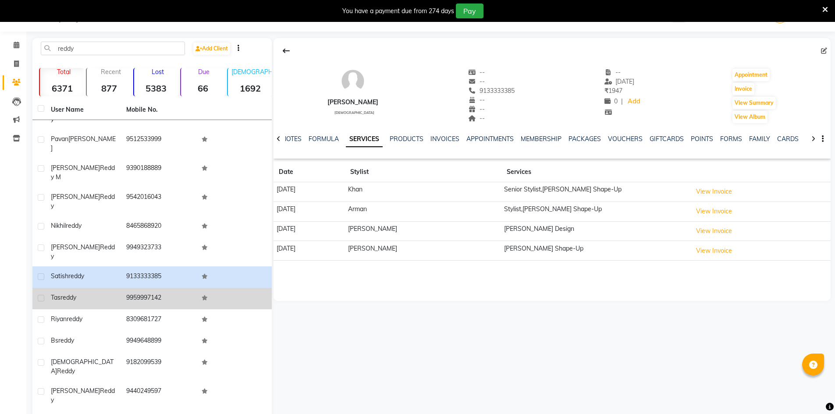
click at [128, 288] on td "9959997142" at bounding box center [158, 298] width 75 height 21
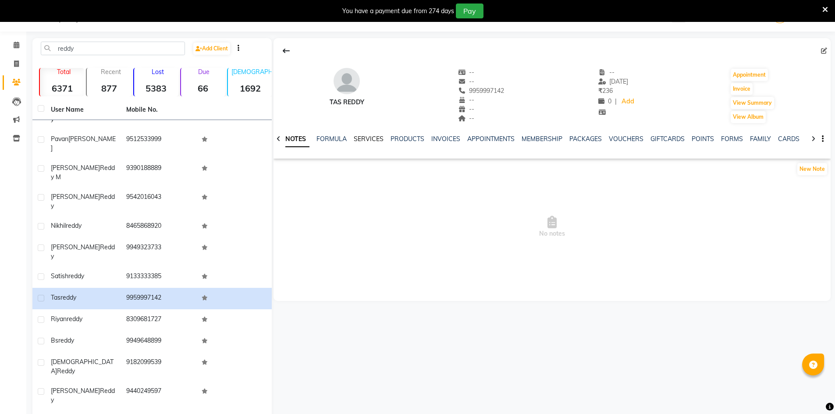
click at [362, 139] on link "SERVICES" at bounding box center [369, 139] width 30 height 8
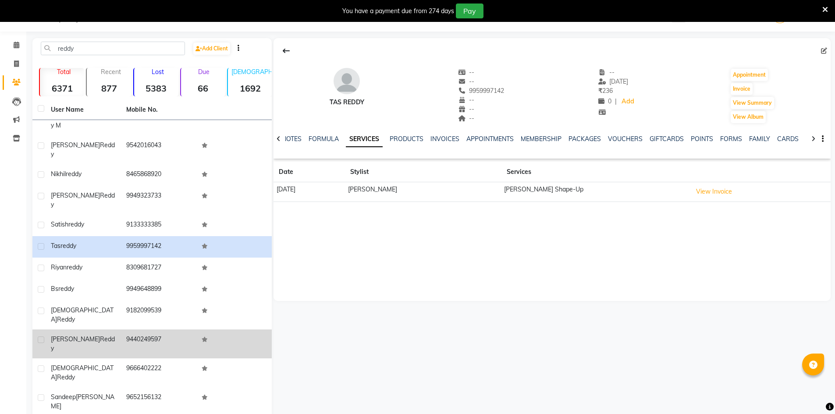
scroll to position [95, 0]
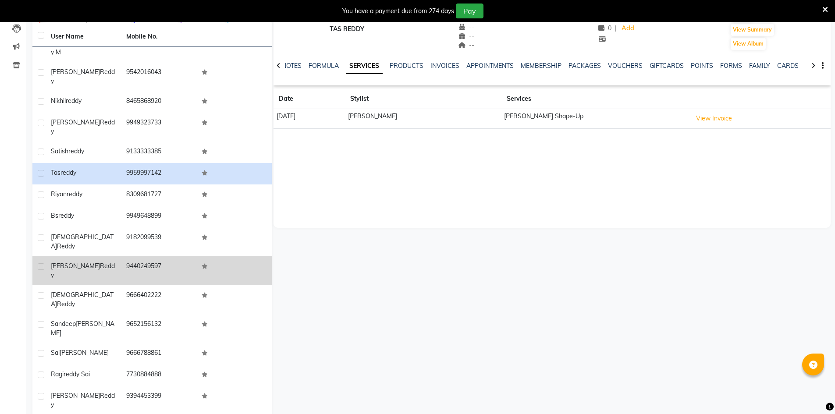
click at [125, 256] on td "9440249597" at bounding box center [158, 270] width 75 height 29
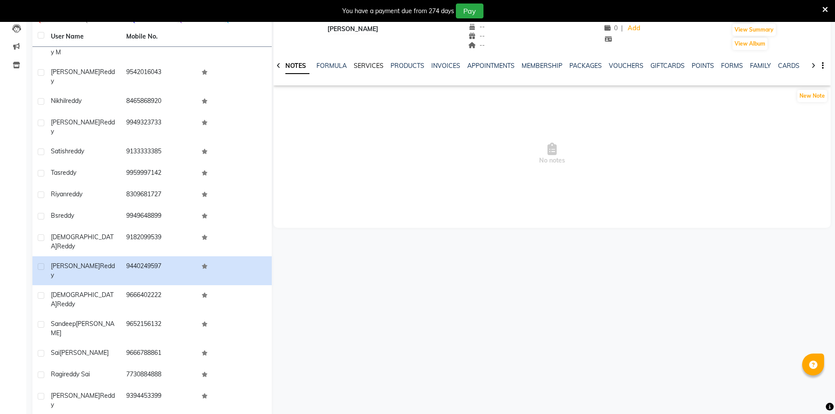
click at [366, 68] on link "SERVICES" at bounding box center [369, 66] width 30 height 8
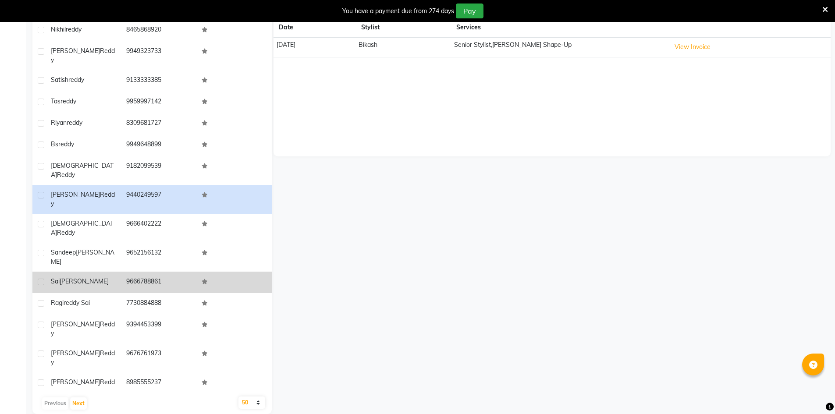
scroll to position [168, 0]
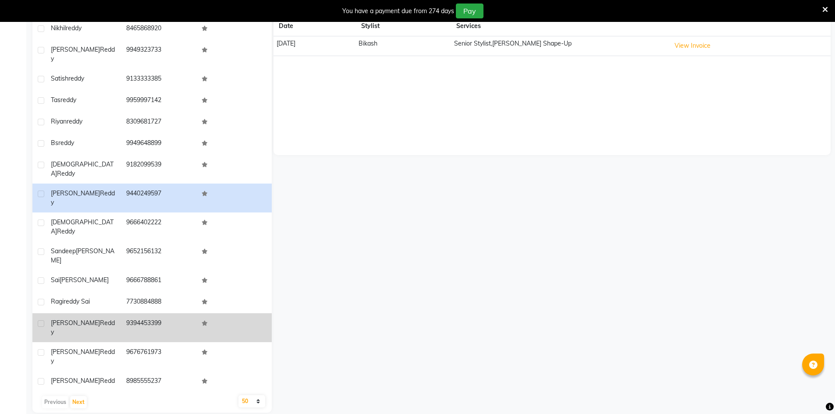
click at [141, 313] on td "9394453399" at bounding box center [158, 327] width 75 height 29
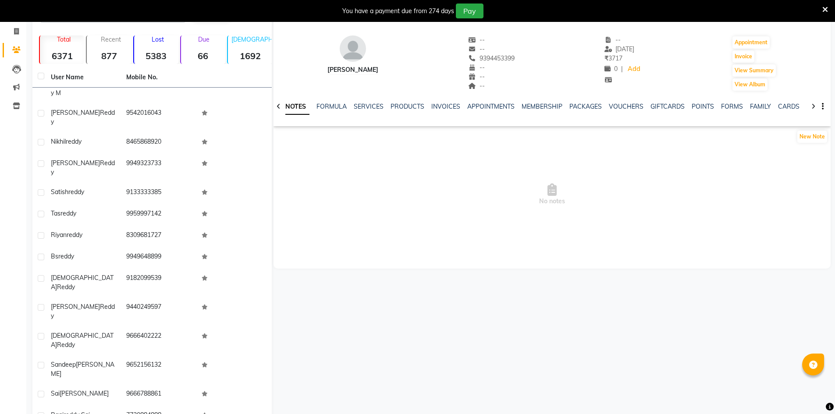
scroll to position [22, 0]
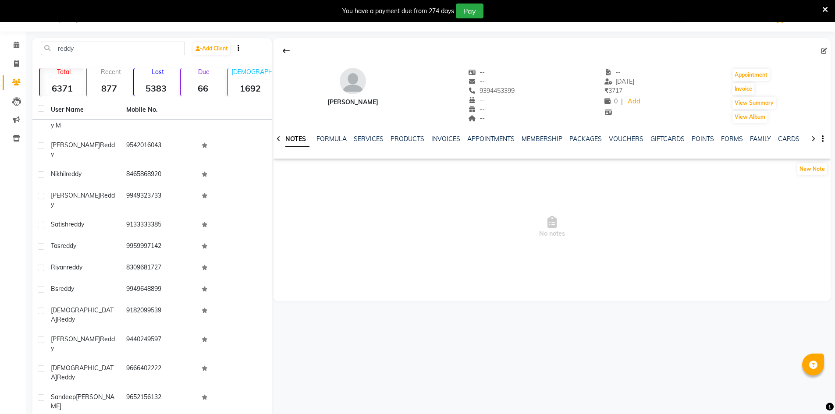
click at [364, 134] on div "NOTES FORMULA SERVICES PRODUCTS INVOICES APPOINTMENTS MEMBERSHIP PACKAGES VOUCH…" at bounding box center [552, 139] width 557 height 30
click at [366, 139] on link "SERVICES" at bounding box center [369, 139] width 30 height 8
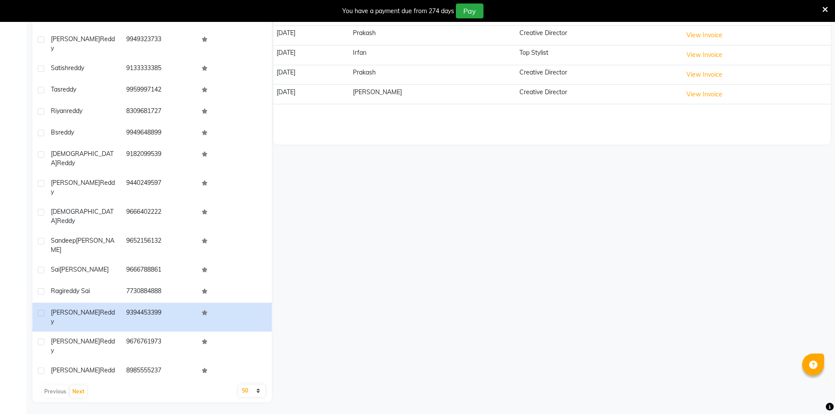
scroll to position [180, 0]
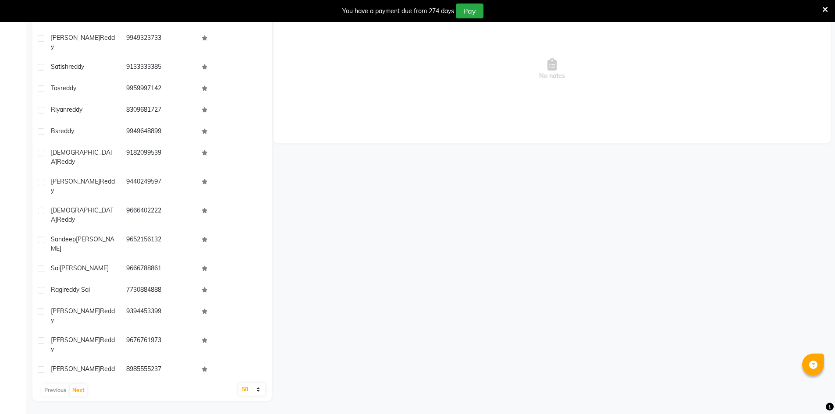
click at [824, 9] on icon at bounding box center [826, 10] width 6 height 8
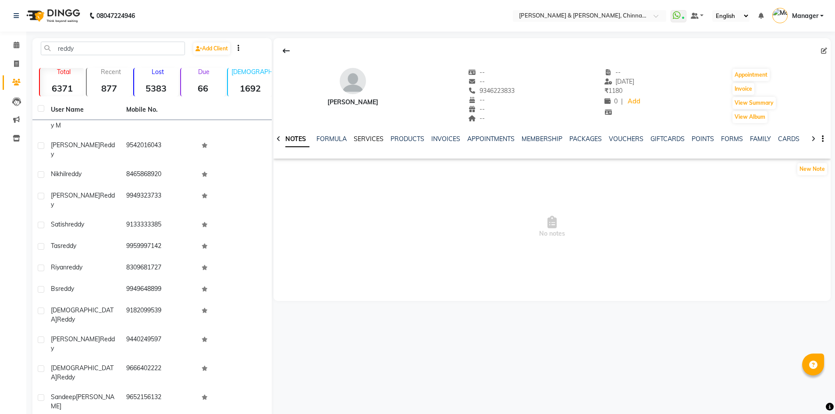
click at [377, 141] on link "SERVICES" at bounding box center [369, 139] width 30 height 8
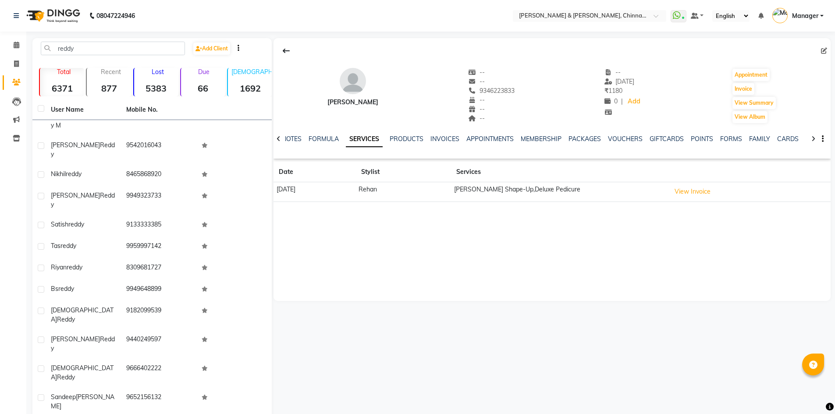
scroll to position [158, 0]
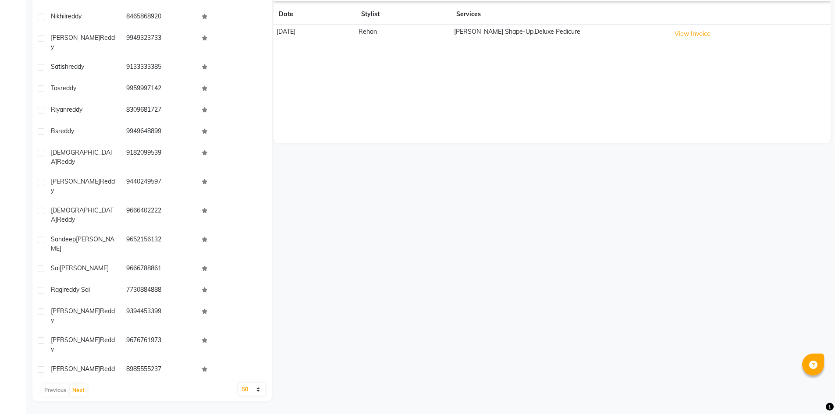
click at [254, 393] on select "10 50 100" at bounding box center [252, 390] width 27 height 12
click at [253, 389] on select "10 50 100" at bounding box center [252, 390] width 27 height 12
select select "100"
click at [239, 384] on select "10 50 100" at bounding box center [252, 390] width 27 height 12
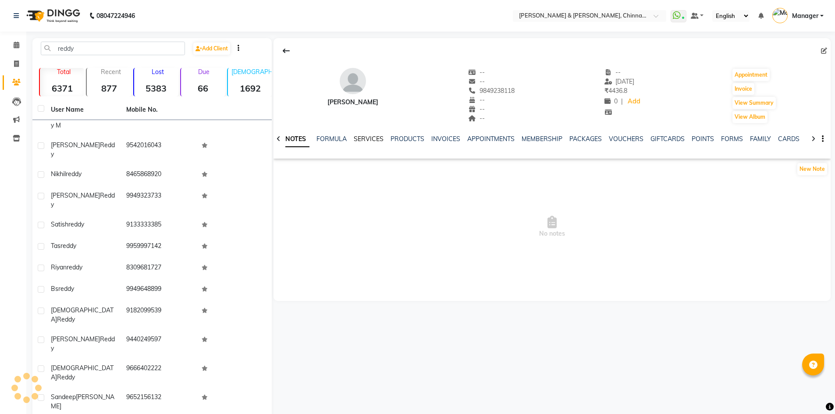
click at [370, 139] on link "SERVICES" at bounding box center [369, 139] width 30 height 8
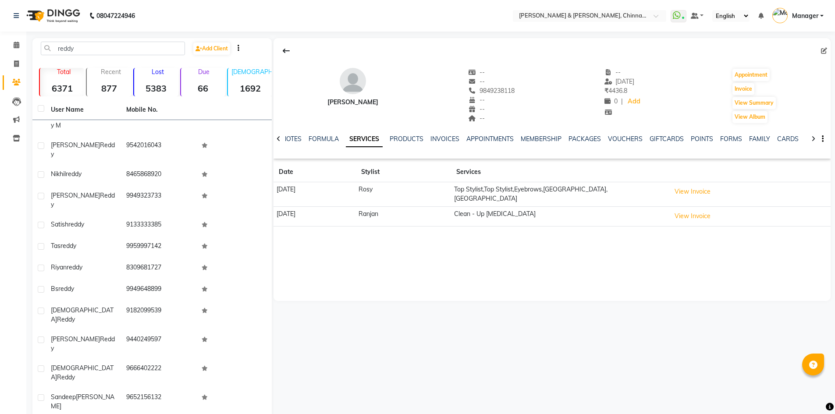
click at [370, 139] on link "SERVICES" at bounding box center [364, 140] width 37 height 16
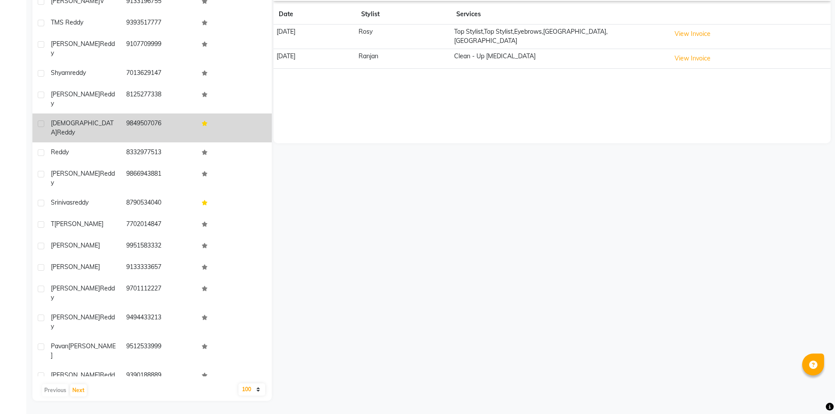
click at [153, 114] on td "9849507076" at bounding box center [158, 128] width 75 height 29
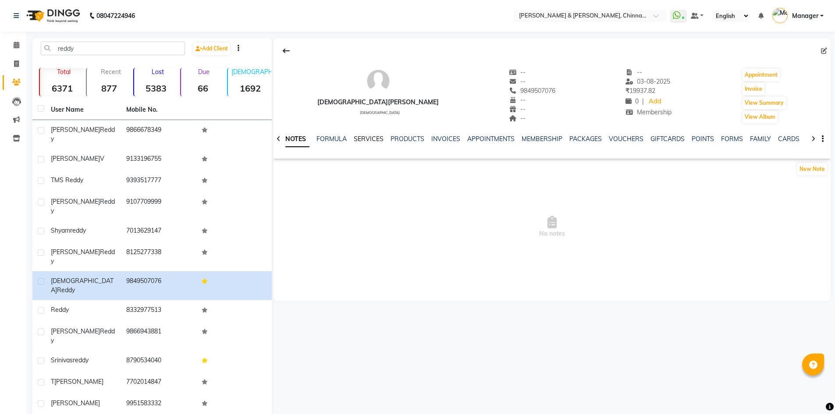
click at [359, 136] on link "SERVICES" at bounding box center [369, 139] width 30 height 8
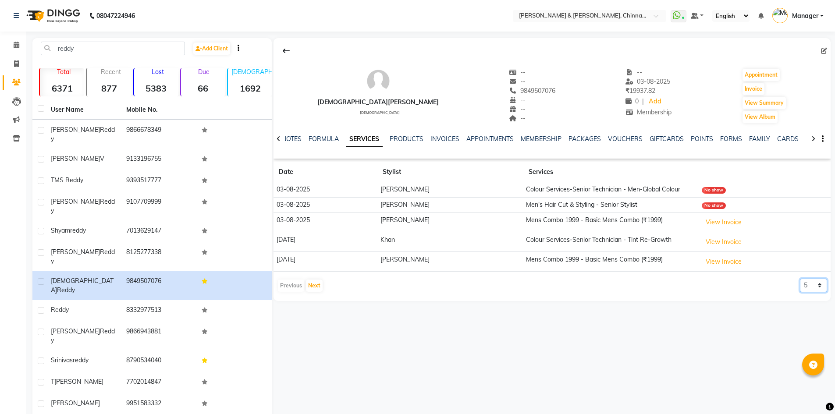
click at [812, 289] on select "5 10 50 100 500" at bounding box center [813, 286] width 27 height 14
click at [810, 286] on select "5 10 50 100 500" at bounding box center [813, 286] width 27 height 14
click at [810, 283] on select "5 10 50 100 500" at bounding box center [813, 286] width 27 height 14
select select "50"
click at [800, 279] on select "5 10 50 100 500" at bounding box center [813, 286] width 27 height 14
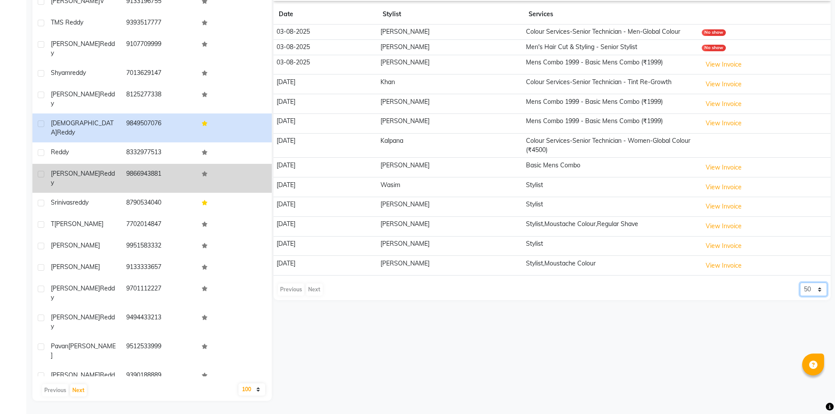
scroll to position [85, 0]
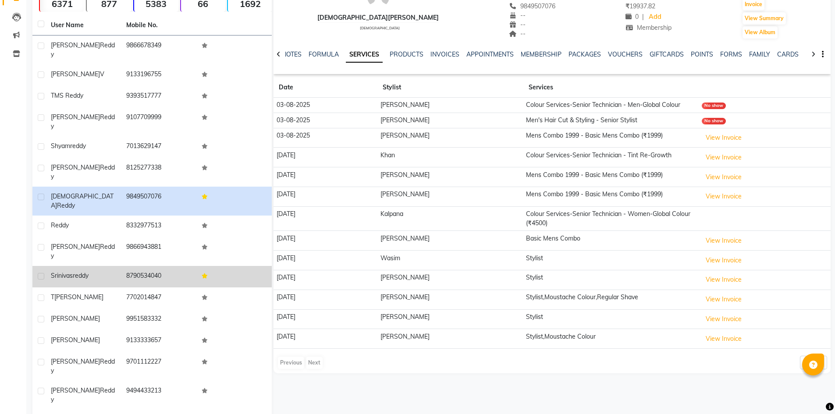
click at [139, 266] on td "8790534040" at bounding box center [158, 276] width 75 height 21
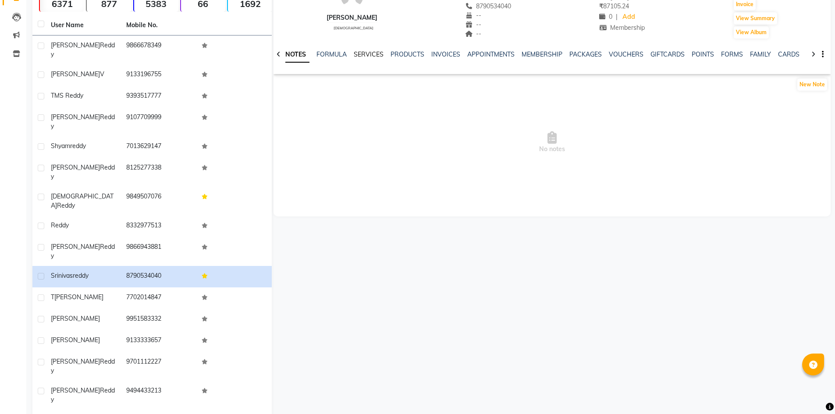
click at [369, 57] on link "SERVICES" at bounding box center [369, 54] width 30 height 8
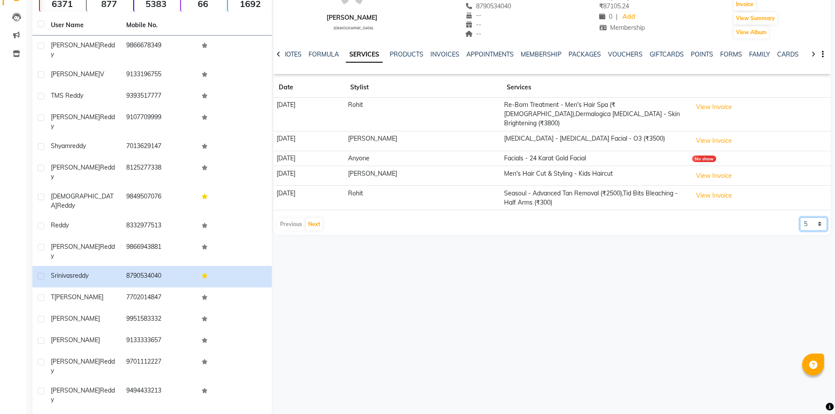
click at [816, 219] on select "5 10 50 100 500" at bounding box center [813, 224] width 27 height 14
select select "50"
click at [800, 217] on select "5 10 50 100 500" at bounding box center [813, 224] width 27 height 14
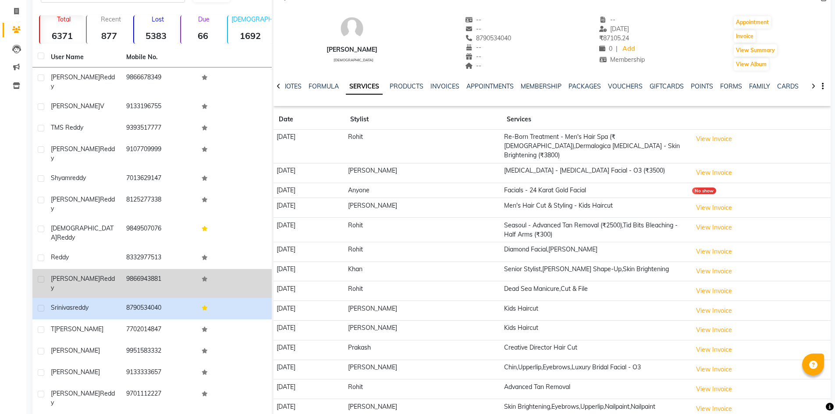
scroll to position [73, 0]
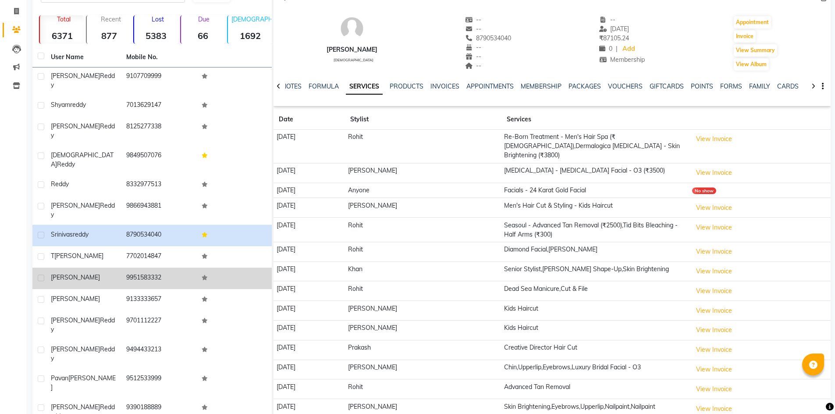
click at [81, 274] on span "ramchandar reddy" at bounding box center [75, 278] width 49 height 8
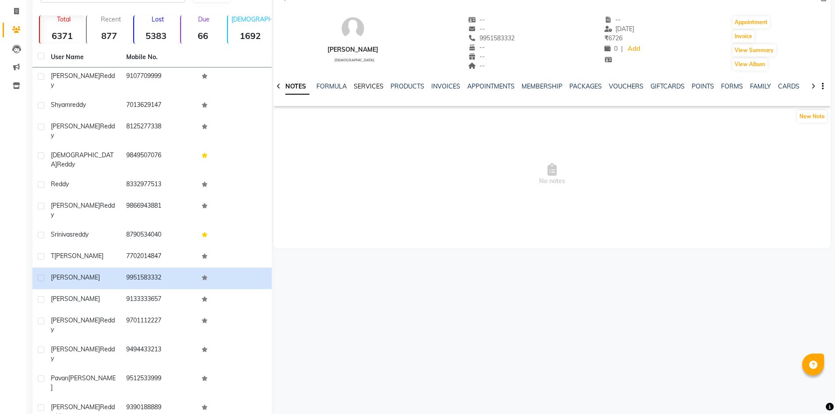
click at [360, 84] on link "SERVICES" at bounding box center [369, 86] width 30 height 8
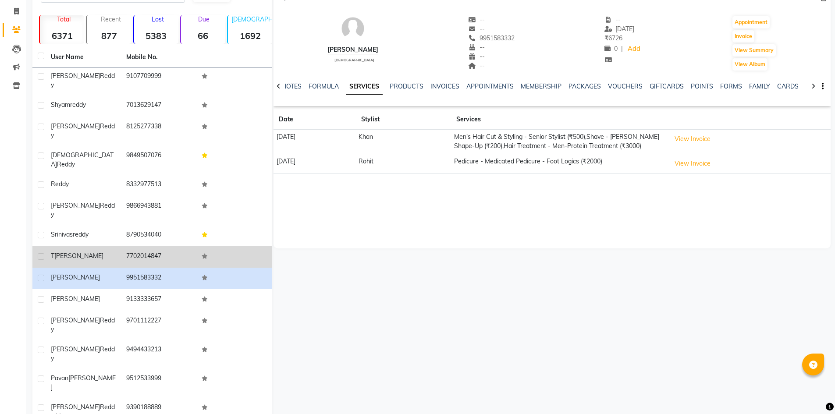
click at [85, 252] on span "radha krishana reddy" at bounding box center [78, 256] width 49 height 8
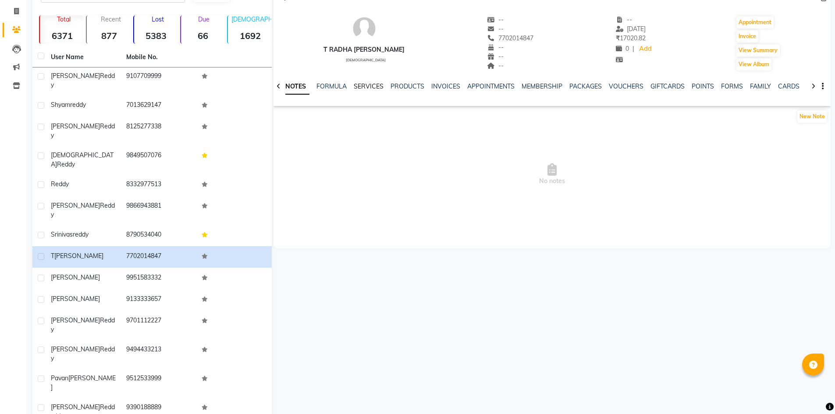
click at [364, 85] on link "SERVICES" at bounding box center [369, 86] width 30 height 8
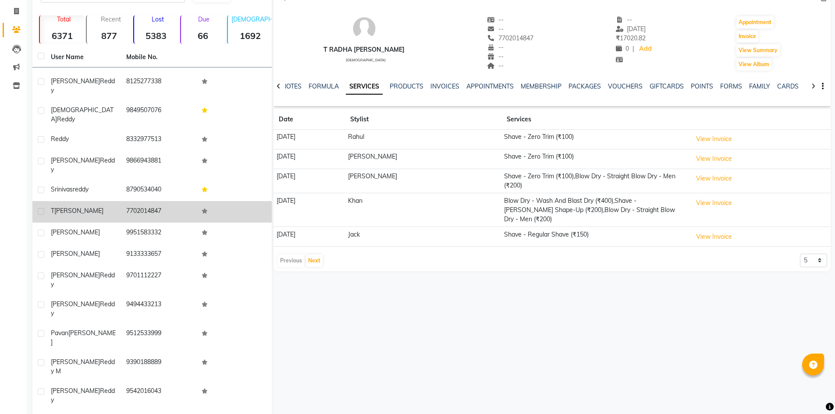
scroll to position [146, 0]
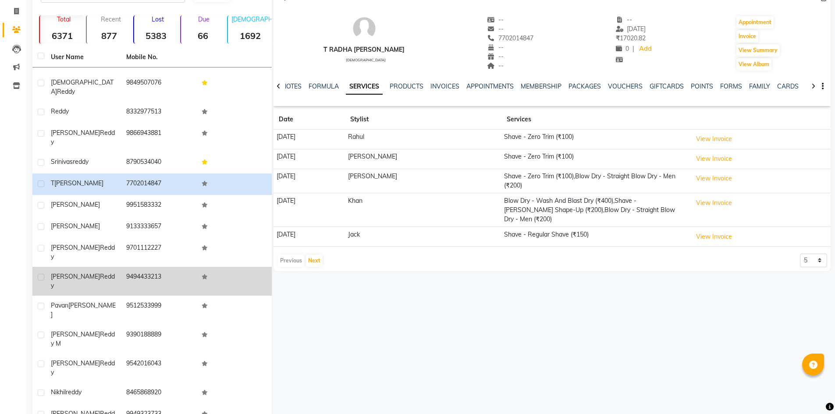
click at [98, 272] on div "Sukesh reddy" at bounding box center [83, 281] width 65 height 18
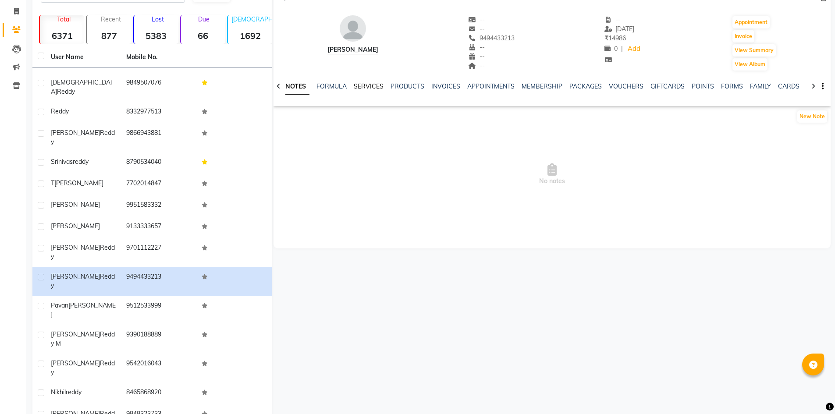
click at [369, 87] on link "SERVICES" at bounding box center [369, 86] width 30 height 8
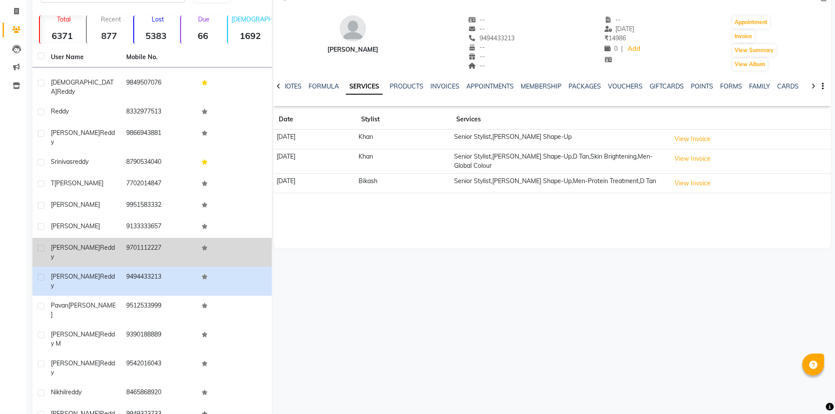
click at [82, 238] on td "Anand reddy" at bounding box center [83, 252] width 75 height 29
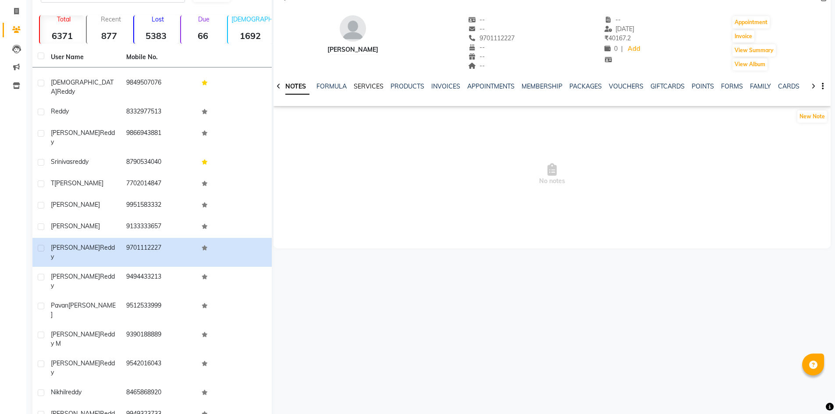
click at [374, 87] on link "SERVICES" at bounding box center [369, 86] width 30 height 8
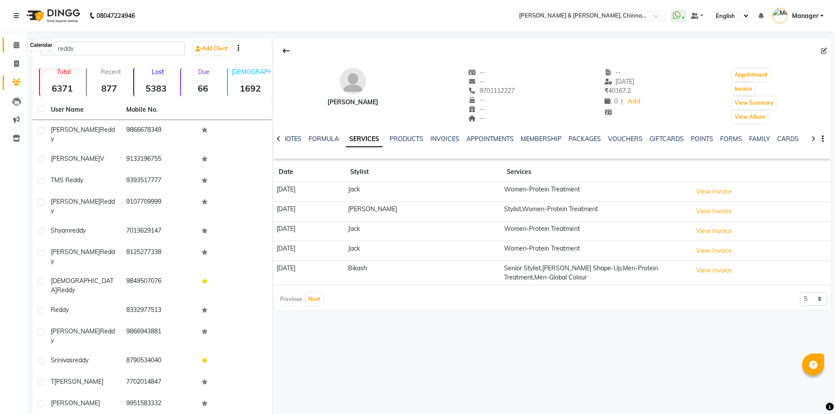
click at [15, 45] on icon at bounding box center [17, 45] width 6 height 7
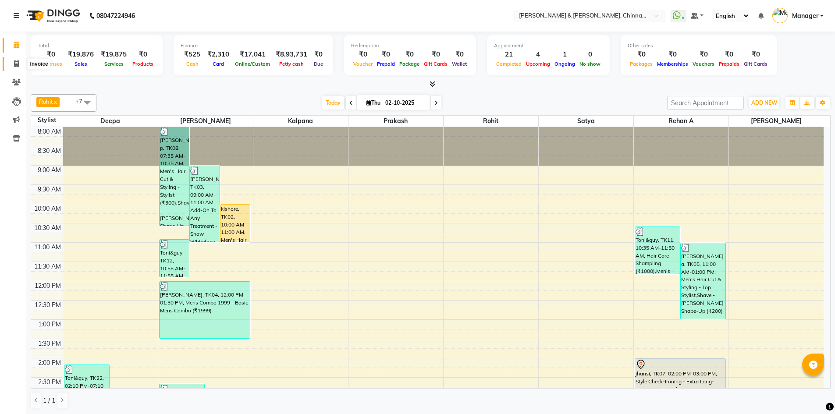
click at [11, 61] on span at bounding box center [16, 64] width 15 height 10
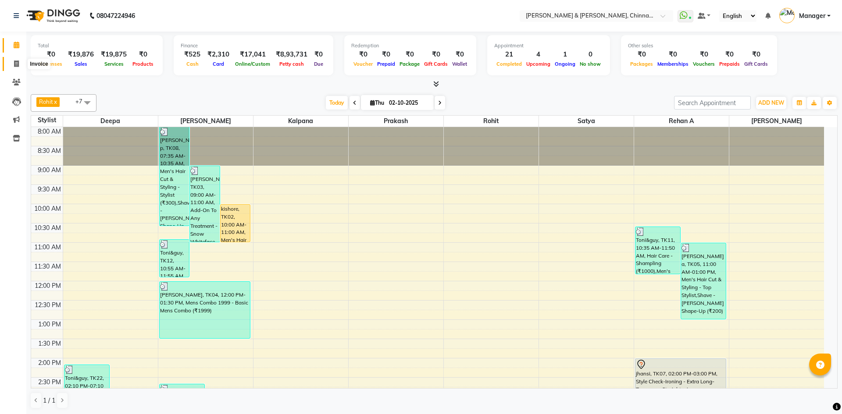
select select "service"
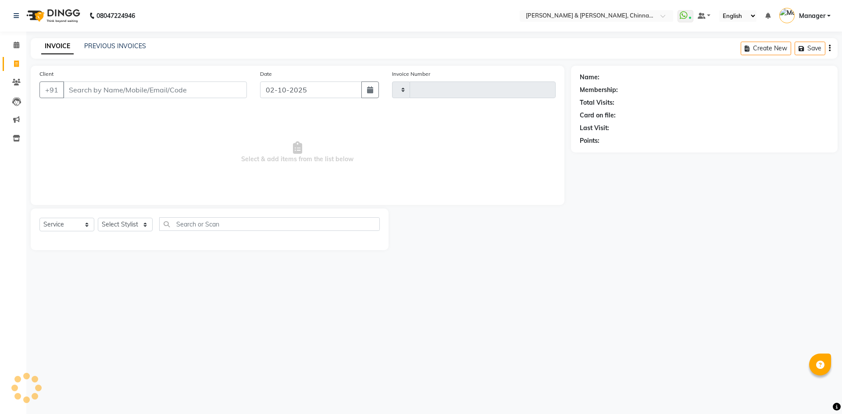
type input "3437"
select select "7388"
click at [113, 226] on select "Select Stylist" at bounding box center [125, 225] width 55 height 14
click at [98, 218] on select "Select Stylist Admin Chrispin Deepa Dingg support Faizan Kalpana Kalyan Kenny M…" at bounding box center [125, 225] width 55 height 14
click at [114, 223] on select "Select Stylist Admin Chrispin Deepa Dingg support Faizan Kalpana Kalyan Kenny M…" at bounding box center [125, 225] width 55 height 14
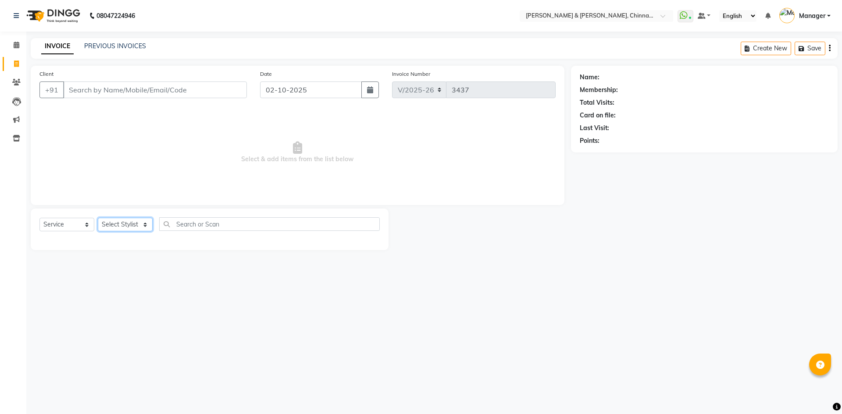
select select "65038"
click at [98, 218] on select "Select Stylist Admin Chrispin Deepa Dingg support Faizan Kalpana Kalyan Kenny M…" at bounding box center [125, 225] width 55 height 14
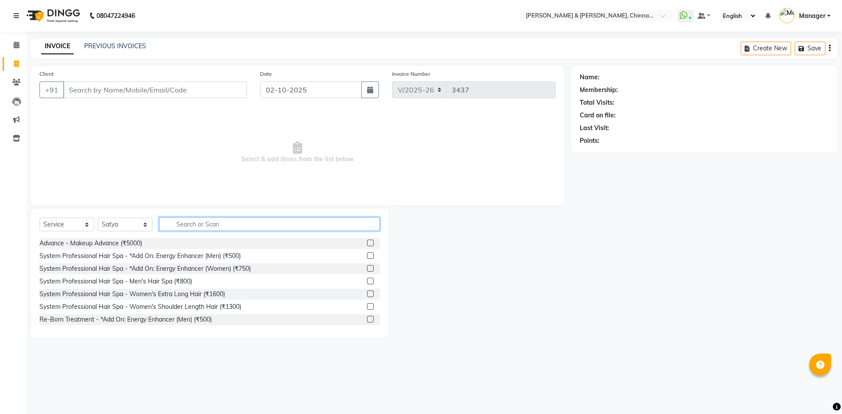
click at [184, 224] on input "text" at bounding box center [269, 224] width 221 height 14
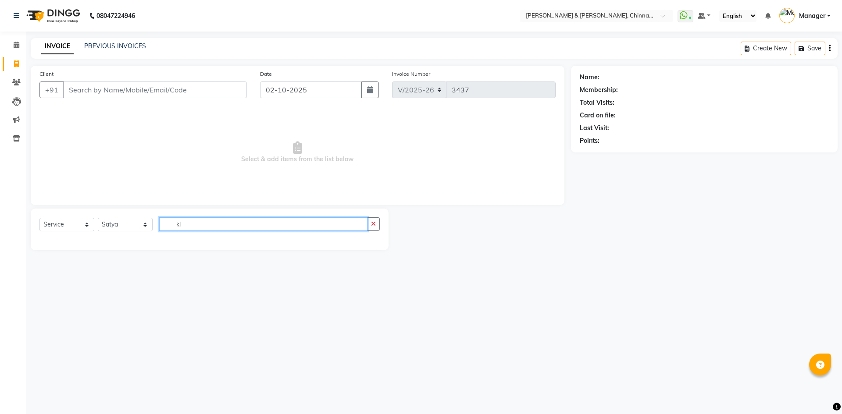
type input "k"
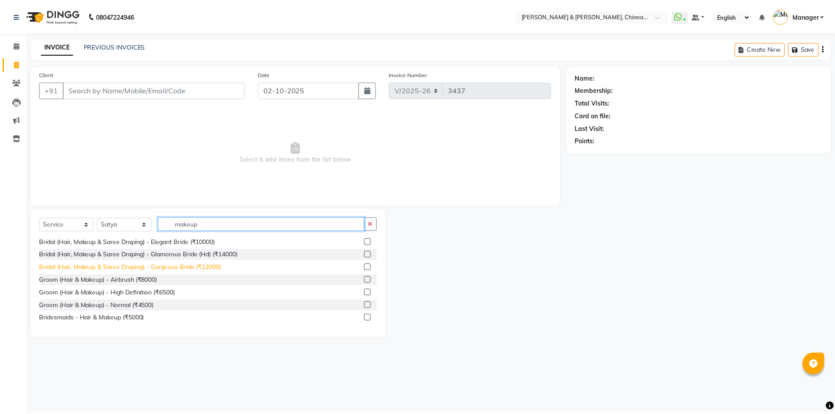
scroll to position [43, 0]
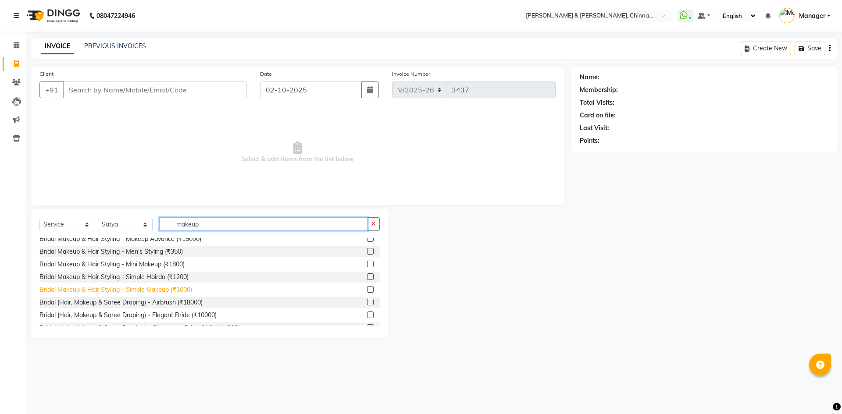
type input "makeup"
click at [150, 292] on div "Bridal Makeup & Hair Styling - Simple Makeup (₹3000)" at bounding box center [115, 289] width 153 height 9
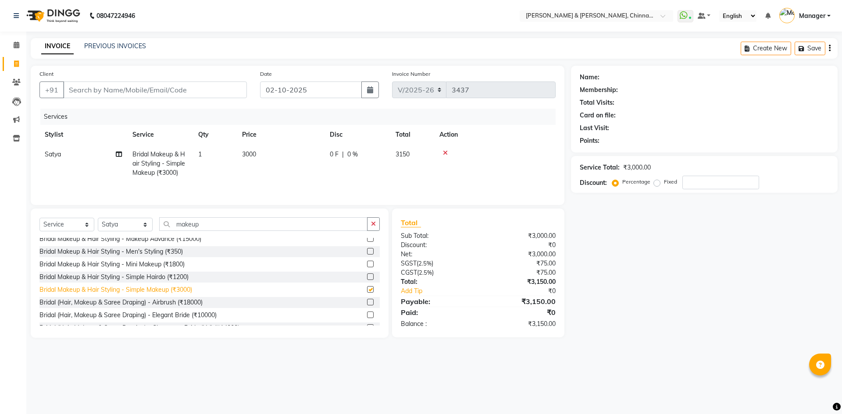
checkbox input "false"
click at [236, 157] on td "1" at bounding box center [215, 164] width 44 height 38
select select "65038"
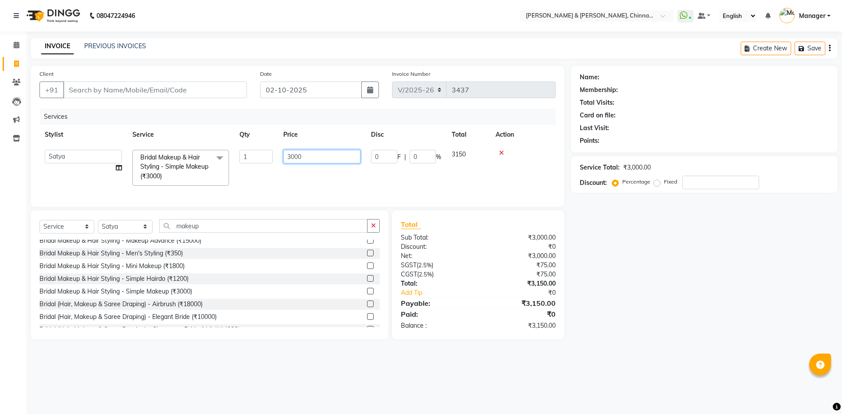
drag, startPoint x: 317, startPoint y: 155, endPoint x: 241, endPoint y: 155, distance: 76.3
click at [247, 157] on tr "Admin Chrispin Deepa Dingg support Faizan Kalpana Kalyan Kenny Manager Prakash …" at bounding box center [297, 168] width 516 height 46
type input "7500"
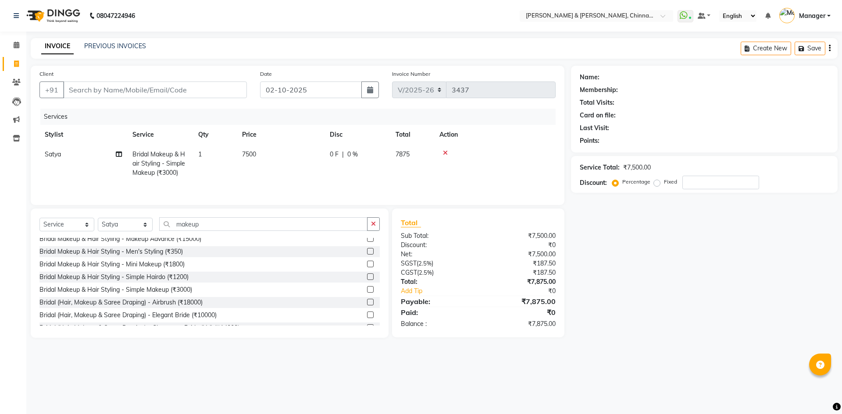
click at [254, 157] on span "7500" at bounding box center [249, 154] width 14 height 8
select select "65038"
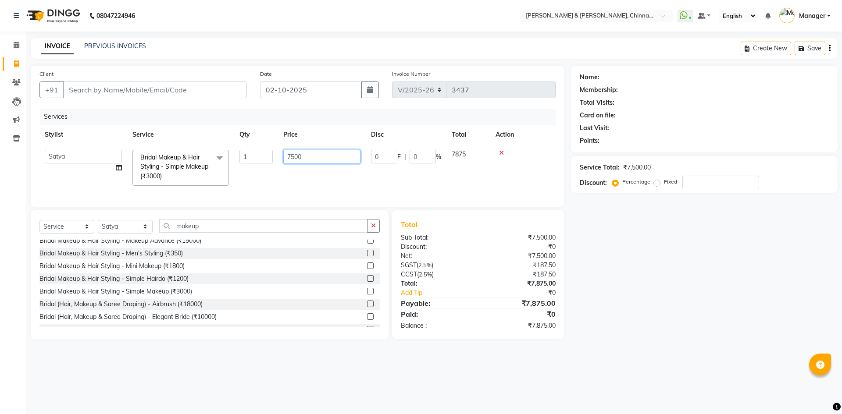
drag, startPoint x: 307, startPoint y: 157, endPoint x: 283, endPoint y: 156, distance: 23.7
click at [283, 156] on input "7500" at bounding box center [321, 157] width 77 height 14
paste input "6355.93"
type input "6355.93"
click at [640, 270] on div "Name: Membership: Total Visits: Card on file: Last Visit: Points: Service Total…" at bounding box center [707, 203] width 273 height 274
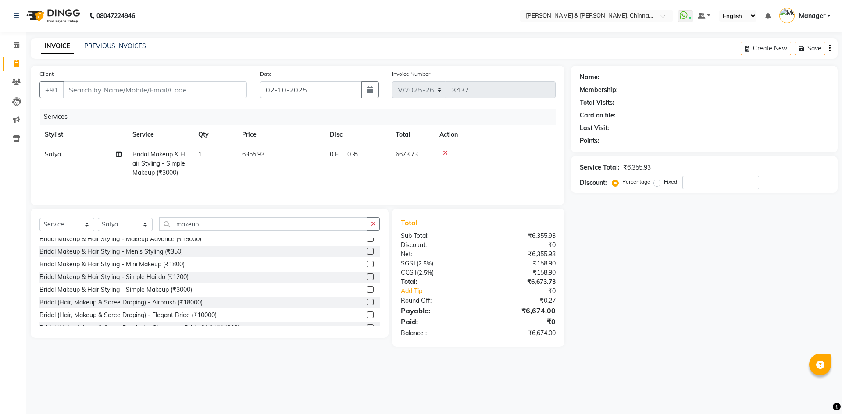
click at [265, 159] on td "6355.93" at bounding box center [281, 164] width 88 height 38
select select "65038"
click at [608, 254] on div "Name: Membership: Total Visits: Card on file: Last Visit: Points: Service Total…" at bounding box center [707, 206] width 273 height 281
click at [273, 162] on td "6355.93" at bounding box center [281, 164] width 88 height 38
select select "65038"
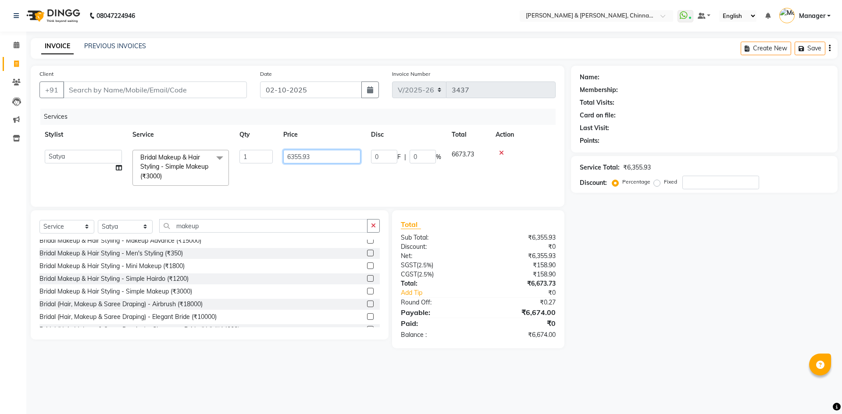
drag, startPoint x: 296, startPoint y: 156, endPoint x: 264, endPoint y: 156, distance: 31.6
click at [264, 156] on tr "Admin Chrispin Deepa Dingg support Faizan Kalpana Kalyan Kenny Manager Prakash …" at bounding box center [297, 168] width 516 height 46
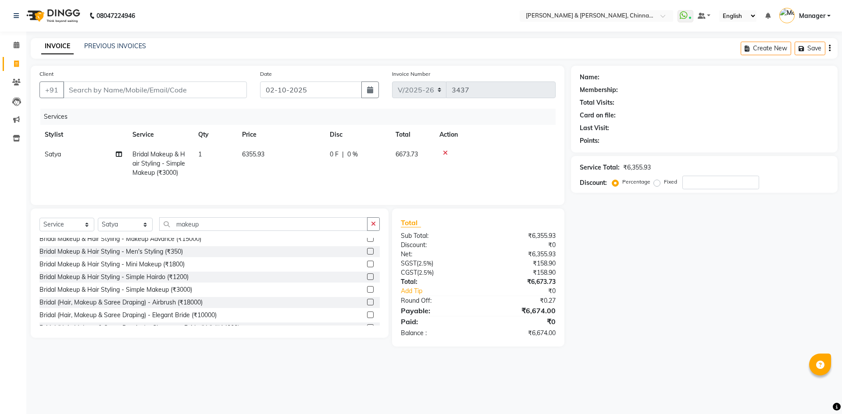
click at [264, 157] on span "6355.93" at bounding box center [253, 154] width 22 height 8
select select "65038"
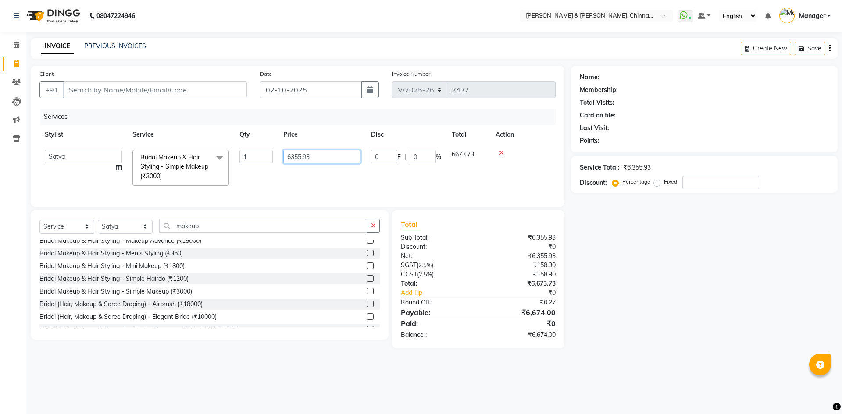
drag, startPoint x: 323, startPoint y: 157, endPoint x: 275, endPoint y: 158, distance: 47.8
click at [275, 158] on tr "Admin Chrispin Deepa Dingg support Faizan Kalpana Kalyan Kenny Manager Prakash …" at bounding box center [297, 168] width 516 height 46
type input "7500"
click at [664, 354] on div "08047224946 Select Location × Toni & Guy, Chinnamiram WhatsApp Status ✕ Status:…" at bounding box center [421, 207] width 842 height 414
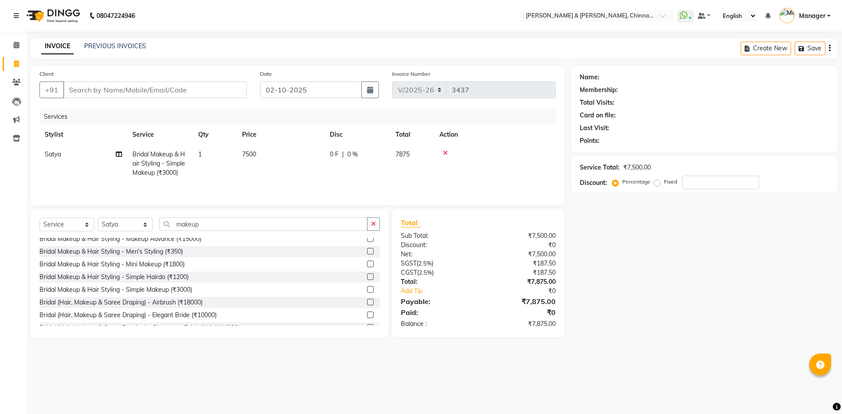
click at [256, 150] on td "7500" at bounding box center [281, 164] width 88 height 38
select select "65038"
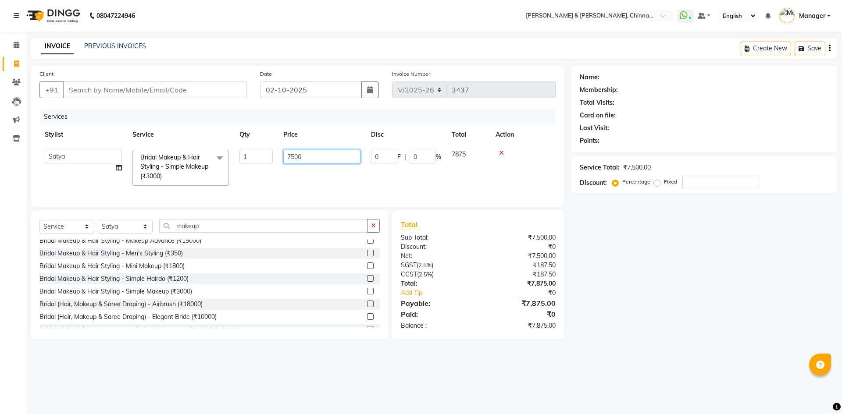
drag, startPoint x: 306, startPoint y: 158, endPoint x: 280, endPoint y: 158, distance: 26.3
click at [280, 158] on td "7500" at bounding box center [322, 168] width 88 height 46
paste input "6355.93"
type input "6355.93"
click at [674, 258] on div "Name: Membership: Total Visits: Card on file: Last Visit: Points: Service Total…" at bounding box center [707, 203] width 273 height 274
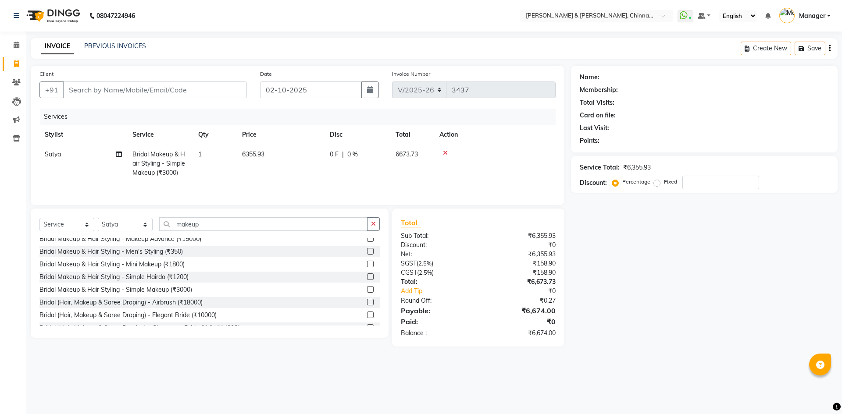
click at [258, 148] on td "6355.93" at bounding box center [281, 164] width 88 height 38
select select "65038"
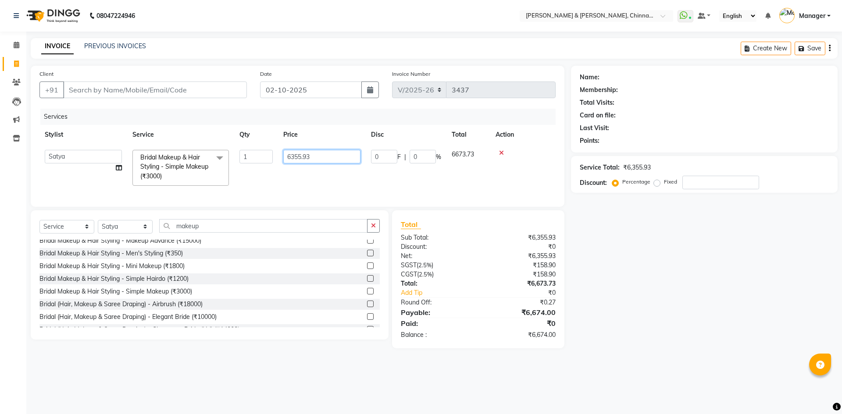
drag, startPoint x: 313, startPoint y: 155, endPoint x: 255, endPoint y: 166, distance: 58.8
click at [261, 158] on tr "Admin Chrispin Deepa Dingg support Faizan Kalpana Kalyan Kenny Manager Prakash …" at bounding box center [297, 168] width 516 height 46
paste input "7142.86"
type input "7142.86"
click at [677, 255] on div "Name: Membership: Total Visits: Card on file: Last Visit: Points: Service Total…" at bounding box center [707, 207] width 273 height 283
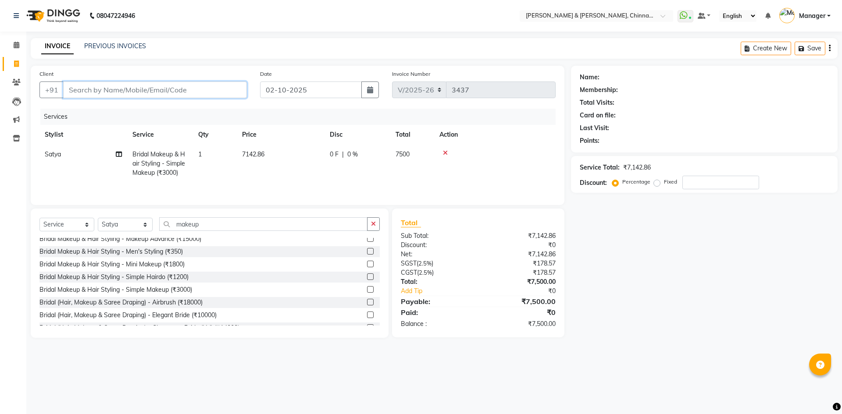
click at [135, 96] on input "Client" at bounding box center [155, 90] width 184 height 17
type input "8"
type input "0"
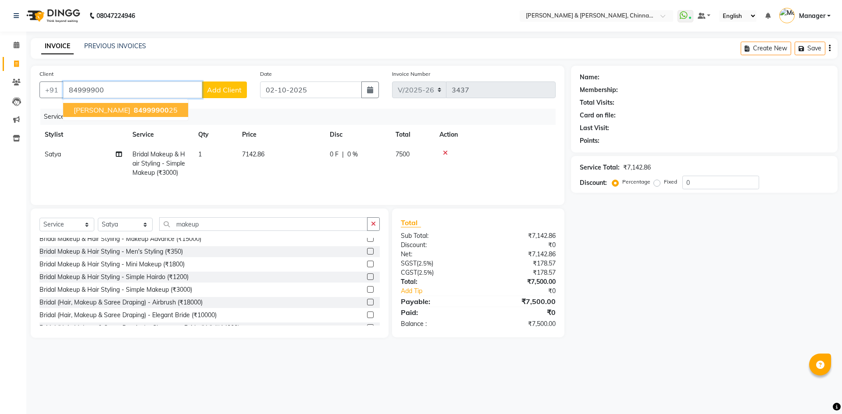
click at [134, 107] on span "84999900" at bounding box center [151, 110] width 35 height 9
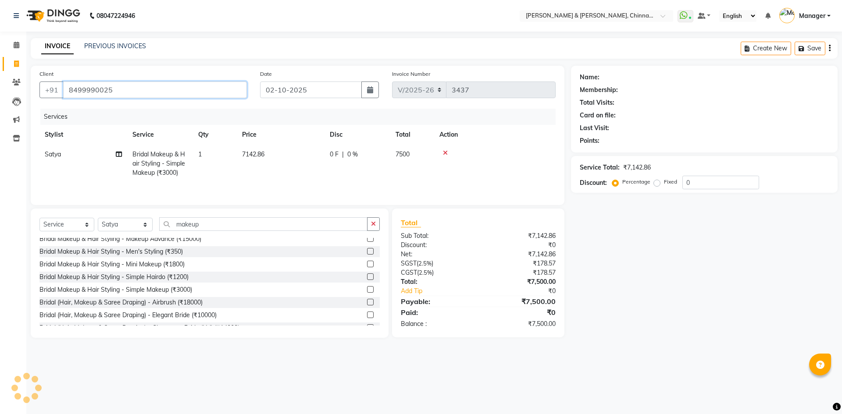
type input "8499990025"
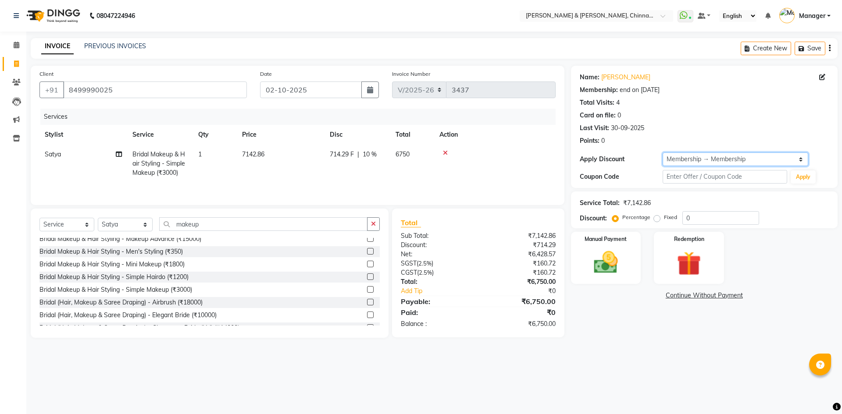
click at [697, 160] on select "Select Membership → Membership" at bounding box center [736, 160] width 146 height 14
select select "0:"
click at [663, 153] on select "Select Membership → Membership" at bounding box center [736, 160] width 146 height 14
click at [601, 257] on img at bounding box center [605, 262] width 41 height 29
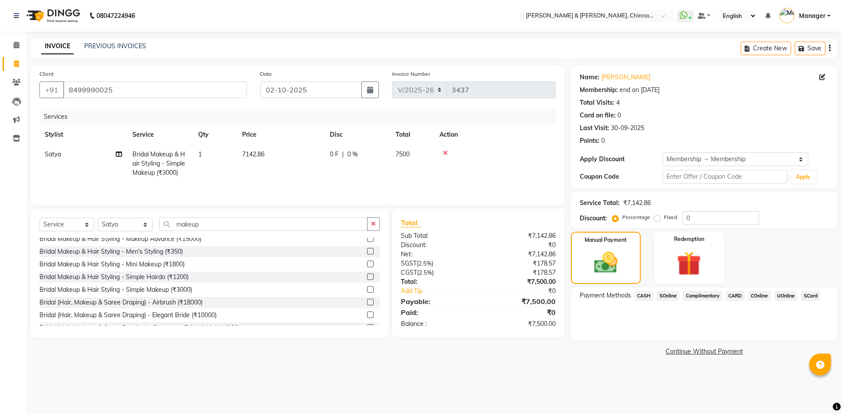
click at [783, 296] on span "UOnline" at bounding box center [785, 296] width 23 height 10
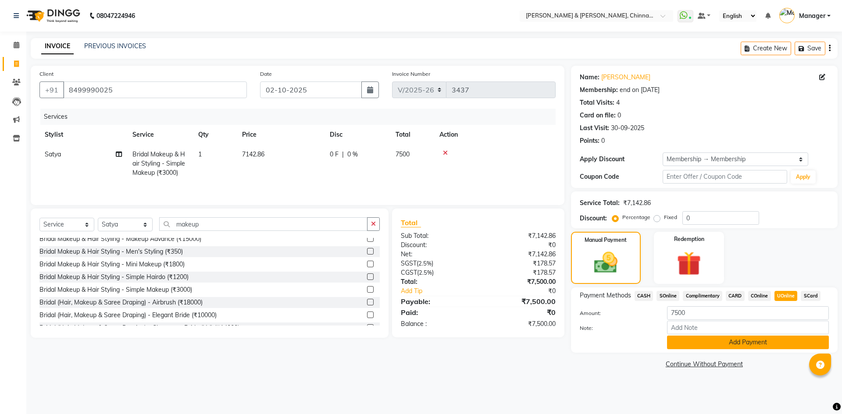
click at [769, 338] on button "Add Payment" at bounding box center [748, 343] width 162 height 14
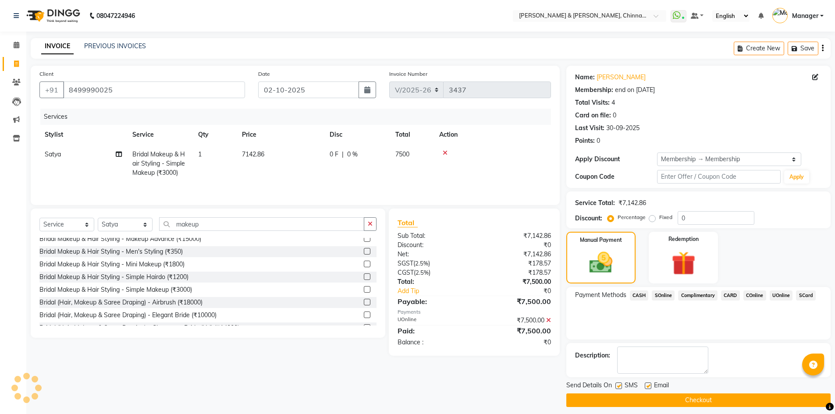
scroll to position [6, 0]
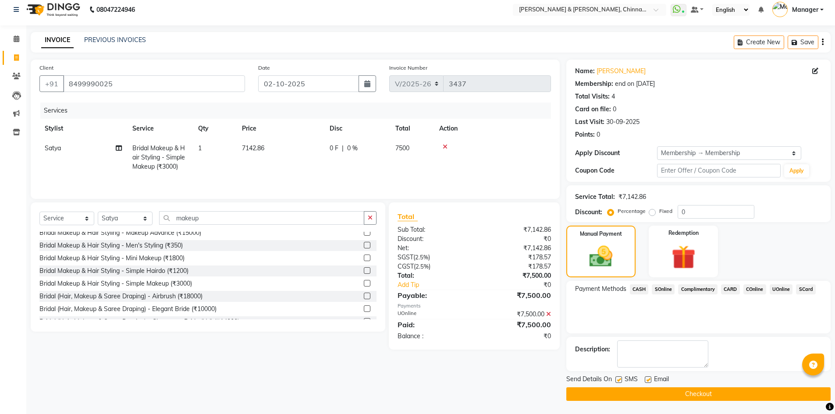
click at [741, 391] on button "Checkout" at bounding box center [698, 395] width 264 height 14
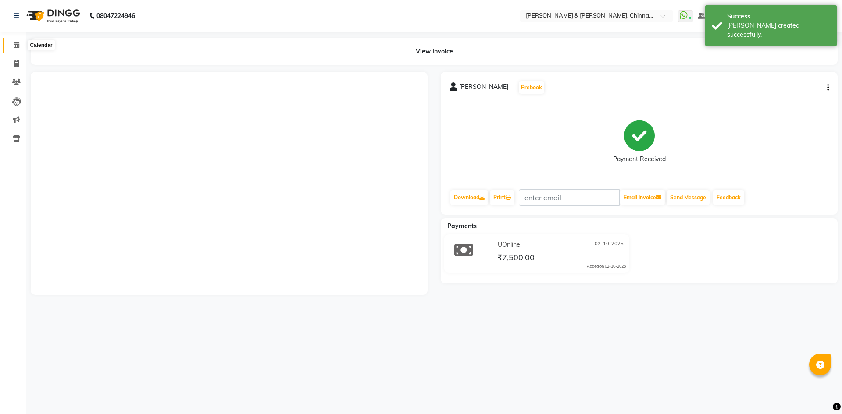
click at [16, 43] on icon at bounding box center [17, 45] width 6 height 7
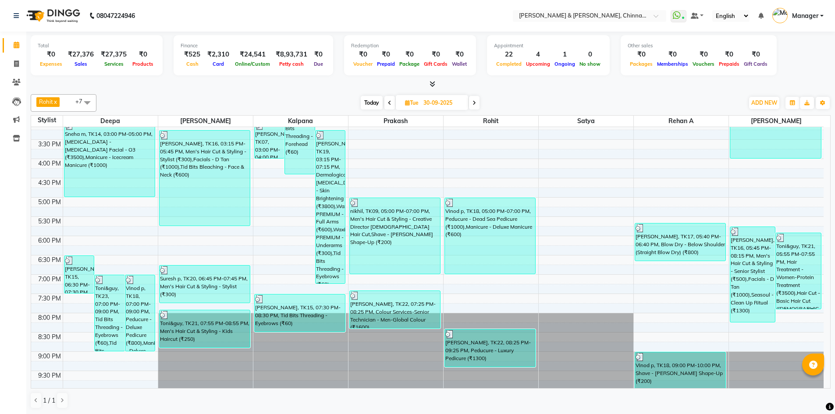
scroll to position [278, 0]
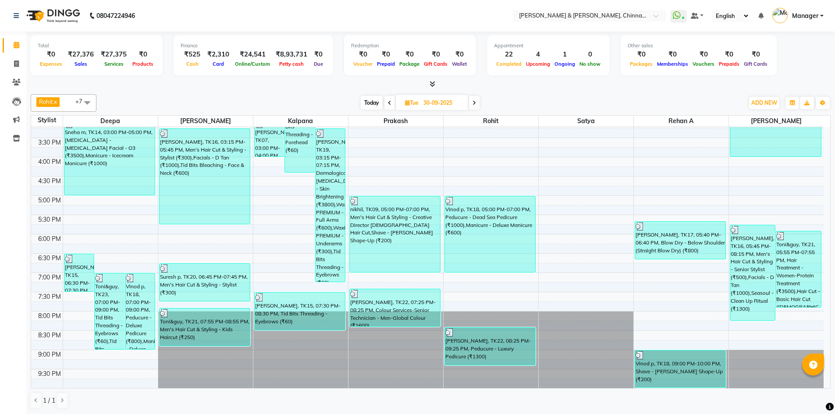
click at [378, 101] on span "Today" at bounding box center [372, 103] width 22 height 14
type input "02-10-2025"
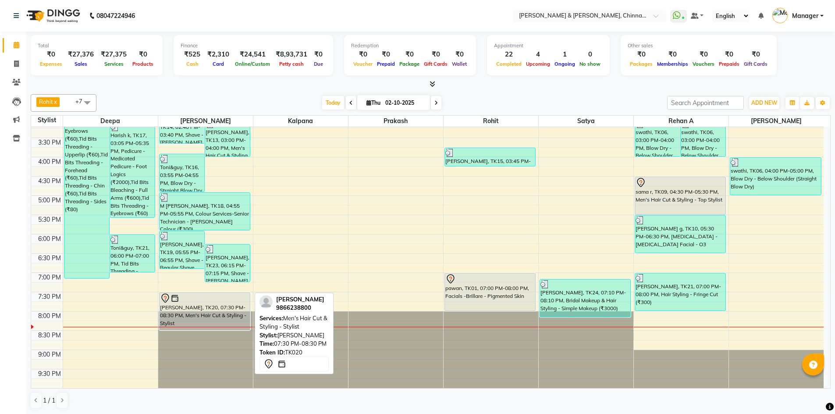
click at [189, 310] on div "[PERSON_NAME], TK20, 07:30 PM-08:30 PM, Men's Hair Cut & Styling - Stylist" at bounding box center [205, 311] width 91 height 37
select select "7"
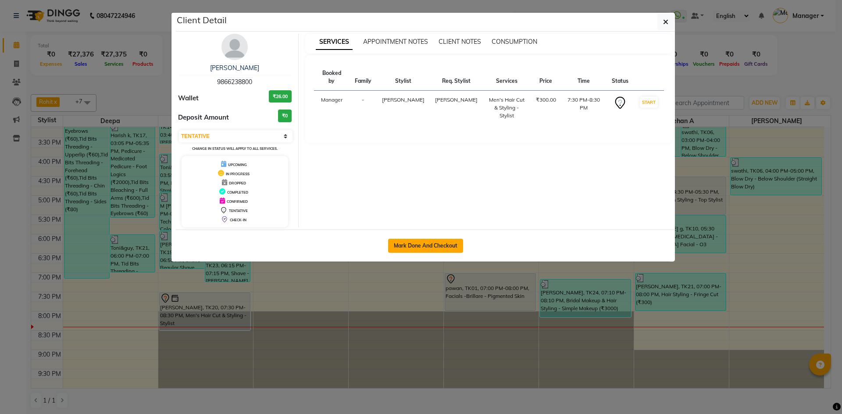
click at [421, 246] on button "Mark Done And Checkout" at bounding box center [425, 246] width 75 height 14
select select "service"
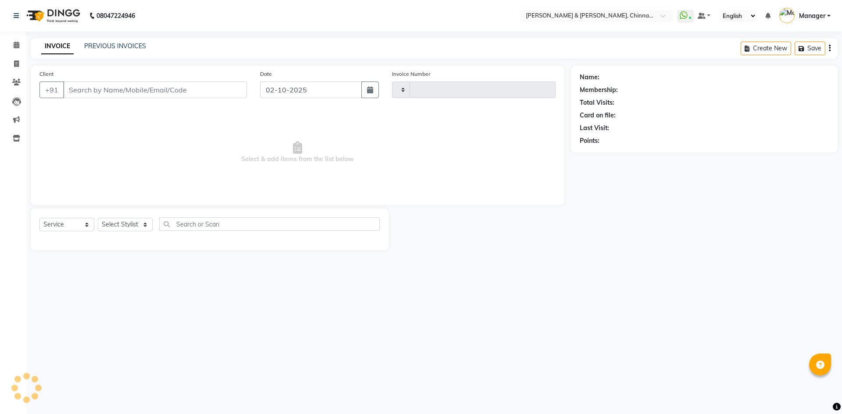
type input "3438"
select select "7388"
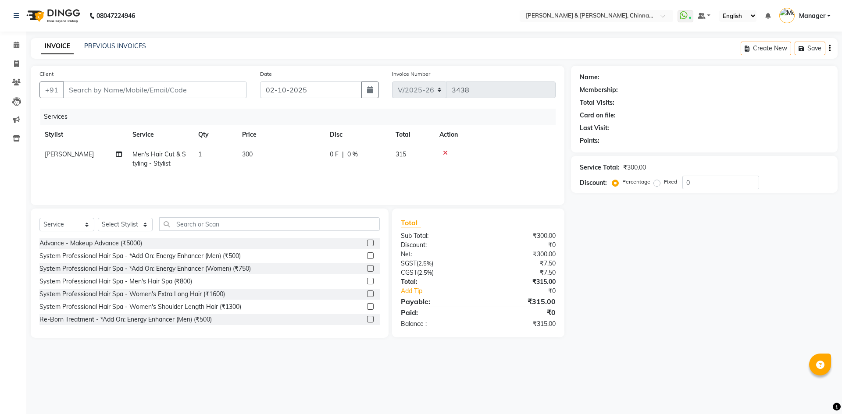
type input "9866238800"
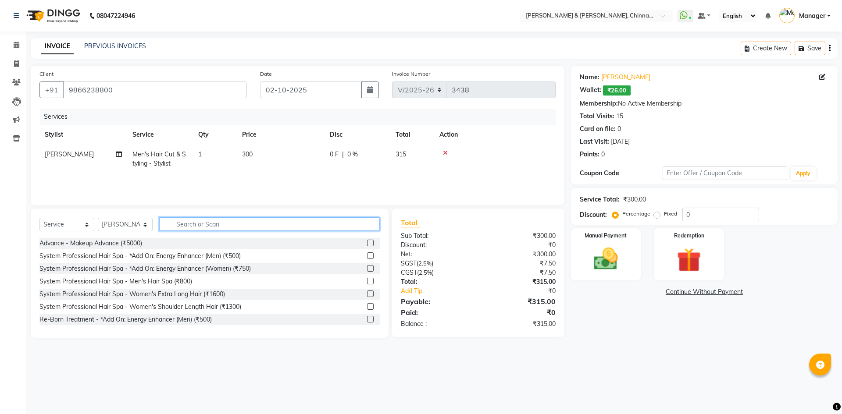
click at [214, 224] on input "text" at bounding box center [269, 224] width 221 height 14
click at [142, 226] on select "Select Stylist Admin Chrispin Deepa Dingg support Faizan Kalpana Kalyan Kenny M…" at bounding box center [125, 225] width 55 height 14
select select "65063"
click at [98, 218] on select "Select Stylist Admin Chrispin Deepa Dingg support Faizan Kalpana Kalyan Kenny M…" at bounding box center [125, 225] width 55 height 14
click at [195, 226] on input "text" at bounding box center [269, 224] width 221 height 14
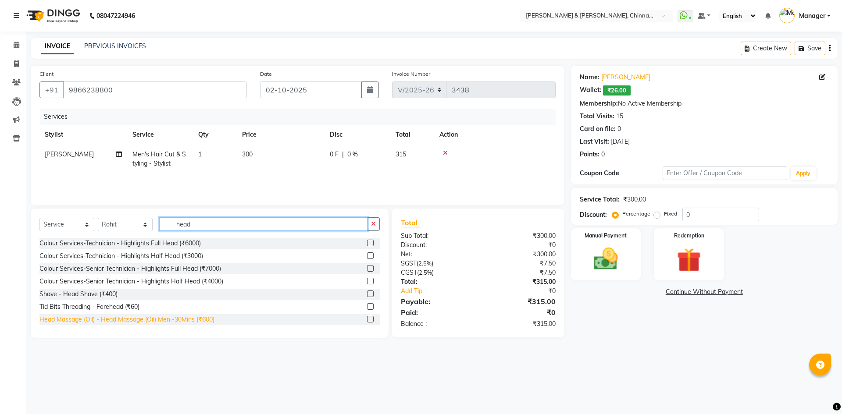
type input "head"
click at [190, 315] on div "Head Massage (Oil) - Head Massage (Oil) Men -30Mins (₹600)" at bounding box center [126, 319] width 175 height 9
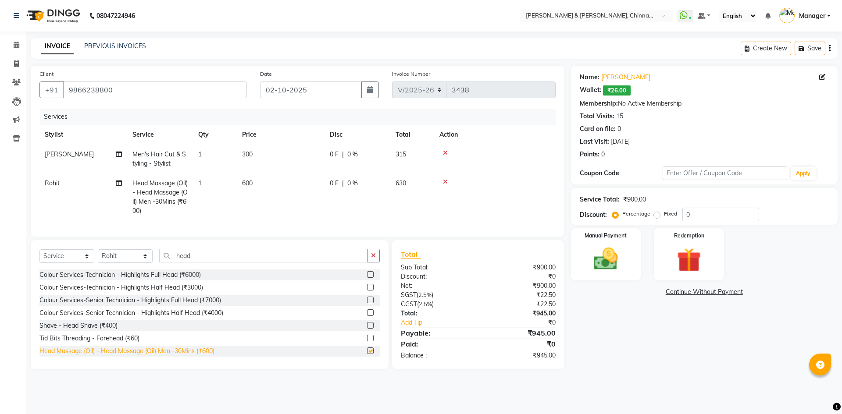
checkbox input "false"
click at [603, 264] on img at bounding box center [605, 259] width 41 height 29
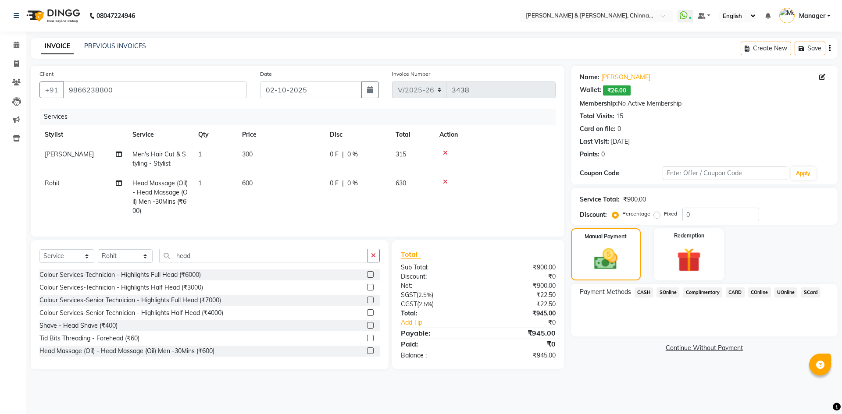
click at [648, 294] on span "CASH" at bounding box center [643, 293] width 19 height 10
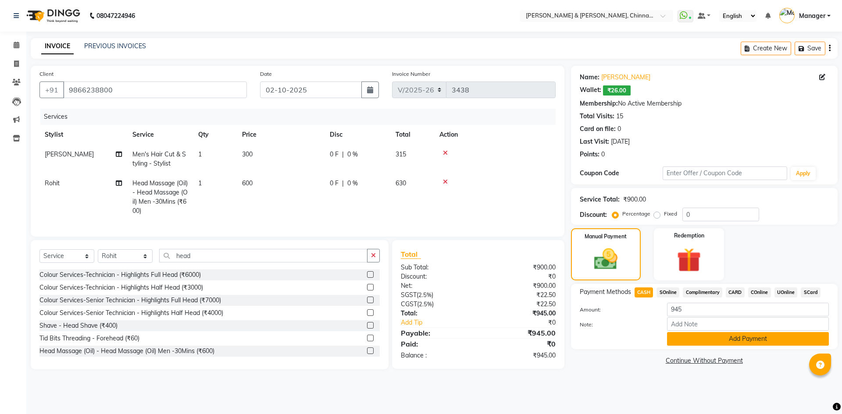
click at [703, 342] on button "Add Payment" at bounding box center [748, 339] width 162 height 14
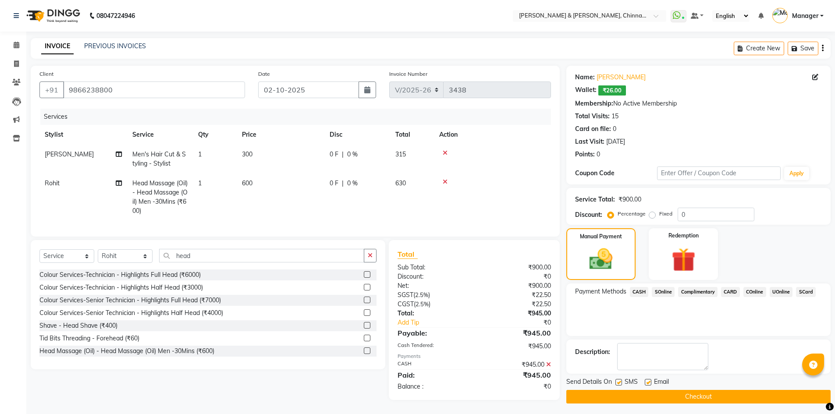
click at [711, 392] on button "Checkout" at bounding box center [698, 397] width 264 height 14
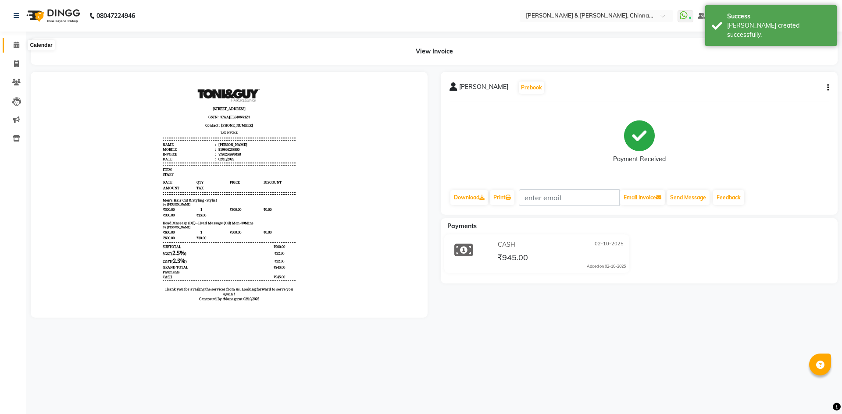
click at [12, 42] on span at bounding box center [16, 45] width 15 height 10
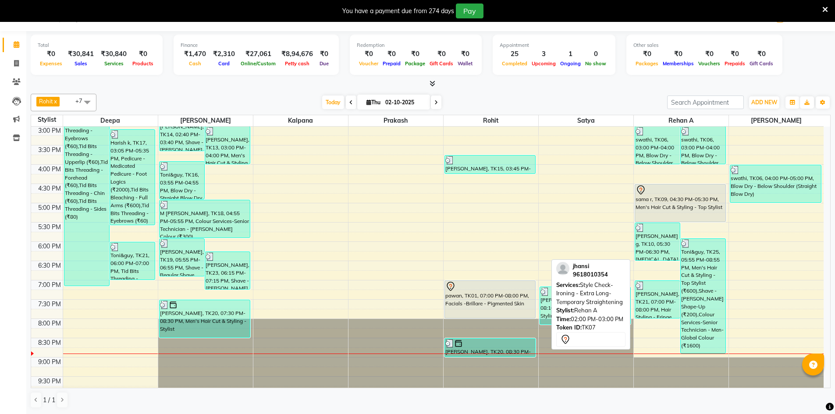
scroll to position [278, 0]
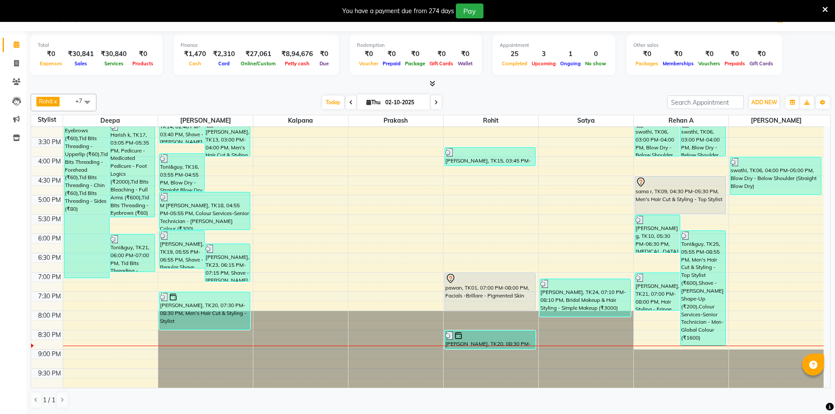
click at [439, 105] on span at bounding box center [436, 103] width 11 height 14
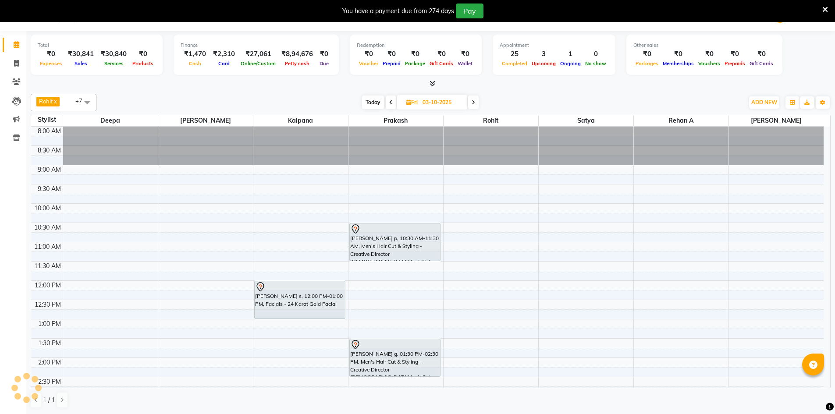
click at [390, 103] on icon at bounding box center [391, 102] width 4 height 5
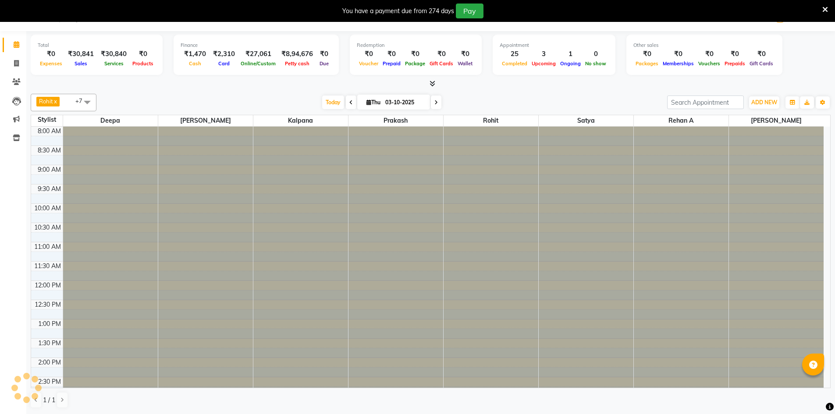
type input "02-10-2025"
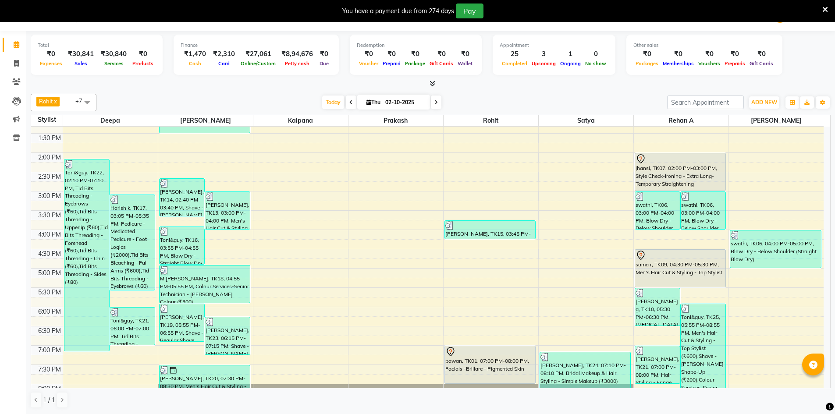
scroll to position [278, 0]
